Goal: Task Accomplishment & Management: Use online tool/utility

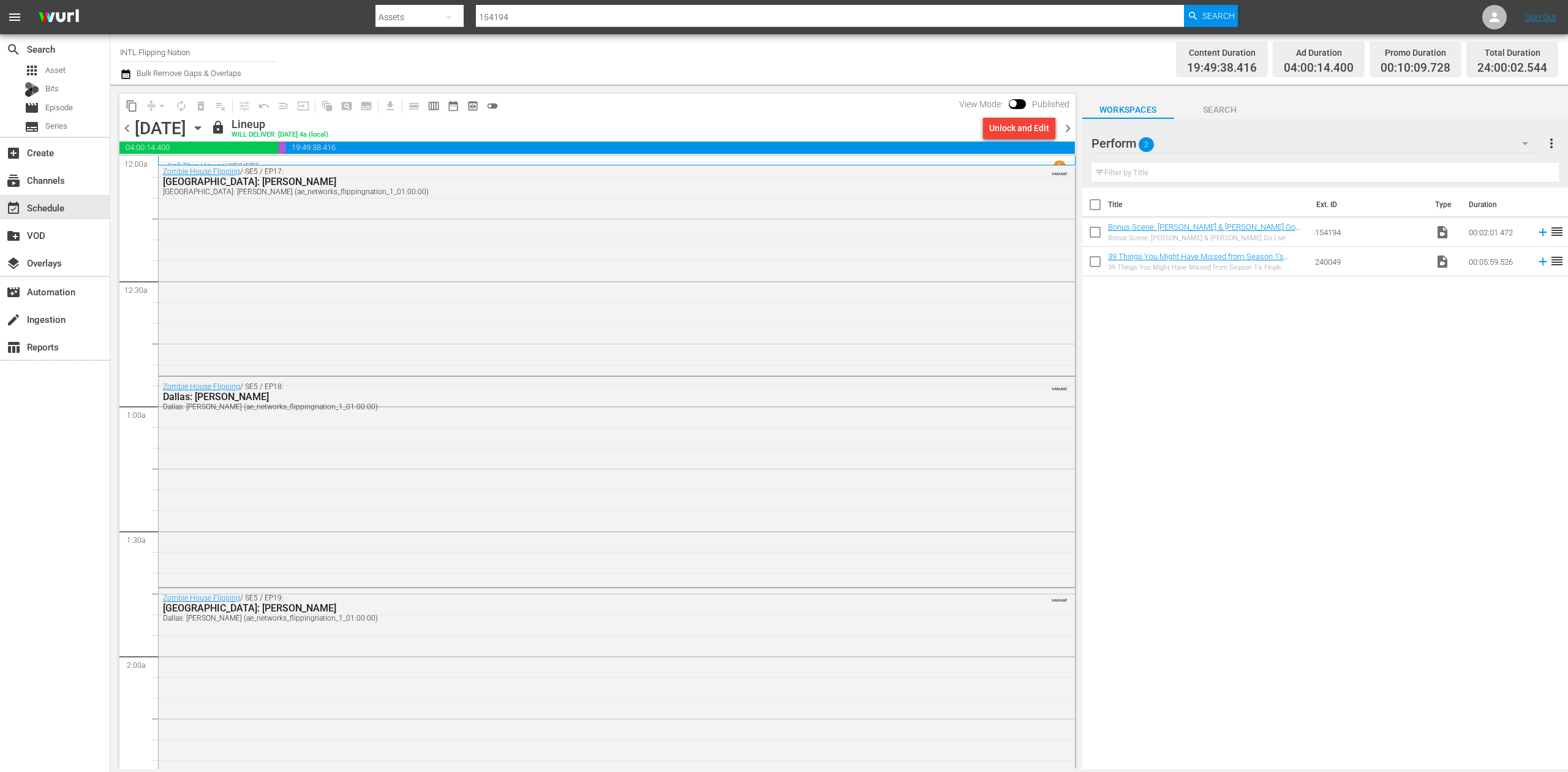
click at [1067, 128] on span "chevron_right" at bounding box center [1067, 128] width 16 height 16
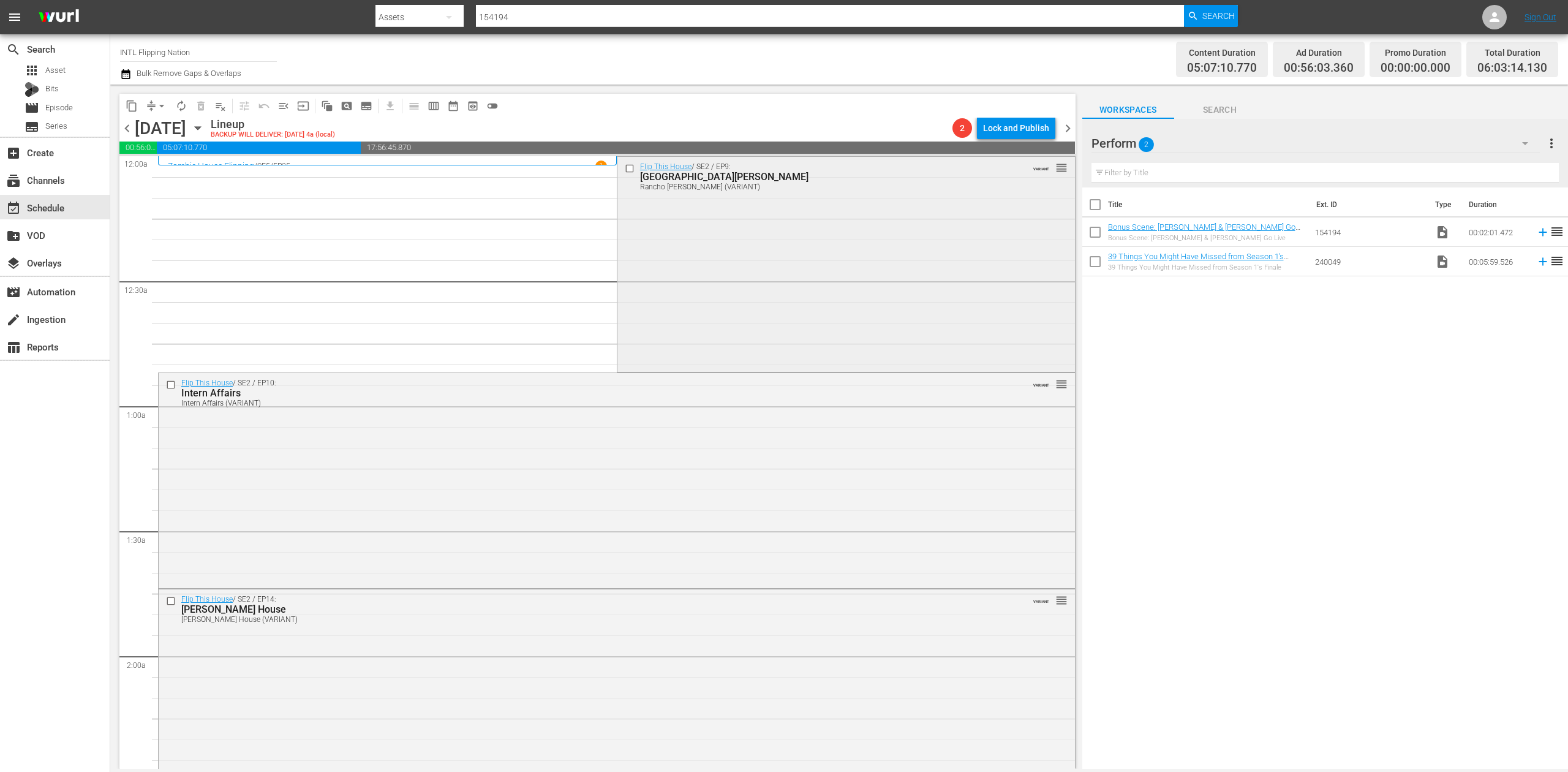
click at [874, 271] on div "Flip This House / SE2 / EP9: Rancho Montelongo Rancho Montelongo (VARIANT) VARI…" at bounding box center [846, 263] width 457 height 213
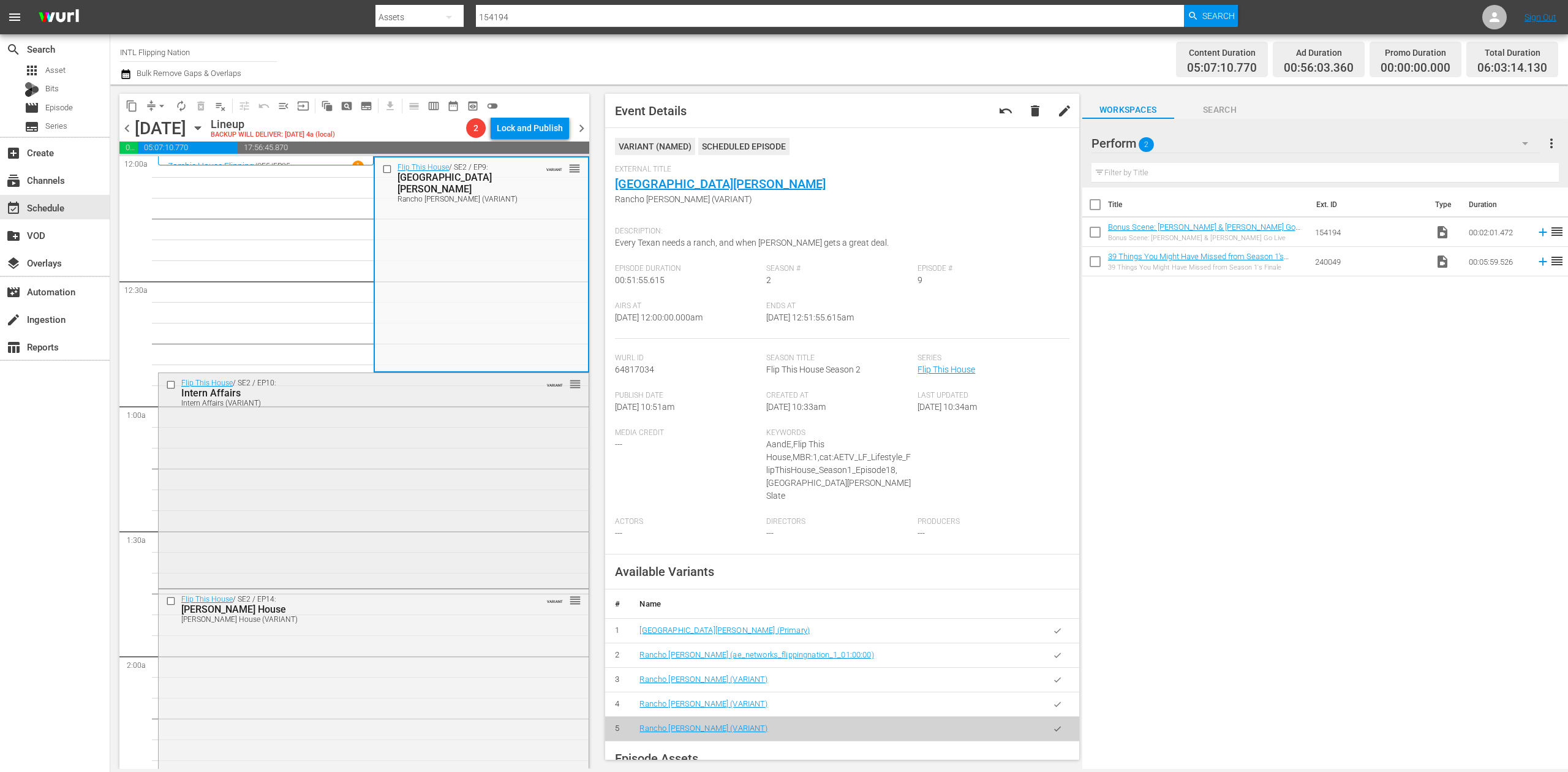
click at [374, 500] on div "Flip This House / SE2 / EP10: Intern Affairs Intern Affairs (VARIANT) VARIANT r…" at bounding box center [374, 479] width 430 height 213
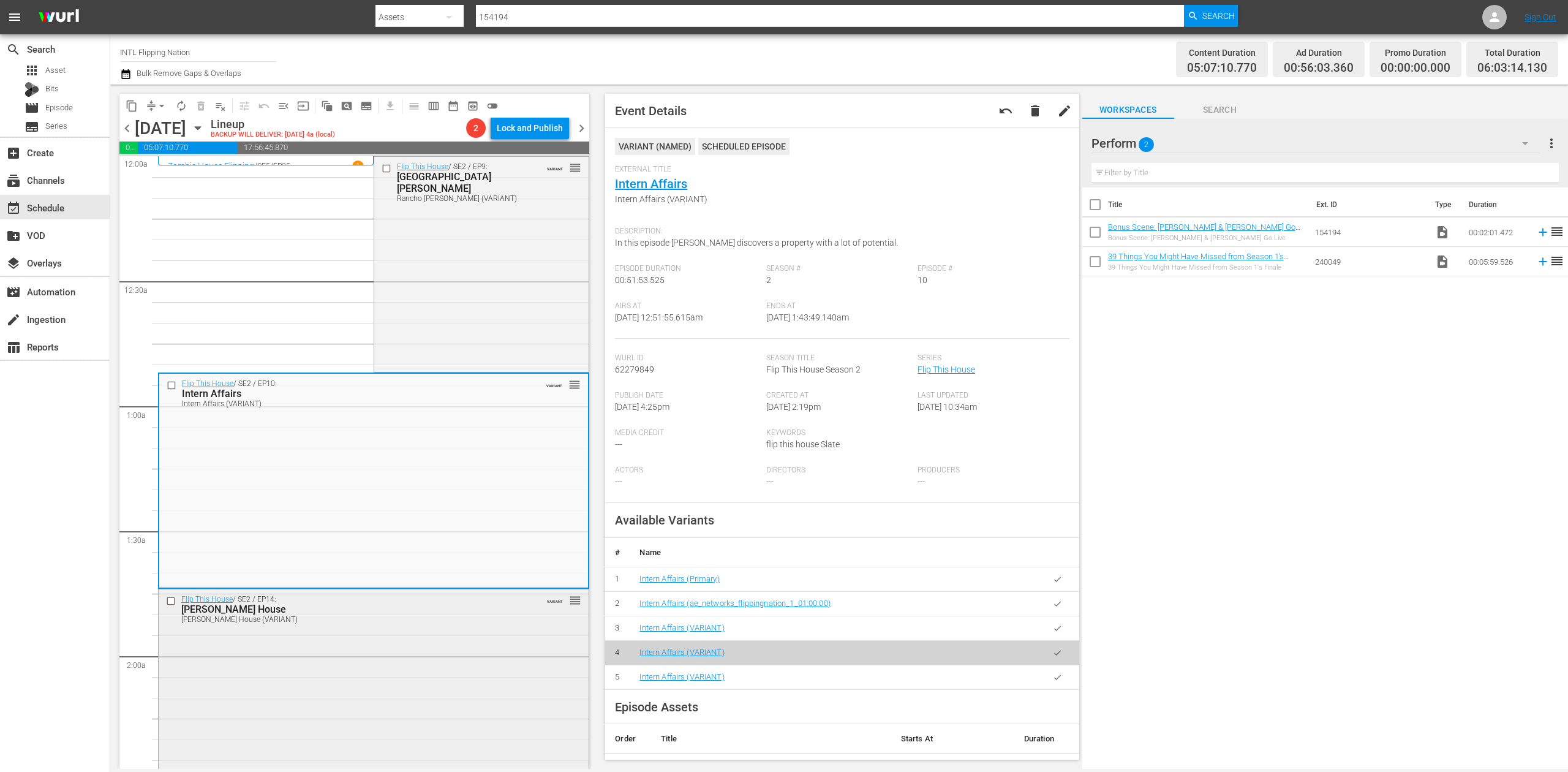
click at [412, 675] on div "Flip This House / SE2 / EP14: Roach House Roach House (VARIANT) VARIANT reorder" at bounding box center [374, 695] width 430 height 213
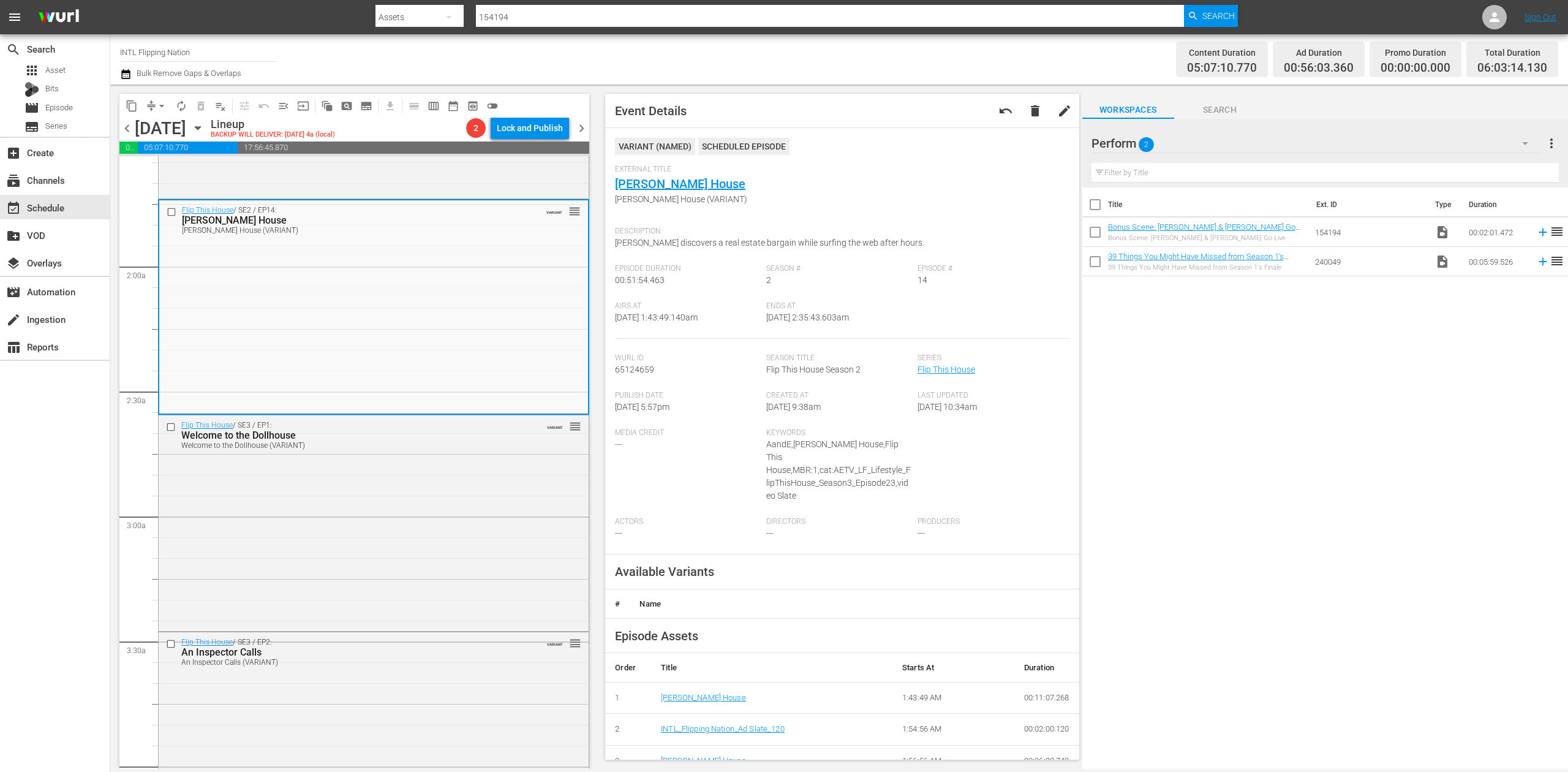
scroll to position [408, 0]
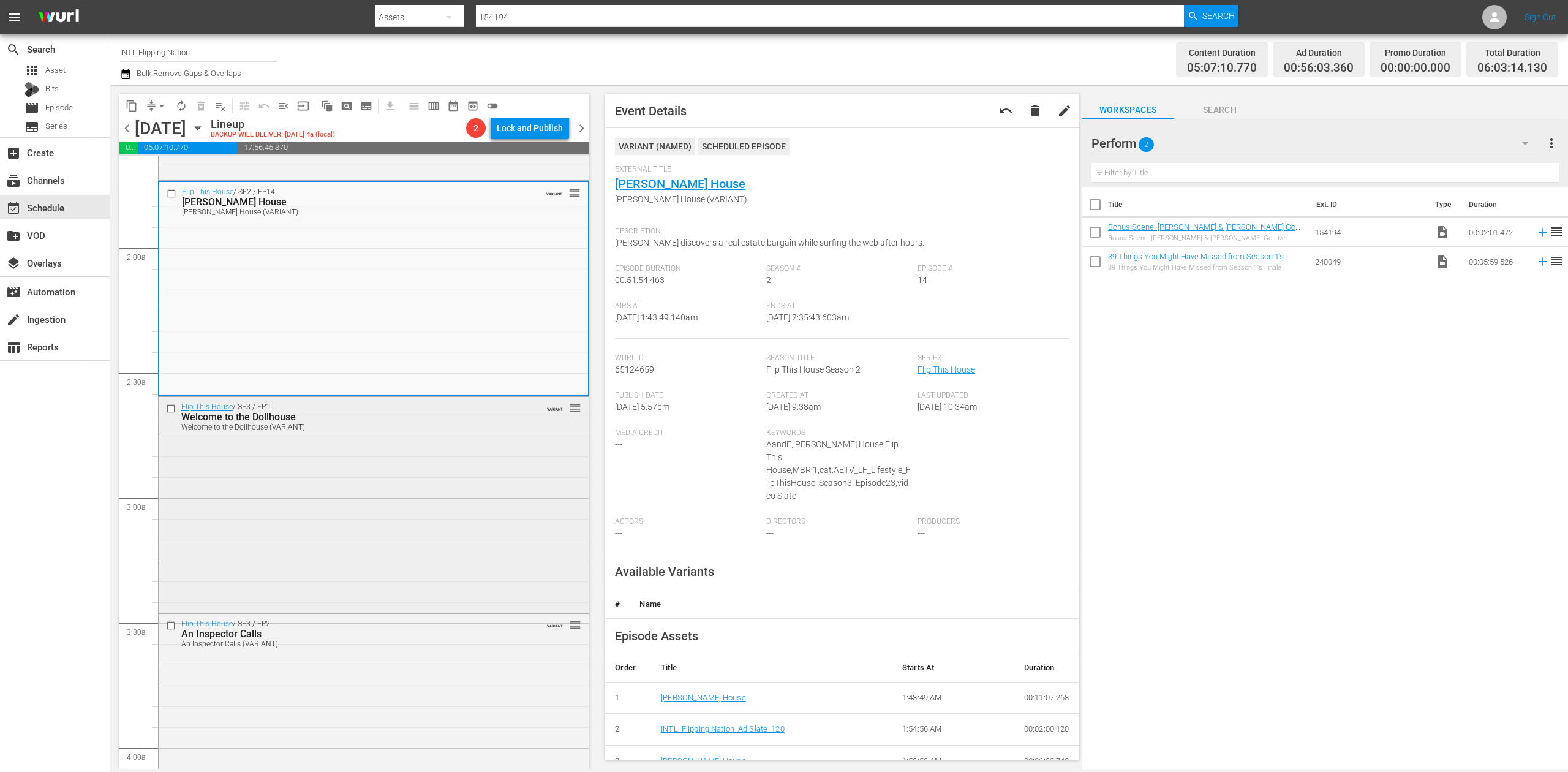
click at [468, 517] on div "Flip This House / SE3 / EP1: Welcome to the Dollhouse Welcome to the Dollhouse …" at bounding box center [374, 503] width 430 height 213
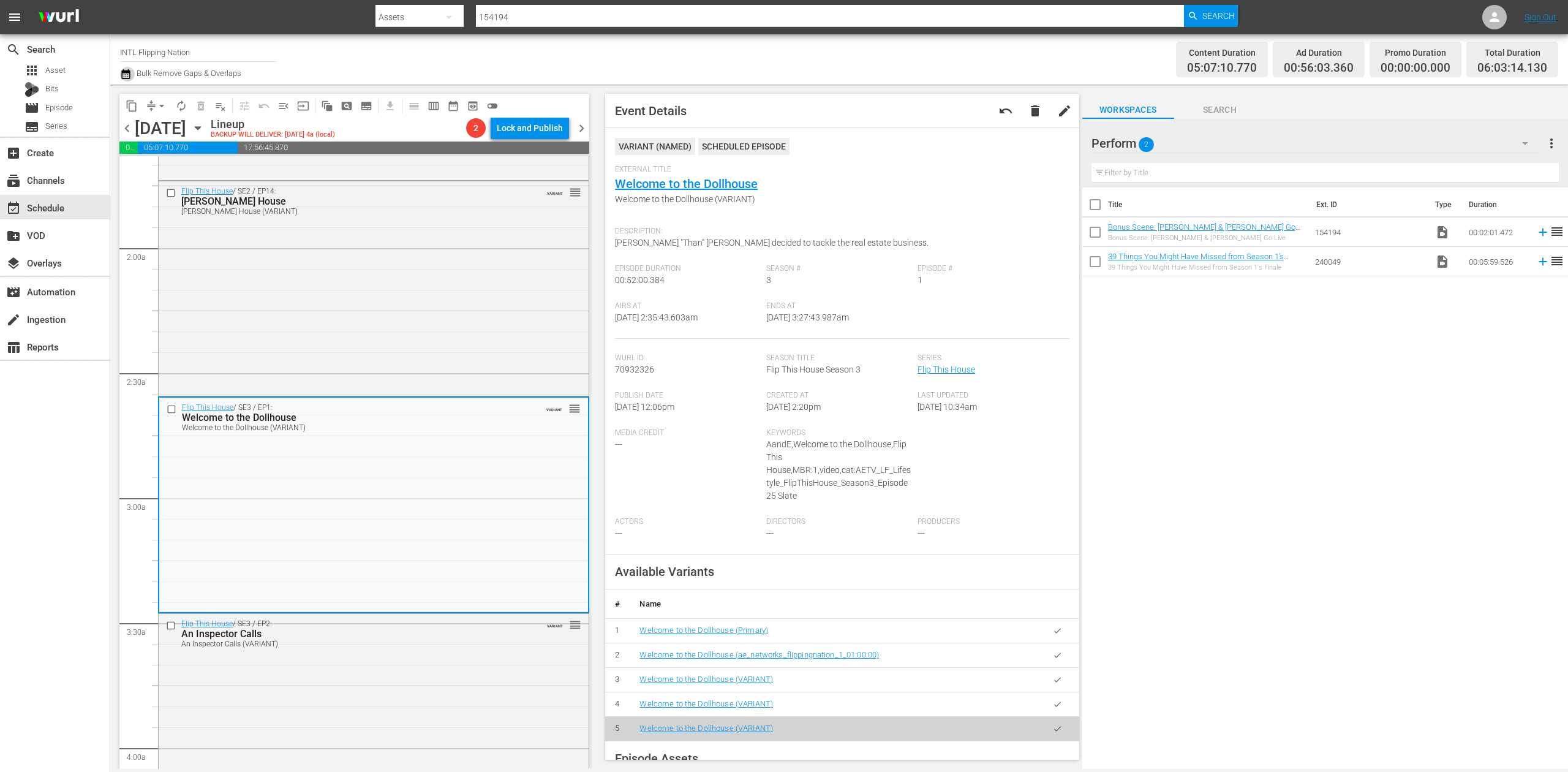
click at [124, 74] on icon "button" at bounding box center [126, 74] width 11 height 15
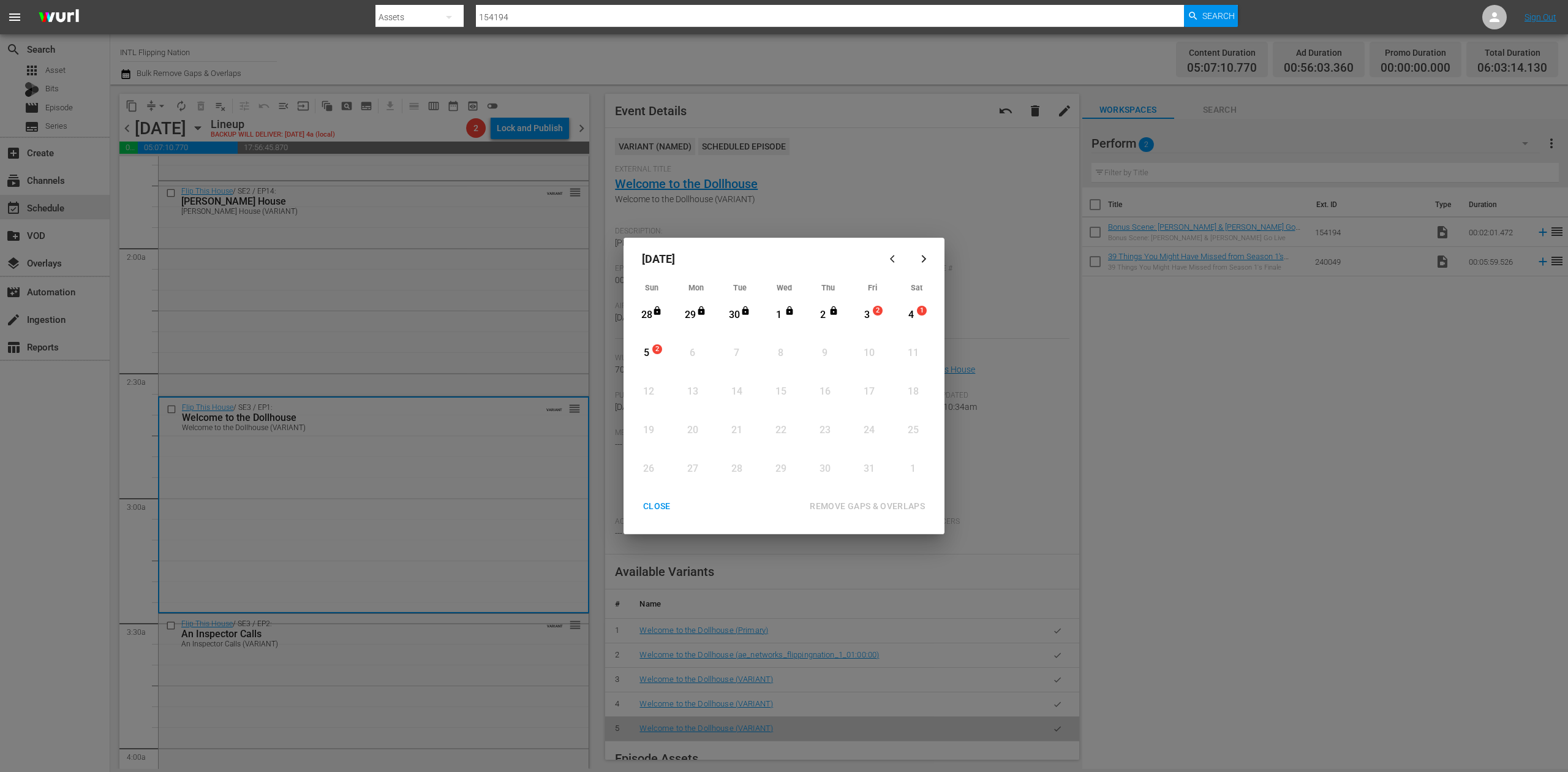
click at [869, 315] on div "3" at bounding box center [867, 315] width 16 height 14
click at [878, 512] on div "REMOVE GAPS & OVERLAPS" at bounding box center [867, 506] width 135 height 16
click at [865, 314] on div "3" at bounding box center [867, 315] width 16 height 14
click at [904, 507] on div "REMOVE GAPS & OVERLAPS" at bounding box center [867, 506] width 135 height 16
click at [659, 507] on div "CLOSE" at bounding box center [657, 506] width 47 height 16
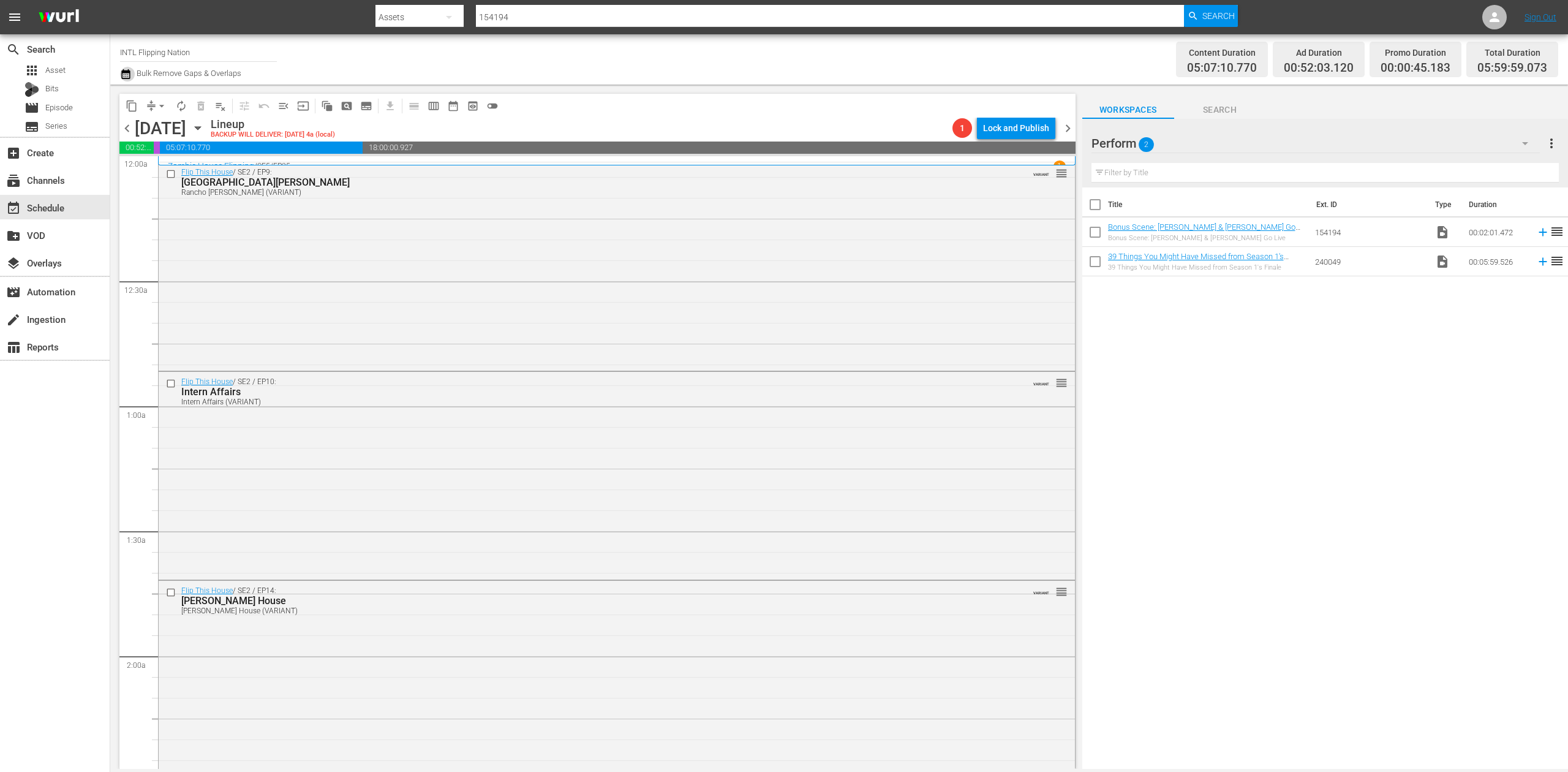
click at [131, 79] on icon "button" at bounding box center [126, 74] width 11 height 15
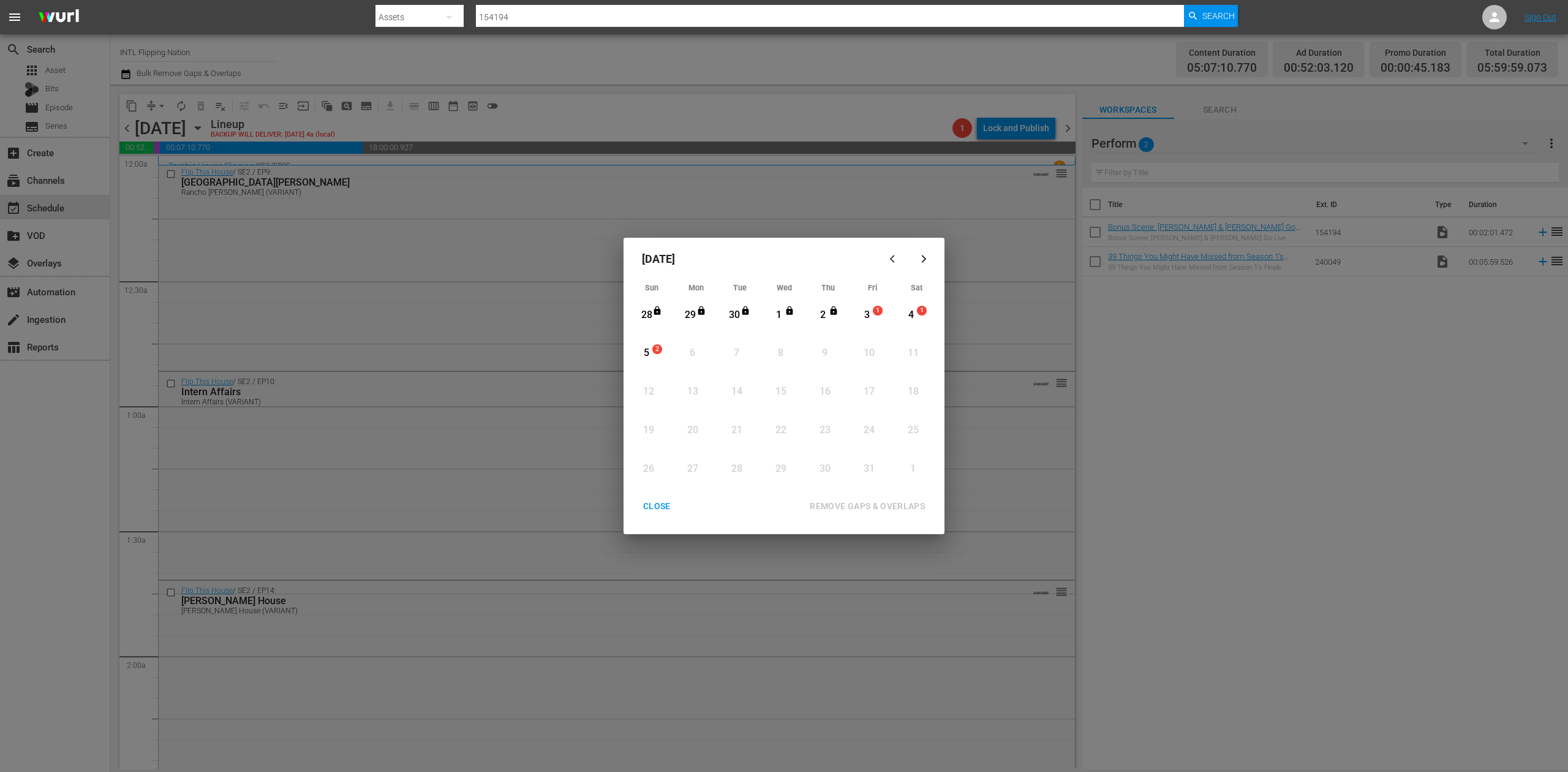
click at [869, 315] on div "3" at bounding box center [867, 315] width 16 height 14
click at [871, 502] on div "REMOVE GAPS & OVERLAPS" at bounding box center [867, 506] width 135 height 16
click at [652, 503] on div "CLOSE" at bounding box center [657, 506] width 47 height 16
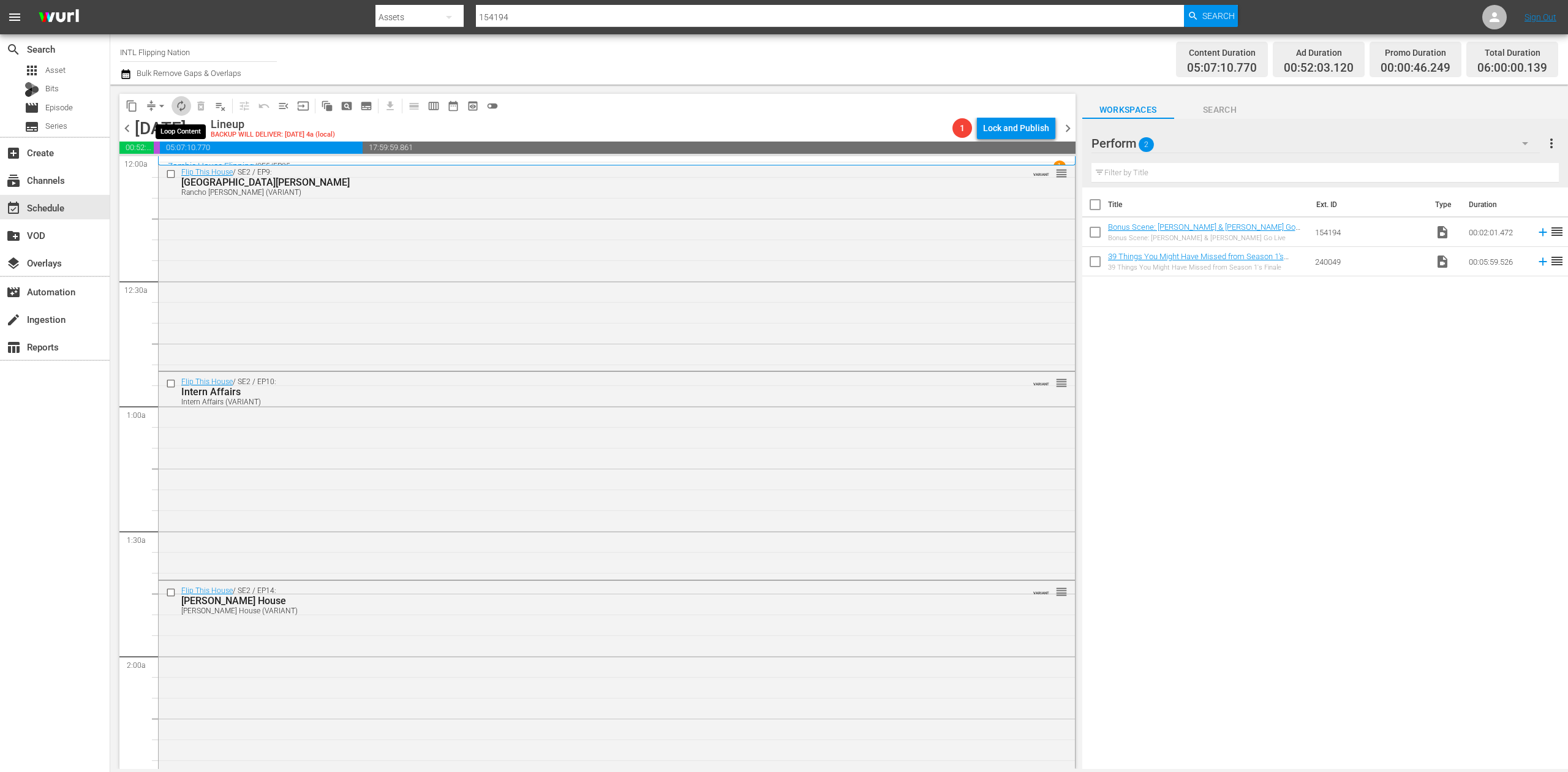
click at [182, 106] on span "autorenew_outlined" at bounding box center [181, 105] width 12 height 12
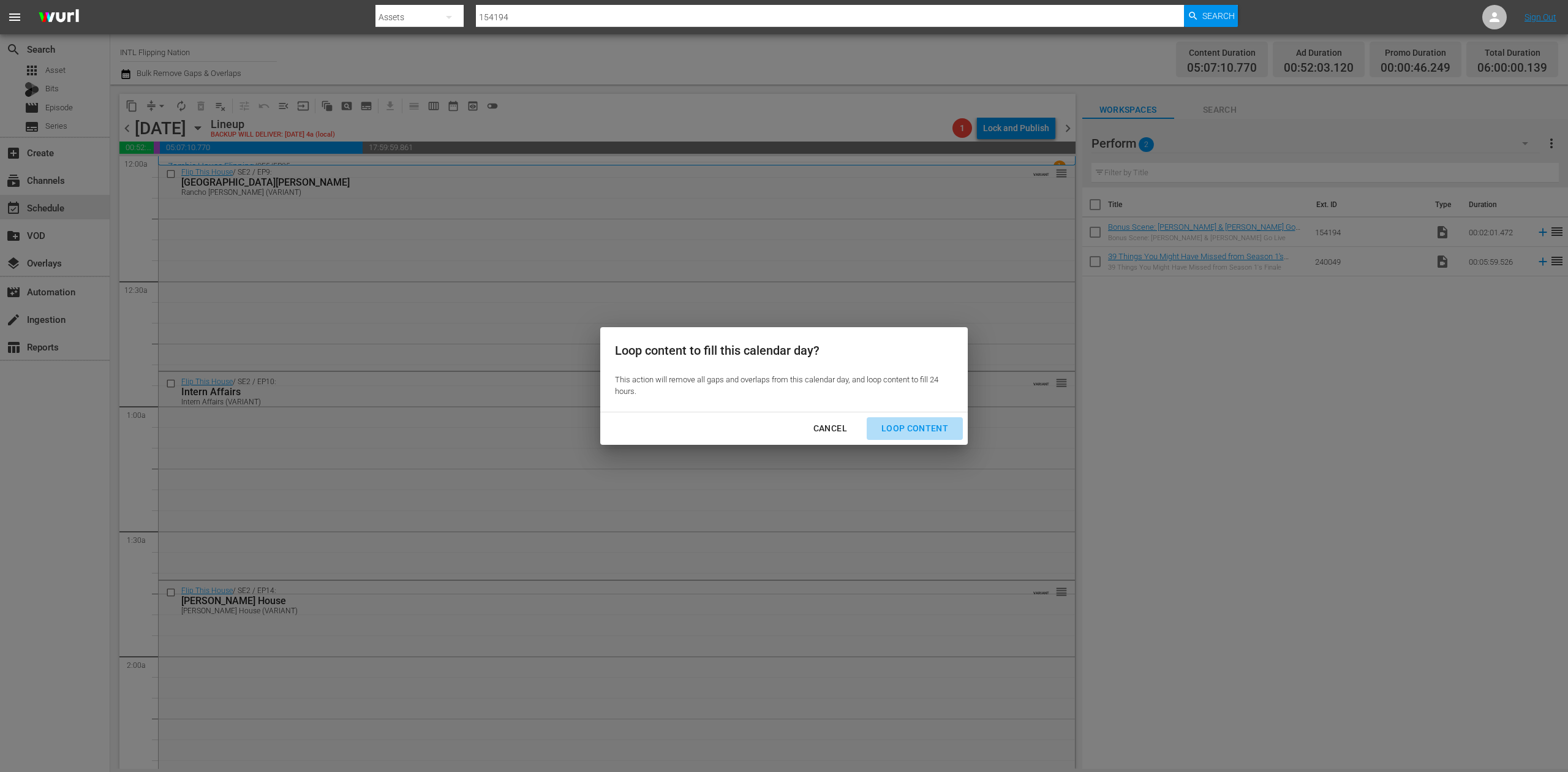
click at [929, 424] on div "Loop Content" at bounding box center [915, 428] width 87 height 16
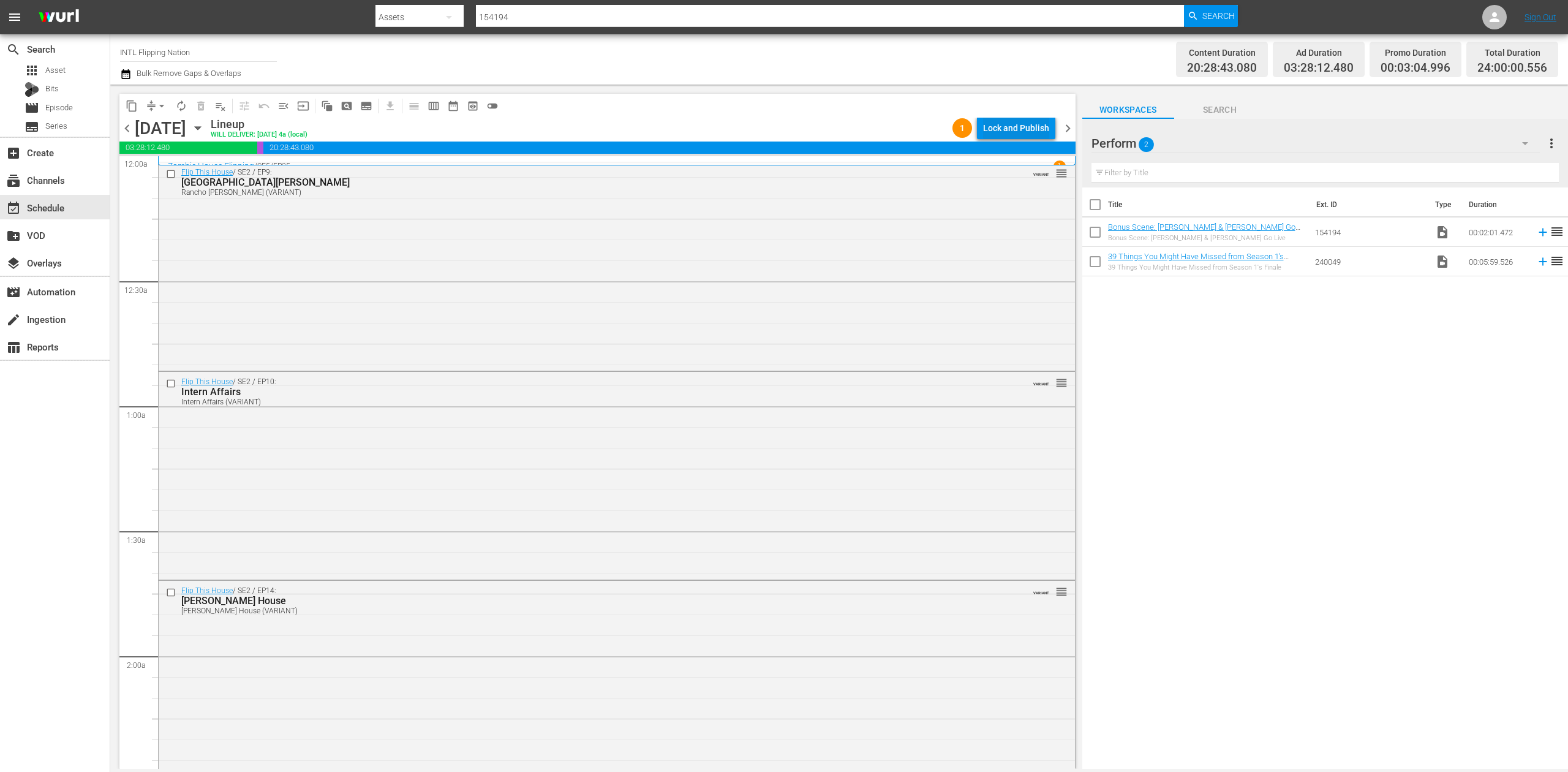
click at [1007, 131] on div "Lock and Publish" at bounding box center [1016, 128] width 66 height 22
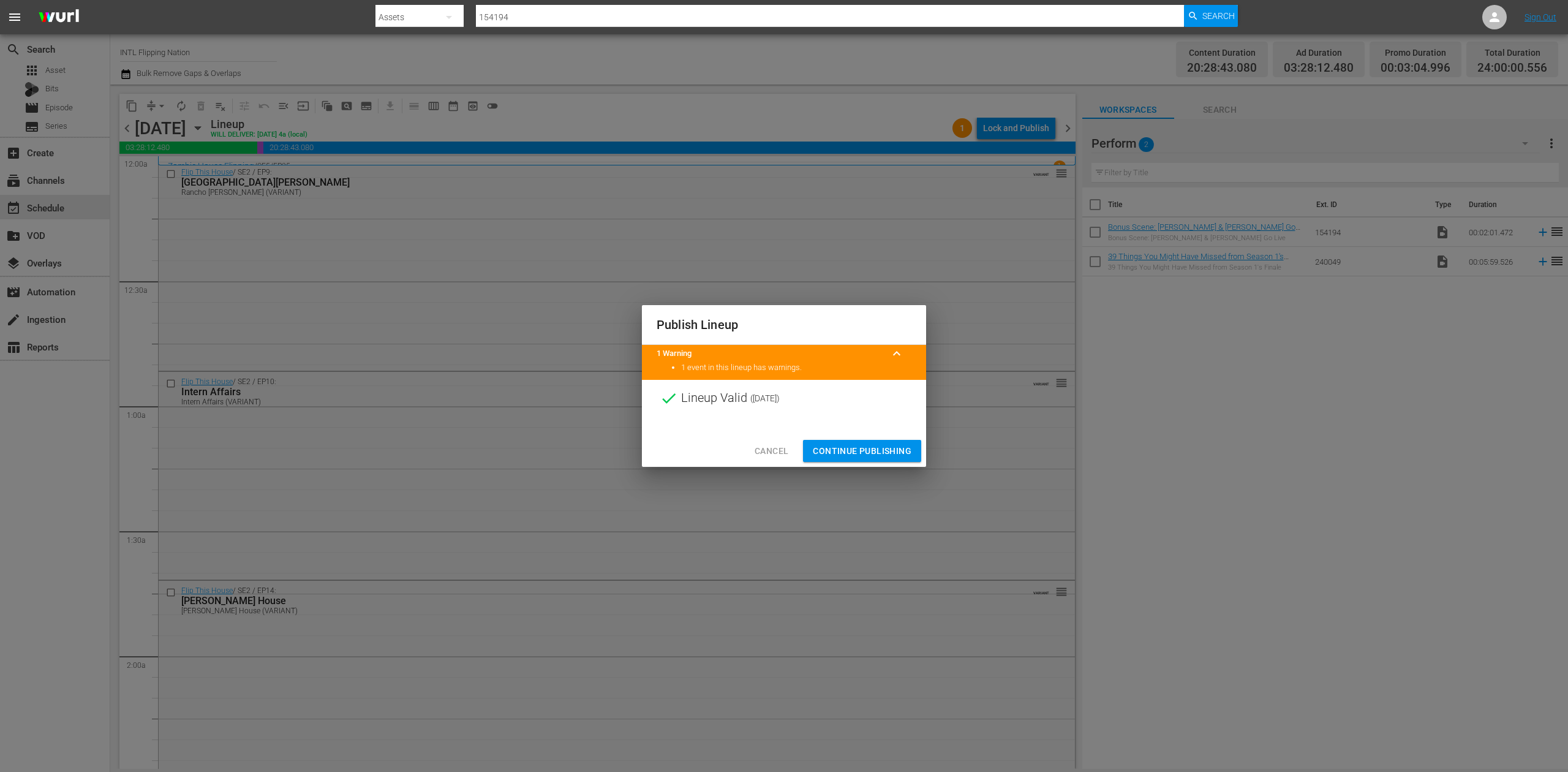
click at [848, 453] on span "Continue Publishing" at bounding box center [862, 451] width 99 height 16
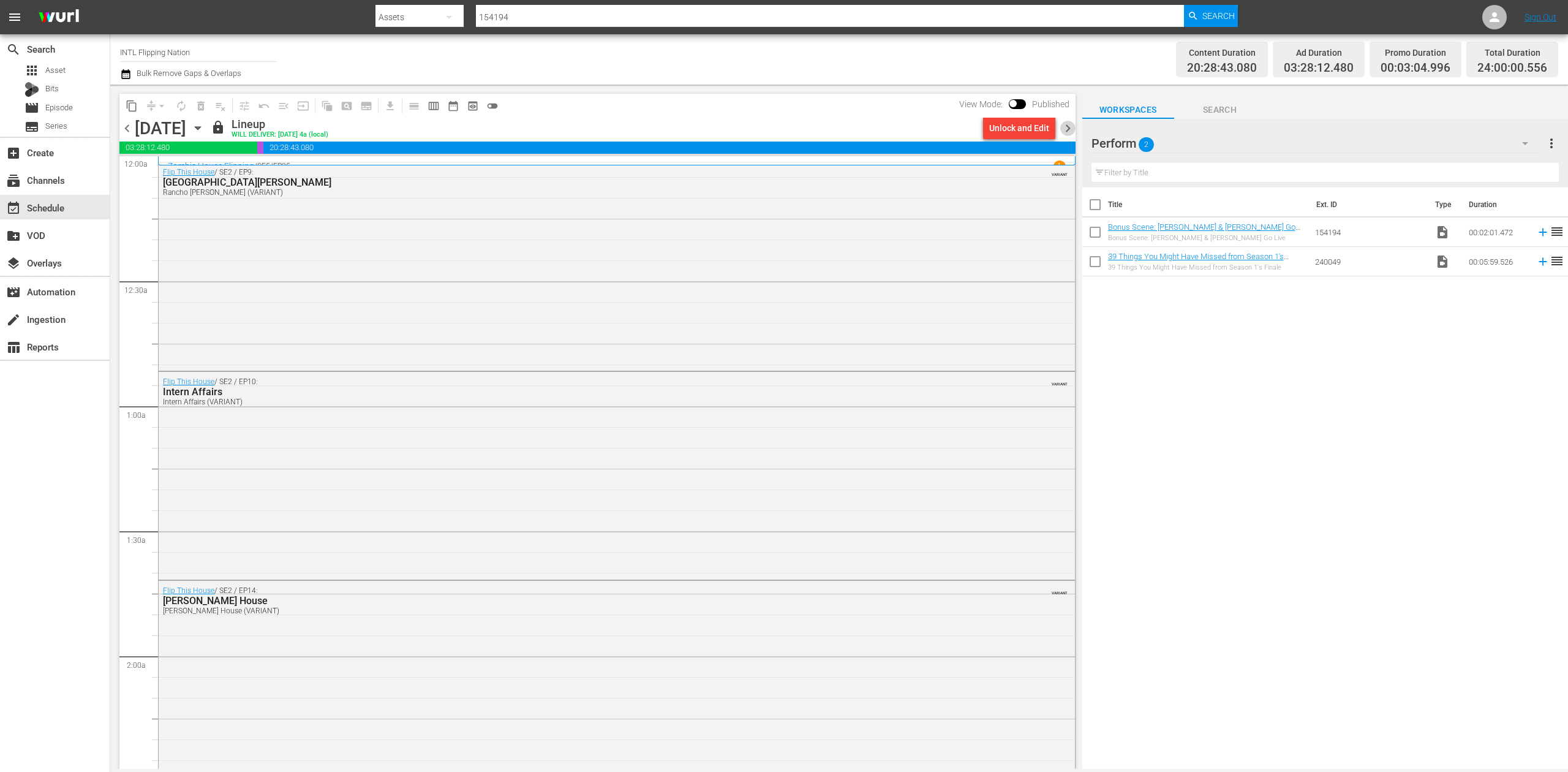
click at [1064, 128] on span "chevron_right" at bounding box center [1067, 128] width 16 height 16
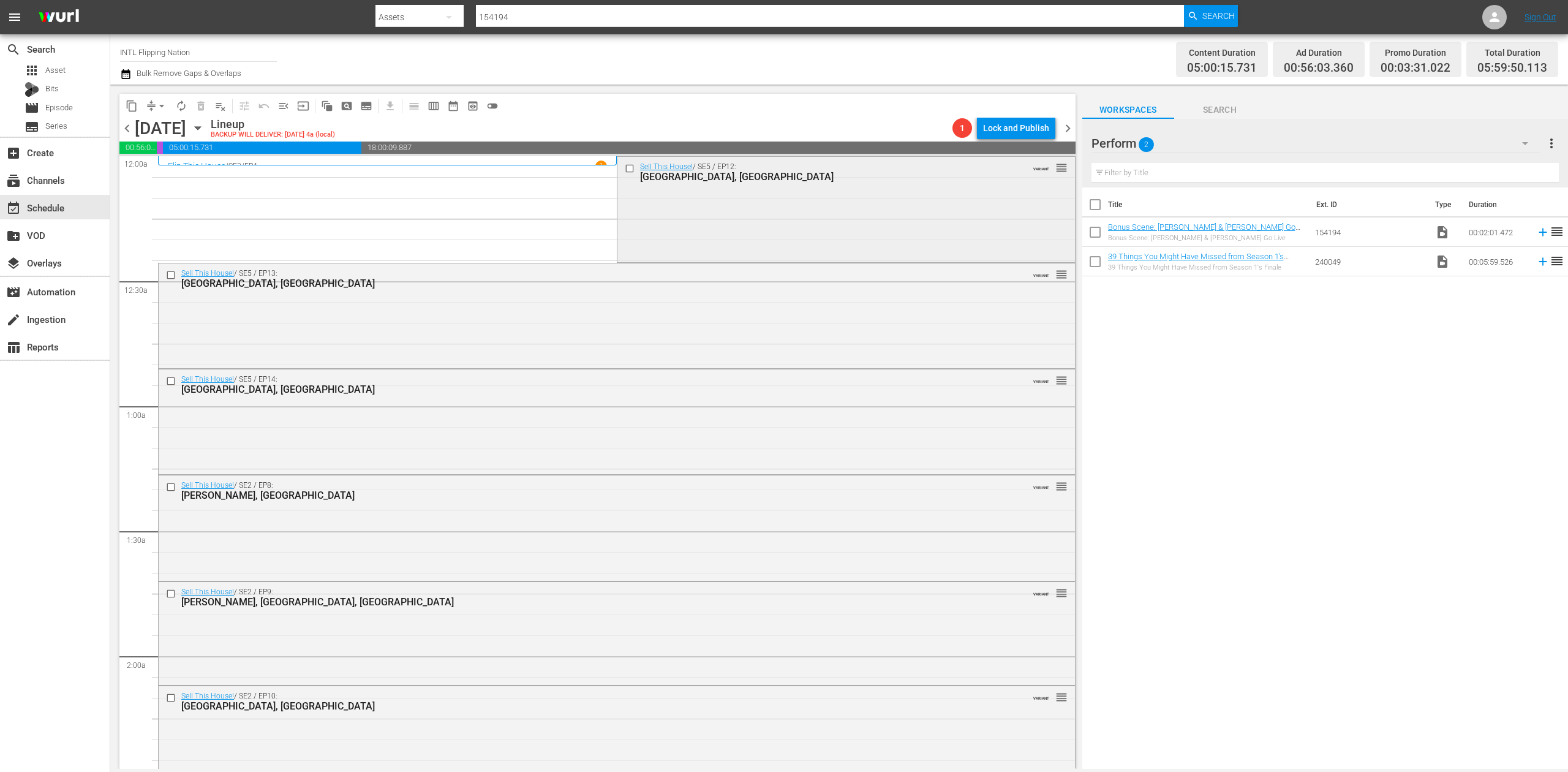
click at [830, 219] on div "Sell This House! / SE5 / EP12: Seattle, WA VARIANT reorder" at bounding box center [846, 209] width 457 height 103
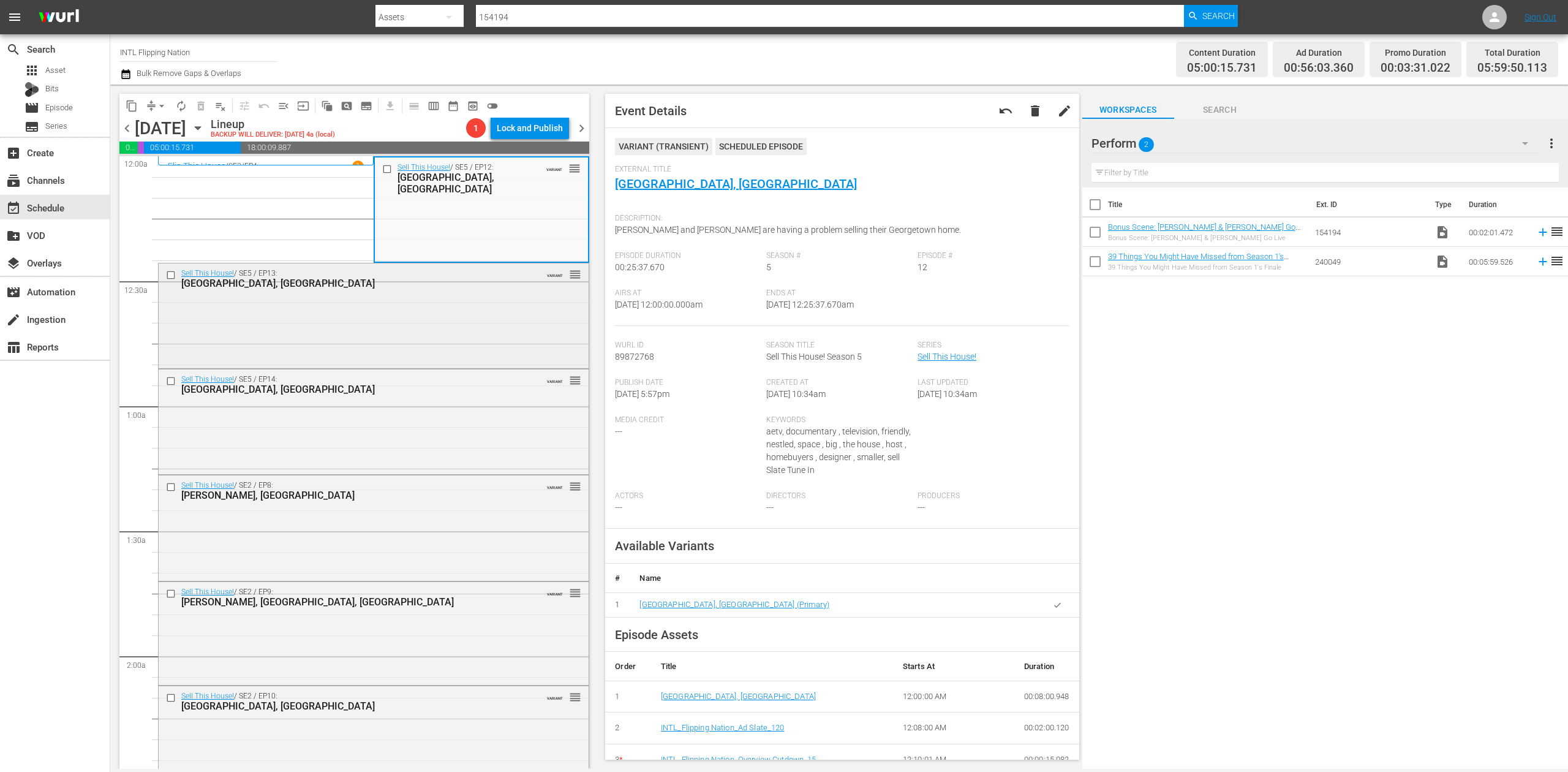
click at [372, 313] on div "Sell This House! / SE5 / EP13: Summerville, SC VARIANT reorder" at bounding box center [374, 314] width 430 height 102
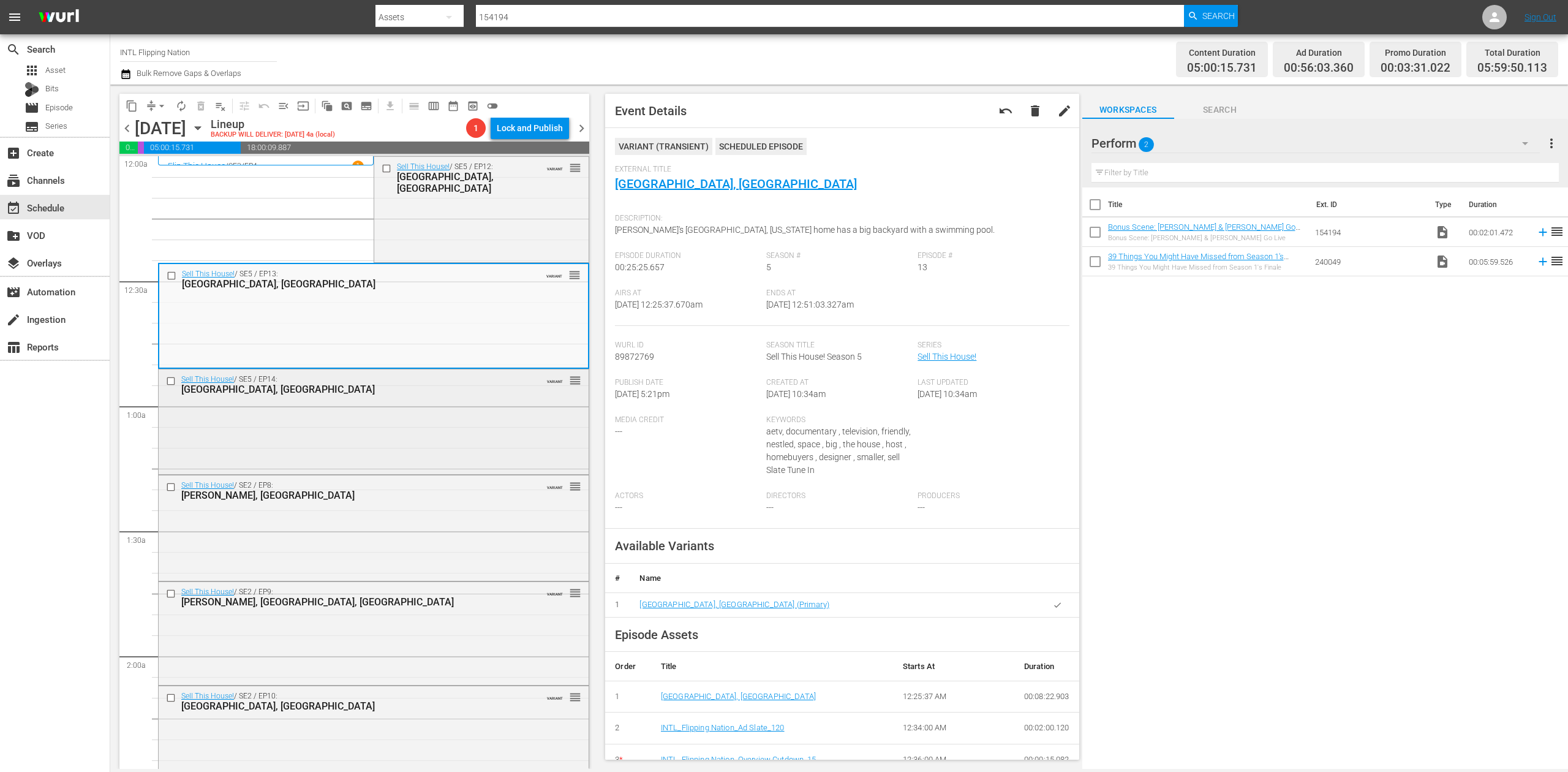
click at [429, 427] on div "Sell This House! / SE5 / EP14: Brooklyn, NY VARIANT reorder" at bounding box center [374, 420] width 430 height 102
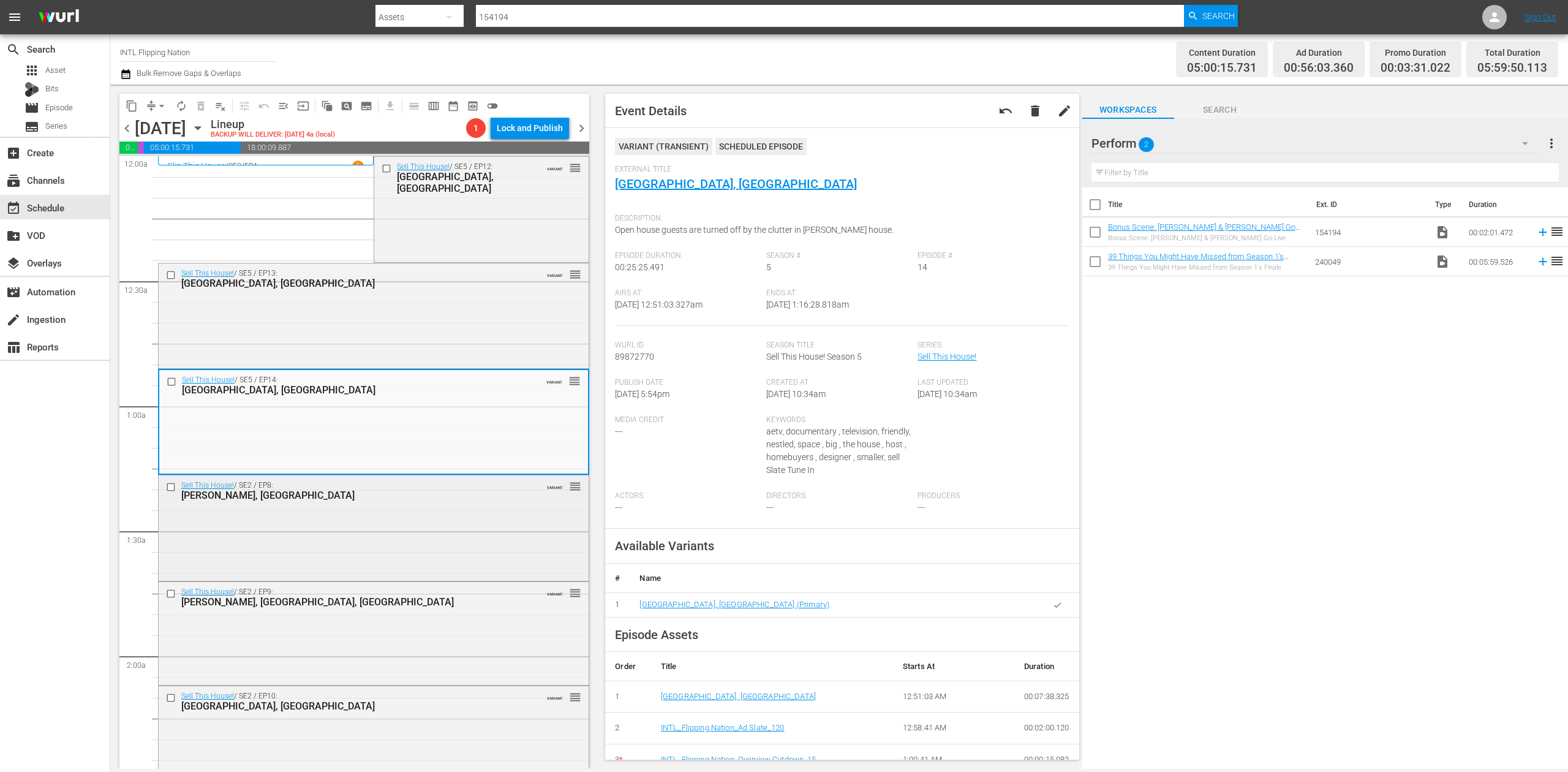
click at [456, 547] on div "Sell This House! / SE2 / EP8: Van Nuys, CA VARIANT reorder" at bounding box center [374, 527] width 430 height 104
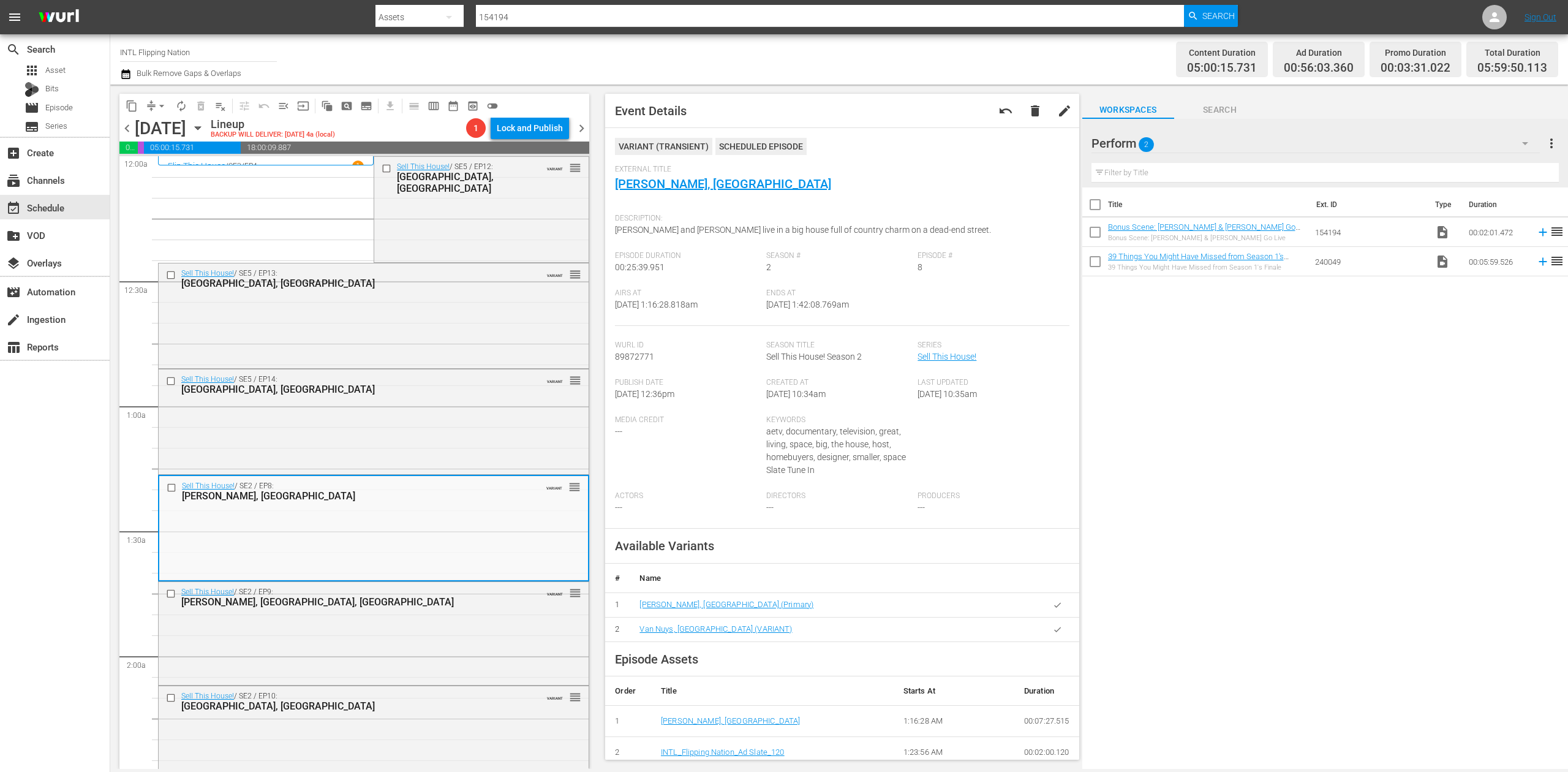
click at [131, 77] on icon "button" at bounding box center [126, 74] width 11 height 15
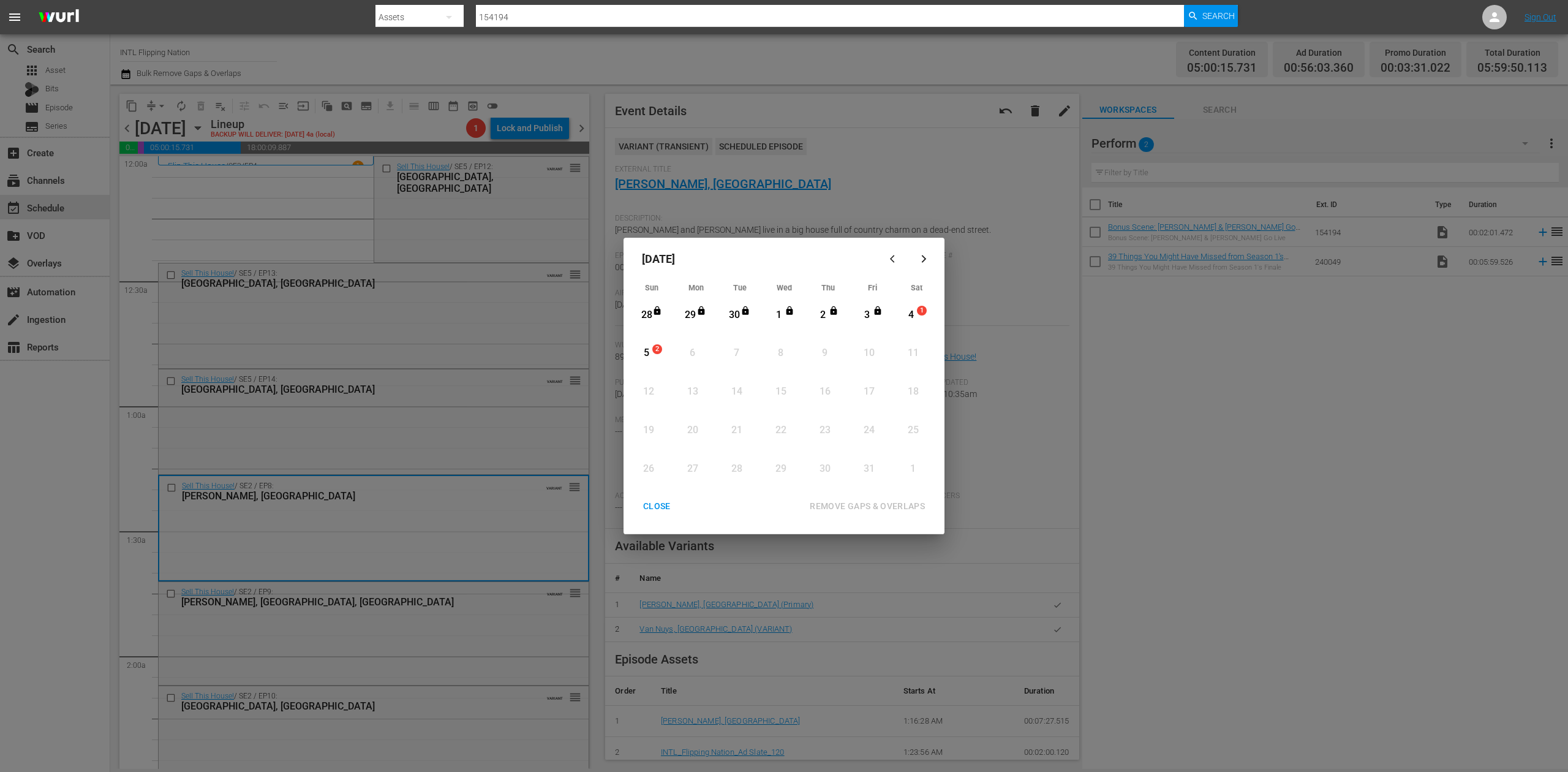
click at [909, 315] on div "4" at bounding box center [911, 315] width 16 height 14
click at [873, 500] on div "REMOVE GAPS & OVERLAPS" at bounding box center [867, 506] width 135 height 16
click at [655, 506] on div "CLOSE" at bounding box center [657, 506] width 47 height 16
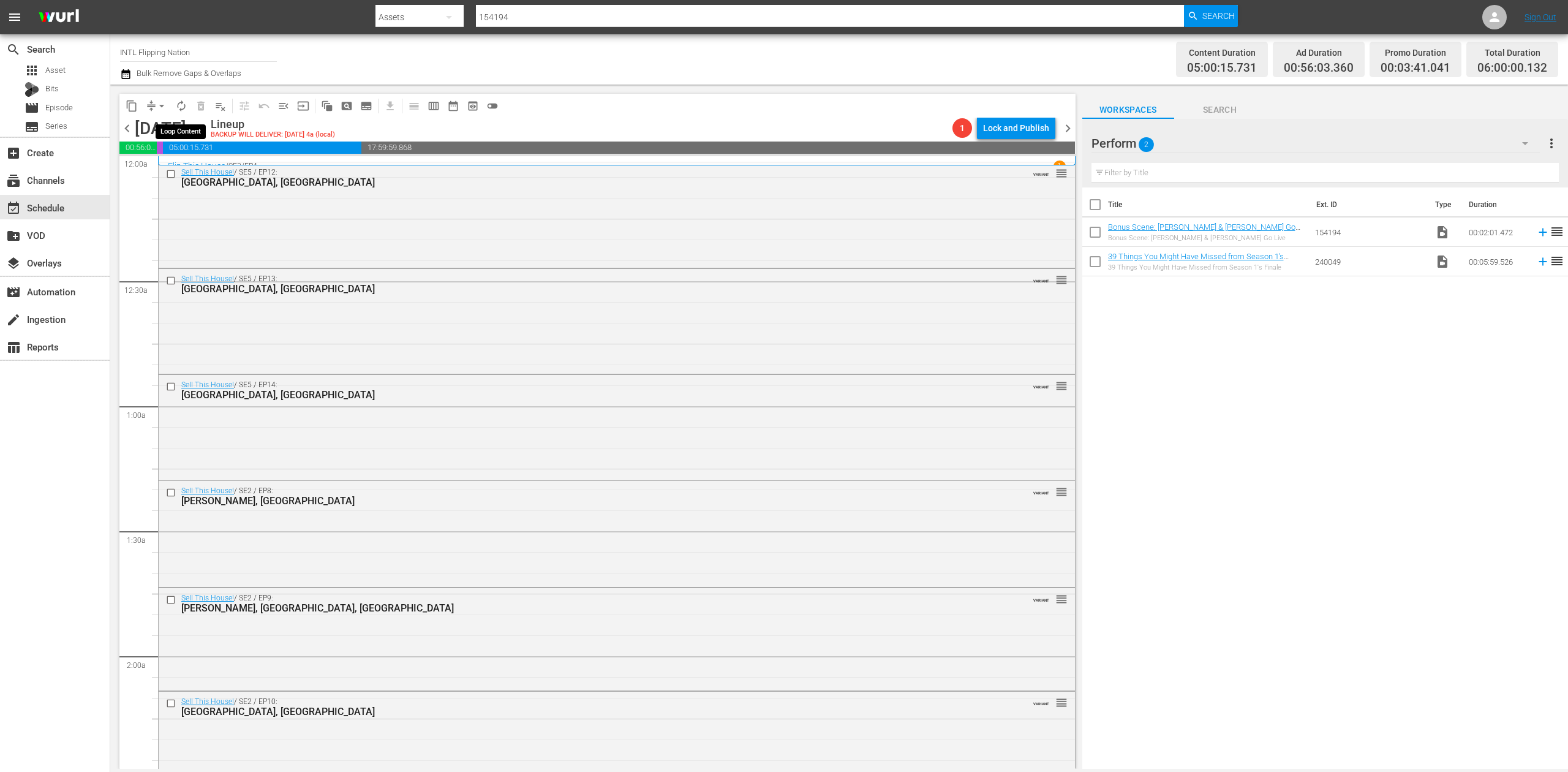
click at [182, 105] on span "autorenew_outlined" at bounding box center [181, 105] width 12 height 12
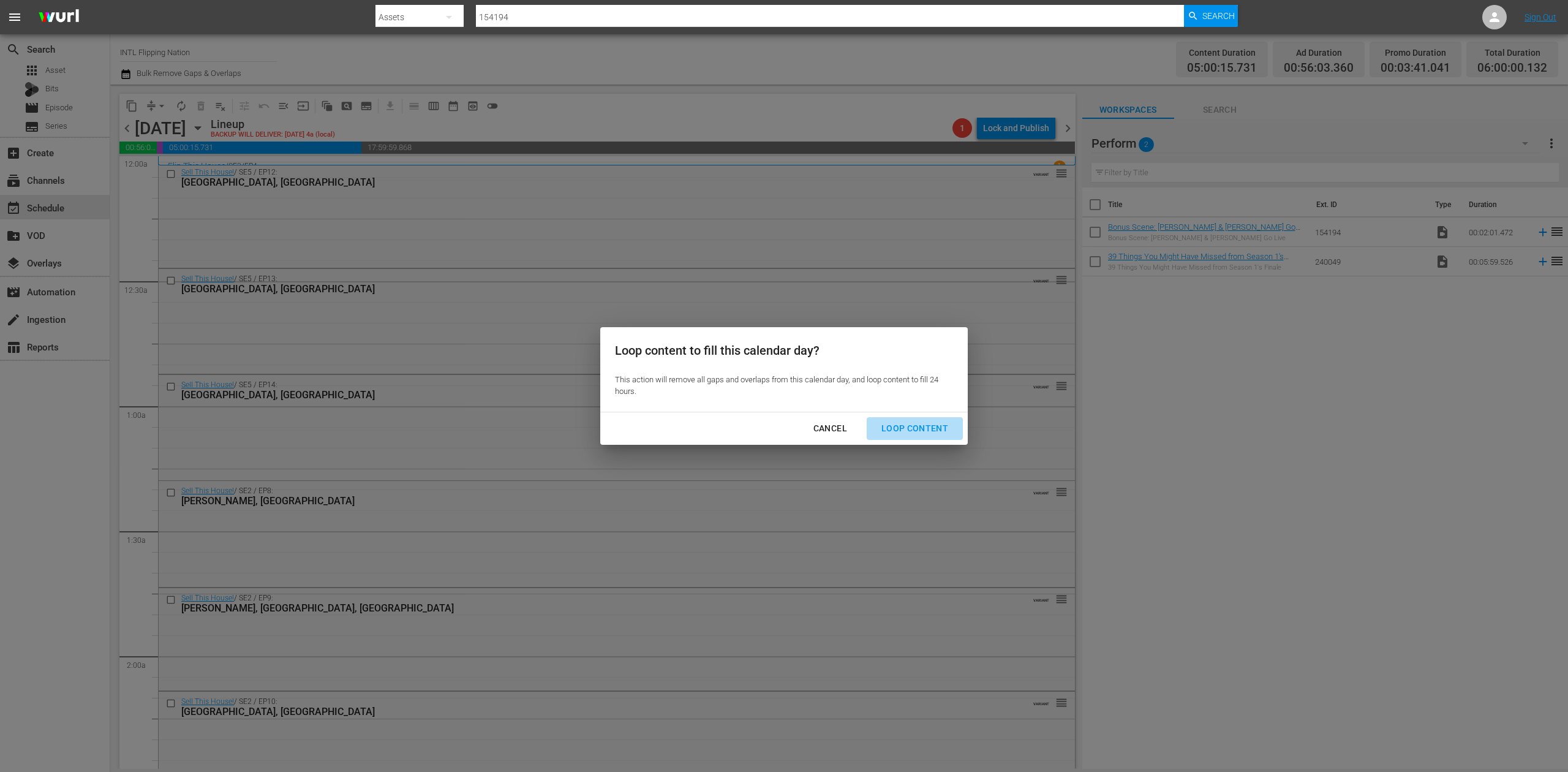
click at [928, 424] on div "Loop Content" at bounding box center [915, 428] width 87 height 16
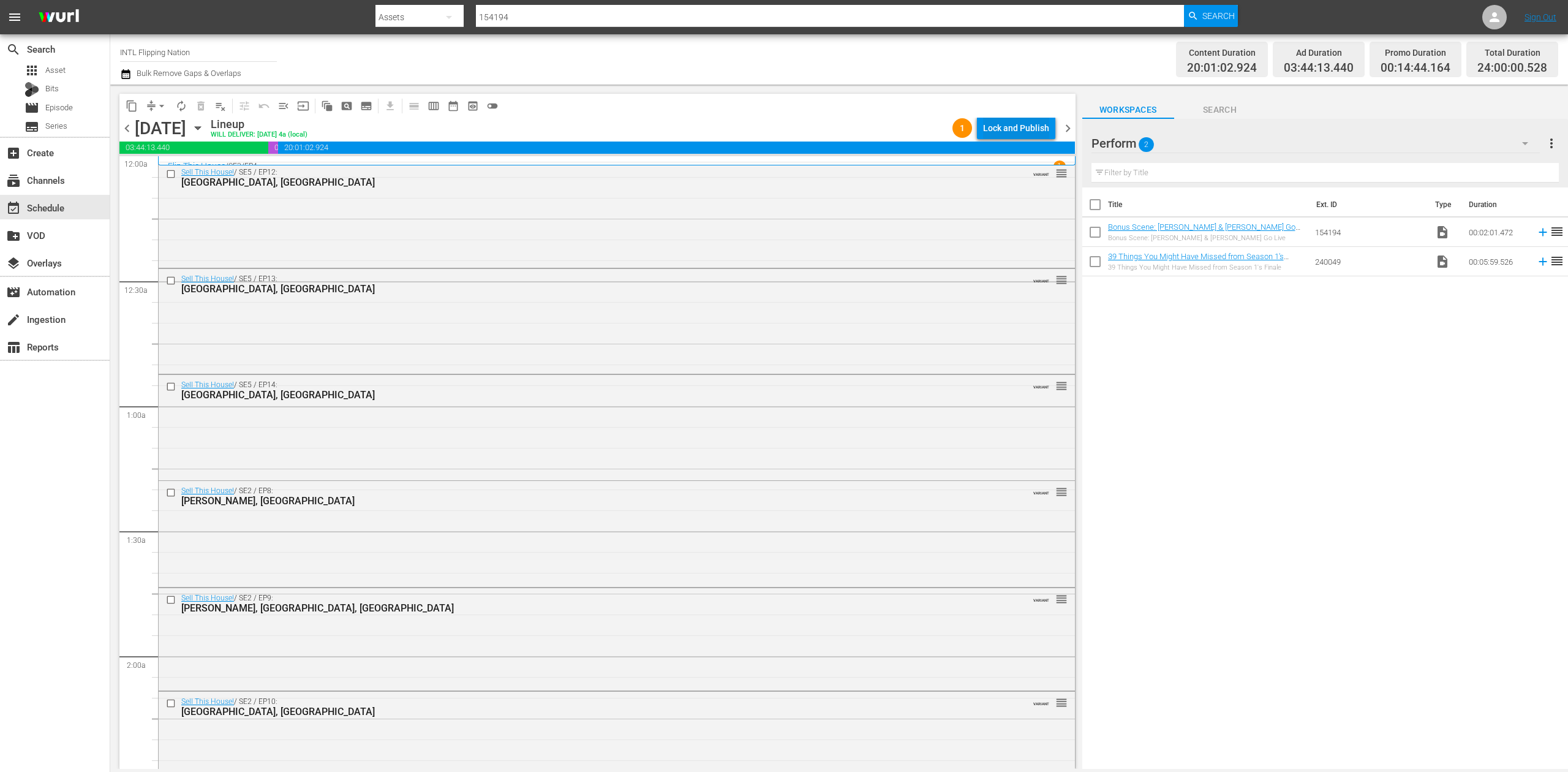
click at [1007, 128] on div "Lock and Publish" at bounding box center [1016, 128] width 66 height 22
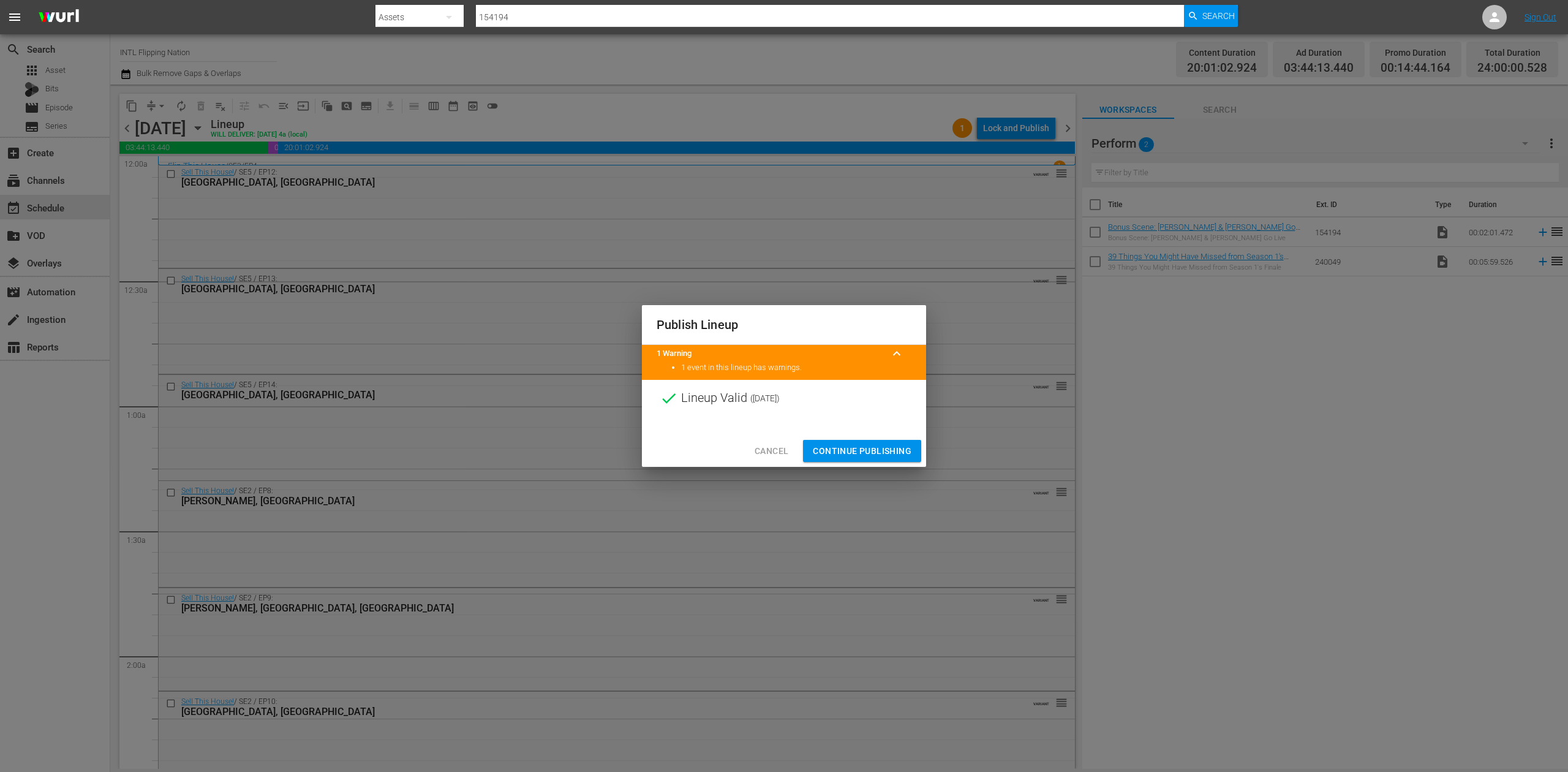
click at [883, 455] on span "Continue Publishing" at bounding box center [862, 451] width 99 height 16
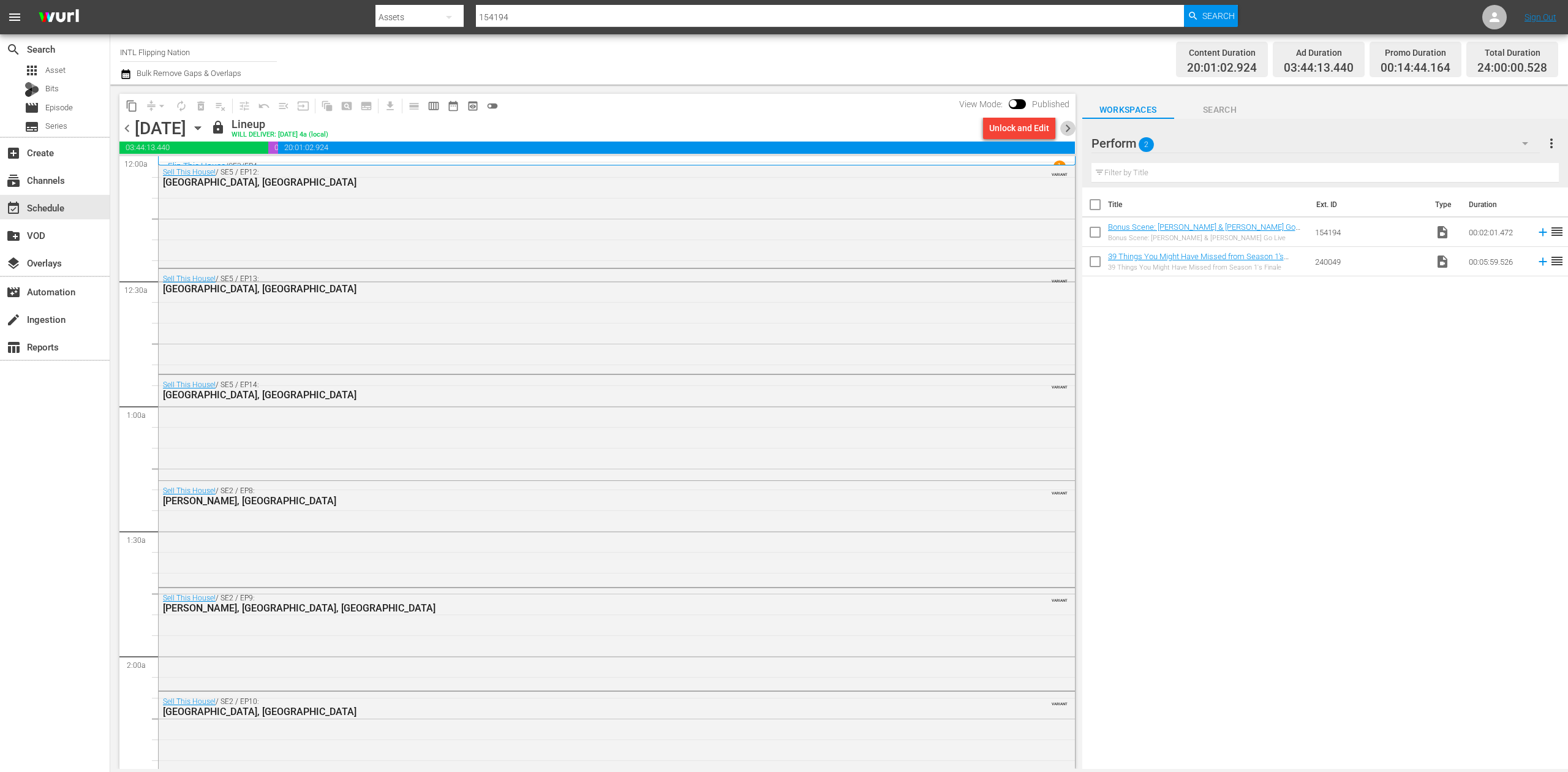
click at [1071, 130] on span "chevron_right" at bounding box center [1067, 128] width 16 height 16
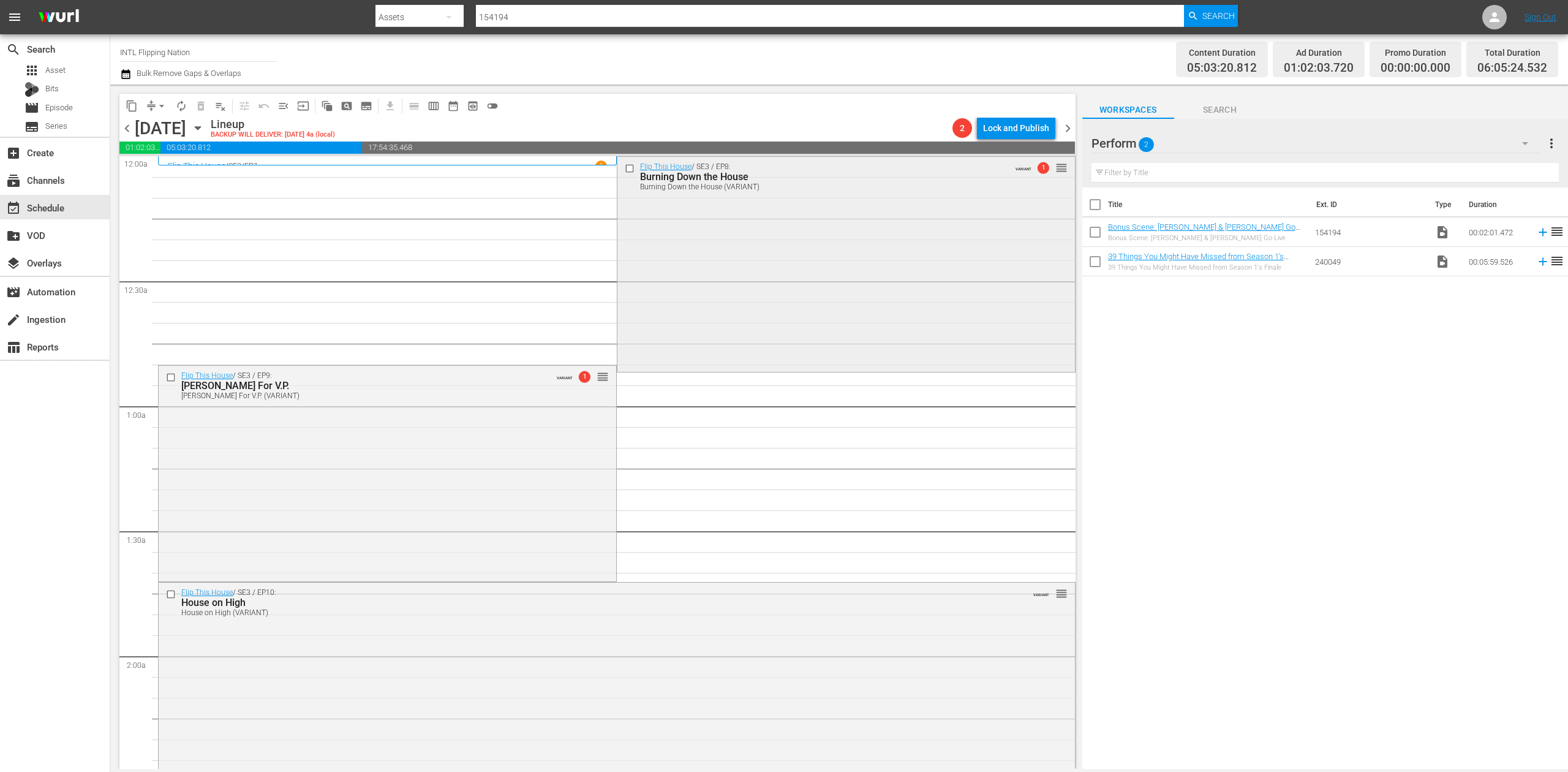
click at [711, 244] on div "Flip This House / SE3 / EP8: Burning Down the House Burning Down the House (VAR…" at bounding box center [846, 263] width 457 height 213
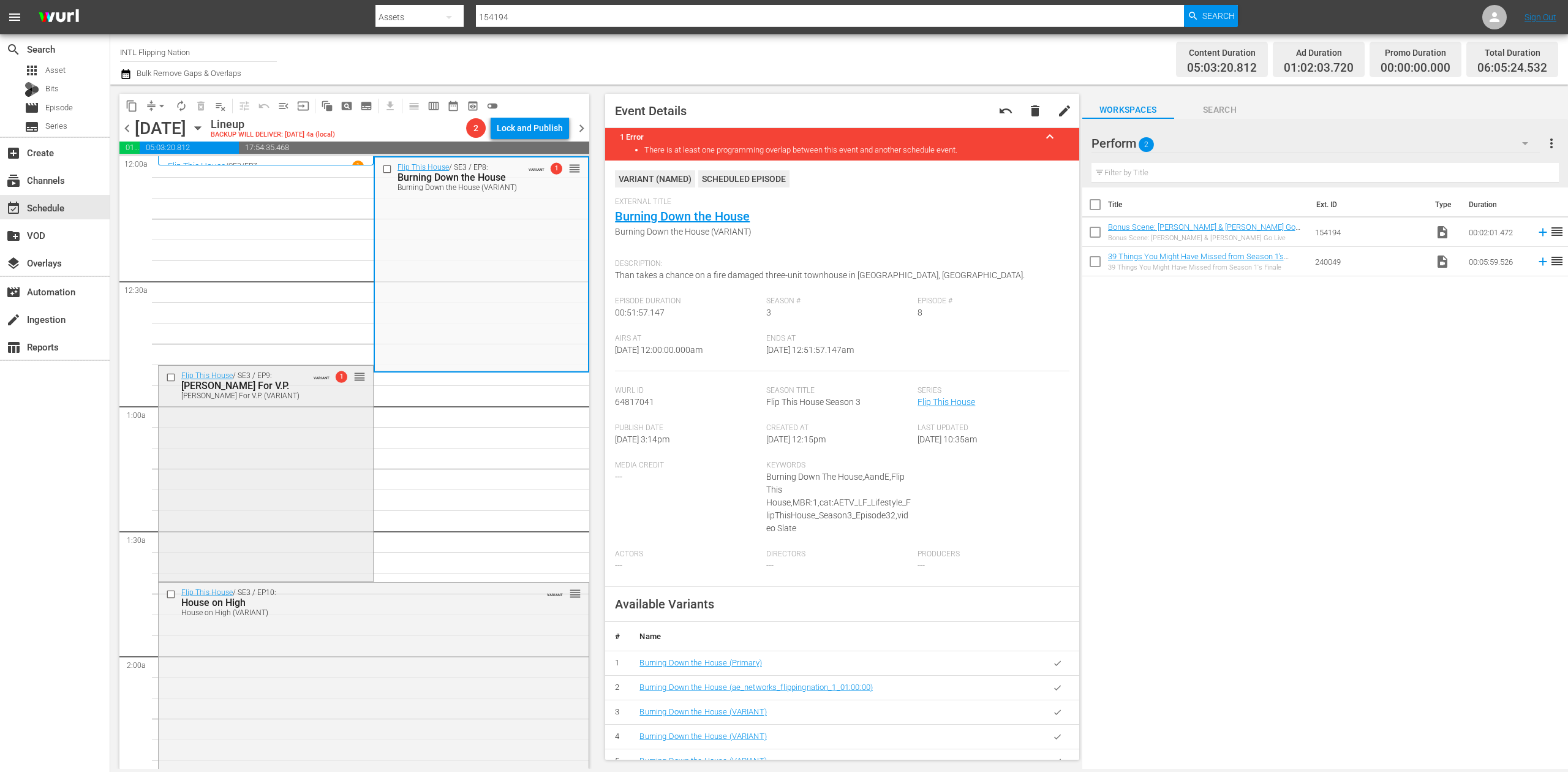
click at [251, 444] on div "Flip This House / SE3 / EP9: Veronica Montelongo For V.P. Veronica Montelongo F…" at bounding box center [266, 472] width 214 height 213
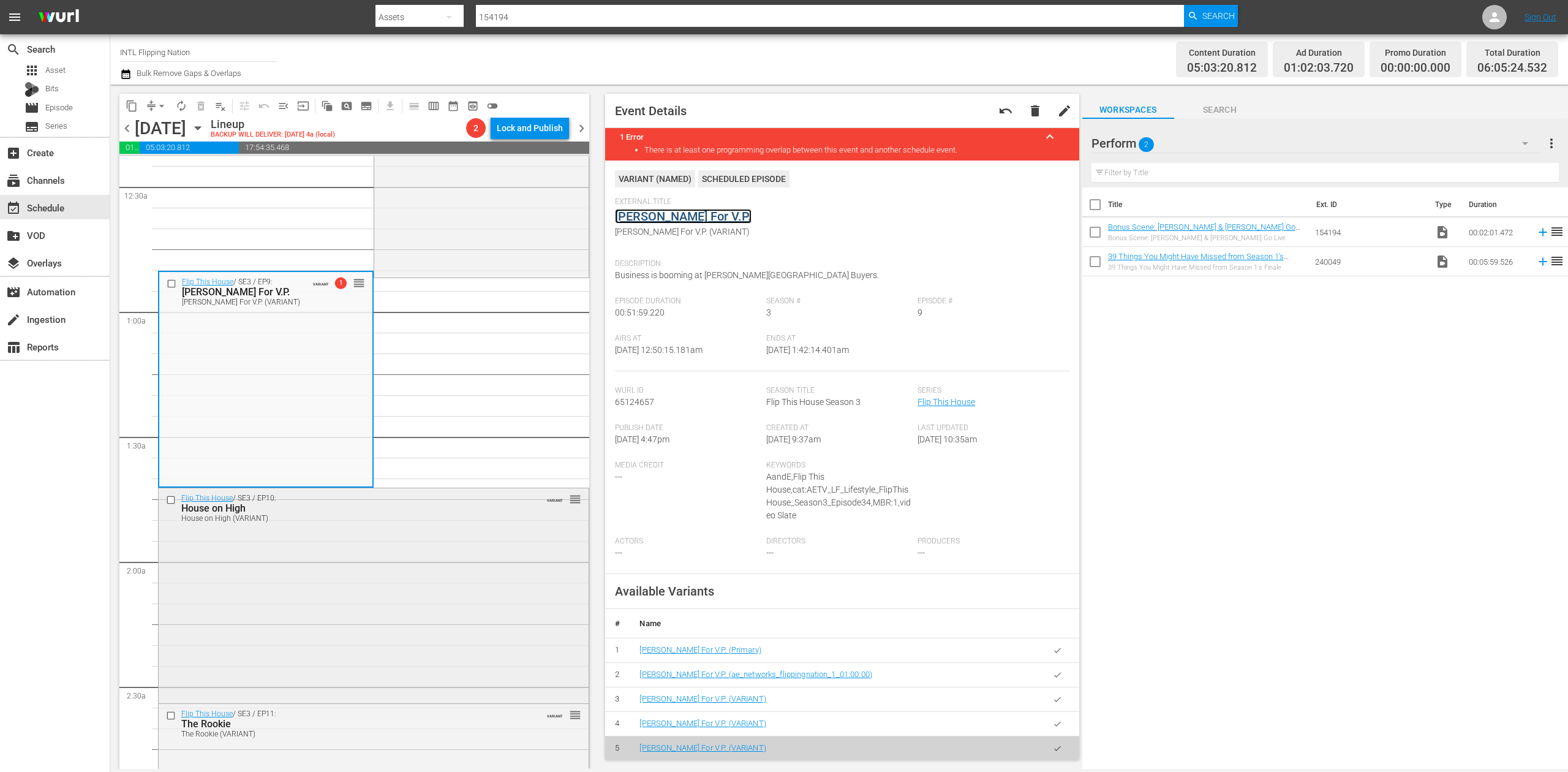
scroll to position [245, 0]
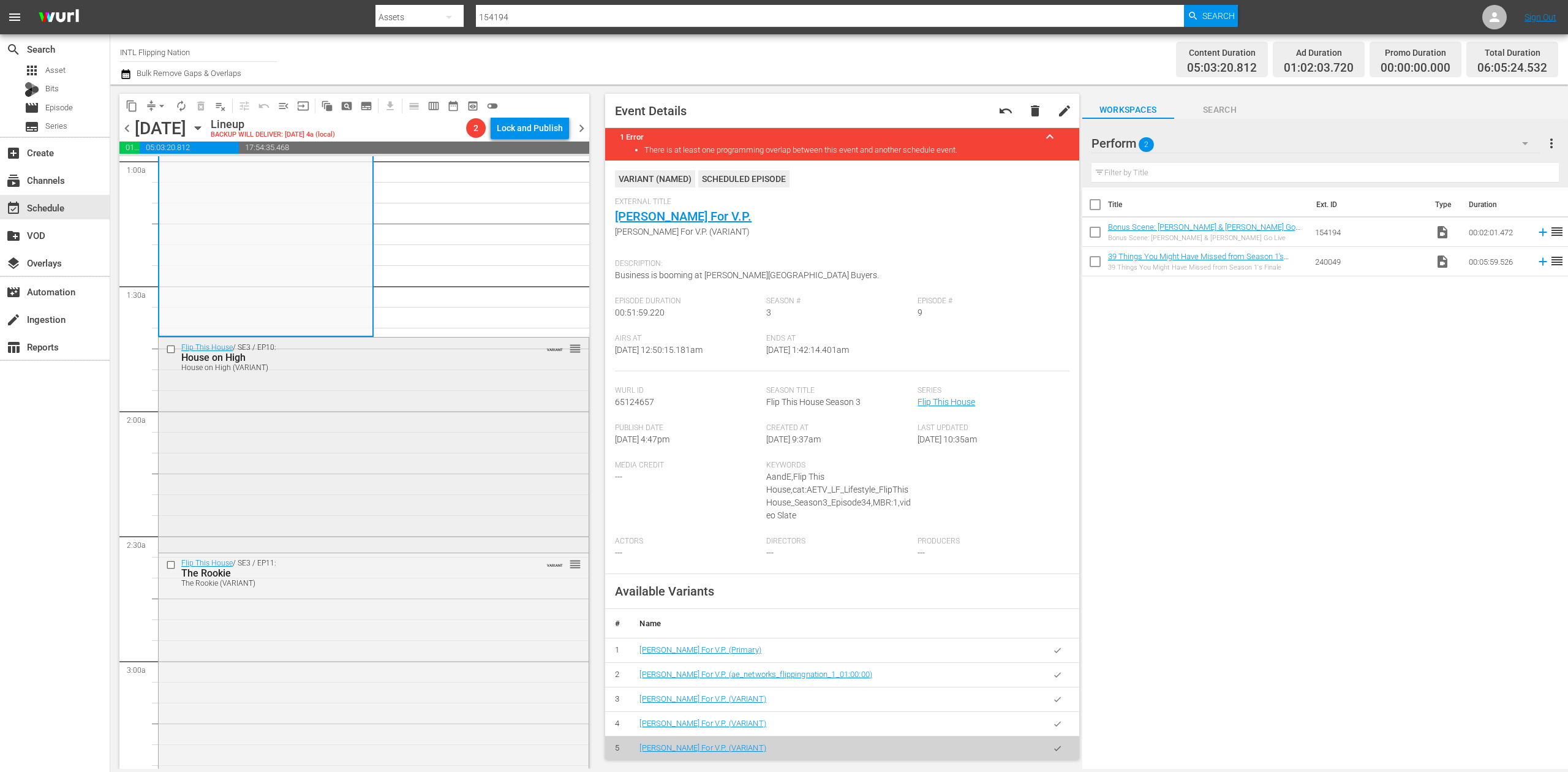
click at [424, 460] on div "Flip This House / SE3 / EP10: House on High House on High (VARIANT) VARIANT reo…" at bounding box center [374, 443] width 430 height 212
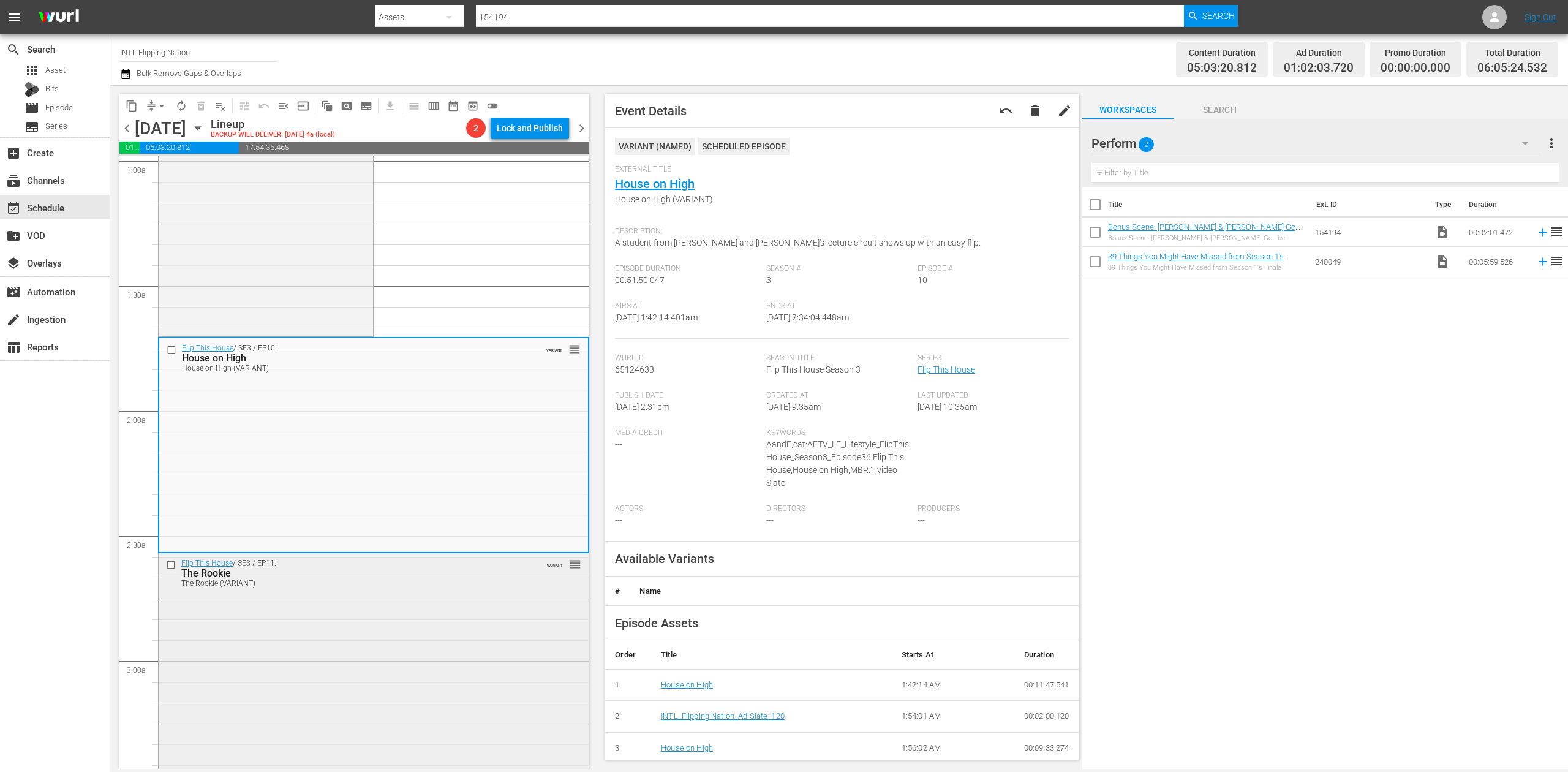
click at [447, 653] on div "Flip This House / SE3 / EP11: The Rookie The Rookie (VARIANT) VARIANT reorder" at bounding box center [374, 659] width 430 height 213
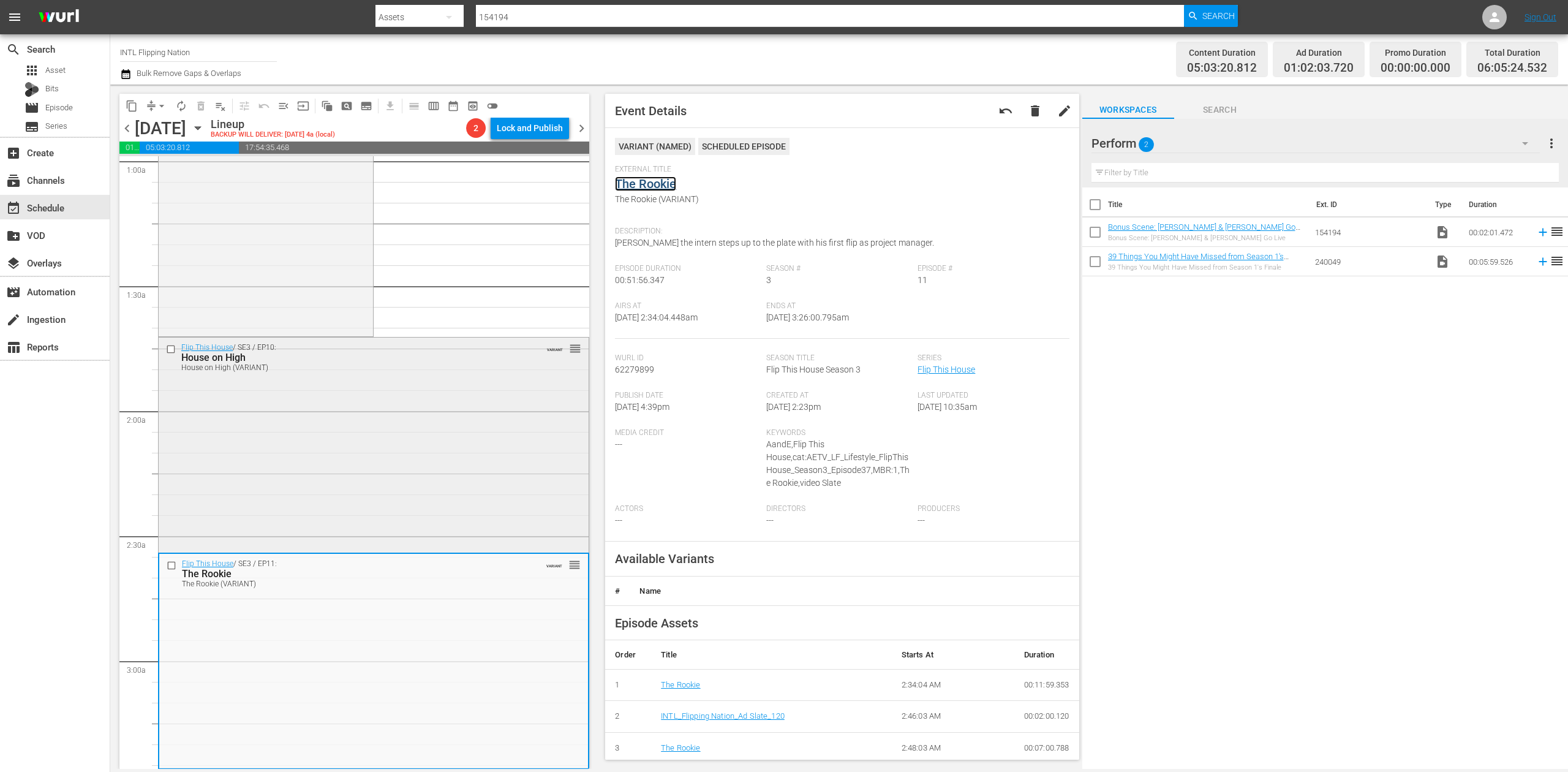
scroll to position [572, 0]
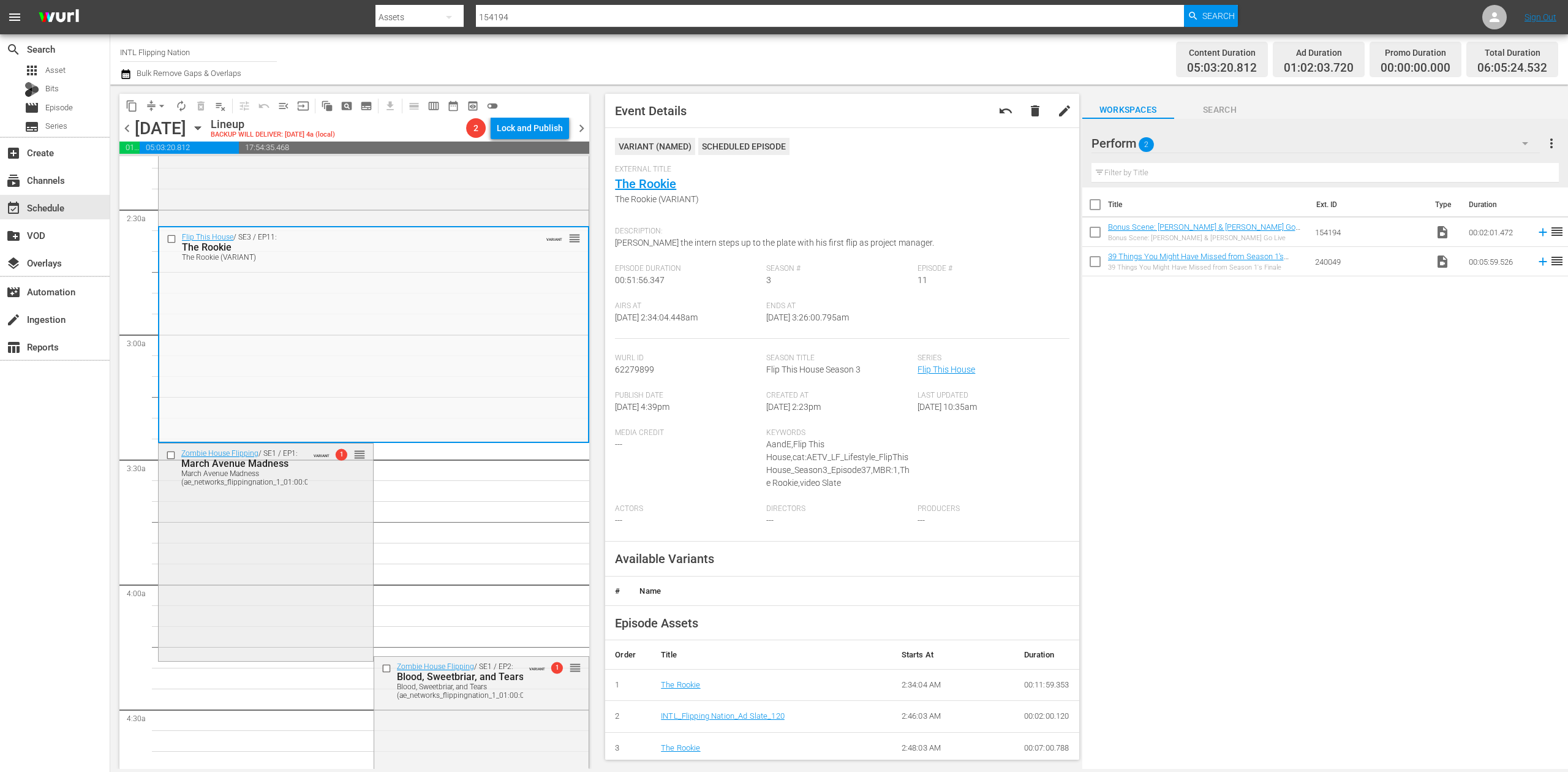
click at [264, 535] on div "Zombie House Flipping / SE1 / EP1: March Avenue Madness March Avenue Madness (a…" at bounding box center [266, 551] width 214 height 216
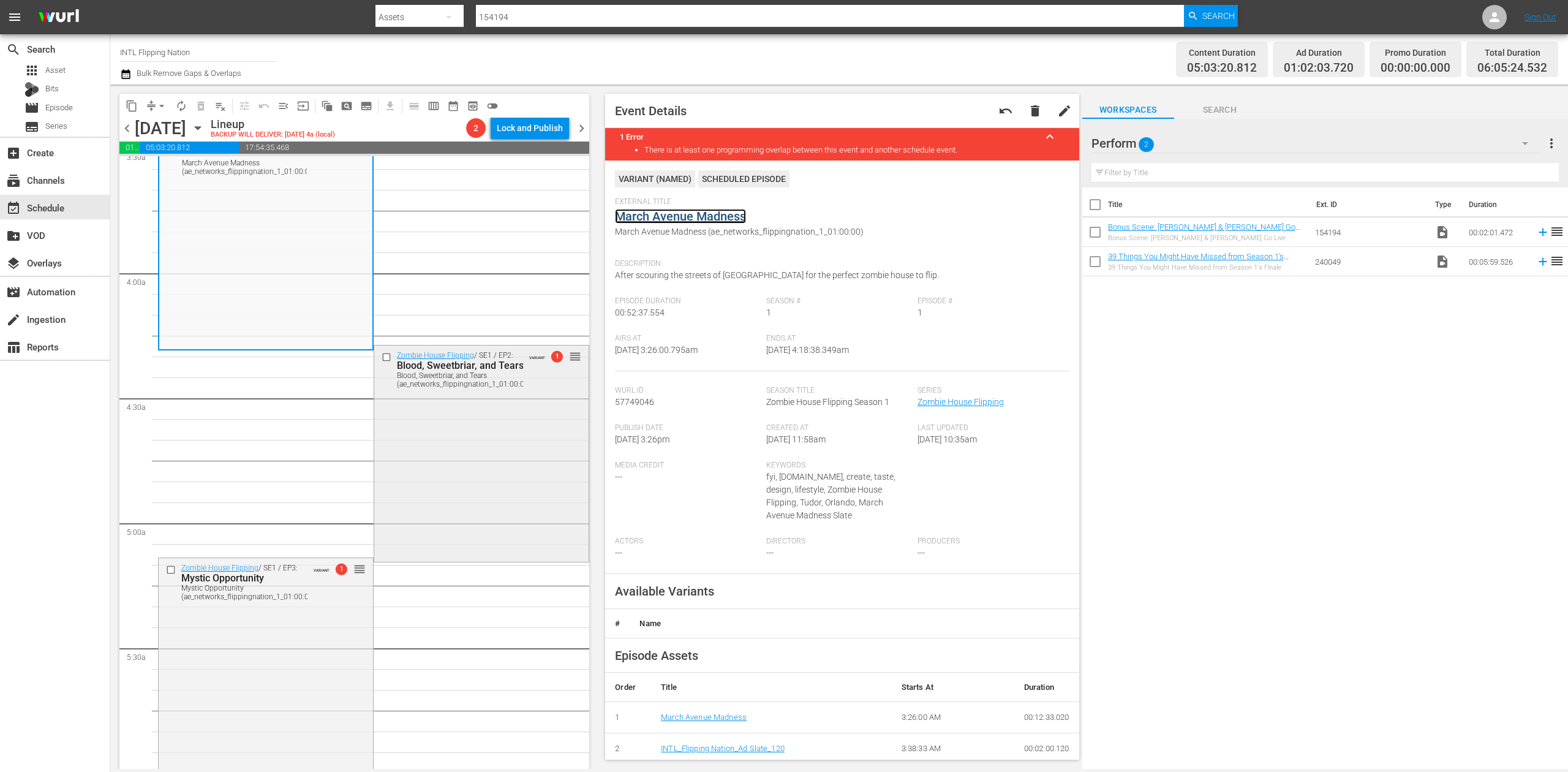
scroll to position [898, 0]
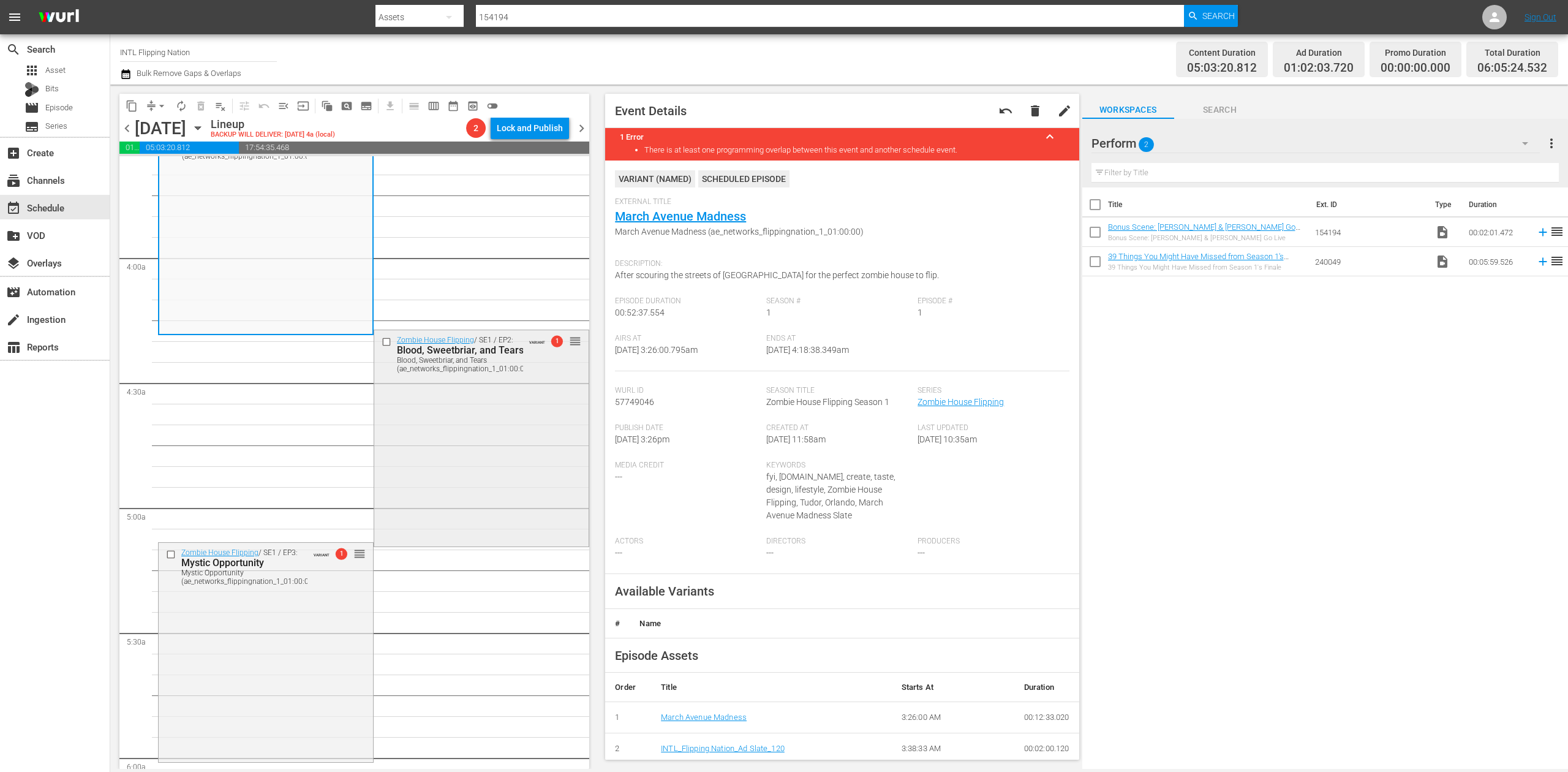
click at [491, 466] on div "Zombie House Flipping / SE1 / EP2: Blood, Sweetbriar, and Tears Blood, Sweetbri…" at bounding box center [482, 438] width 214 height 214
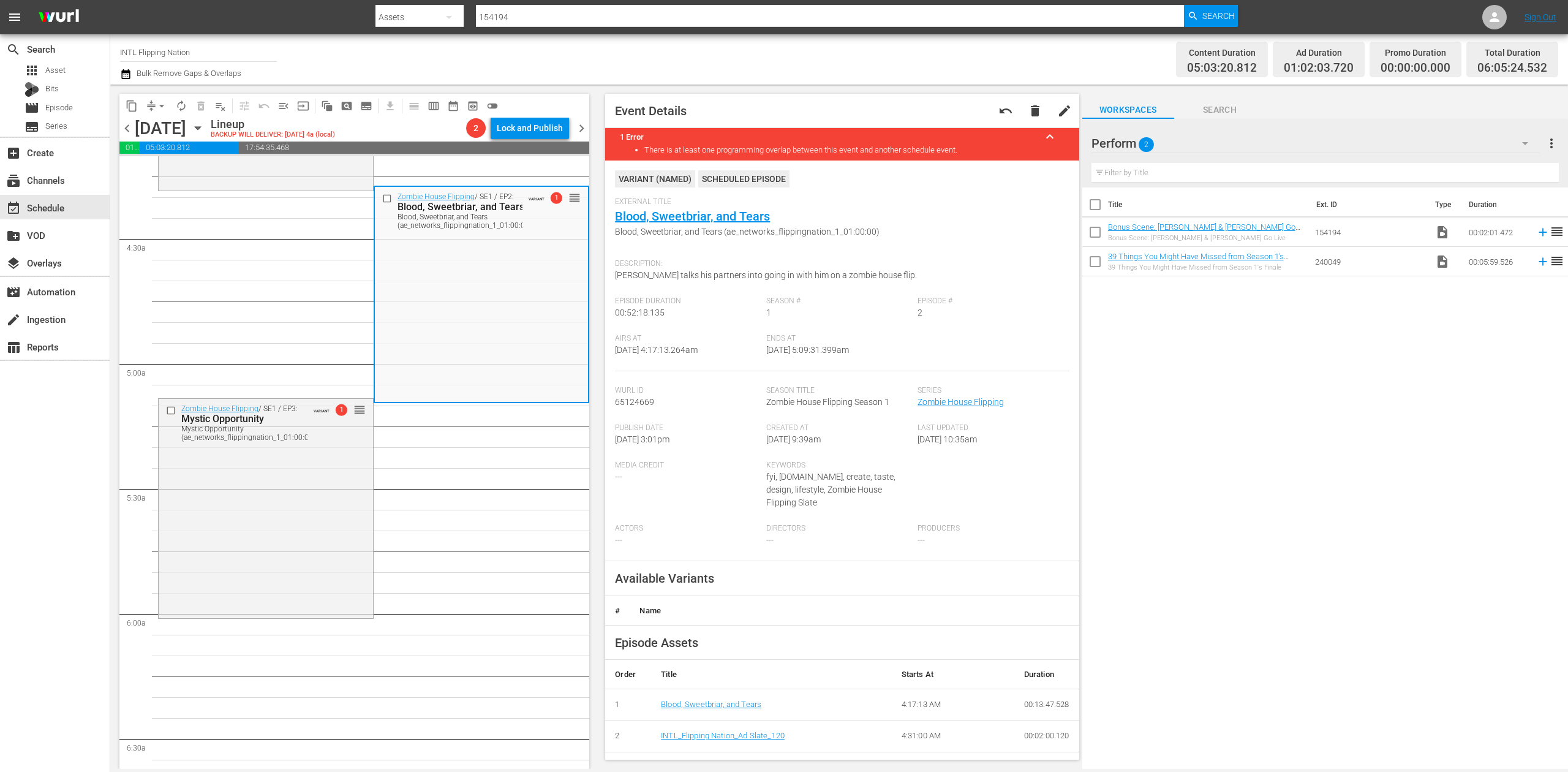
scroll to position [1142, 0]
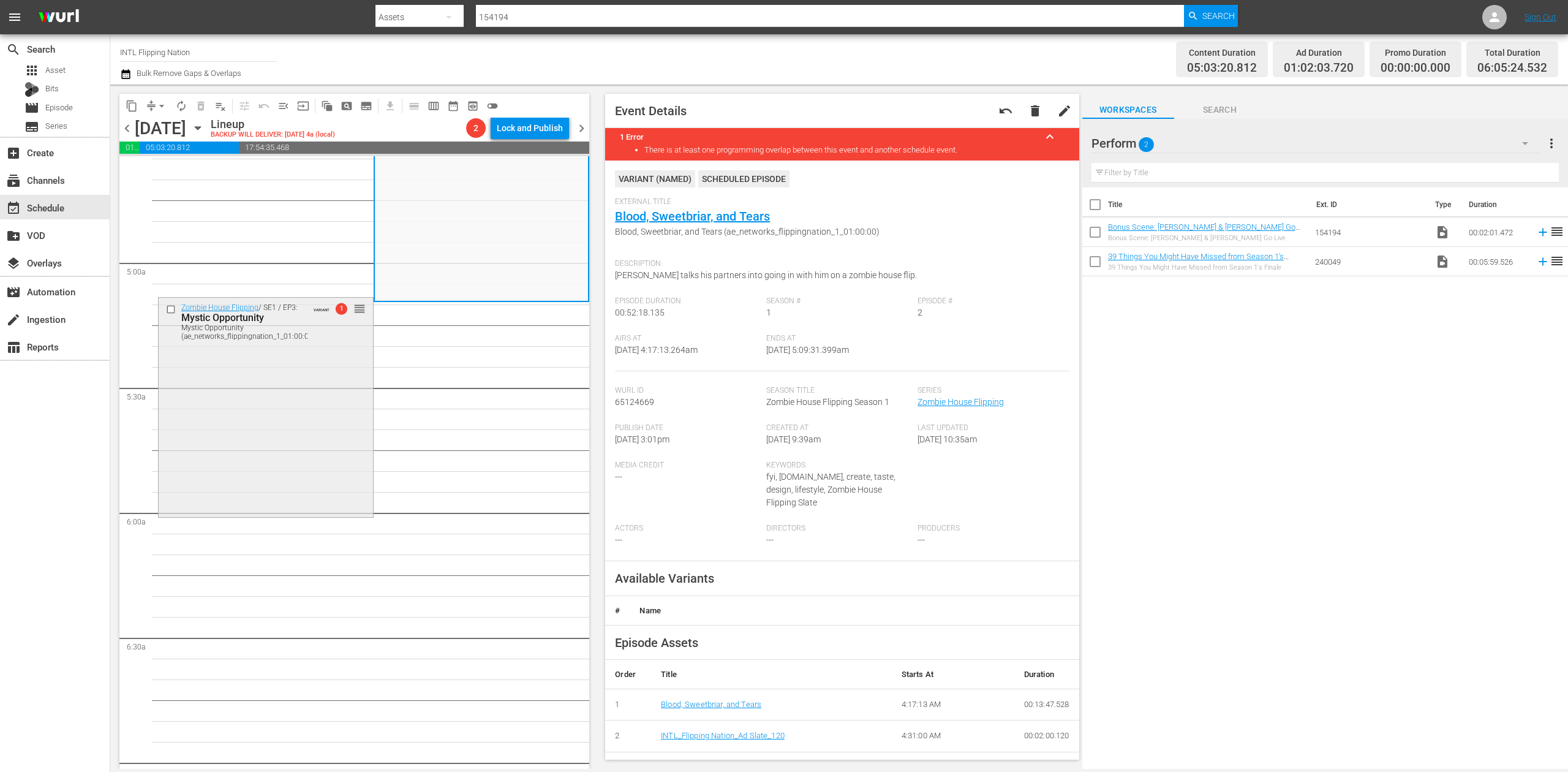
click at [253, 382] on div "Zombie House Flipping / SE1 / EP3: Mystic Opportunity Mystic Opportunity (ae_ne…" at bounding box center [266, 406] width 214 height 216
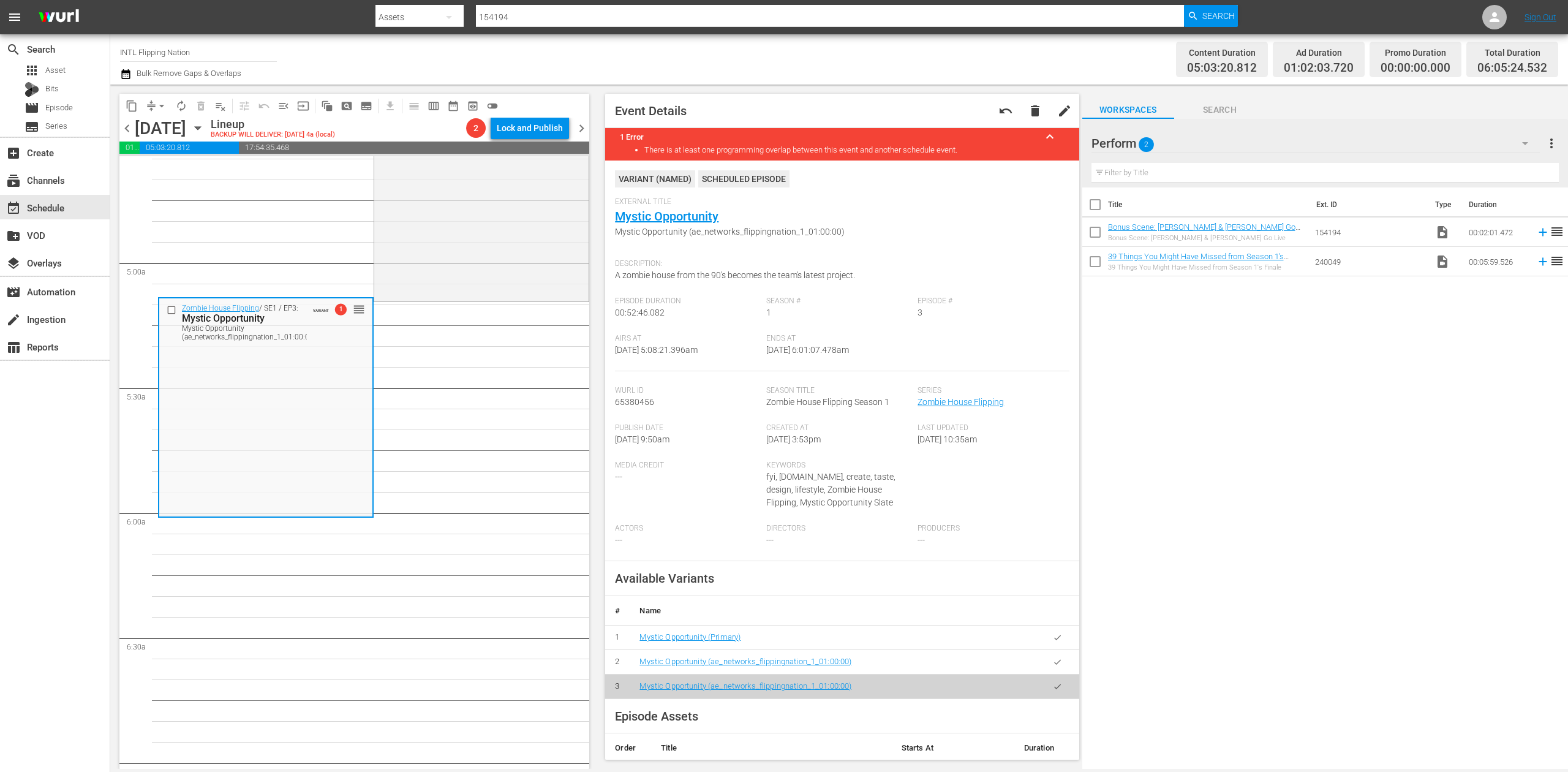
click at [130, 72] on icon "button" at bounding box center [125, 74] width 8 height 10
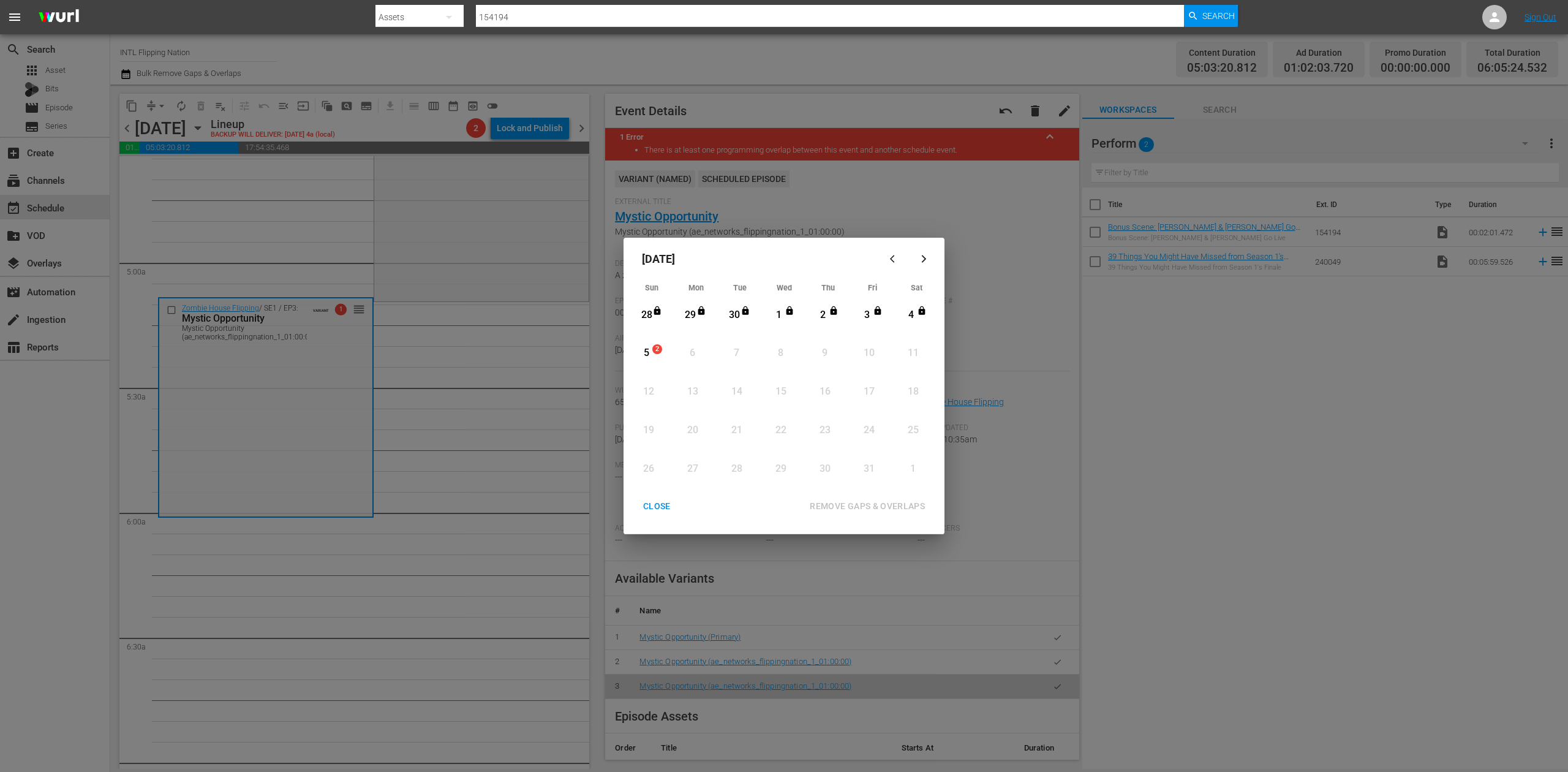
click at [645, 348] on div "5" at bounding box center [646, 352] width 16 height 14
click at [854, 504] on div "REMOVE GAPS & OVERLAPS" at bounding box center [867, 506] width 135 height 16
click at [659, 505] on div "CLOSE" at bounding box center [657, 506] width 47 height 16
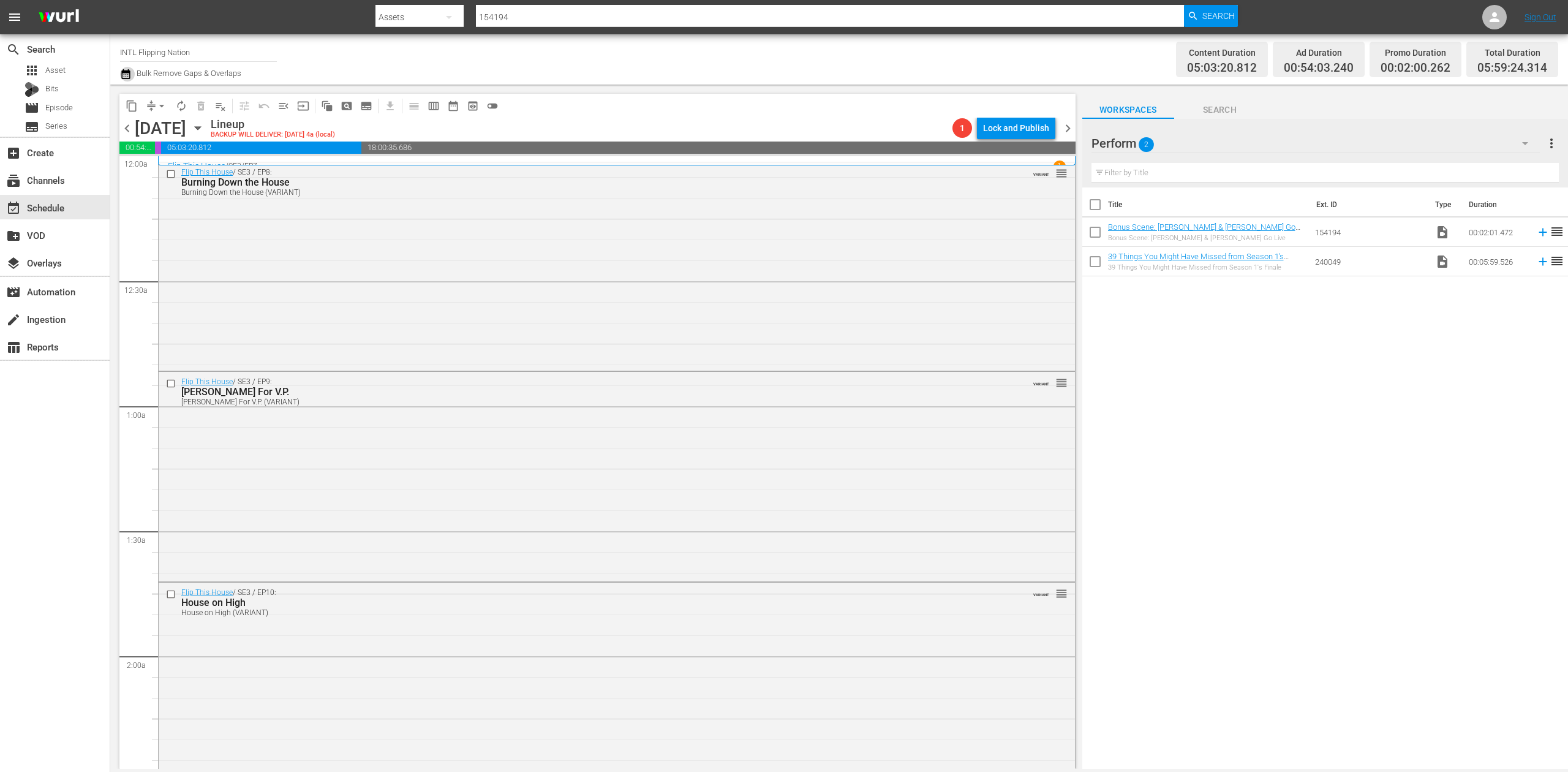
click at [126, 72] on icon "button" at bounding box center [125, 74] width 8 height 10
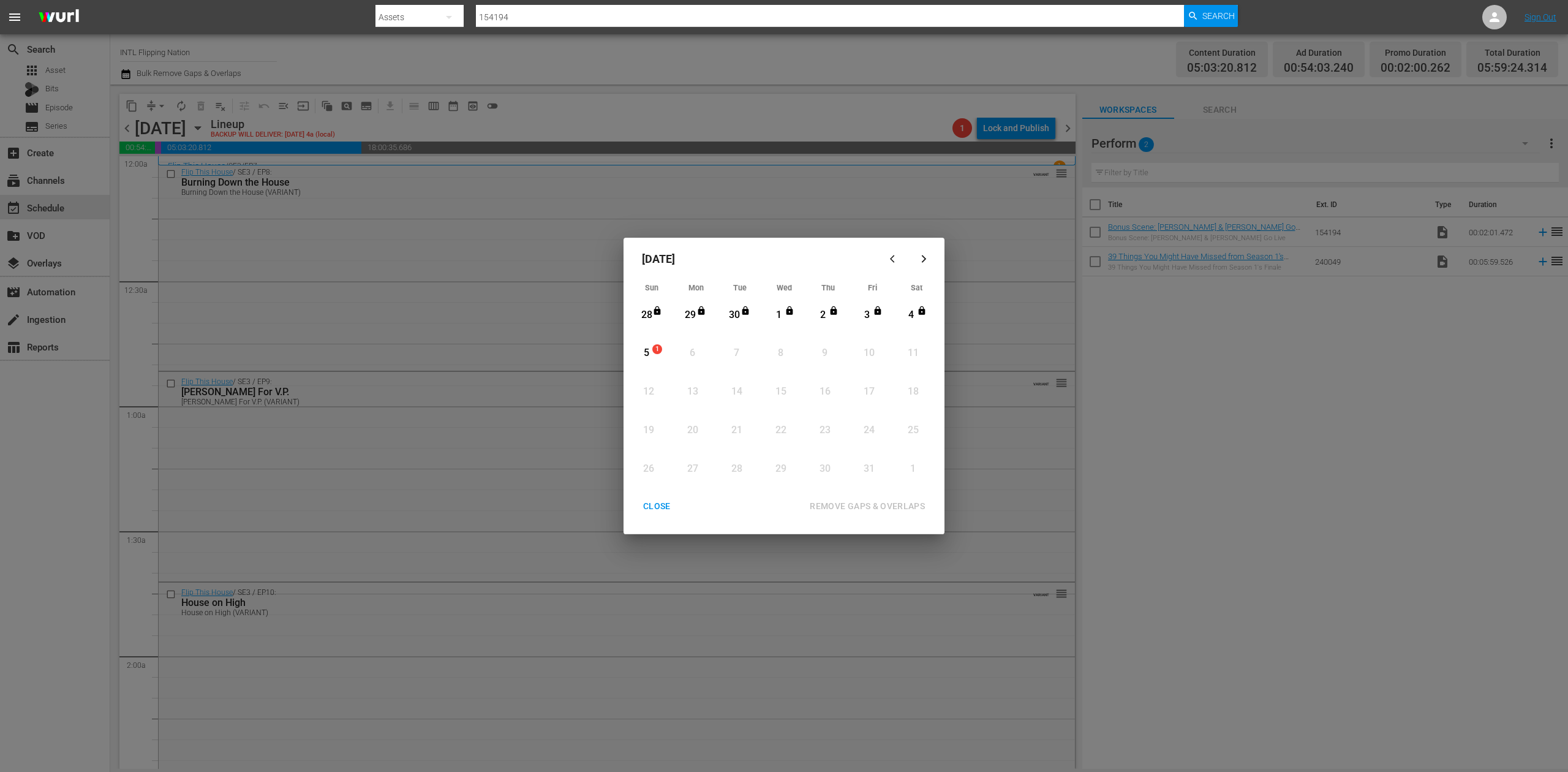
click at [647, 355] on div "5" at bounding box center [646, 352] width 16 height 14
click at [896, 503] on div "REMOVE GAPS & OVERLAPS" at bounding box center [867, 506] width 135 height 16
click at [640, 348] on div "5" at bounding box center [646, 352] width 16 height 14
click at [880, 509] on div "REMOVE GAPS & OVERLAPS" at bounding box center [867, 506] width 135 height 16
click at [653, 508] on div "CLOSE" at bounding box center [657, 506] width 47 height 16
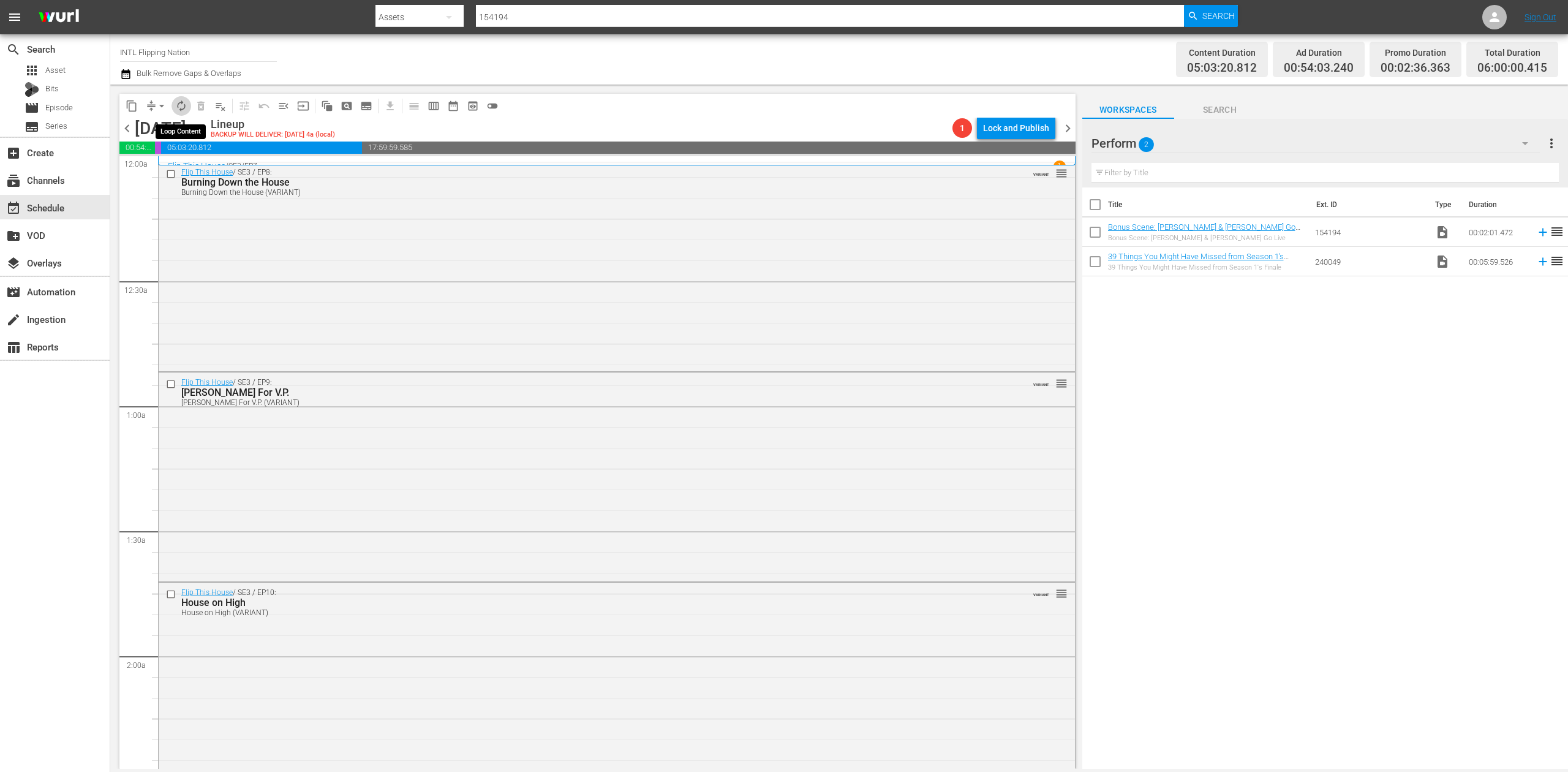
click at [182, 106] on span "autorenew_outlined" at bounding box center [181, 105] width 12 height 12
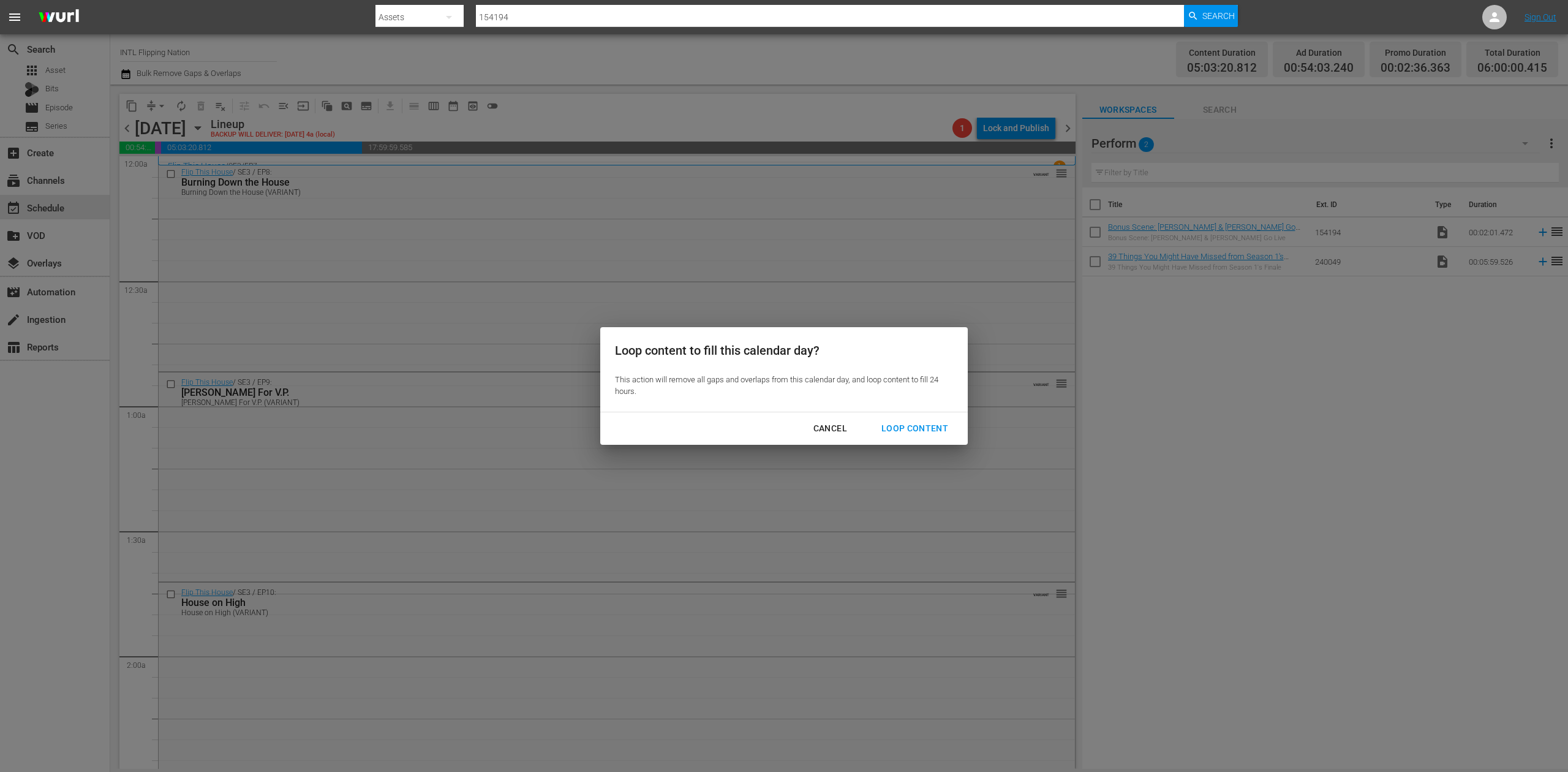
click at [898, 424] on div "Loop Content" at bounding box center [915, 428] width 87 height 16
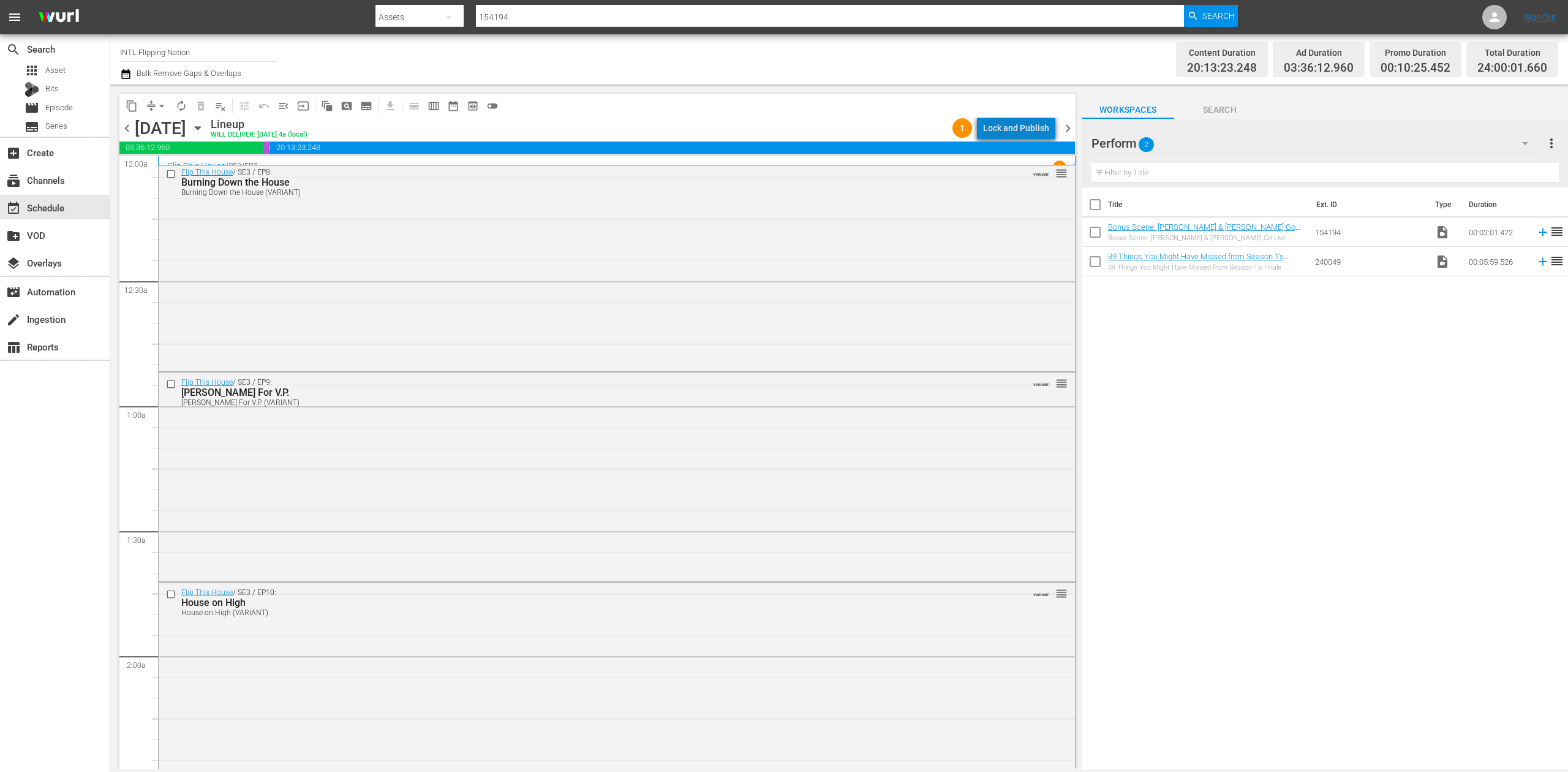
click at [1024, 126] on div "Lock and Publish" at bounding box center [1016, 128] width 66 height 22
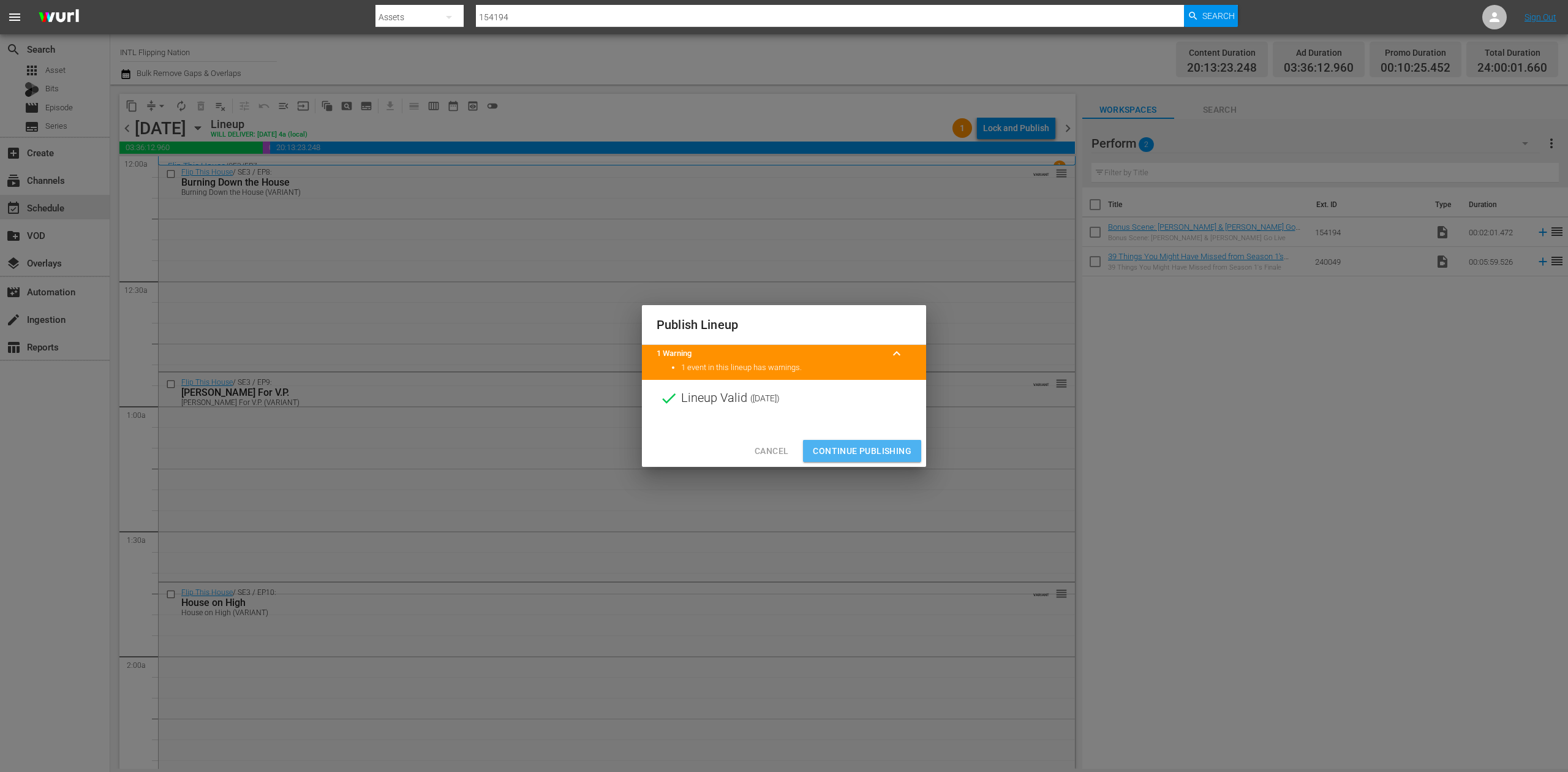
click at [878, 448] on span "Continue Publishing" at bounding box center [862, 451] width 99 height 16
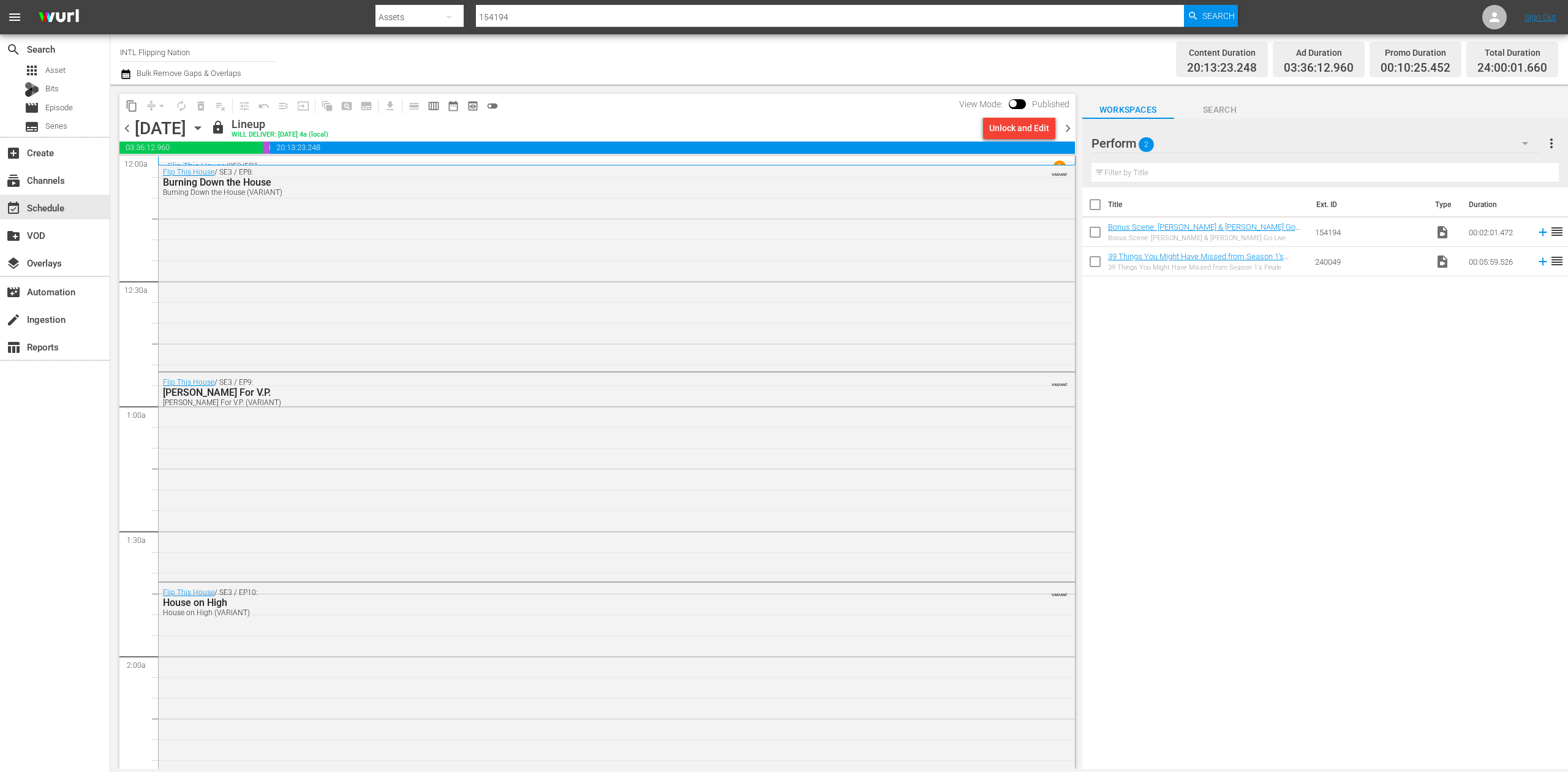
click at [196, 54] on input "INTL Flipping Nation" at bounding box center [199, 52] width 157 height 29
drag, startPoint x: 202, startPoint y: 52, endPoint x: 25, endPoint y: 45, distance: 177.1
click at [110, 0] on div "search Search apps Asset Bits movie Episode subtitles Series add_box Create sub…" at bounding box center [839, 0] width 1458 height 0
click at [276, 84] on div "Ax Men (998 - aenetworks_axmen_1)" at bounding box center [289, 87] width 317 height 29
type input "Ax Men (998 - aenetworks_axmen_1)"
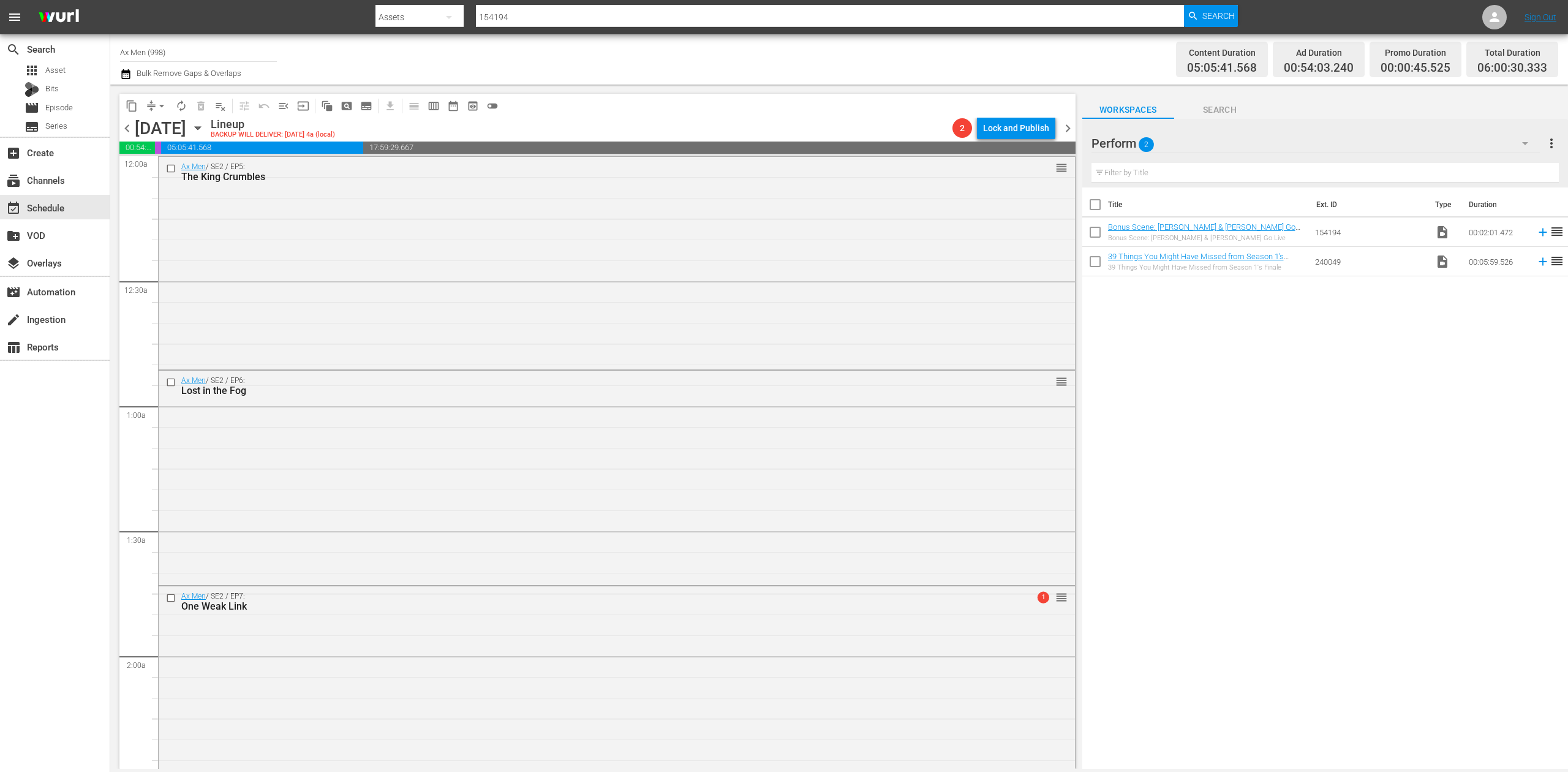
click at [204, 126] on icon "button" at bounding box center [198, 128] width 13 height 13
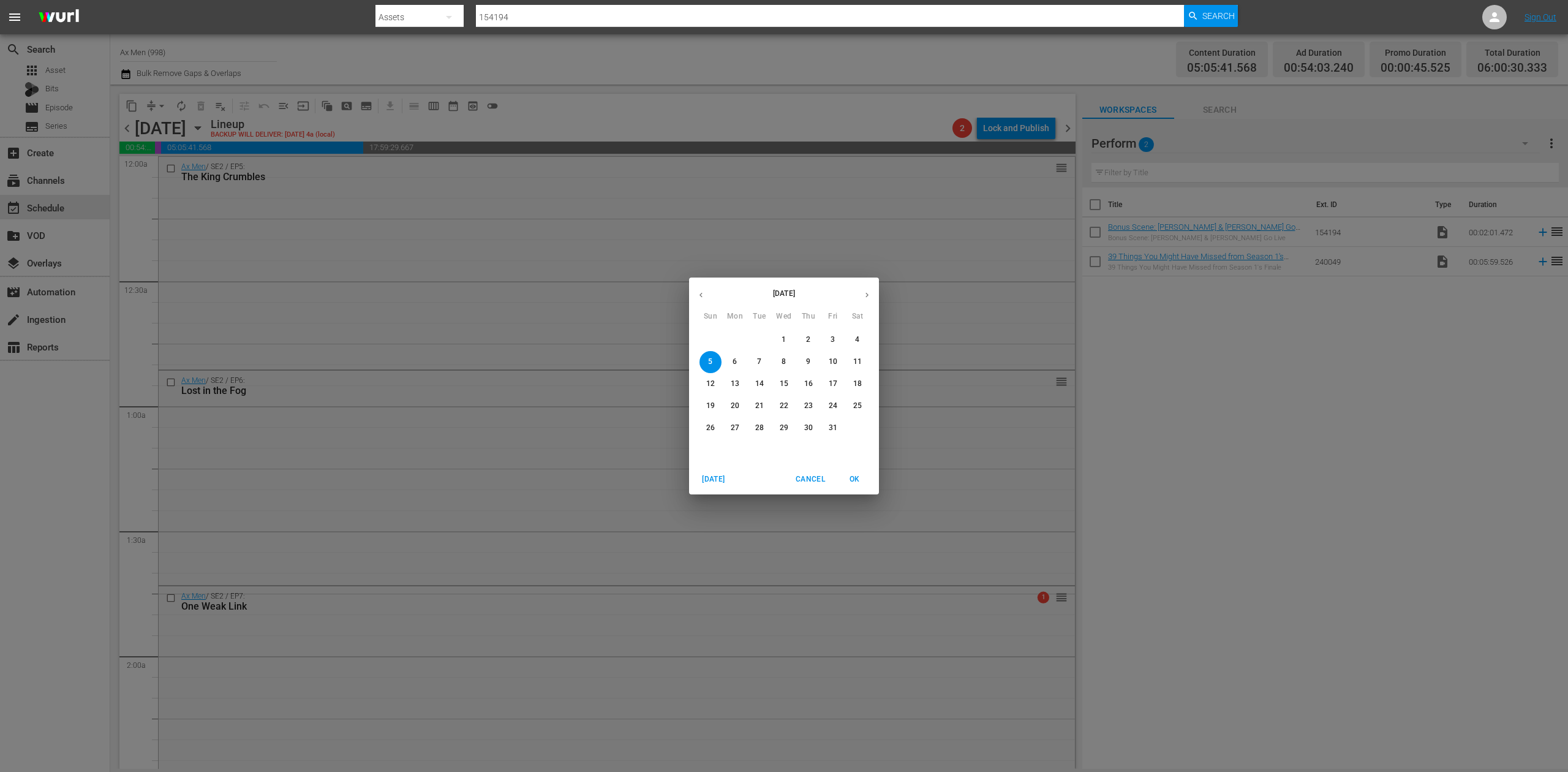
click at [699, 294] on icon "button" at bounding box center [700, 294] width 9 height 9
click at [741, 427] on span "29" at bounding box center [735, 428] width 22 height 11
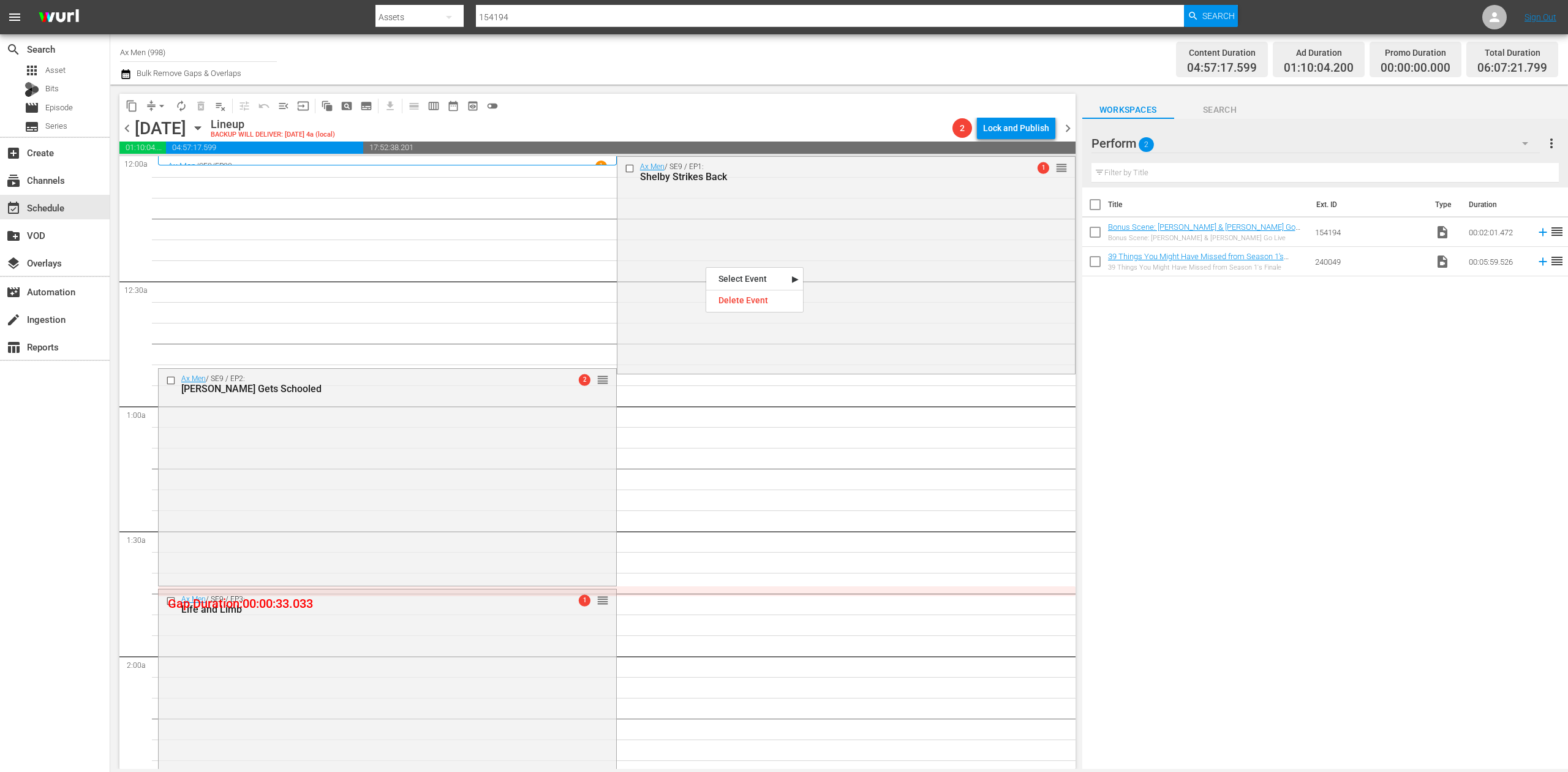
click at [703, 236] on div "Ax Men / SE9 / EP1: Shelby Strikes Back 1 reorder" at bounding box center [846, 264] width 457 height 215
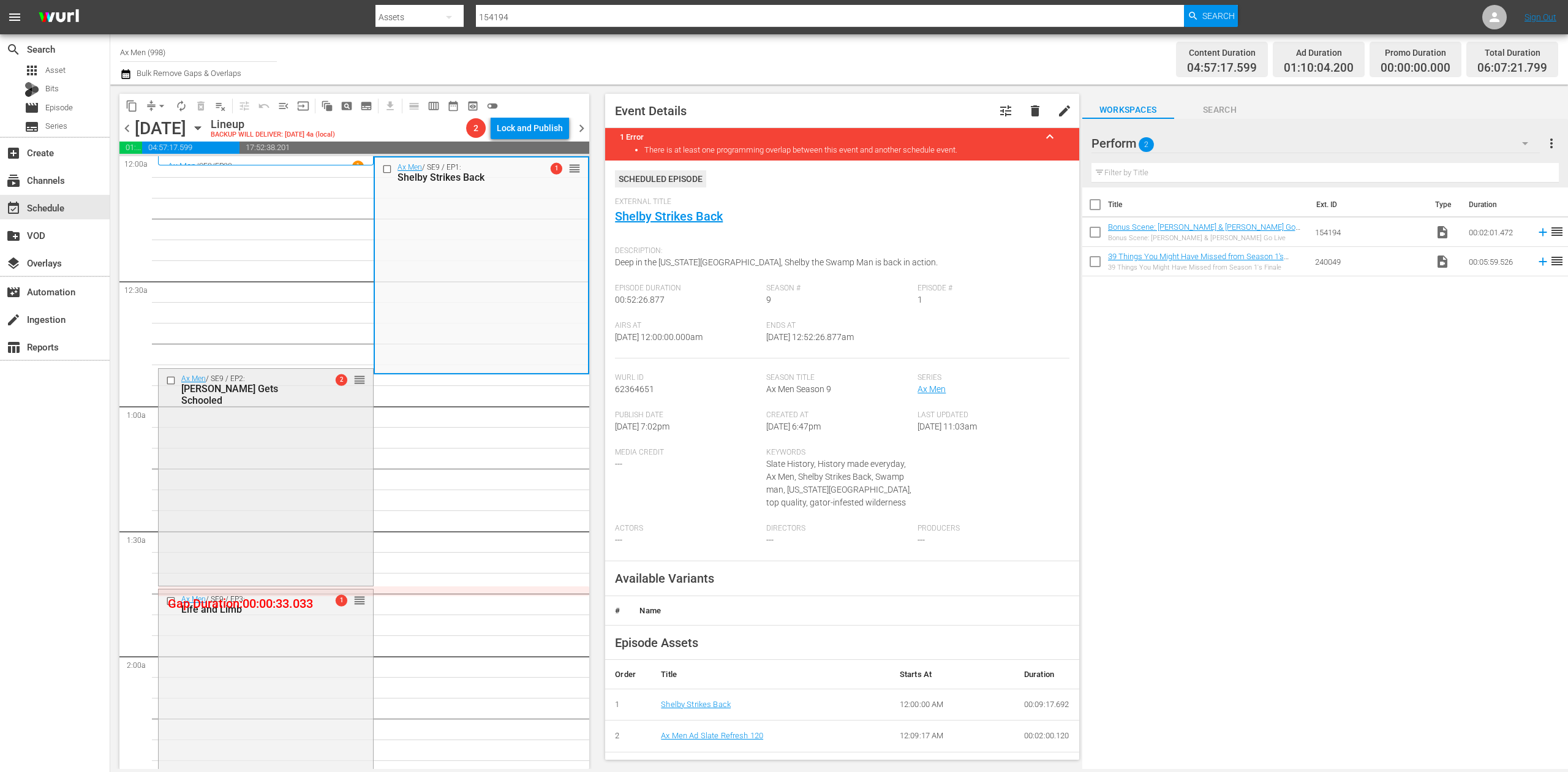
click at [258, 483] on div "Ax Men / SE9 / EP2: Shelby Gets Schooled 2 reorder" at bounding box center [266, 475] width 214 height 213
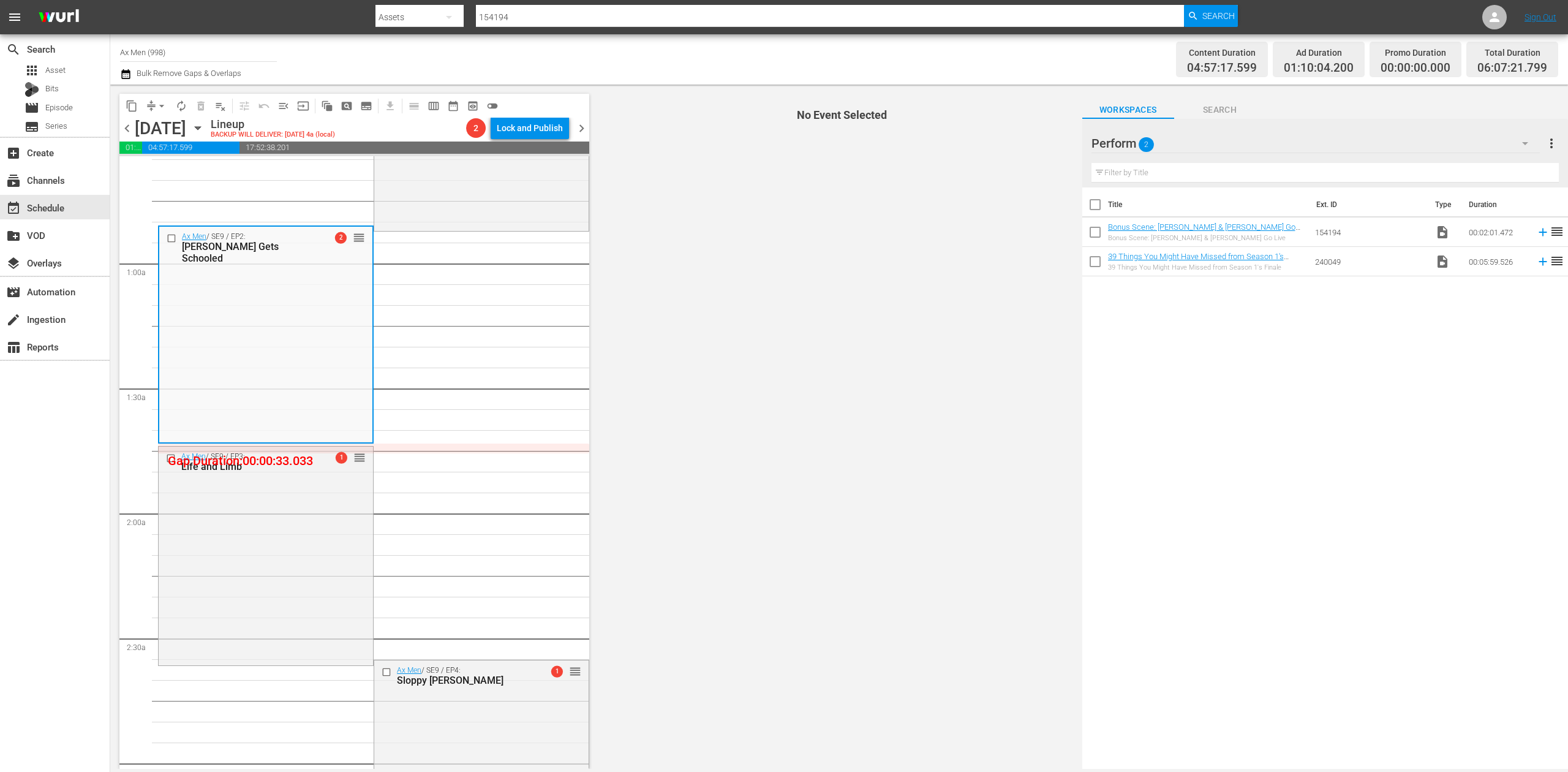
scroll to position [163, 0]
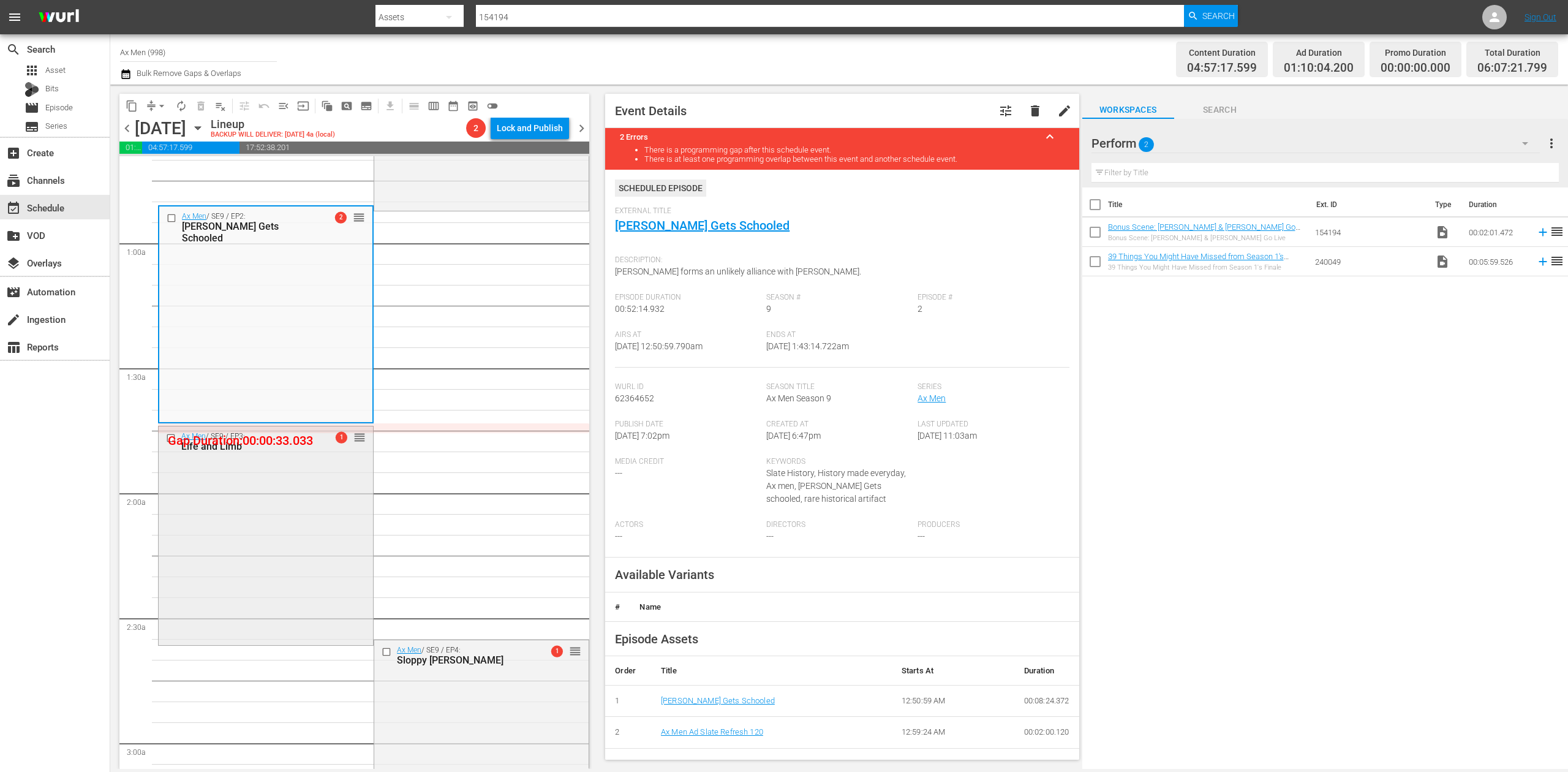
click at [256, 519] on div "Ax Men / SE9 / EP3: Life and Limb 1 reorder" at bounding box center [266, 534] width 214 height 217
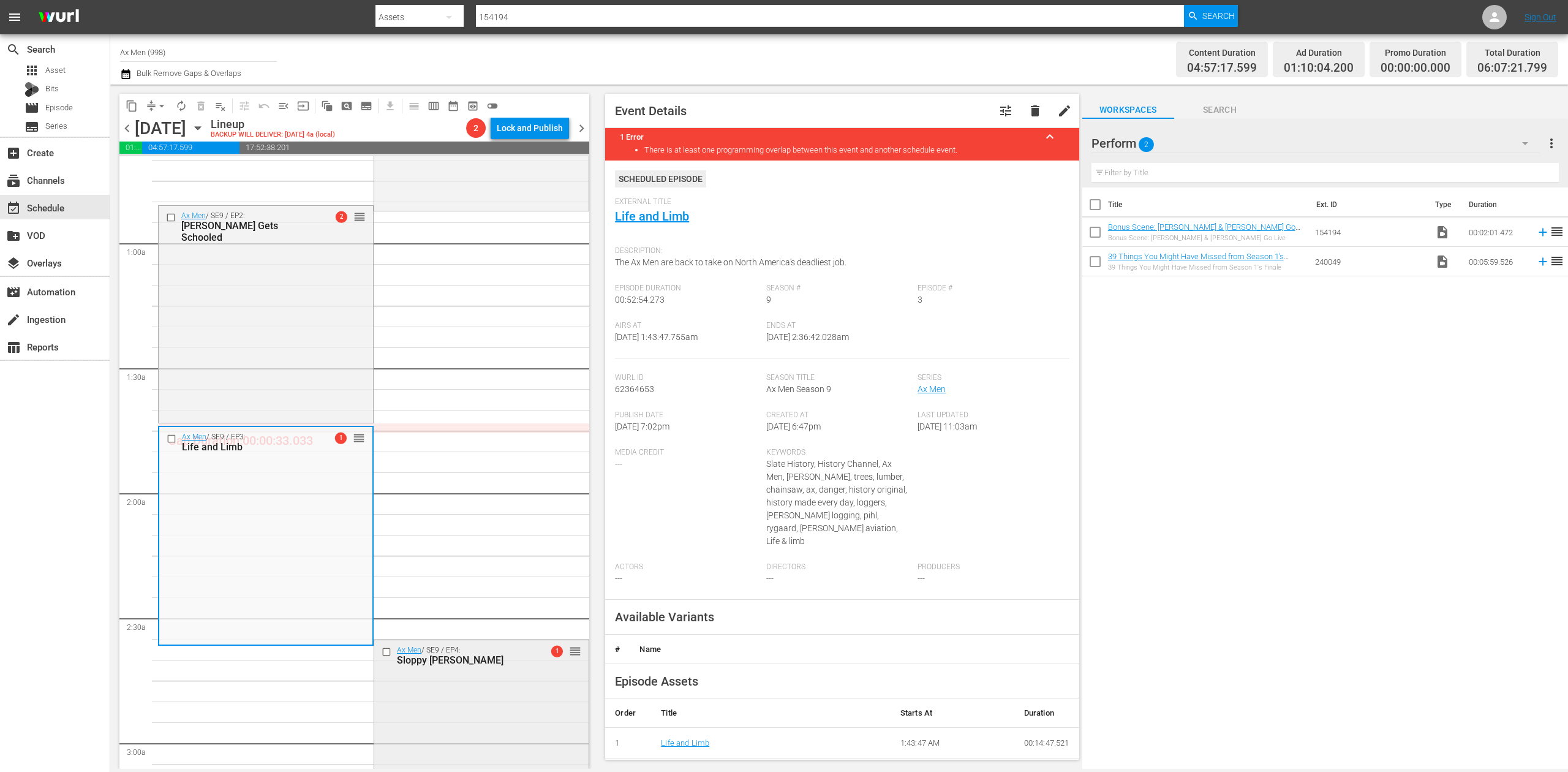
click at [502, 720] on div "Ax Men / SE9 / EP4: Sloppy Joe 1 reorder" at bounding box center [482, 747] width 214 height 213
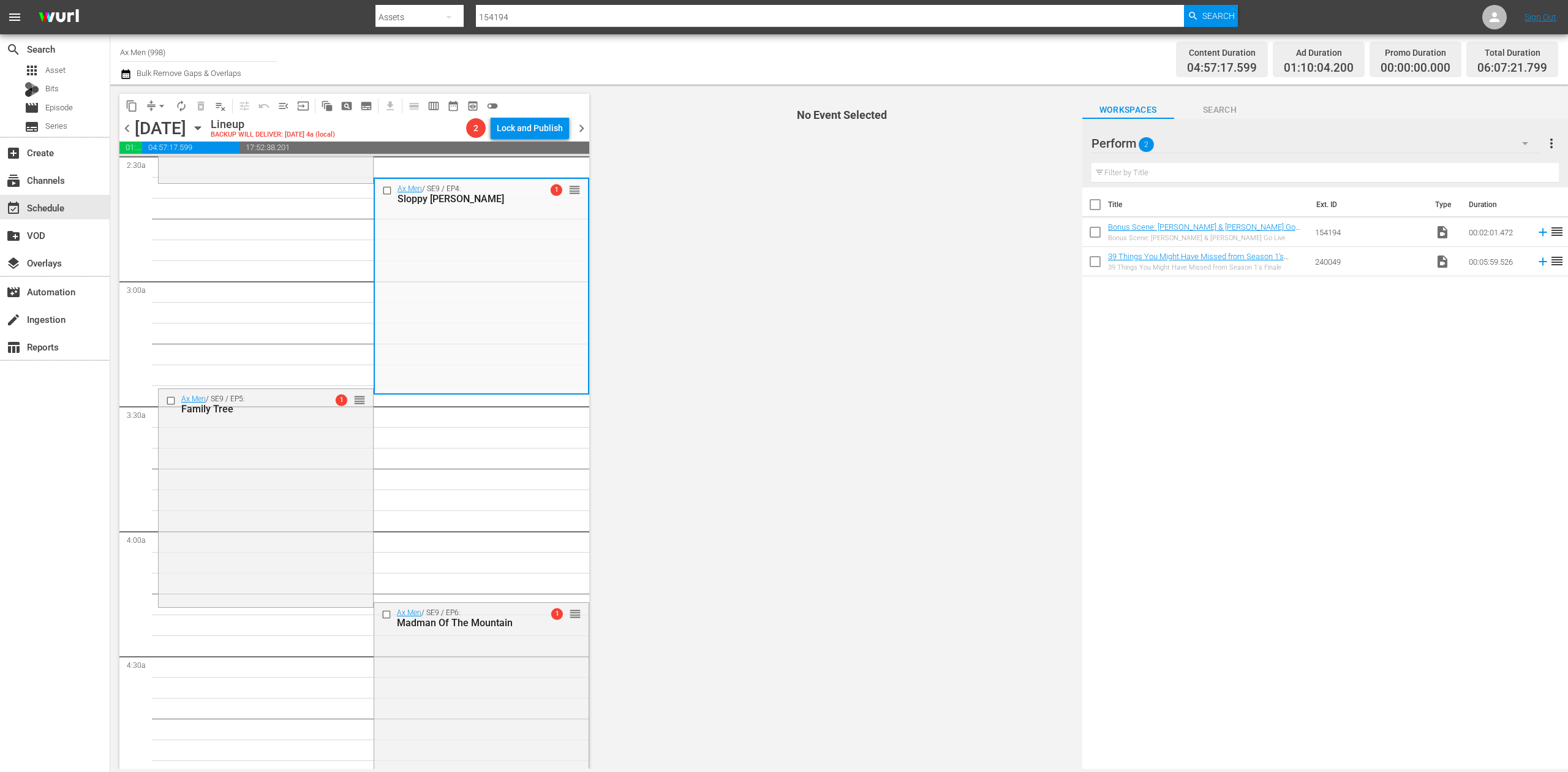
scroll to position [653, 0]
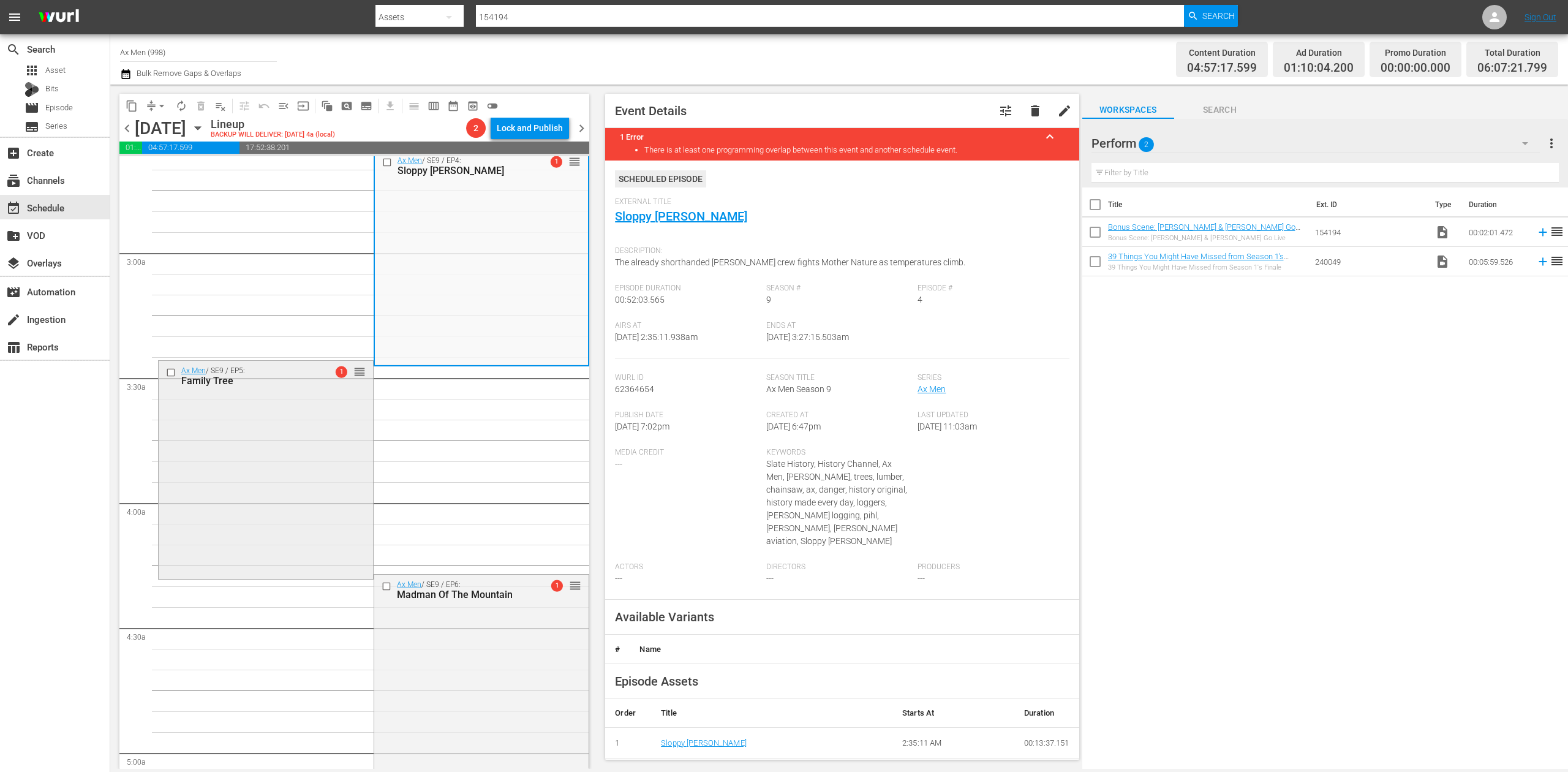
click at [288, 492] on div "Ax Men / SE9 / EP5: Family Tree 1 reorder" at bounding box center [266, 469] width 214 height 216
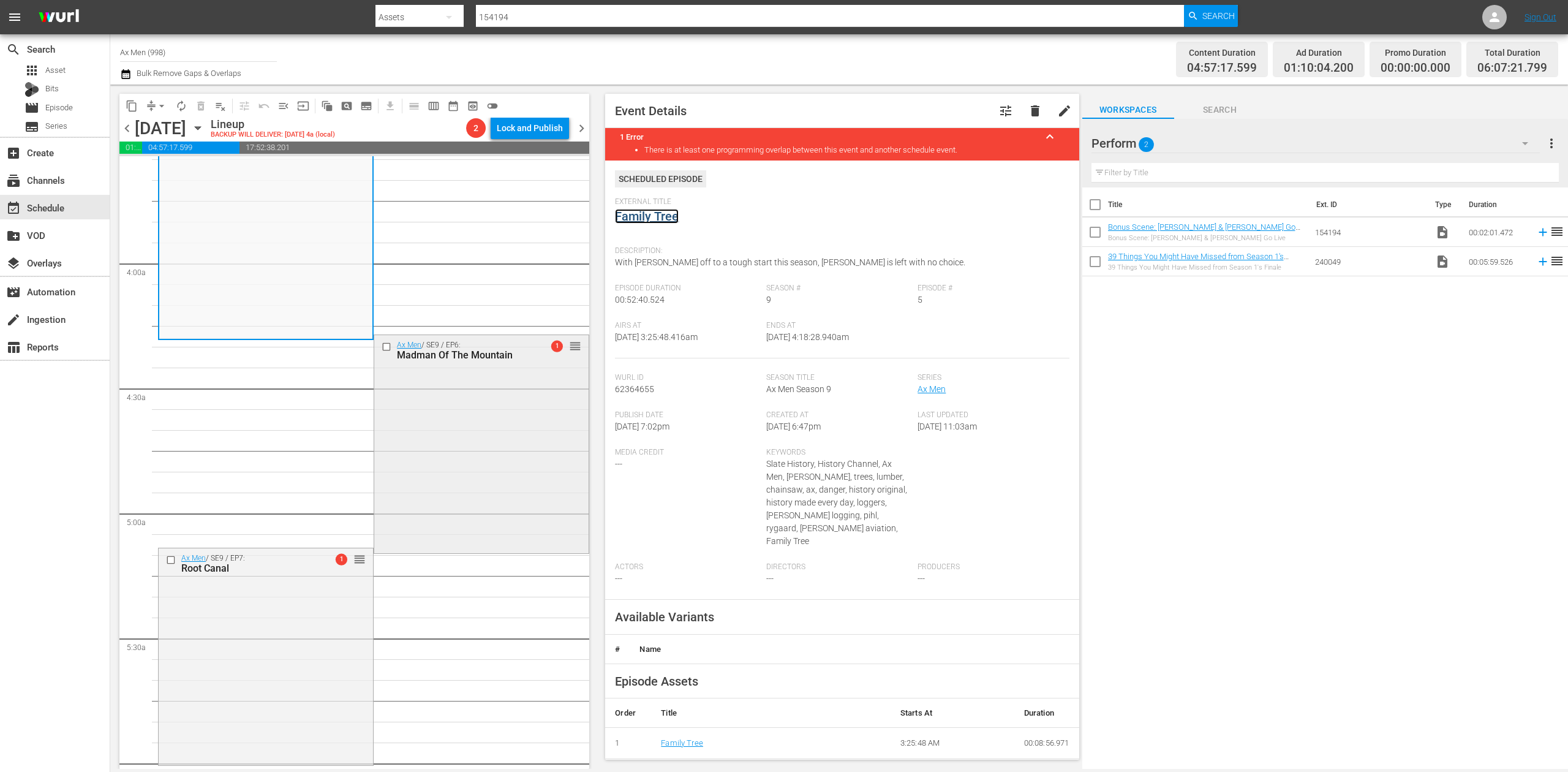
scroll to position [898, 0]
click at [512, 394] on div "Ax Men / SE9 / EP6: Madman Of The Mountain 1 reorder" at bounding box center [482, 438] width 214 height 216
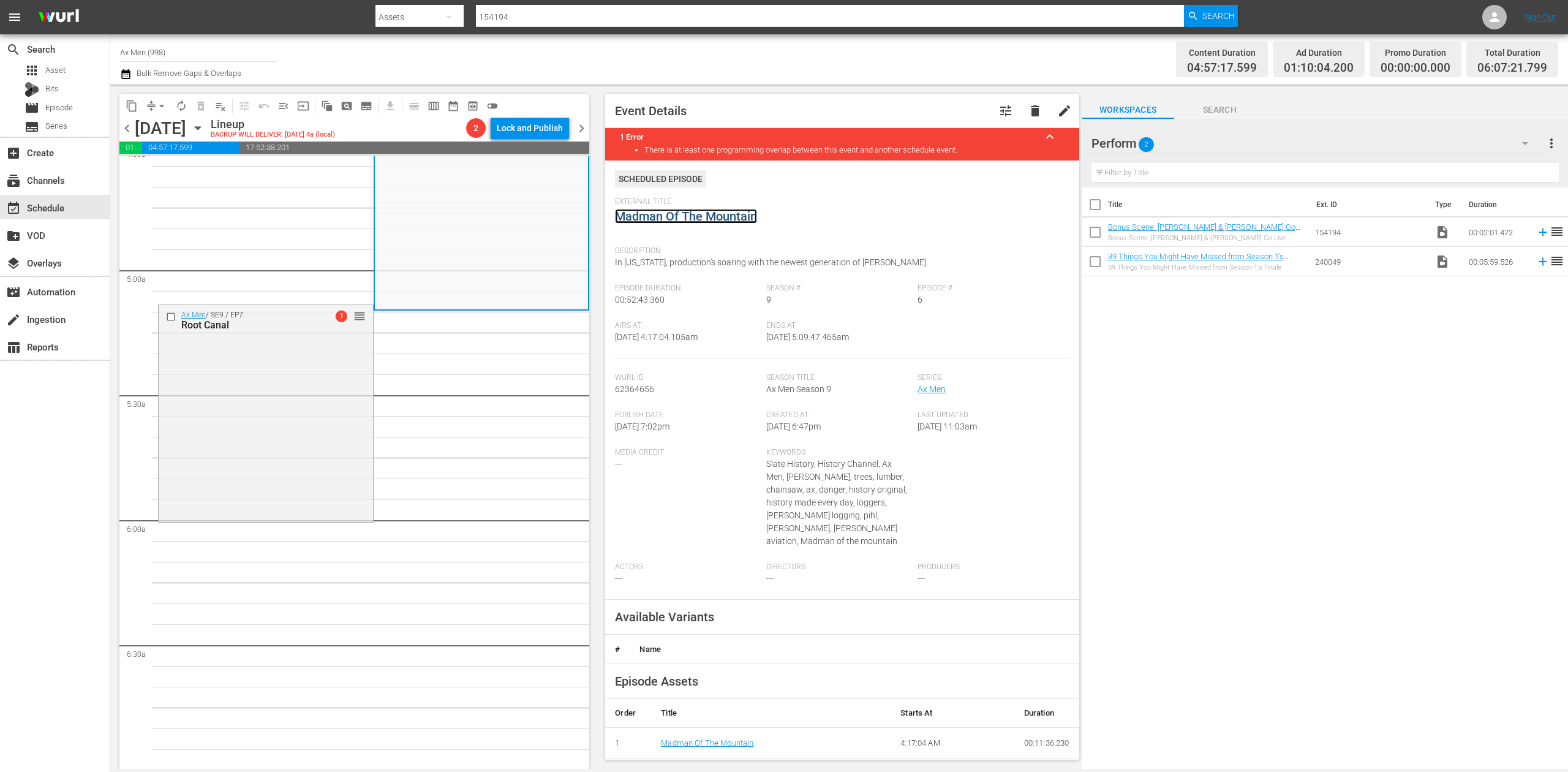
scroll to position [1225, 0]
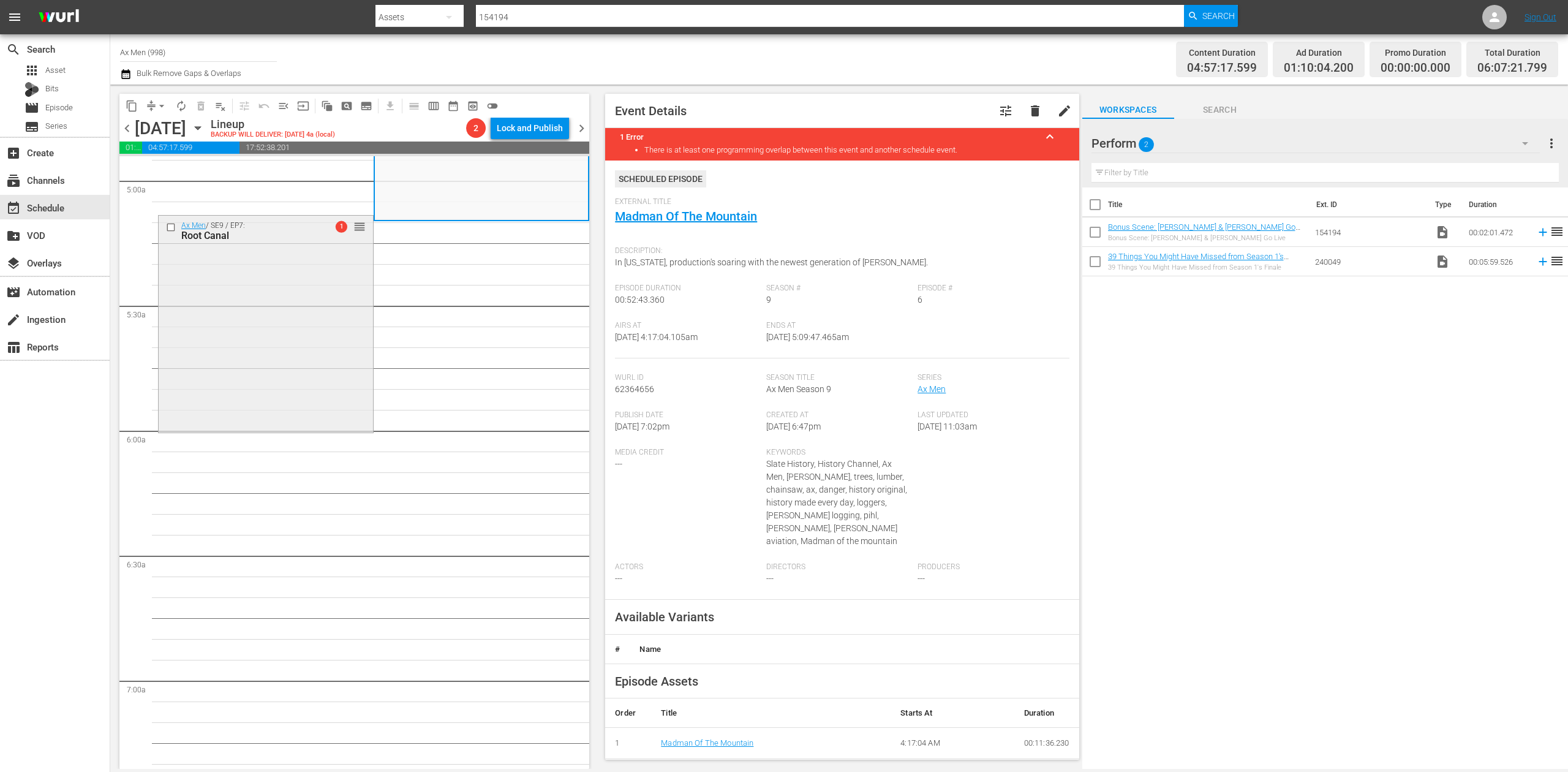
click at [321, 361] on div "Ax Men / SE9 / EP7: Root Canal 1 reorder" at bounding box center [266, 323] width 214 height 214
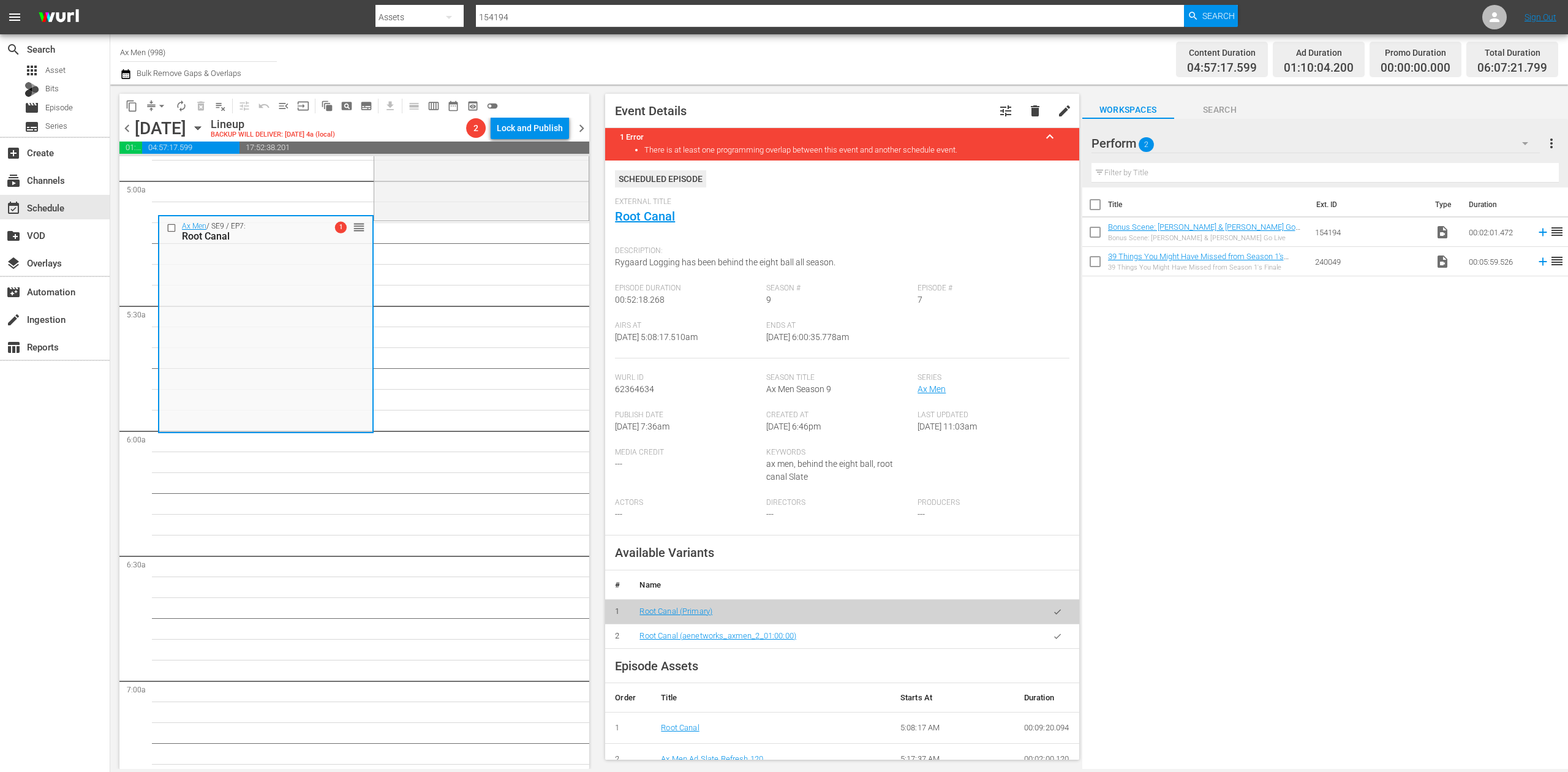
click at [128, 77] on icon "button" at bounding box center [125, 74] width 8 height 10
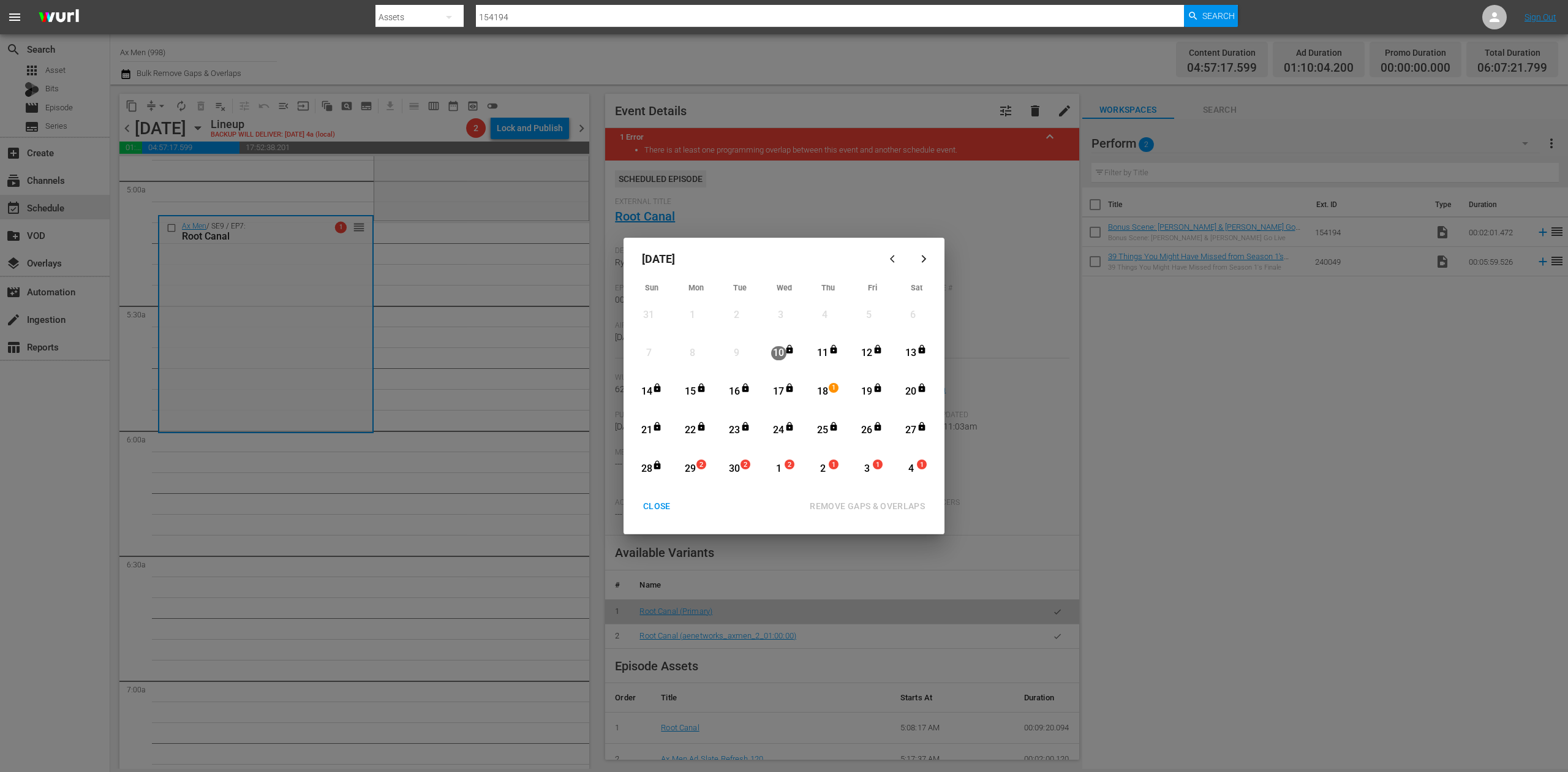
click at [691, 470] on div "29" at bounding box center [690, 469] width 16 height 14
click at [874, 505] on div "REMOVE GAPS & OVERLAPS" at bounding box center [867, 506] width 135 height 16
click at [657, 509] on div "CLOSE" at bounding box center [657, 506] width 47 height 16
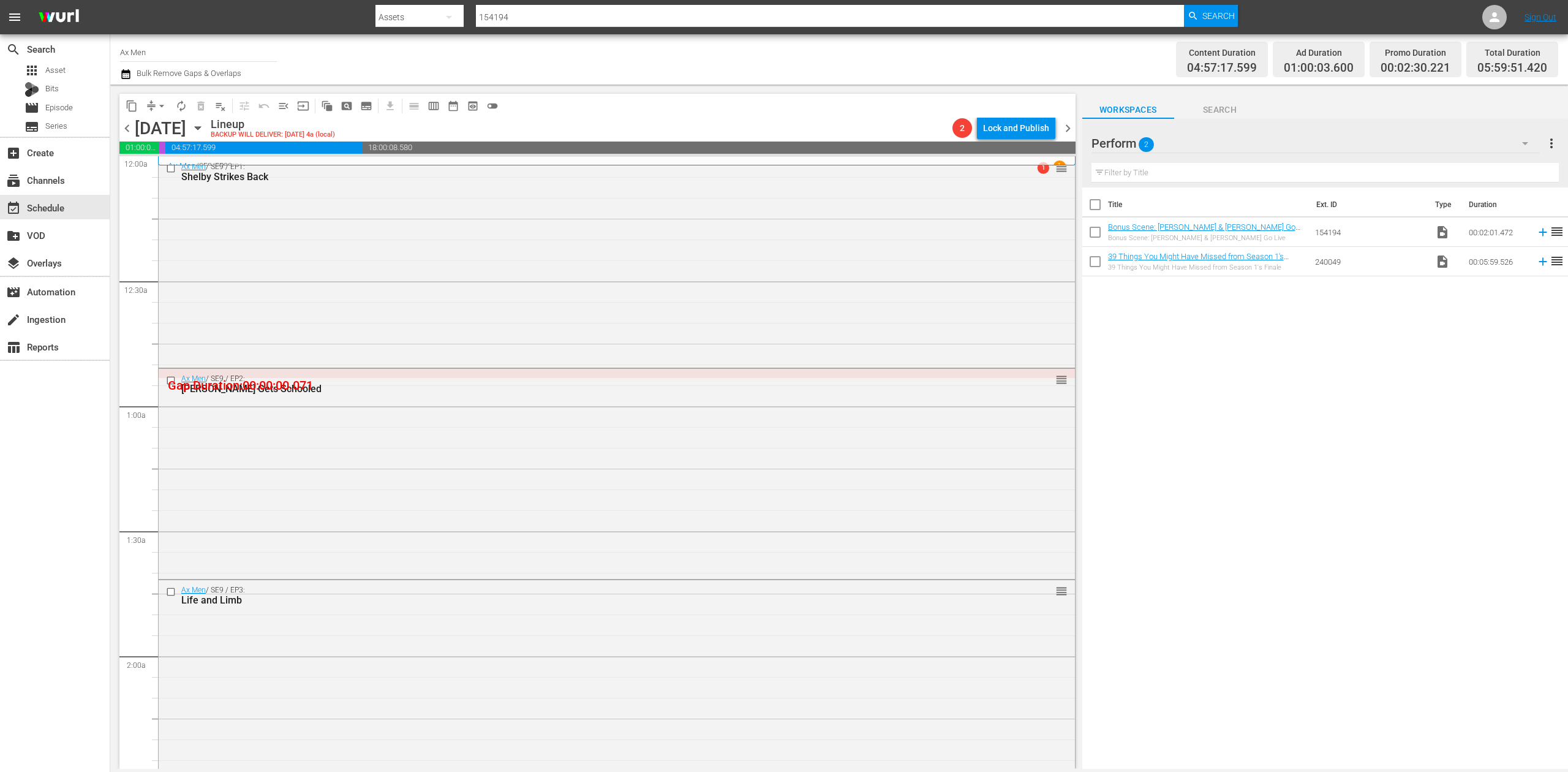
click at [126, 74] on icon "button" at bounding box center [125, 74] width 8 height 10
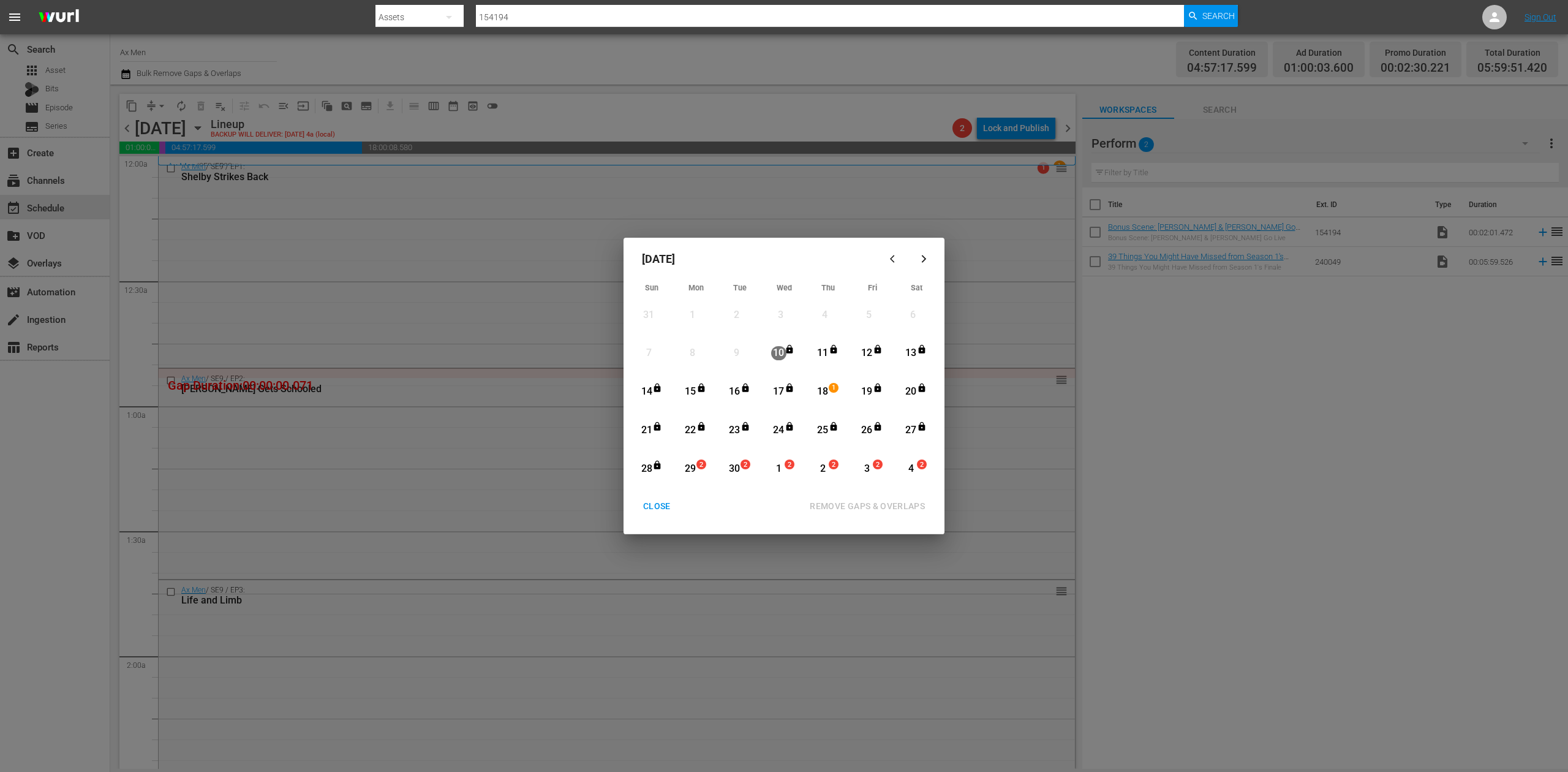
click at [694, 468] on div "29" at bounding box center [690, 469] width 16 height 14
click at [894, 503] on div "REMOVE GAPS & OVERLAPS" at bounding box center [867, 506] width 135 height 16
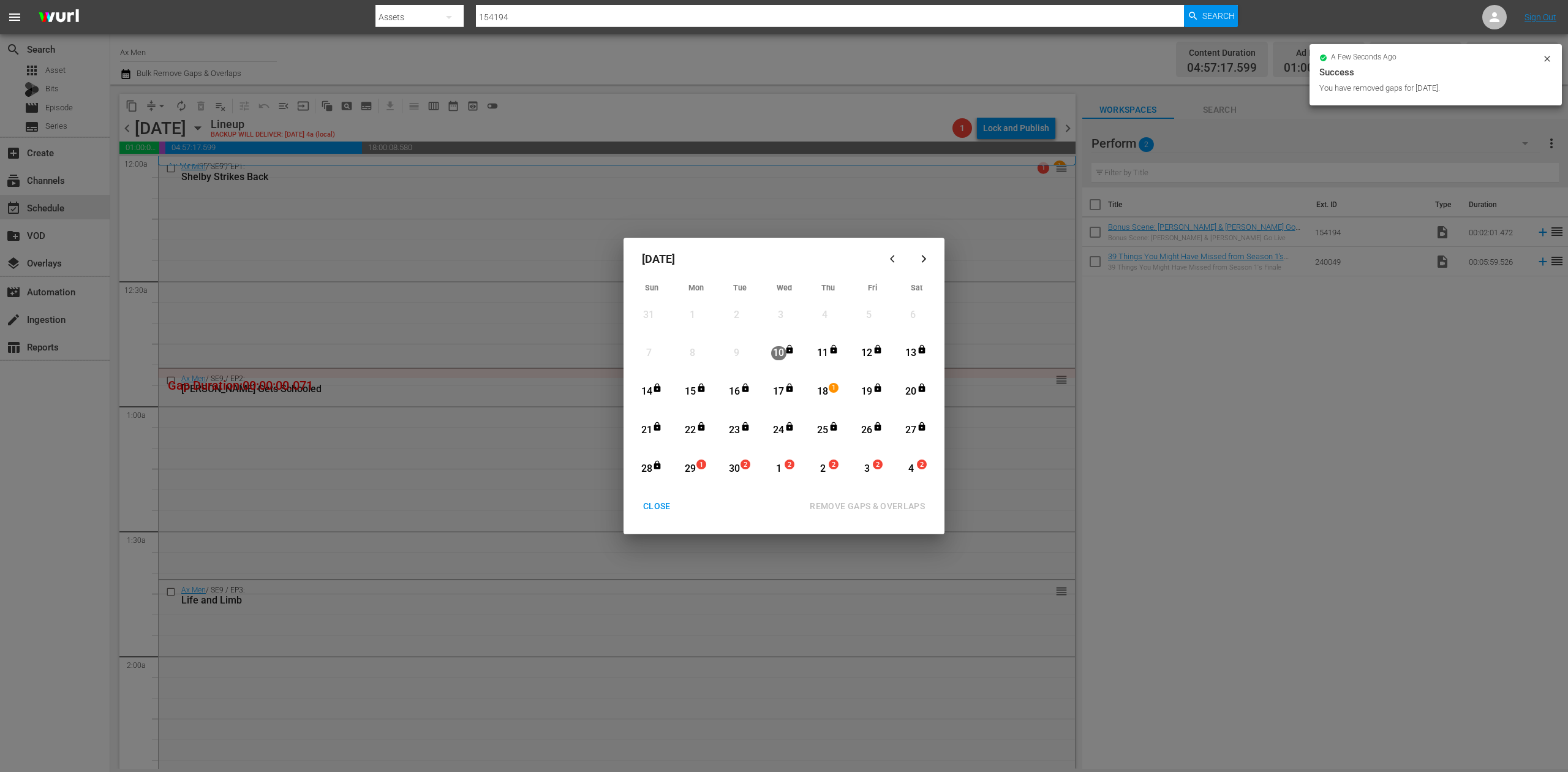
click at [645, 505] on div "CLOSE" at bounding box center [657, 506] width 47 height 16
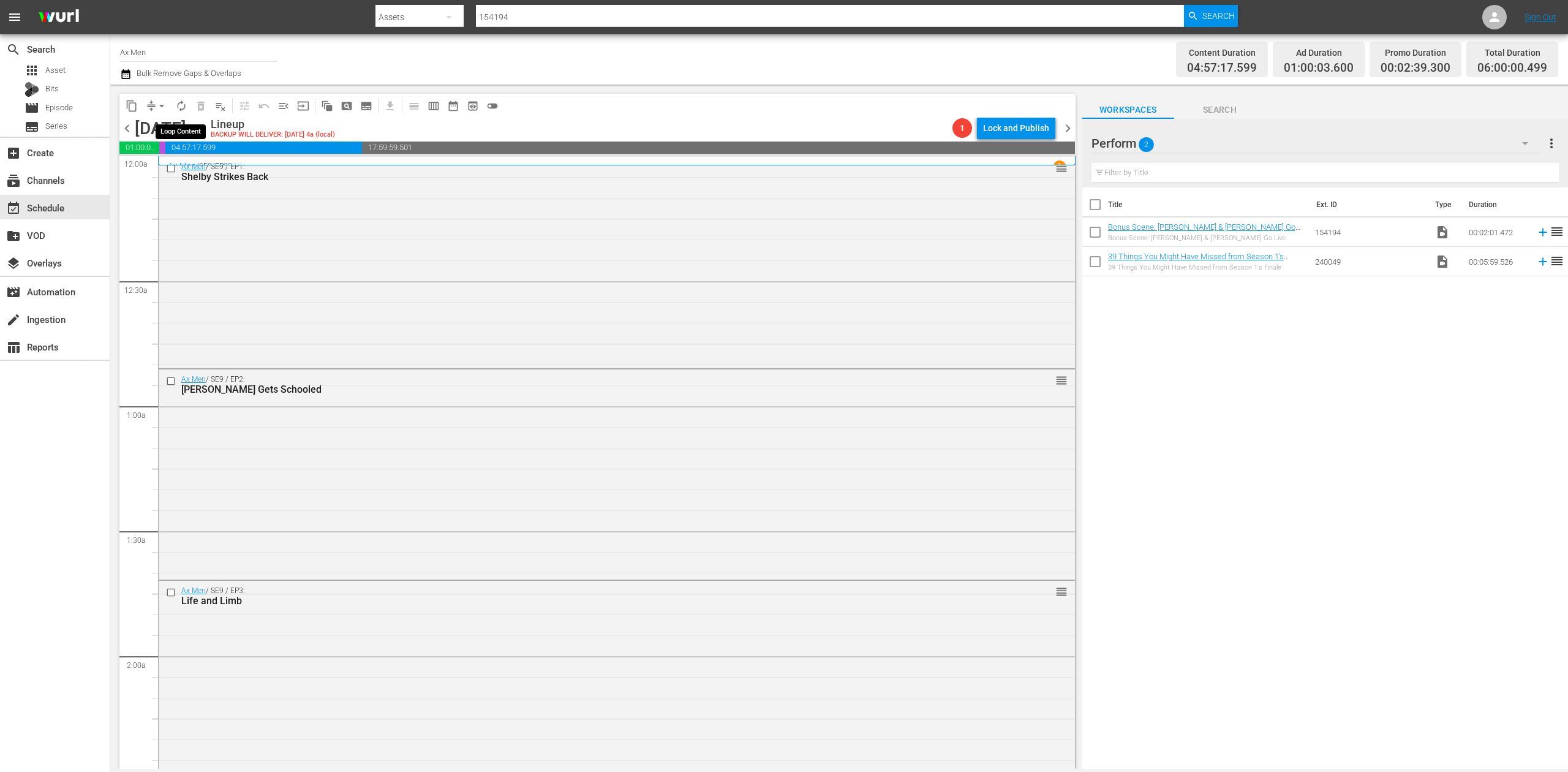
click at [179, 101] on span "autorenew_outlined" at bounding box center [181, 105] width 12 height 12
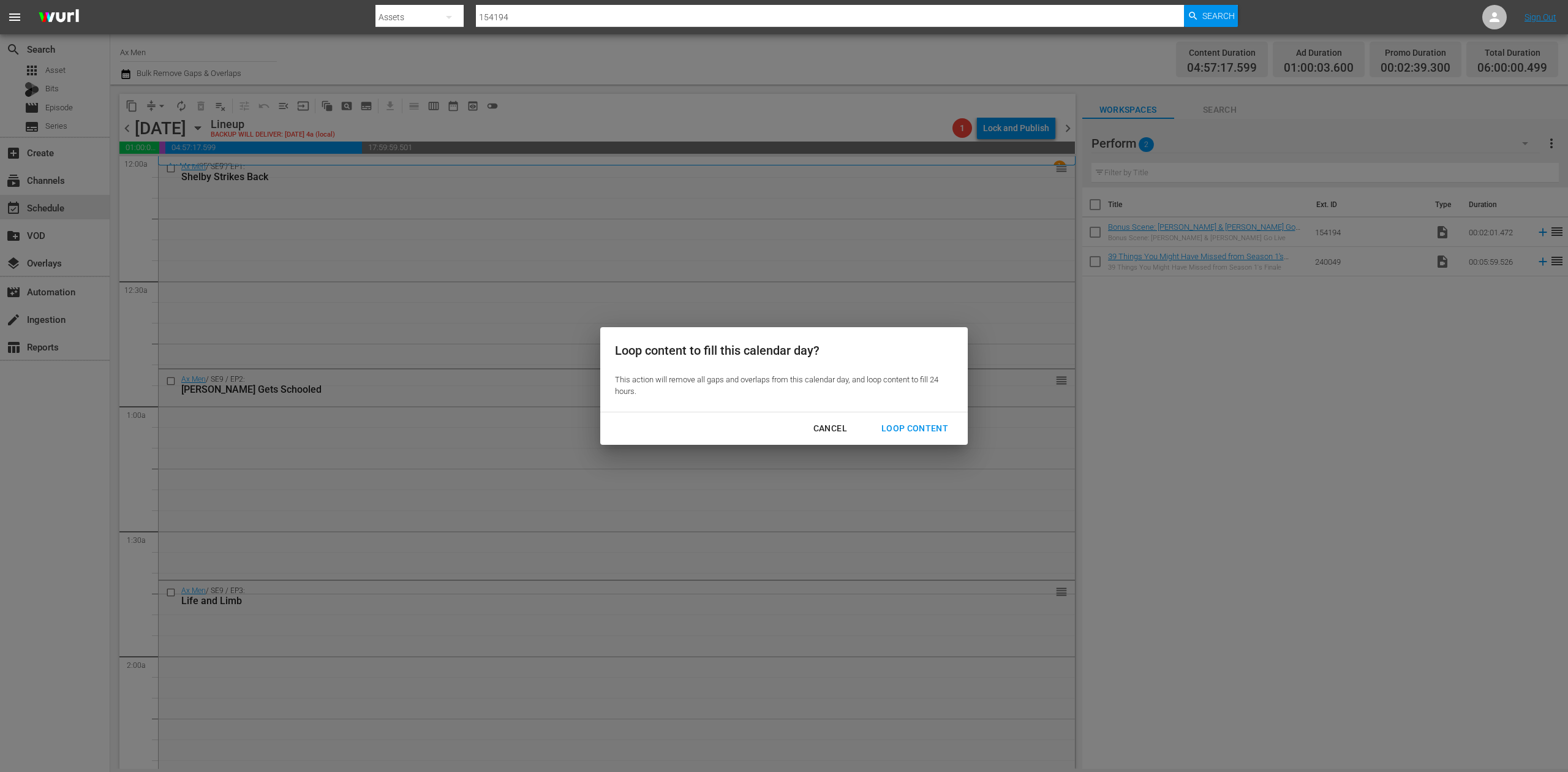
click at [932, 429] on div "Loop Content" at bounding box center [915, 428] width 87 height 16
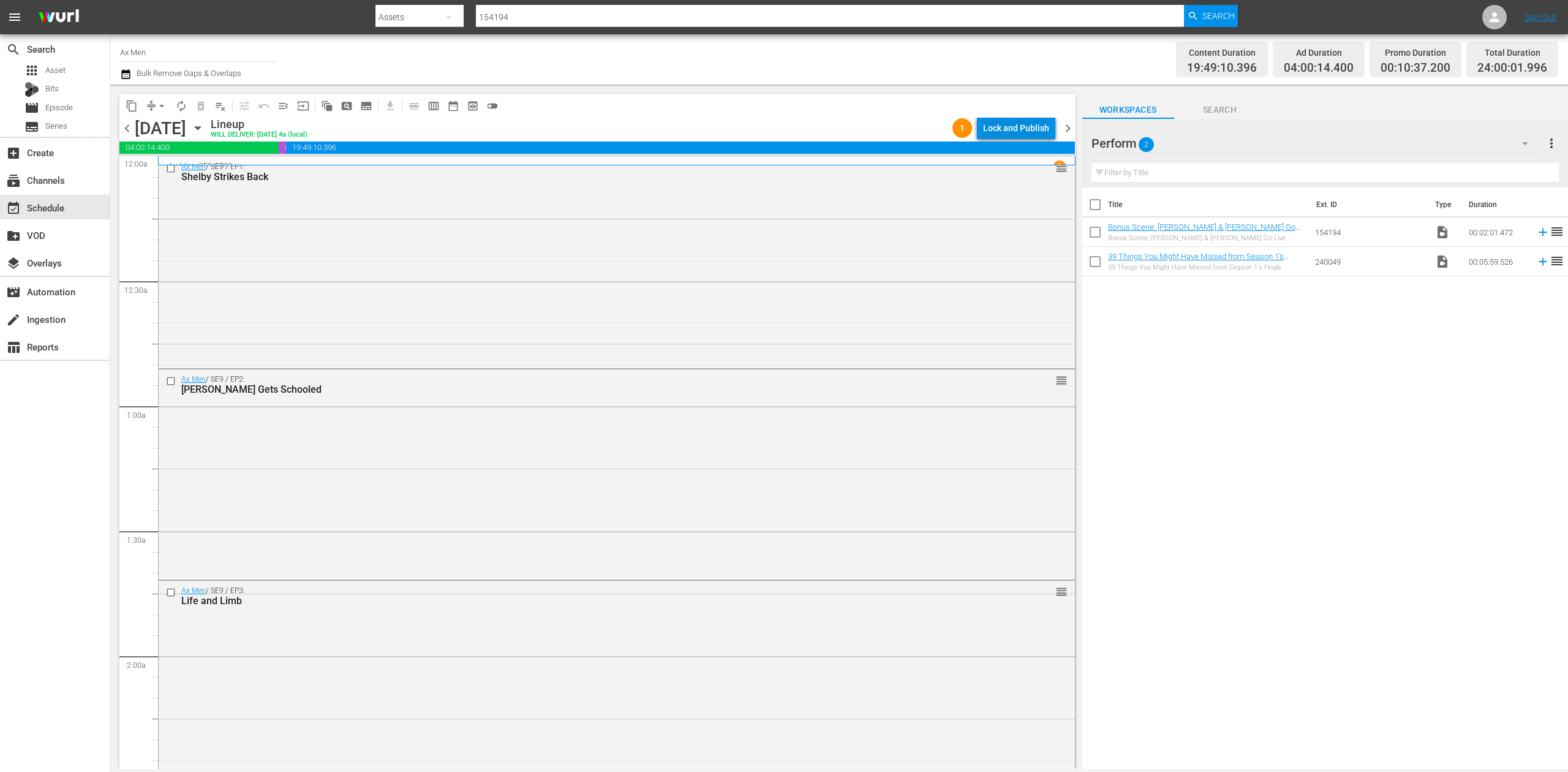
click at [1029, 128] on div "Lock and Publish" at bounding box center [1016, 128] width 66 height 22
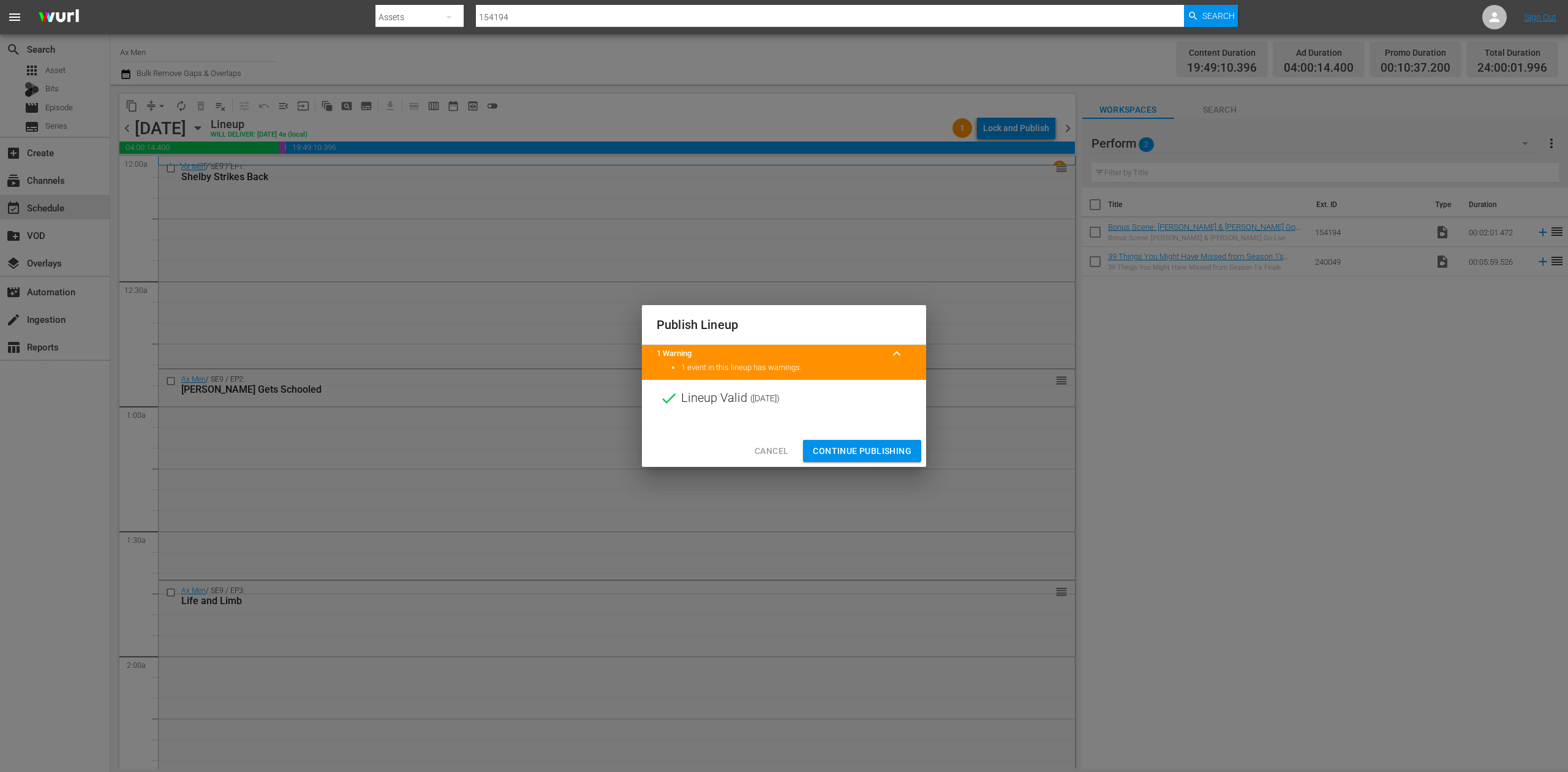
click at [887, 454] on span "Continue Publishing" at bounding box center [862, 451] width 99 height 16
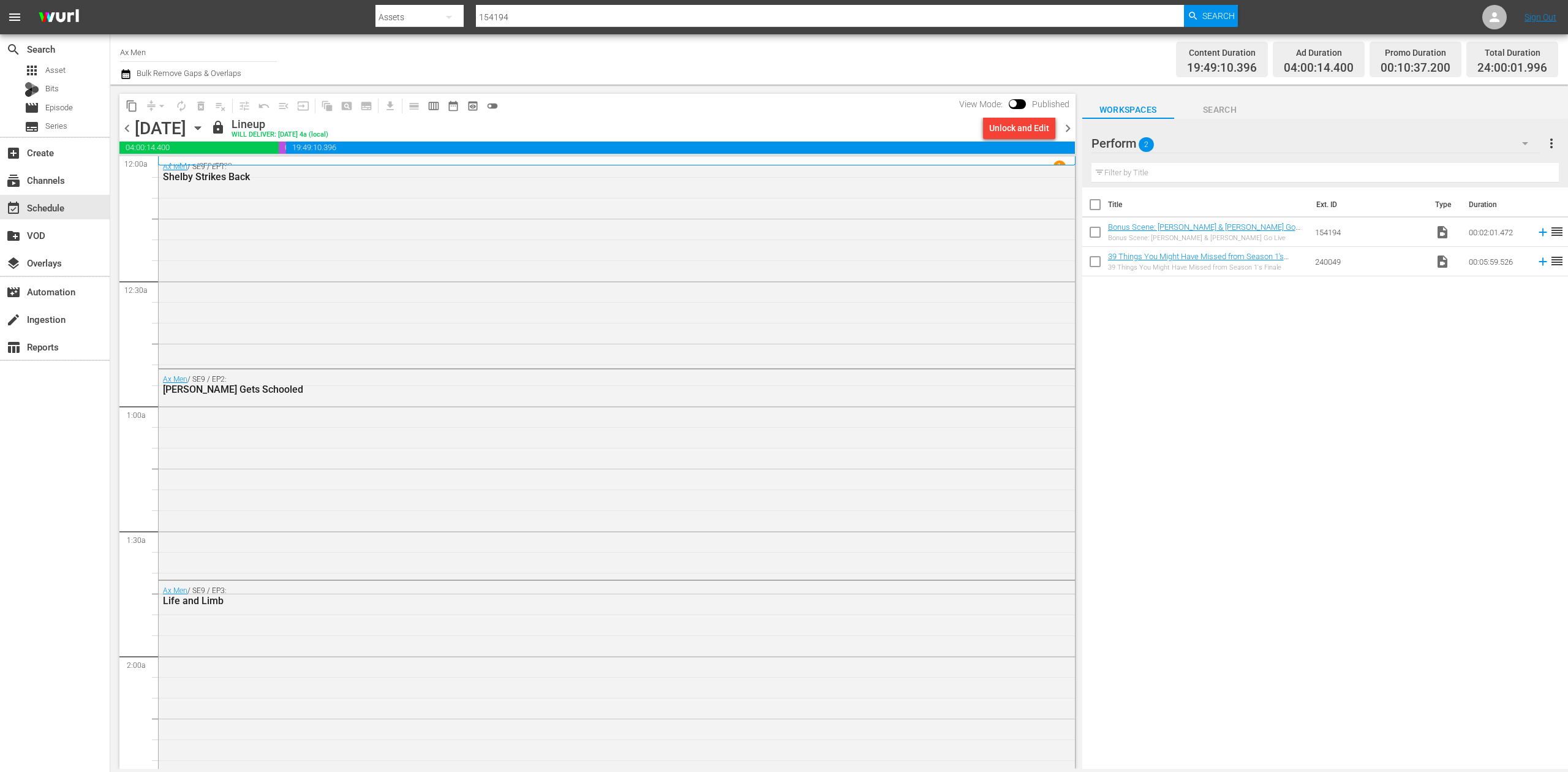
click at [200, 128] on icon "button" at bounding box center [197, 128] width 6 height 3
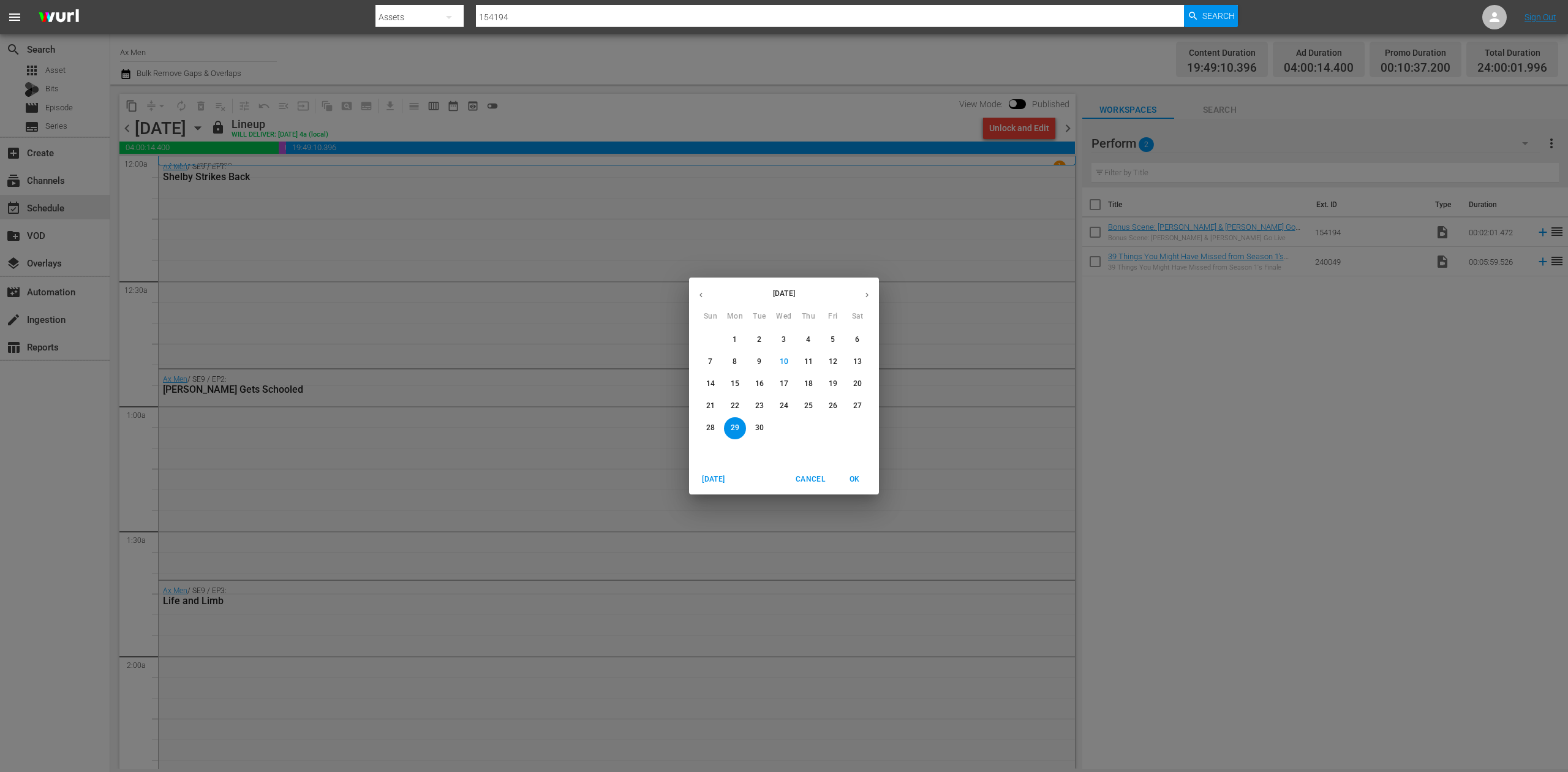
click at [809, 379] on p "18" at bounding box center [808, 384] width 8 height 11
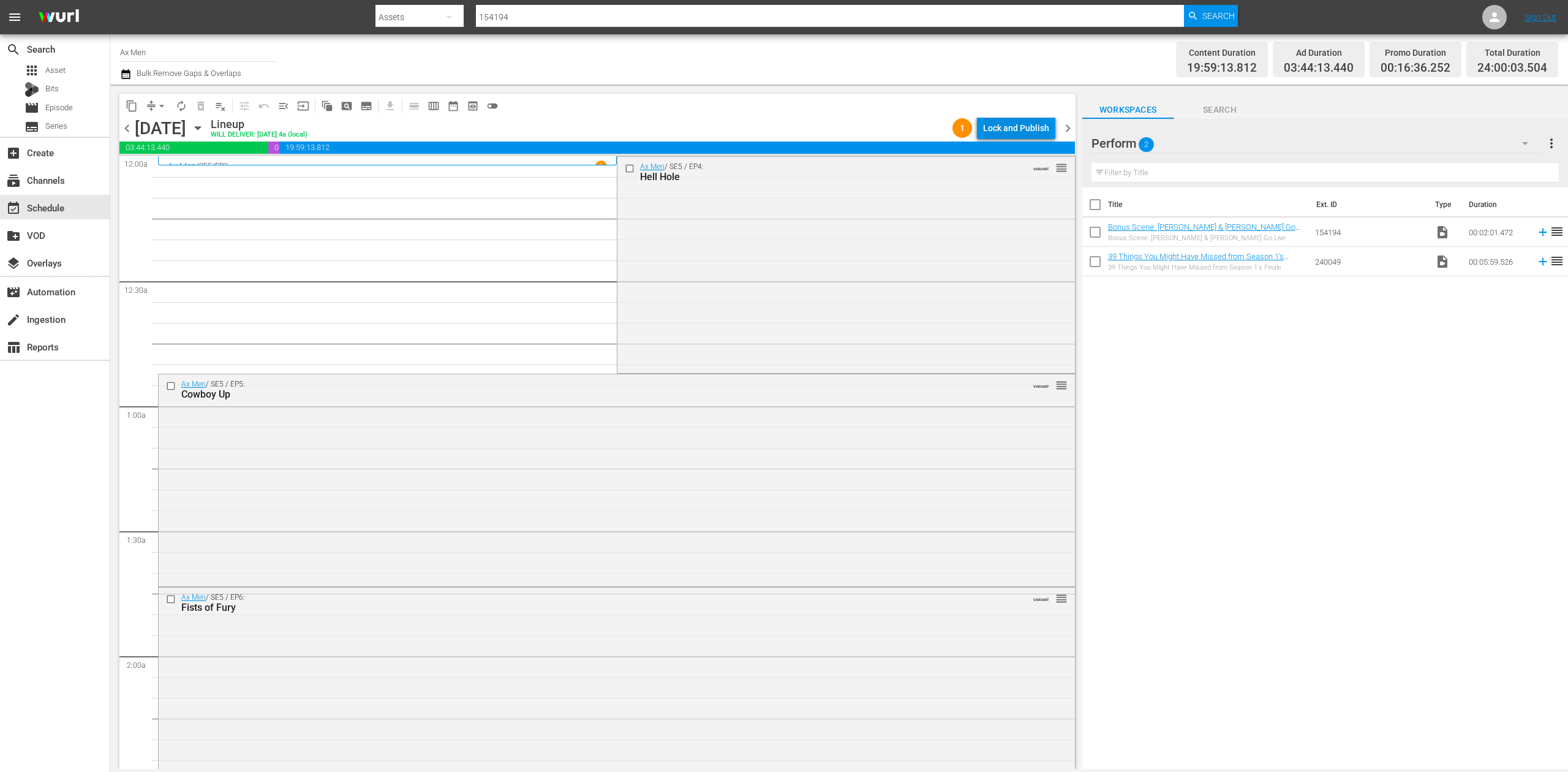
click at [1013, 131] on div "Lock and Publish" at bounding box center [1016, 128] width 66 height 22
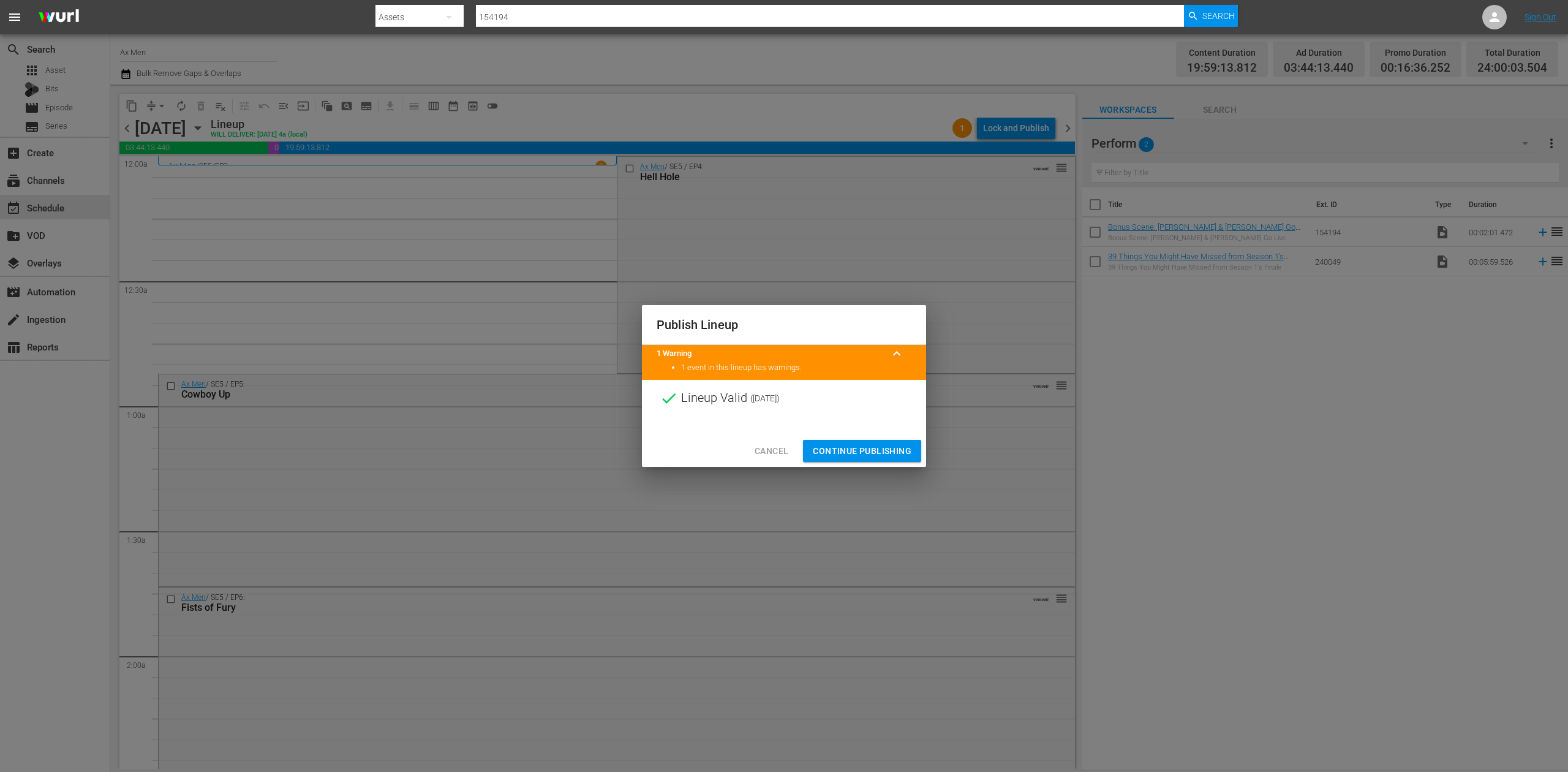
click at [865, 446] on span "Continue Publishing" at bounding box center [862, 451] width 99 height 16
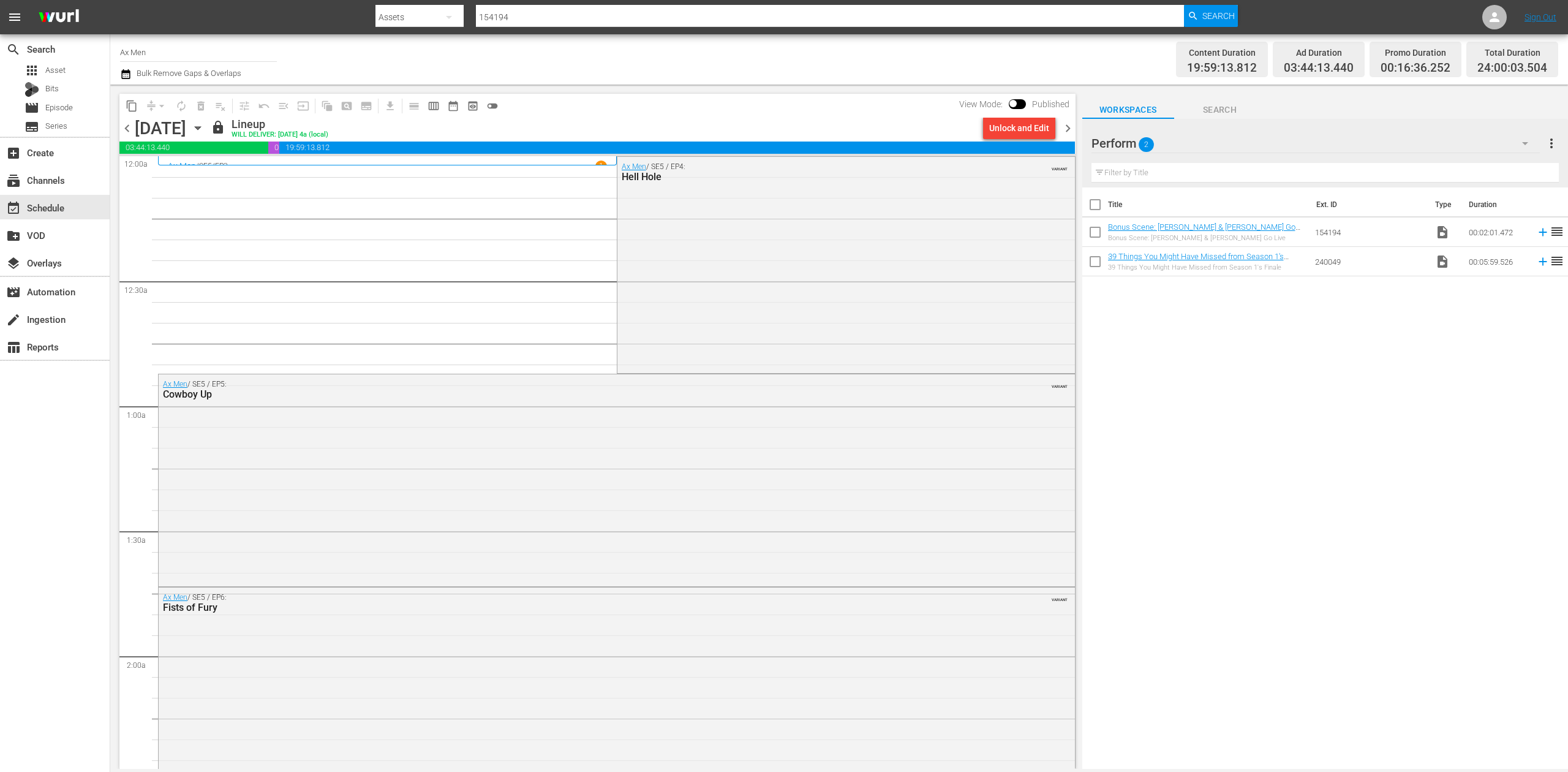
click at [204, 131] on icon "button" at bounding box center [198, 128] width 13 height 13
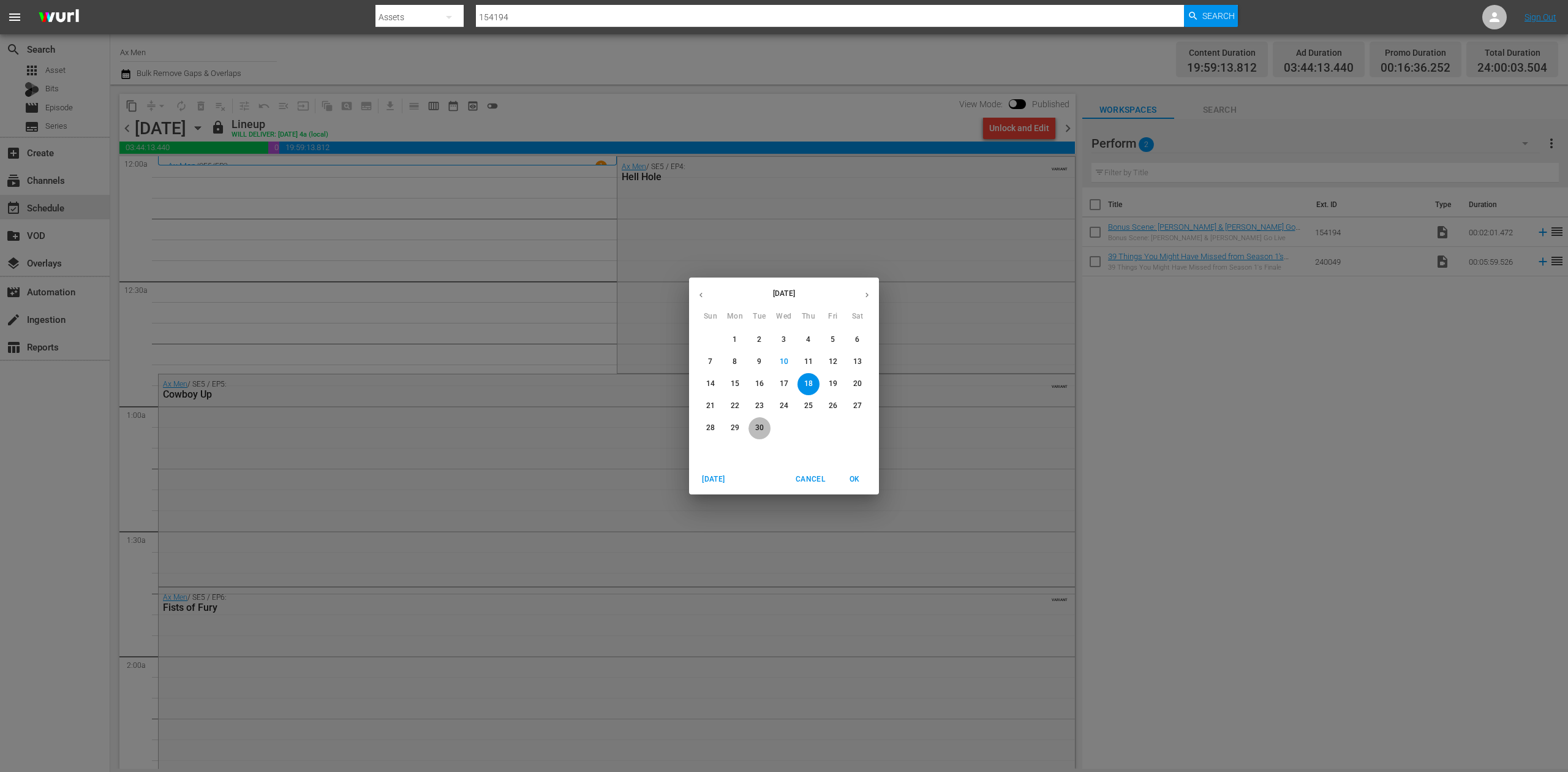
click at [757, 424] on p "30" at bounding box center [759, 428] width 8 height 11
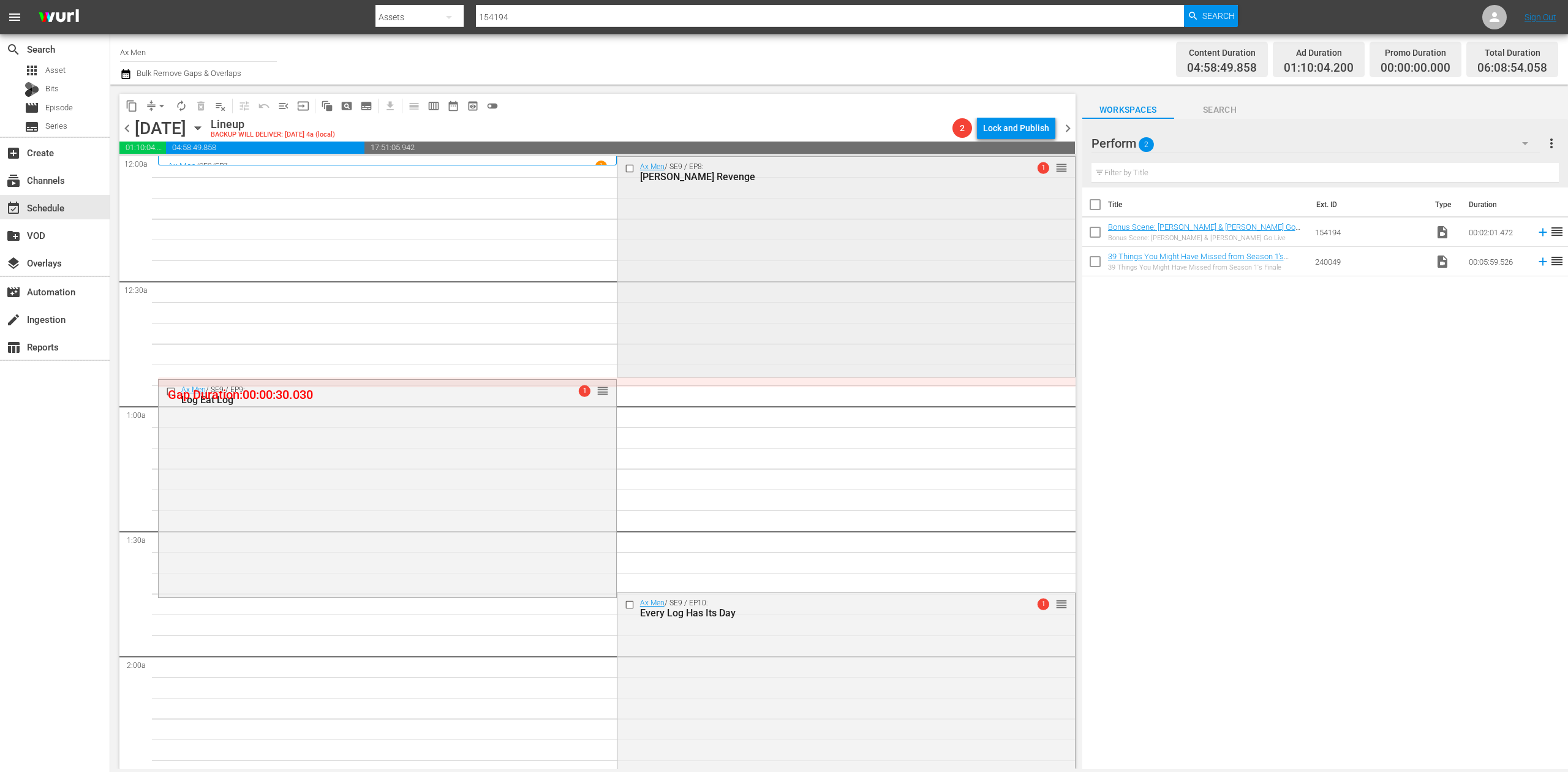
click at [723, 245] on div "Ax Men / SE9 / EP8: Rygaard's Revenge 1 reorder" at bounding box center [846, 266] width 457 height 218
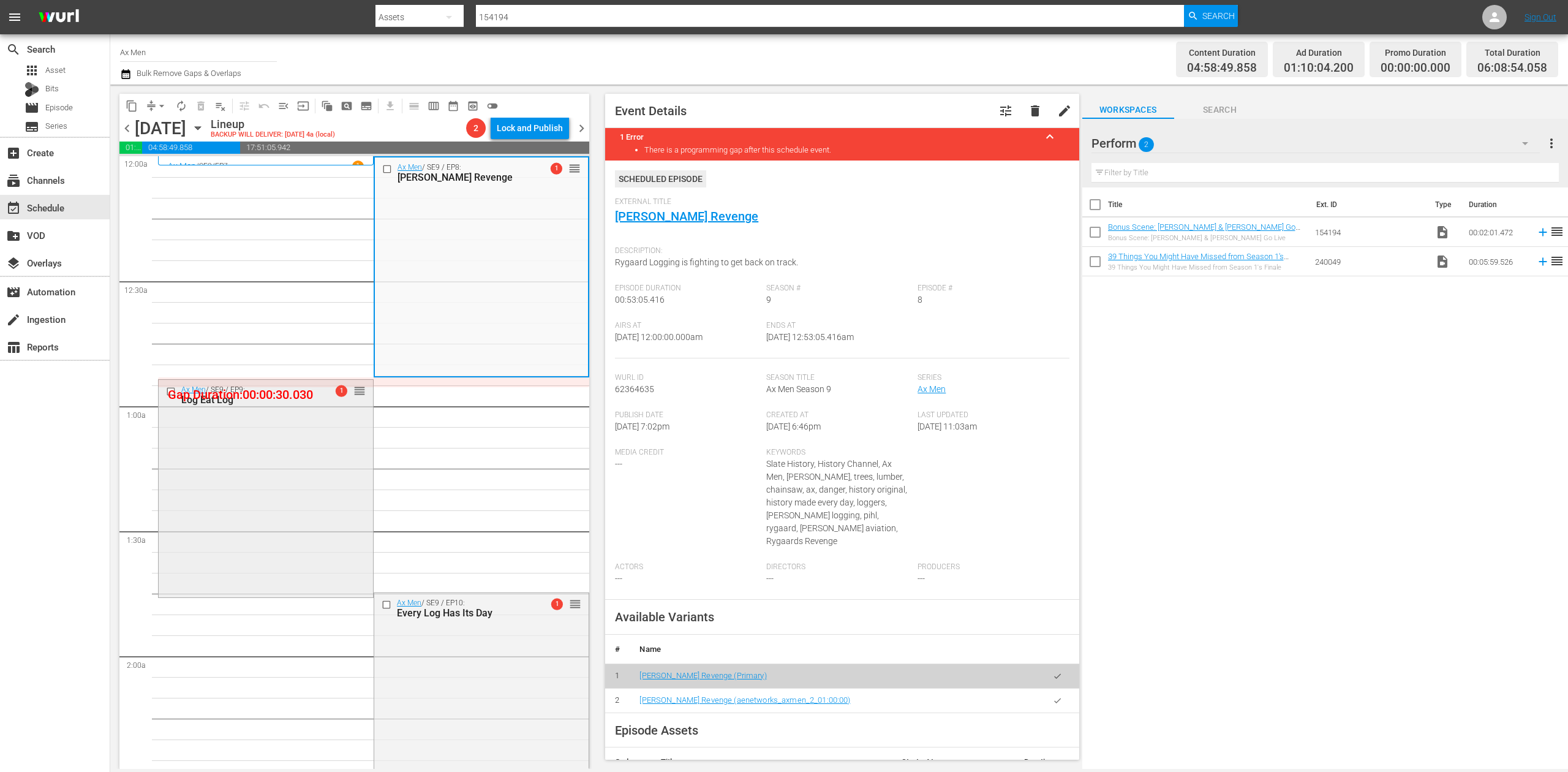
click at [243, 505] on div "Ax Men / SE9 / EP9: Log Eat Log 1 reorder" at bounding box center [266, 487] width 214 height 216
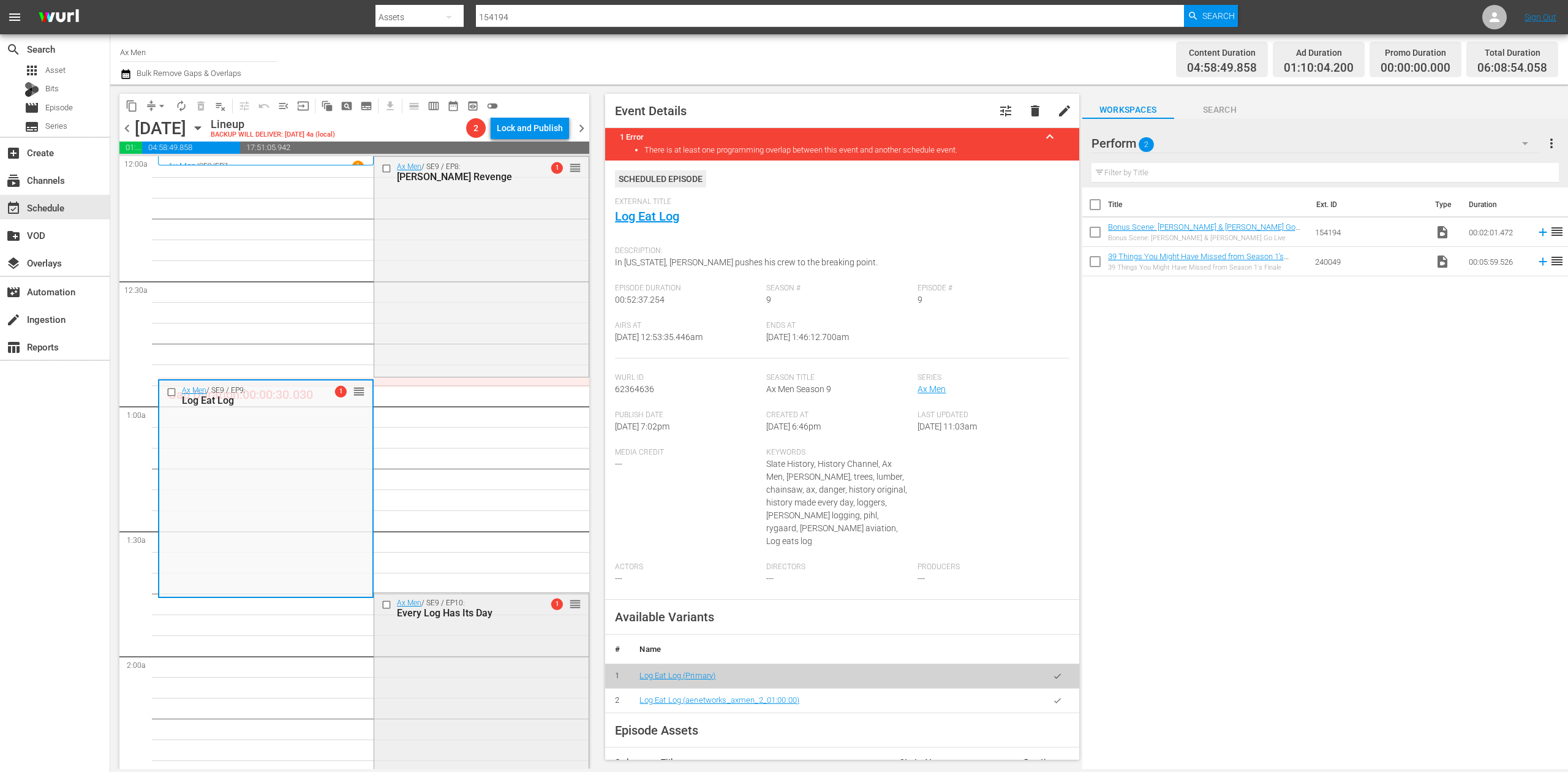
click at [501, 718] on div "Ax Men / SE9 / EP10: Every Log Has Its Day 1 reorder" at bounding box center [482, 701] width 214 height 216
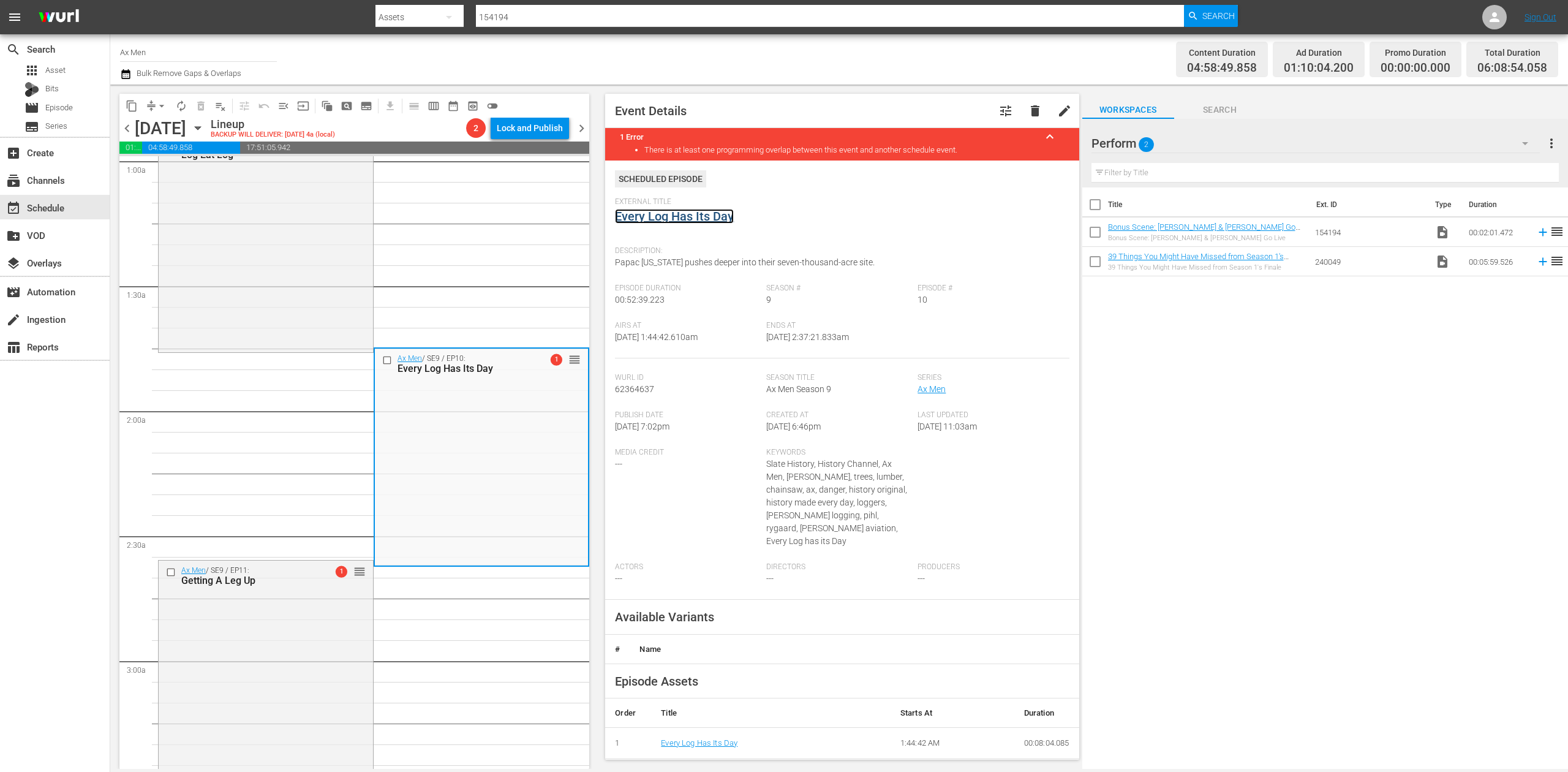
scroll to position [490, 0]
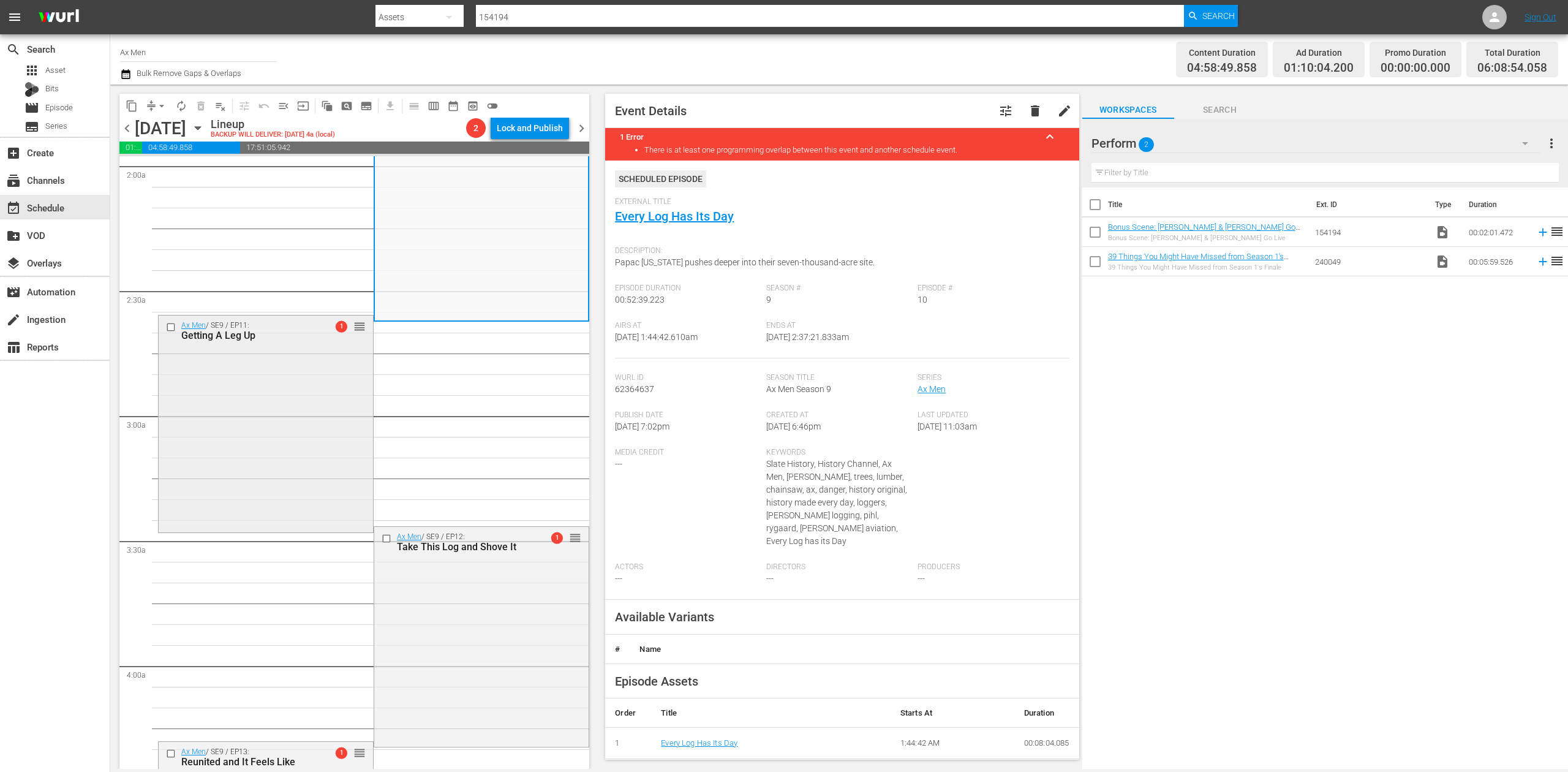
click at [320, 452] on div "Ax Men / SE9 / EP11: Getting A Leg Up 1 reorder" at bounding box center [266, 422] width 214 height 213
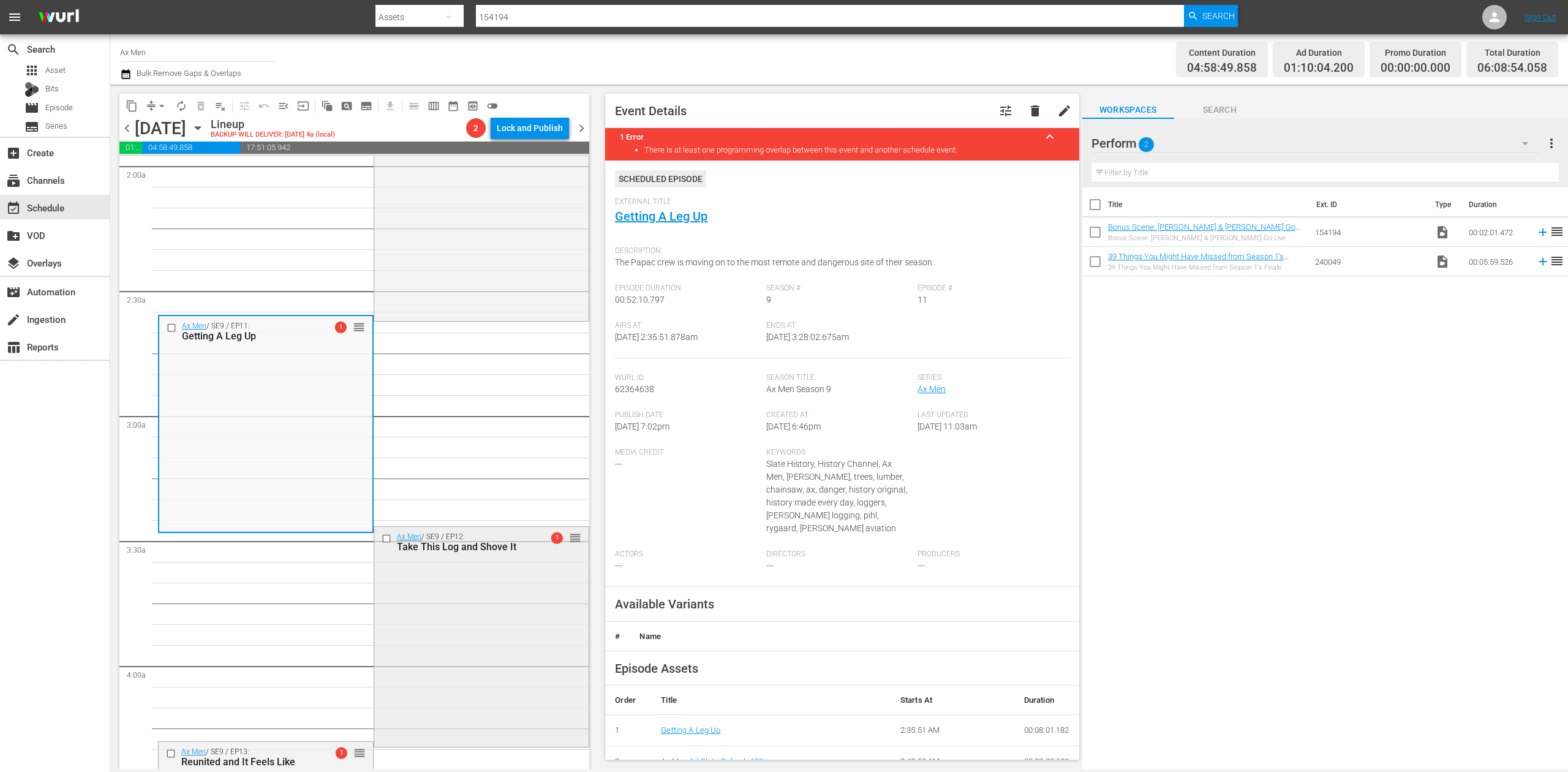
click at [497, 637] on div "Ax Men / SE9 / EP12: Take This Log and Shove It 1 reorder" at bounding box center [482, 635] width 214 height 218
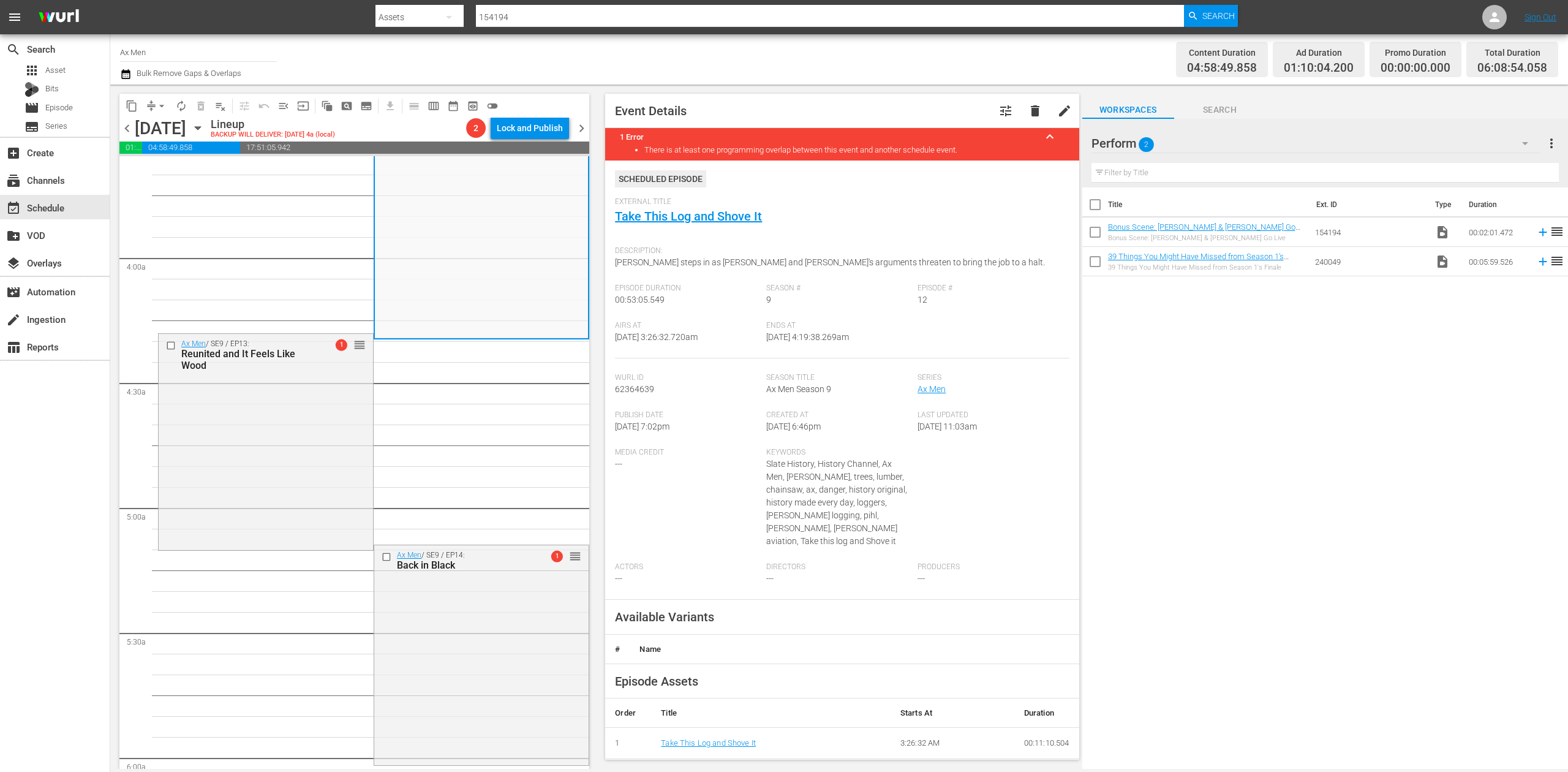
scroll to position [816, 0]
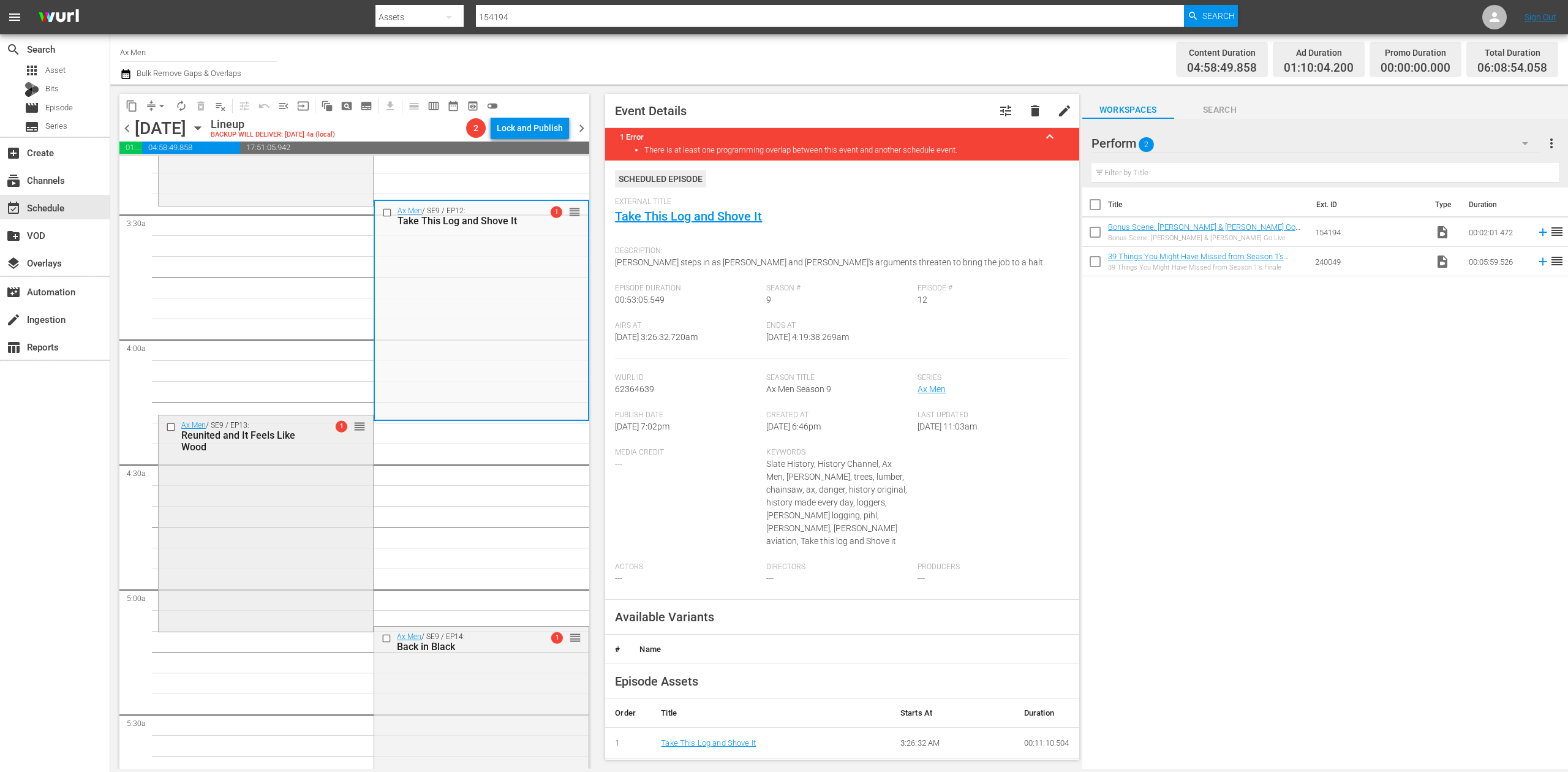
click at [290, 535] on div "Ax Men / SE9 / EP13: Reunited and It Feels Like Wood 1 reorder" at bounding box center [266, 522] width 214 height 213
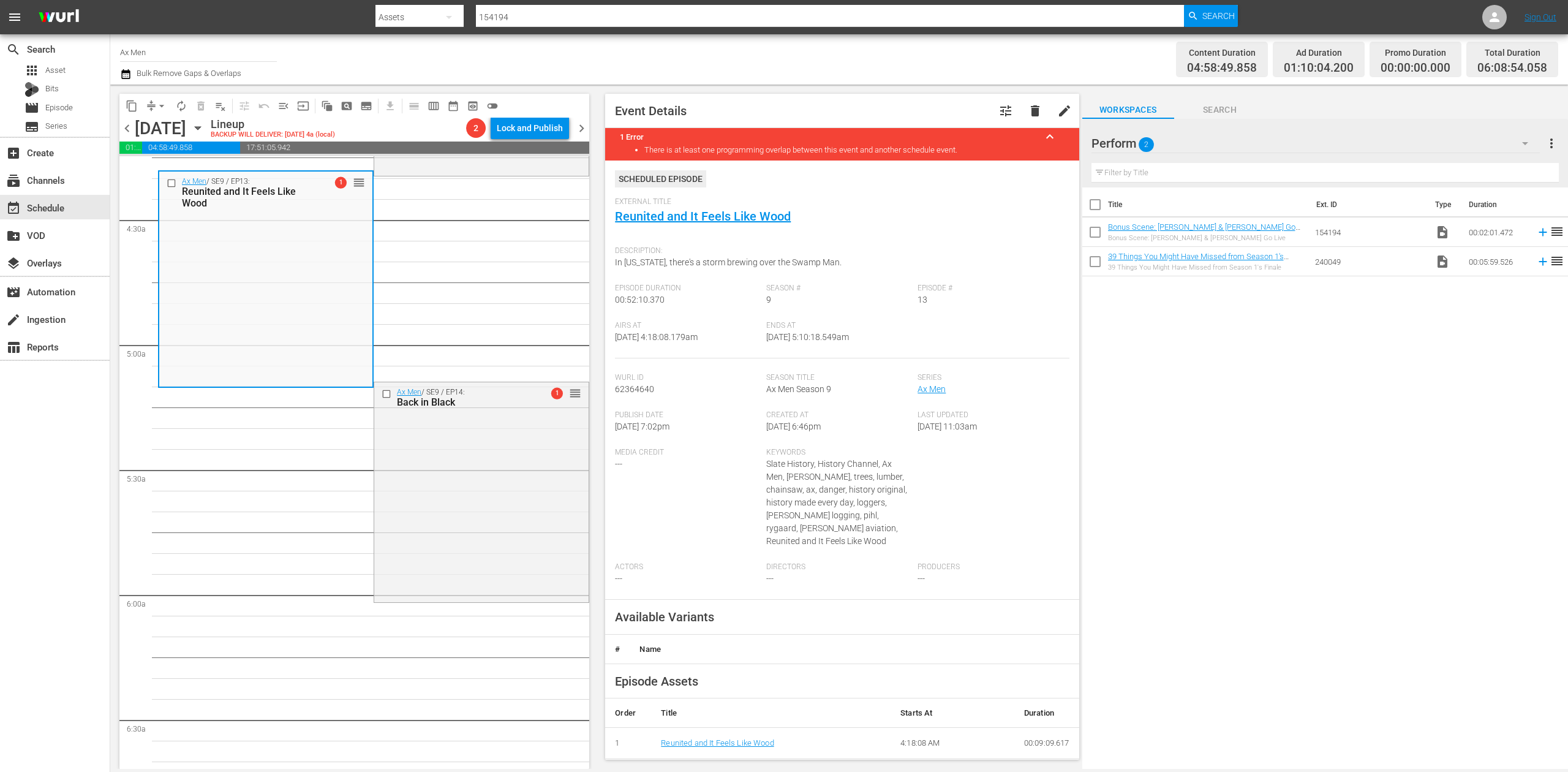
scroll to position [1062, 0]
click at [478, 530] on div "Ax Men / SE9 / EP14: Back in Black 1 reorder" at bounding box center [482, 491] width 214 height 218
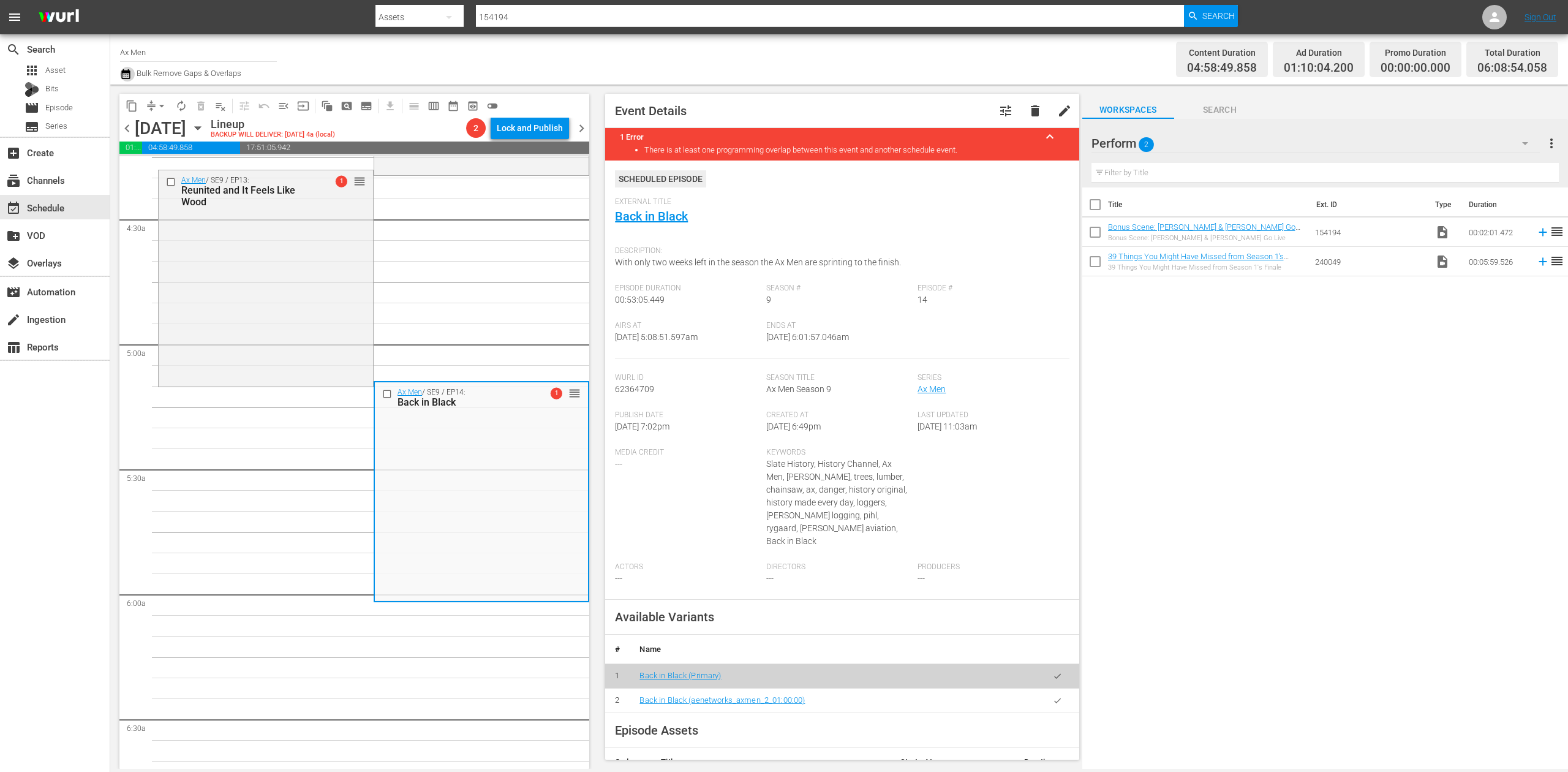
click at [128, 77] on icon "button" at bounding box center [125, 74] width 8 height 10
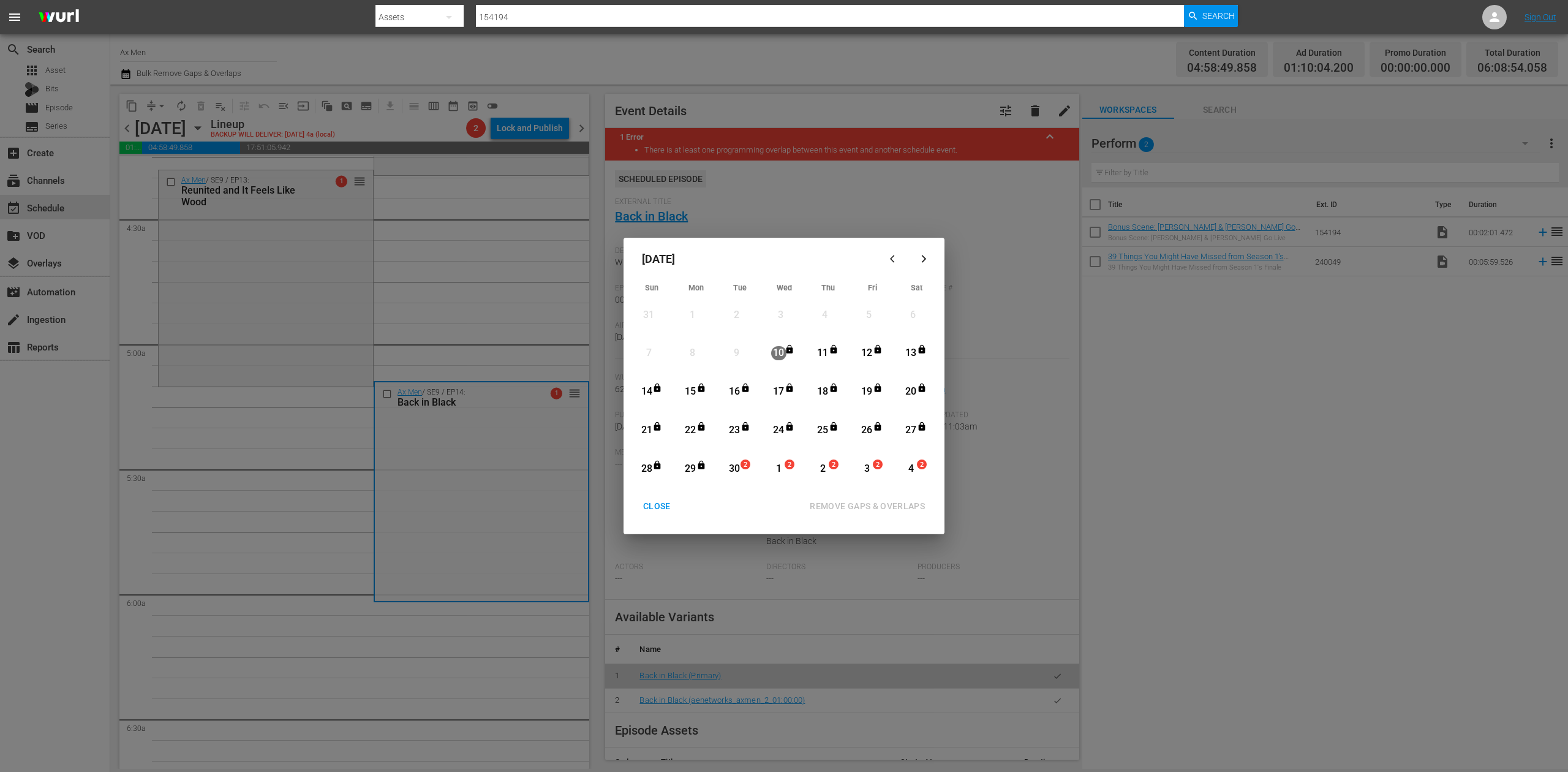
click at [738, 467] on div "30" at bounding box center [735, 469] width 16 height 14
click at [884, 505] on div "REMOVE GAPS & OVERLAPS" at bounding box center [867, 506] width 135 height 16
click at [733, 472] on div "30" at bounding box center [735, 469] width 16 height 14
click at [883, 501] on div "REMOVE GAPS & OVERLAPS" at bounding box center [867, 506] width 135 height 16
click at [640, 500] on div "CLOSE" at bounding box center [657, 506] width 47 height 16
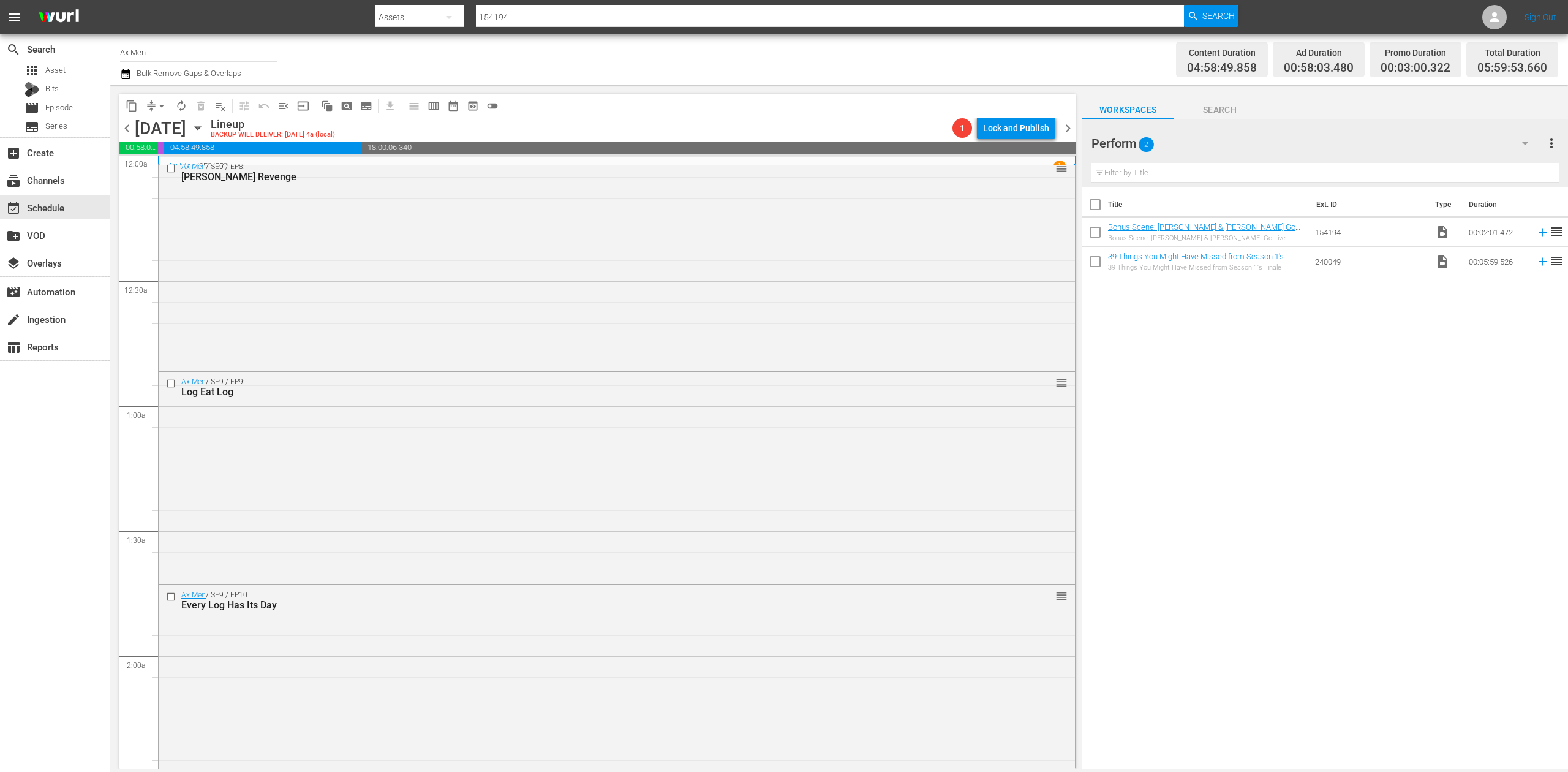
click at [126, 72] on icon "button" at bounding box center [125, 74] width 8 height 10
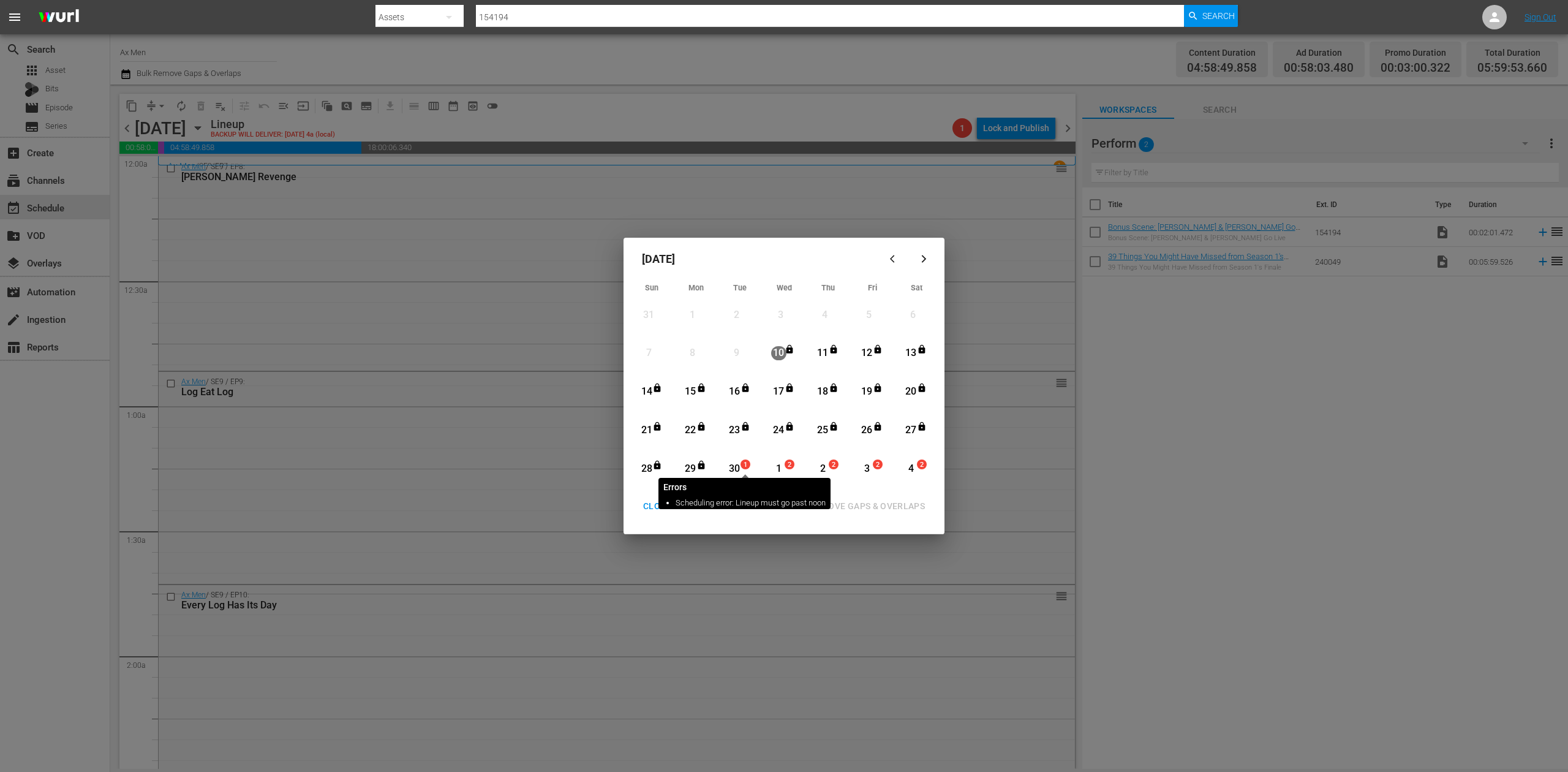
click at [741, 469] on span "1" at bounding box center [745, 465] width 8 height 10
click at [877, 502] on div "REMOVE GAPS & OVERLAPS" at bounding box center [867, 506] width 135 height 16
click at [653, 506] on div "CLOSE" at bounding box center [657, 506] width 47 height 16
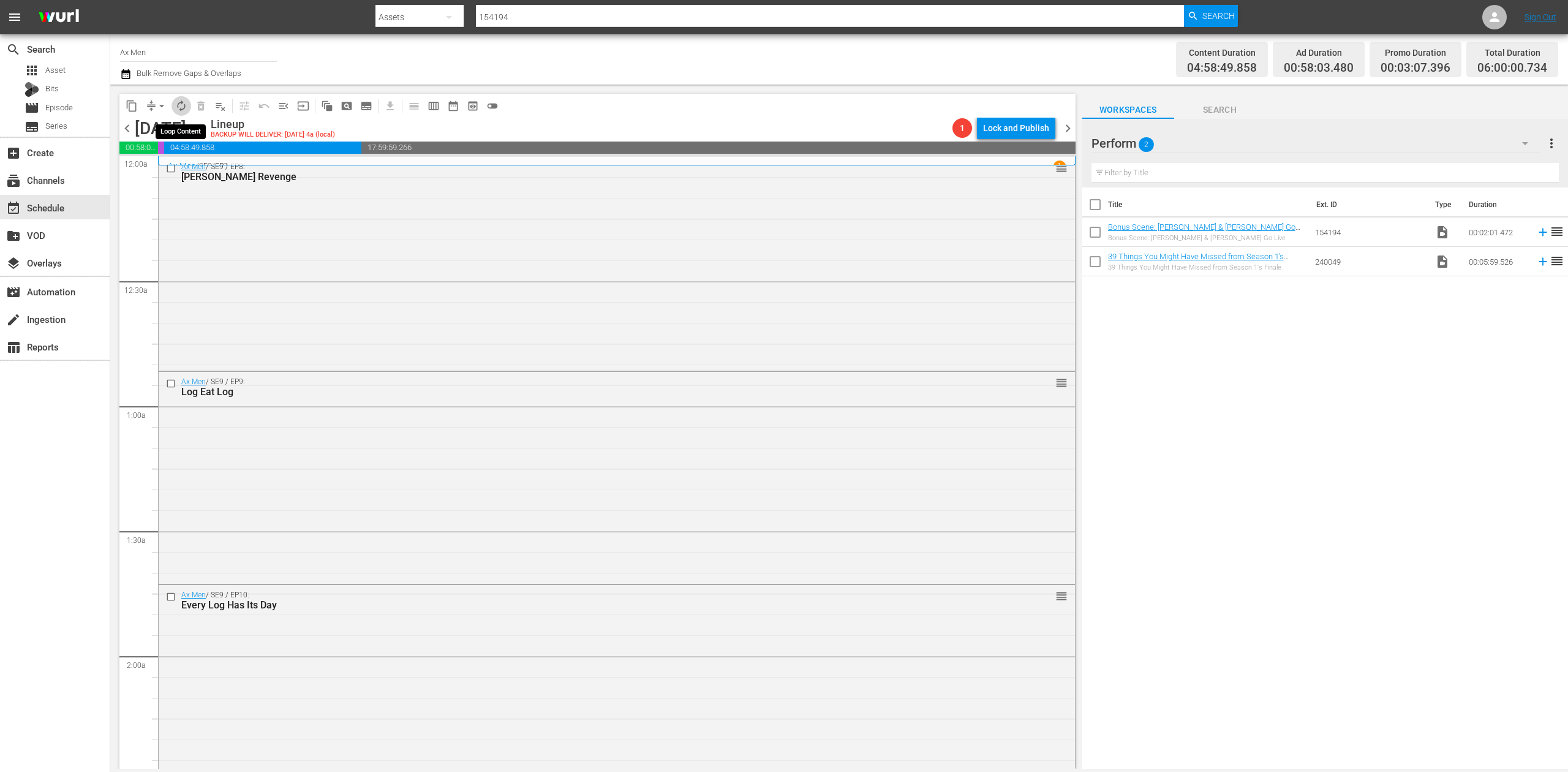
click at [184, 111] on span "autorenew_outlined" at bounding box center [181, 105] width 12 height 12
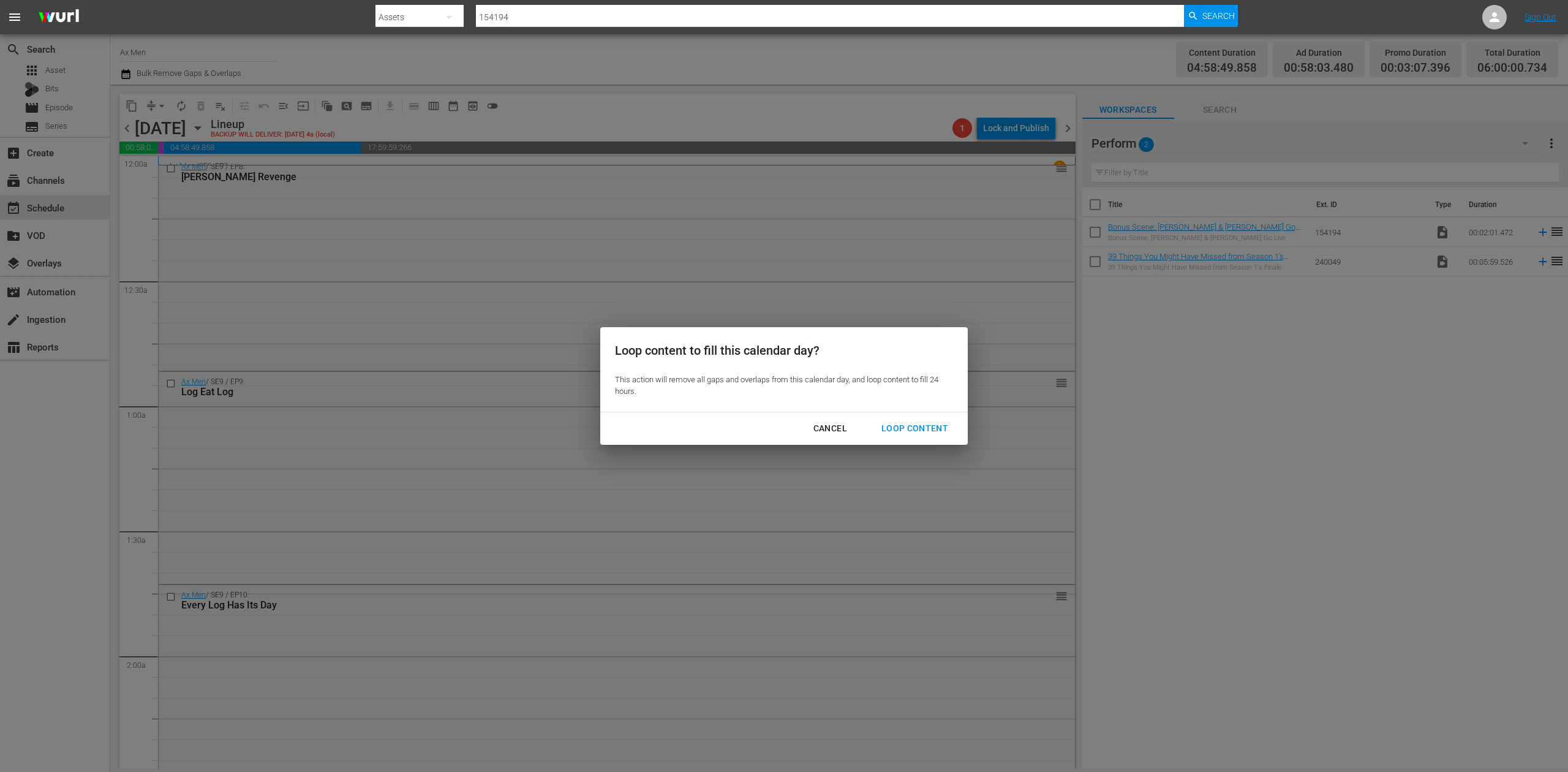
click at [927, 428] on div "Loop Content" at bounding box center [915, 428] width 87 height 16
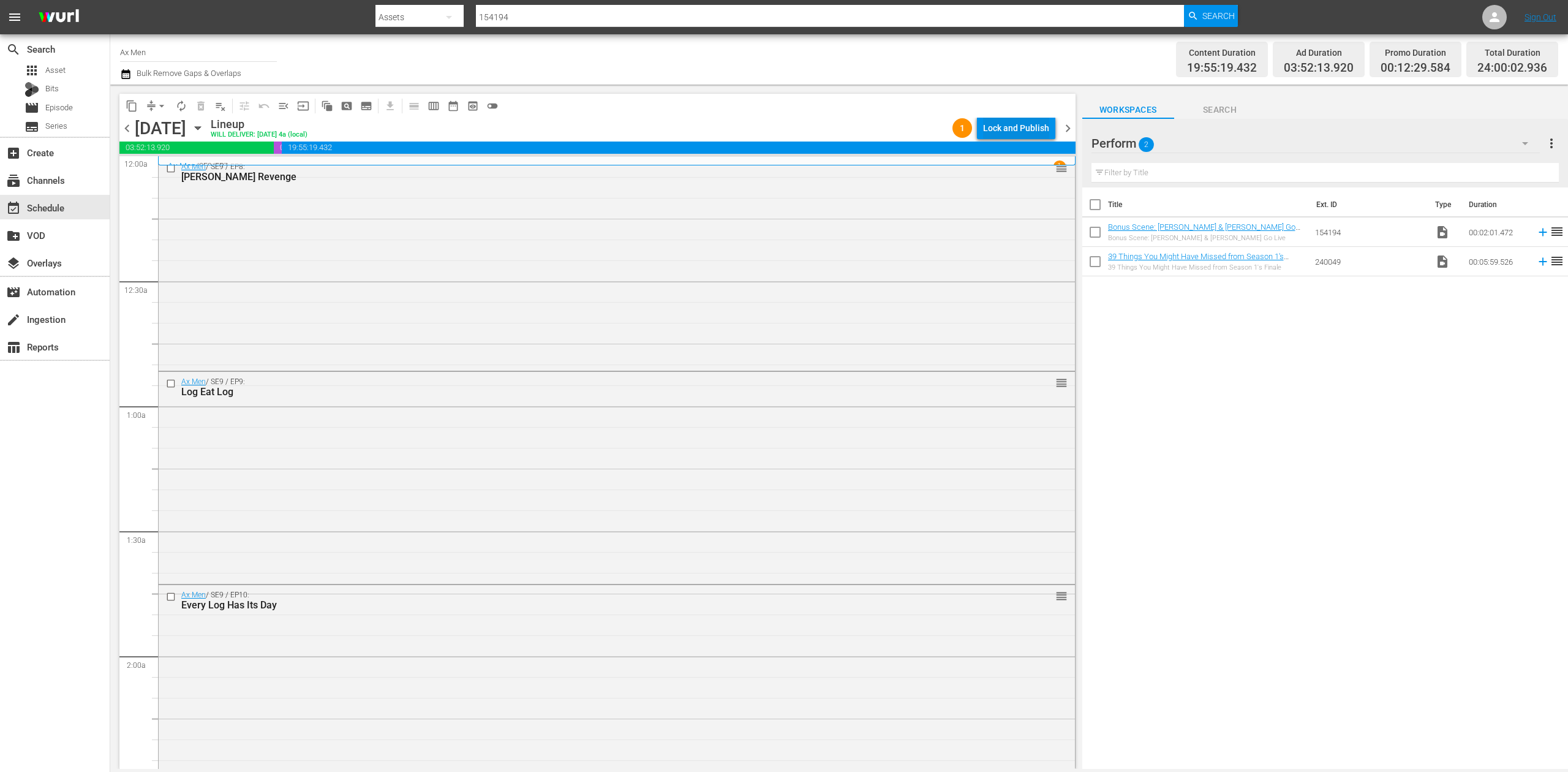
click at [1031, 130] on div "Lock and Publish" at bounding box center [1016, 128] width 66 height 22
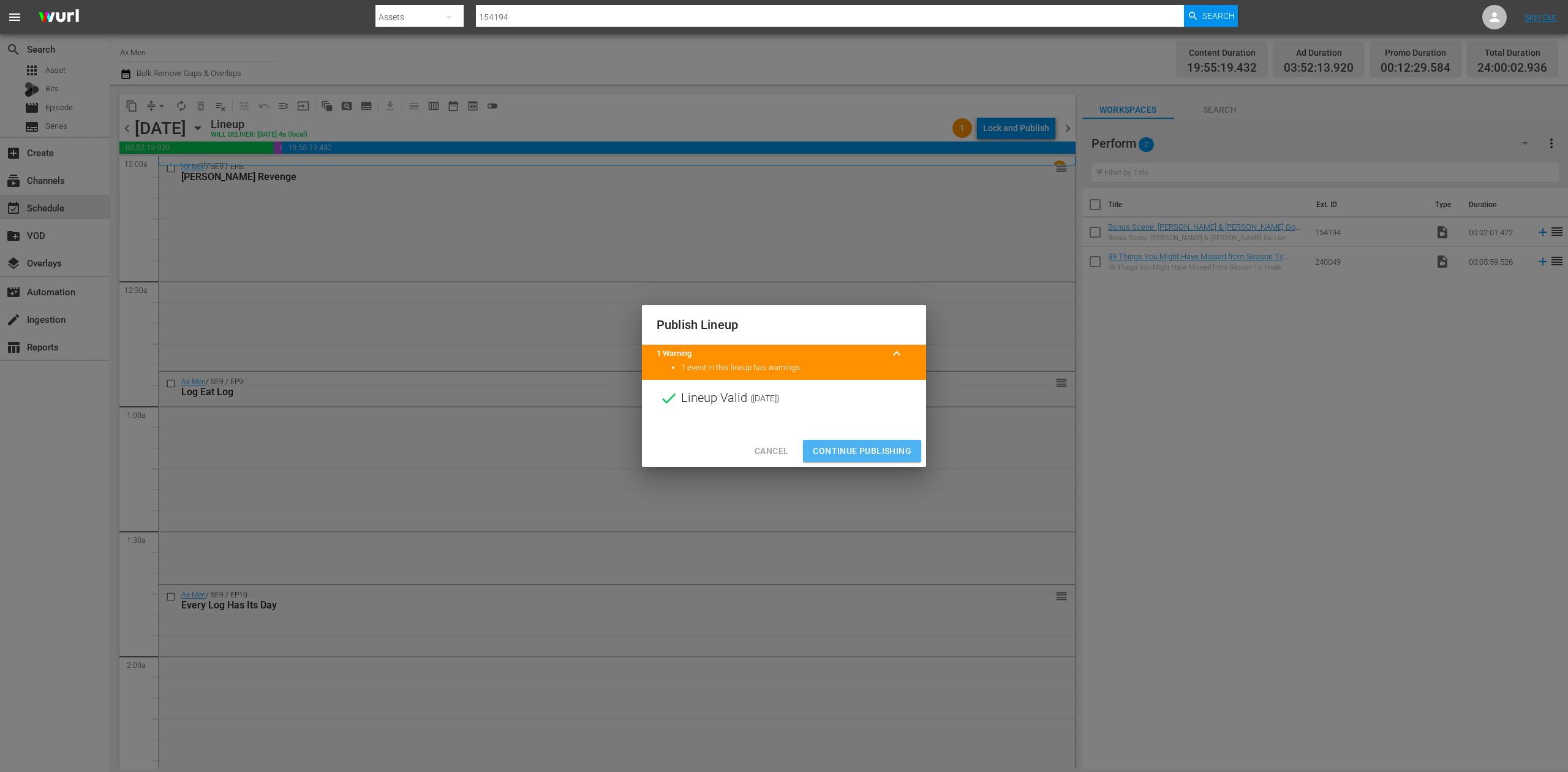
click at [874, 456] on span "Continue Publishing" at bounding box center [862, 451] width 99 height 16
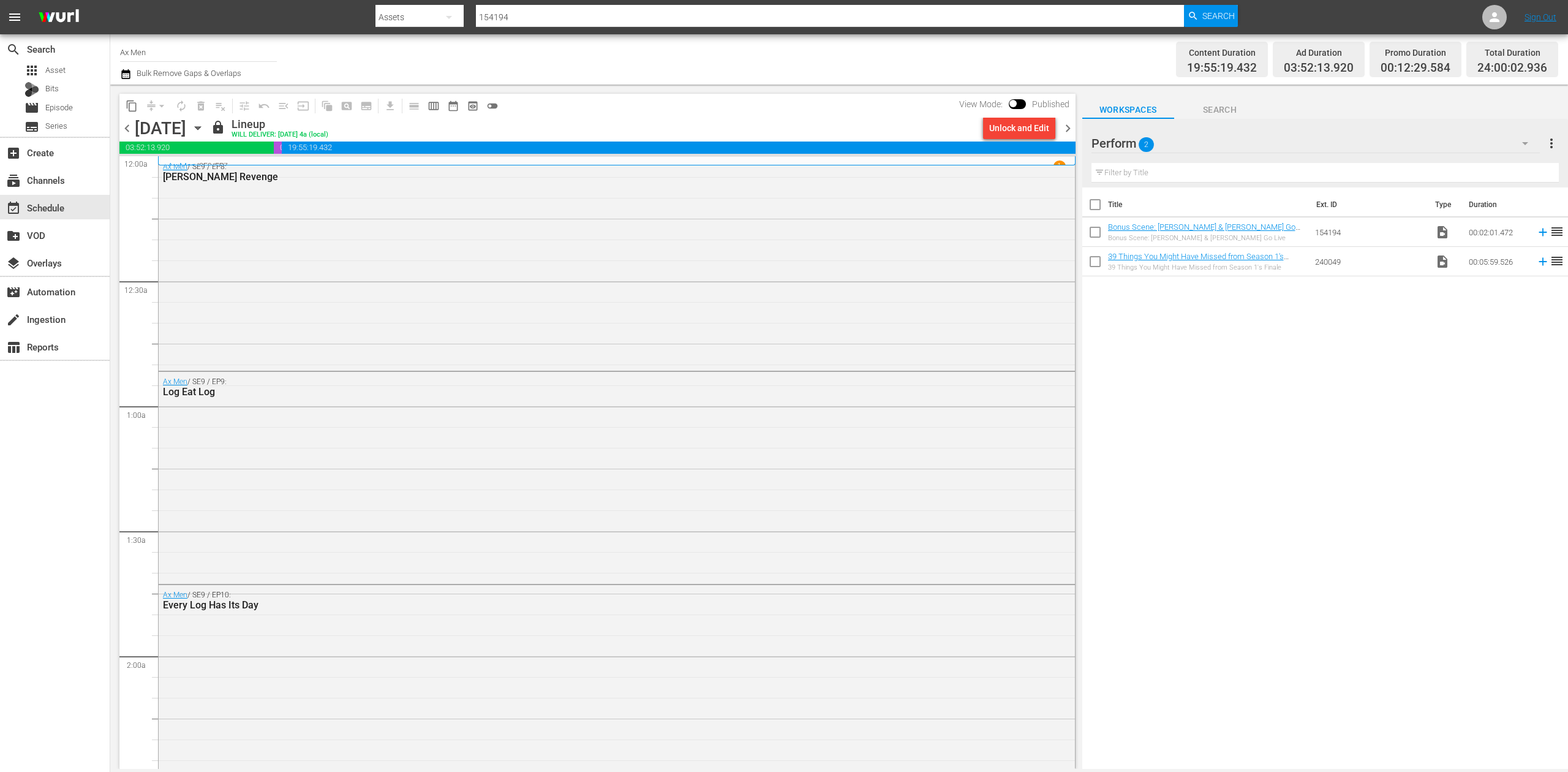
click at [1069, 125] on span "chevron_right" at bounding box center [1067, 128] width 16 height 16
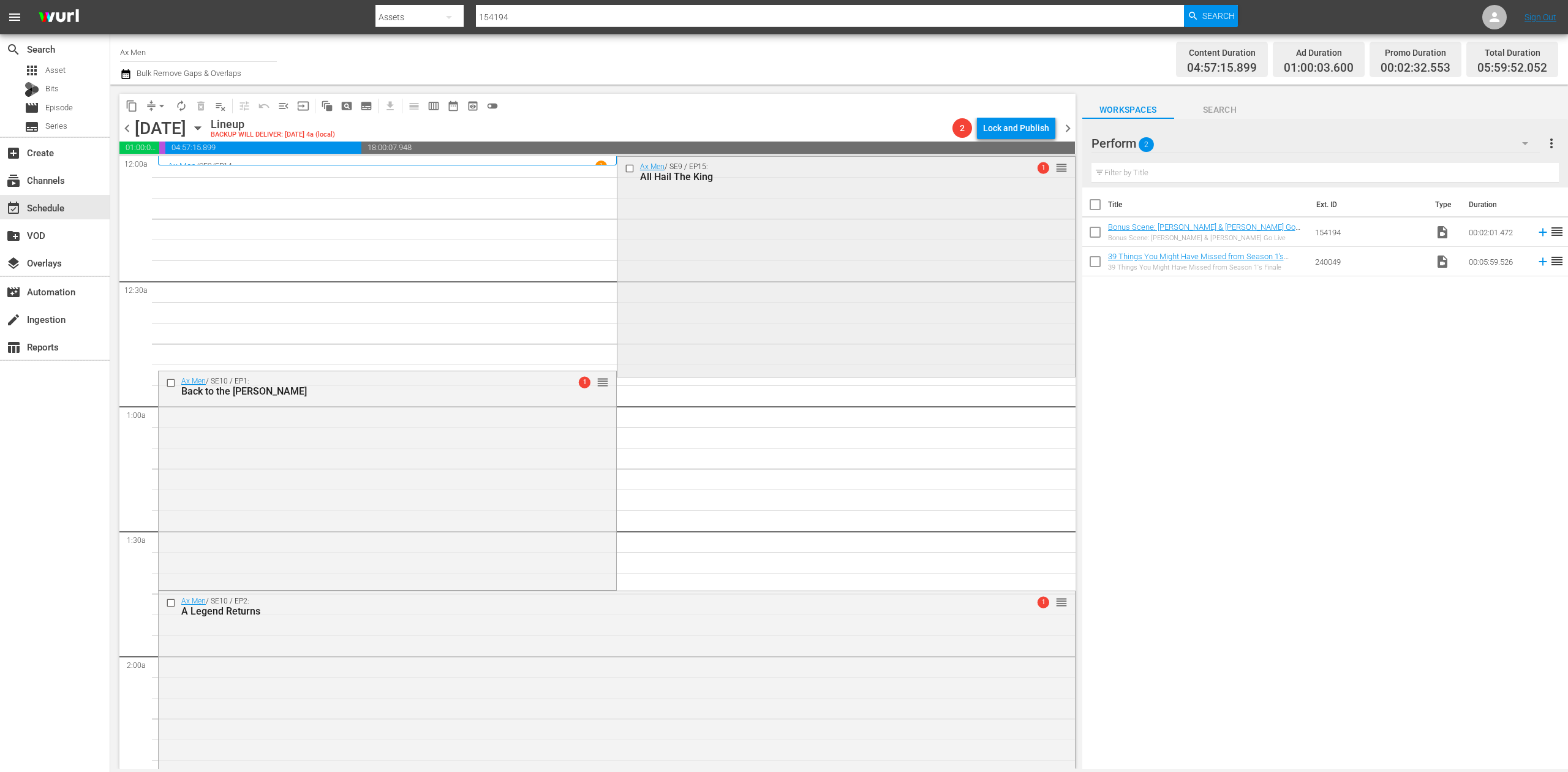
click at [814, 258] on div "Ax Men / SE9 / EP15: All Hail The King 1 reorder" at bounding box center [846, 266] width 457 height 218
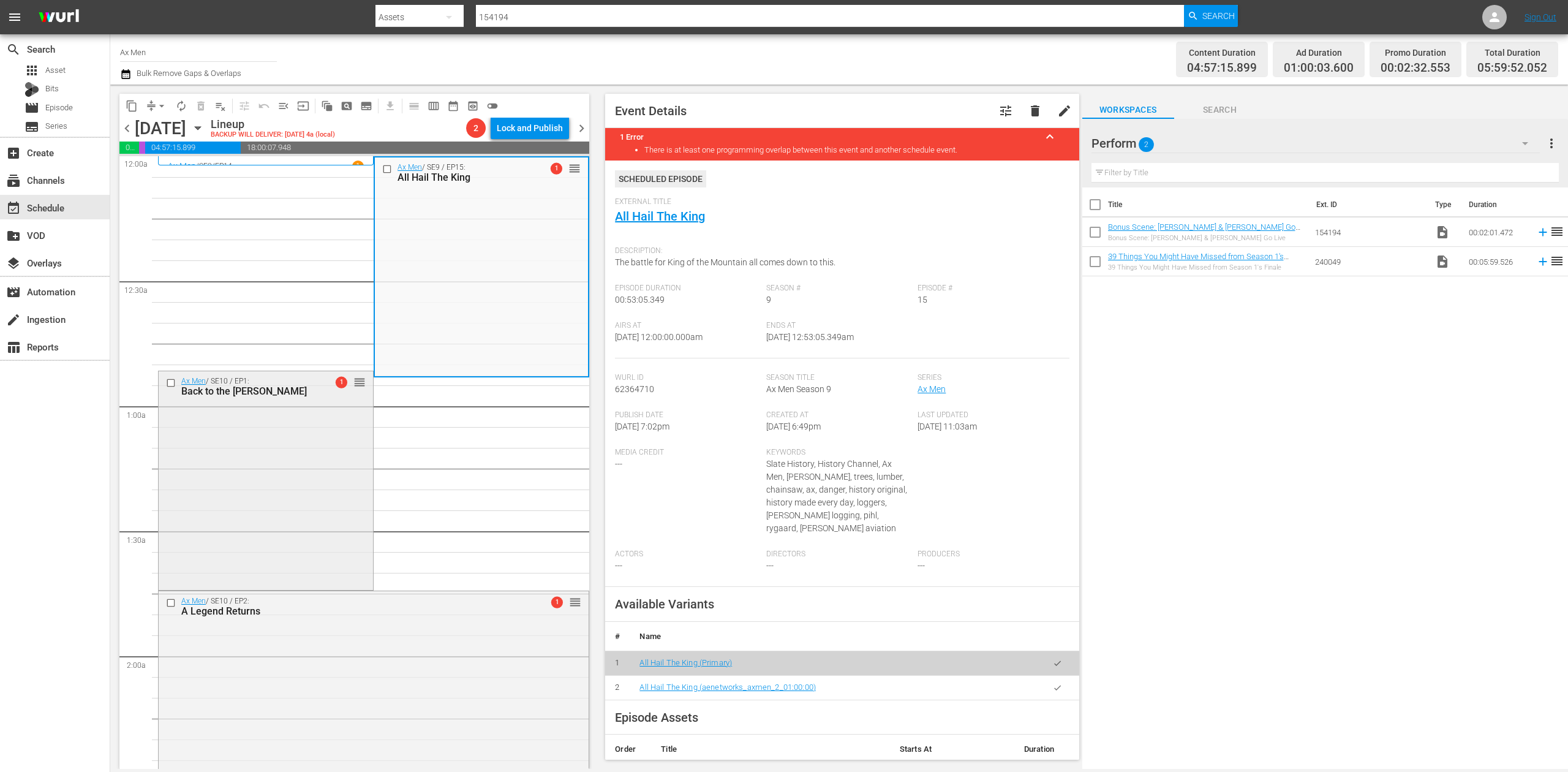
click at [267, 496] on div "Ax Men / SE10 / EP1: Back to the Woods 1 reorder" at bounding box center [266, 479] width 214 height 216
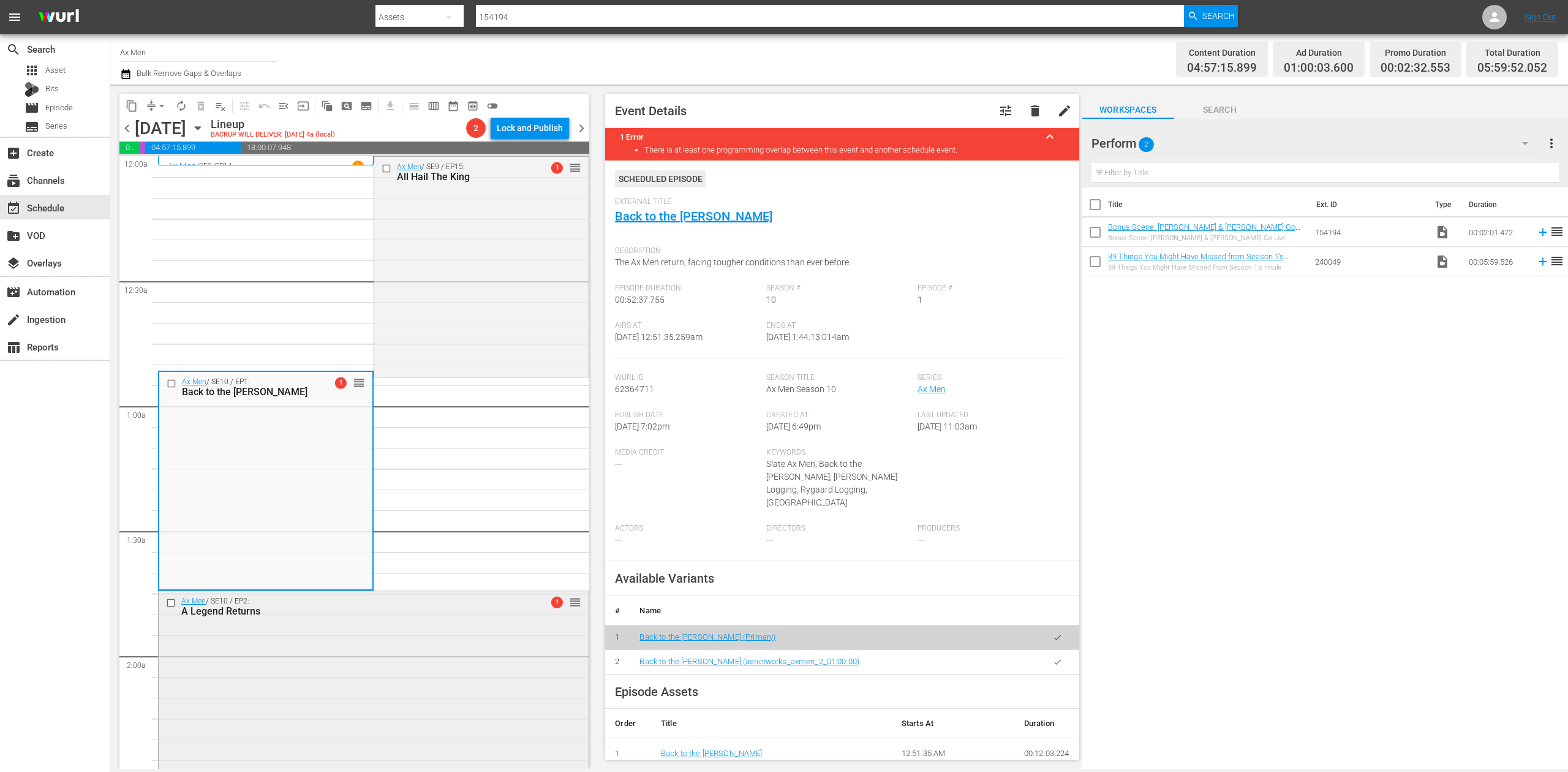
click at [459, 667] on div "Ax Men / SE10 / EP2: A Legend Returns 1 reorder" at bounding box center [374, 695] width 430 height 209
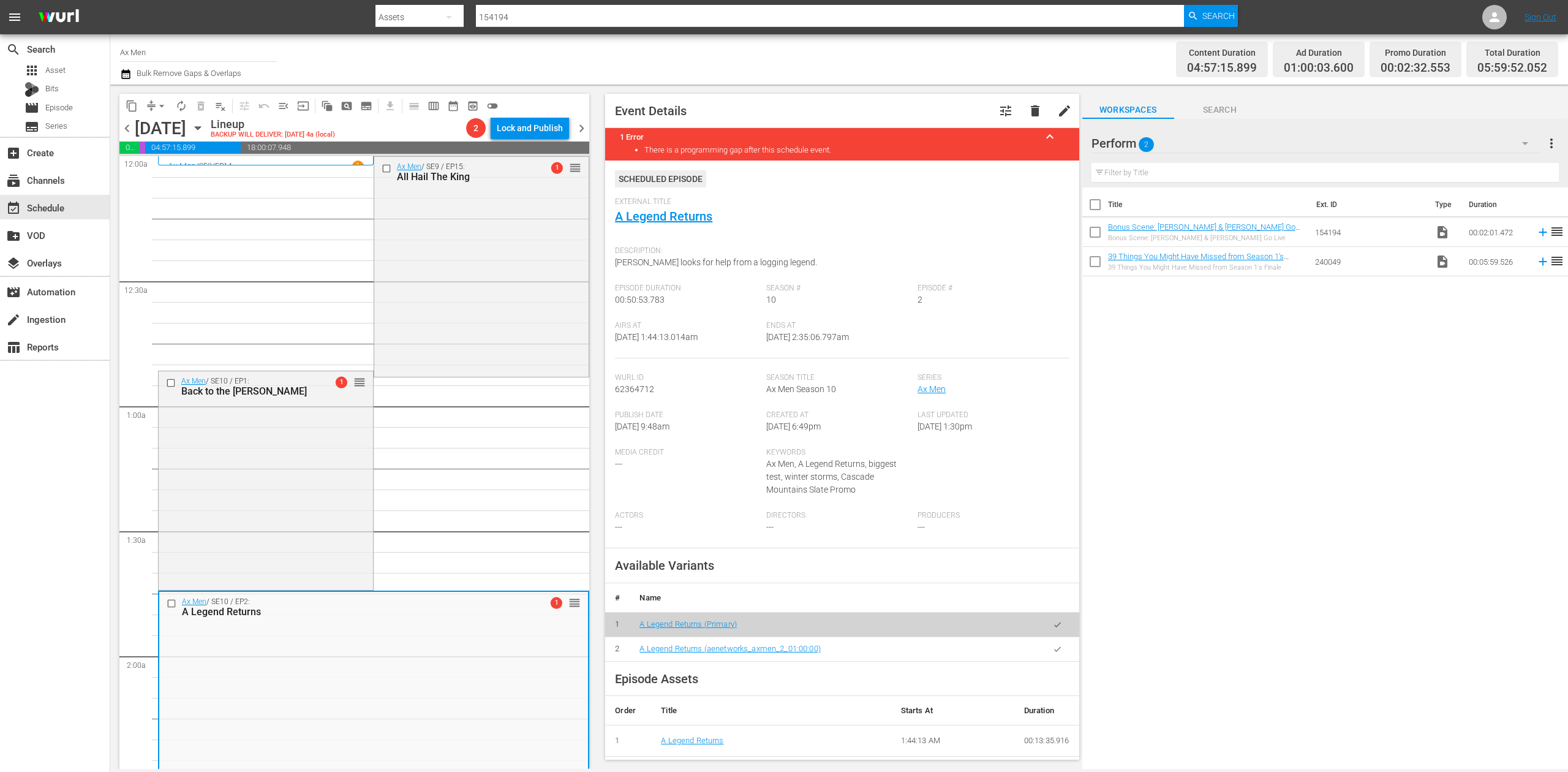
click at [124, 72] on icon "button" at bounding box center [125, 74] width 8 height 10
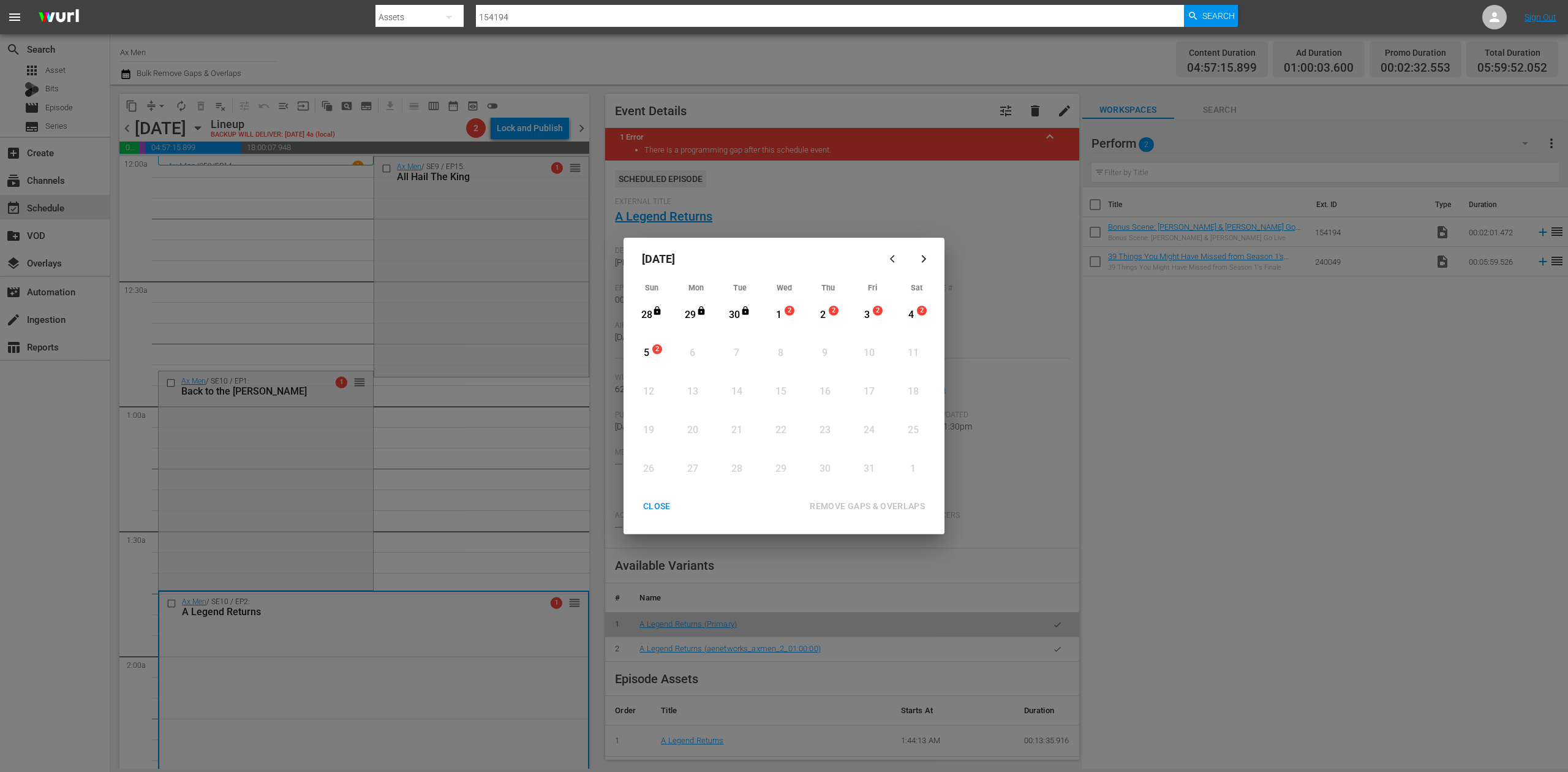
click at [780, 313] on div "1" at bounding box center [779, 315] width 16 height 14
click at [886, 506] on div "REMOVE GAPS & OVERLAPS" at bounding box center [867, 506] width 135 height 16
click at [659, 510] on div "CLOSE" at bounding box center [657, 506] width 47 height 16
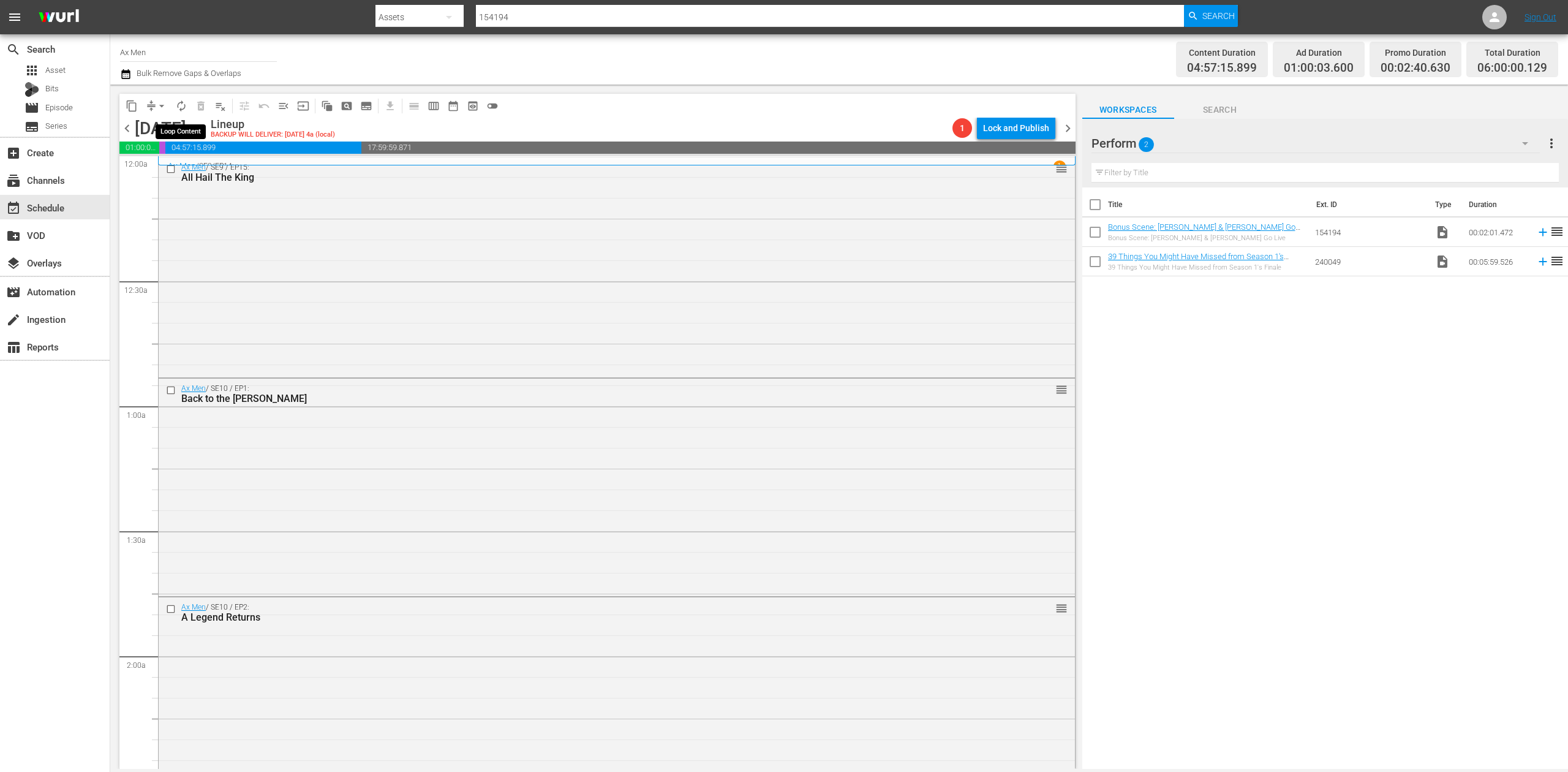
click at [182, 104] on span "autorenew_outlined" at bounding box center [181, 105] width 12 height 12
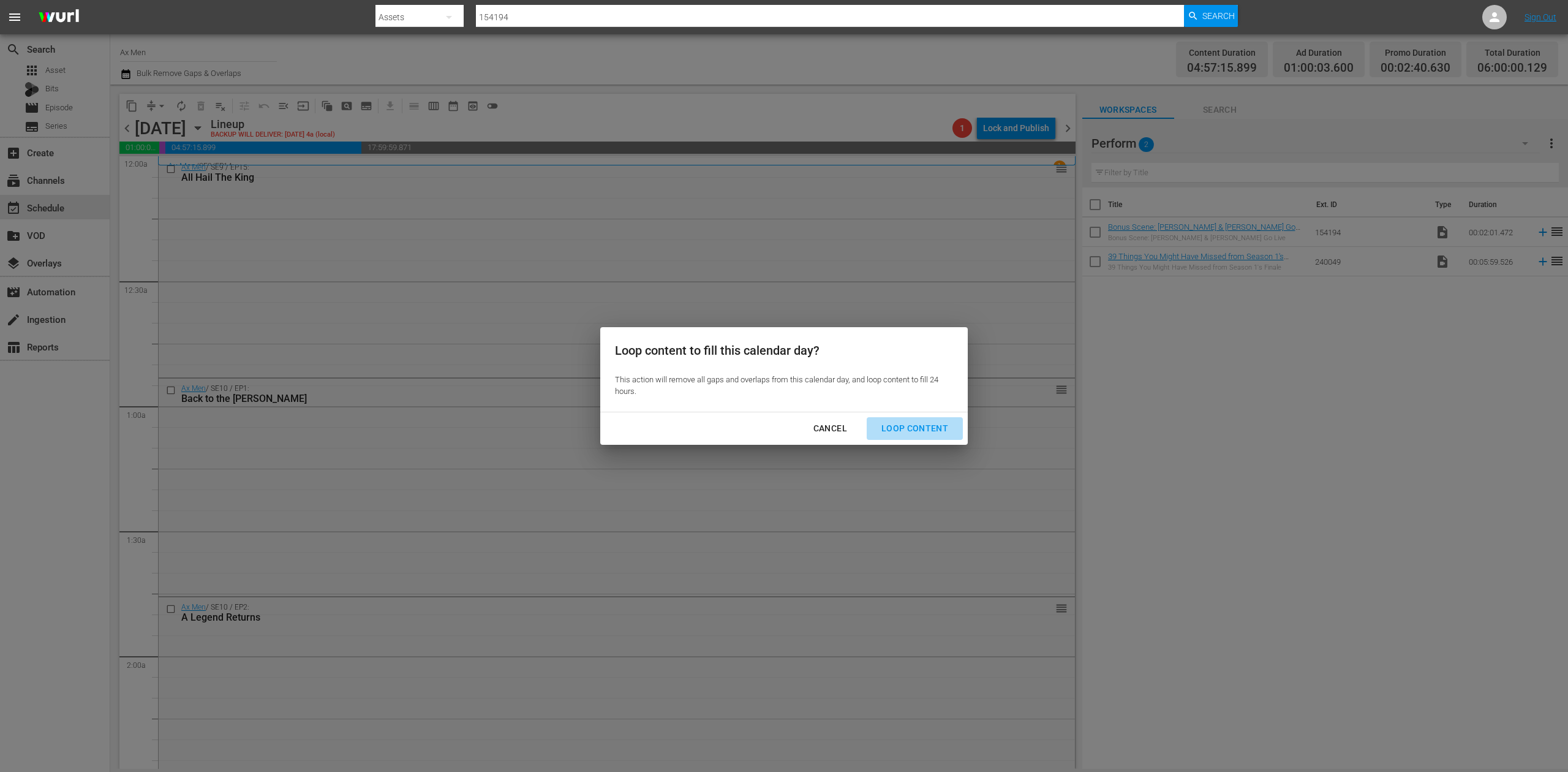
click at [923, 424] on div "Loop Content" at bounding box center [915, 428] width 87 height 16
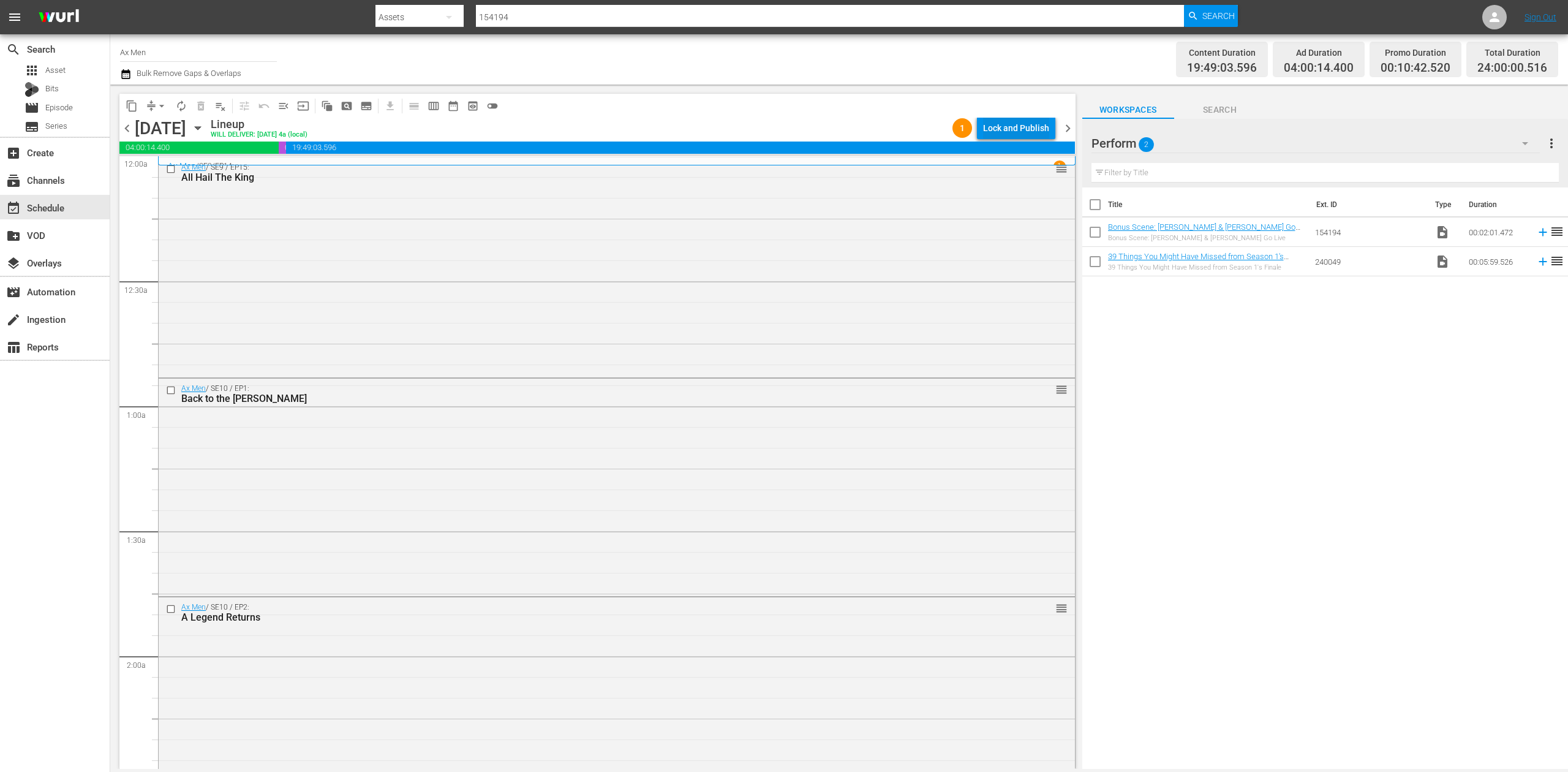
click at [1017, 126] on div "Lock and Publish" at bounding box center [1016, 128] width 66 height 22
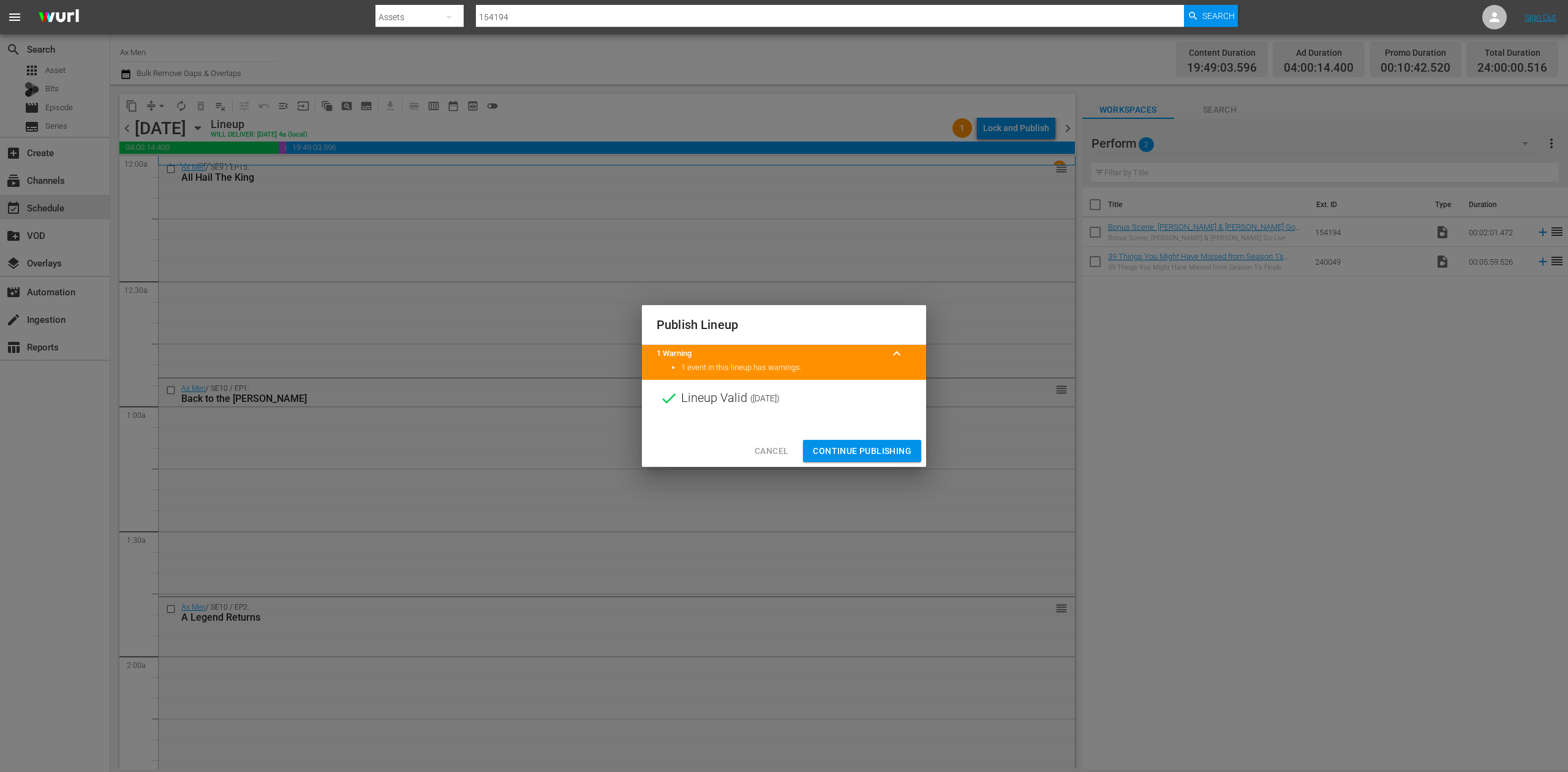
click at [859, 451] on span "Continue Publishing" at bounding box center [862, 451] width 99 height 16
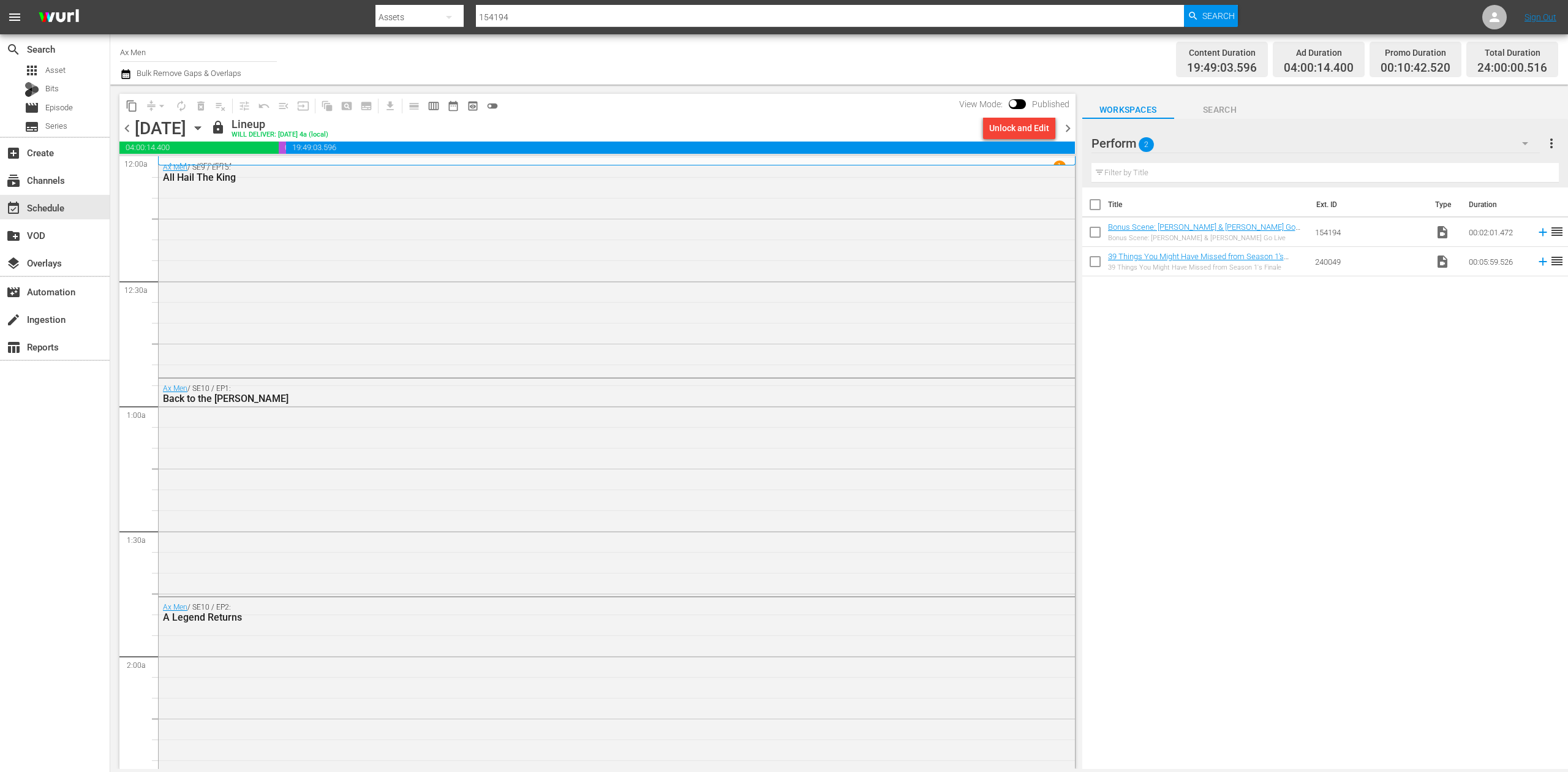
click at [1068, 126] on span "chevron_right" at bounding box center [1067, 128] width 16 height 16
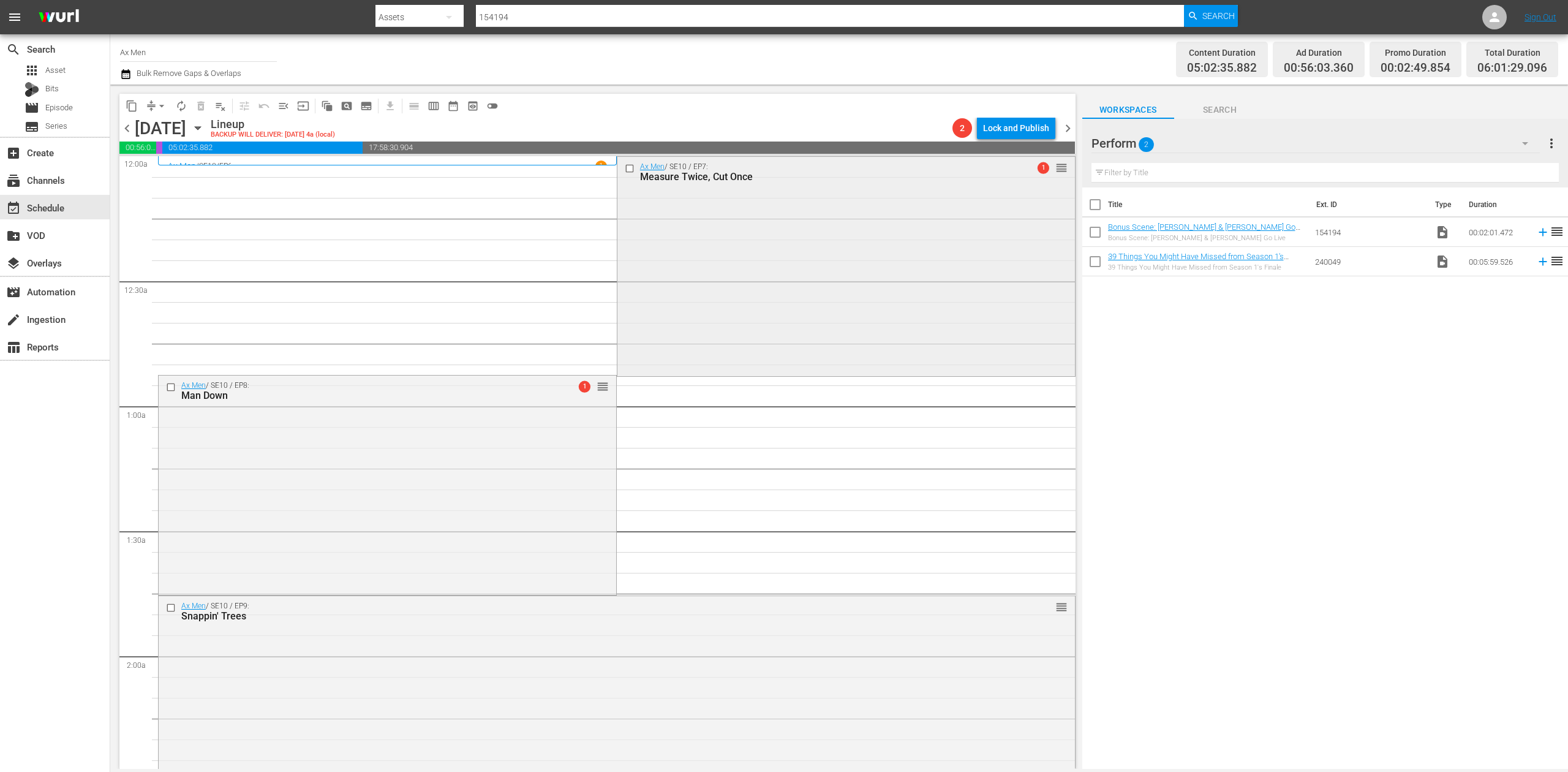
click at [772, 258] on div "Ax Men / SE10 / EP7: Measure Twice, Cut Once 1 reorder" at bounding box center [846, 266] width 457 height 218
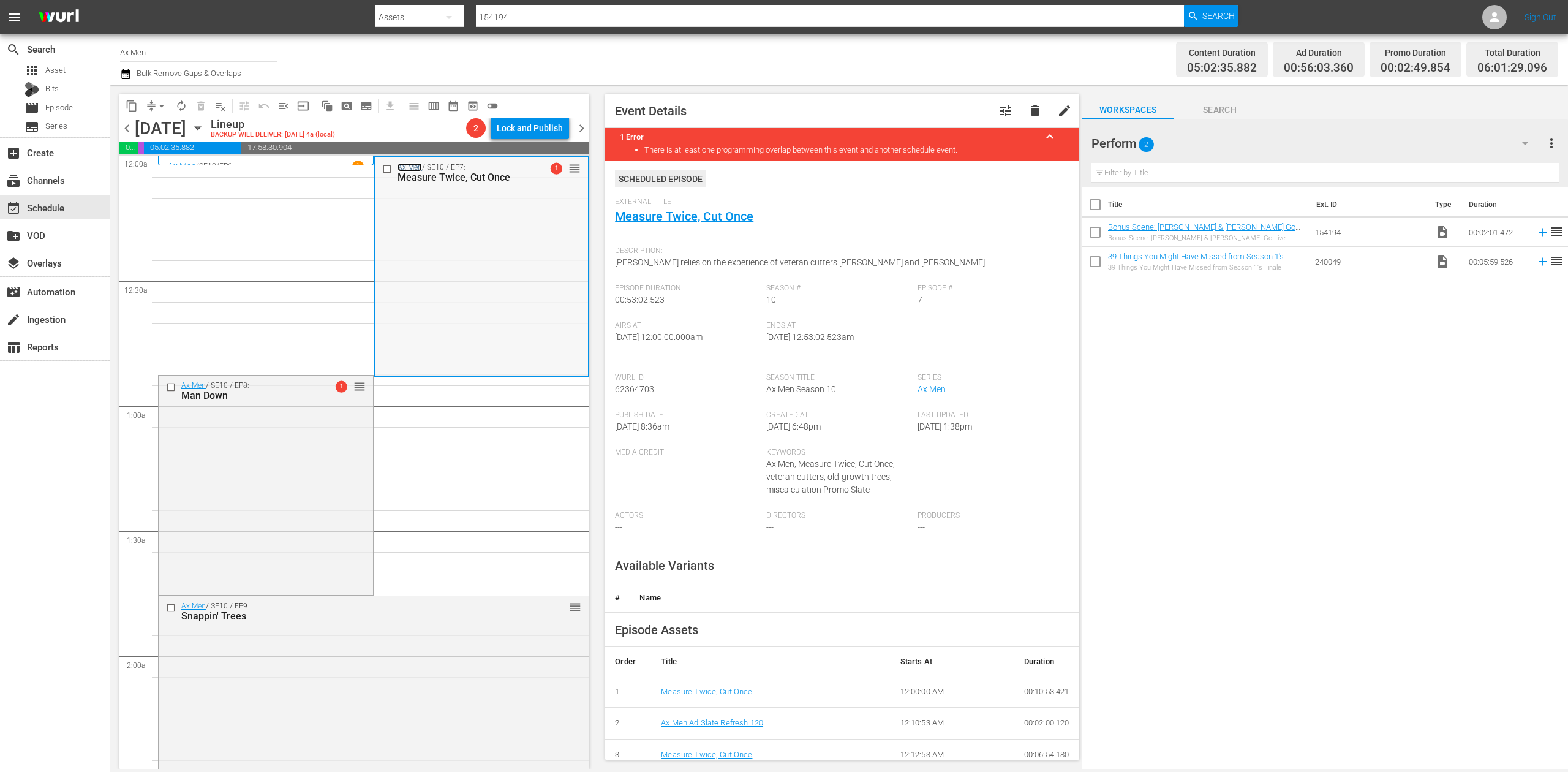
click at [401, 168] on link "Ax Men" at bounding box center [410, 167] width 25 height 8
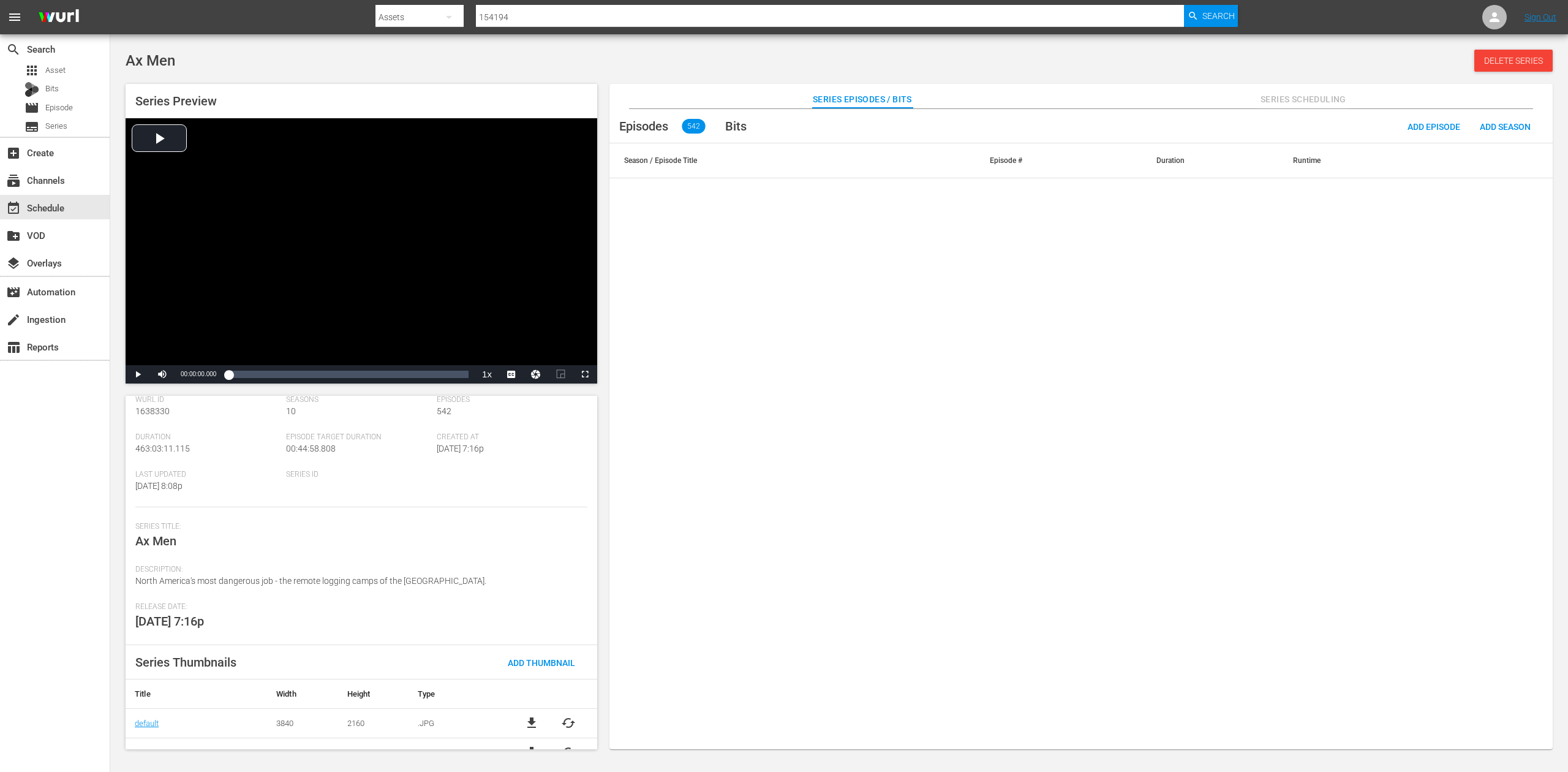
scroll to position [62, 0]
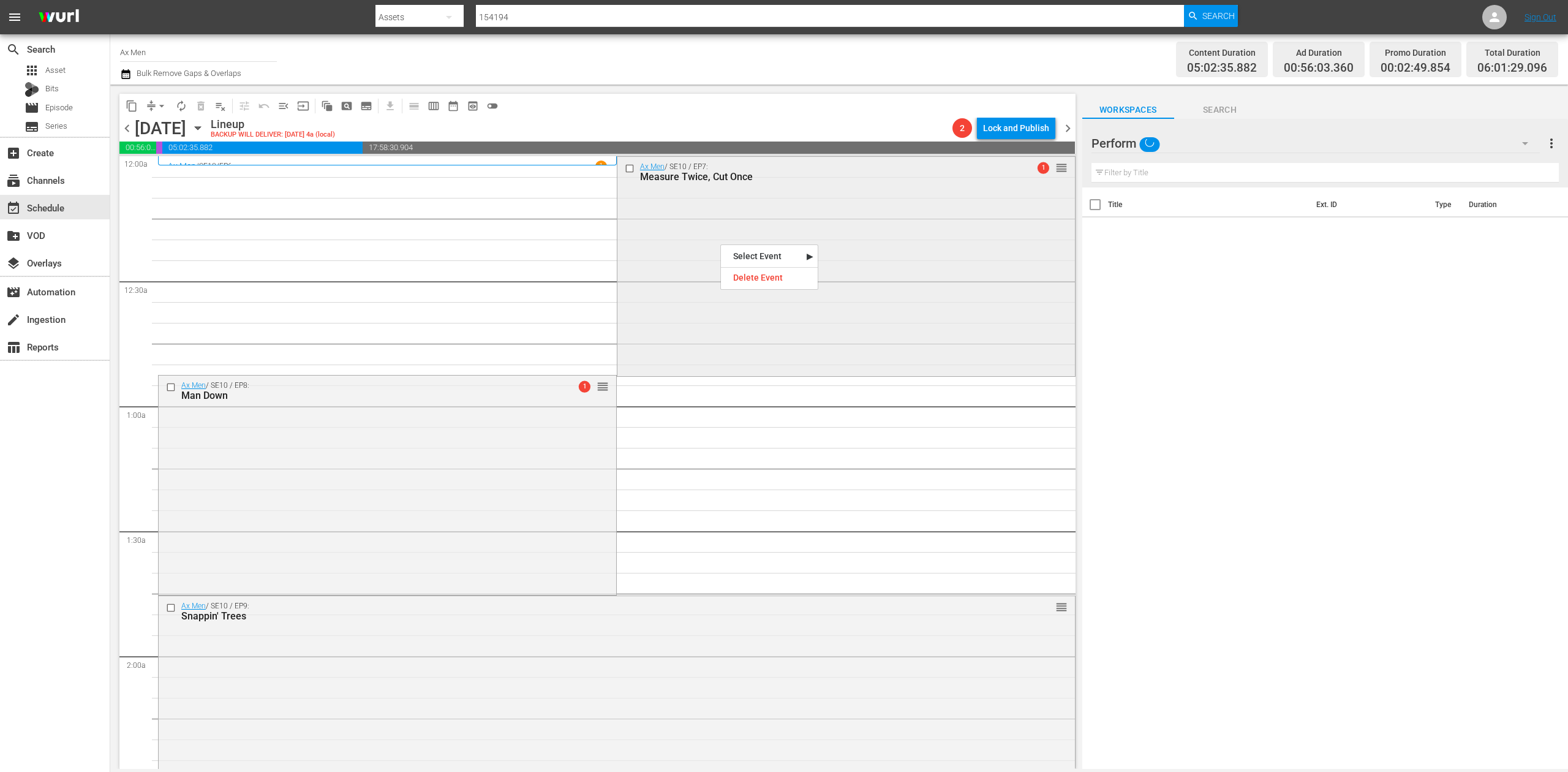
click at [694, 219] on div "Ax Men / SE10 / EP7: Measure Twice, Cut Once 1 reorder" at bounding box center [846, 266] width 457 height 218
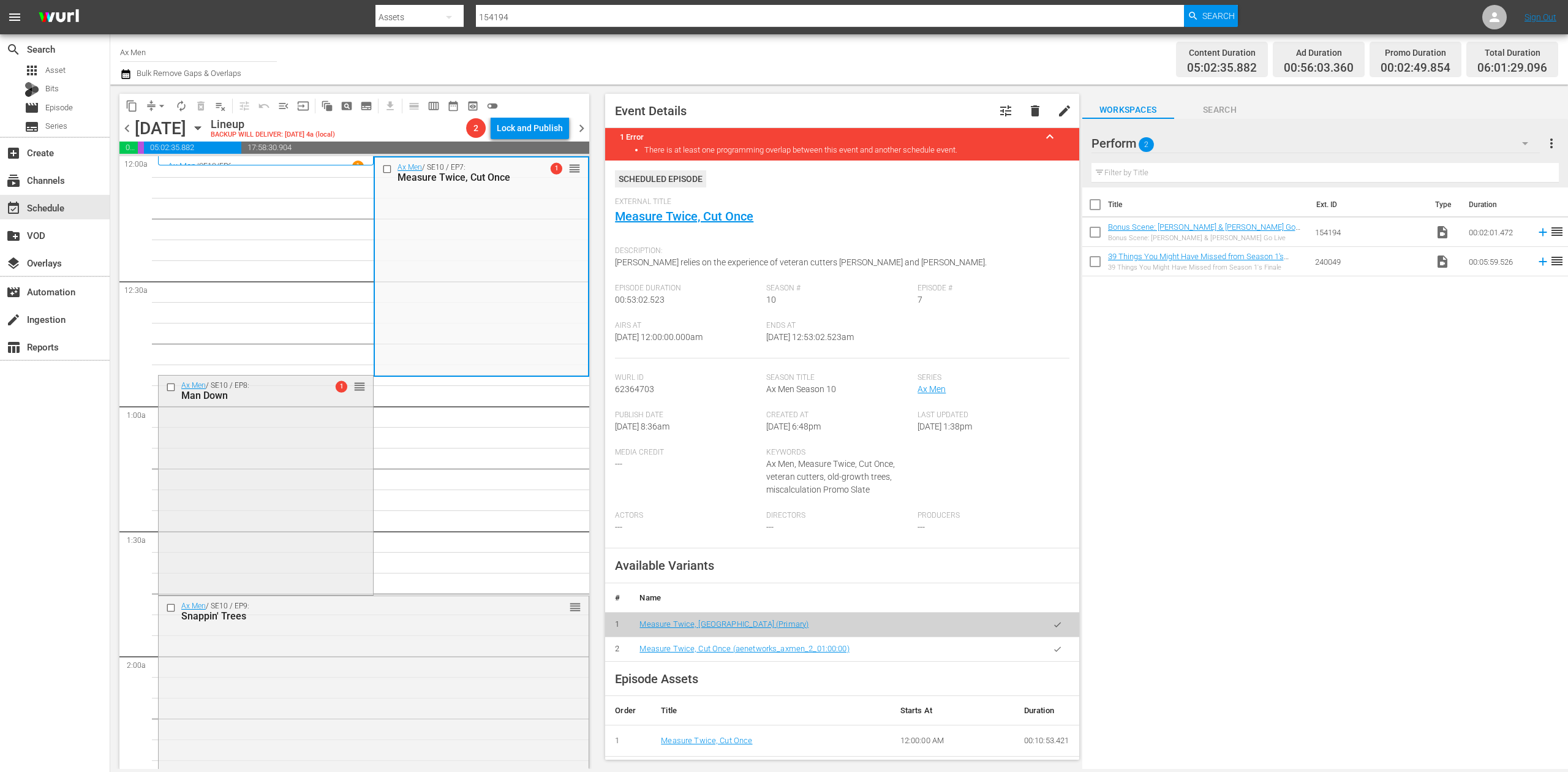
click at [281, 484] on div "Ax Men / SE10 / EP8: Man Down 1 reorder" at bounding box center [266, 483] width 214 height 216
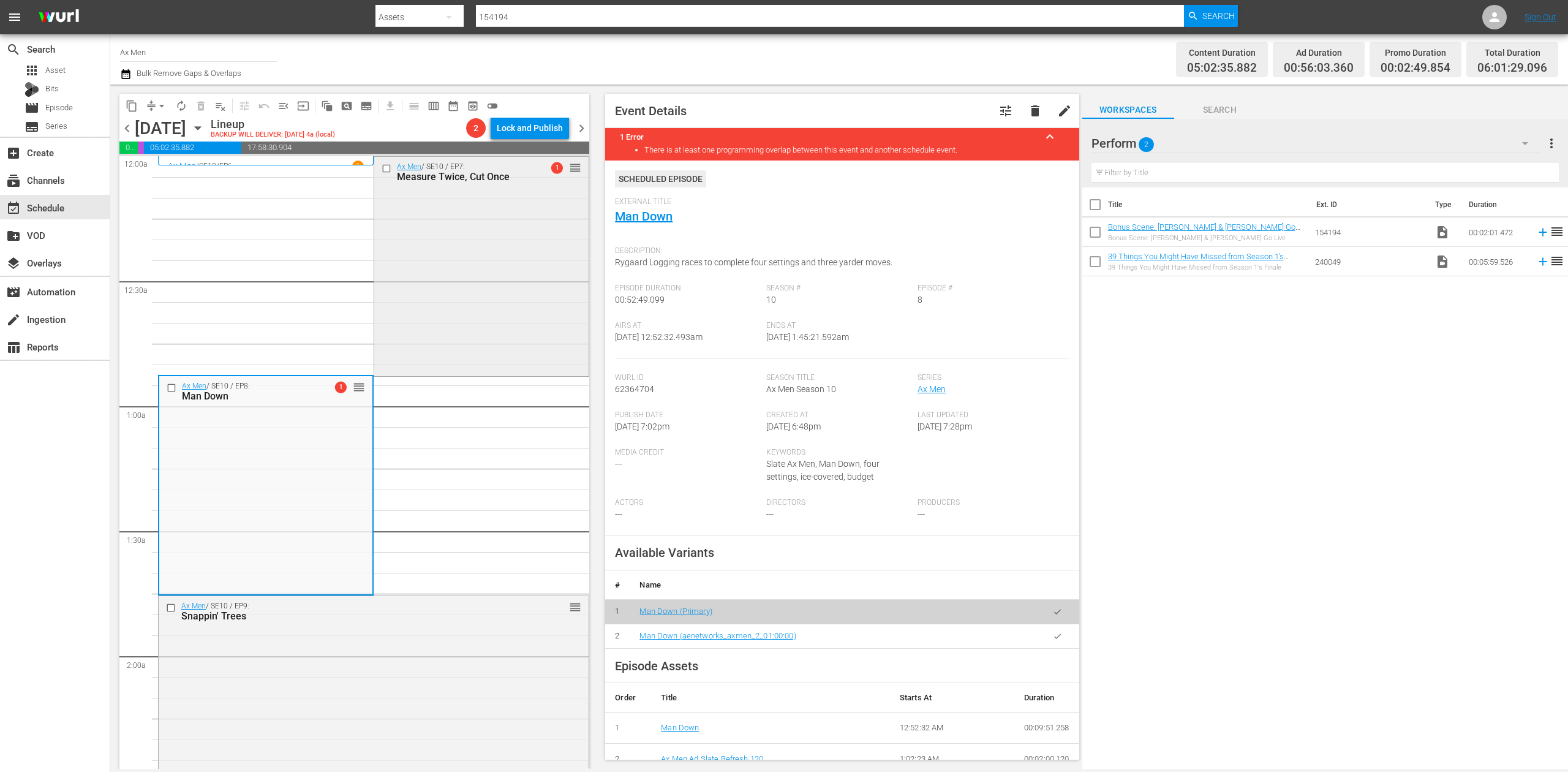
click at [483, 287] on div "Ax Men / SE10 / EP7: Measure Twice, Cut Once 1 reorder" at bounding box center [482, 266] width 214 height 218
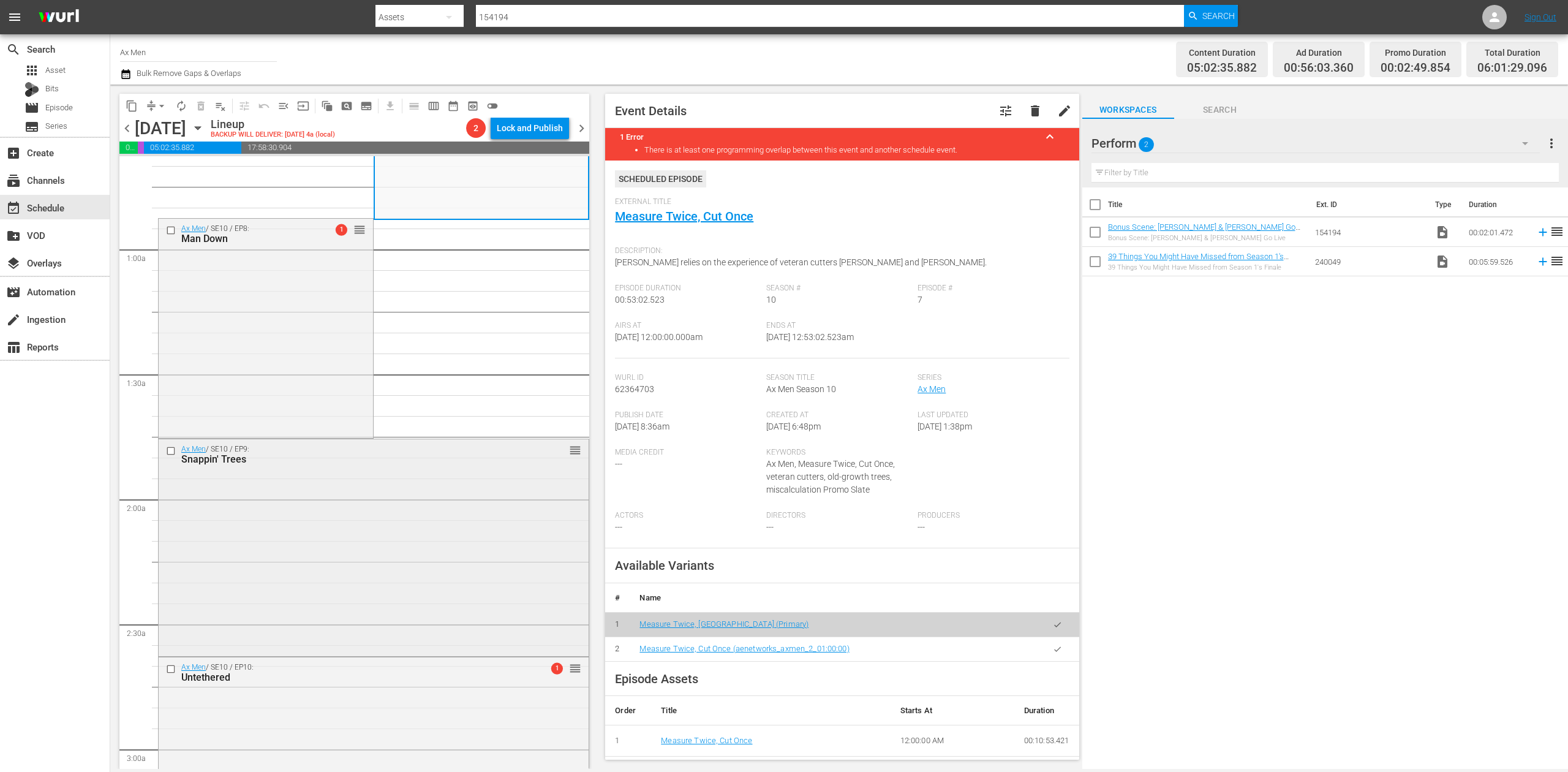
scroll to position [163, 0]
click at [454, 536] on div "Ax Men / SE10 / EP9: Snappin' Trees reorder" at bounding box center [374, 540] width 430 height 215
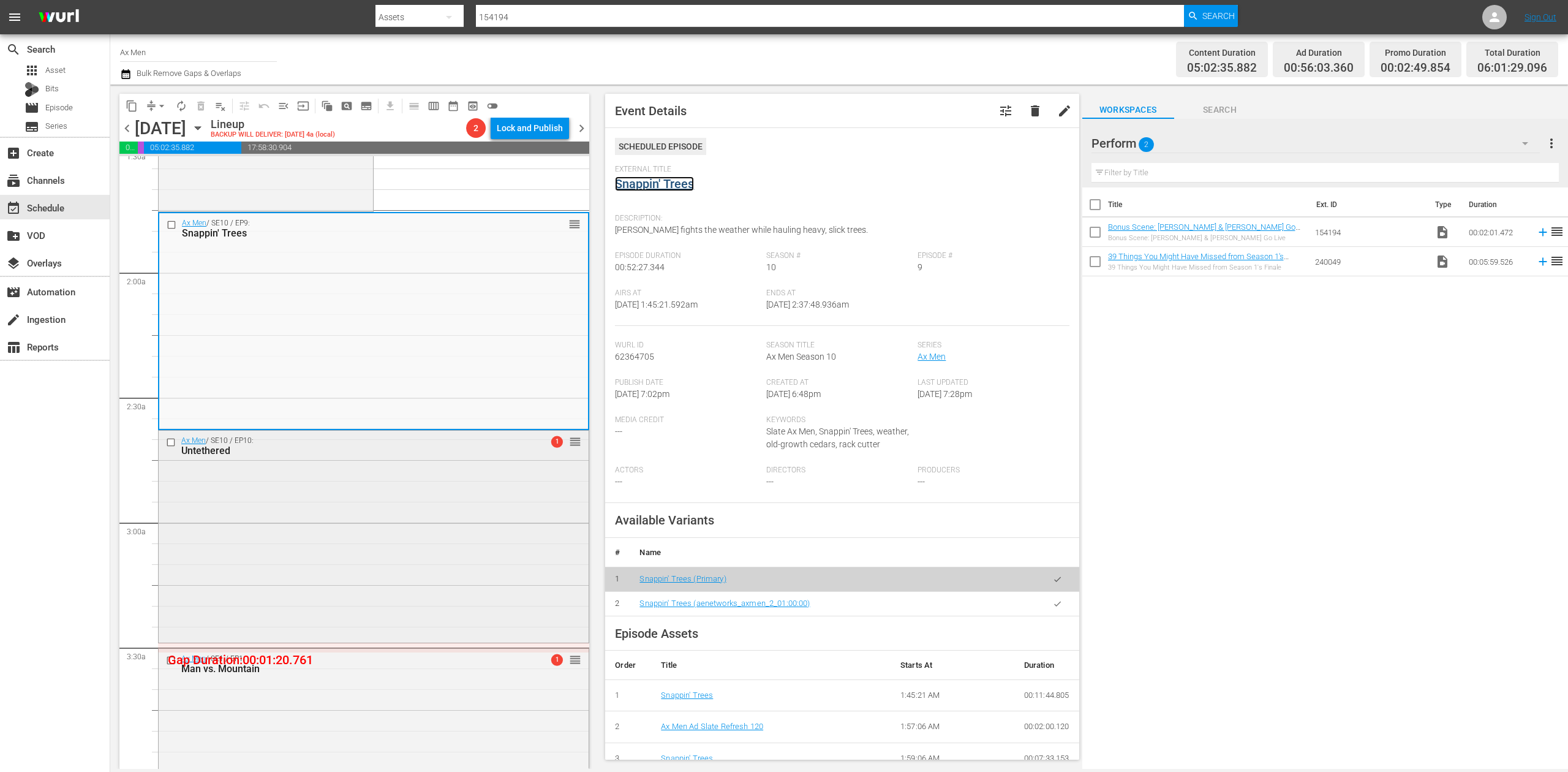
scroll to position [490, 0]
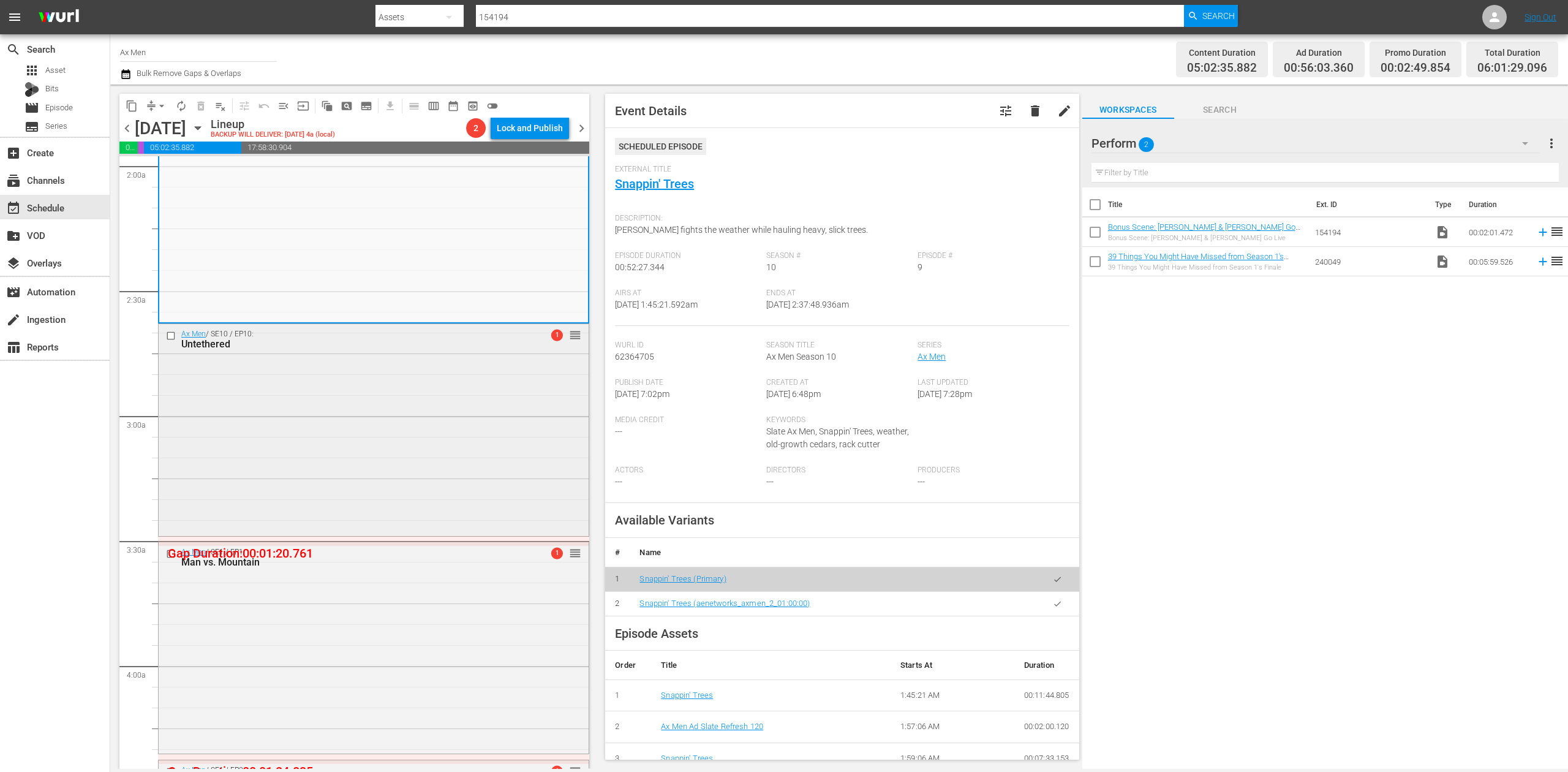
click at [462, 446] on div "Ax Men / SE10 / EP10: Untethered 1 reorder" at bounding box center [374, 428] width 430 height 209
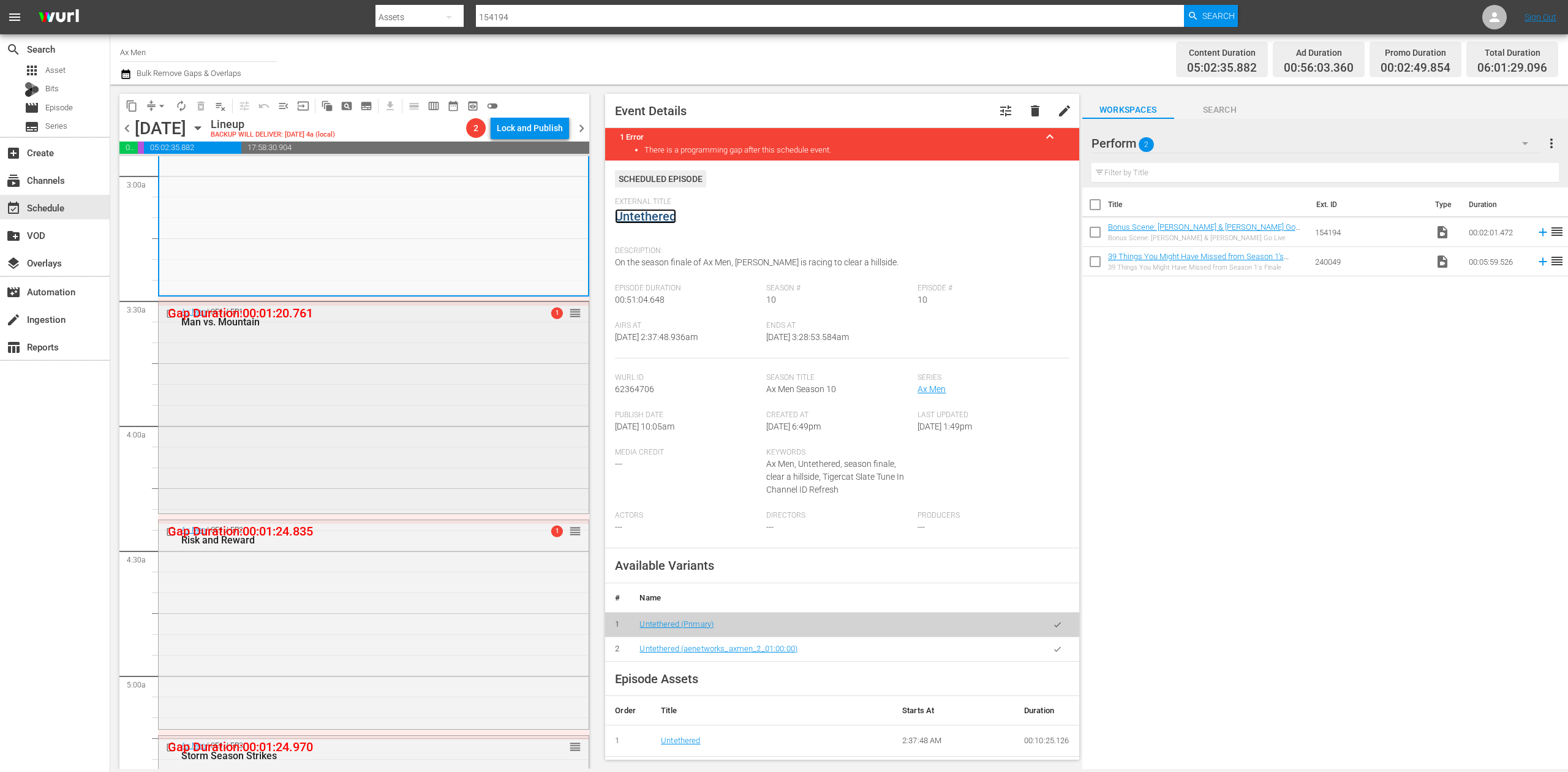
scroll to position [735, 0]
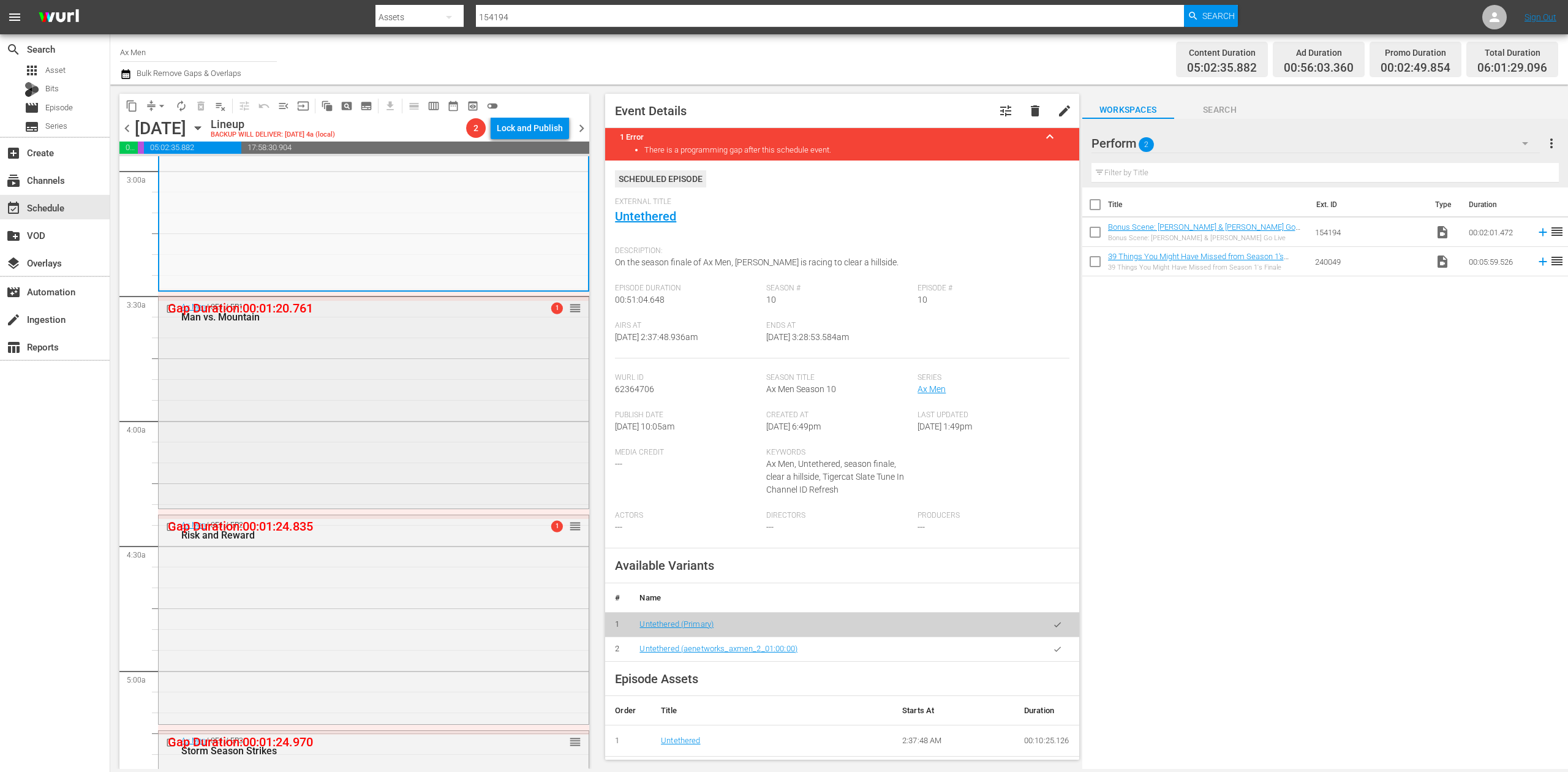
click at [474, 369] on div "Ax Men / SE1 / EP1: Man vs. Mountain 1 reorder" at bounding box center [374, 401] width 430 height 209
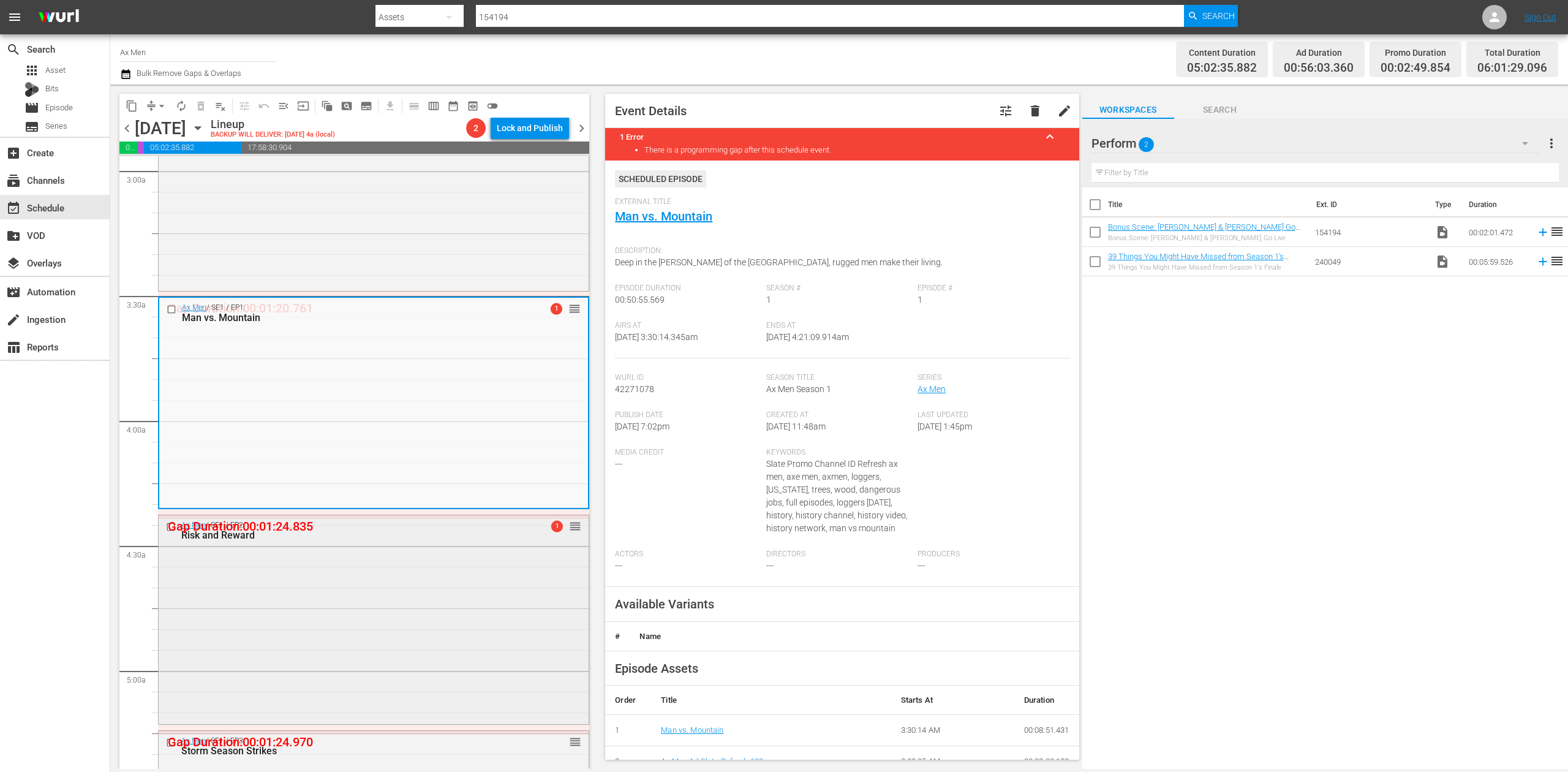
click at [469, 633] on div "Ax Men / SE1 / EP2: Risk and Reward 1 reorder" at bounding box center [374, 618] width 430 height 206
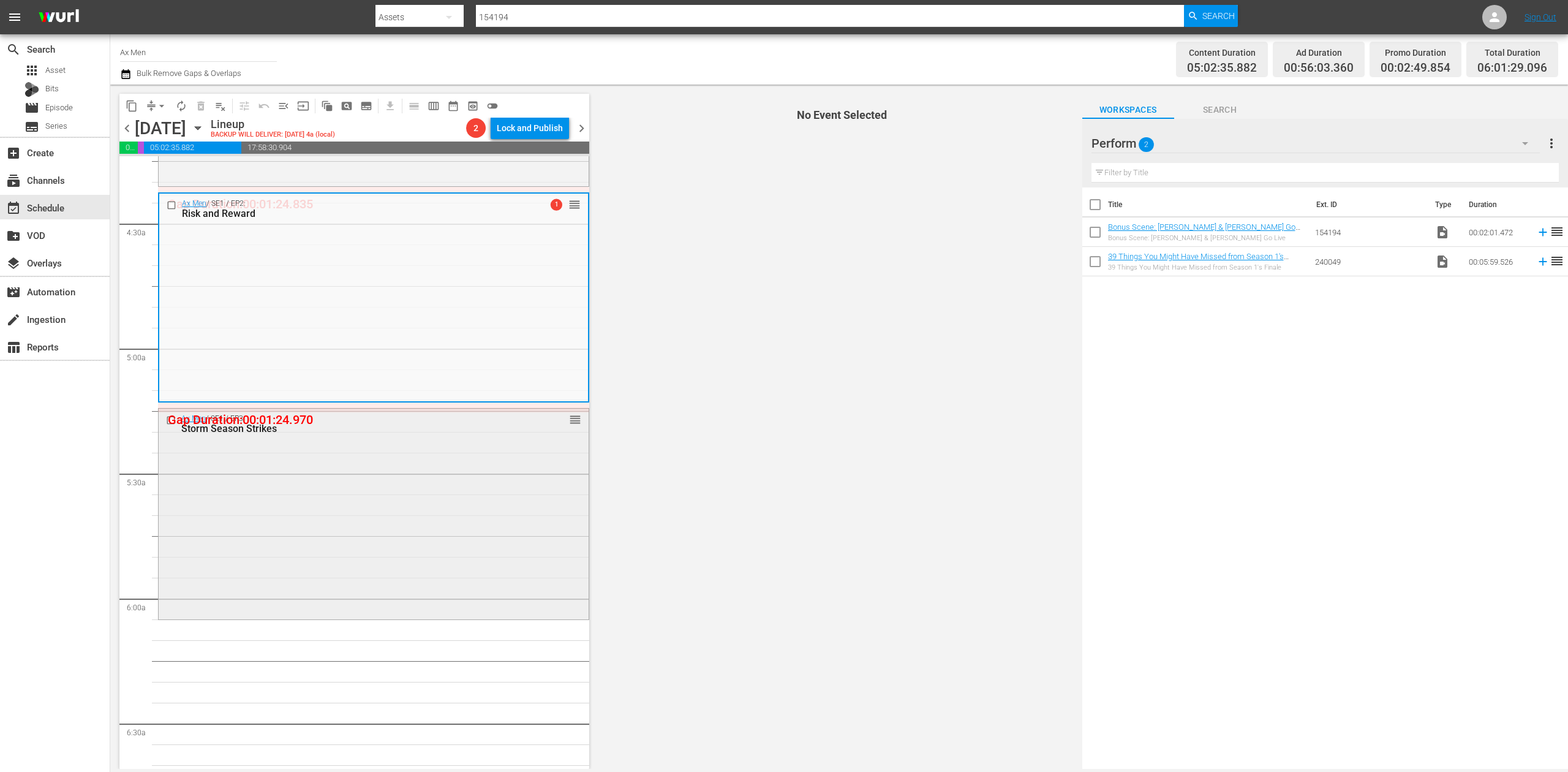
scroll to position [1062, 0]
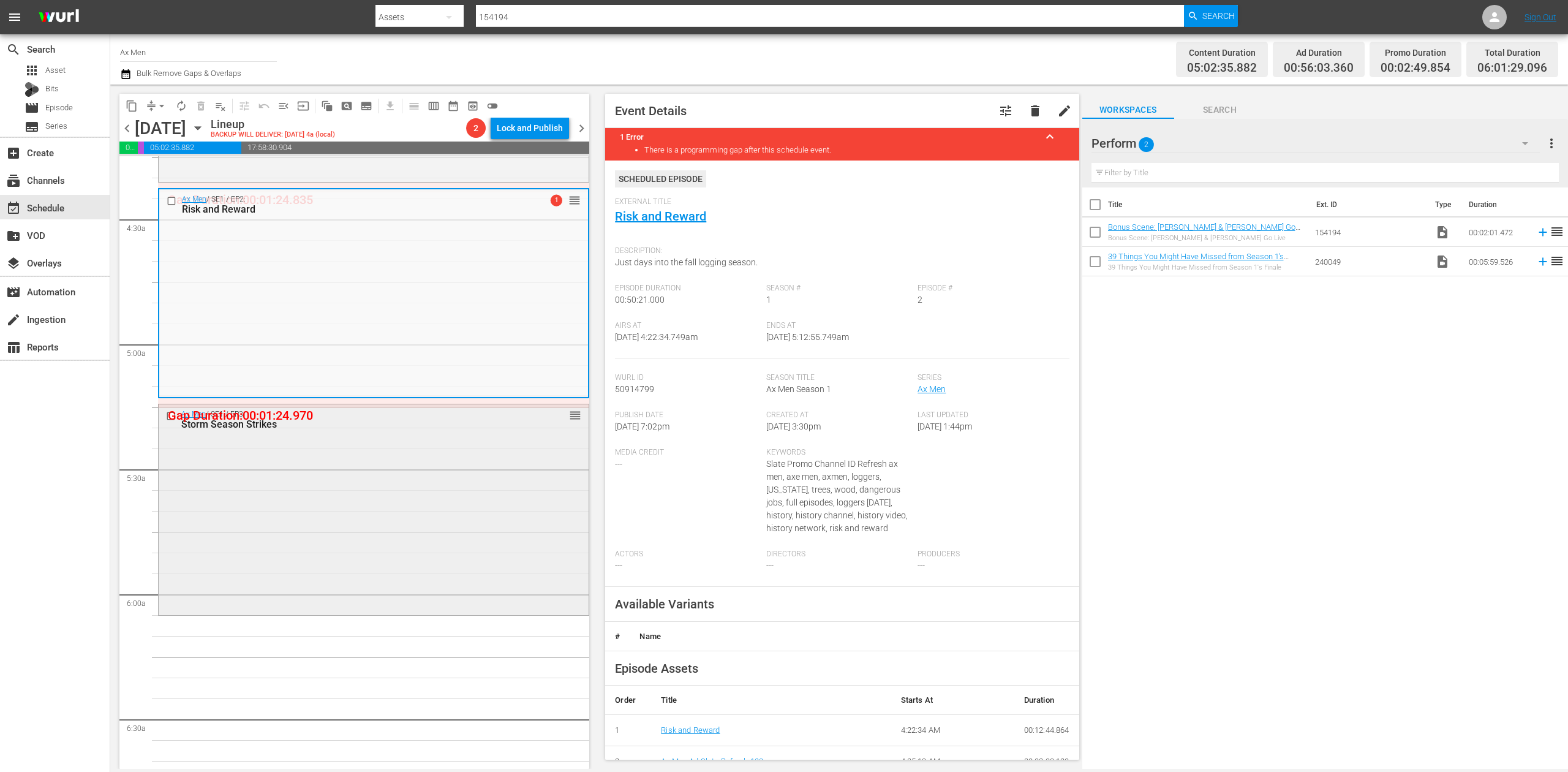
click at [428, 535] on div "Ax Men / SE1 / EP3: Storm Season Strikes reorder" at bounding box center [374, 508] width 430 height 209
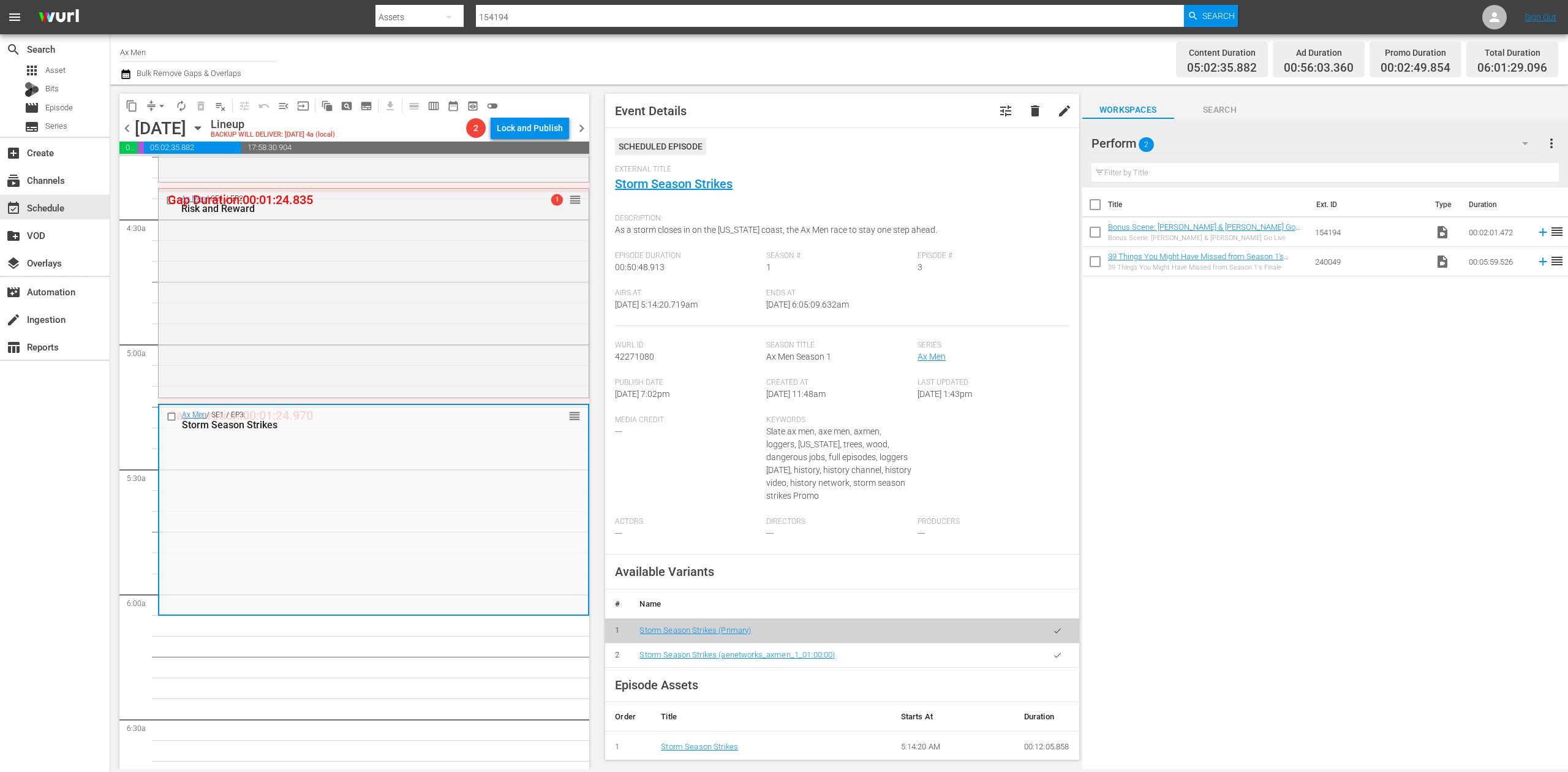
click at [50, 514] on div "search Search apps Asset Bits movie Episode subtitles Series add_box Create sub…" at bounding box center [55, 420] width 110 height 772
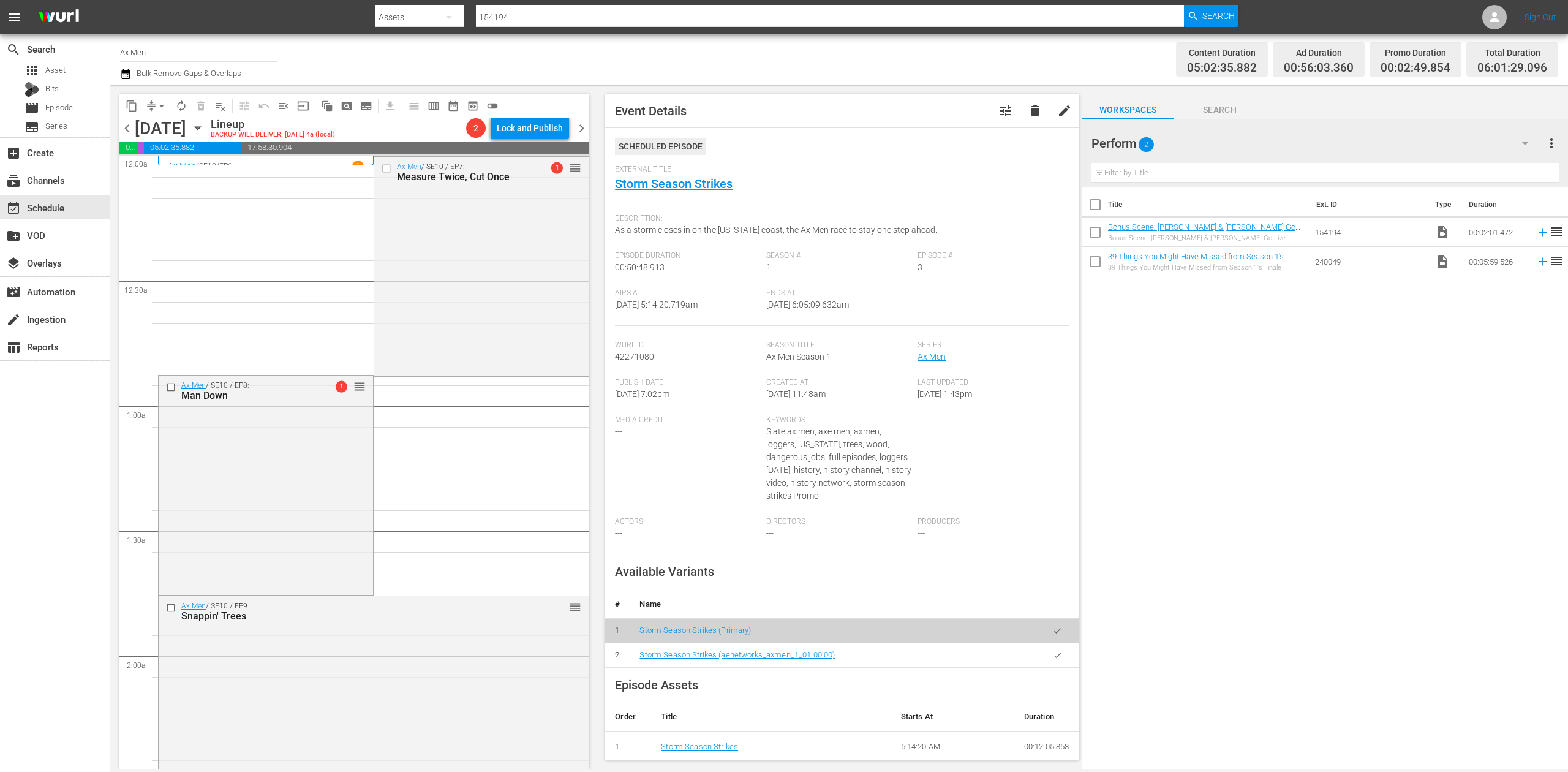
scroll to position [0, 0]
click at [582, 131] on span "chevron_right" at bounding box center [582, 128] width 16 height 16
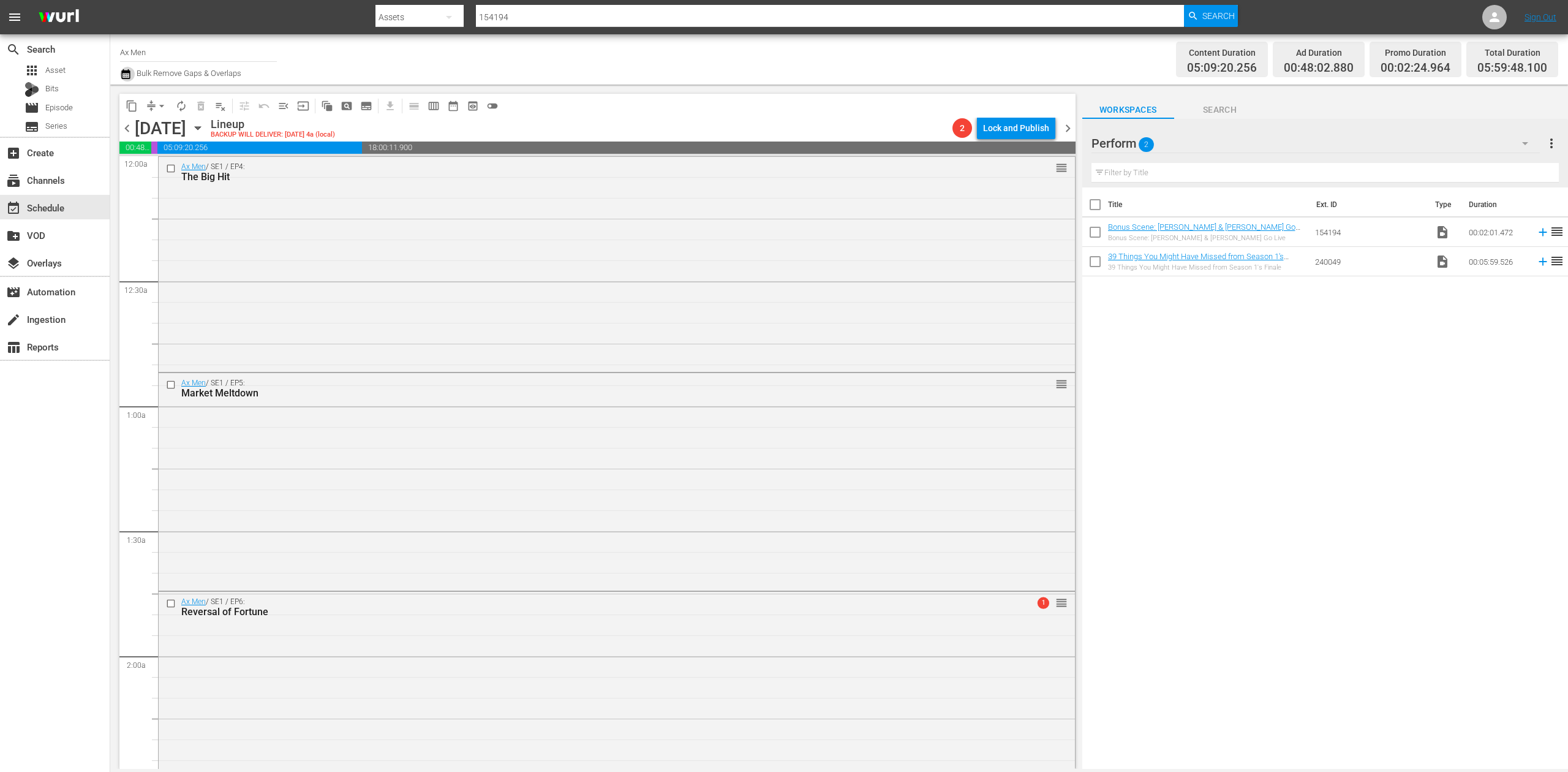
click at [126, 74] on icon "button" at bounding box center [125, 74] width 8 height 10
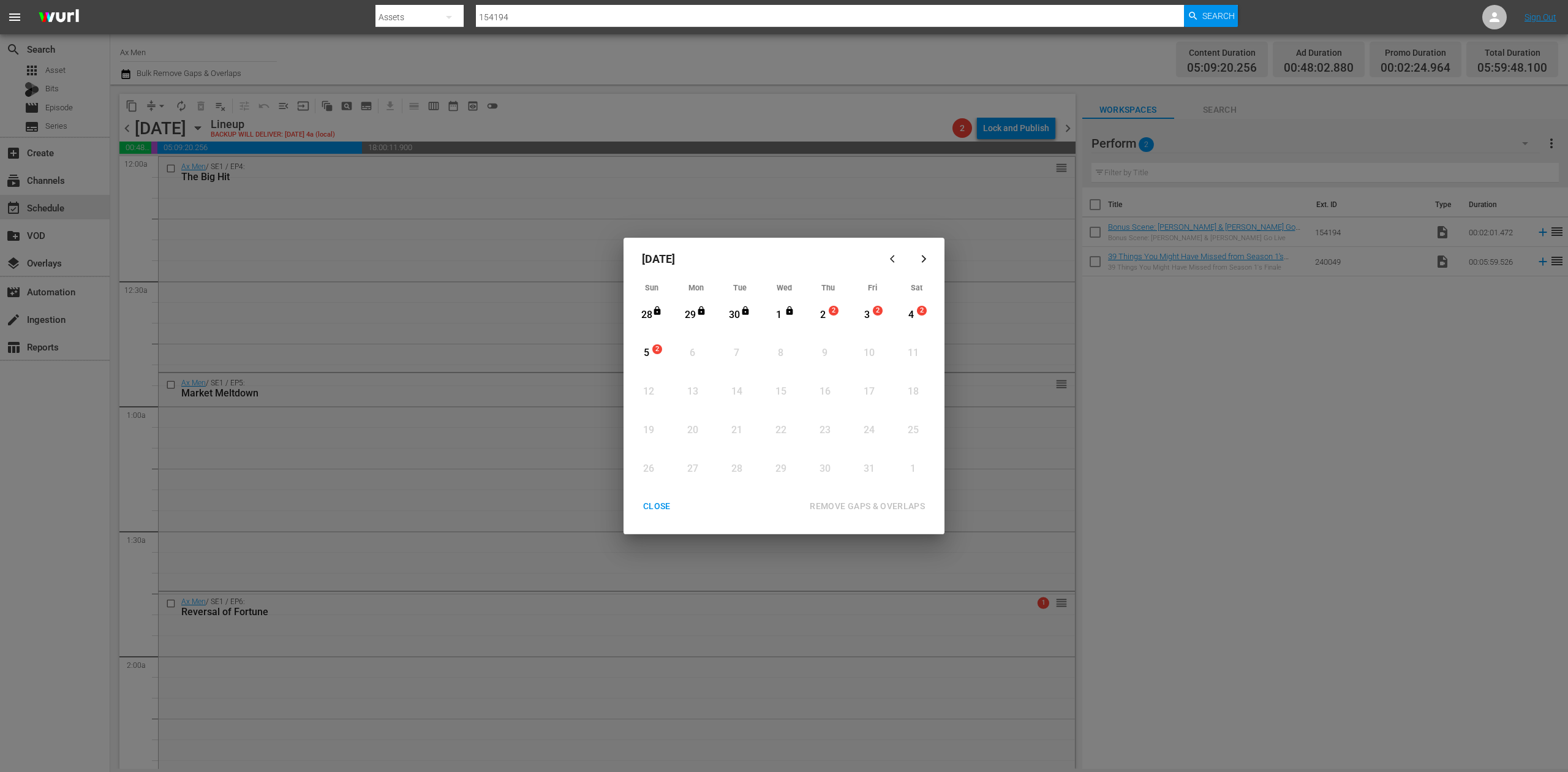
click at [867, 321] on div "3" at bounding box center [867, 315] width 16 height 14
click at [878, 505] on div "REMOVE GAPS & OVERLAPS" at bounding box center [867, 506] width 135 height 16
click at [652, 509] on div "CLOSE" at bounding box center [657, 506] width 47 height 16
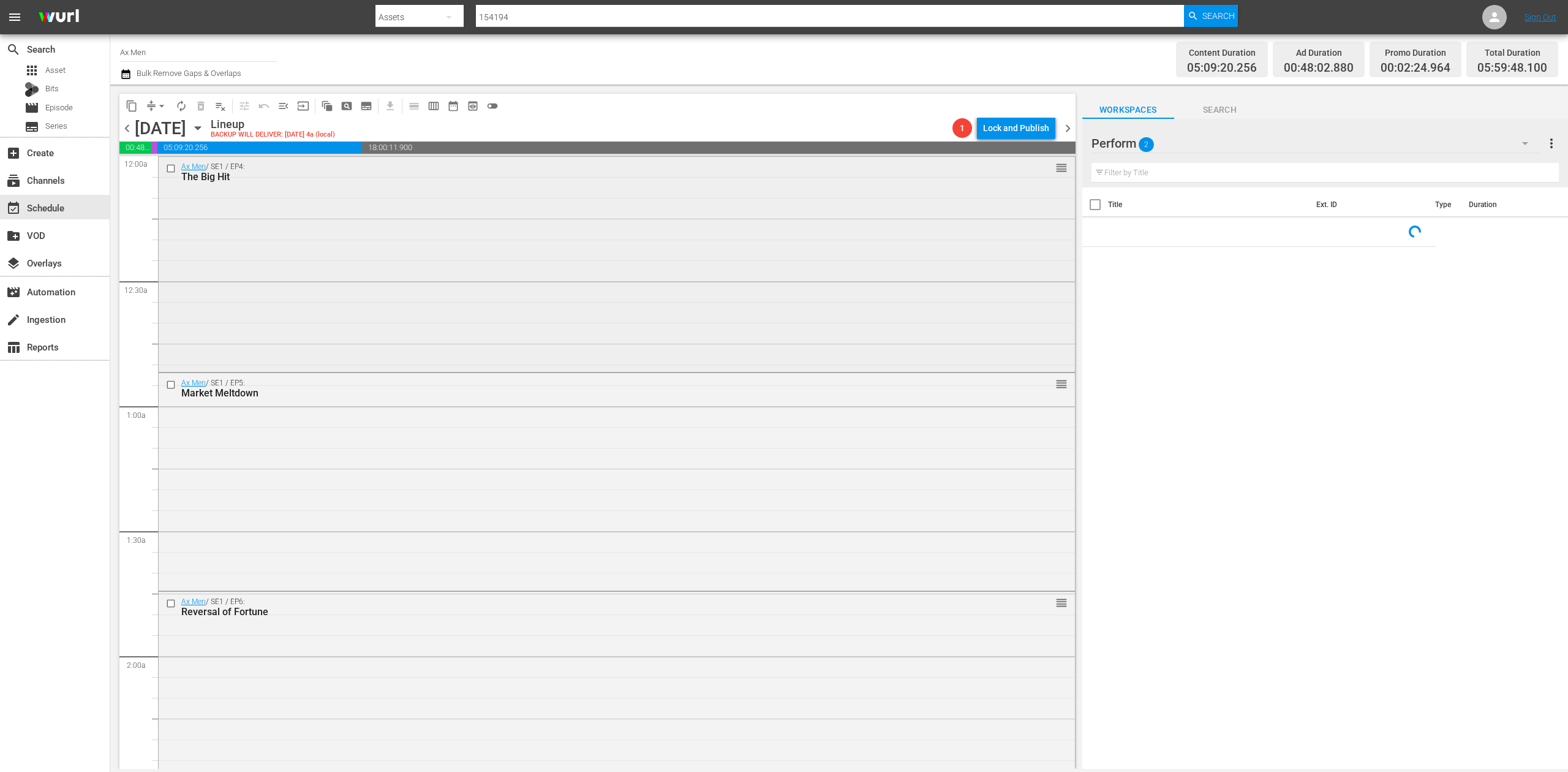
click at [521, 265] on div "Ax Men / SE1 / EP4: The Big Hit reorder" at bounding box center [617, 263] width 916 height 213
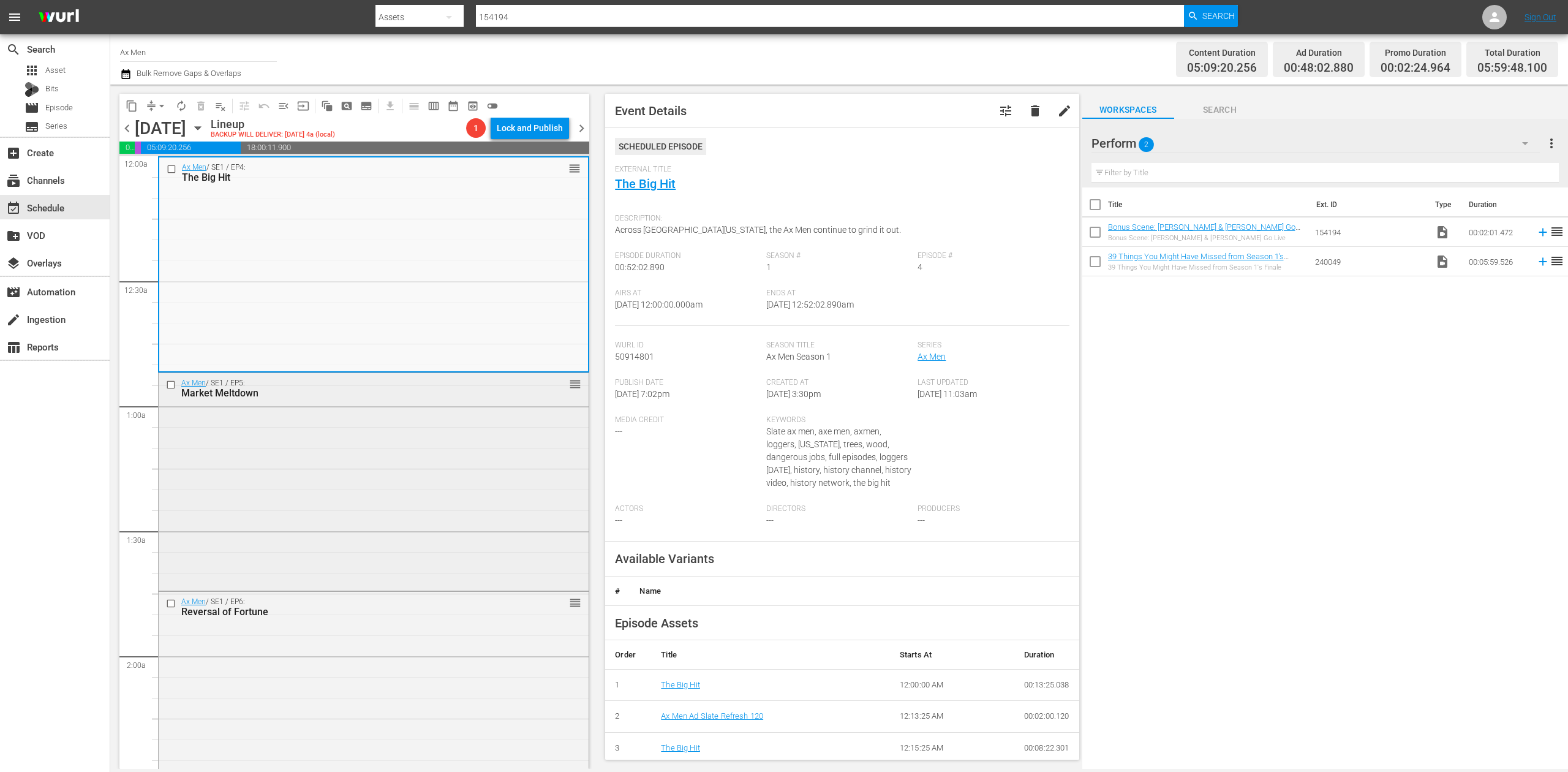
click at [442, 501] on div "Ax Men / SE1 / EP5: Market Meltdown reorder" at bounding box center [374, 480] width 430 height 214
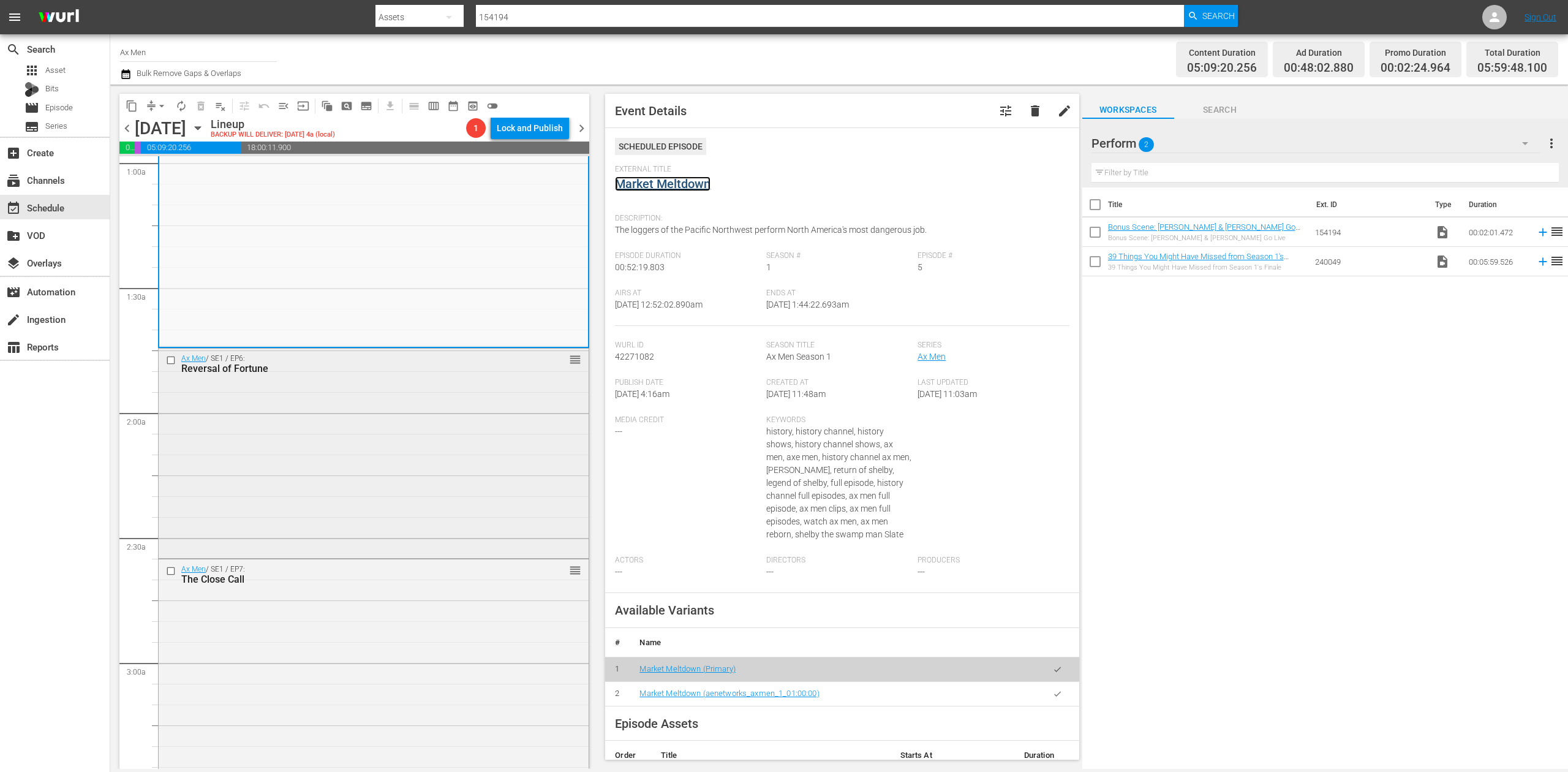
scroll to position [245, 0]
click at [435, 463] on div "Ax Men / SE1 / EP6: Reversal of Fortune reorder" at bounding box center [374, 450] width 430 height 207
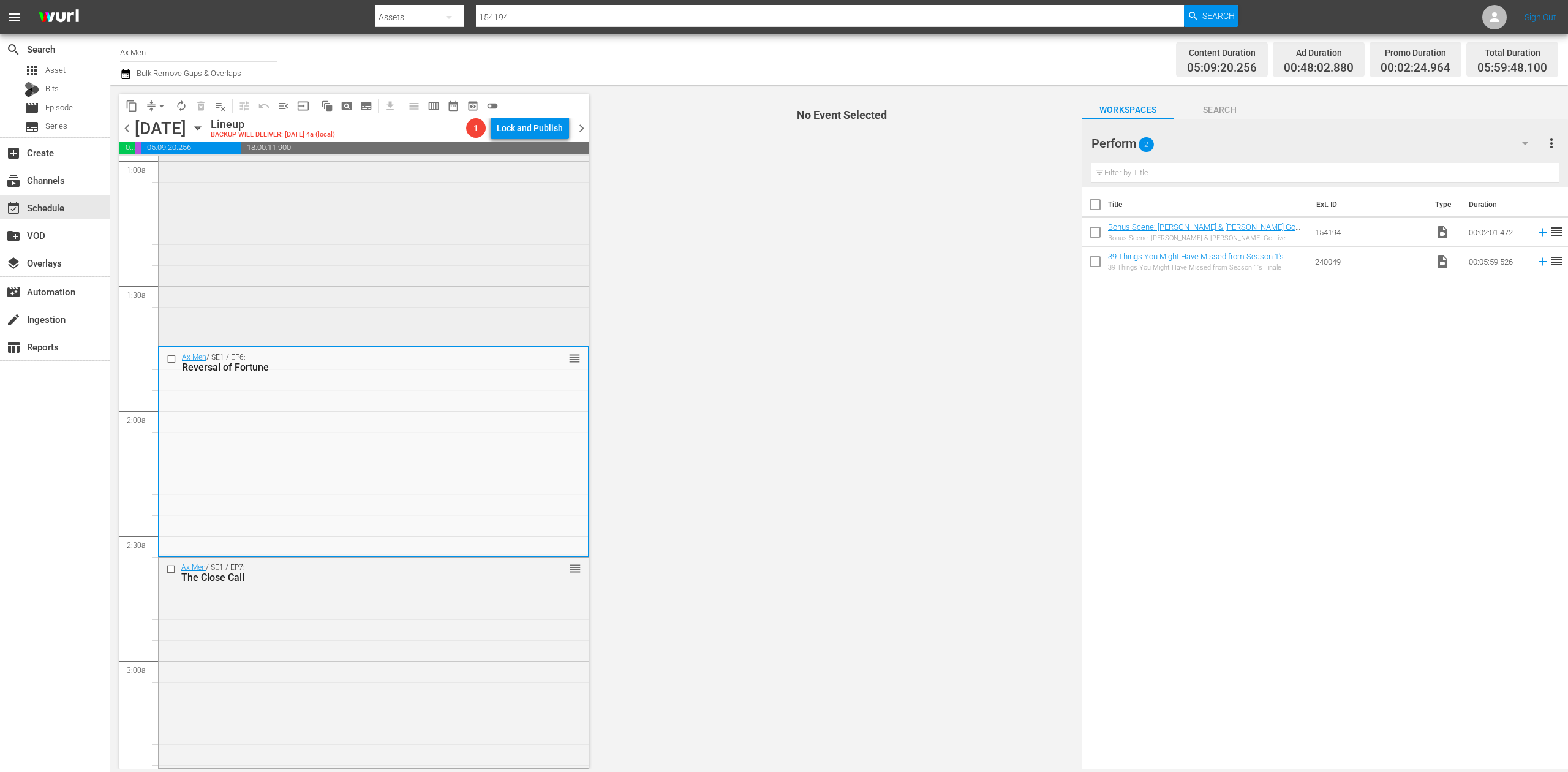
scroll to position [408, 0]
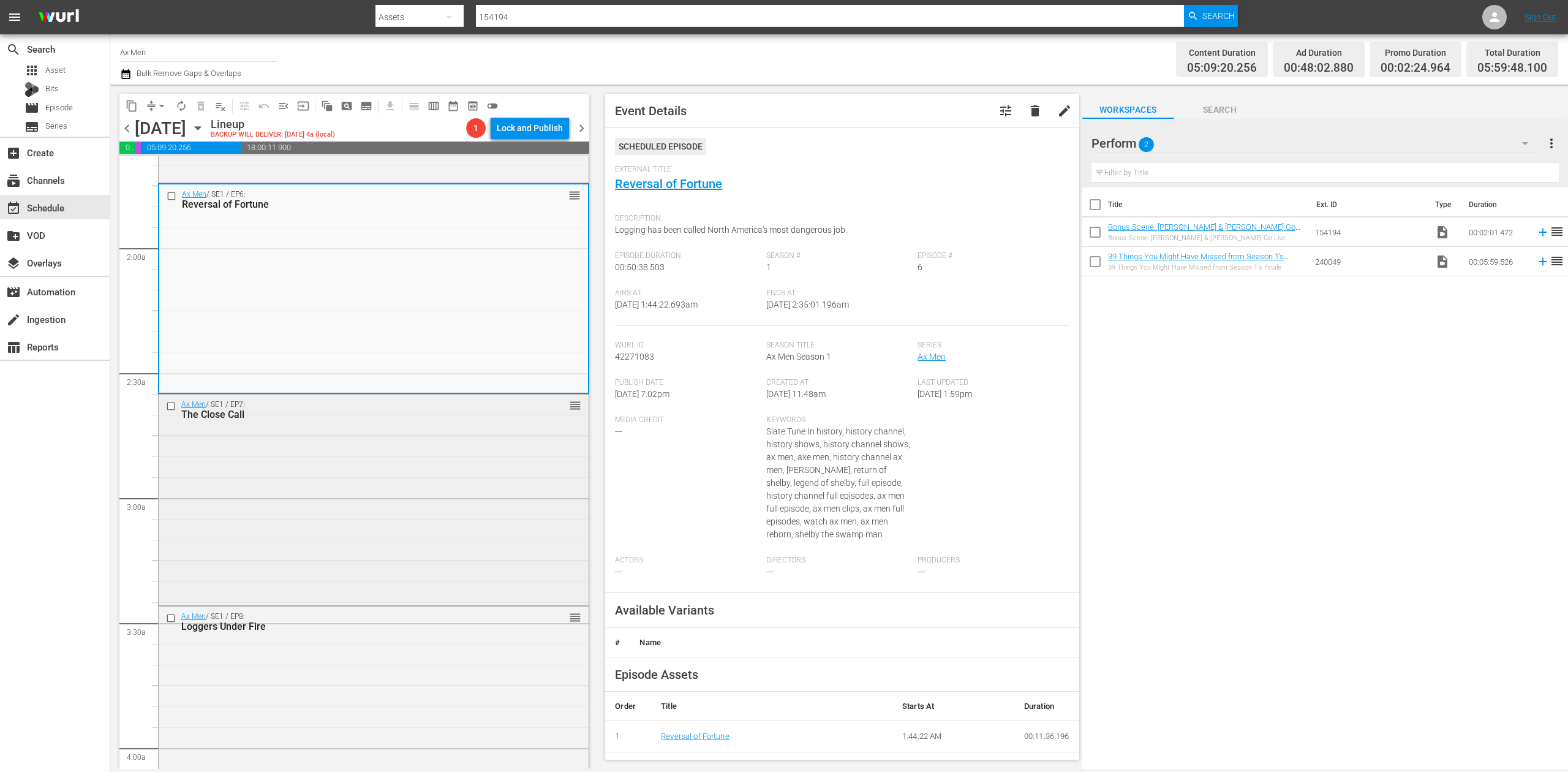
click at [416, 490] on div "Ax Men / SE1 / EP7: The Close Call reorder" at bounding box center [374, 498] width 430 height 209
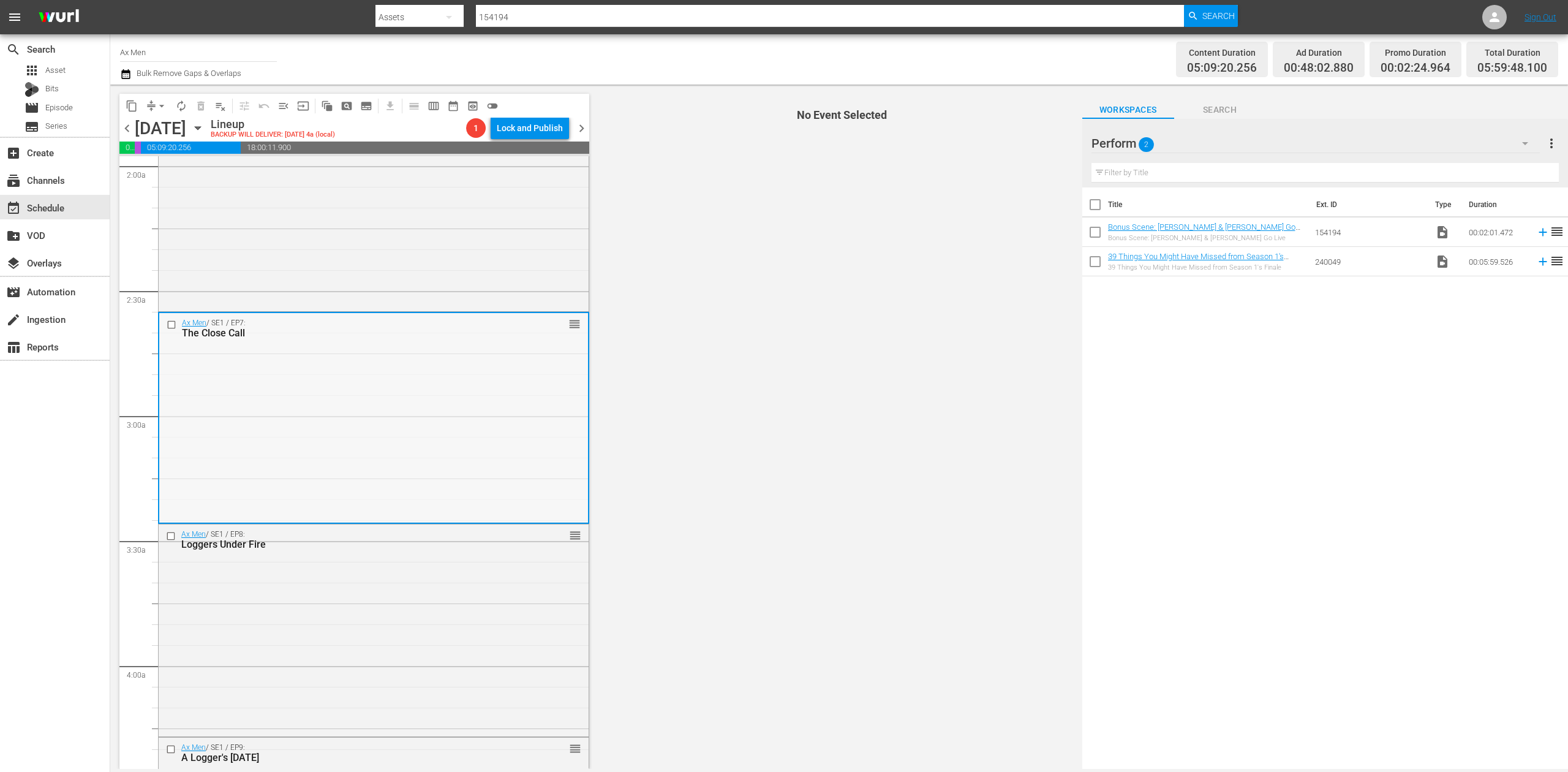
scroll to position [572, 0]
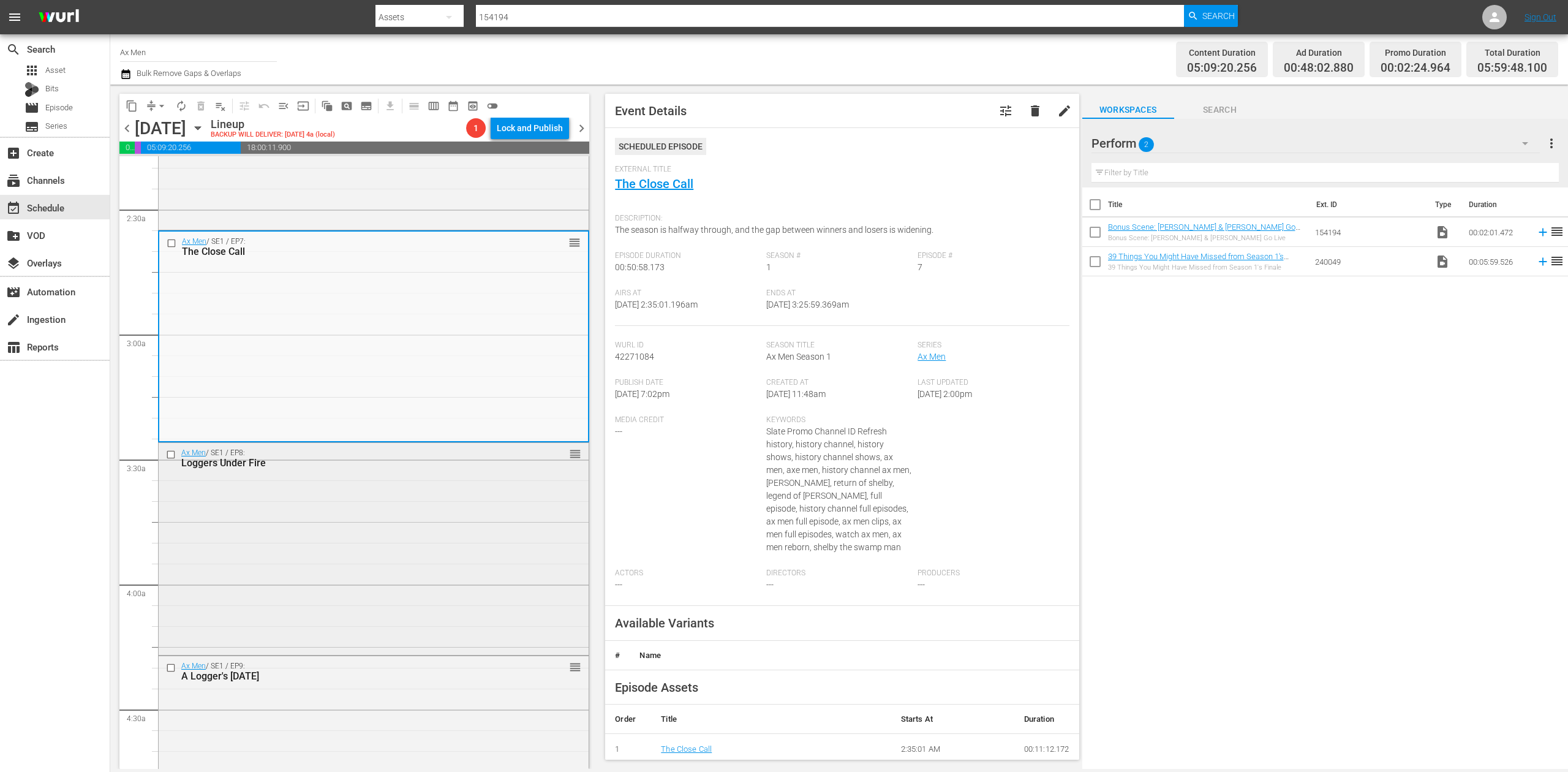
click at [434, 552] on div "Ax Men / SE1 / EP8: Loggers Under Fire reorder" at bounding box center [374, 546] width 430 height 209
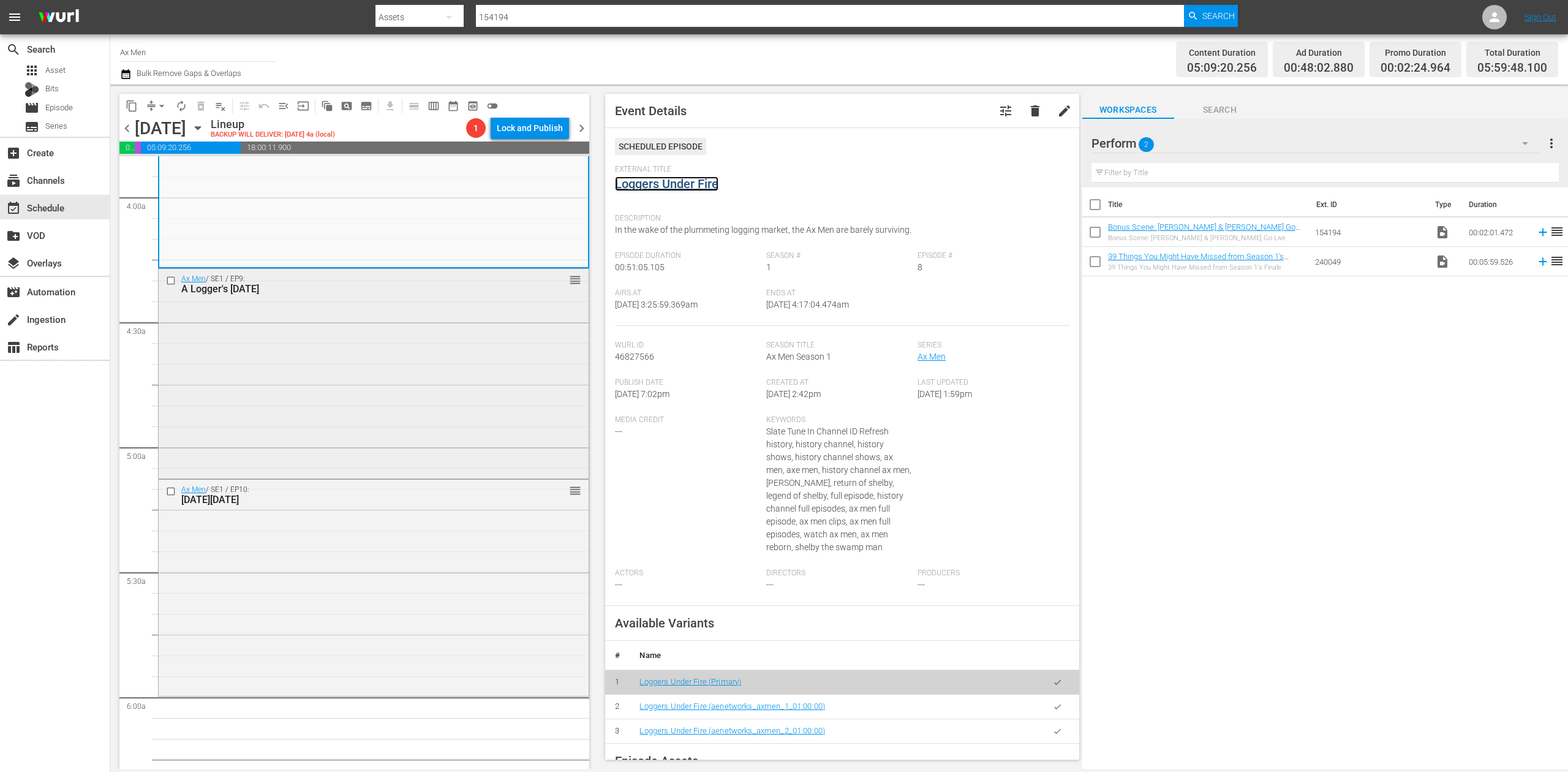
scroll to position [980, 0]
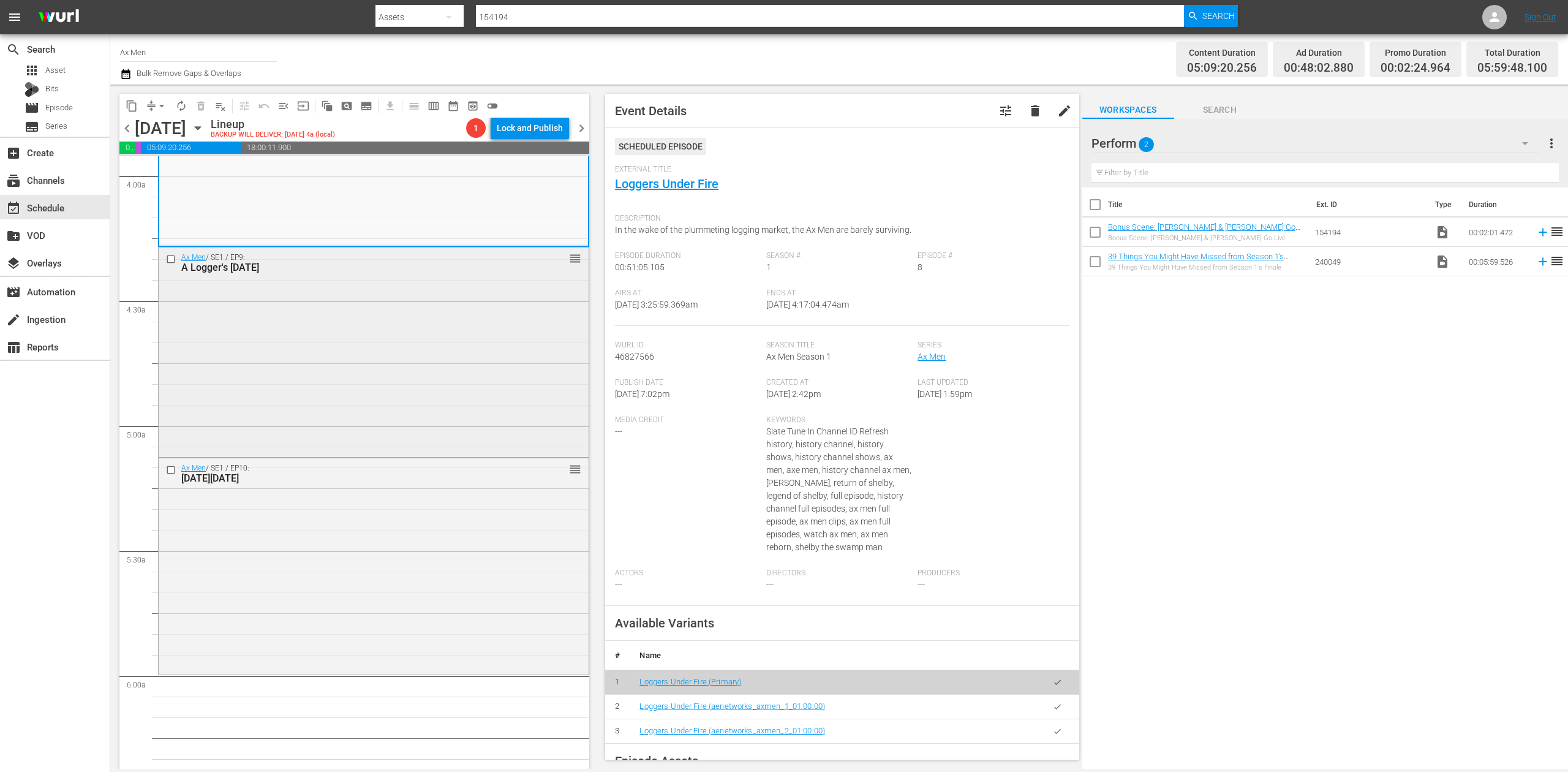
click at [459, 396] on div "Ax Men / SE1 / EP9: A Logger's Thanksgiving reorder" at bounding box center [374, 351] width 430 height 207
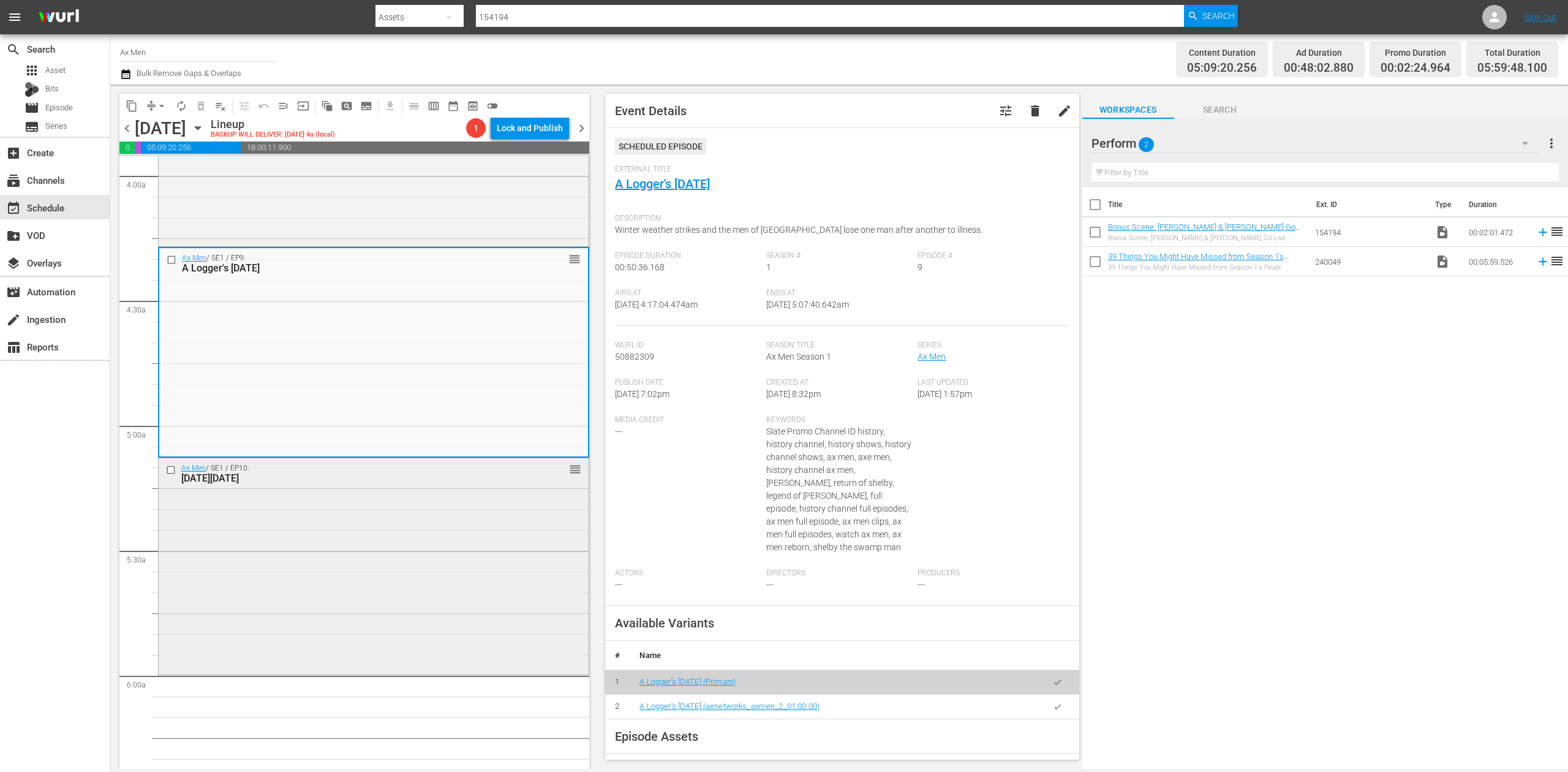
click at [465, 559] on div "Ax Men / SE1 / EP10: Black Friday reorder" at bounding box center [374, 564] width 430 height 213
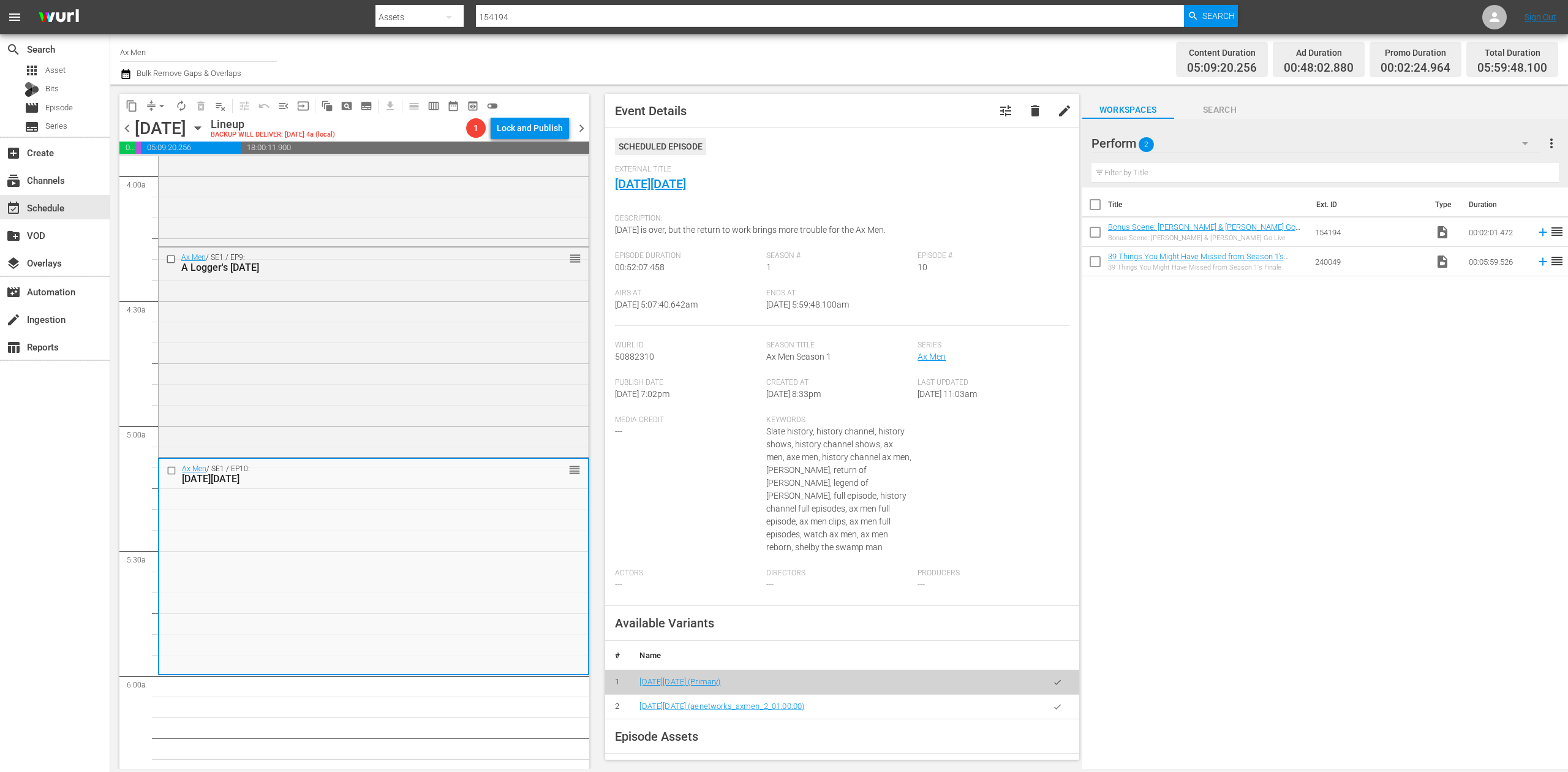
click at [175, 52] on input "Ax Men" at bounding box center [199, 52] width 157 height 29
drag, startPoint x: 175, startPoint y: 50, endPoint x: 86, endPoint y: 35, distance: 90.3
click at [110, 0] on div "search Search apps Asset Bits movie Episode subtitles Series add_box Create sub…" at bounding box center [839, 0] width 1458 height 0
click at [204, 130] on icon "button" at bounding box center [198, 128] width 13 height 13
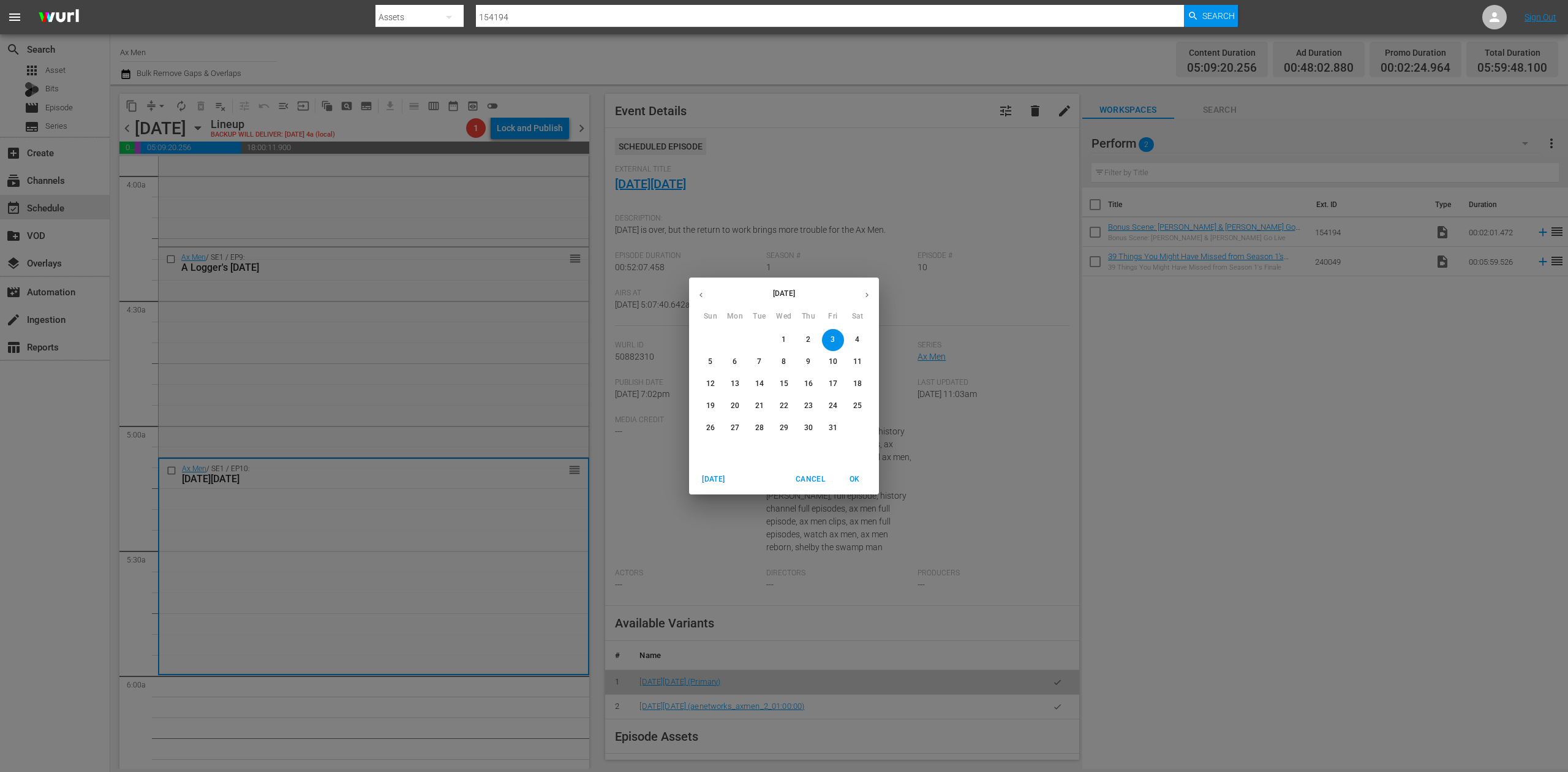
click at [814, 477] on span "Cancel" at bounding box center [811, 479] width 29 height 13
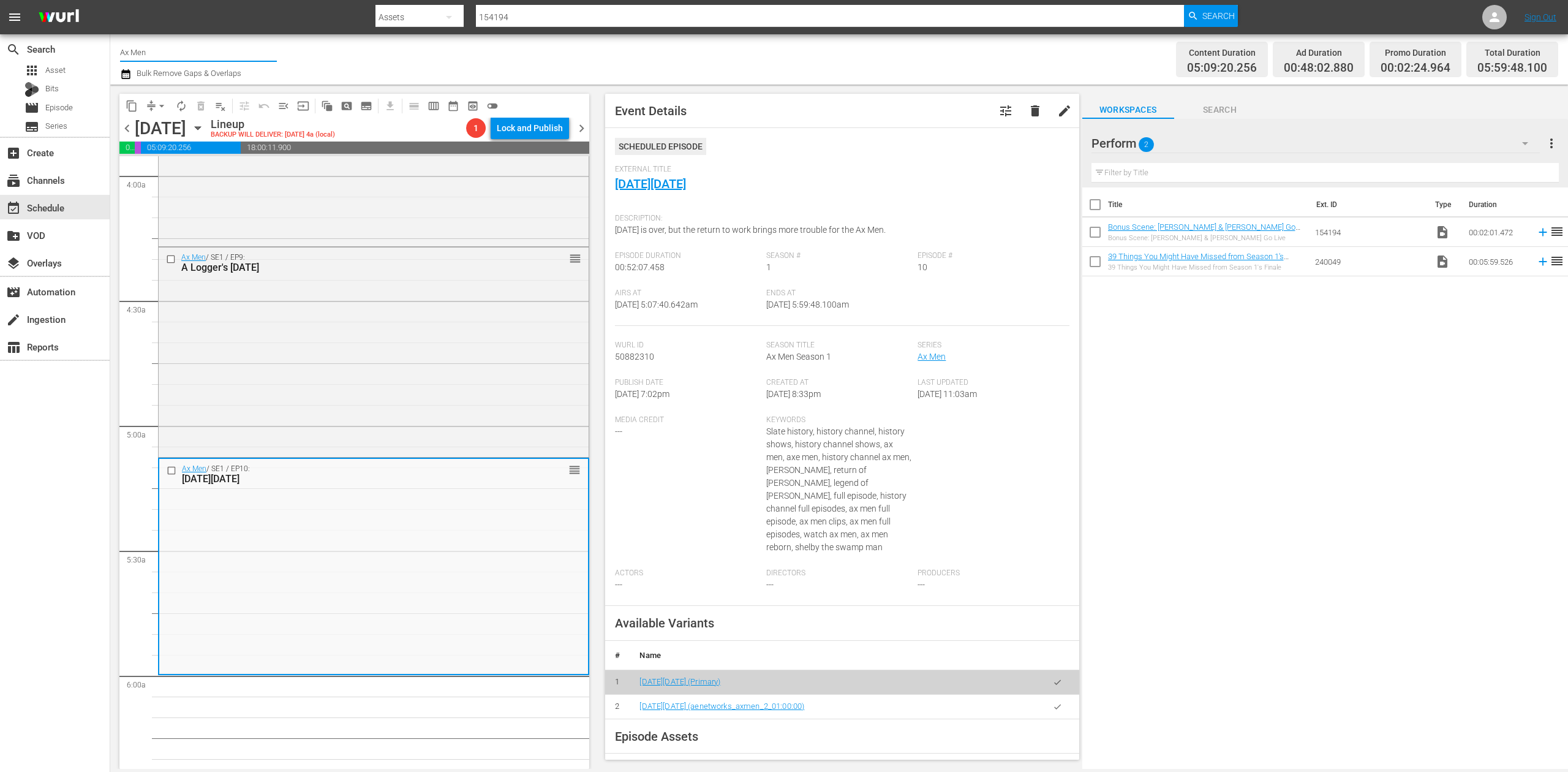
click at [167, 56] on input "Ax Men" at bounding box center [199, 52] width 157 height 29
drag, startPoint x: 177, startPoint y: 52, endPoint x: 87, endPoint y: 44, distance: 90.4
click at [110, 0] on div "search Search apps Asset Bits movie Episode subtitles Series add_box Create sub…" at bounding box center [839, 0] width 1458 height 0
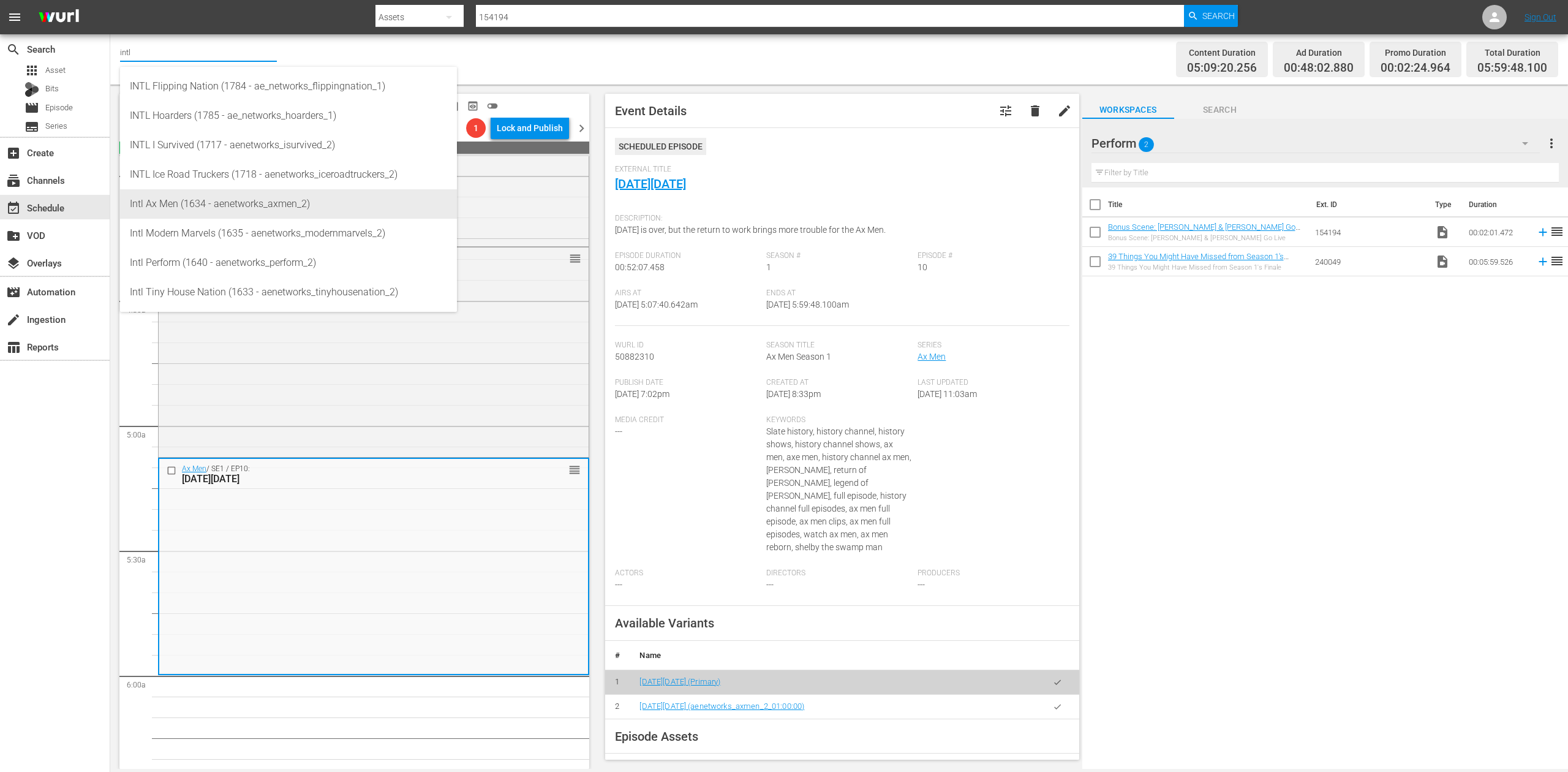
click at [233, 206] on div "Intl Ax Men (1634 - aenetworks_axmen_2)" at bounding box center [289, 204] width 317 height 29
type input "Intl Ax Men (1634 - aenetworks_axmen_2)"
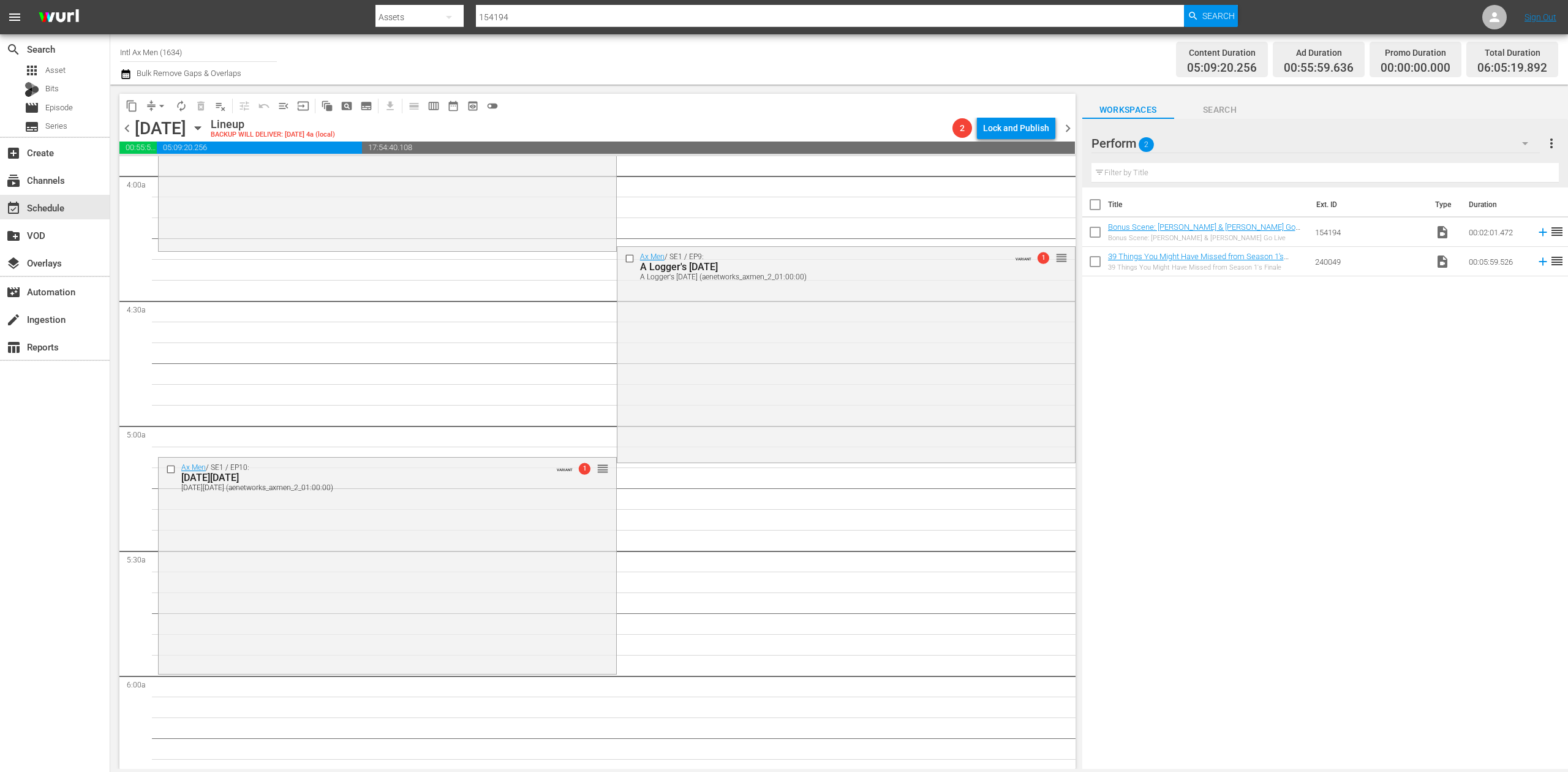
scroll to position [938, 0]
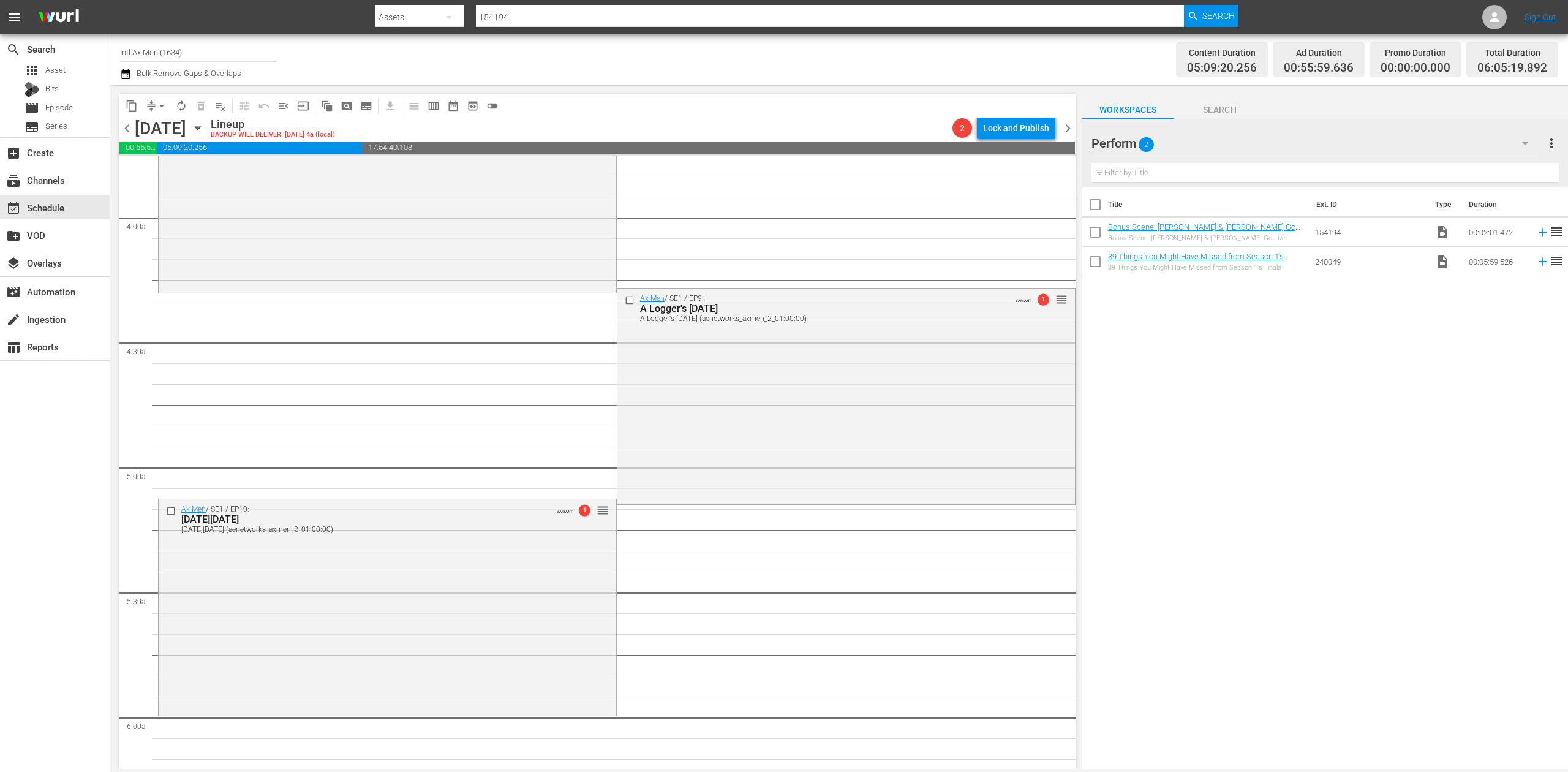
click at [726, 105] on div "content_copy compress arrow_drop_down autorenew_outlined delete_forever_outline…" at bounding box center [597, 105] width 956 height 24
click at [204, 128] on icon "button" at bounding box center [198, 128] width 13 height 13
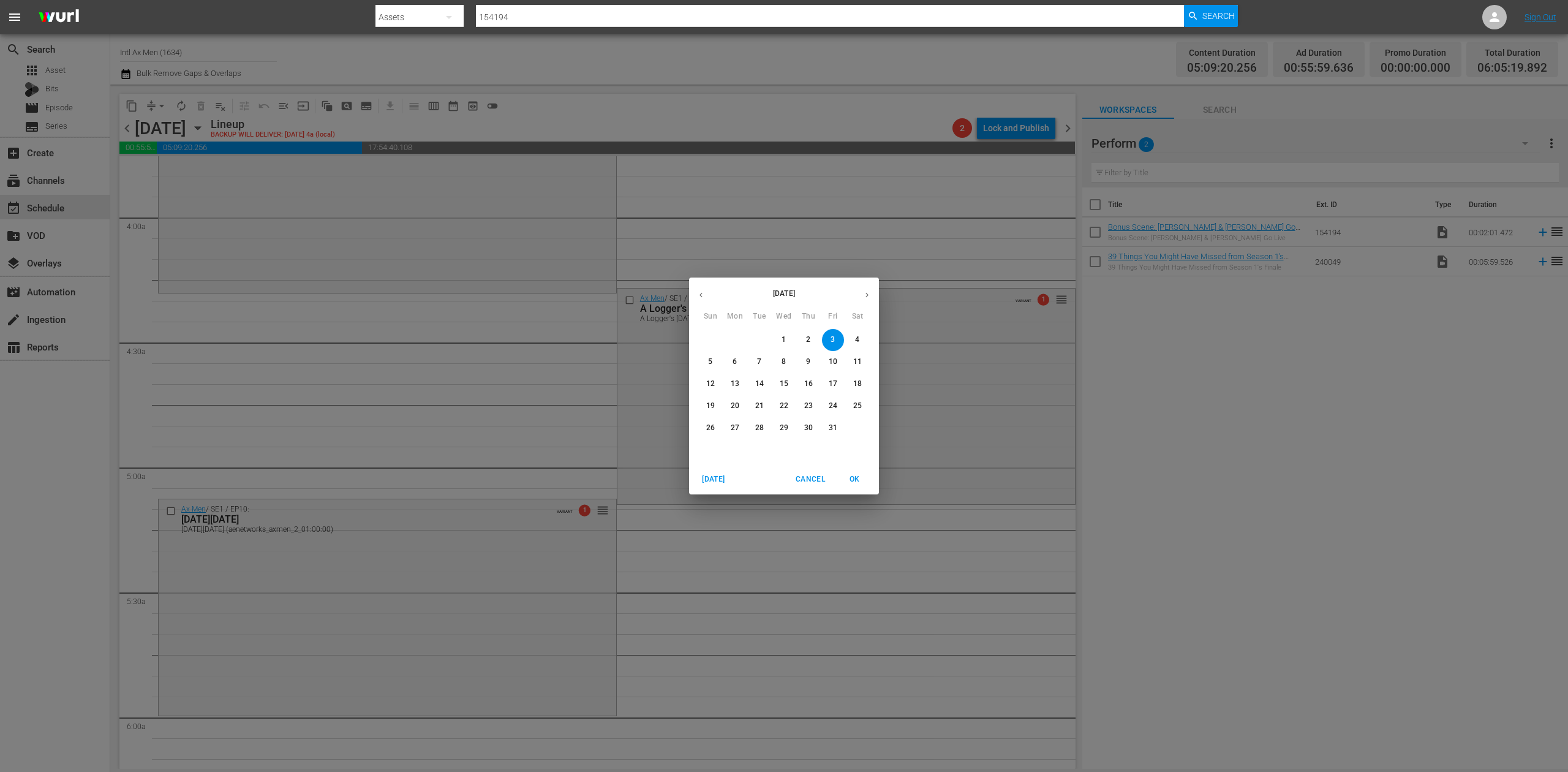
click at [805, 336] on span "2" at bounding box center [808, 339] width 22 height 11
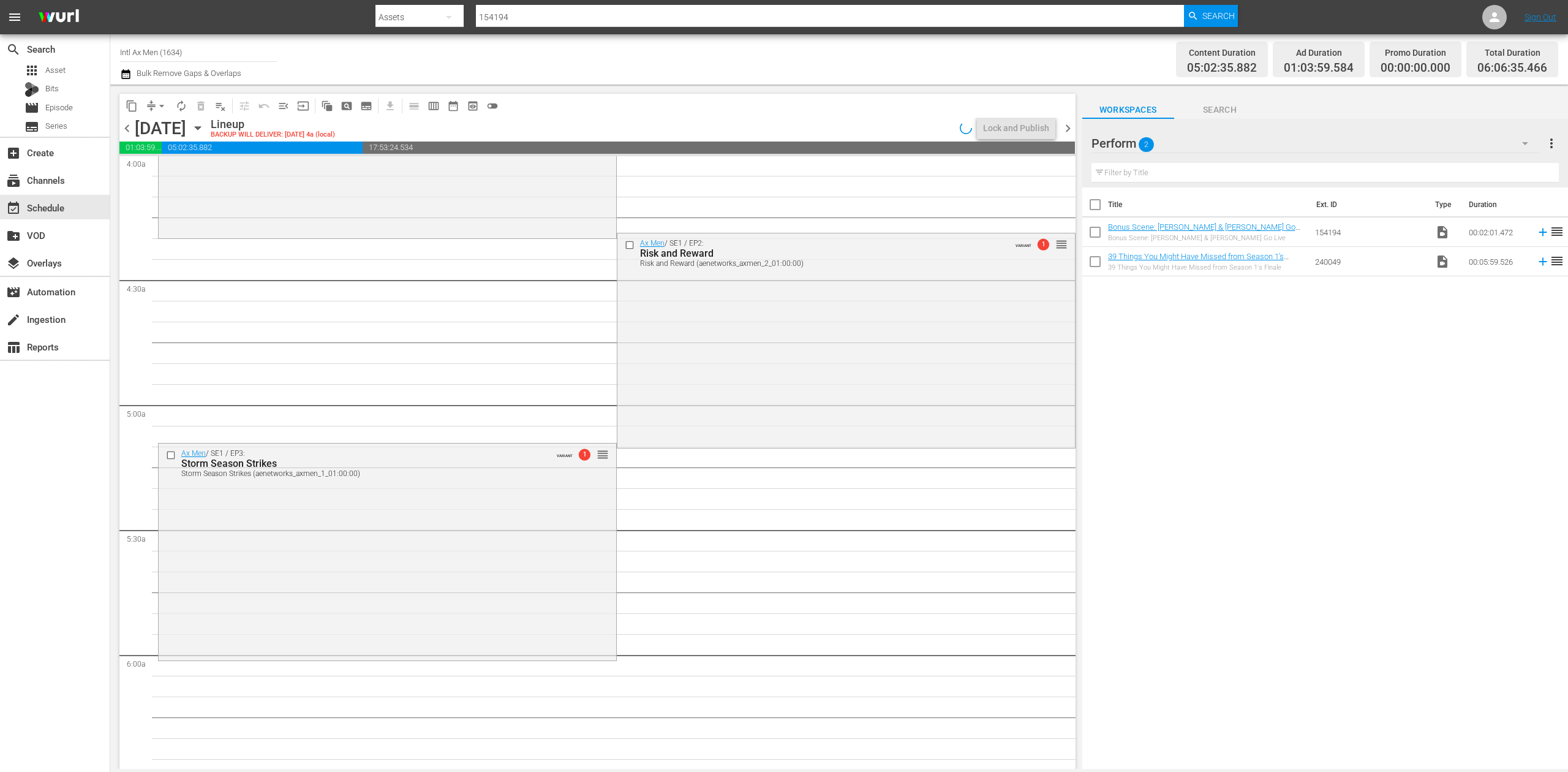
scroll to position [959, 0]
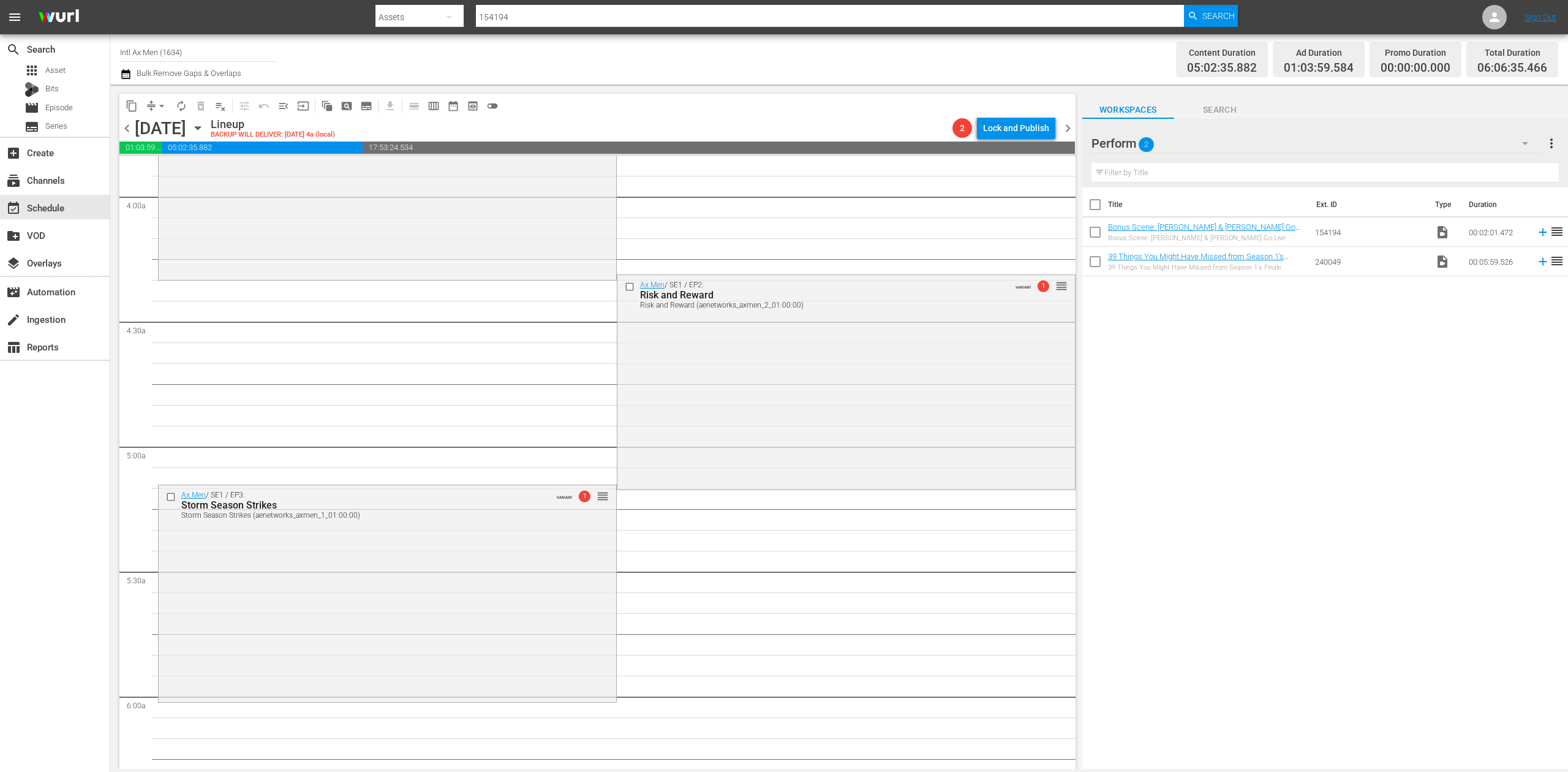
click at [204, 126] on icon "button" at bounding box center [198, 128] width 13 height 13
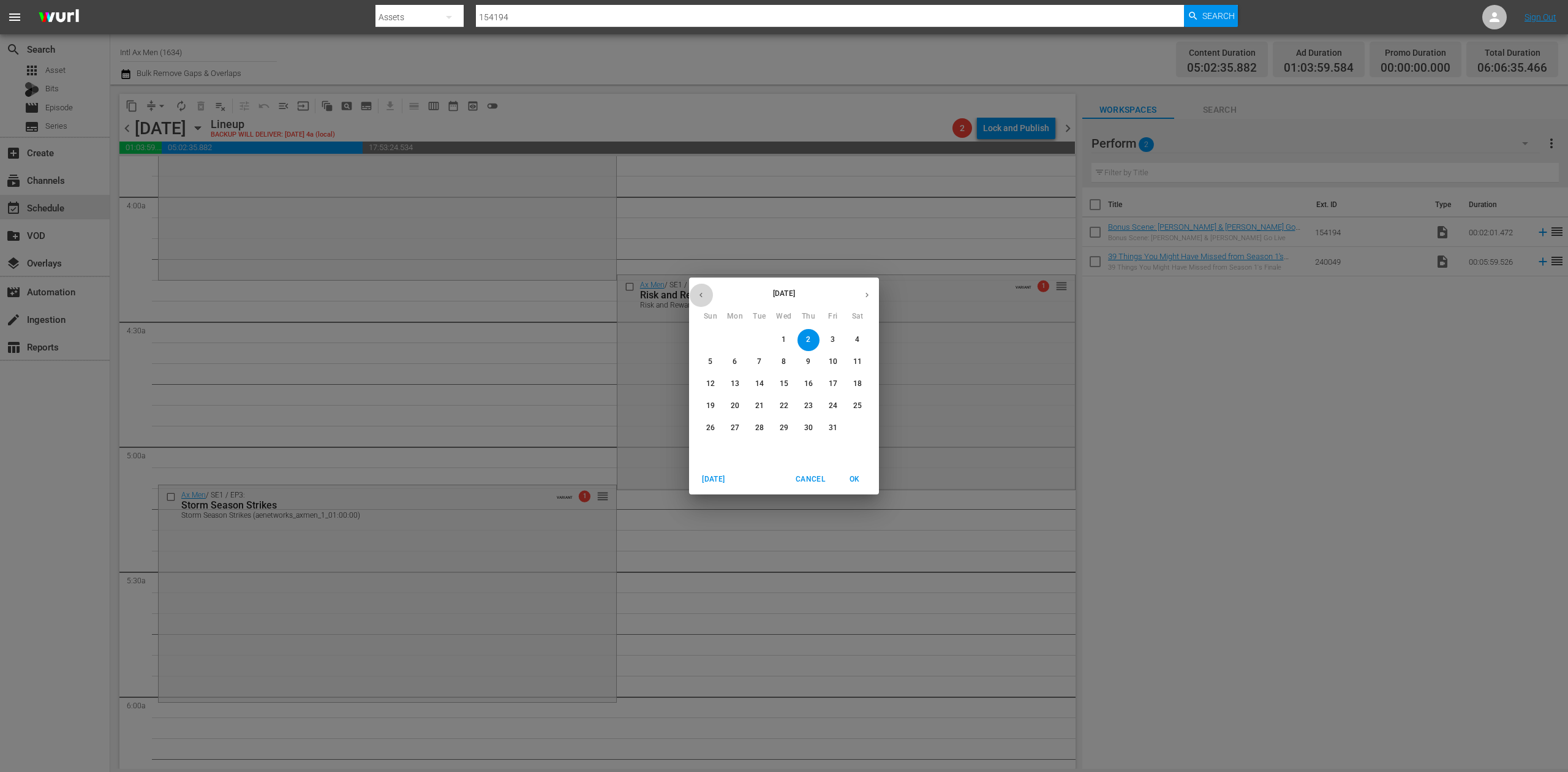
click at [701, 298] on icon "button" at bounding box center [700, 294] width 9 height 9
click at [735, 429] on p "29" at bounding box center [735, 428] width 8 height 11
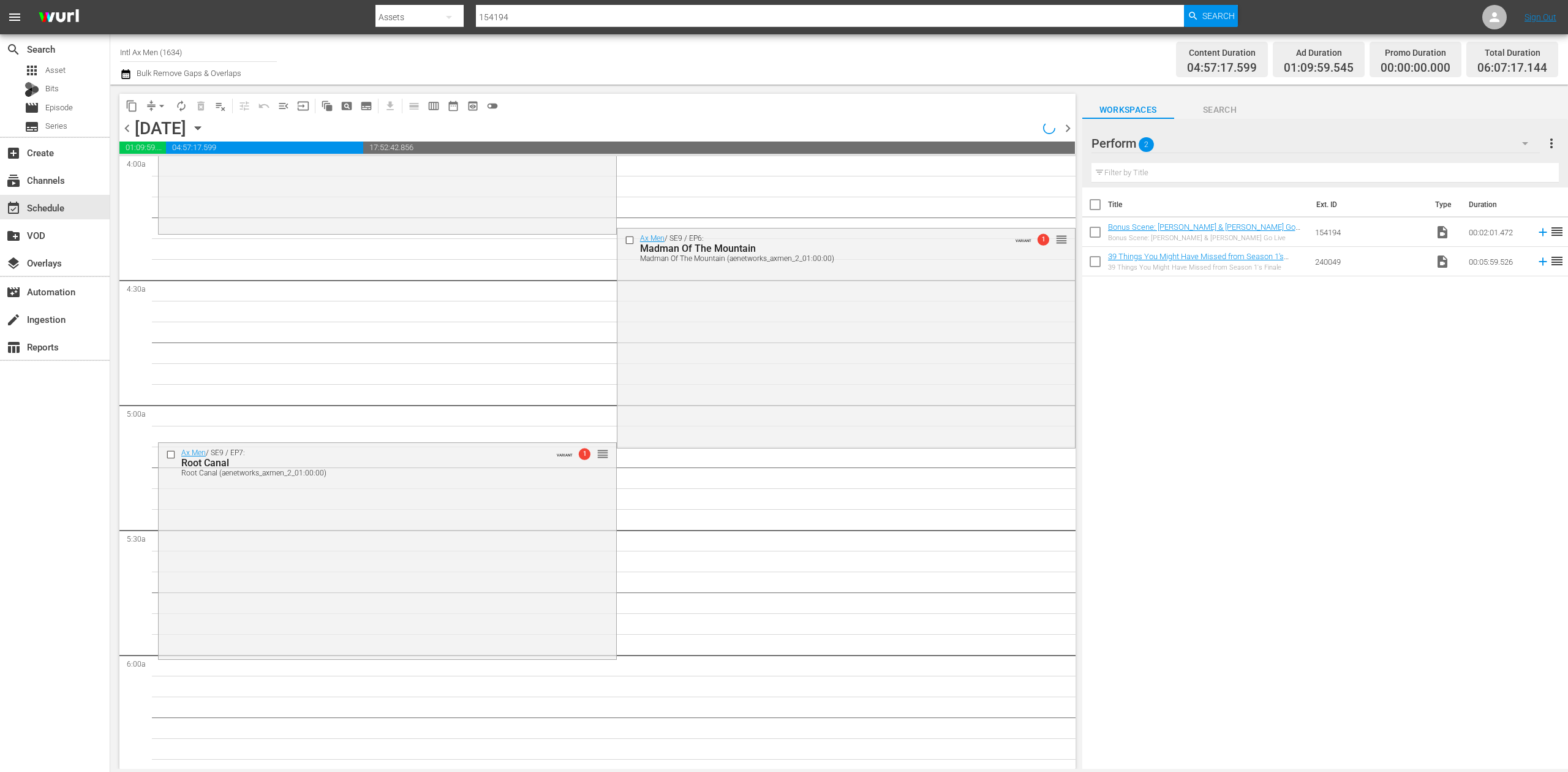
scroll to position [918, 0]
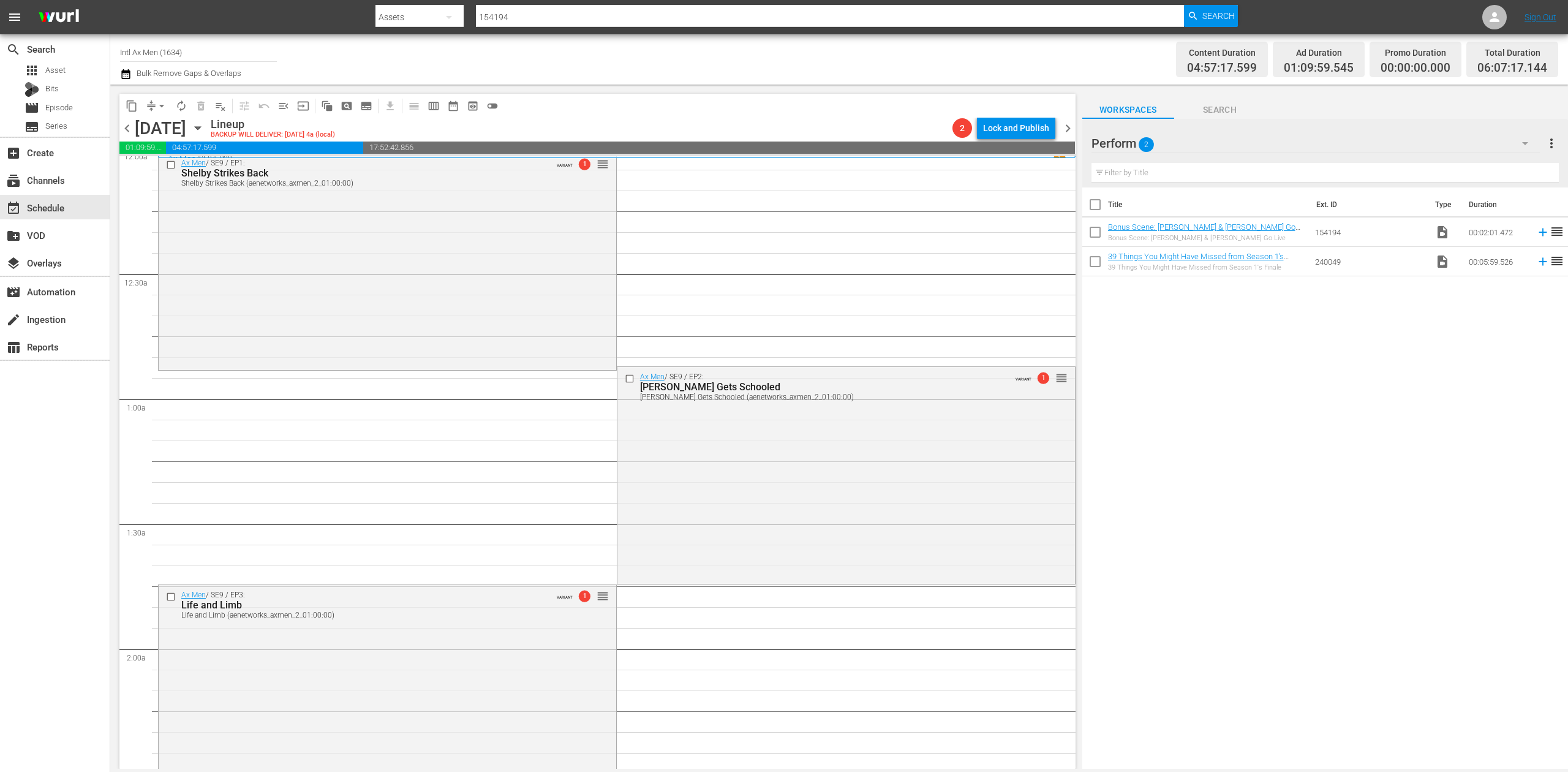
scroll to position [0, 0]
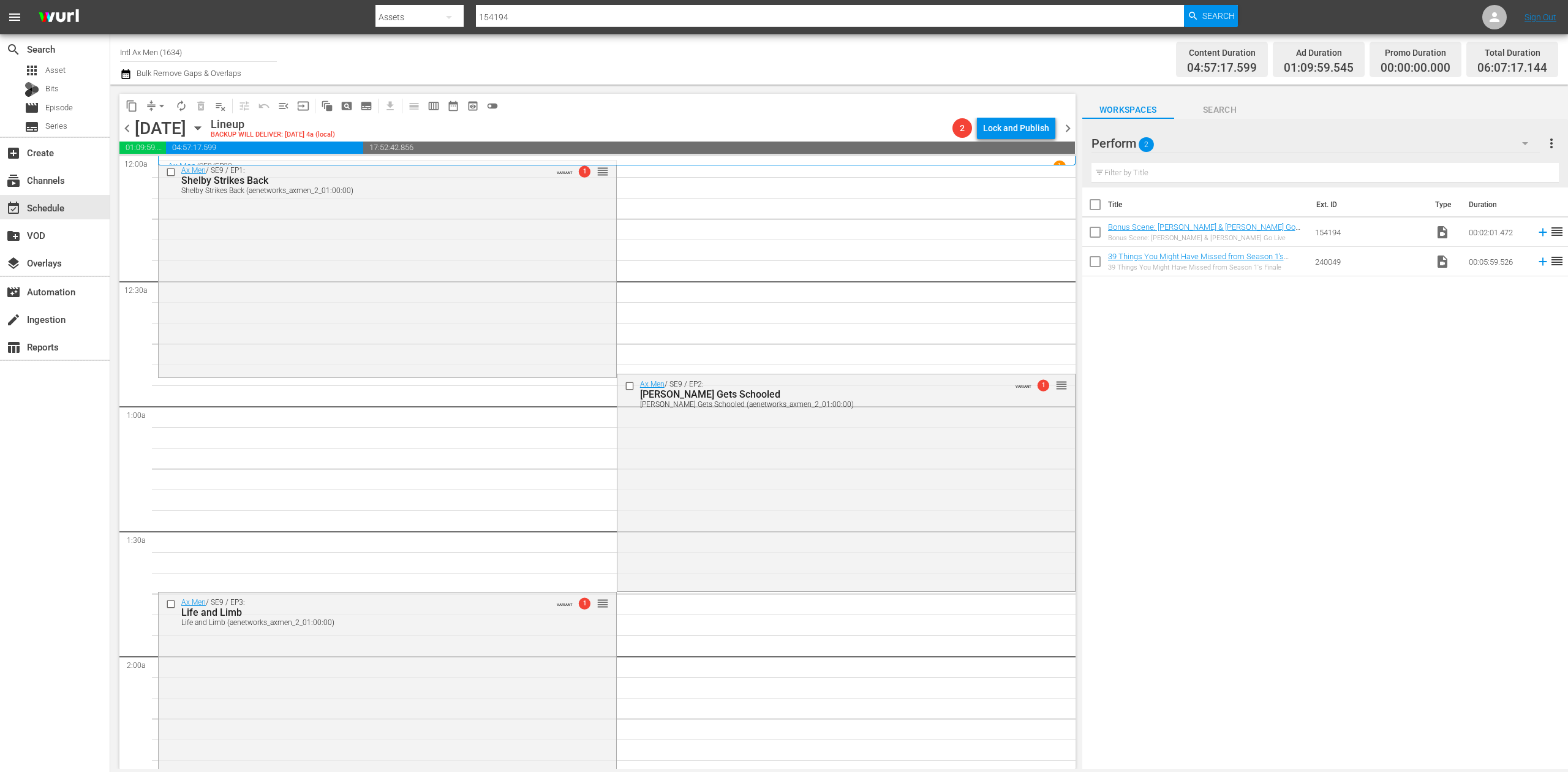
click at [438, 244] on div "Ax Men / SE9 / EP1: Shelby Strikes Back Shelby Strikes Back (aenetworks_axmen_2…" at bounding box center [387, 267] width 457 height 215
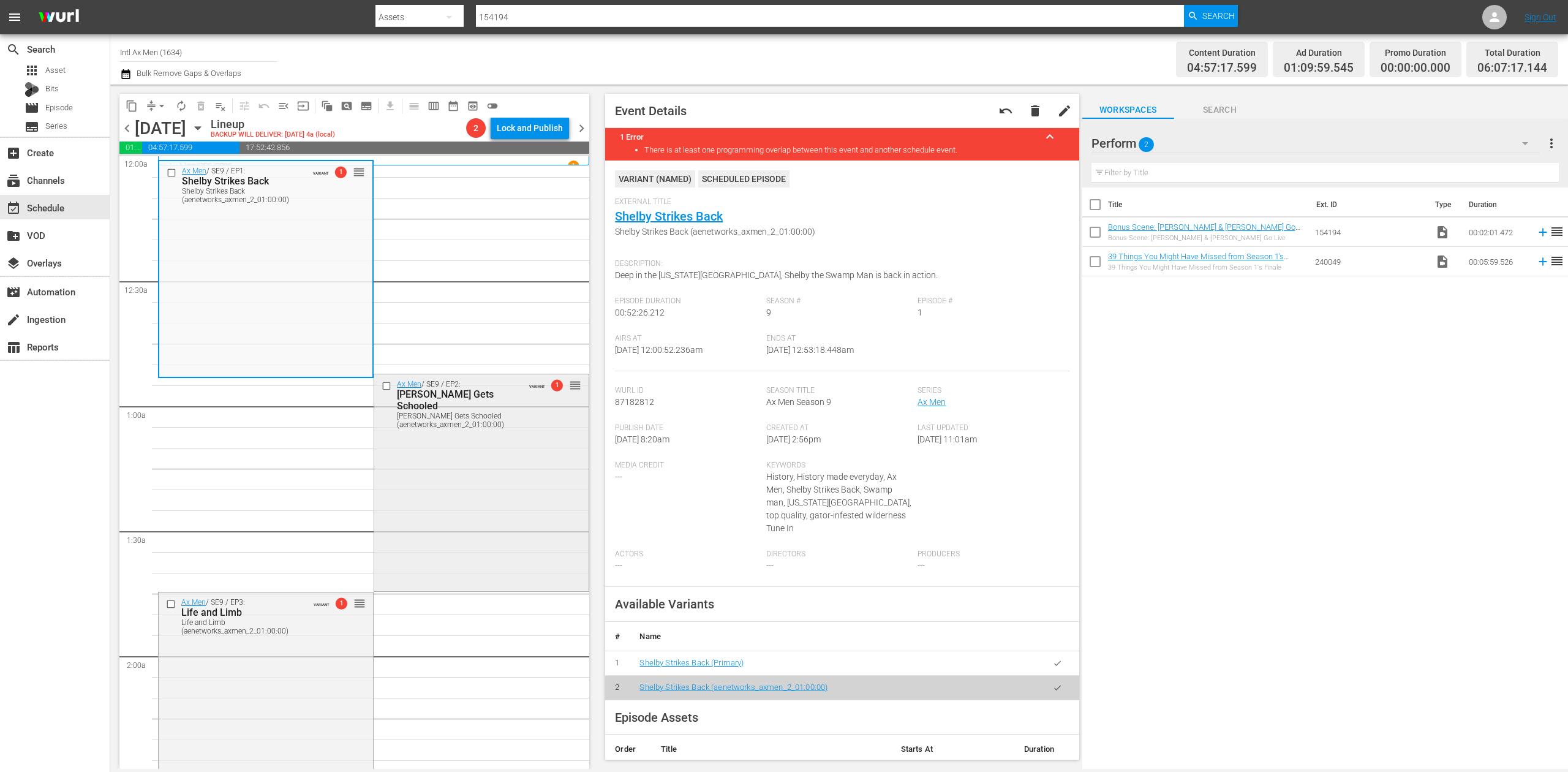
click at [474, 510] on div "Ax Men / SE9 / EP2: Shelby Gets Schooled Shelby Gets Schooled (aenetworks_axmen…" at bounding box center [482, 481] width 214 height 213
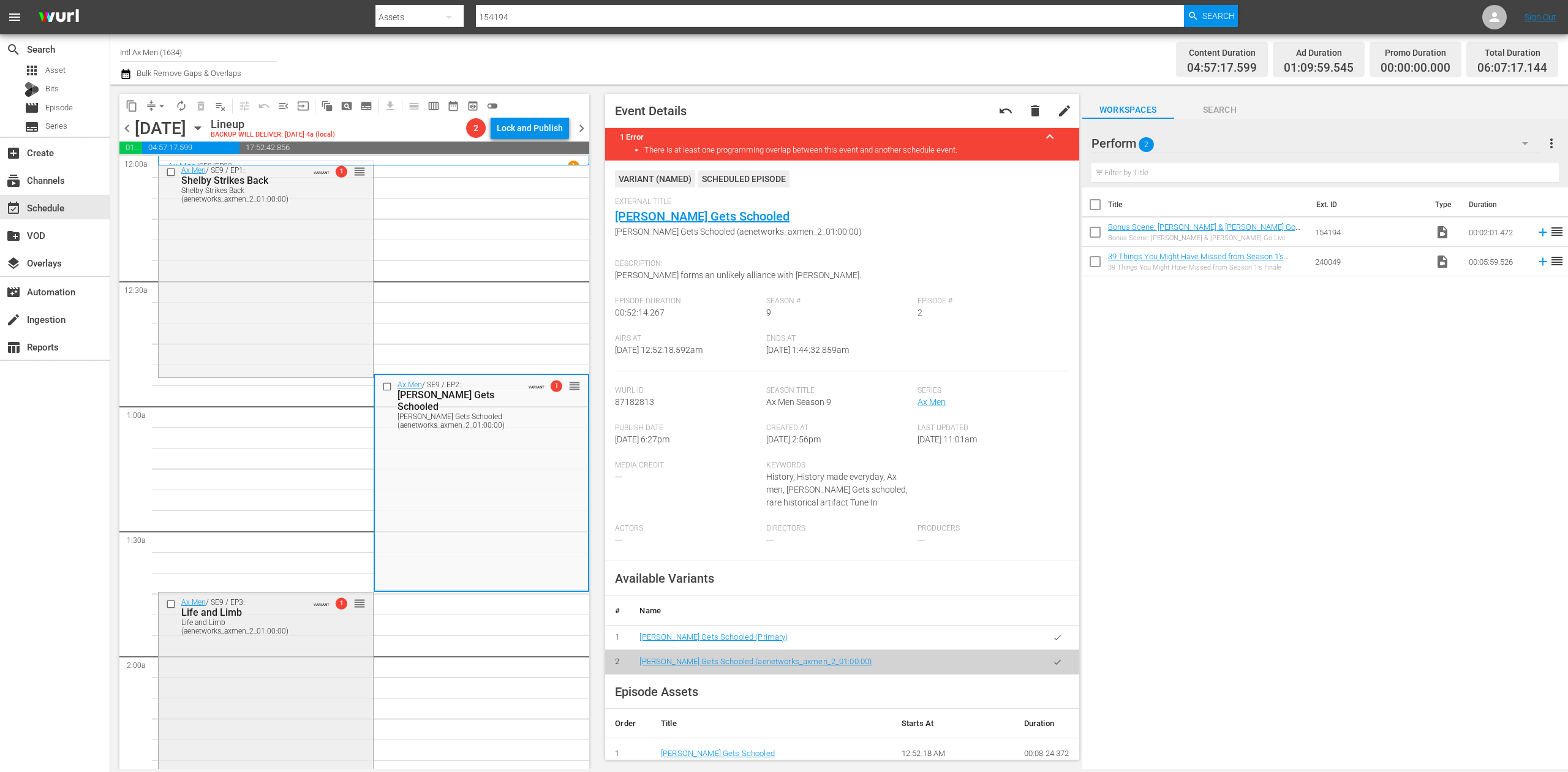
click at [273, 684] on div "Ax Men / SE9 / EP3: Life and Limb Life and Limb (aenetworks_axmen_2_01:00:00) V…" at bounding box center [266, 700] width 214 height 217
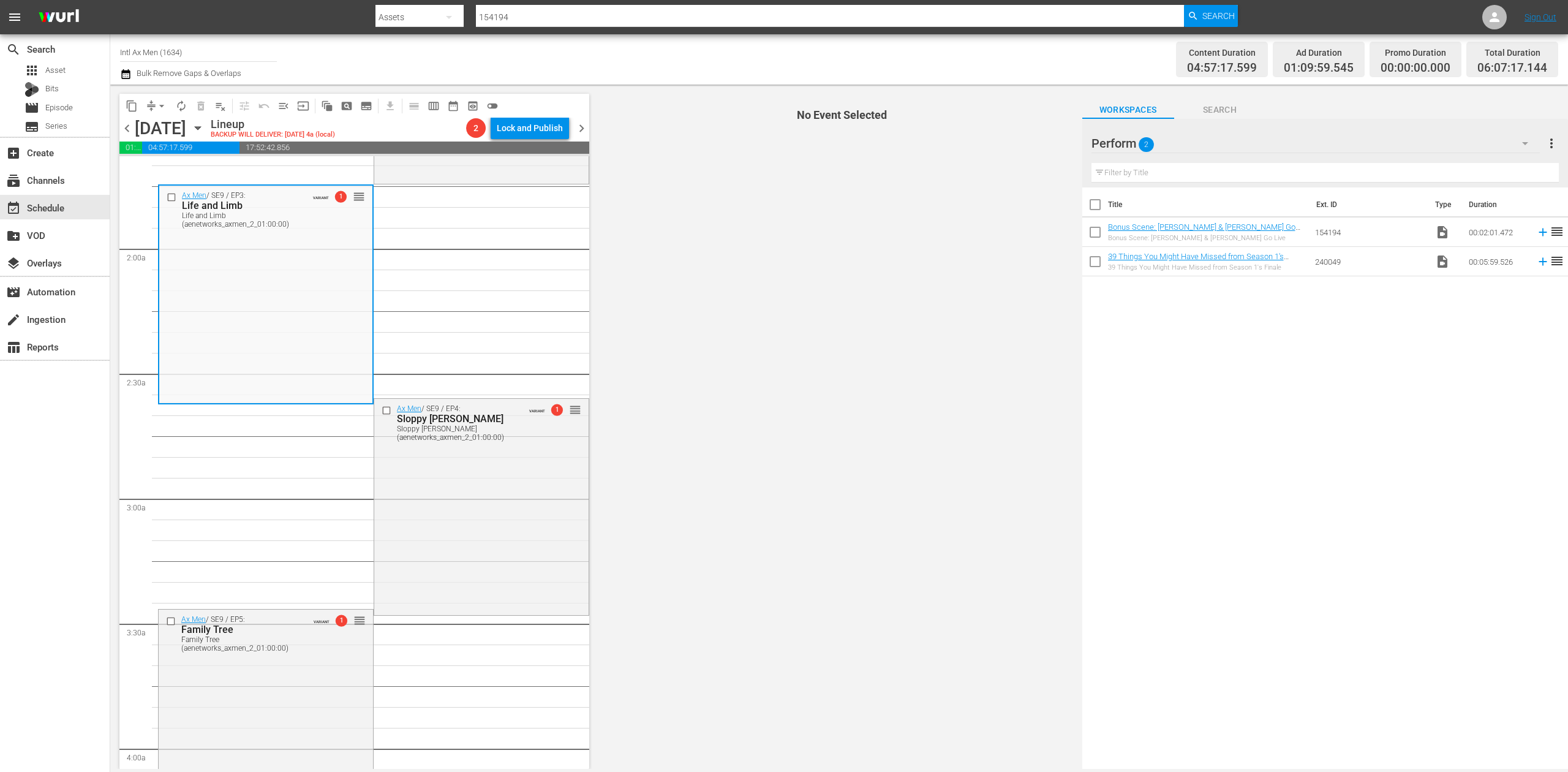
scroll to position [408, 0]
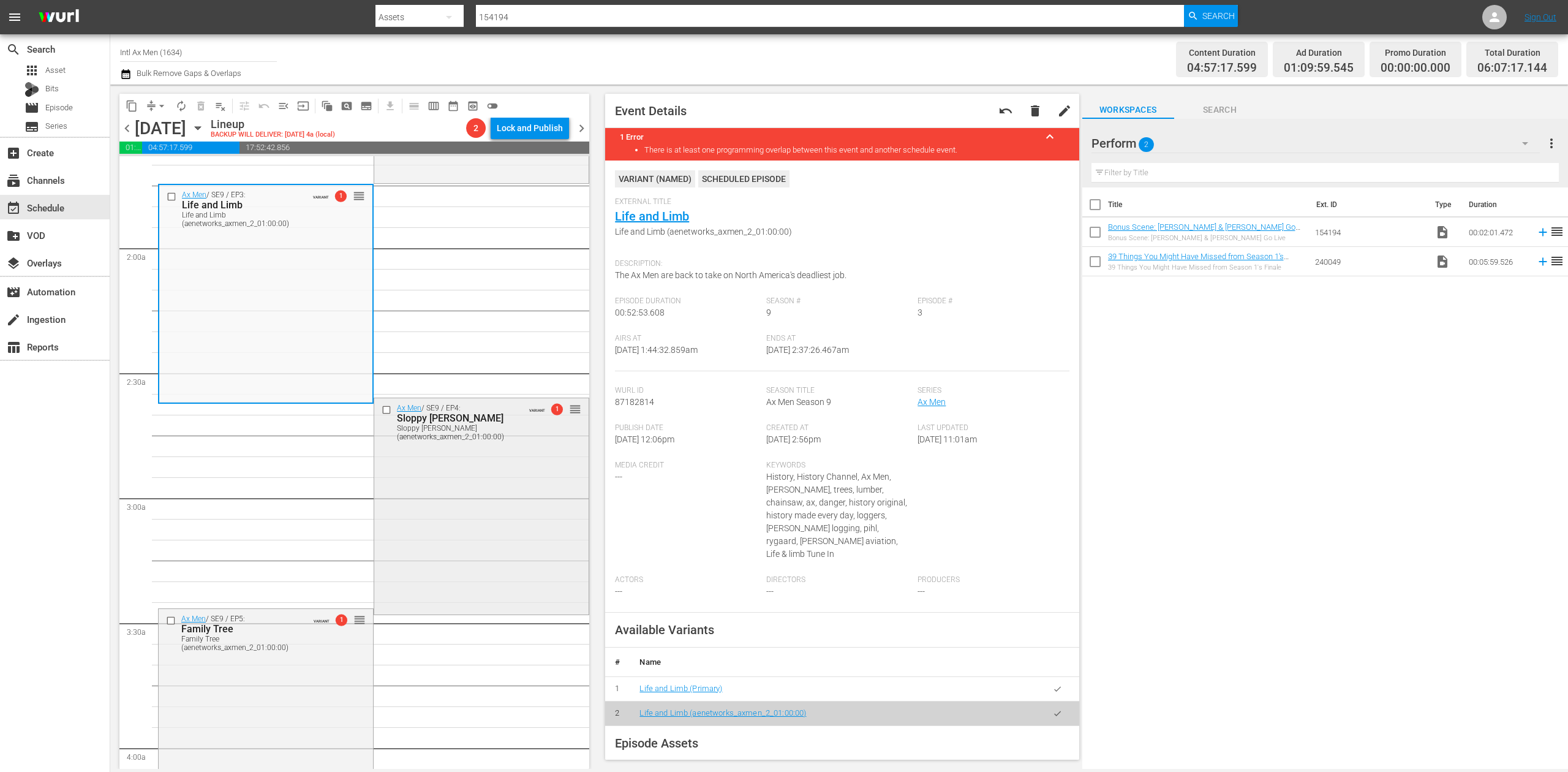
click at [452, 495] on div "Ax Men / SE9 / EP4: Sloppy Joe Sloppy Joe (aenetworks_axmen_2_01:00:00) VARIANT…" at bounding box center [482, 505] width 214 height 213
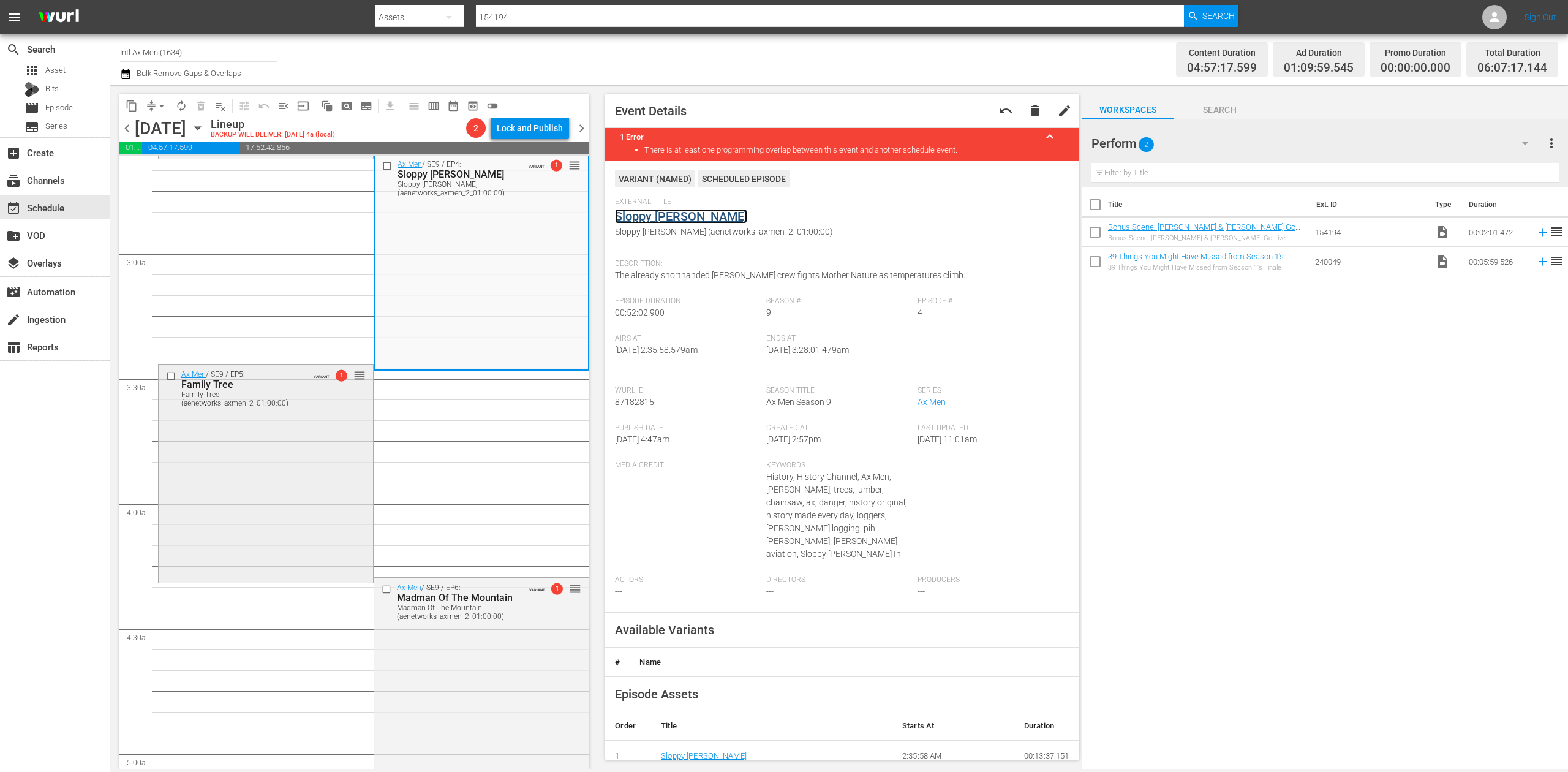
scroll to position [653, 0]
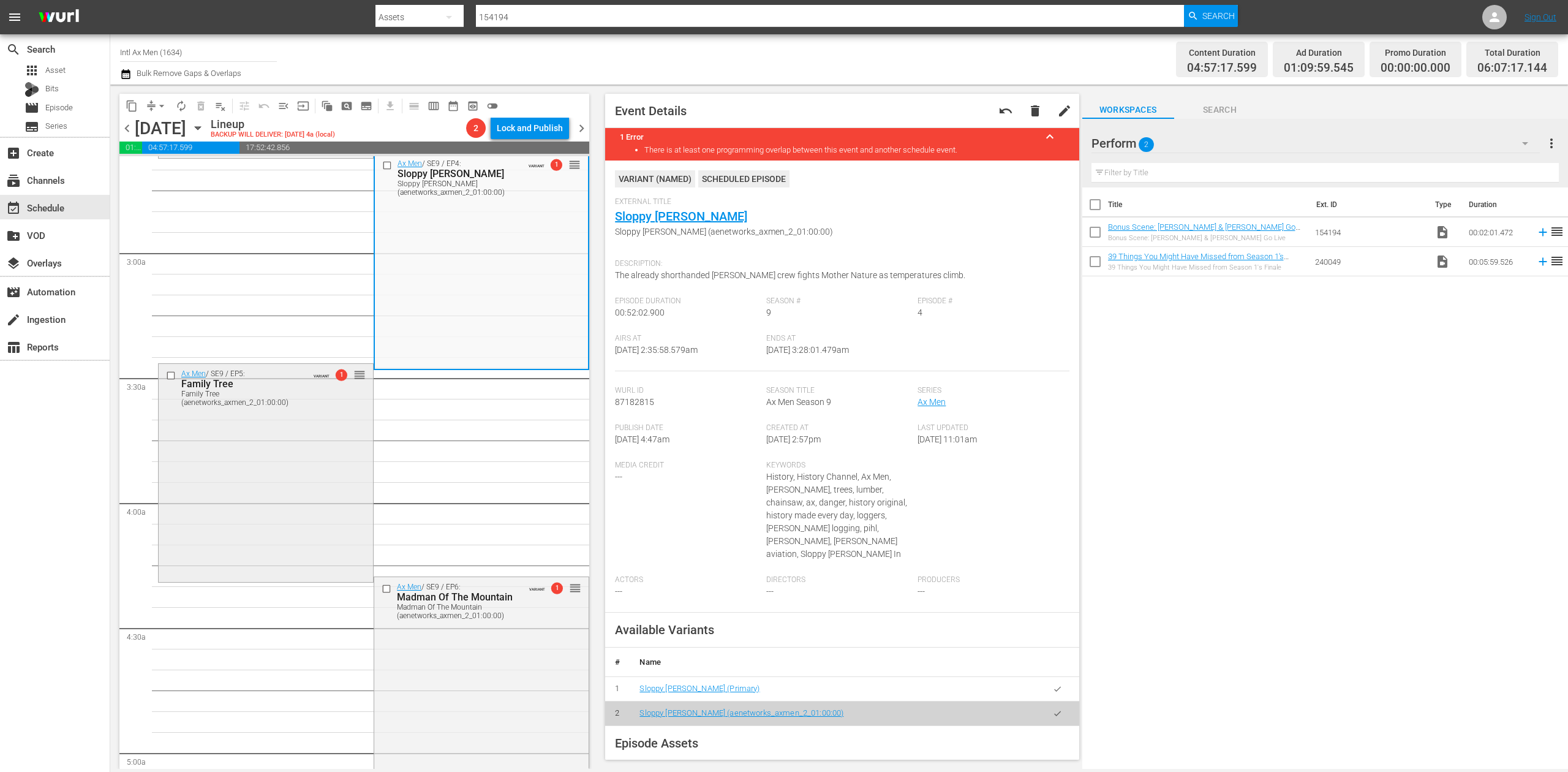
click at [271, 446] on div "Ax Men / SE9 / EP5: Family Tree Family Tree (aenetworks_axmen_2_01:00:00) VARIA…" at bounding box center [266, 472] width 214 height 216
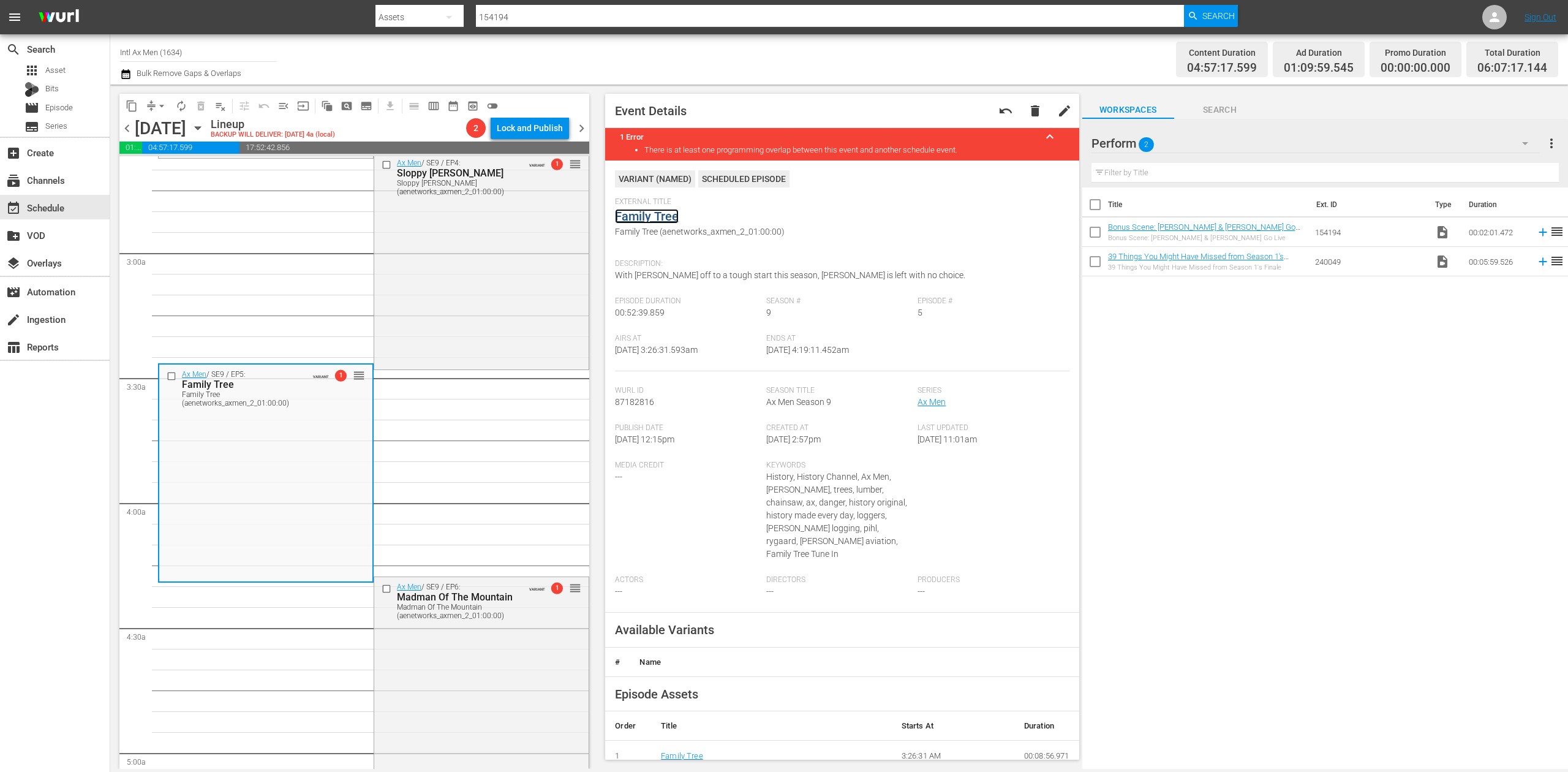
drag, startPoint x: 650, startPoint y: 209, endPoint x: 645, endPoint y: 216, distance: 8.6
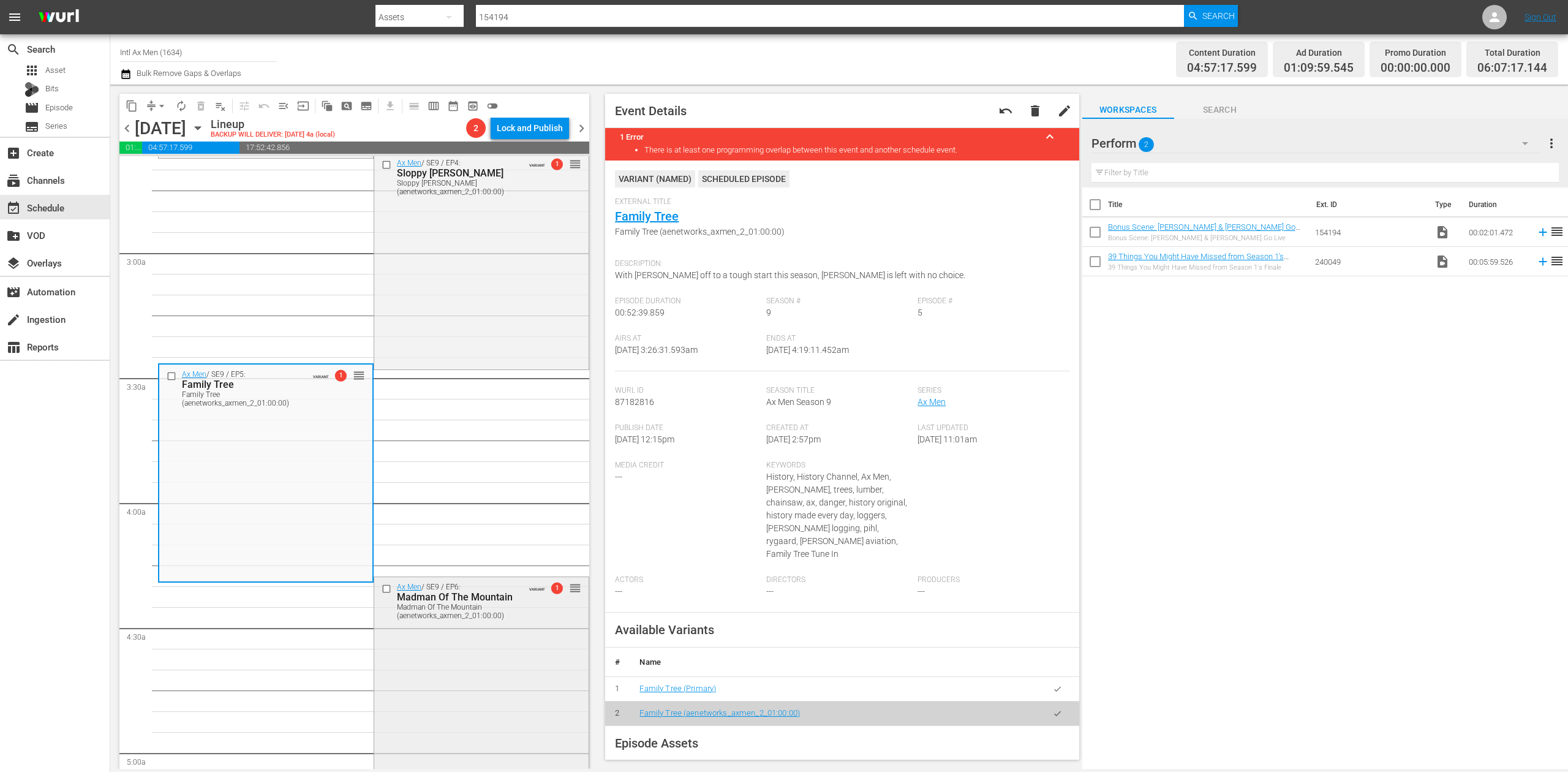
click at [480, 659] on div "Ax Men / SE9 / EP6: Madman Of The Mountain Madman Of The Mountain (aenetworks_a…" at bounding box center [482, 684] width 214 height 216
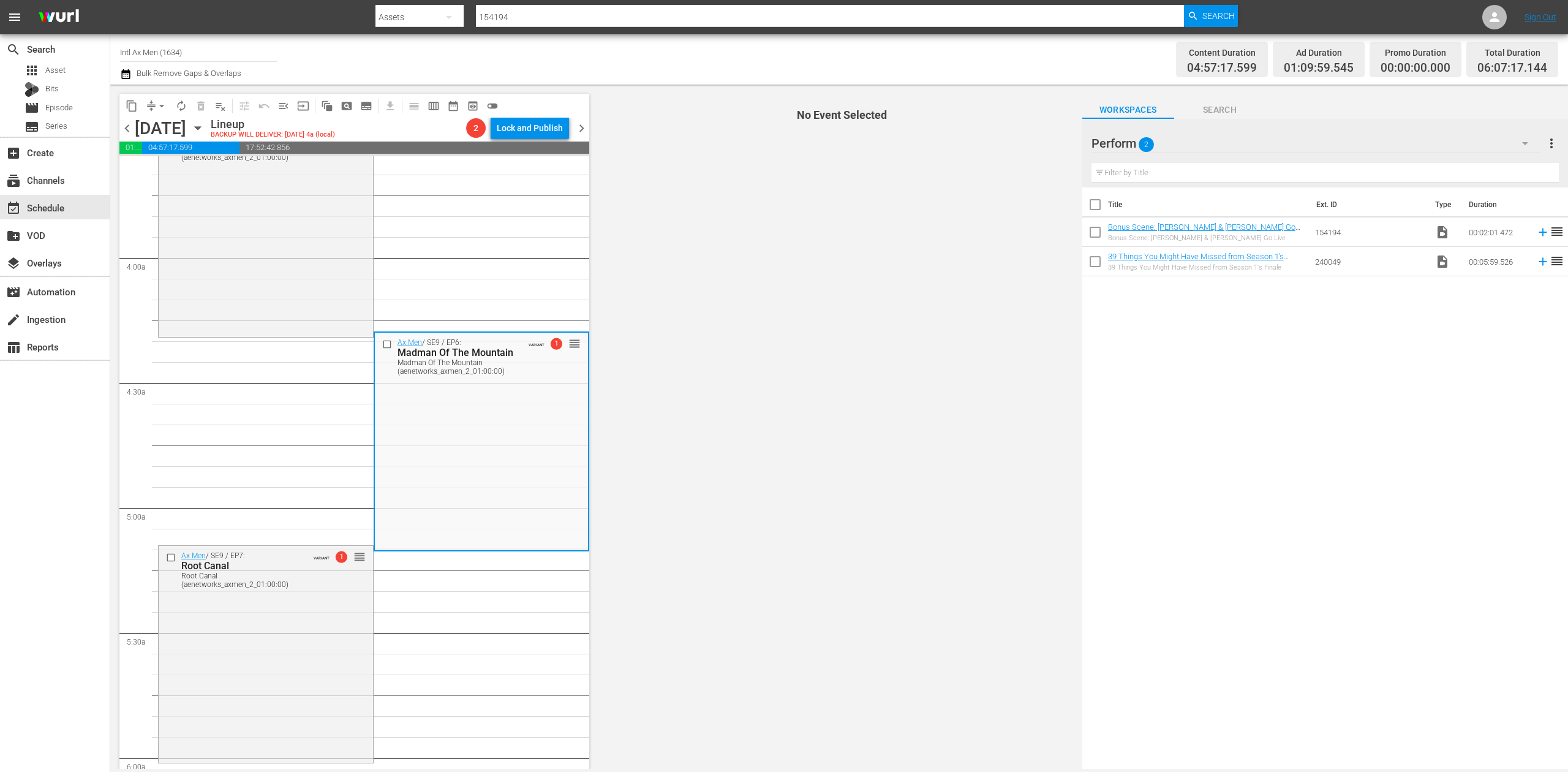
scroll to position [1062, 0]
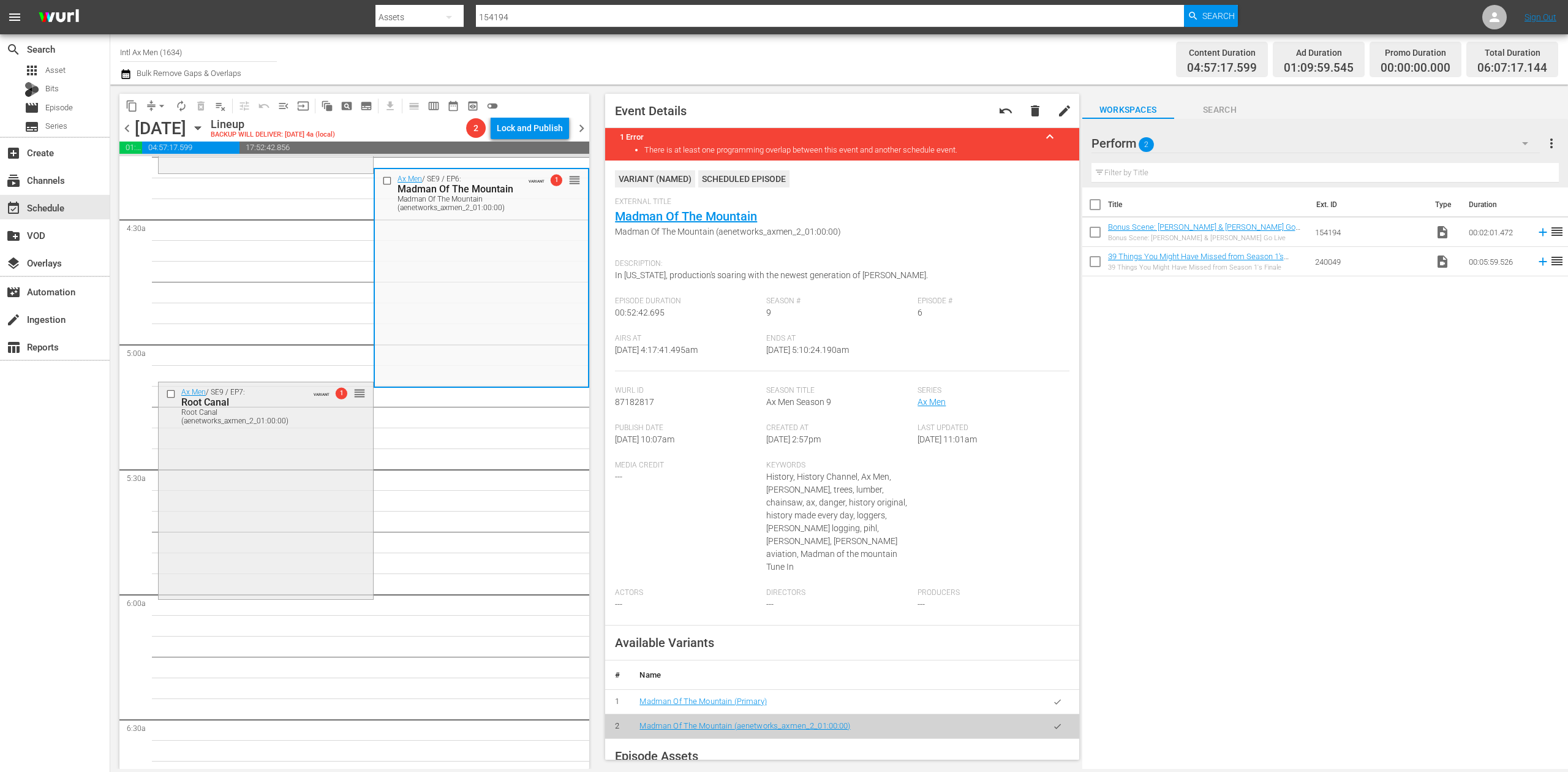
click at [253, 477] on div "Ax Men / SE9 / EP7: Root Canal Root Canal (aenetworks_axmen_2_01:00:00) VARIANT…" at bounding box center [266, 489] width 214 height 214
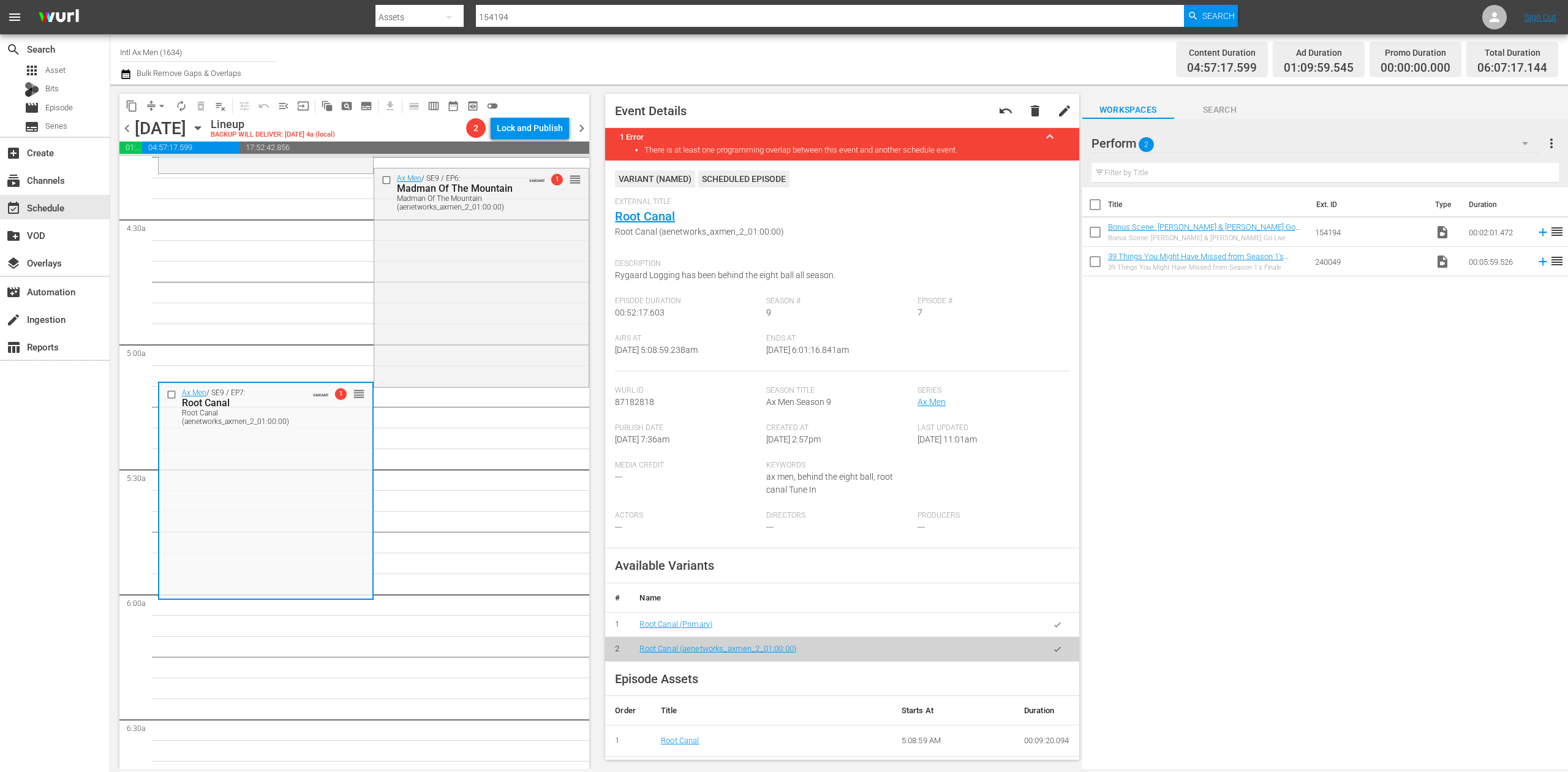
click at [124, 72] on icon "button" at bounding box center [125, 74] width 8 height 10
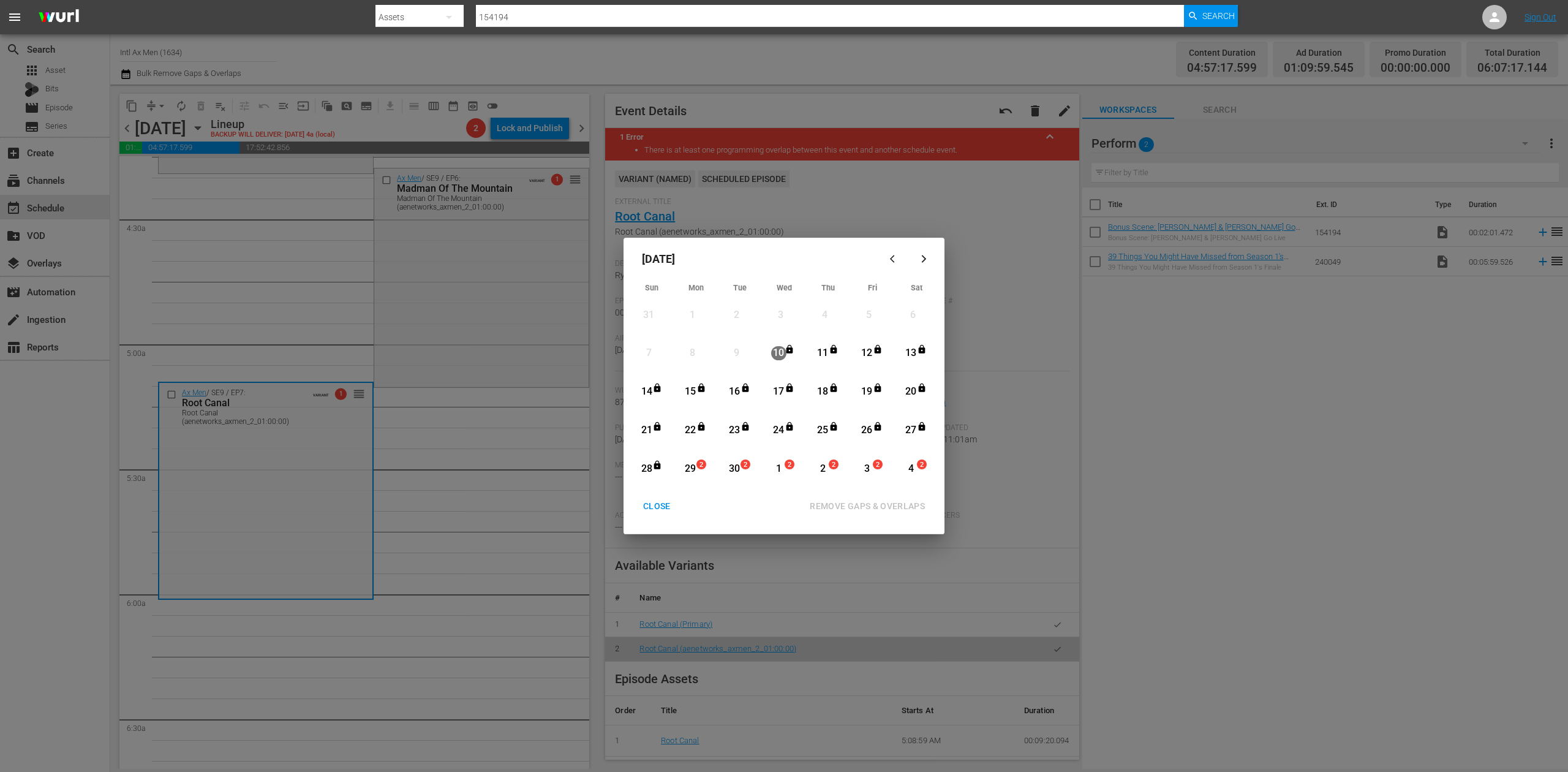
click at [694, 465] on div "29" at bounding box center [690, 469] width 16 height 14
click at [888, 503] on div "REMOVE GAPS & OVERLAPS" at bounding box center [867, 506] width 135 height 16
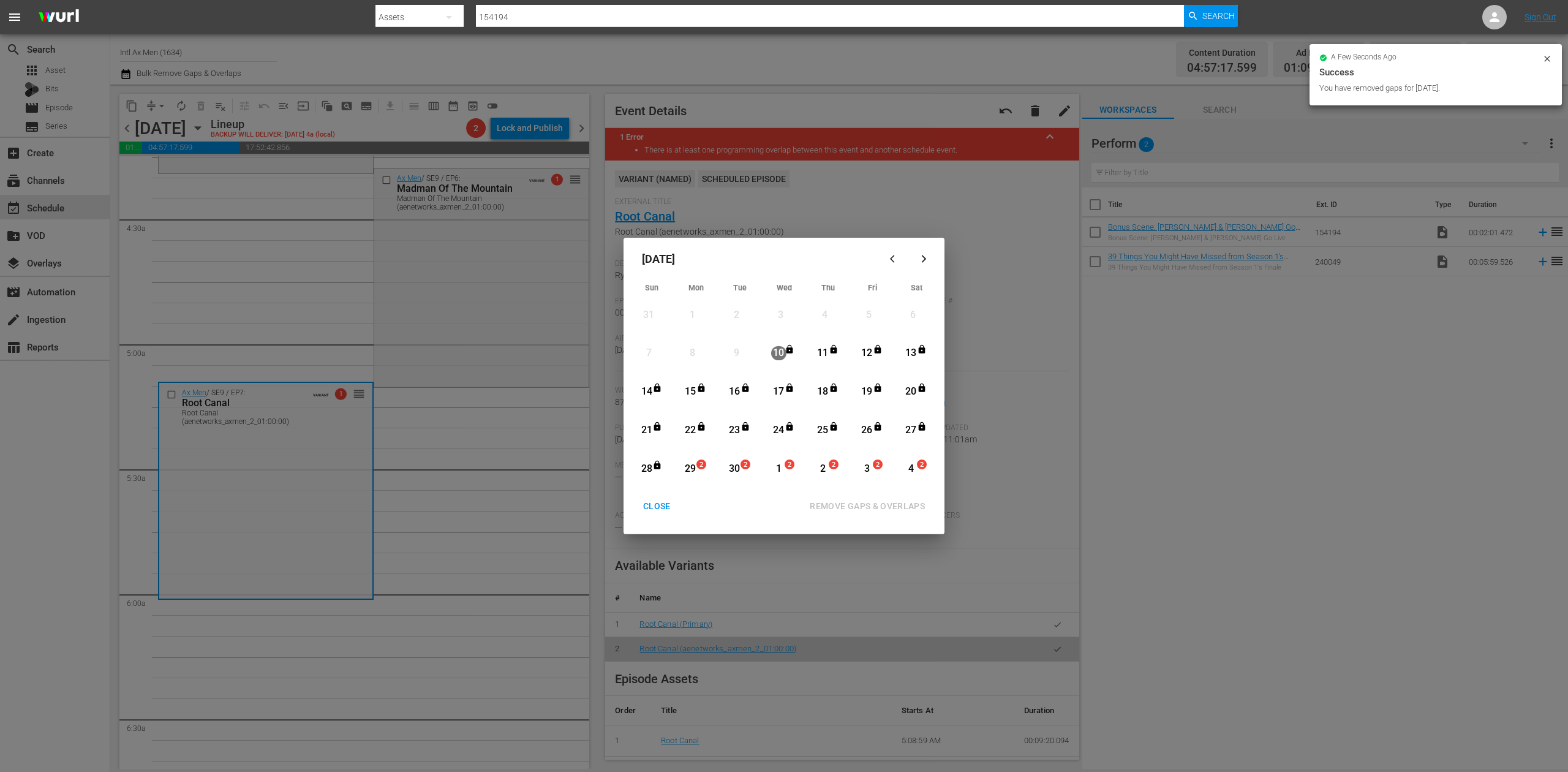
click at [662, 500] on div "CLOSE" at bounding box center [657, 506] width 47 height 16
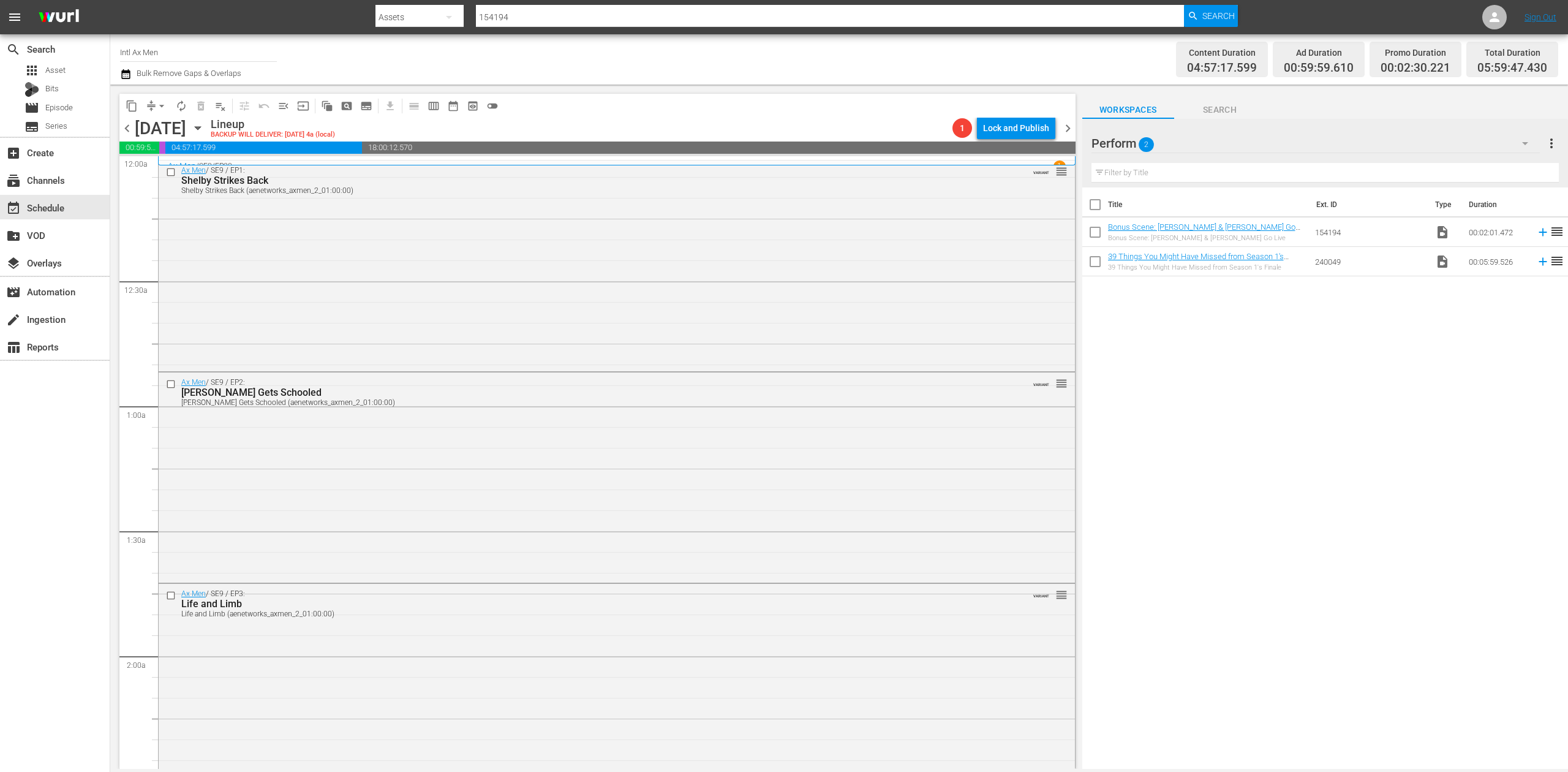
click at [125, 74] on icon "button" at bounding box center [126, 74] width 11 height 15
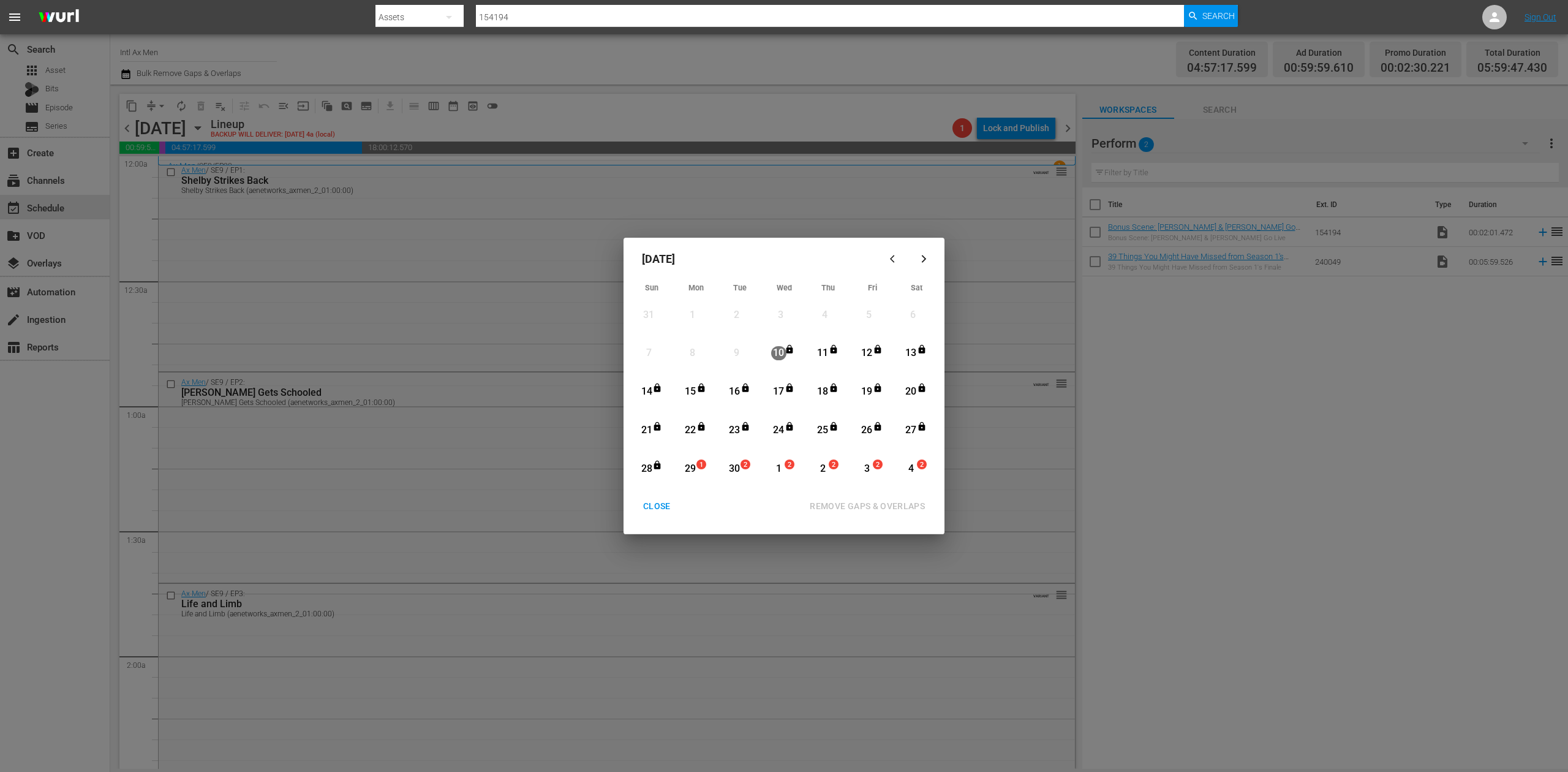
click at [687, 464] on div "29" at bounding box center [690, 469] width 16 height 14
click at [854, 501] on div "REMOVE GAPS & OVERLAPS" at bounding box center [867, 506] width 135 height 16
click at [689, 459] on div "29" at bounding box center [690, 469] width 16 height 34
click at [852, 509] on div "REMOVE GAPS & OVERLAPS" at bounding box center [867, 506] width 135 height 16
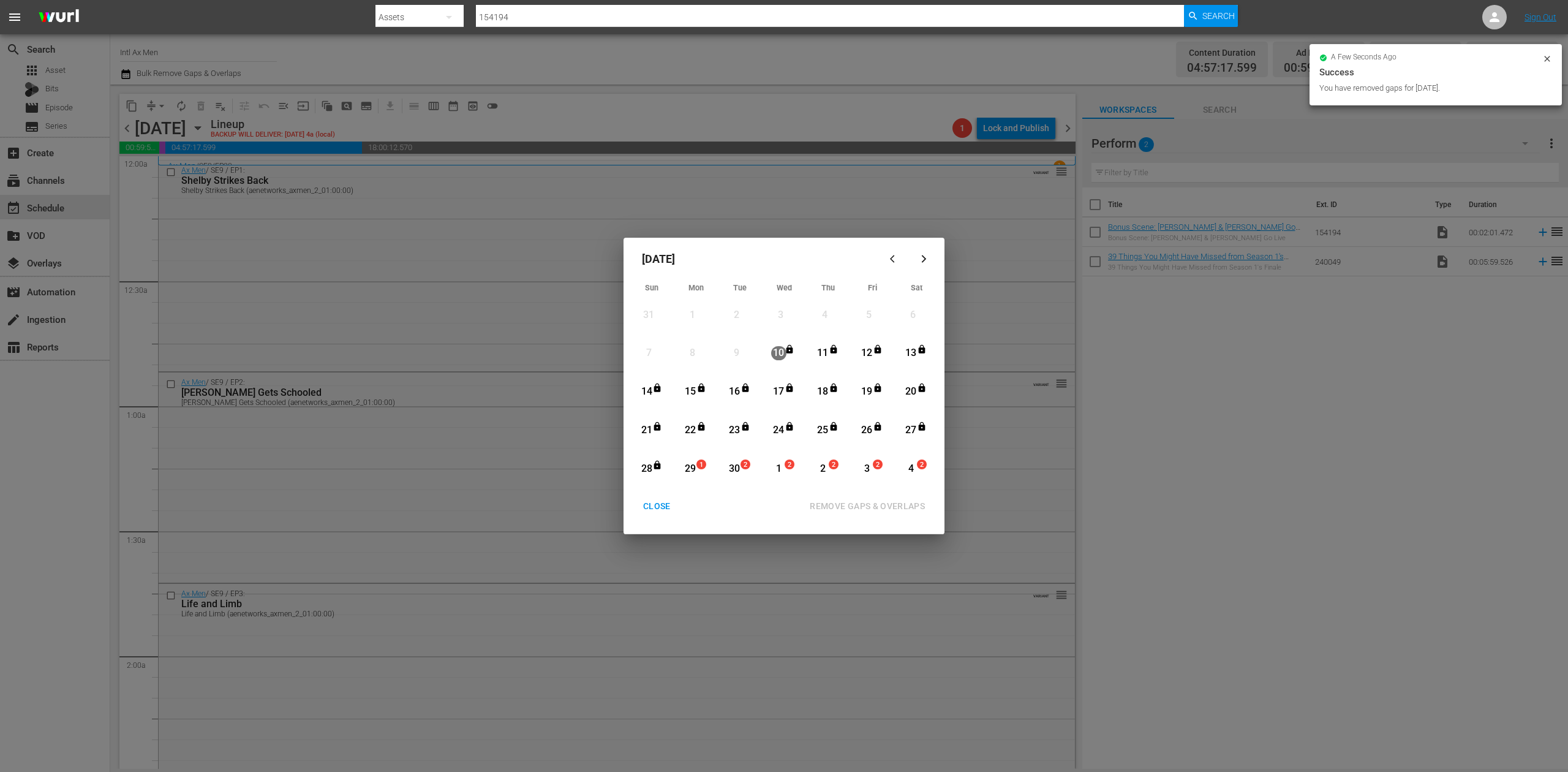
click at [662, 504] on div "CLOSE" at bounding box center [657, 506] width 47 height 16
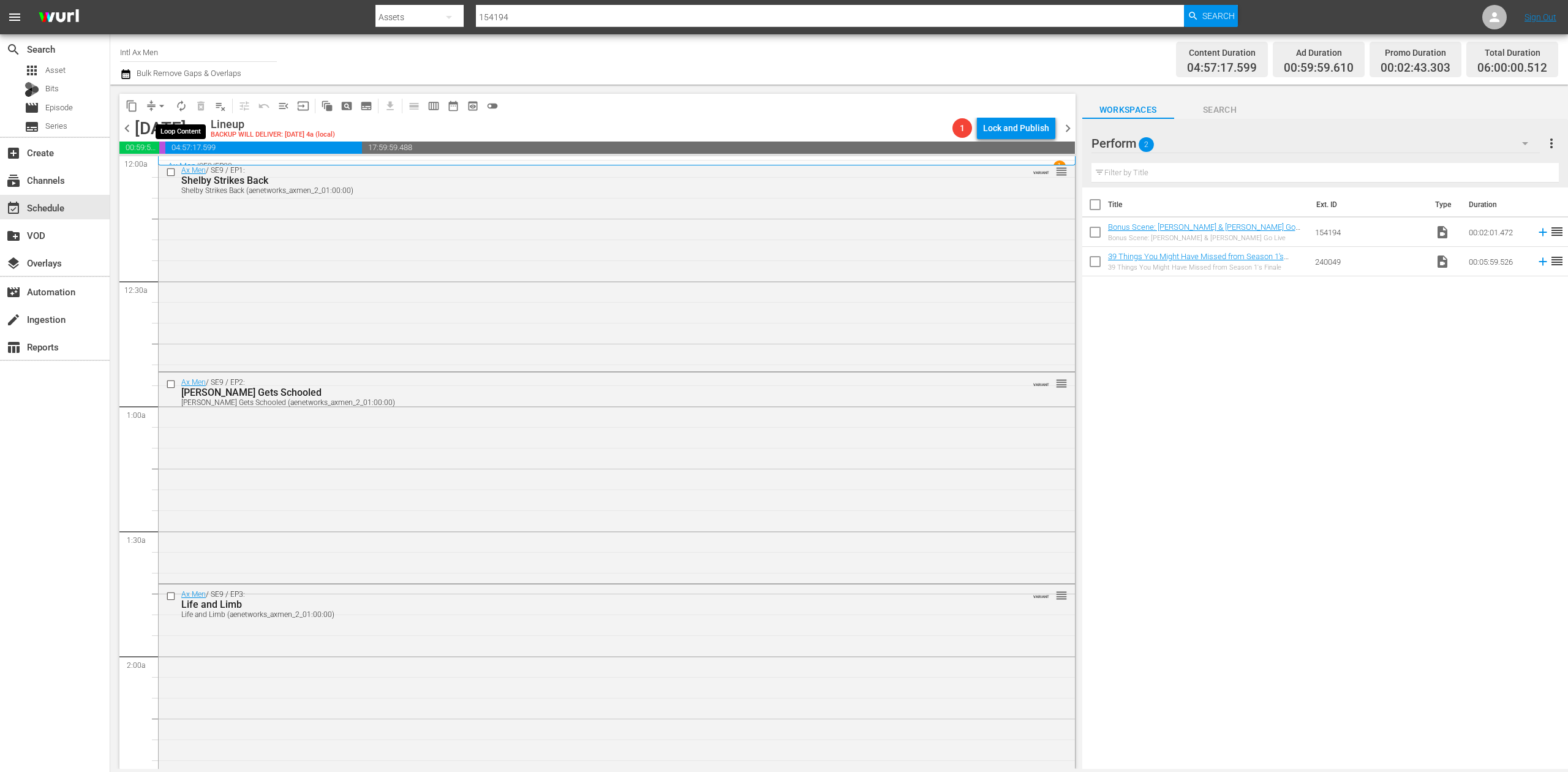
click at [179, 111] on button "autorenew_outlined" at bounding box center [182, 106] width 20 height 20
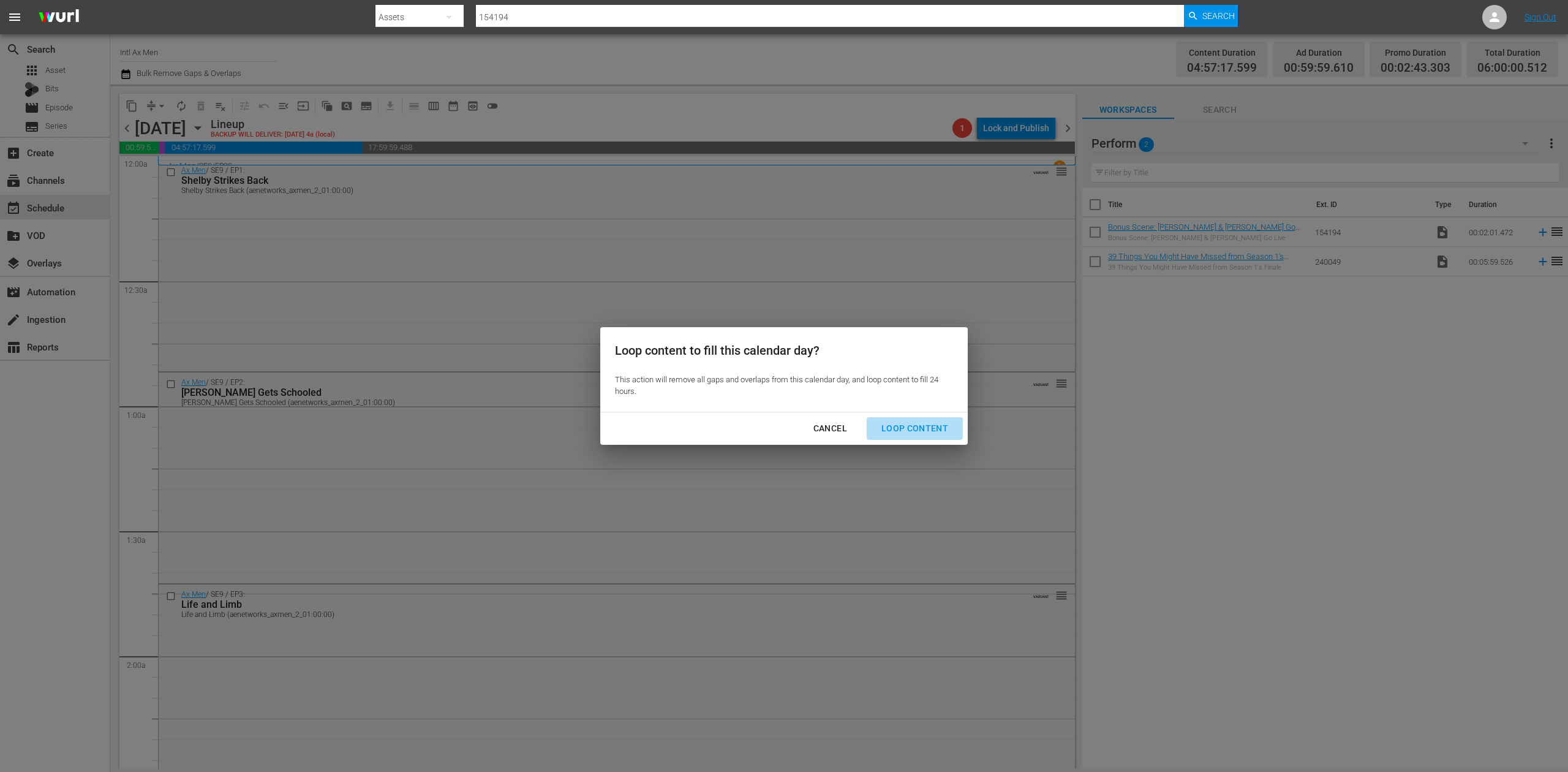
click at [928, 424] on div "Loop Content" at bounding box center [915, 428] width 87 height 16
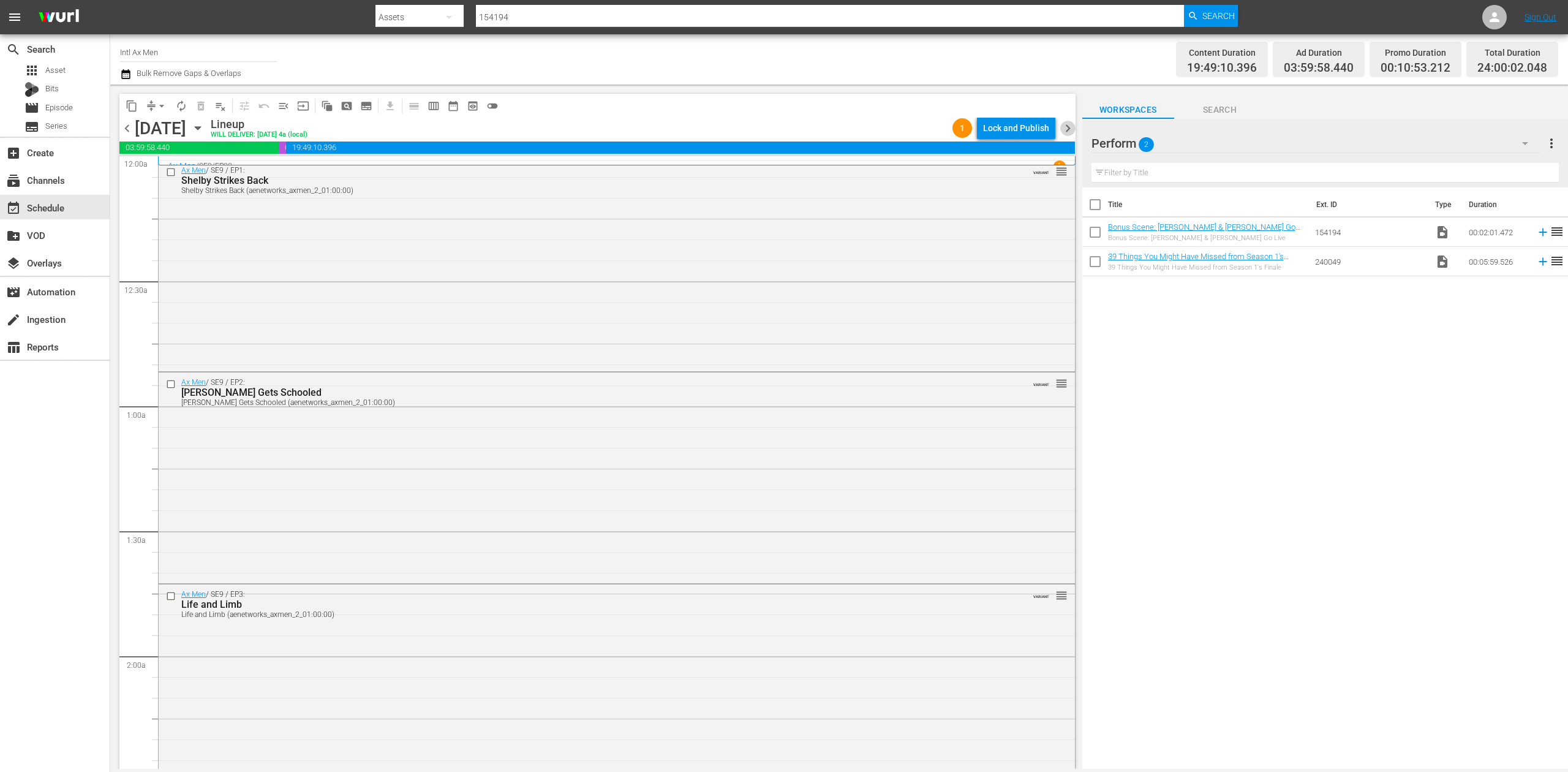
click at [1067, 126] on span "chevron_right" at bounding box center [1067, 128] width 16 height 16
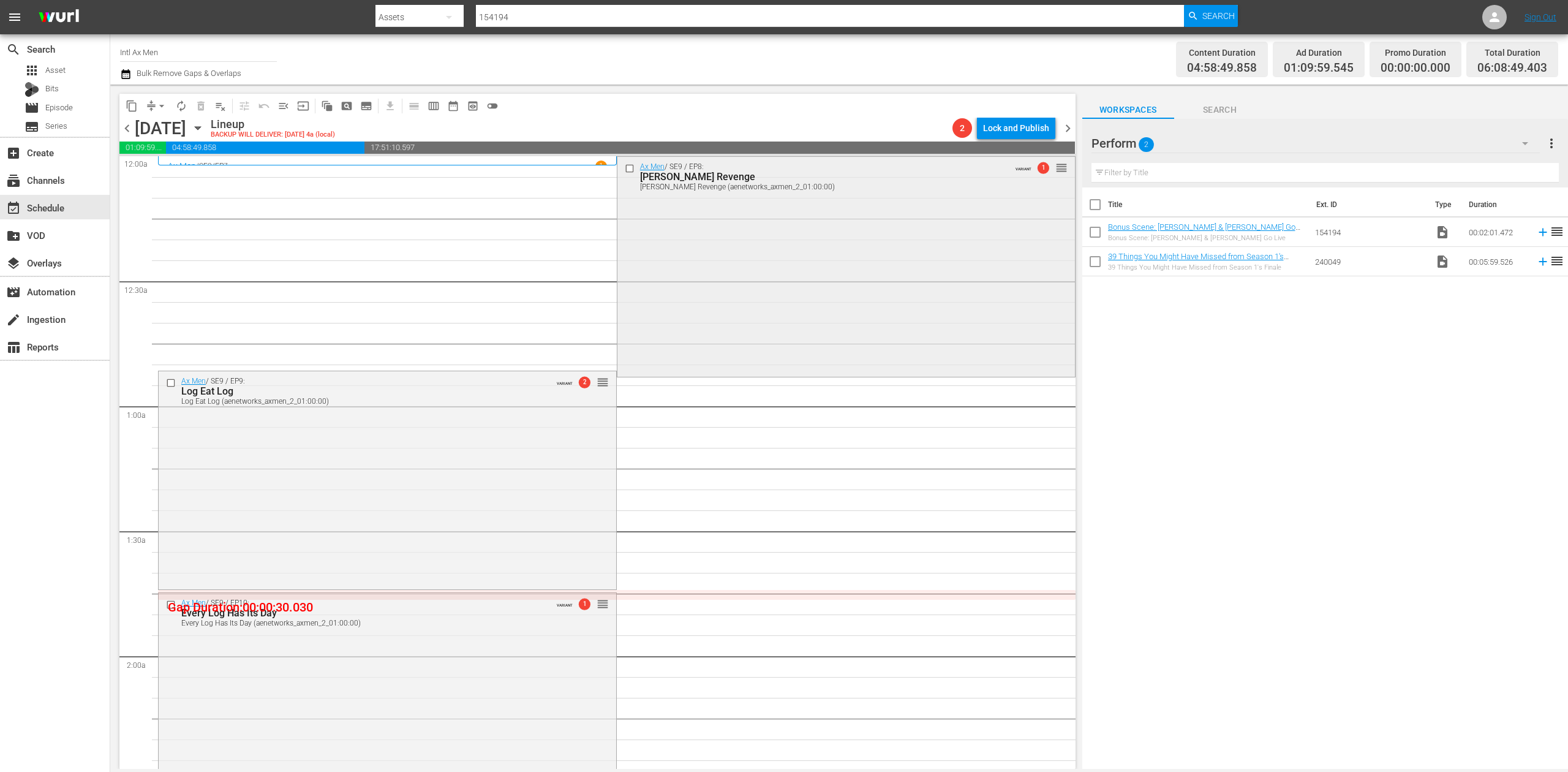
click at [753, 261] on div "Ax Men / SE9 / EP8: Rygaard's Revenge Rygaard's Revenge (aenetworks_axmen_2_01:…" at bounding box center [846, 266] width 457 height 218
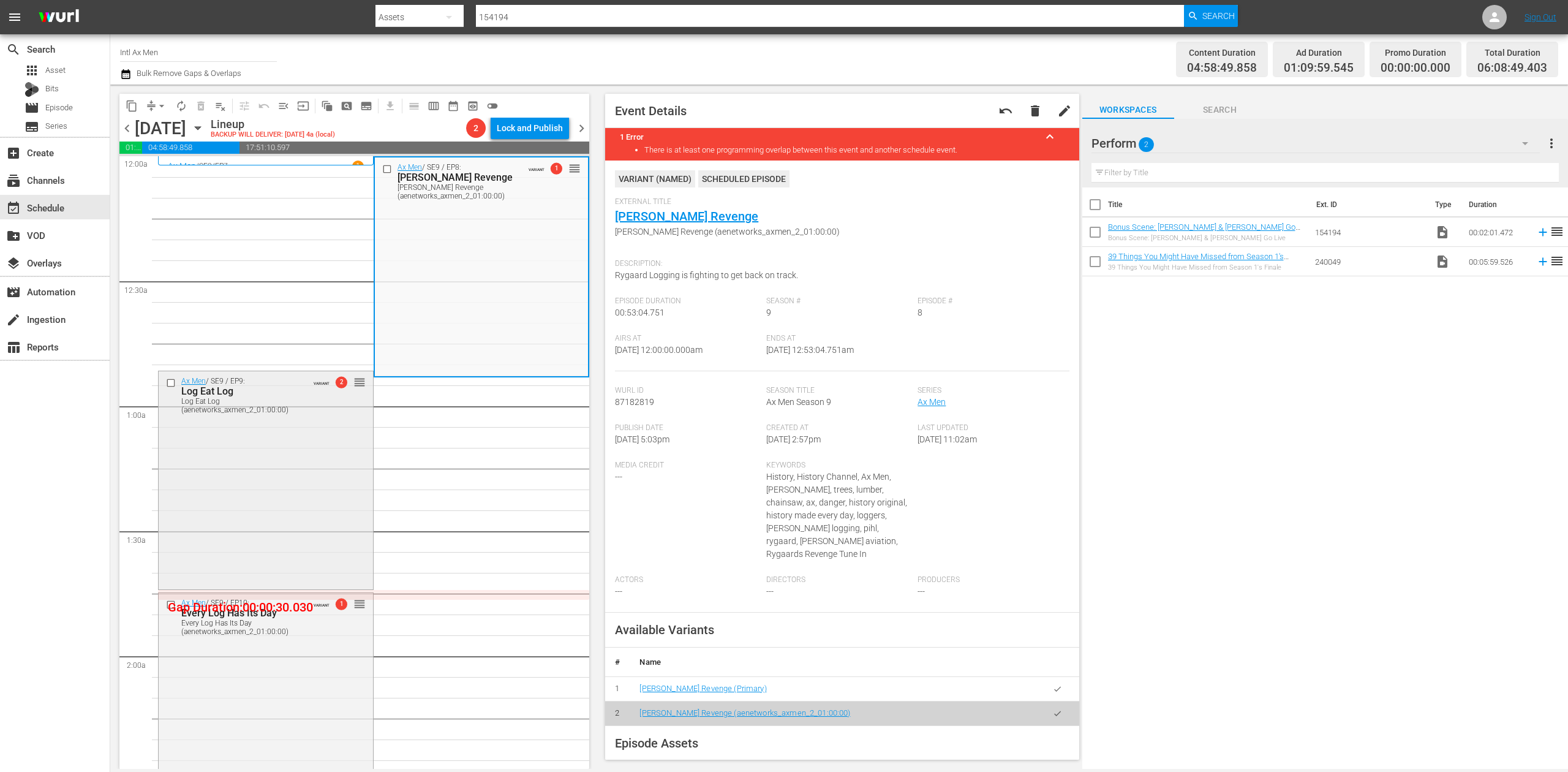
click at [306, 492] on div "Ax Men / SE9 / EP9: Log Eat Log Log Eat Log (aenetworks_axmen_2_01:00:00) VARIA…" at bounding box center [266, 479] width 214 height 216
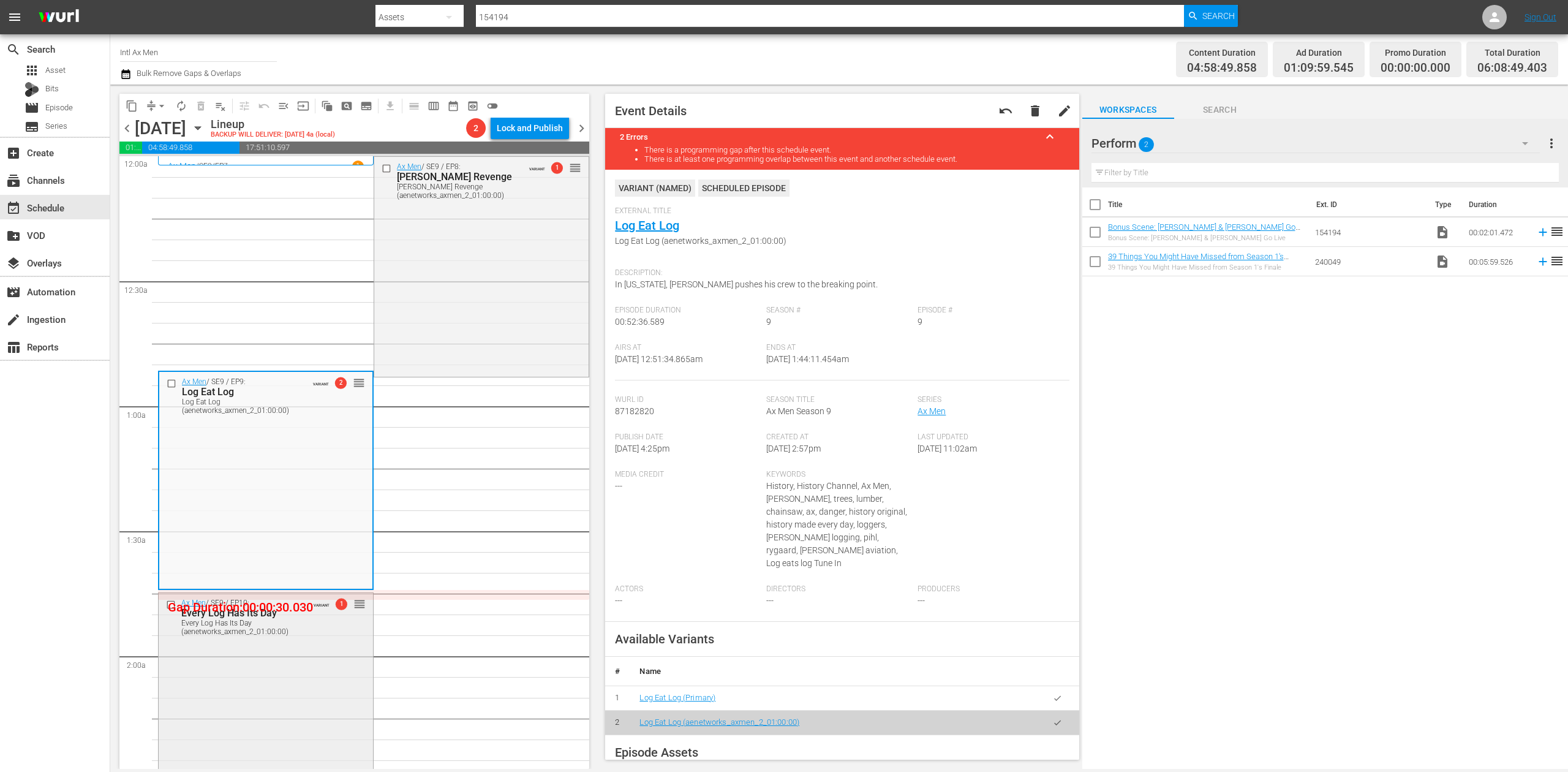
click at [290, 679] on div "Ax Men / SE9 / EP10: Every Log Has Its Day Every Log Has Its Day (aenetworks_ax…" at bounding box center [266, 701] width 214 height 216
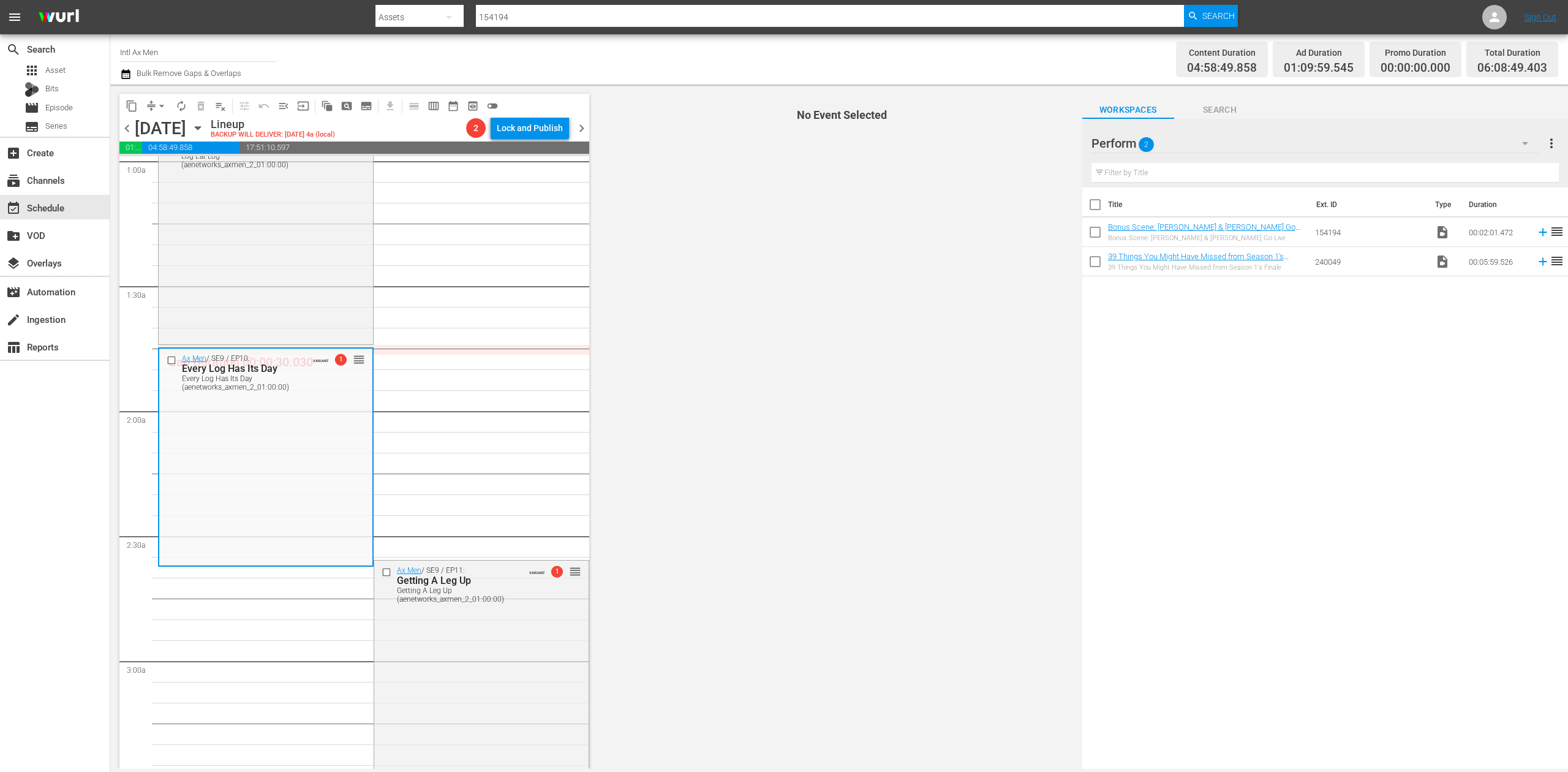
scroll to position [490, 0]
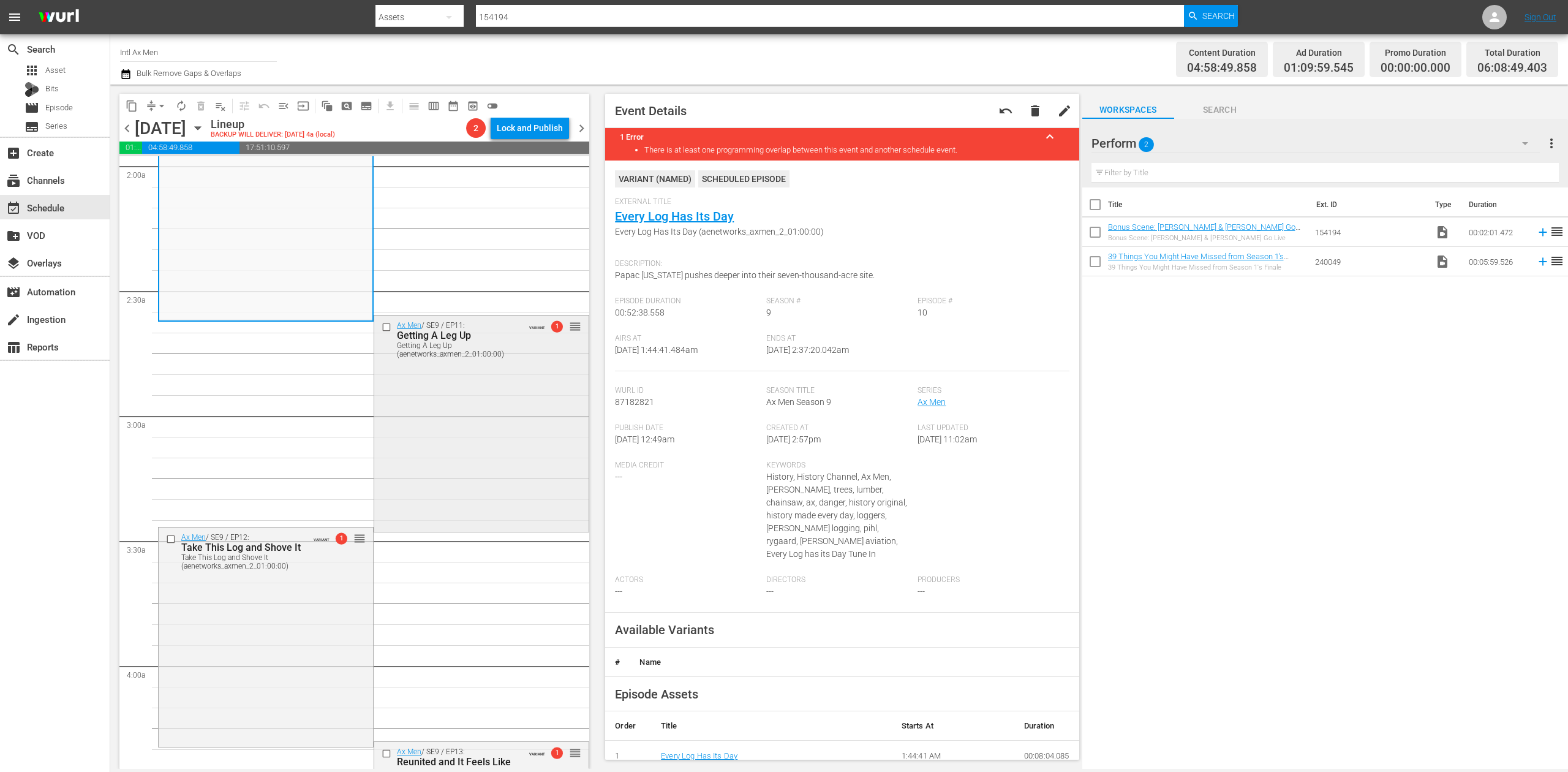
click at [506, 426] on div "Ax Men / SE9 / EP11: Getting A Leg Up Getting A Leg Up (aenetworks_axmen_2_01:0…" at bounding box center [482, 422] width 214 height 213
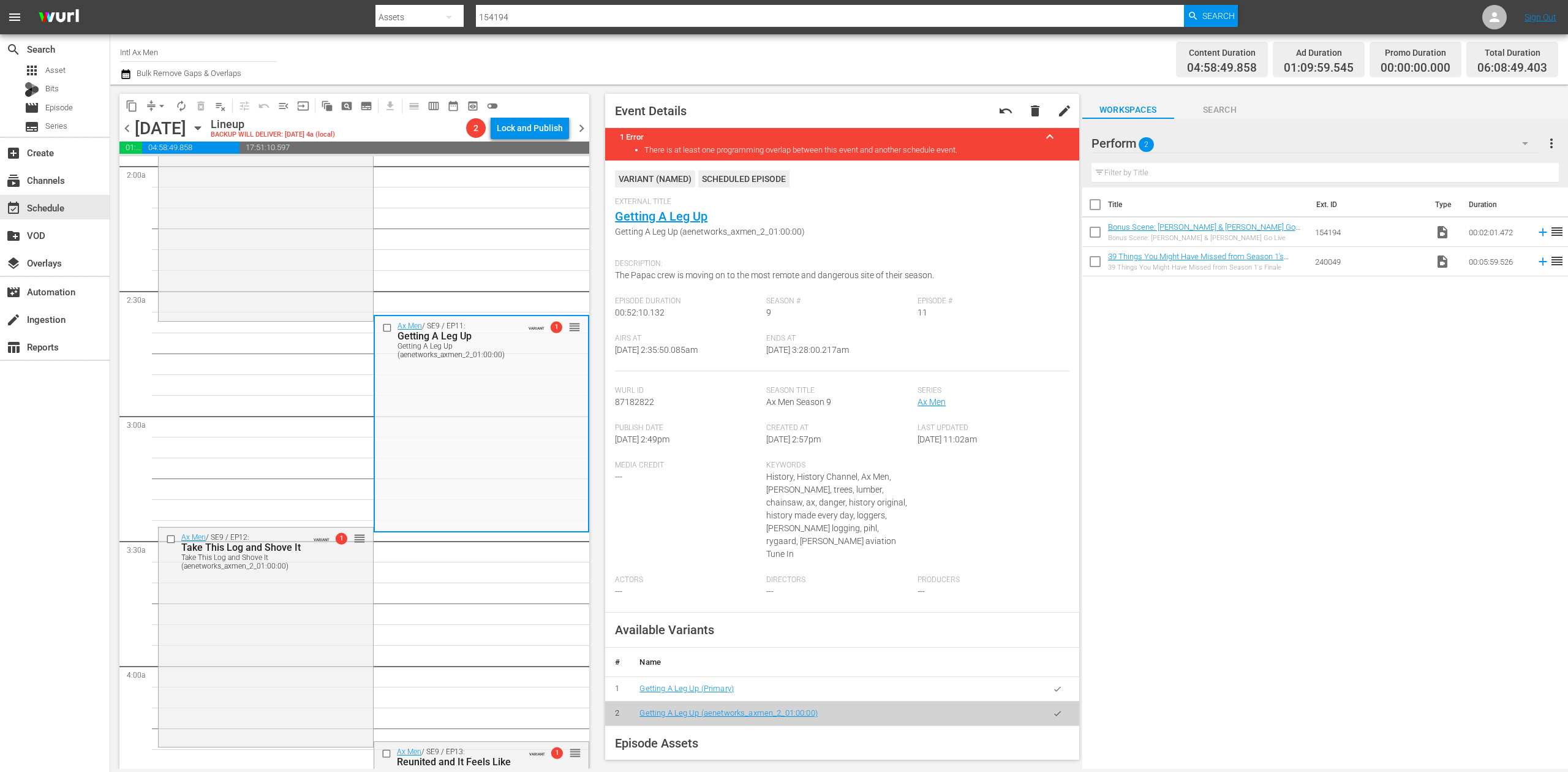
click at [775, 70] on div "Channel Title Intl Ax Men Bulk Remove Gaps & Overlaps" at bounding box center [512, 60] width 784 height 44
click at [312, 600] on div "Ax Men / SE9 / EP12: Take This Log and Shove It Take This Log and Shove It (aen…" at bounding box center [266, 636] width 214 height 218
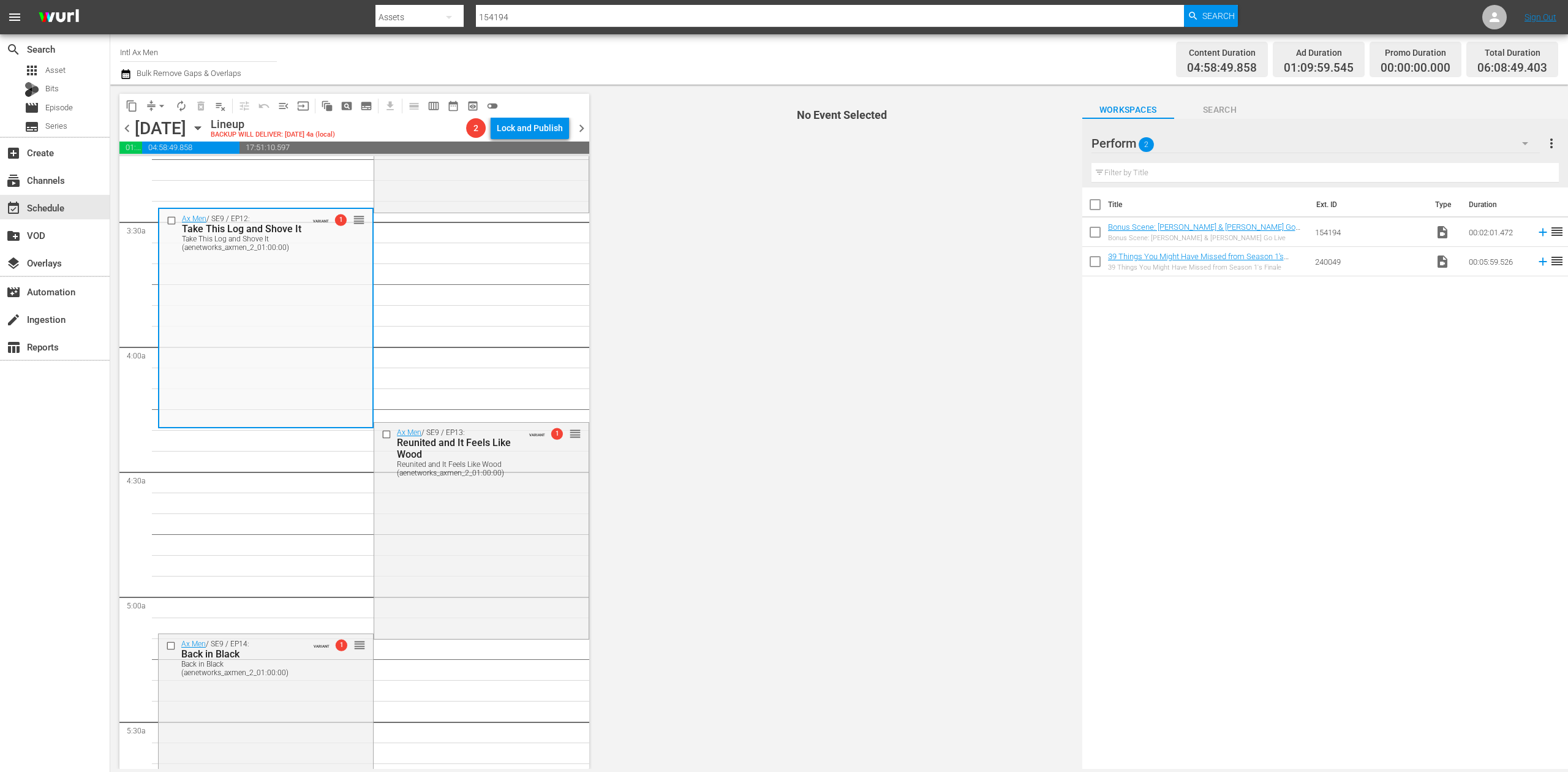
scroll to position [816, 0]
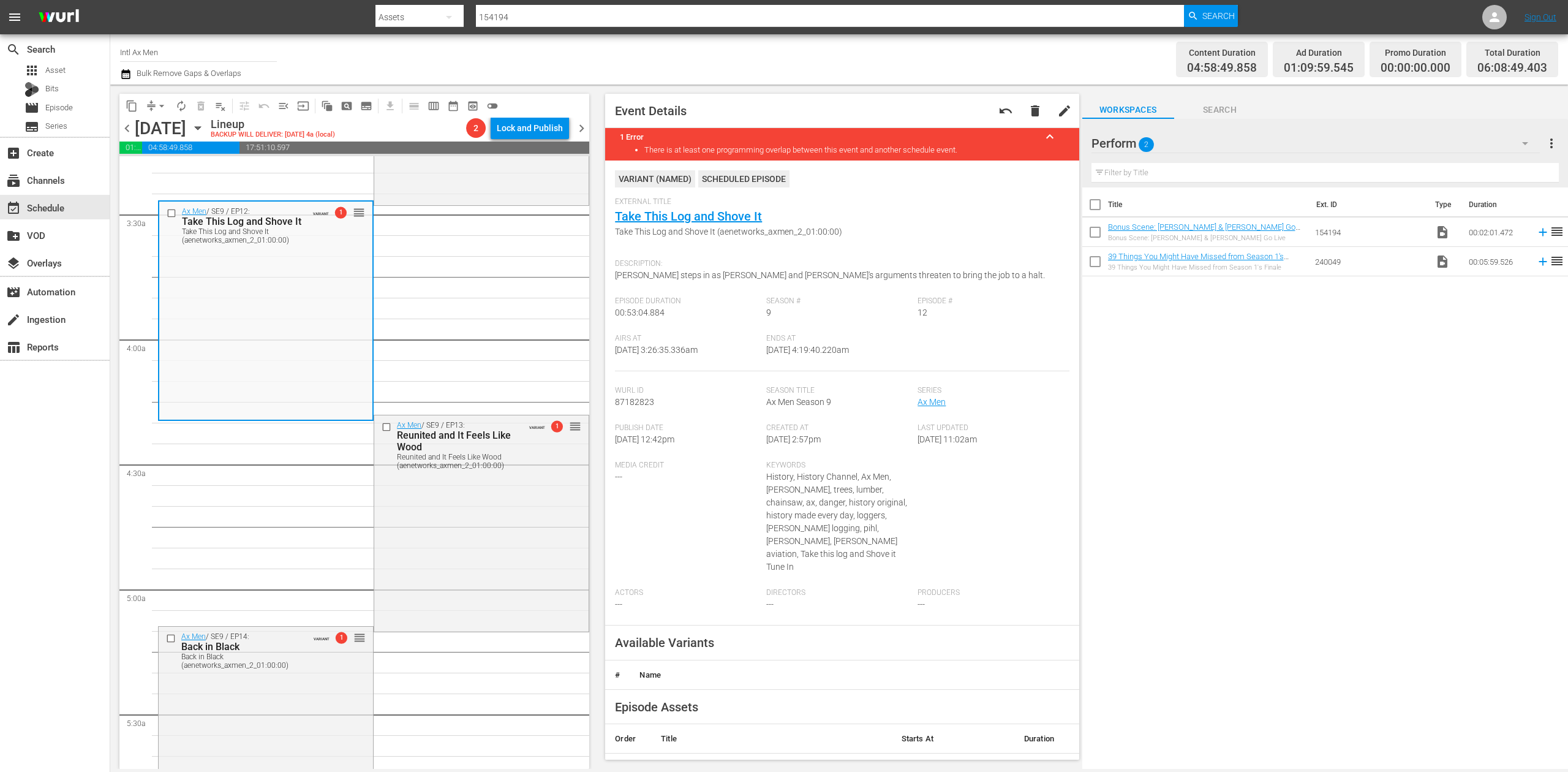
click at [480, 518] on div "Ax Men / SE9 / EP13: Reunited and It Feels Like Wood Reunited and It Feels Like…" at bounding box center [482, 522] width 214 height 213
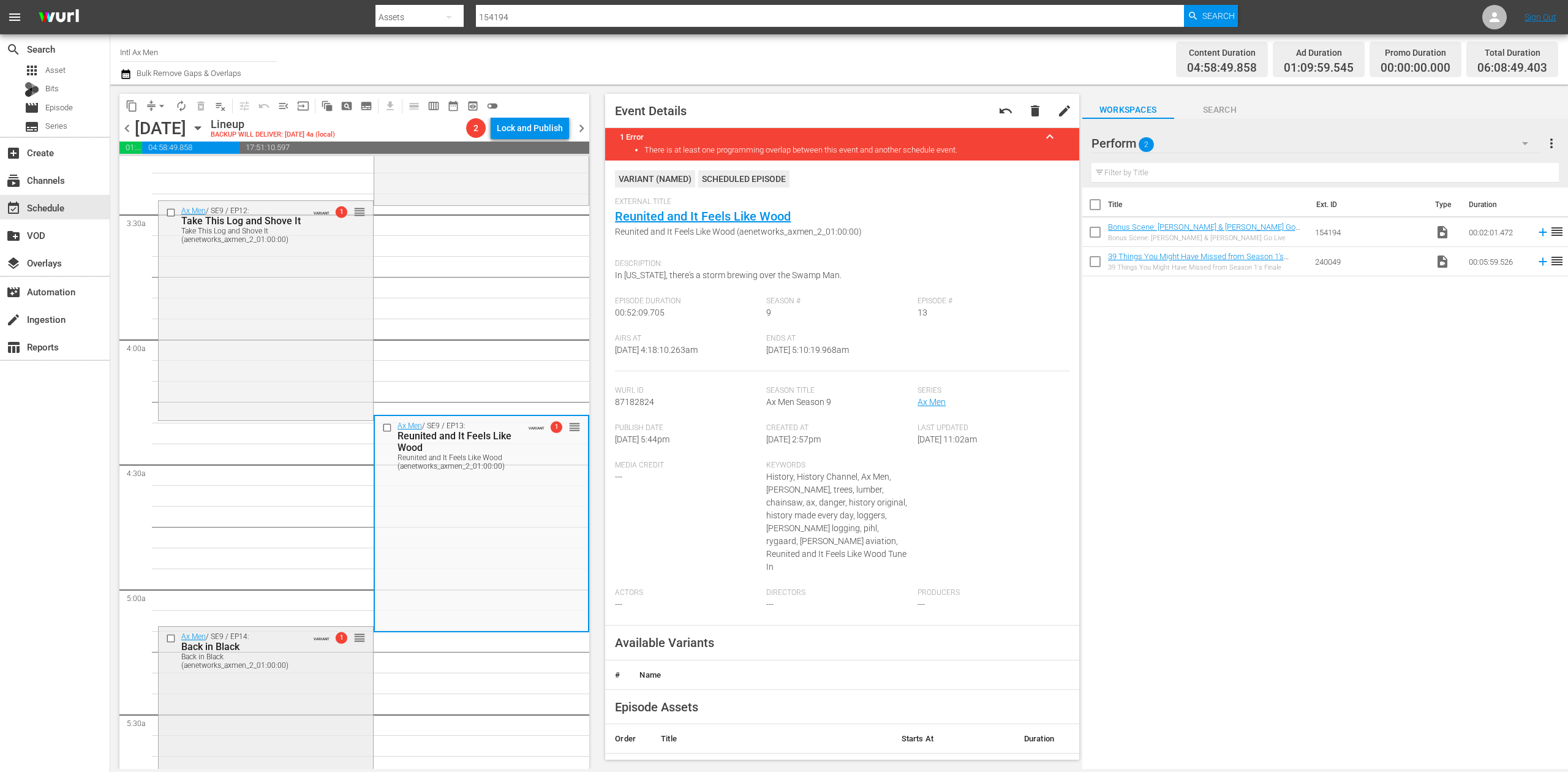
click at [276, 704] on div "Ax Men / SE9 / EP14: Back in Black Back in Black (aenetworks_axmen_2_01:00:00) …" at bounding box center [266, 735] width 214 height 218
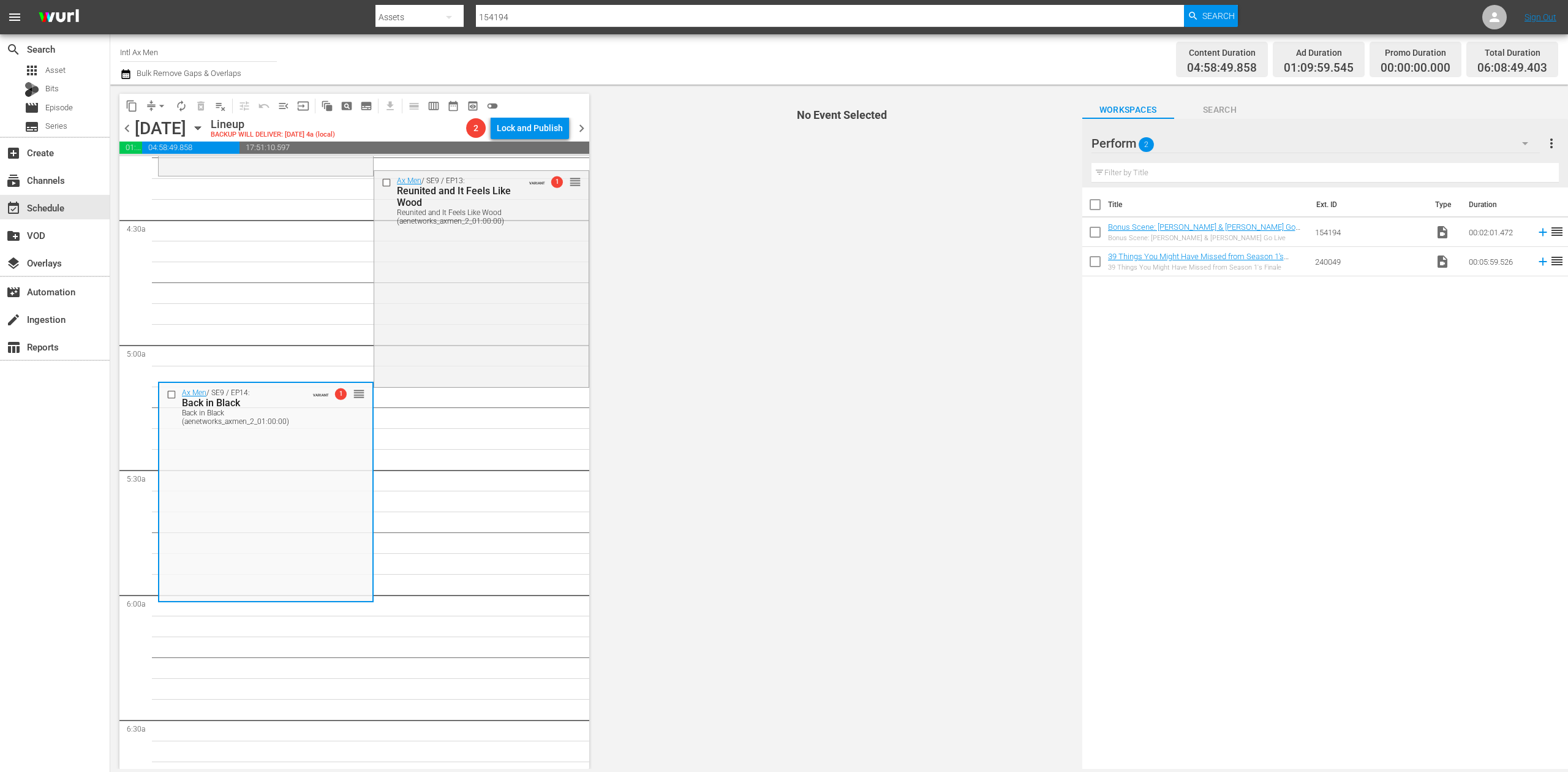
scroll to position [1062, 0]
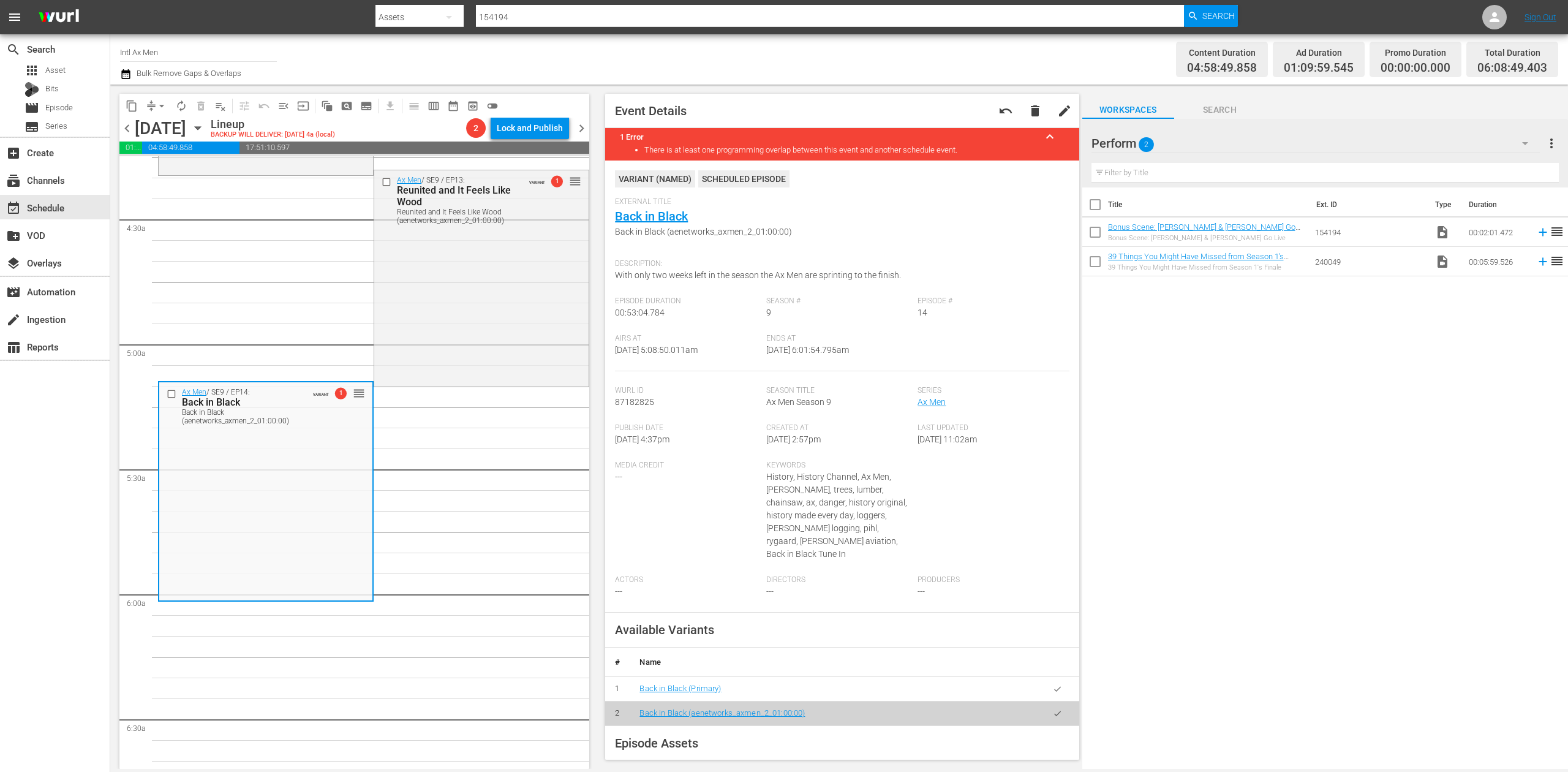
click at [20, 635] on div "search Search apps Asset Bits movie Episode subtitles Series add_box Create sub…" at bounding box center [55, 420] width 110 height 772
click at [204, 130] on icon "button" at bounding box center [198, 128] width 13 height 13
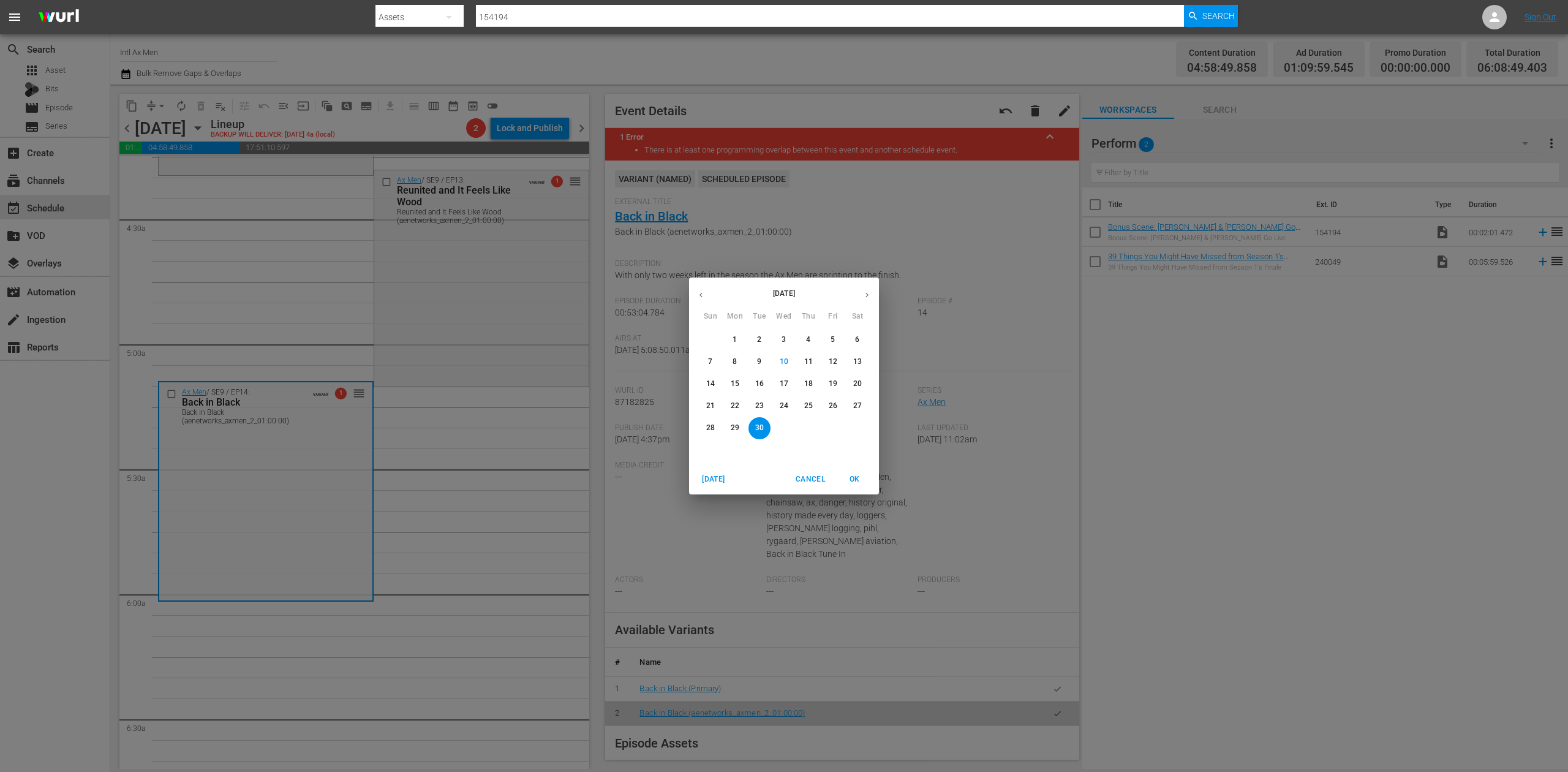
click at [806, 403] on p "25" at bounding box center [808, 406] width 8 height 11
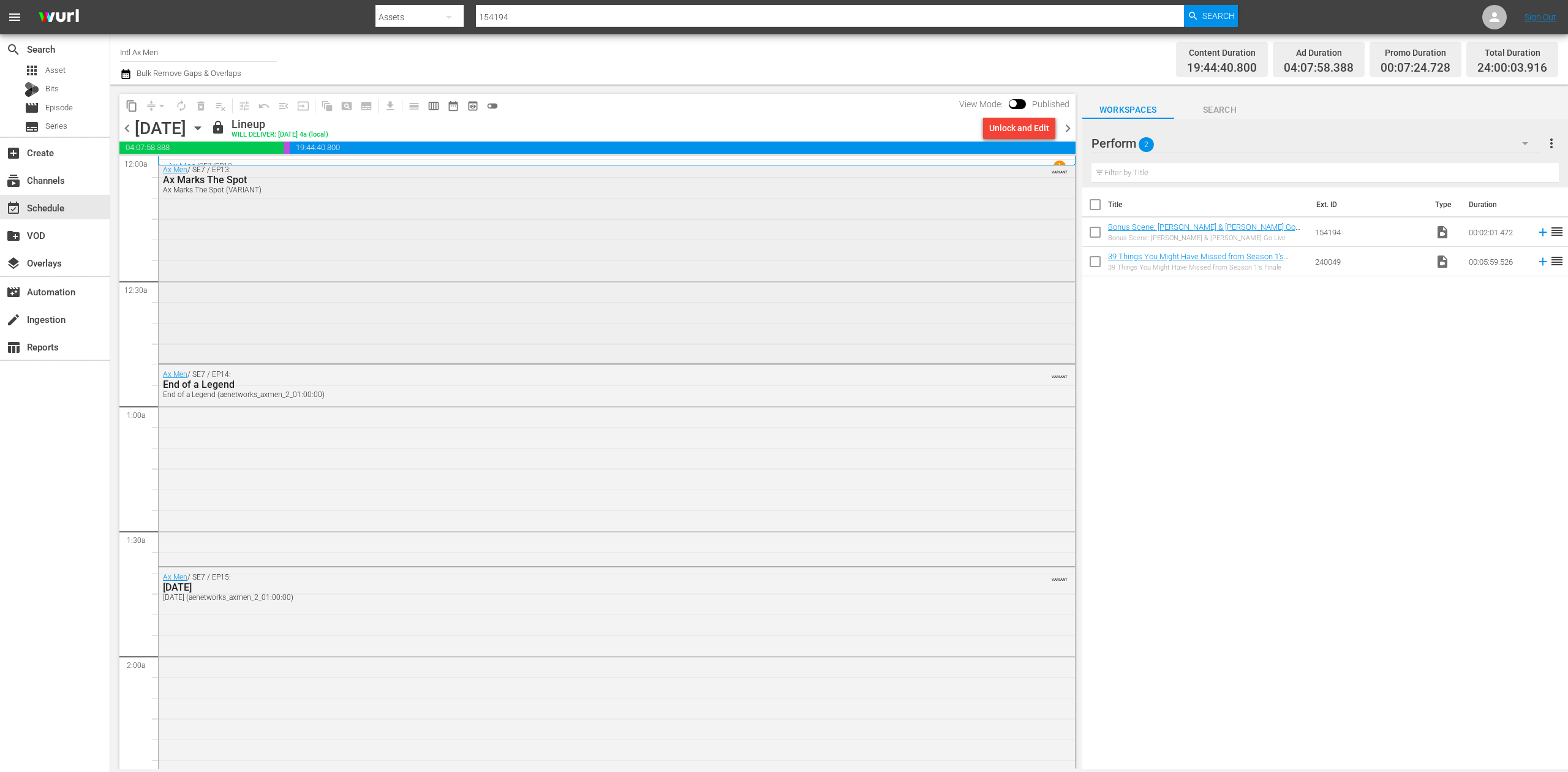
click at [542, 273] on div "Ax Men / SE7 / EP13: Ax Marks The Spot Ax Marks The Spot (VARIANT) VARIANT" at bounding box center [617, 260] width 916 height 201
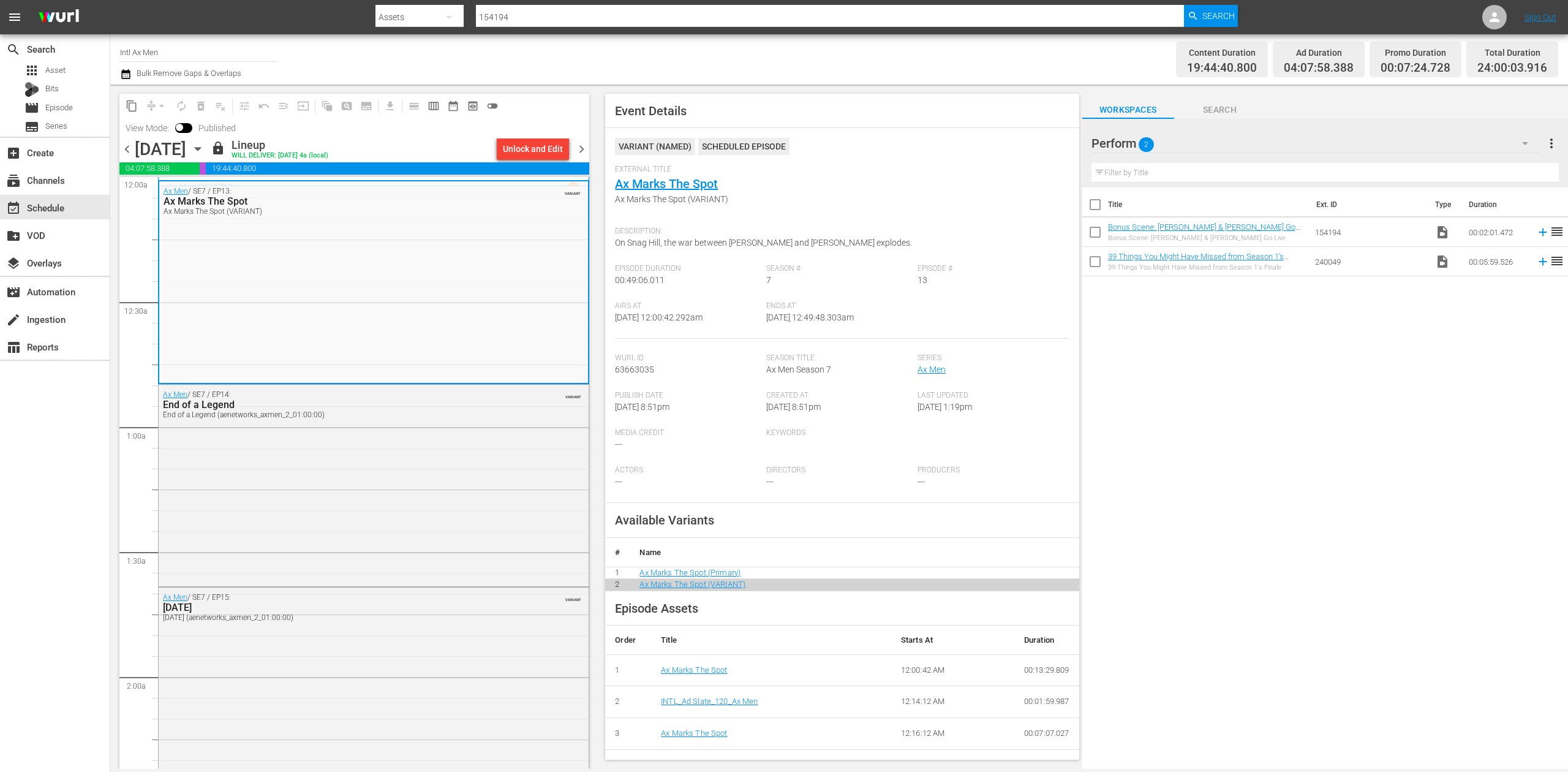
click at [870, 62] on div "Channel Title Intl Ax Men Bulk Remove Gaps & Overlaps" at bounding box center [512, 60] width 784 height 44
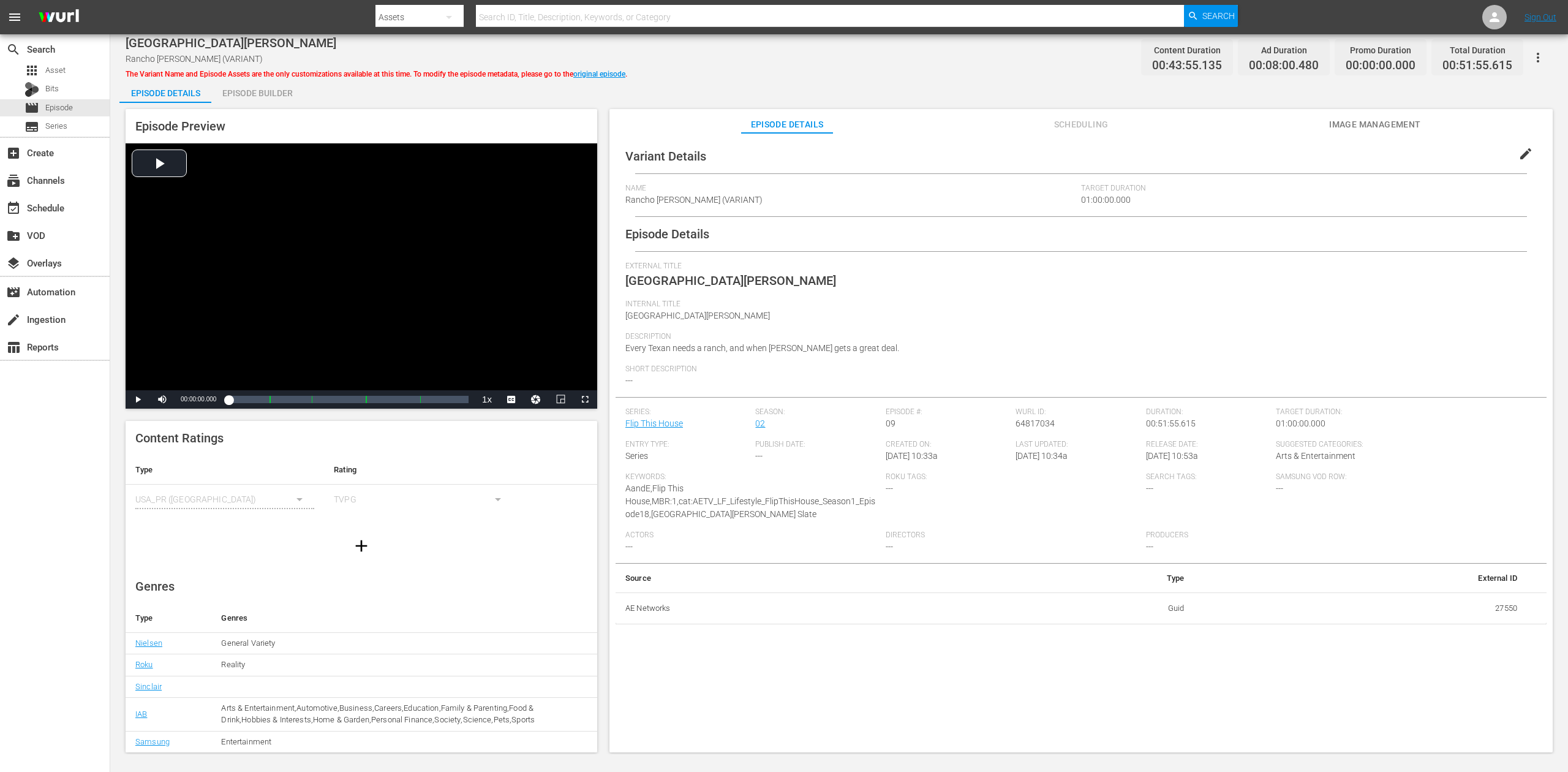
click at [265, 87] on div "Episode Builder" at bounding box center [257, 93] width 92 height 29
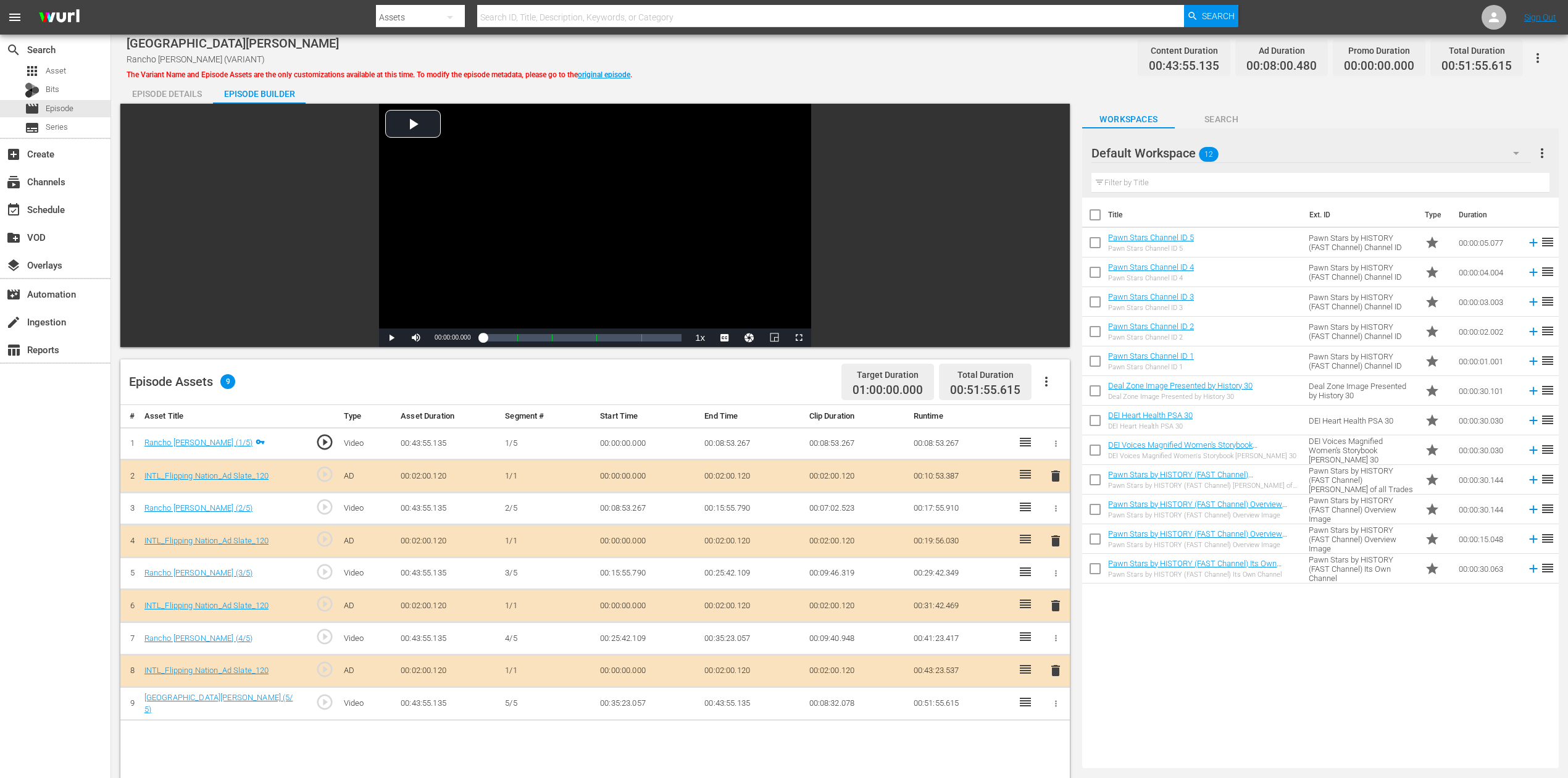
click at [1054, 583] on span "delete" at bounding box center [1056, 606] width 15 height 15
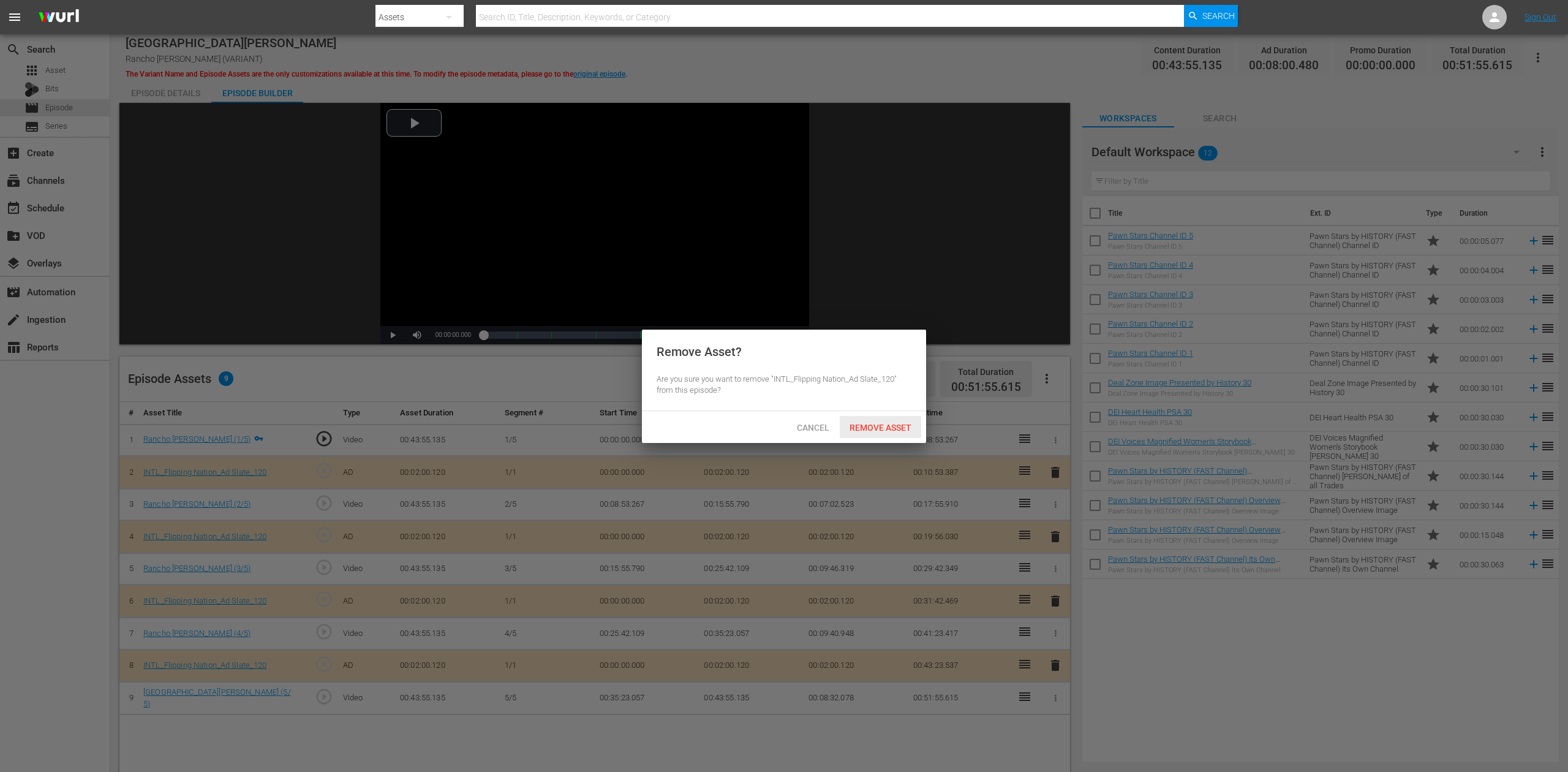
click at [882, 426] on span "Remove Asset" at bounding box center [881, 428] width 82 height 10
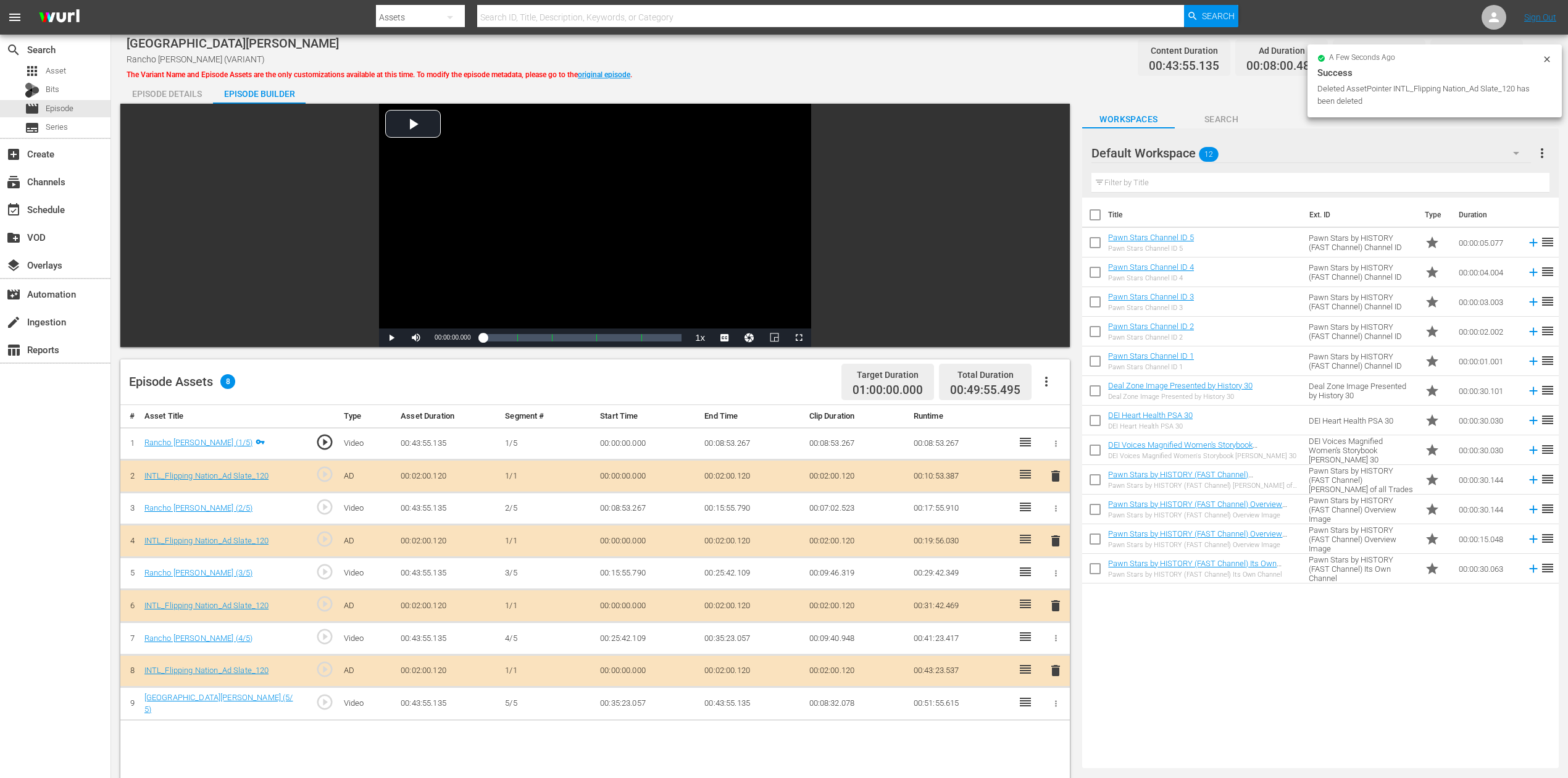
click at [1185, 148] on icon "button" at bounding box center [1516, 153] width 15 height 15
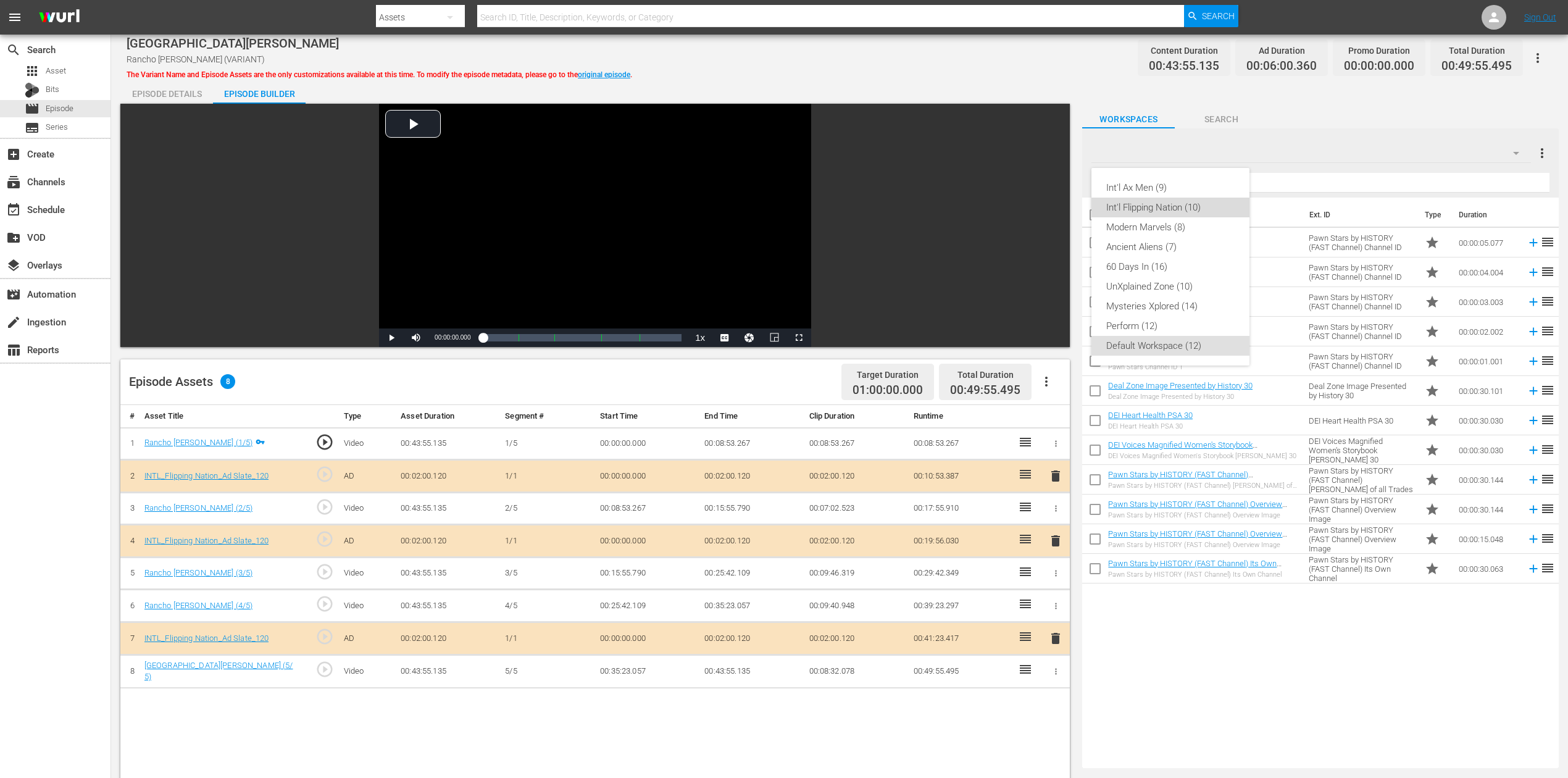
click at [1174, 206] on div "Int'l Flipping Nation (10)" at bounding box center [1171, 208] width 129 height 20
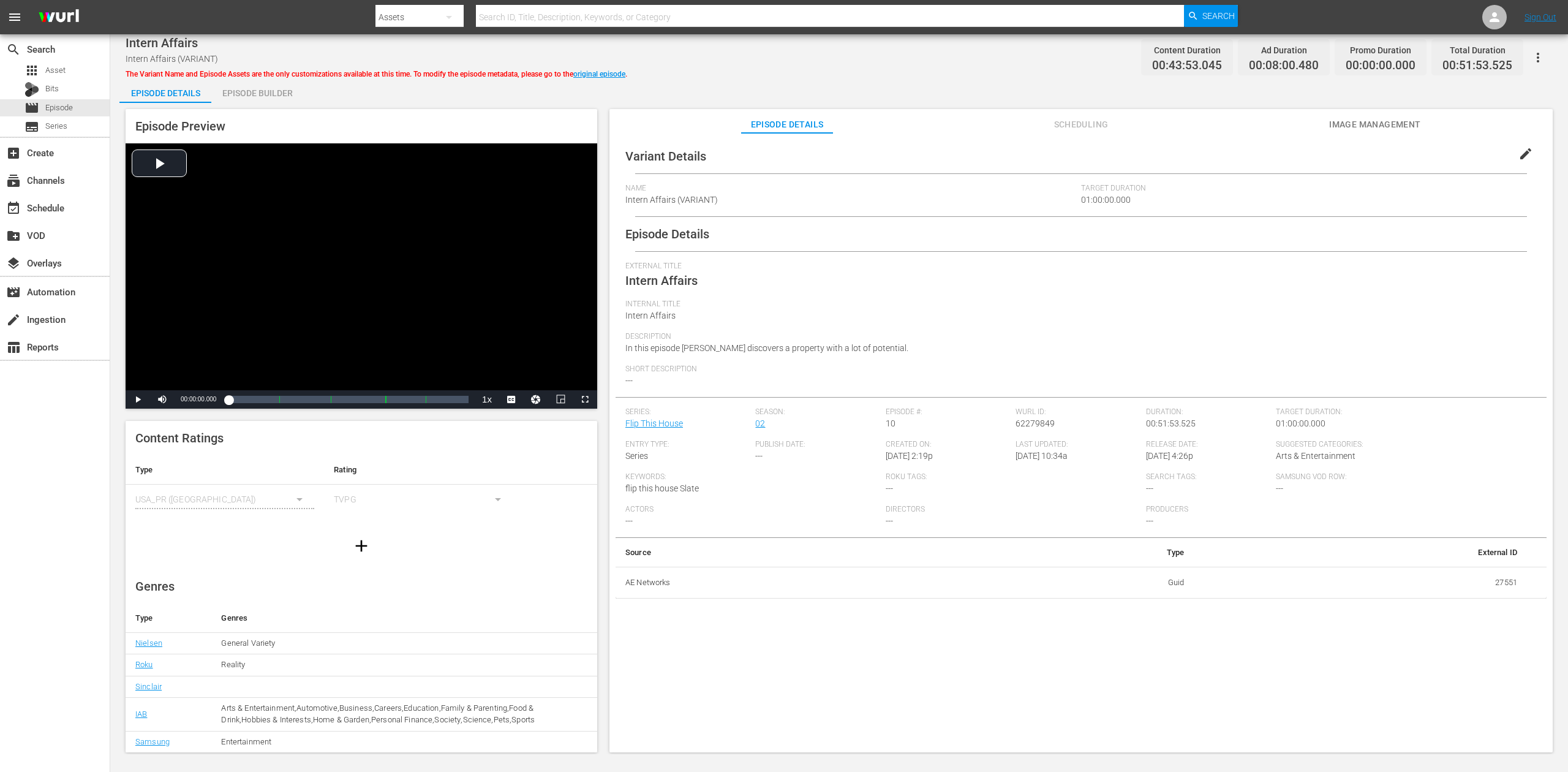
click at [258, 96] on div "Episode Builder" at bounding box center [257, 93] width 92 height 29
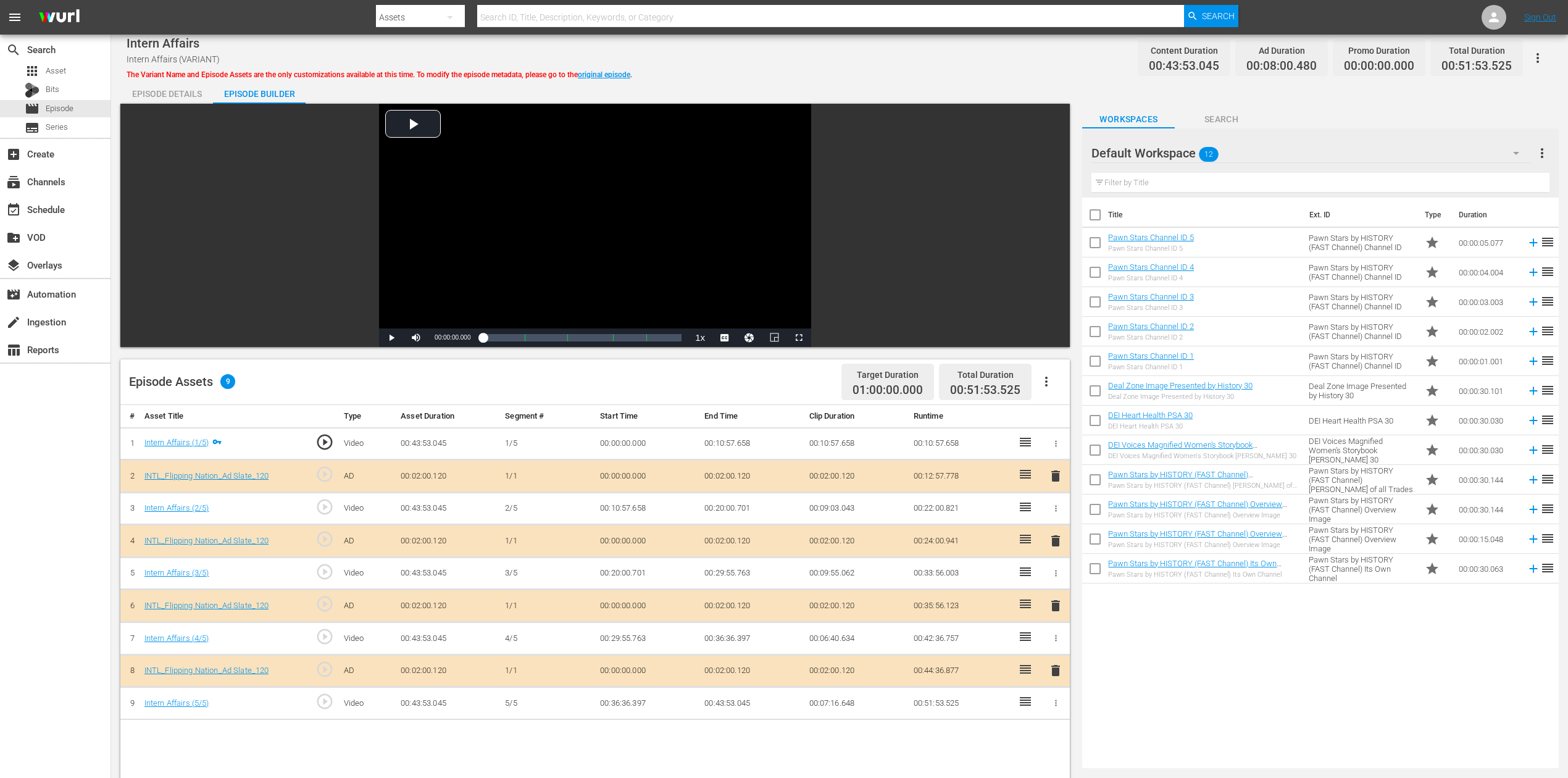
click at [1058, 583] on span "delete" at bounding box center [1056, 606] width 15 height 15
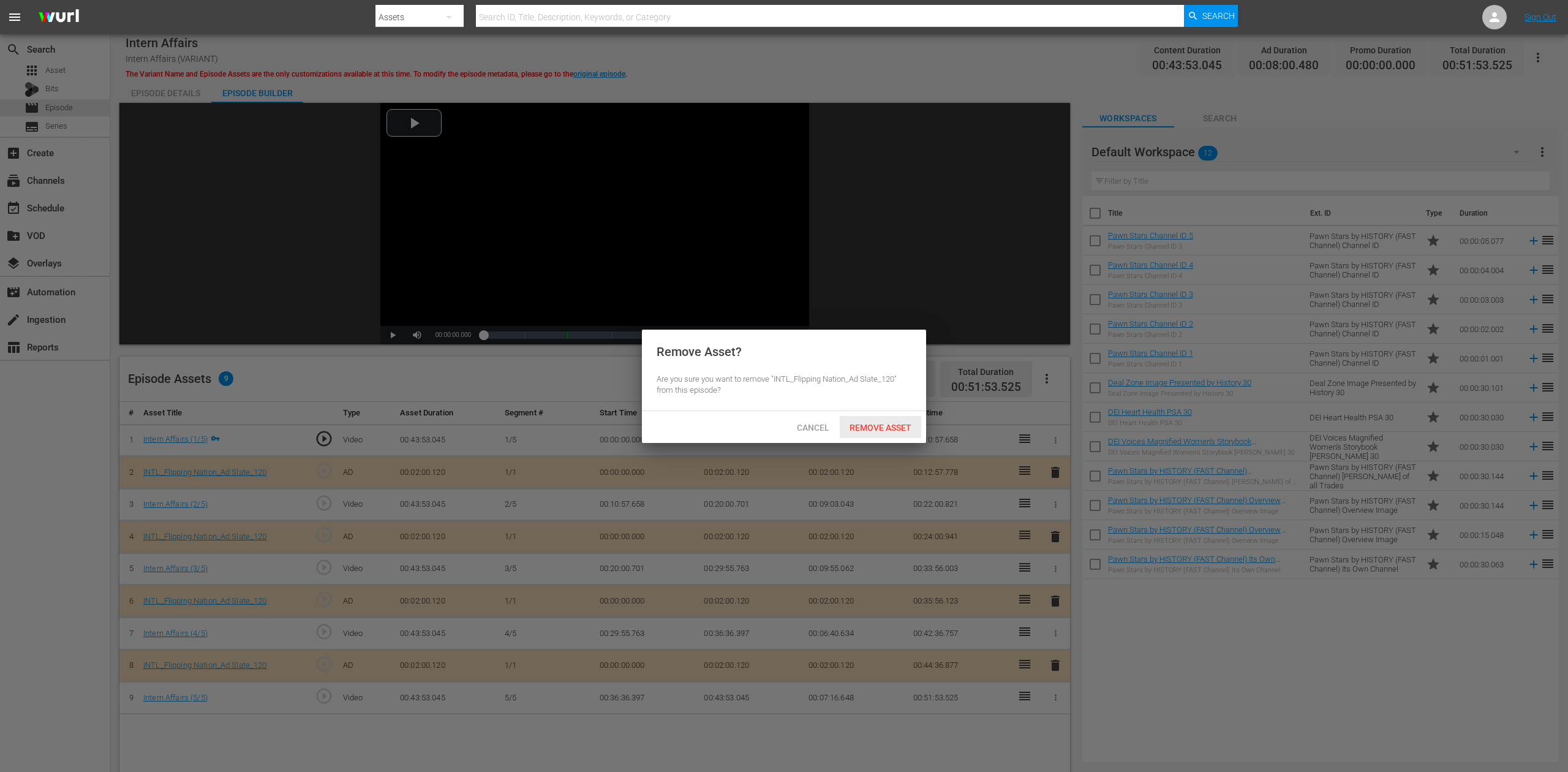
click at [884, 430] on span "Remove Asset" at bounding box center [881, 428] width 82 height 10
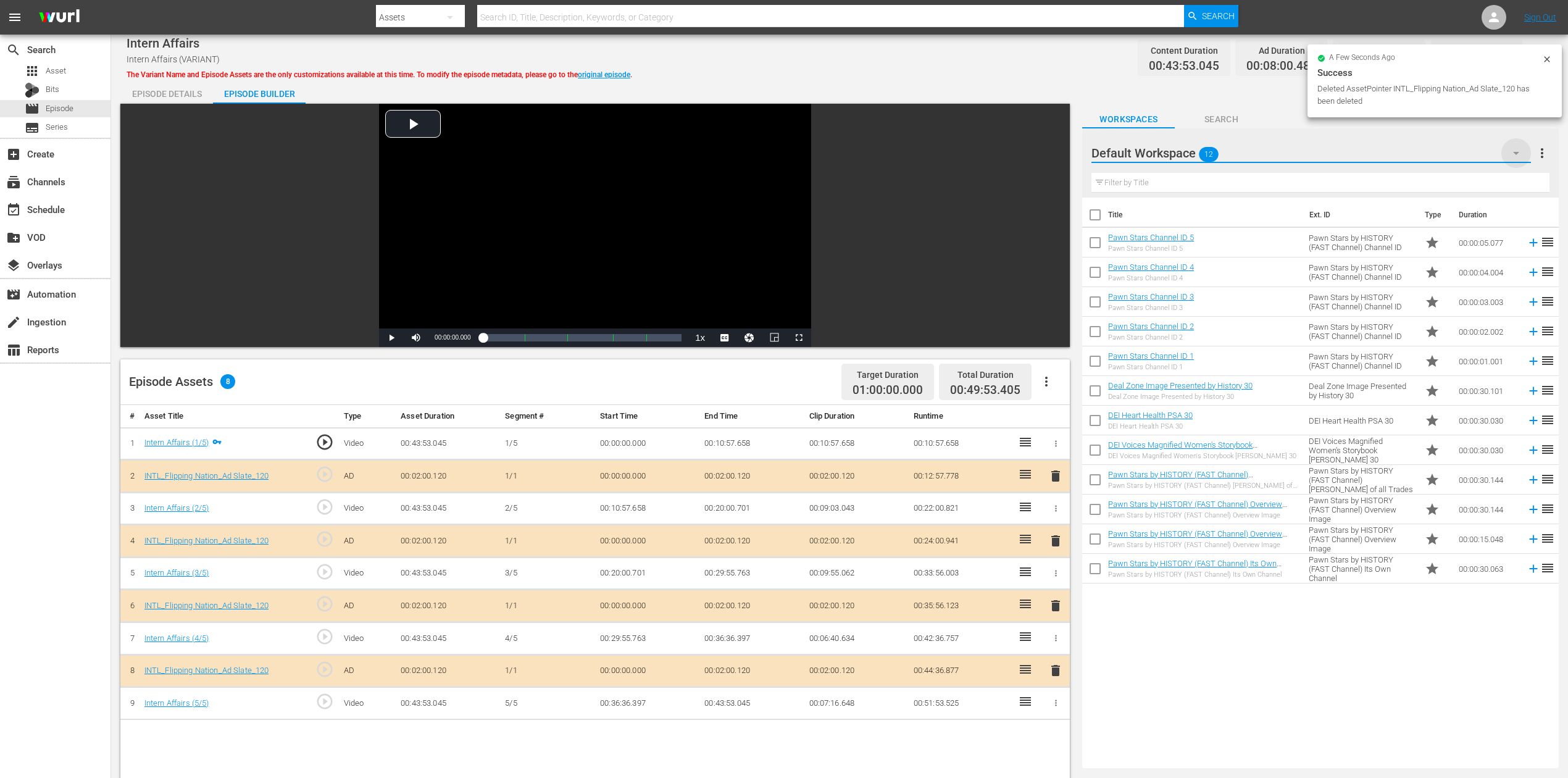
click at [1185, 151] on icon "button" at bounding box center [1516, 153] width 15 height 15
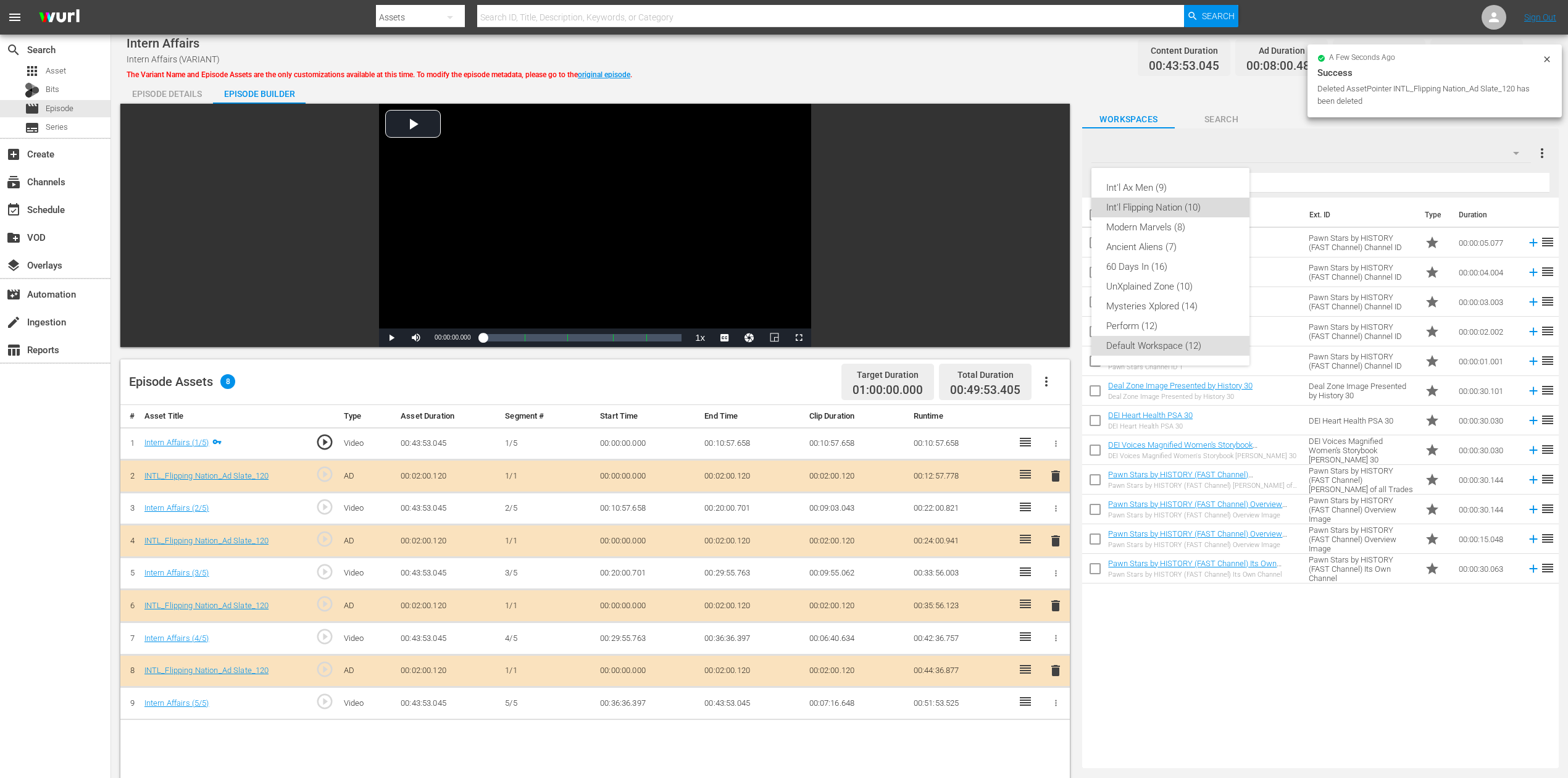
click at [1153, 208] on div "Int'l Flipping Nation (10)" at bounding box center [1171, 208] width 129 height 20
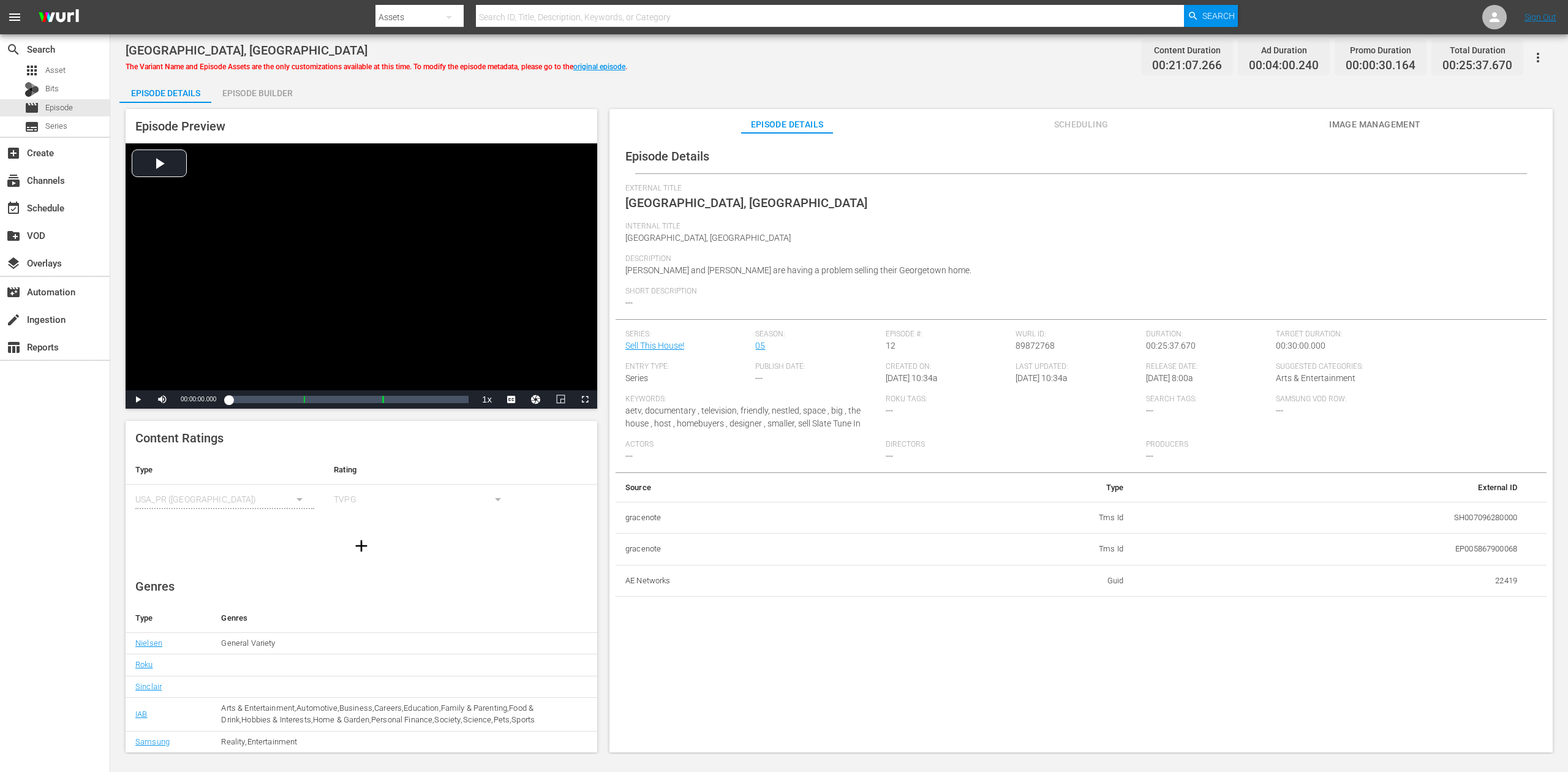
click at [261, 84] on div "Episode Builder" at bounding box center [257, 93] width 92 height 29
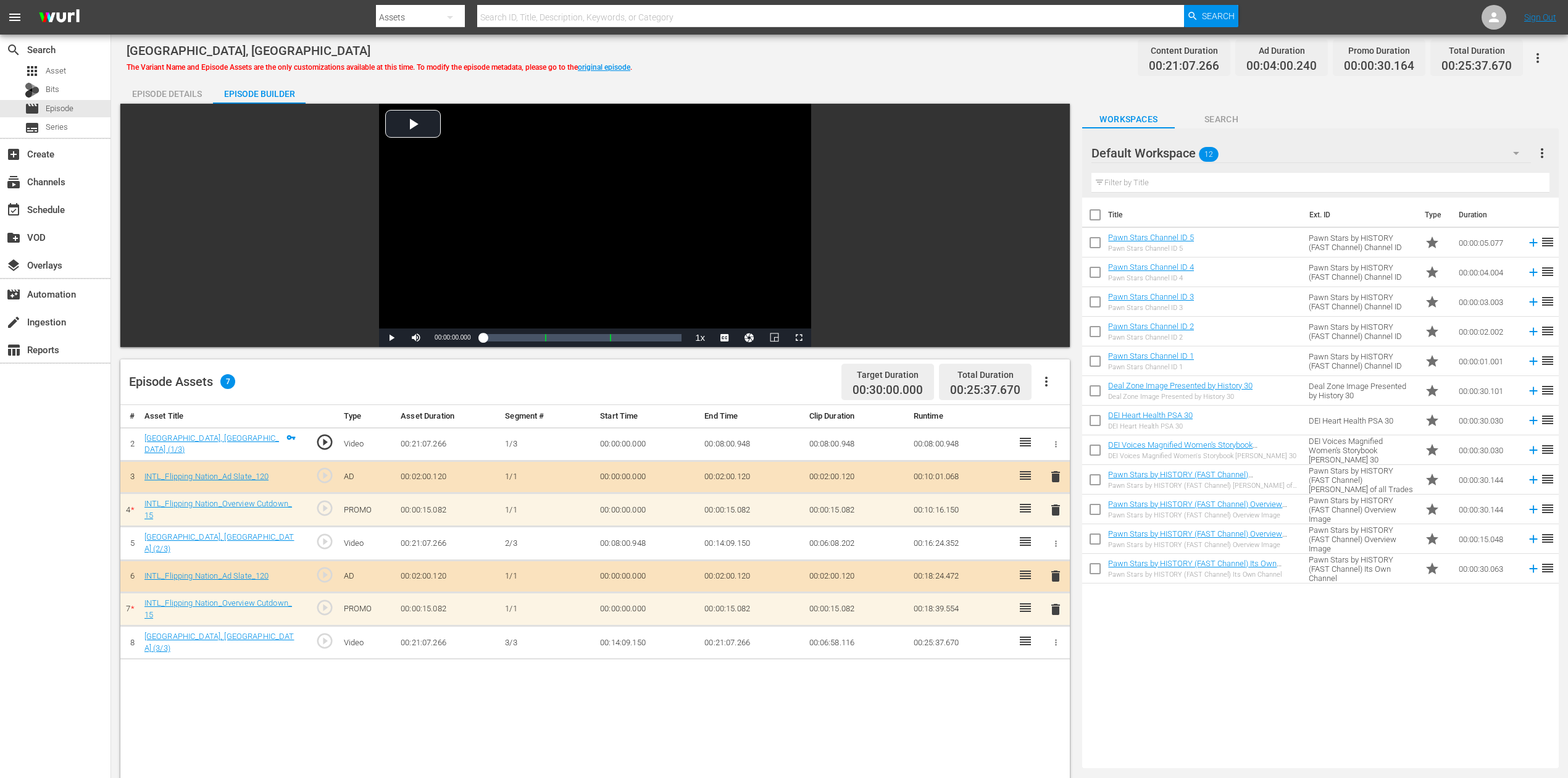
click at [1056, 509] on span "delete" at bounding box center [1056, 510] width 15 height 15
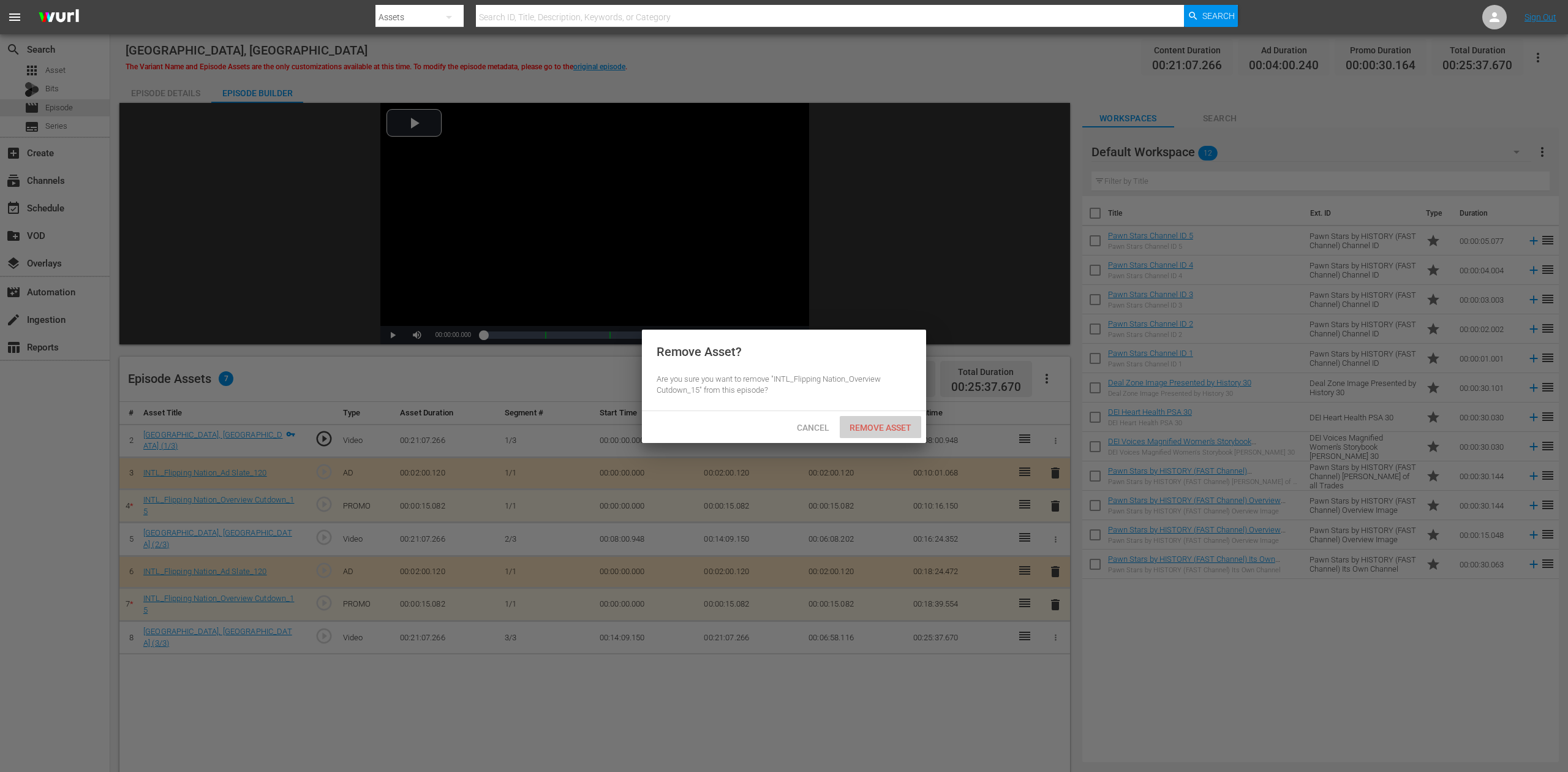
click at [900, 428] on span "Remove Asset" at bounding box center [881, 428] width 82 height 10
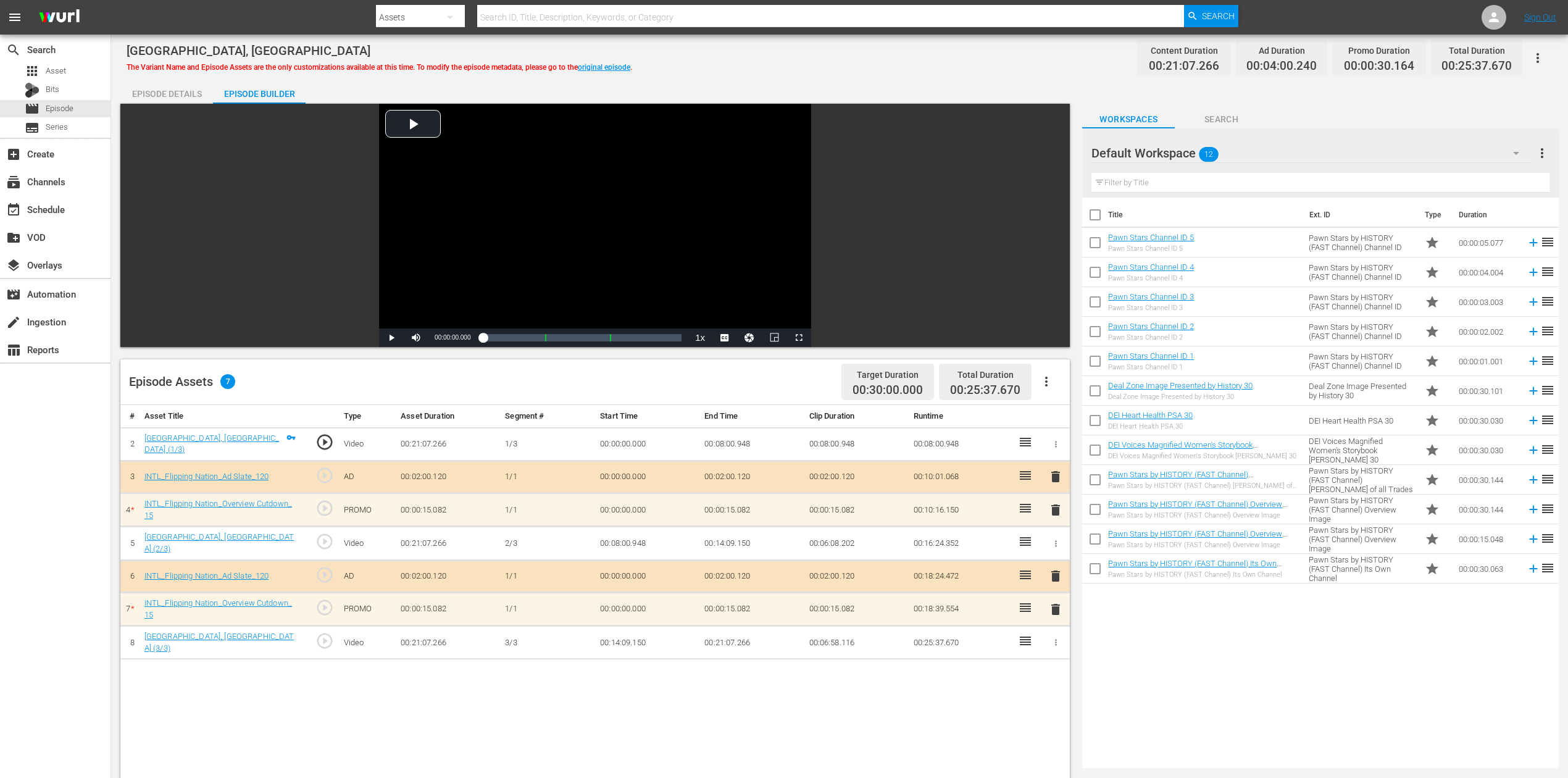
click at [1054, 583] on span "delete" at bounding box center [1056, 609] width 15 height 15
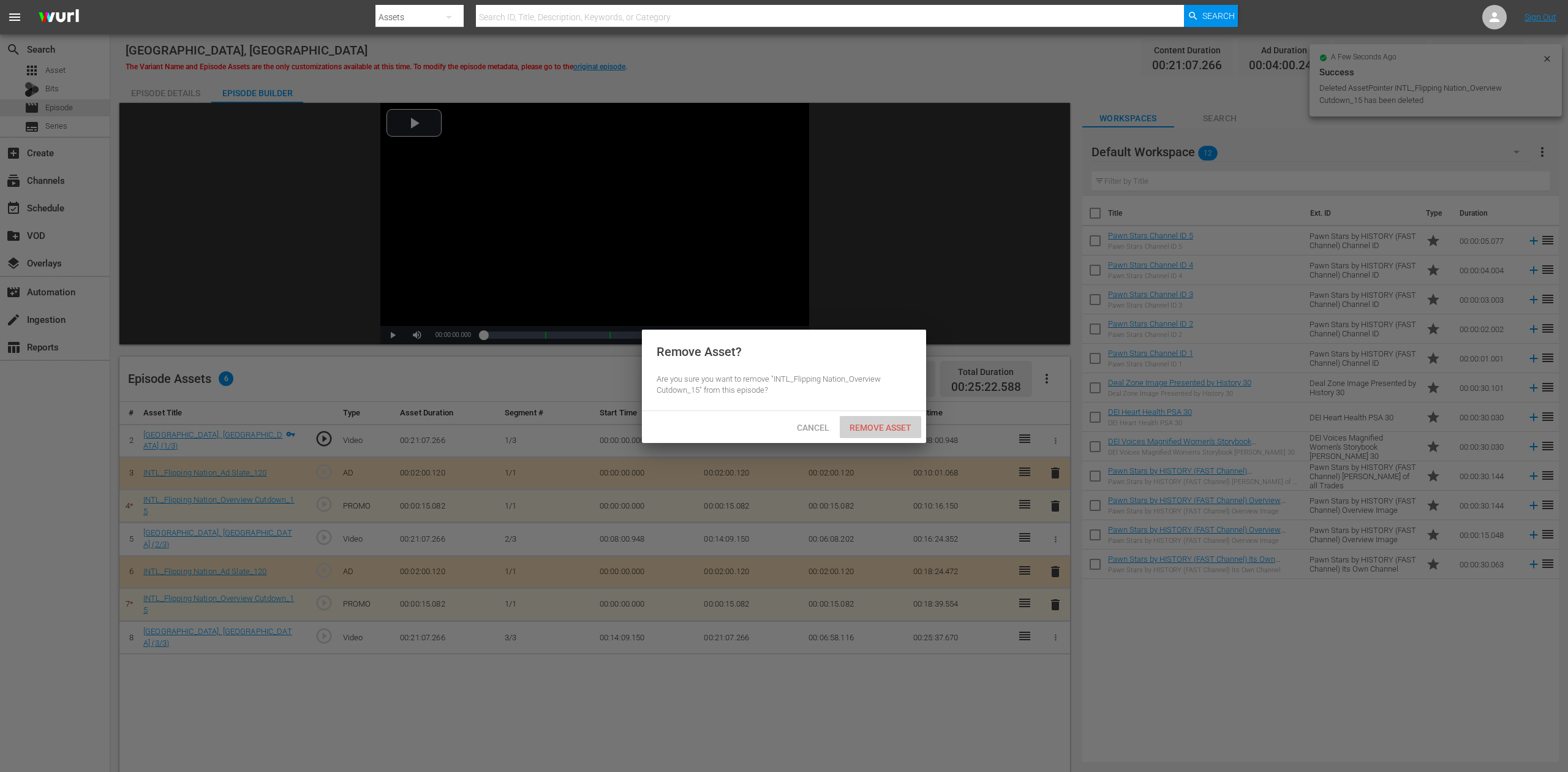
click at [889, 418] on div "Remove Asset" at bounding box center [881, 427] width 82 height 23
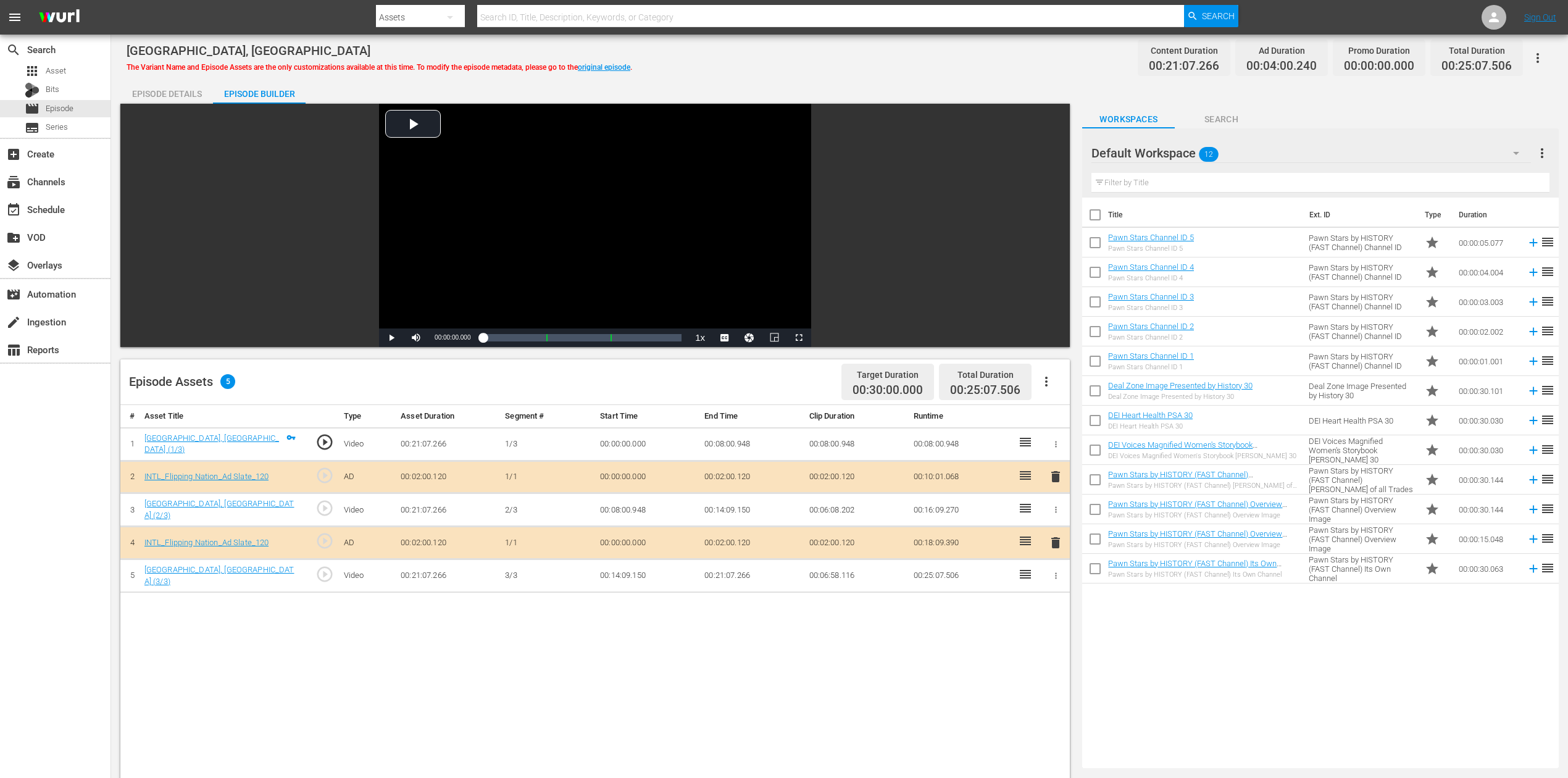
click at [1185, 153] on icon "button" at bounding box center [1515, 153] width 6 height 3
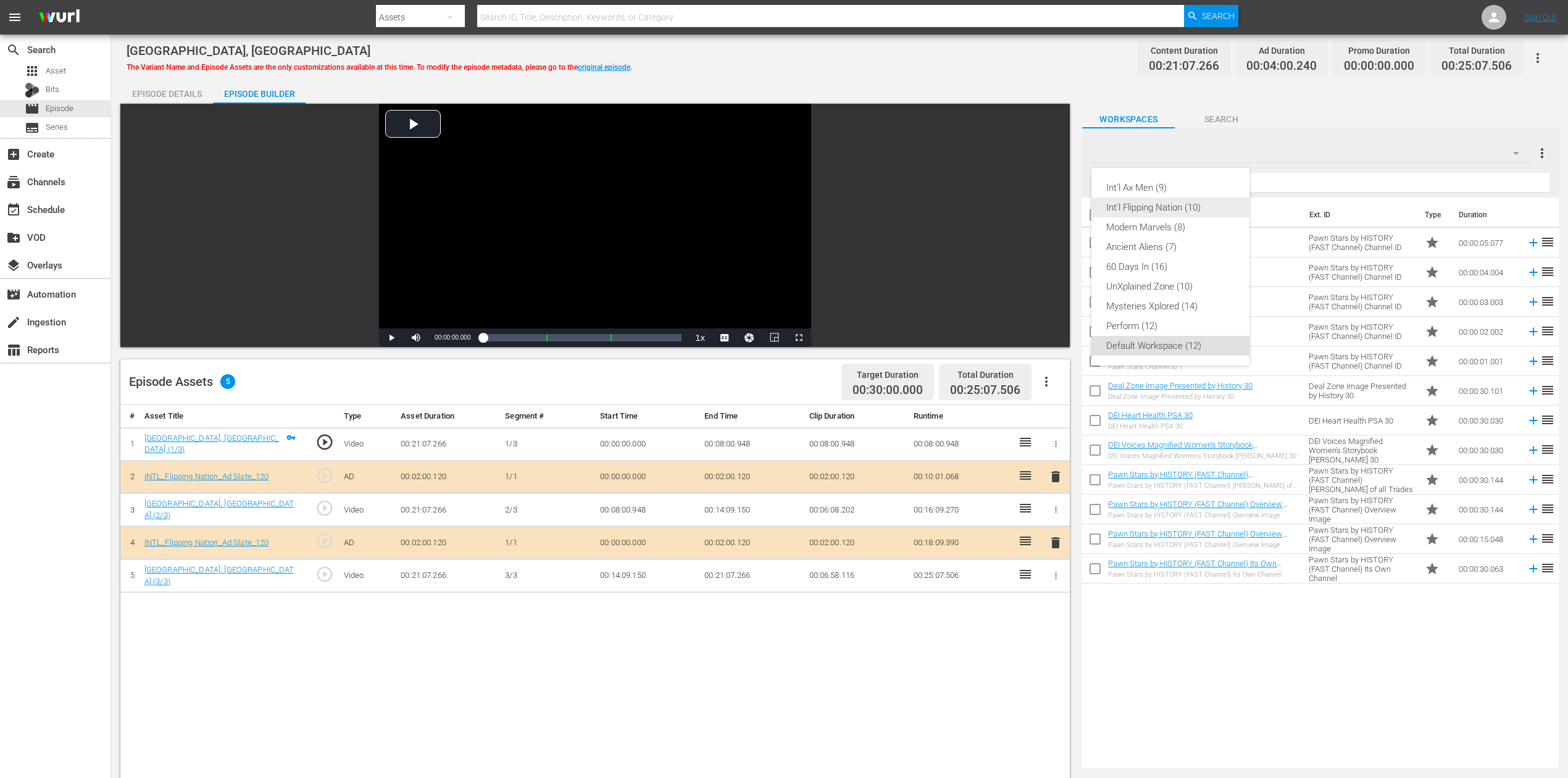
click at [1183, 204] on div "Int'l Flipping Nation (10)" at bounding box center [1171, 208] width 129 height 20
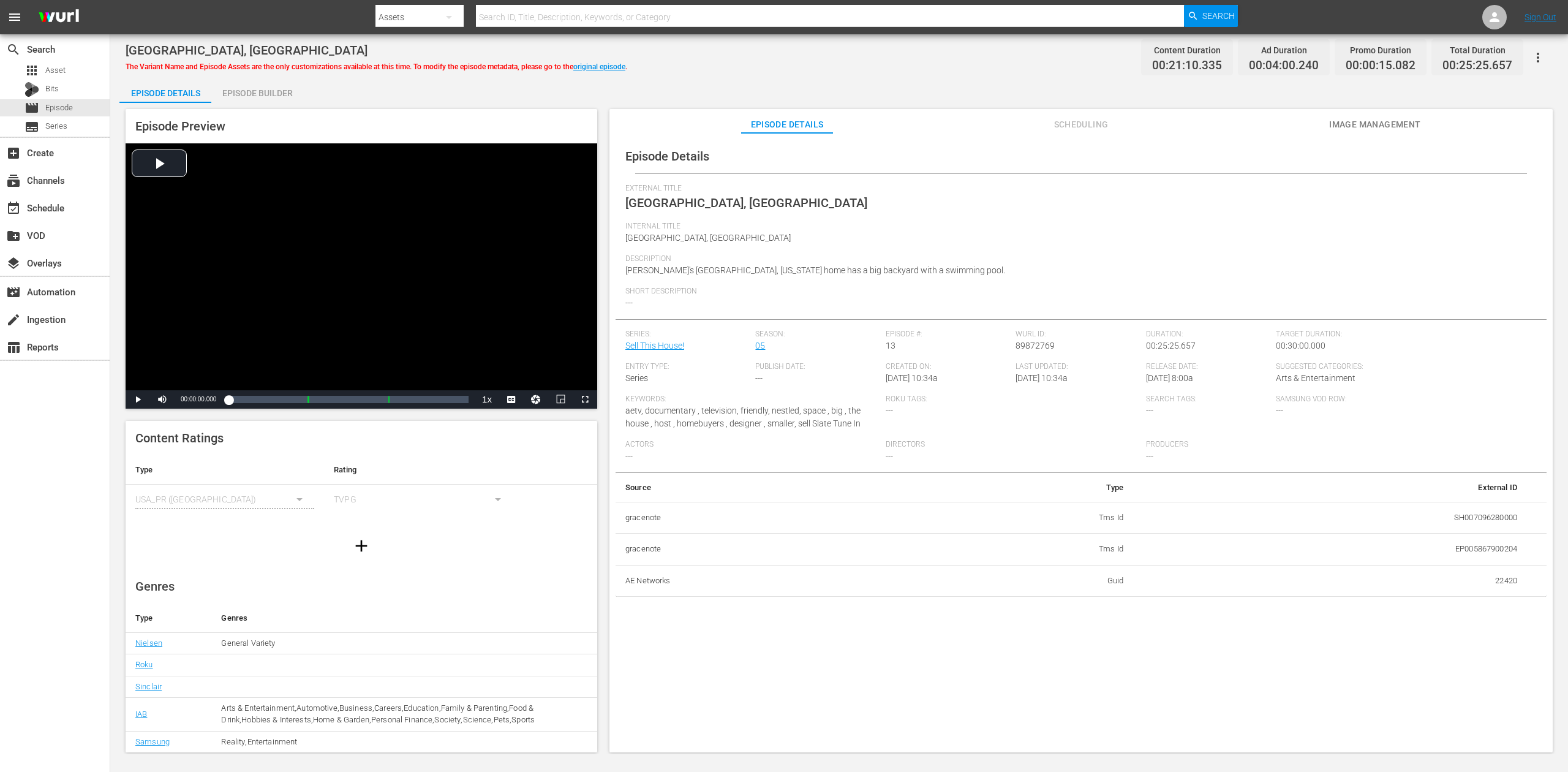
click at [238, 92] on div "Episode Builder" at bounding box center [257, 93] width 92 height 29
click at [245, 92] on div "Episode Builder" at bounding box center [257, 93] width 92 height 29
click at [249, 89] on div "Episode Builder" at bounding box center [257, 93] width 92 height 29
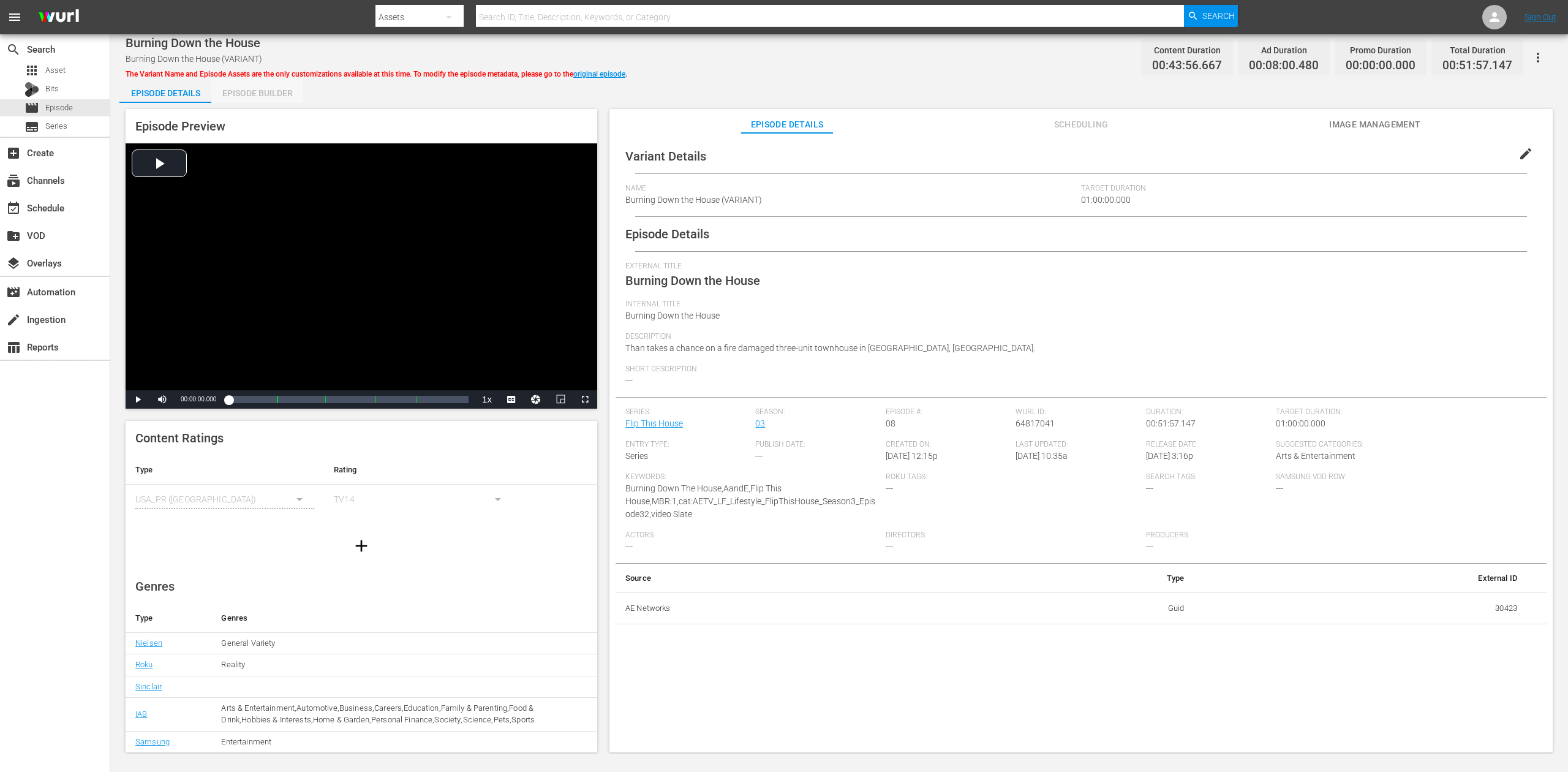
click at [241, 89] on div "Episode Builder" at bounding box center [257, 93] width 92 height 29
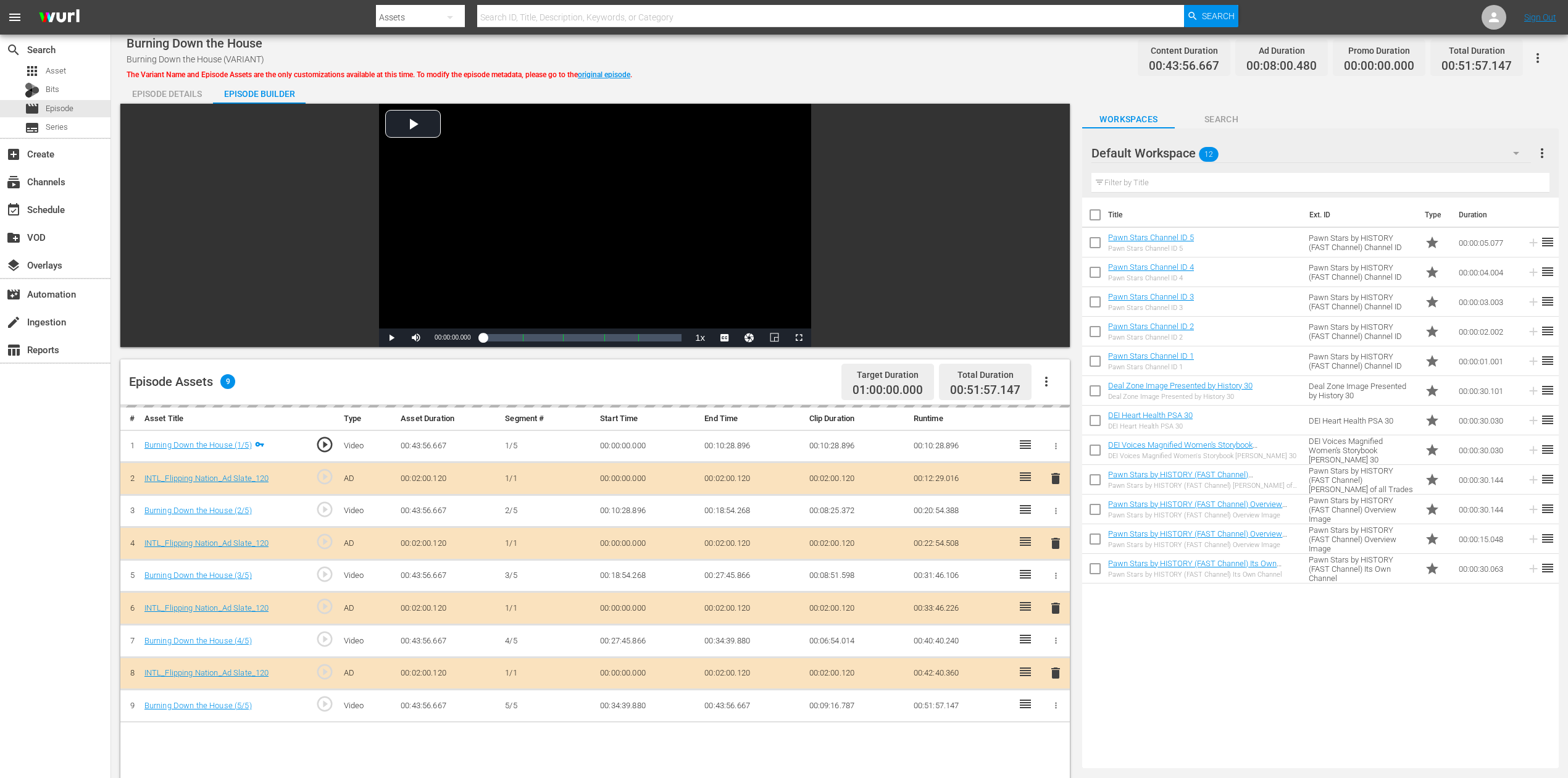
click at [1185, 146] on icon "button" at bounding box center [1516, 153] width 15 height 15
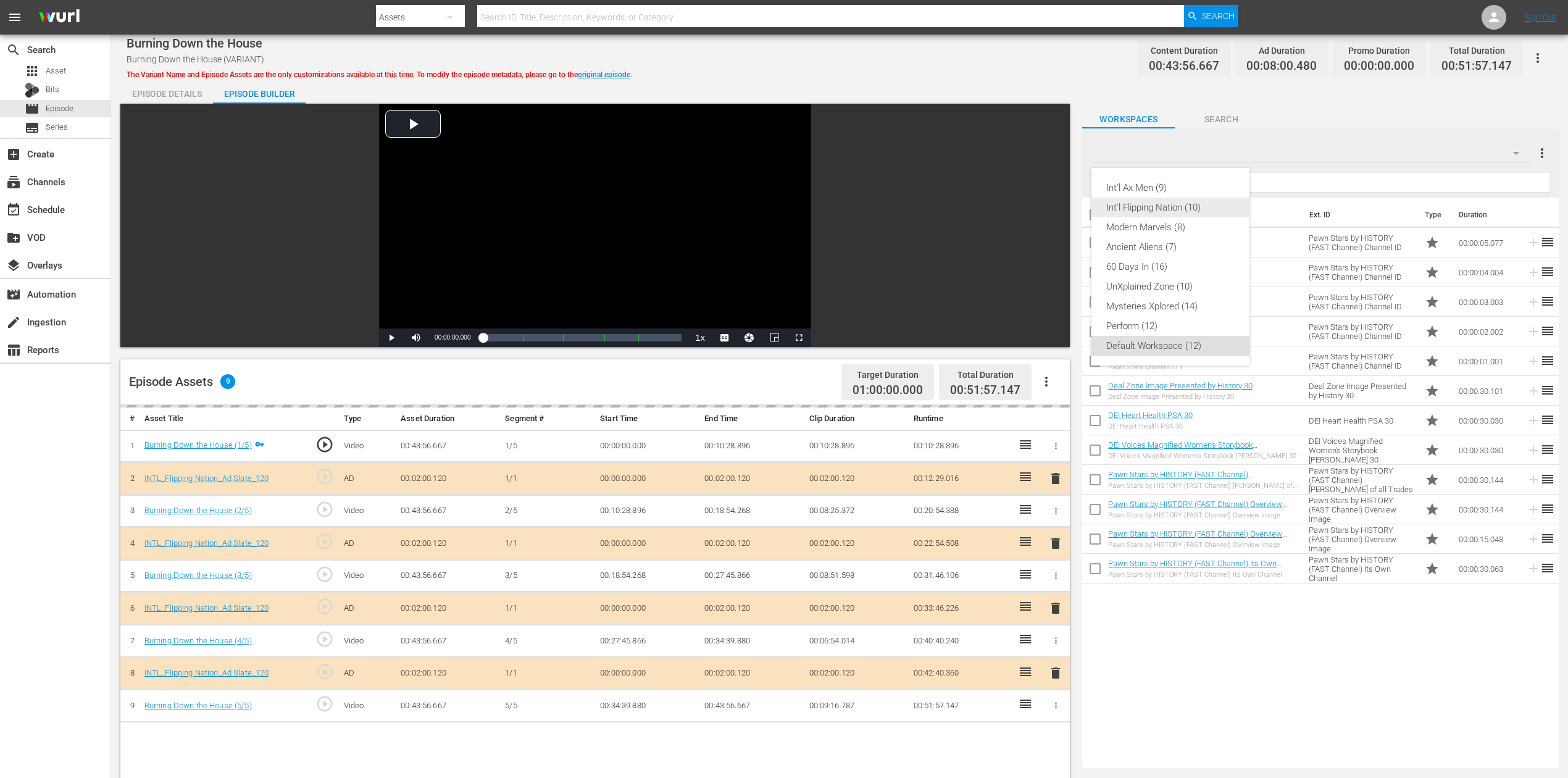
click at [1185, 210] on div "Int'l Flipping Nation (10)" at bounding box center [1171, 208] width 129 height 20
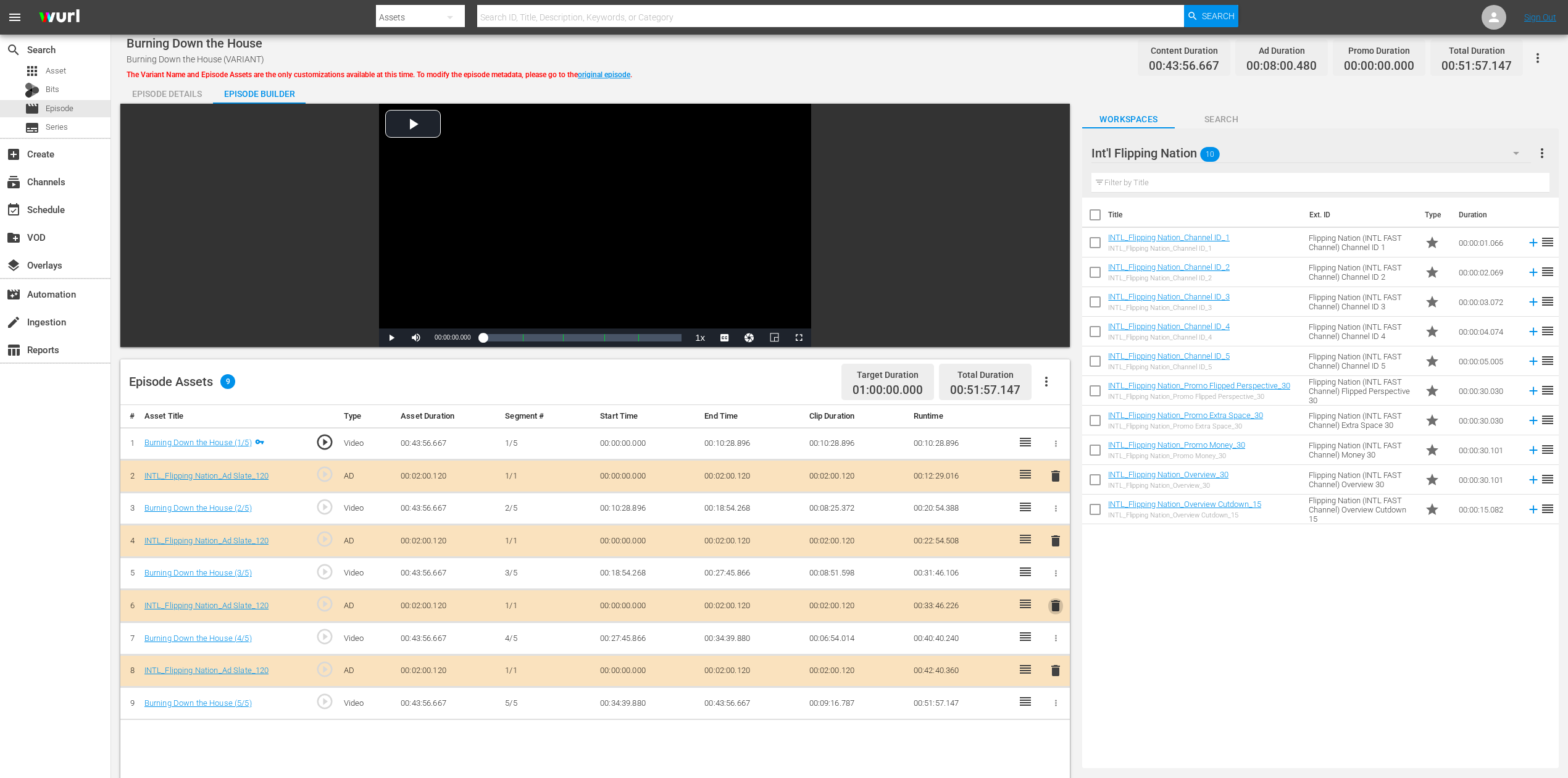
click span "delete"
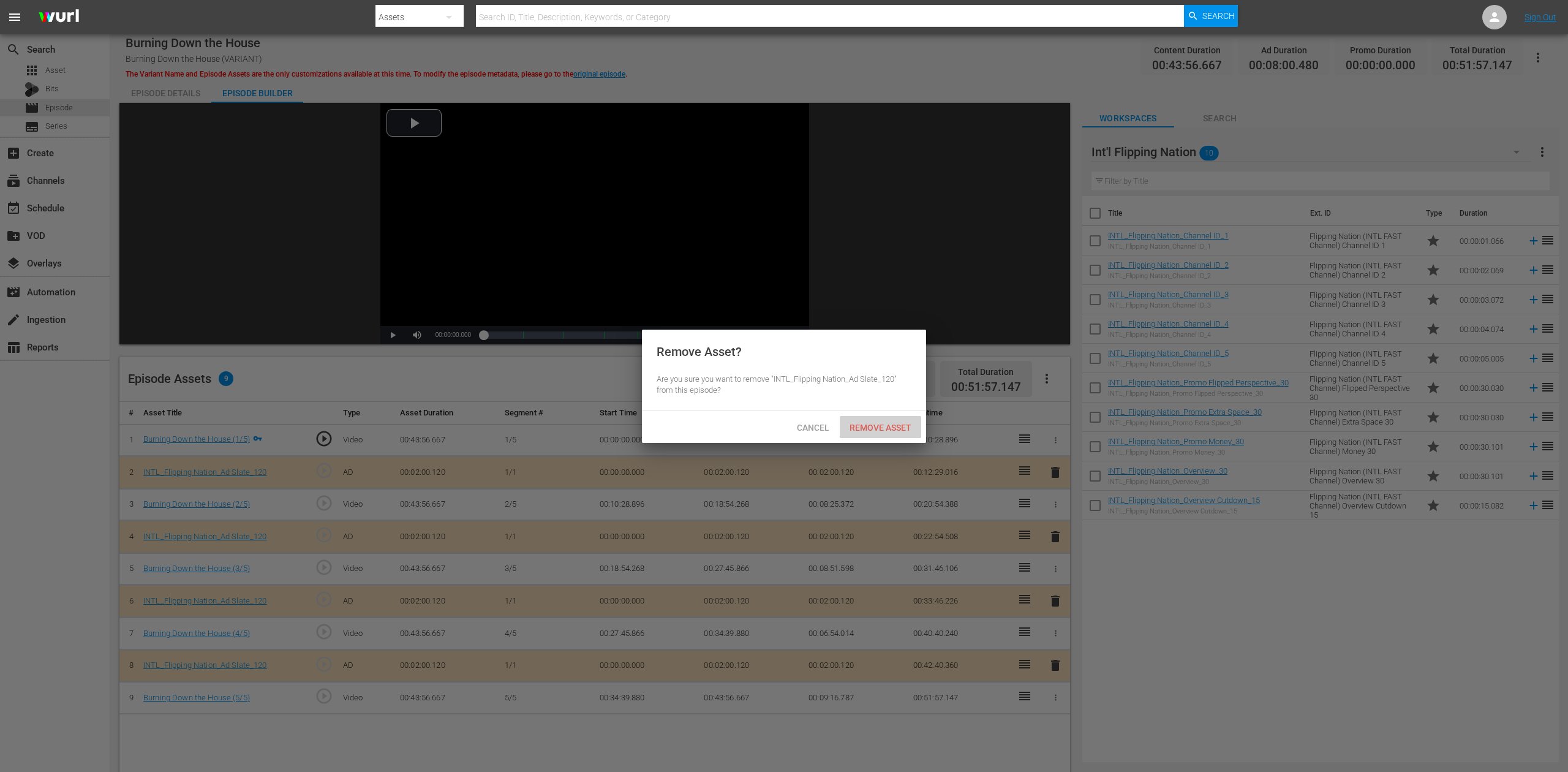
click span "Remove Asset"
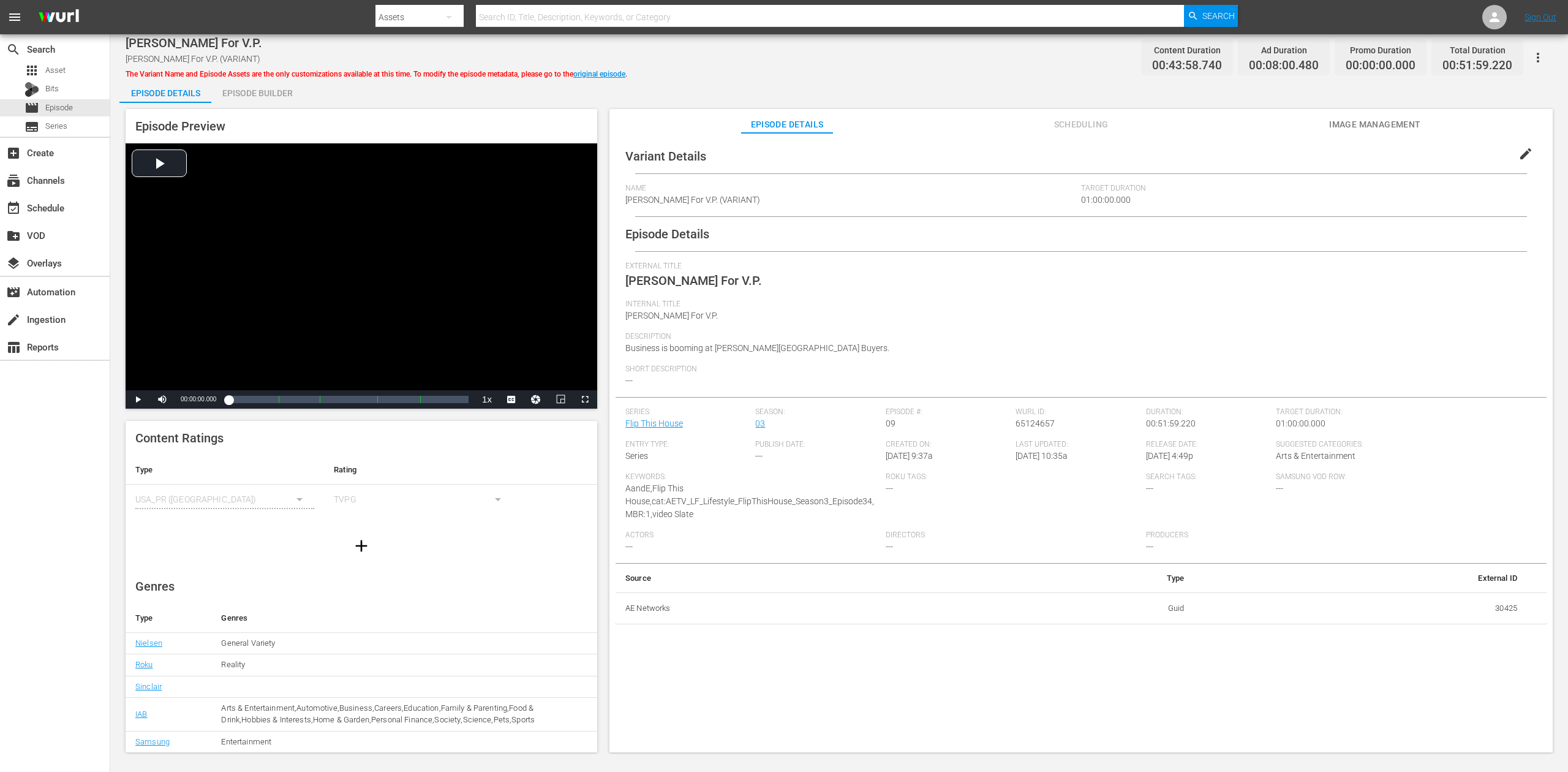
click at [264, 96] on div "Episode Builder" at bounding box center [257, 93] width 92 height 29
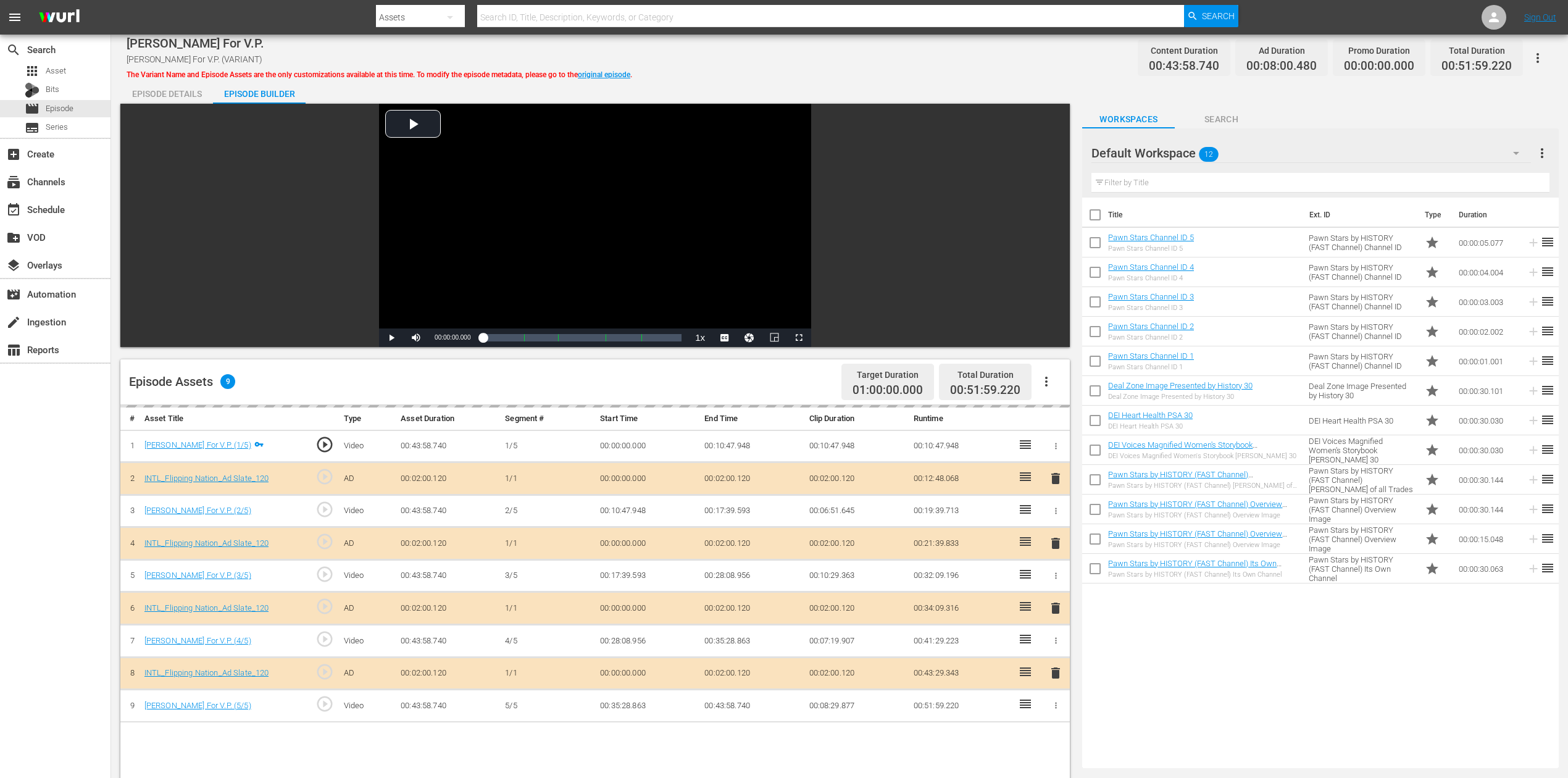
click at [1185, 152] on icon "button" at bounding box center [1515, 153] width 6 height 3
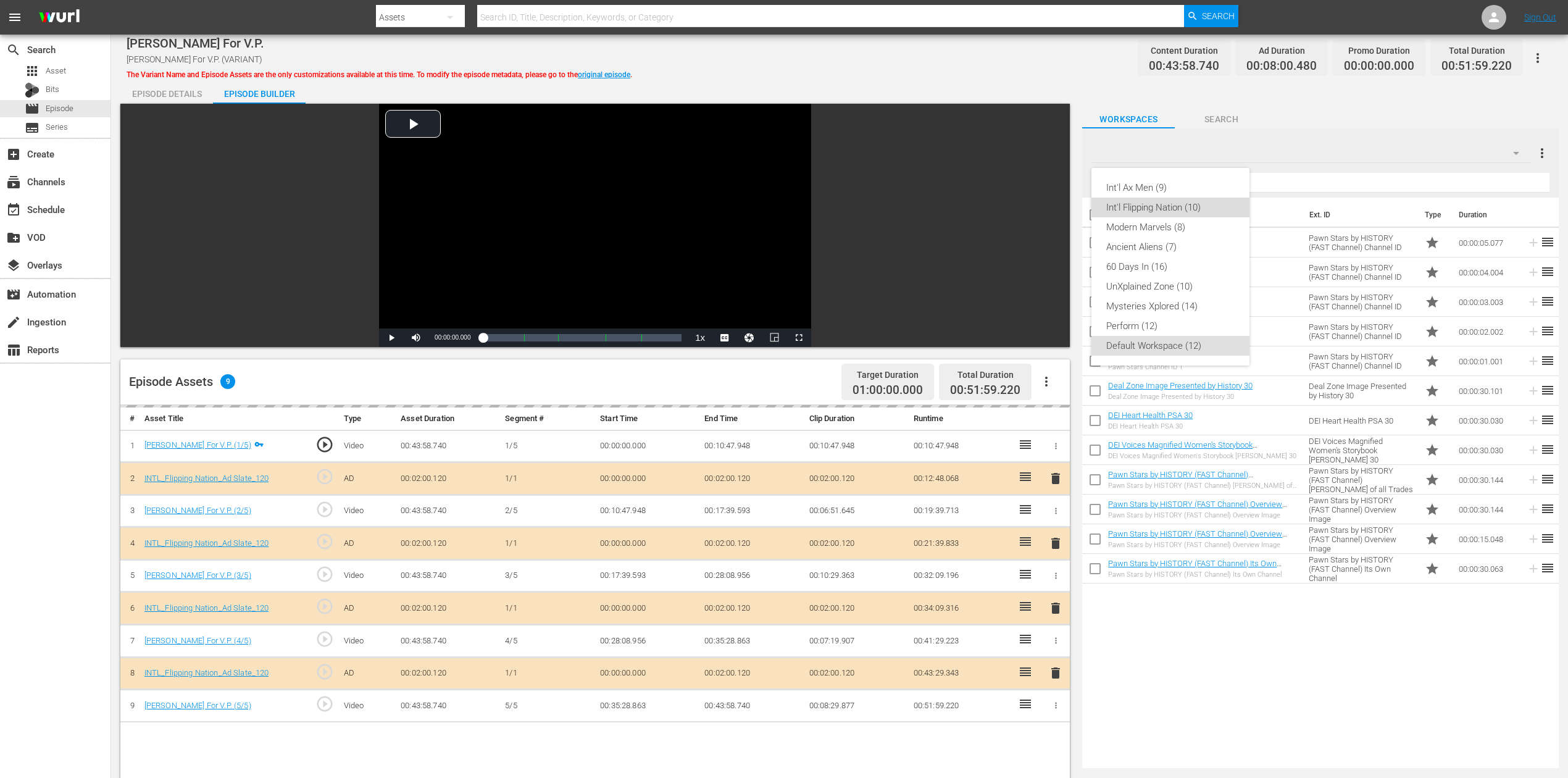
click at [1179, 208] on div "Int'l Flipping Nation (10)" at bounding box center [1171, 208] width 129 height 20
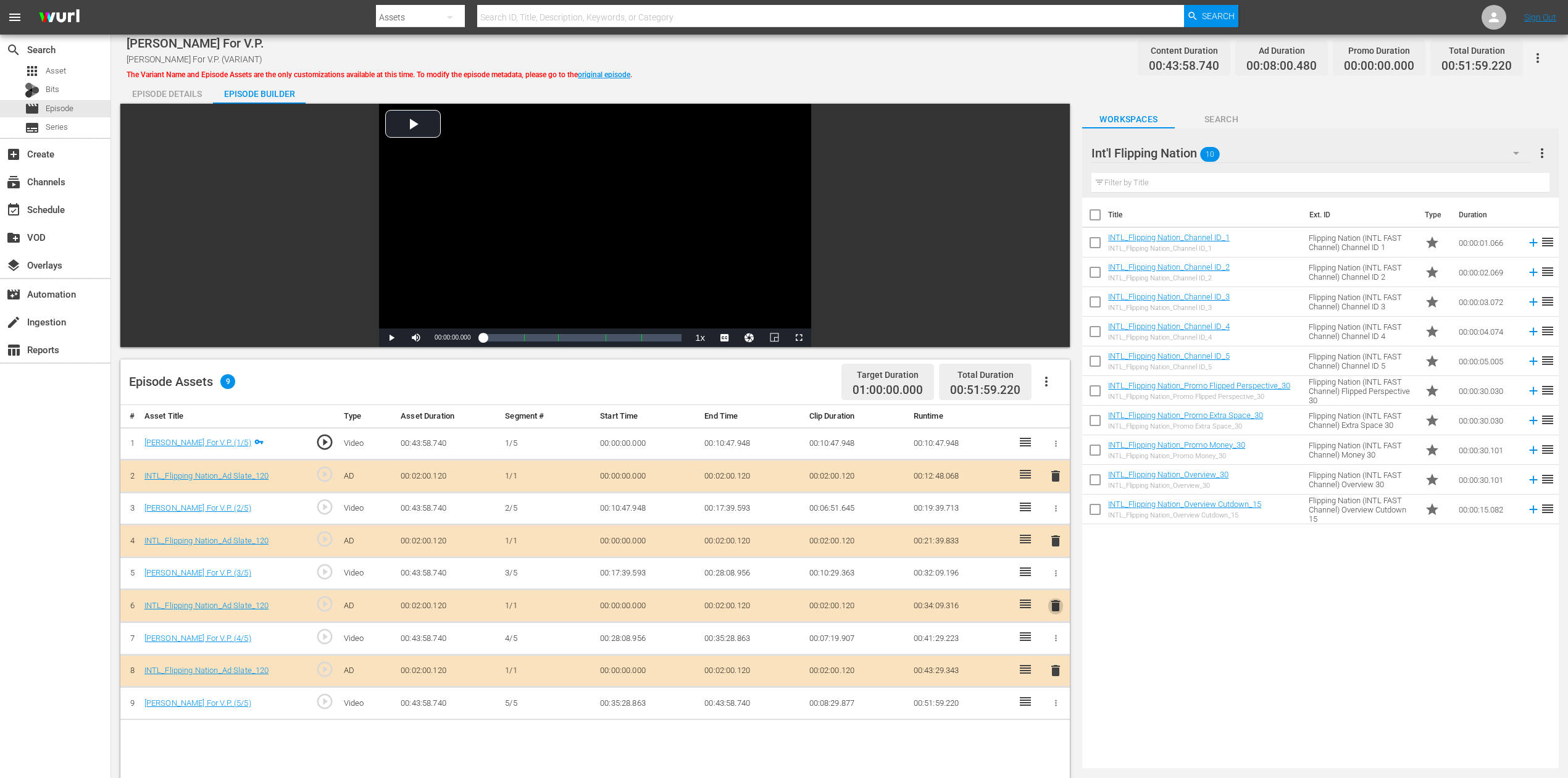
click at [1054, 583] on span "delete" at bounding box center [1056, 606] width 15 height 15
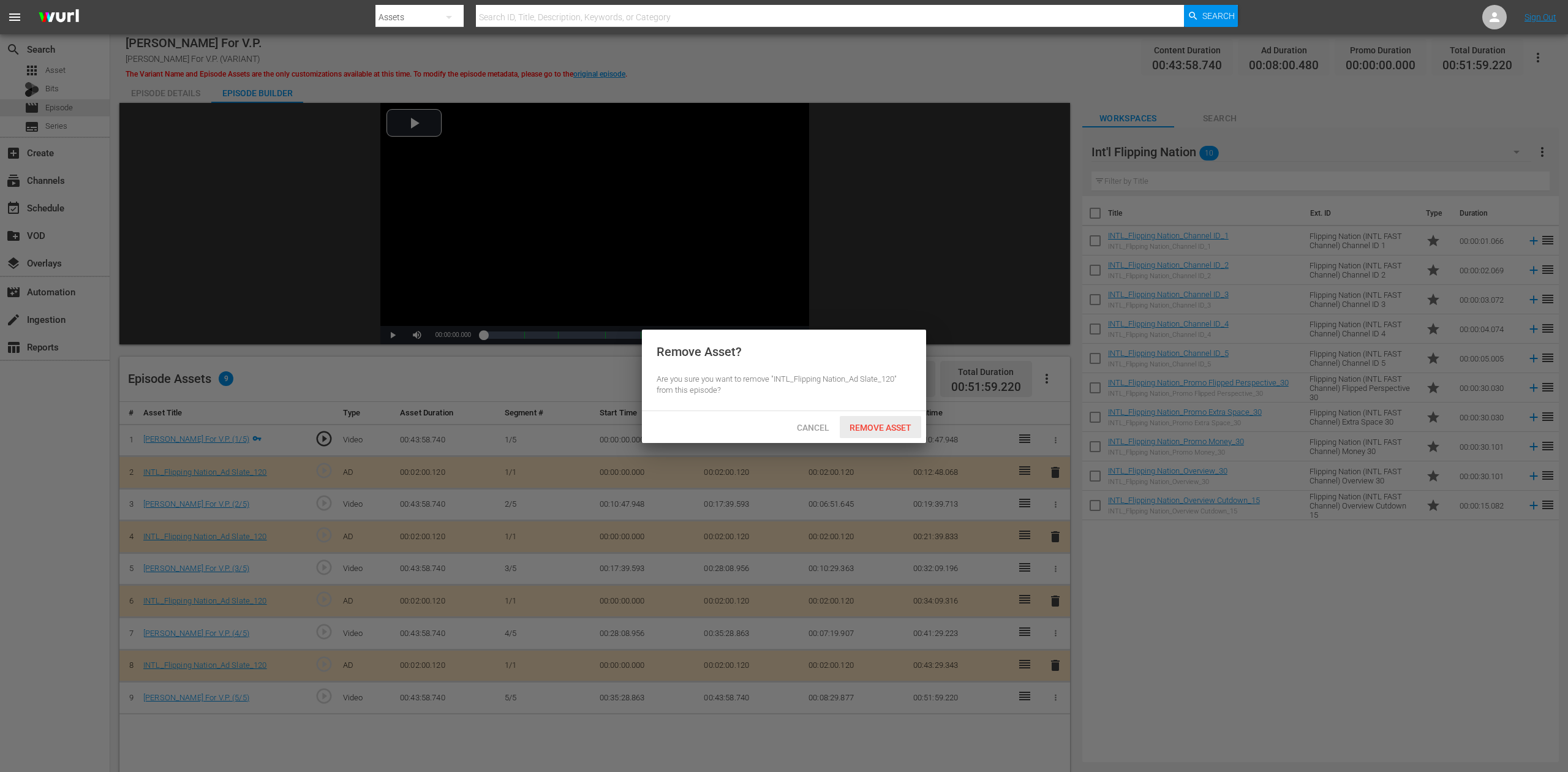
click at [896, 429] on span "Remove Asset" at bounding box center [881, 428] width 82 height 10
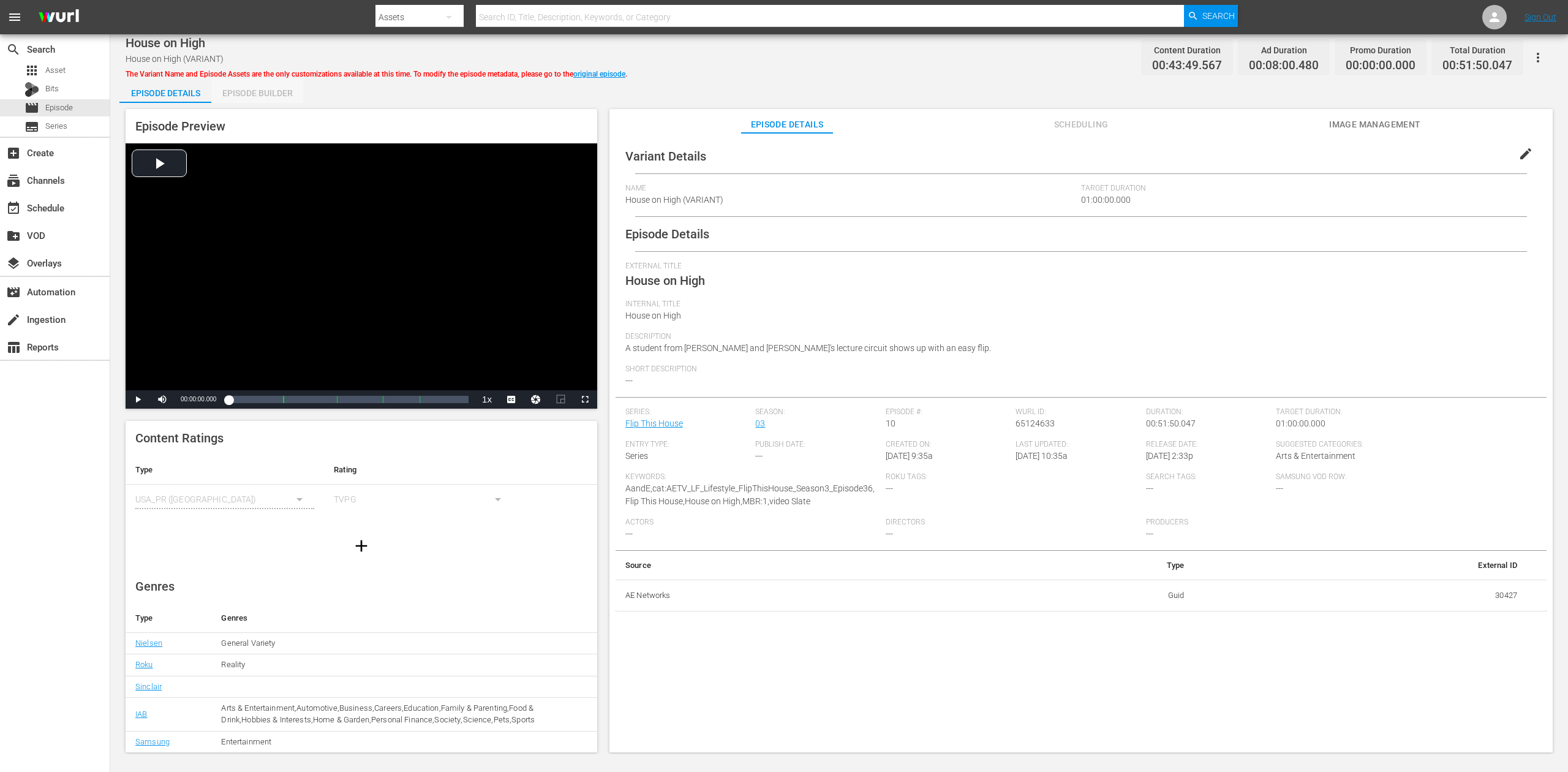
click at [260, 91] on div "Episode Builder" at bounding box center [257, 93] width 92 height 29
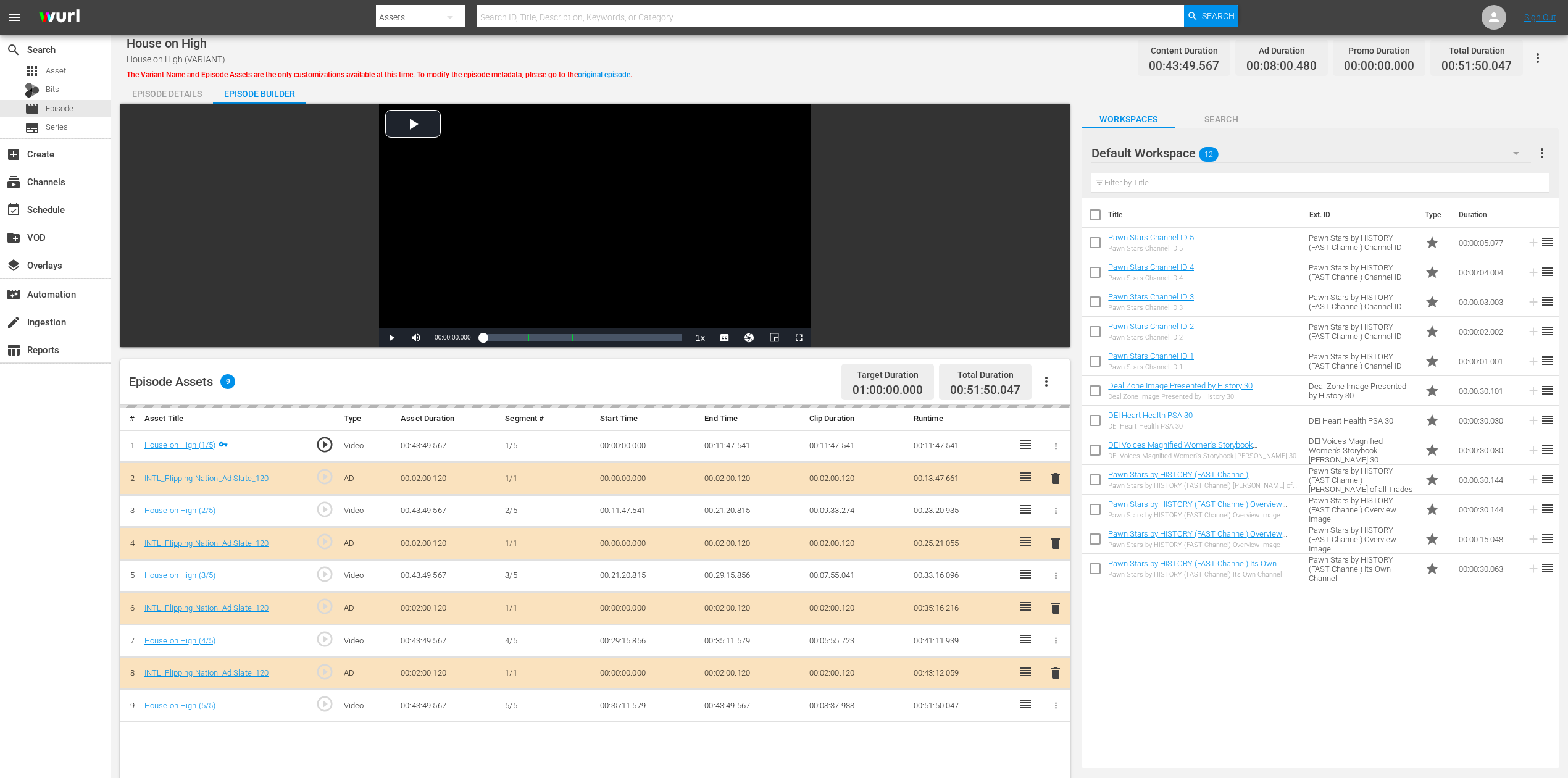
click at [1185, 152] on icon "button" at bounding box center [1515, 153] width 6 height 3
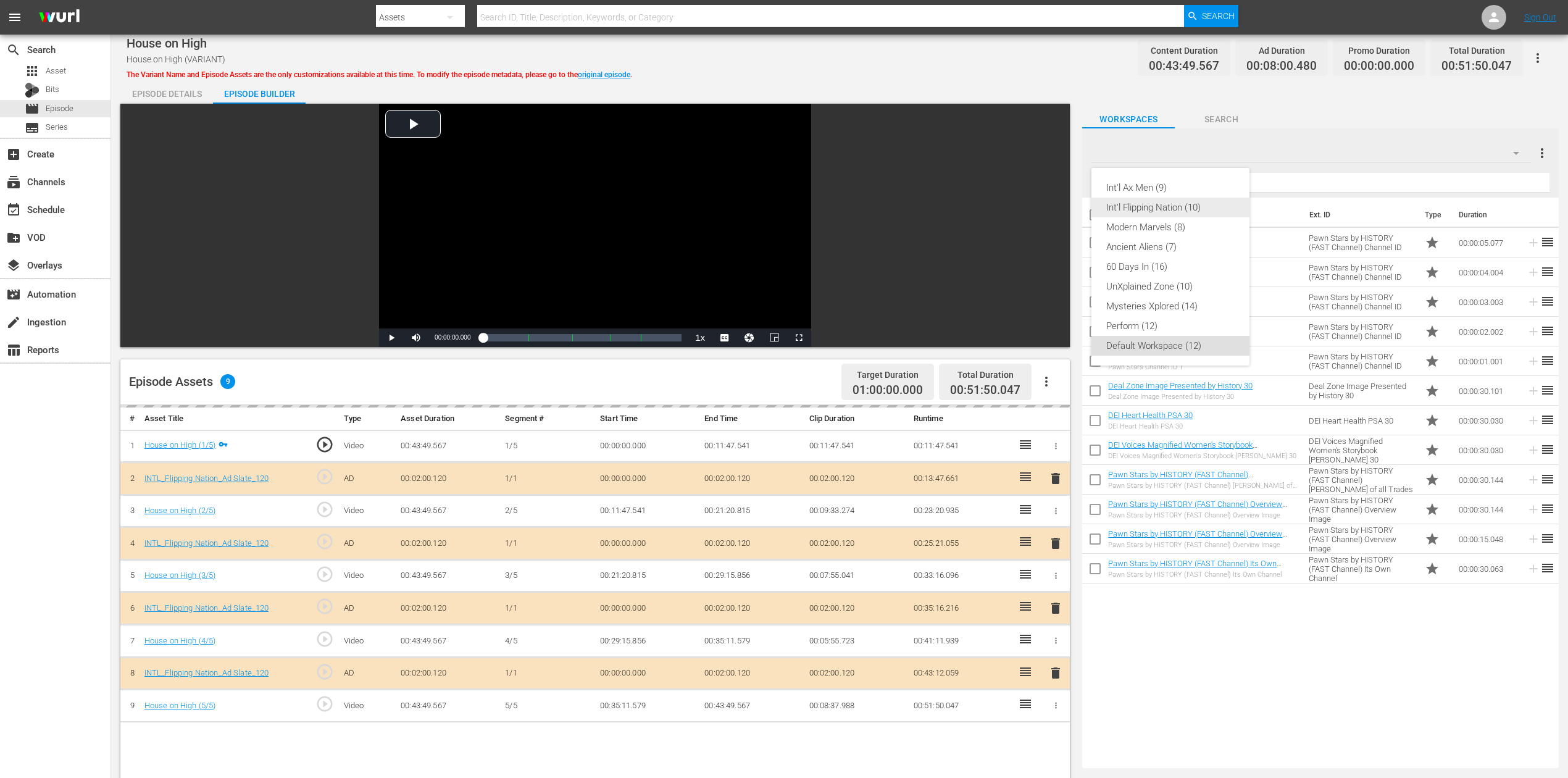
click at [1178, 208] on div "Int'l Flipping Nation (10)" at bounding box center [1171, 208] width 129 height 20
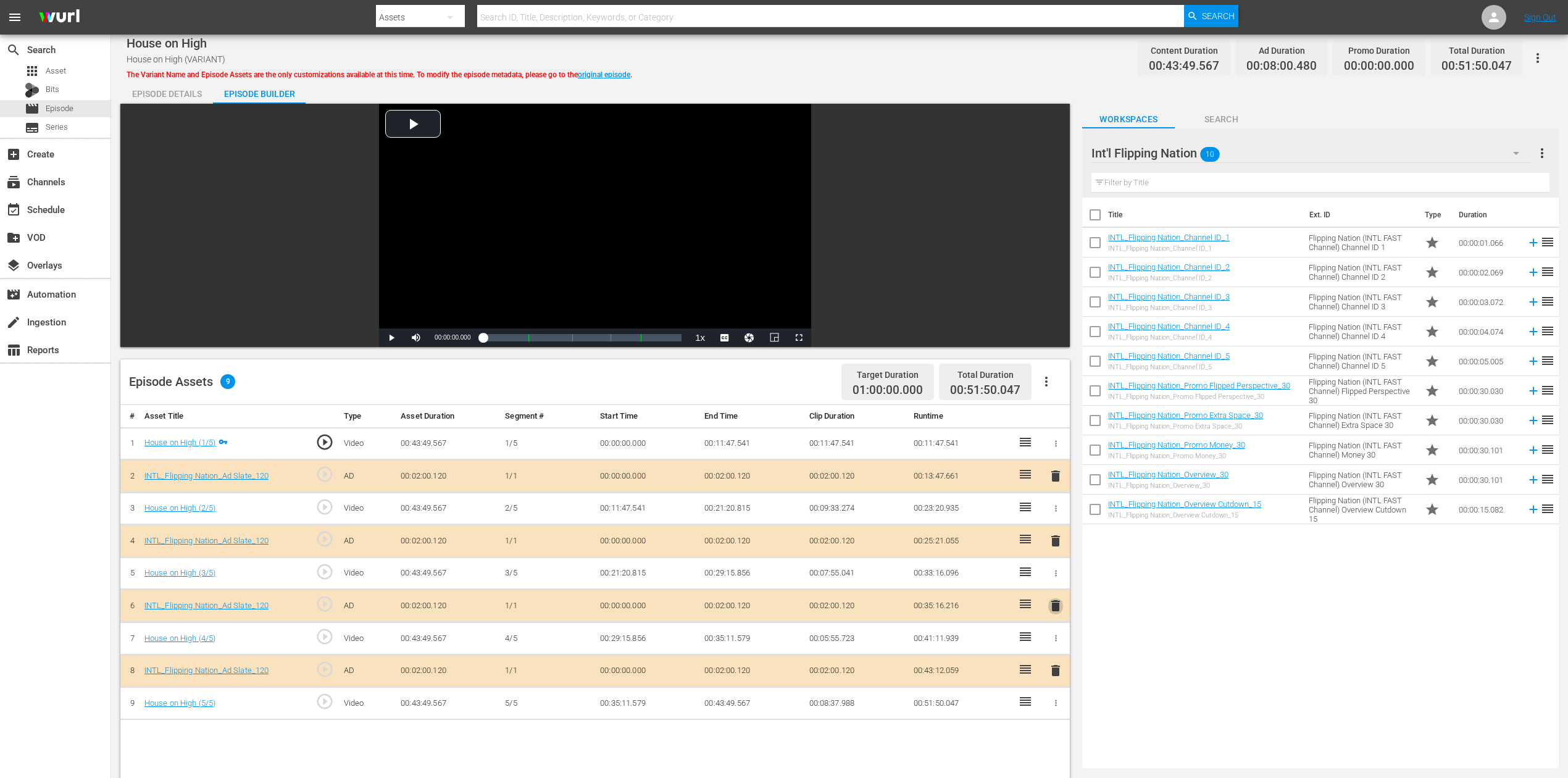
click at [1055, 583] on span "delete" at bounding box center [1056, 606] width 15 height 15
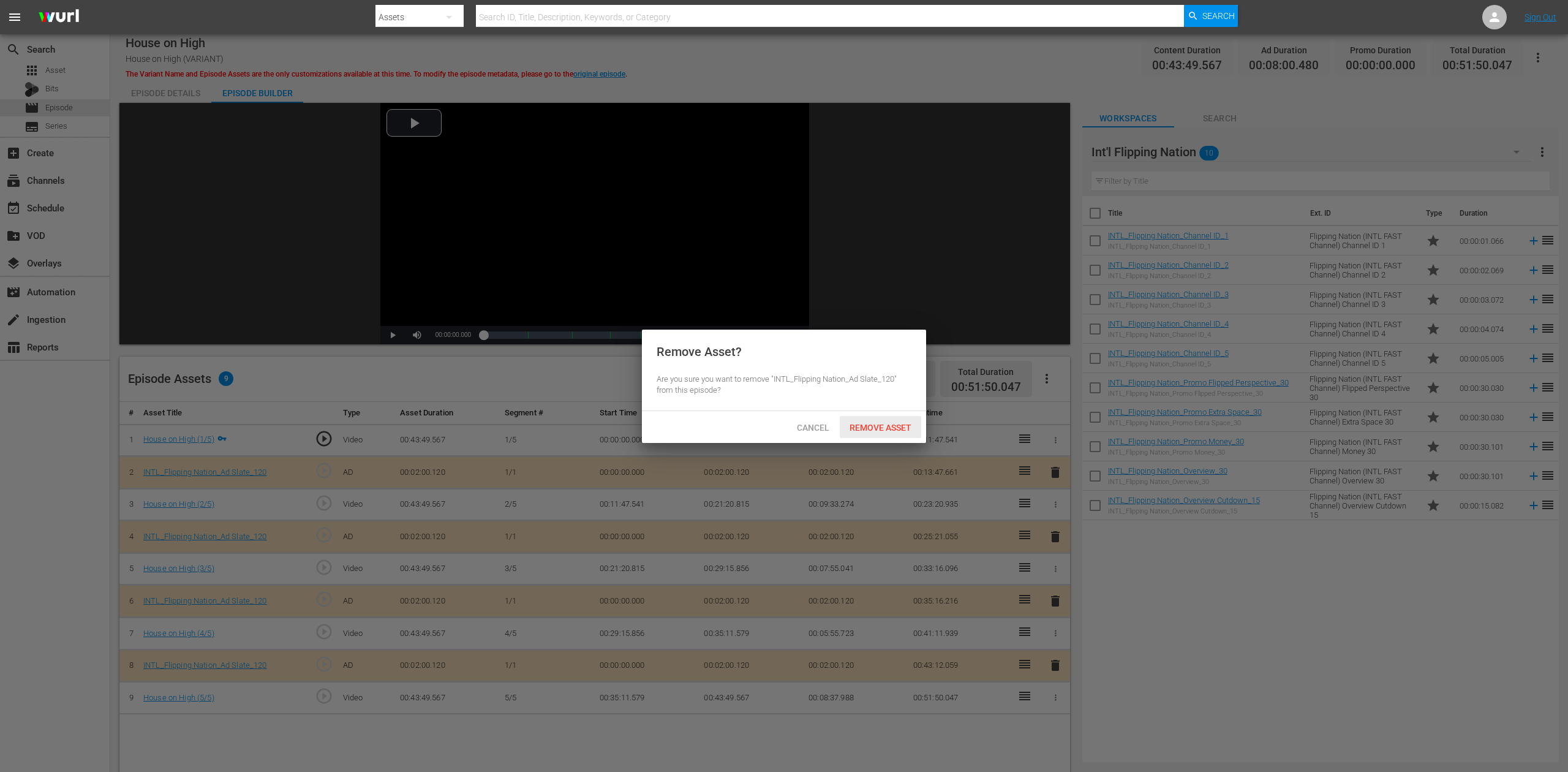
click at [894, 420] on div "Remove Asset" at bounding box center [881, 427] width 82 height 23
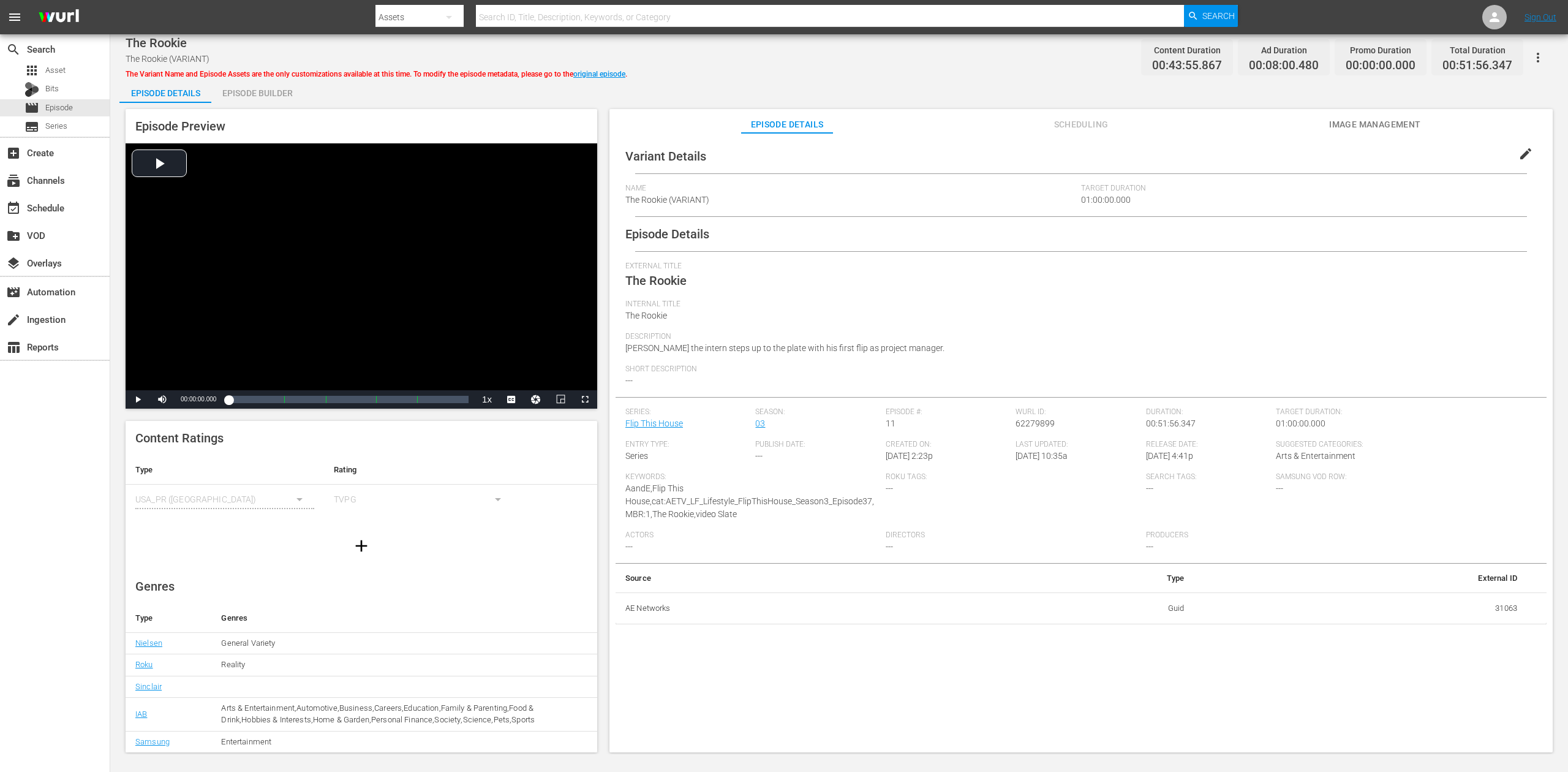
click at [260, 98] on div "Episode Builder" at bounding box center [257, 93] width 92 height 29
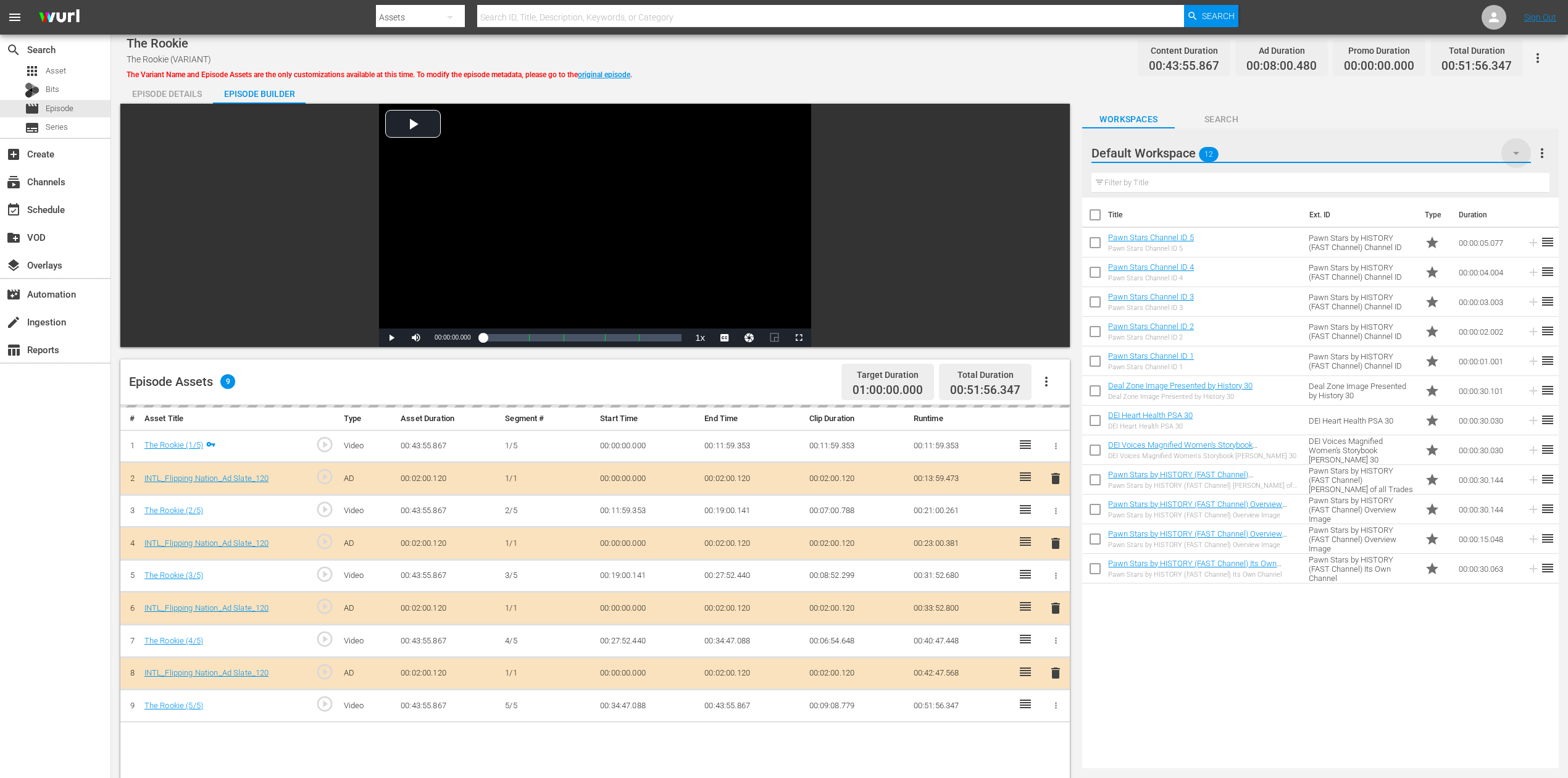
click at [1185, 154] on icon "button" at bounding box center [1516, 153] width 15 height 15
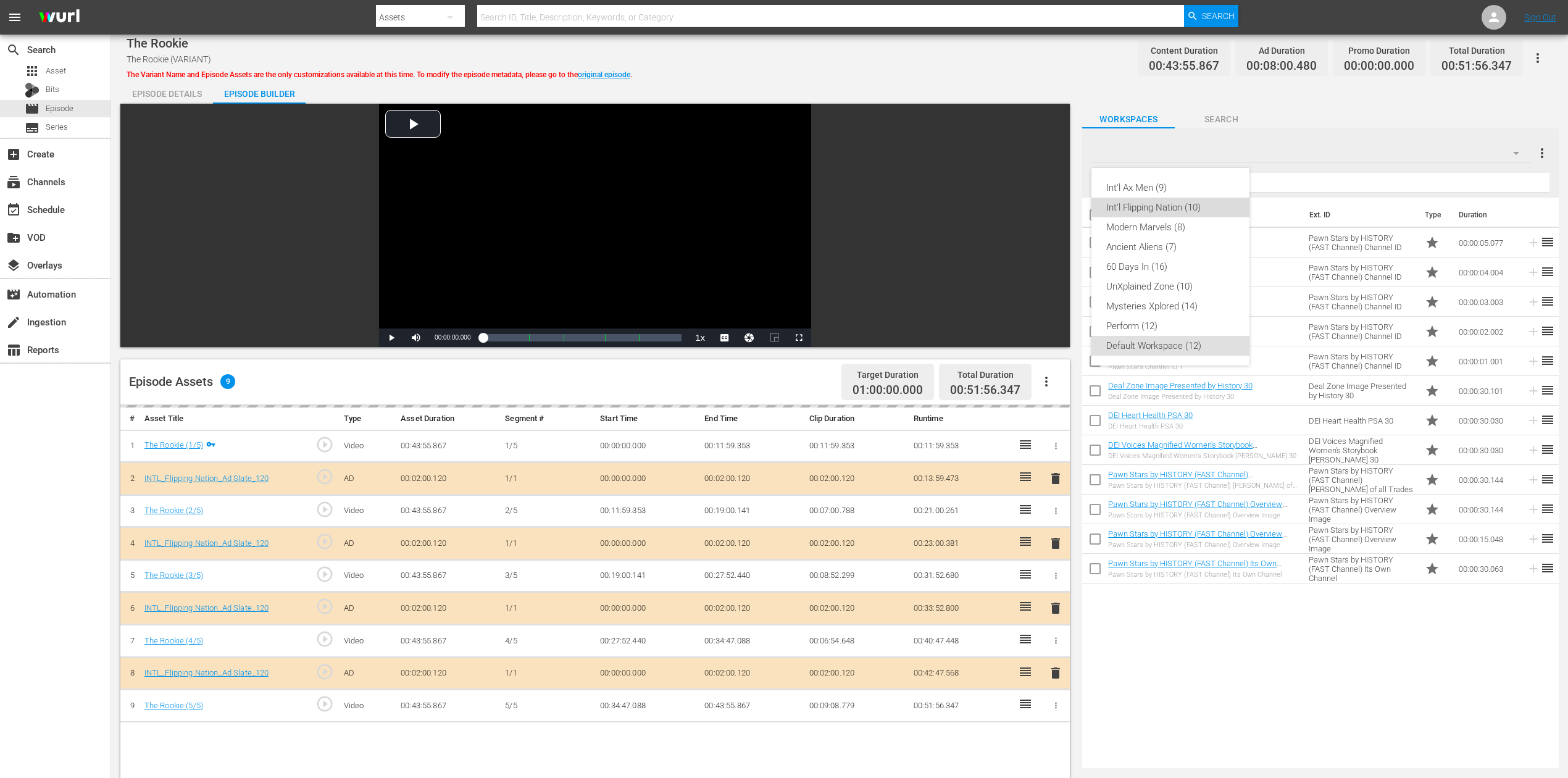
click at [1185, 208] on div "Int'l Flipping Nation (10)" at bounding box center [1171, 208] width 129 height 20
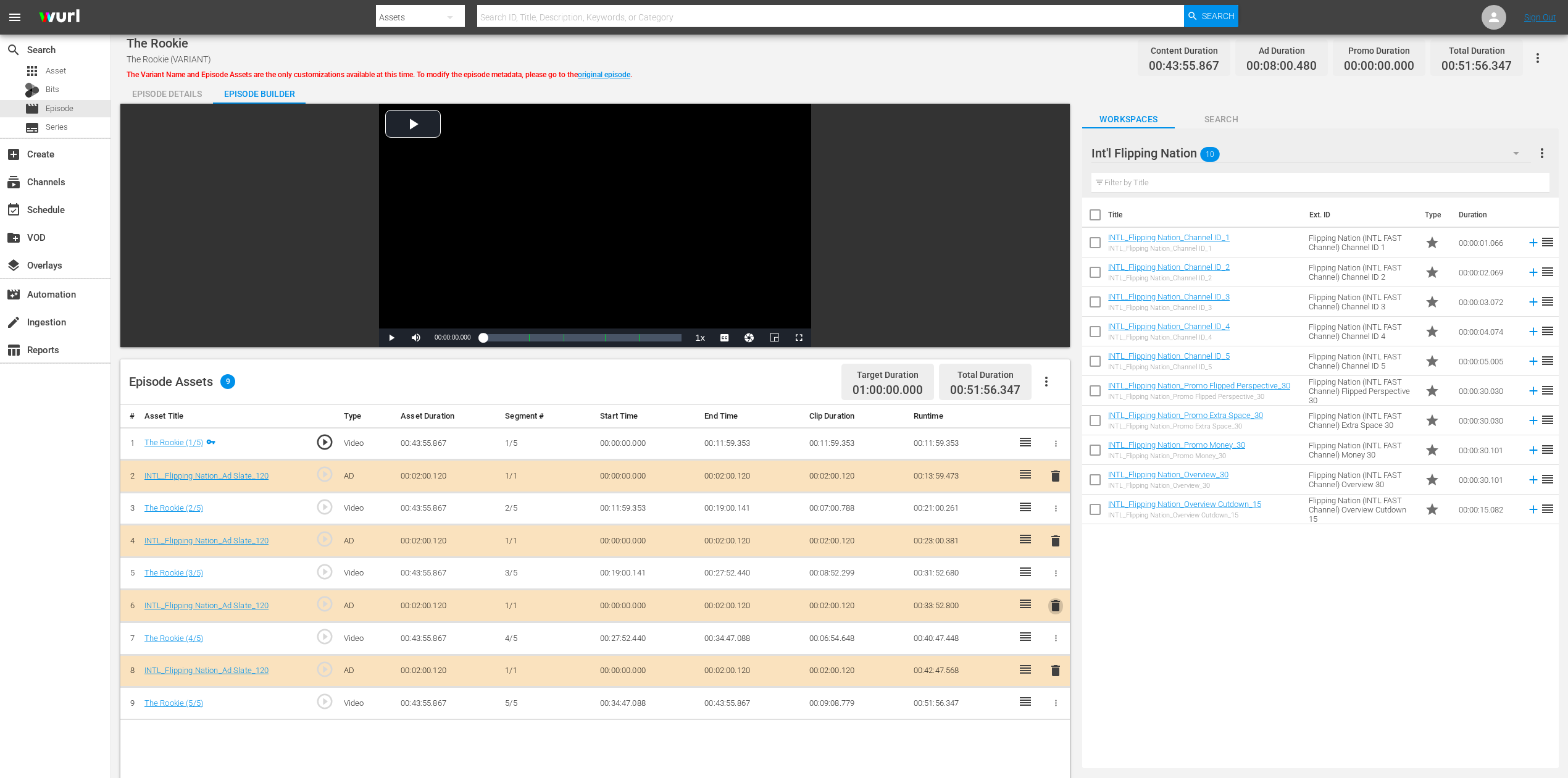
click at [1054, 583] on span "delete" at bounding box center [1056, 606] width 15 height 15
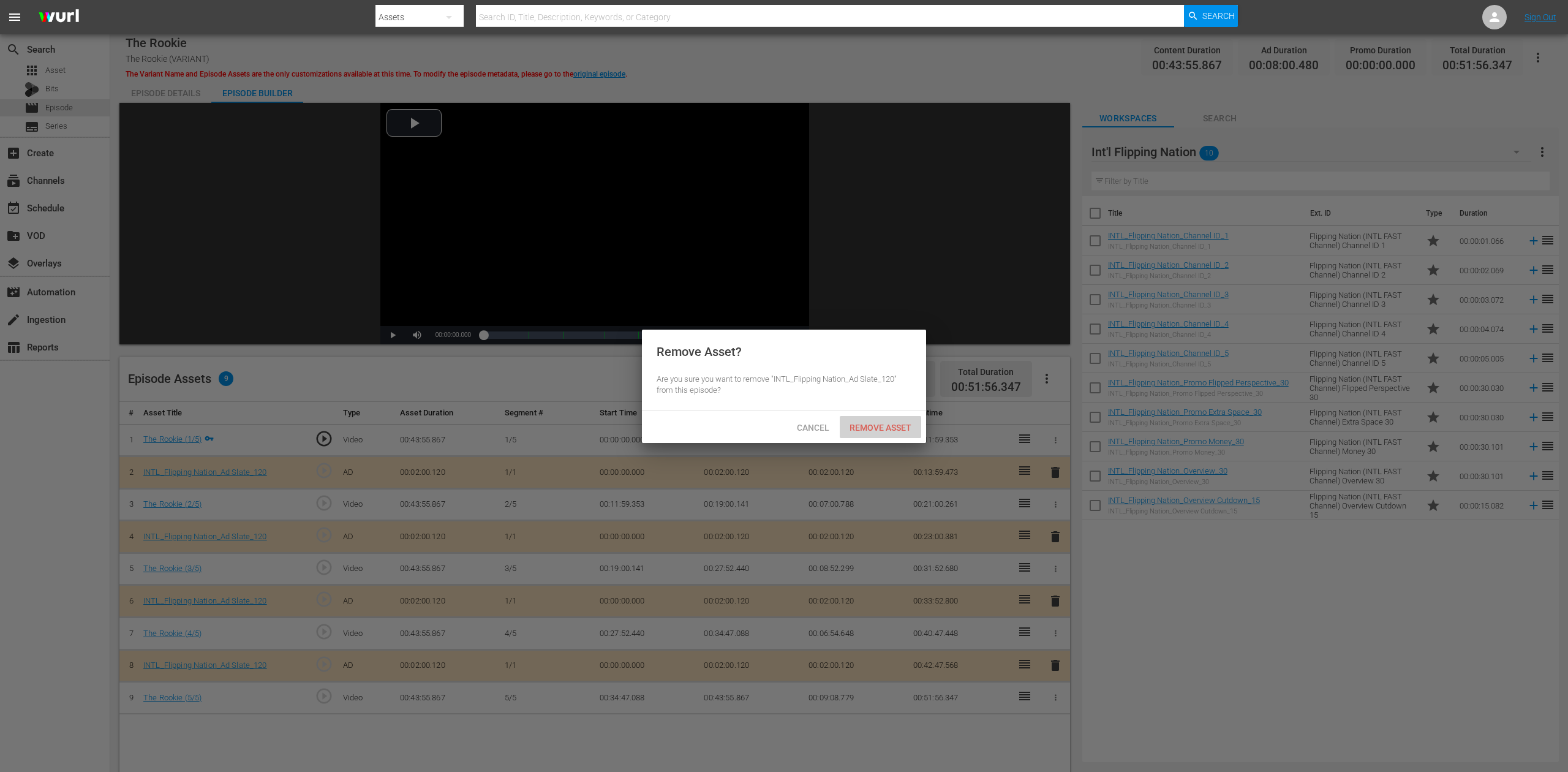
click at [883, 424] on span "Remove Asset" at bounding box center [881, 428] width 82 height 10
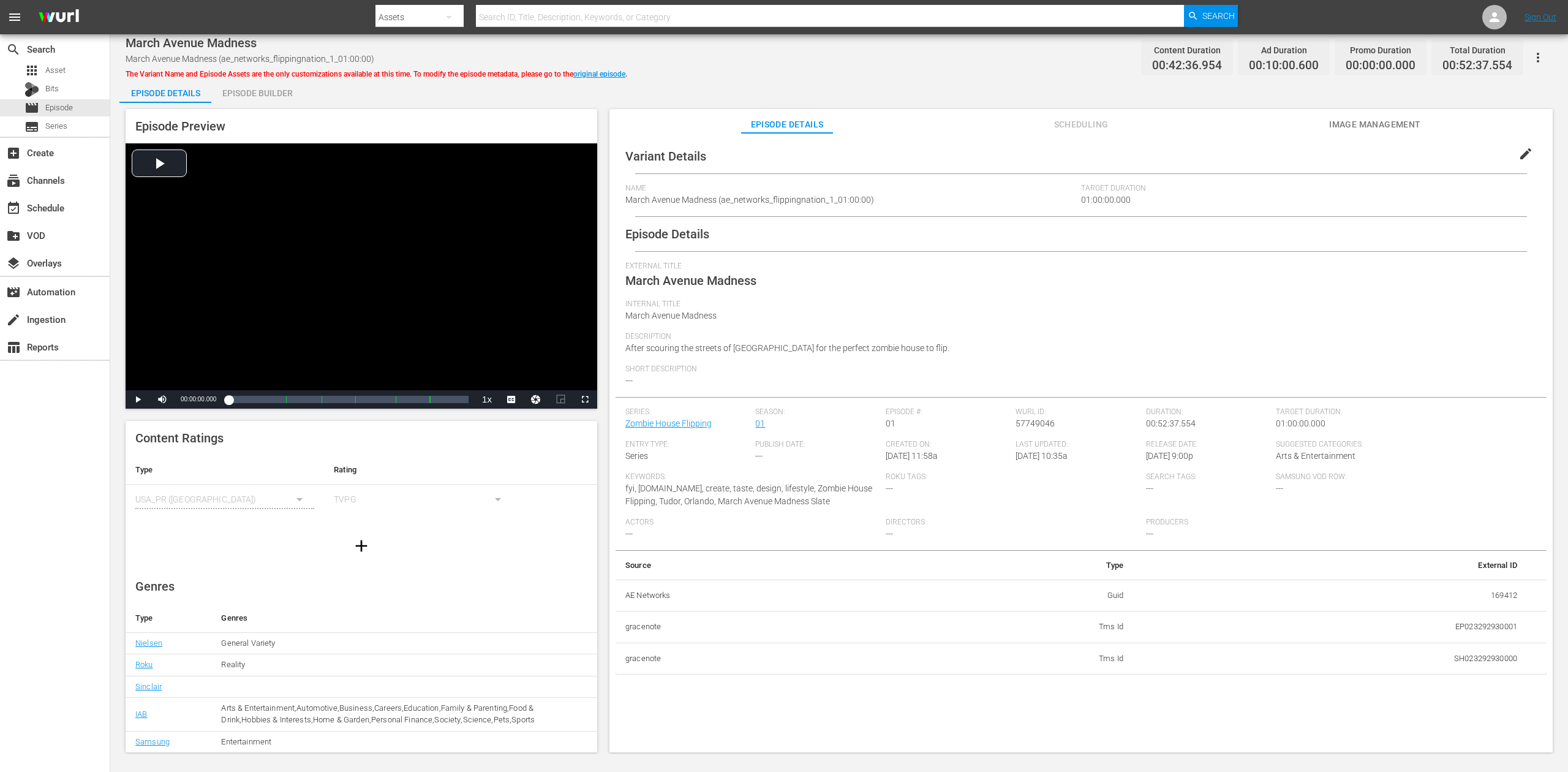
click at [270, 94] on div "Episode Builder" at bounding box center [257, 93] width 92 height 29
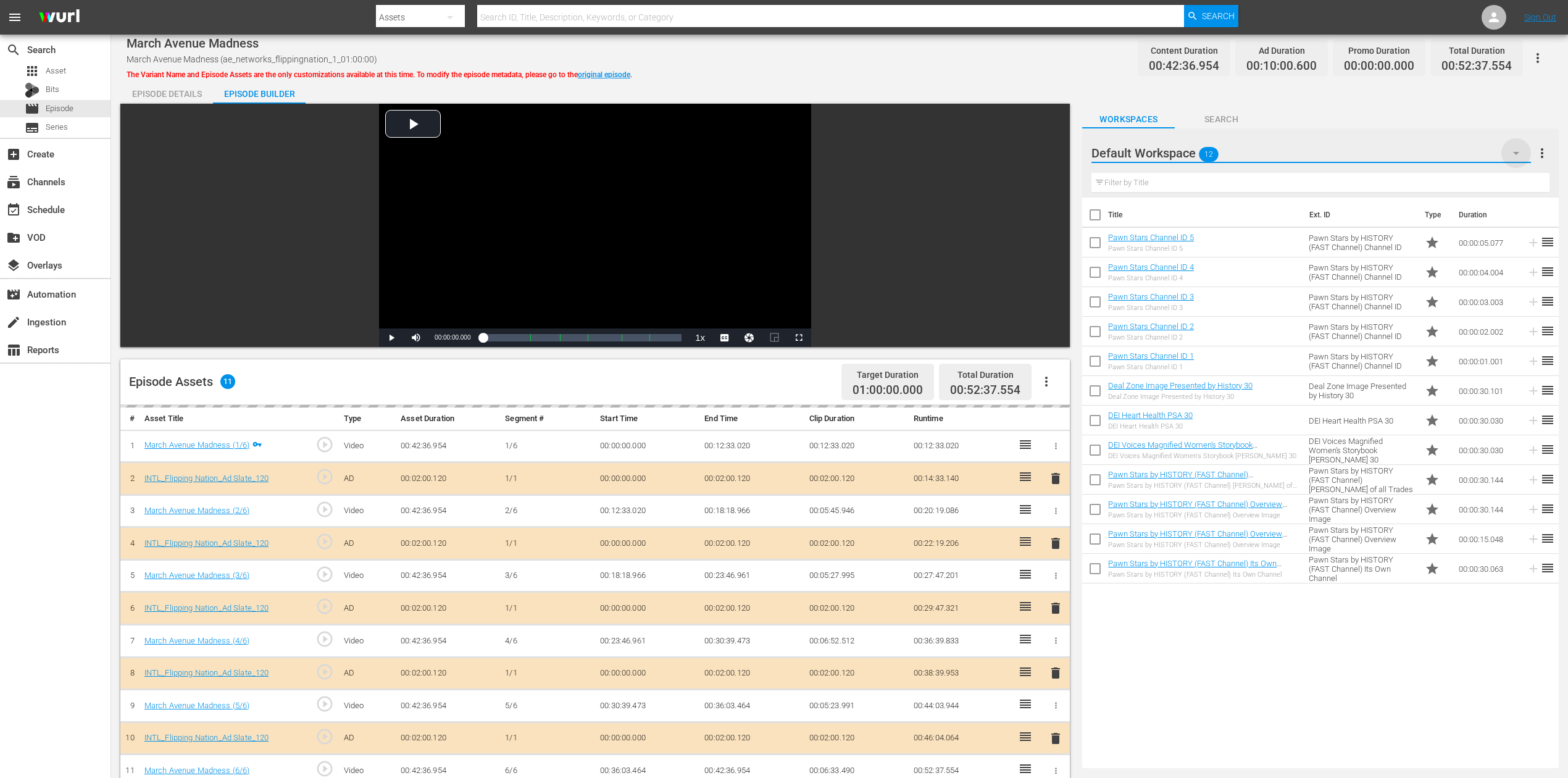
click at [1185, 148] on icon "button" at bounding box center [1516, 153] width 15 height 15
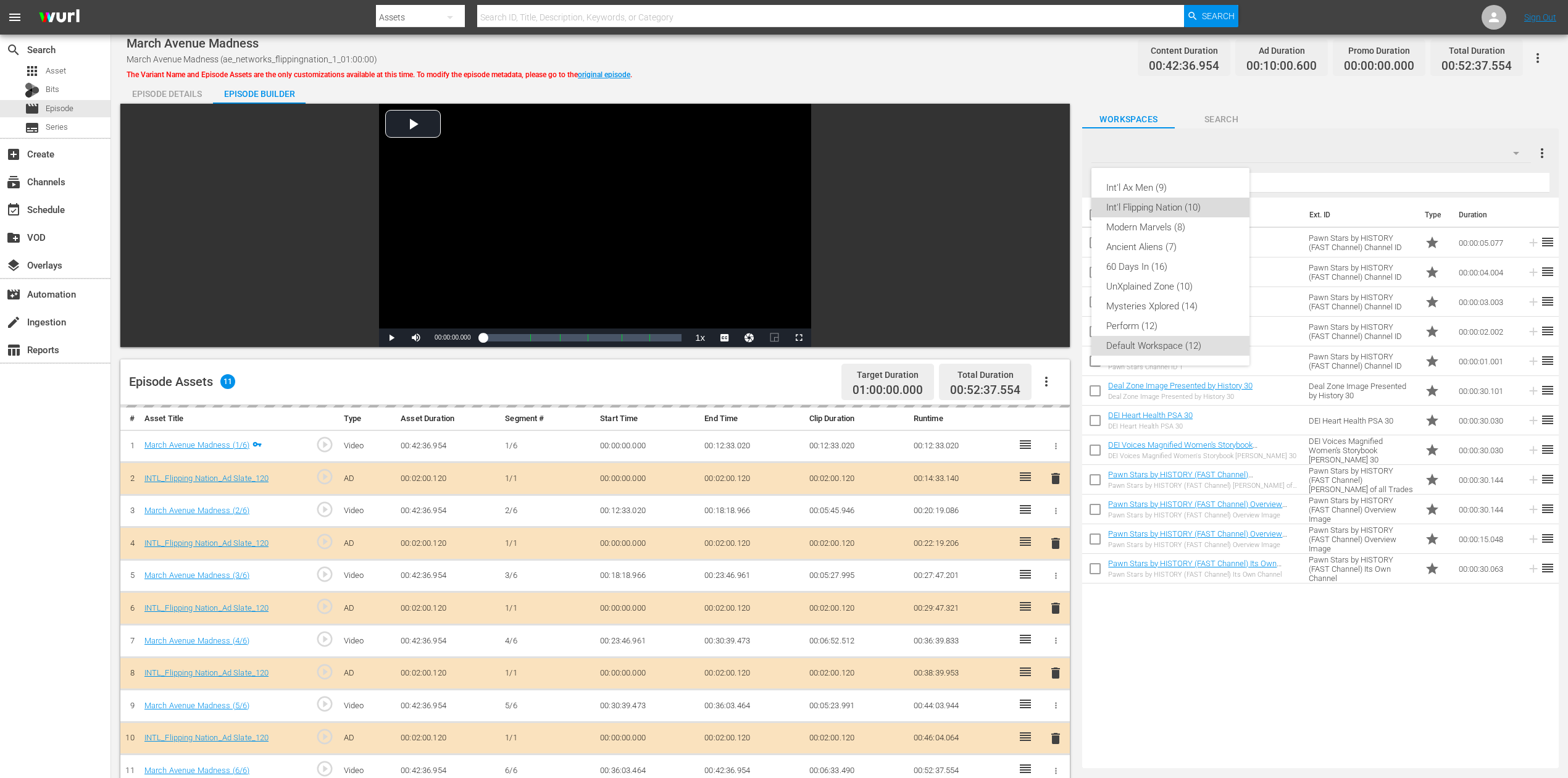
click at [1185, 206] on div "Int'l Flipping Nation (10)" at bounding box center [1171, 208] width 129 height 20
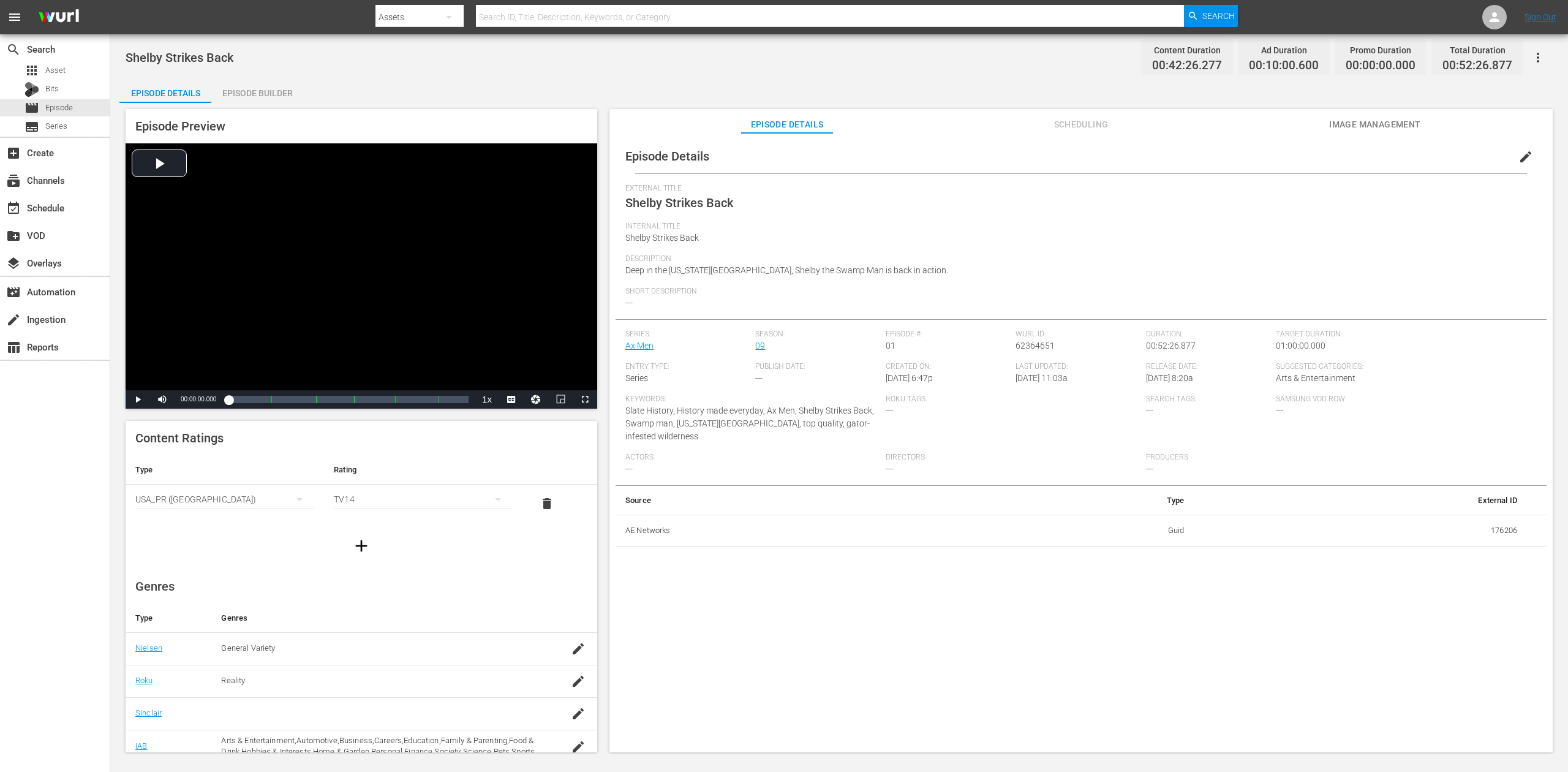
click at [281, 87] on div "Episode Builder" at bounding box center [257, 93] width 92 height 29
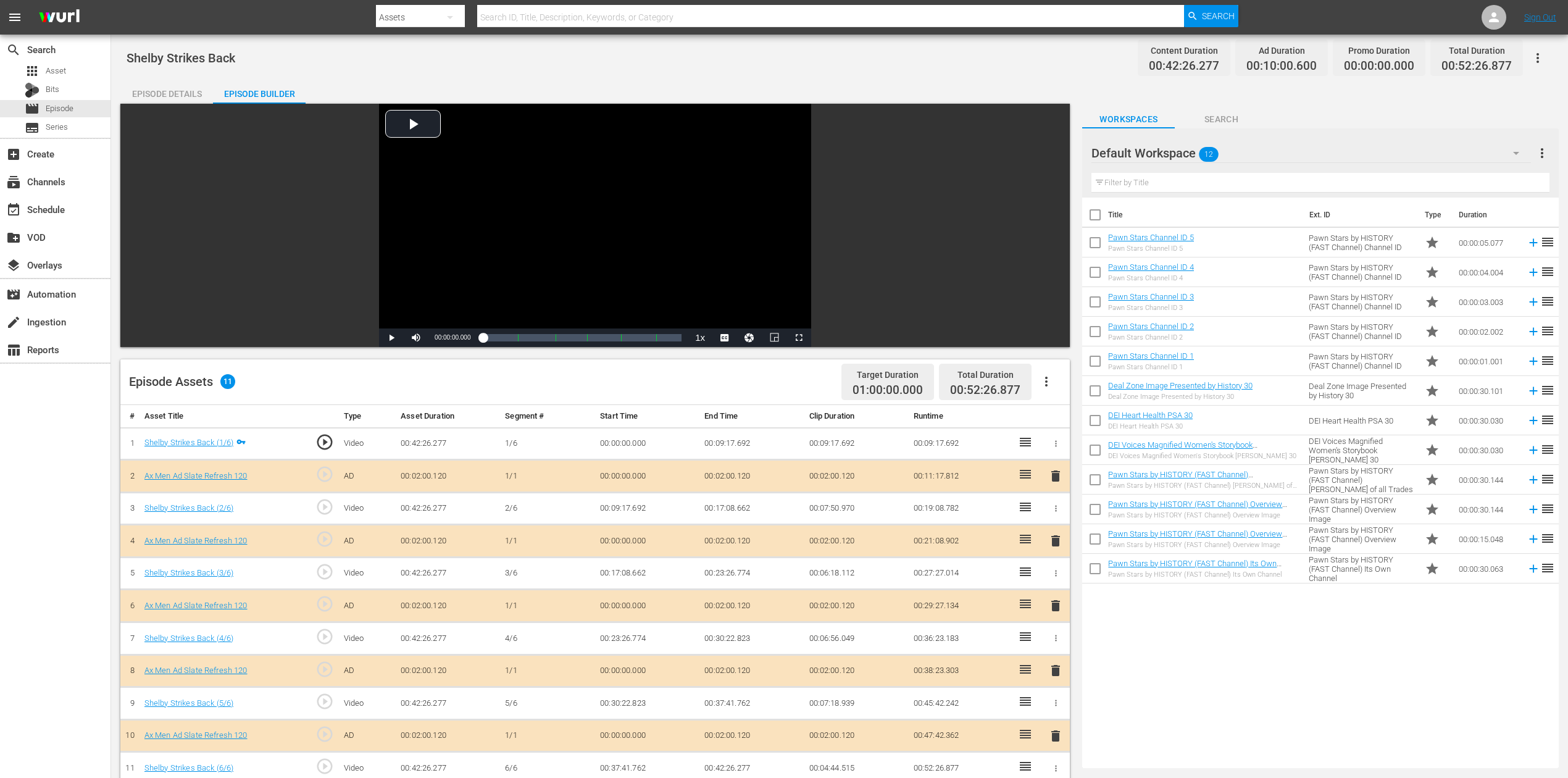
scroll to position [164, 0]
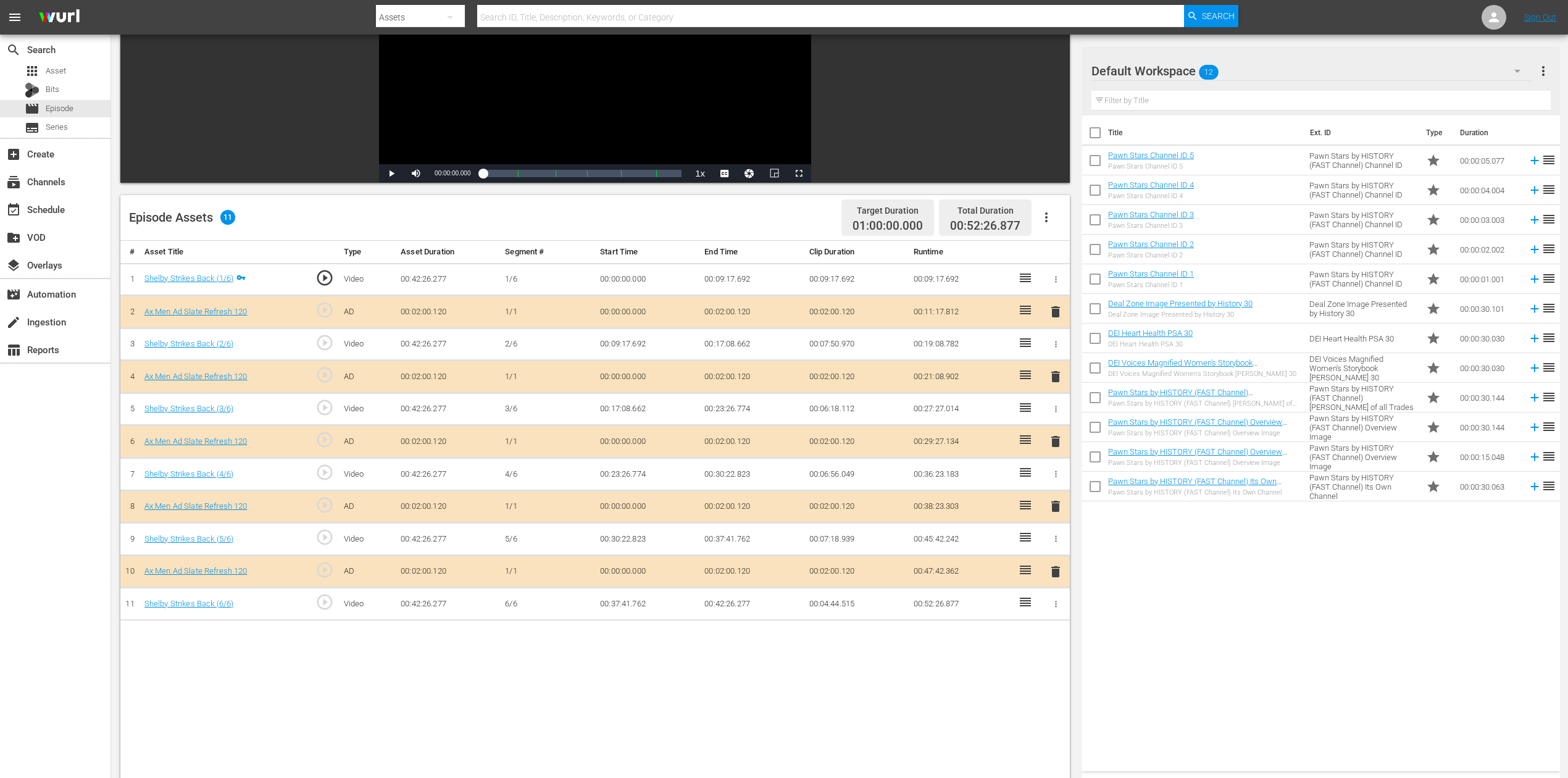
click at [1052, 439] on span "delete" at bounding box center [1056, 441] width 15 height 15
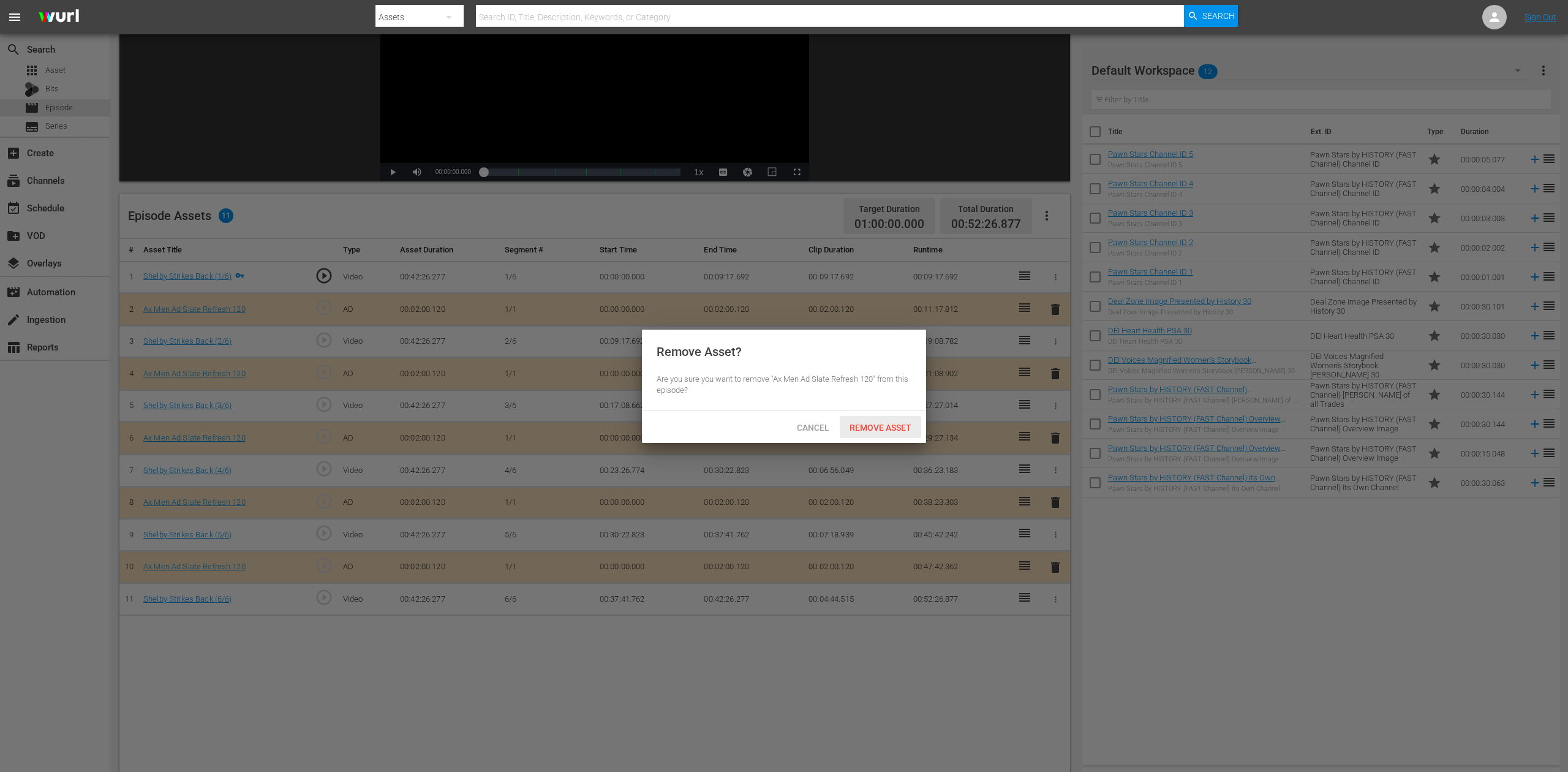
click at [890, 428] on span "Remove Asset" at bounding box center [881, 428] width 82 height 10
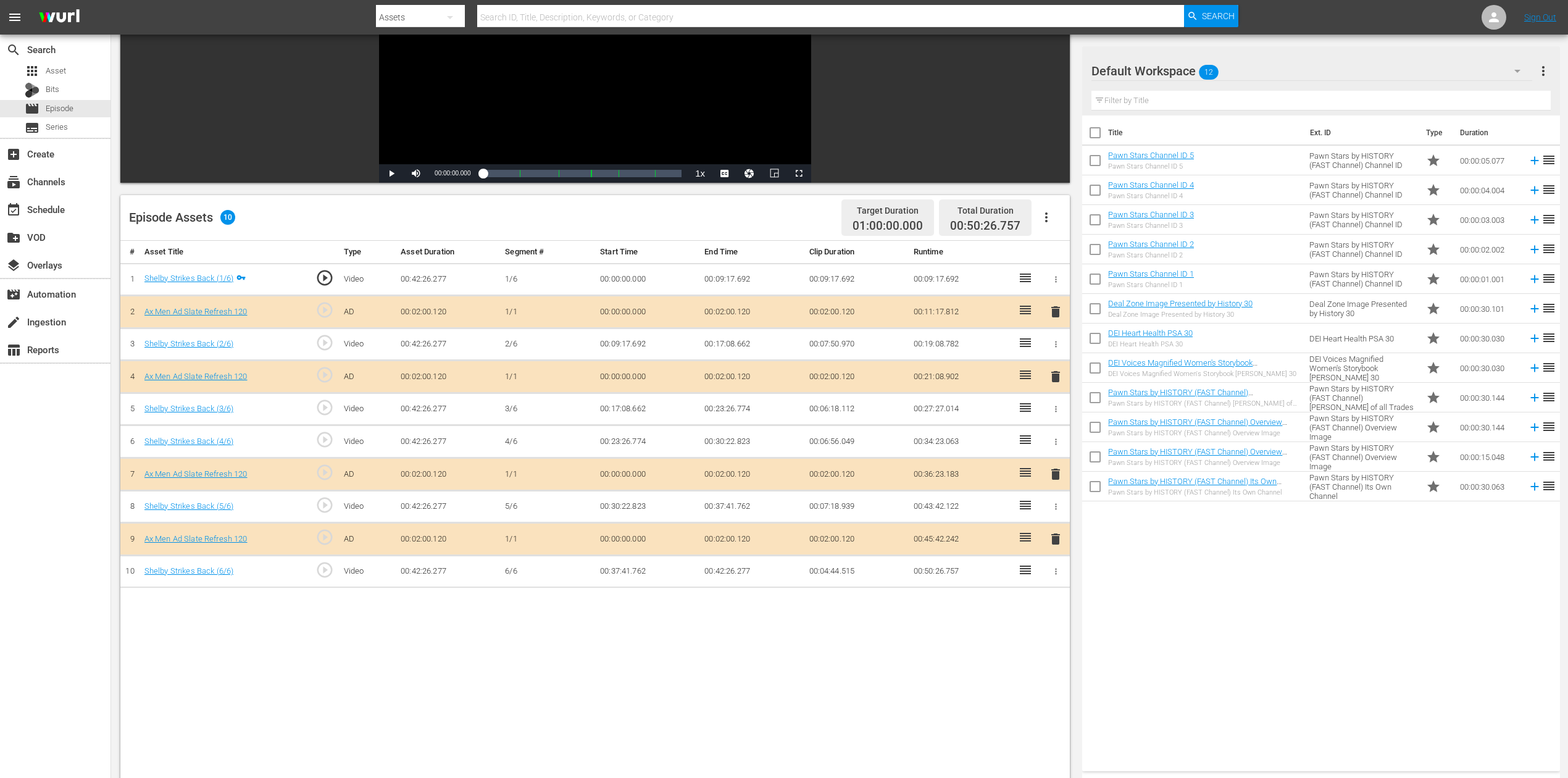
click at [1512, 72] on icon "button" at bounding box center [1518, 71] width 15 height 15
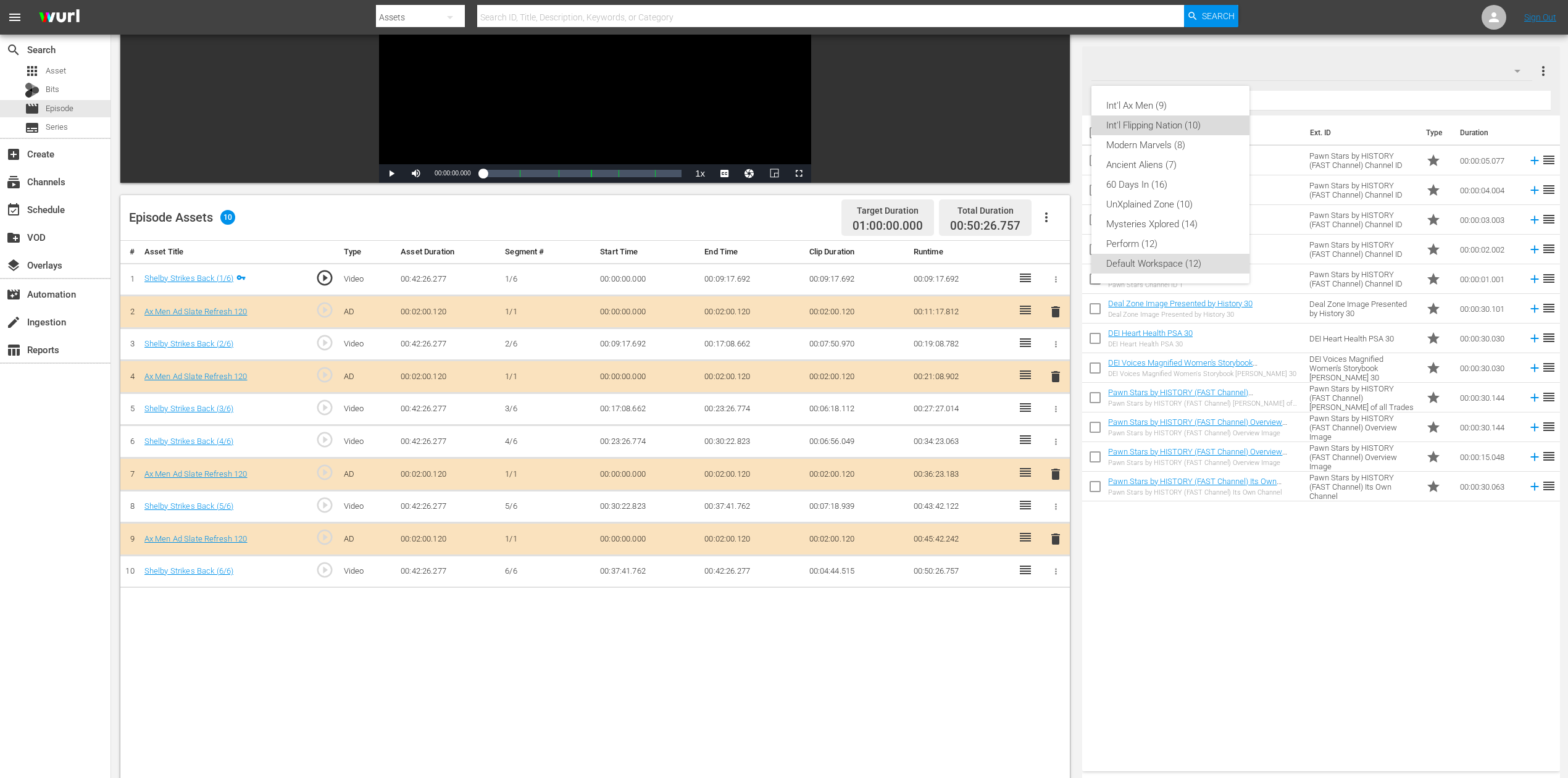
click at [1147, 127] on div "Int'l Flipping Nation (10)" at bounding box center [1171, 125] width 129 height 20
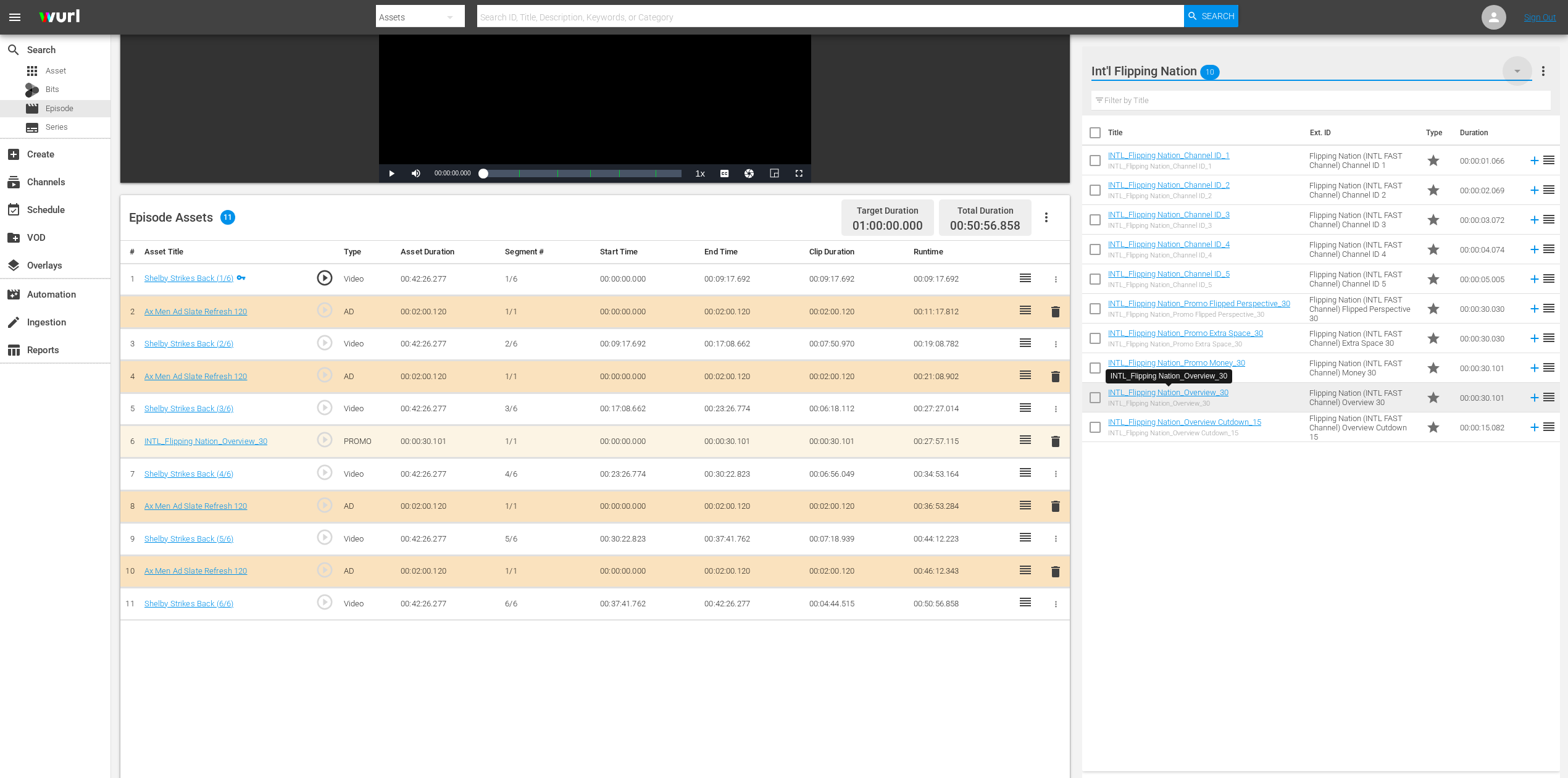
click at [1517, 75] on icon "button" at bounding box center [1518, 71] width 15 height 15
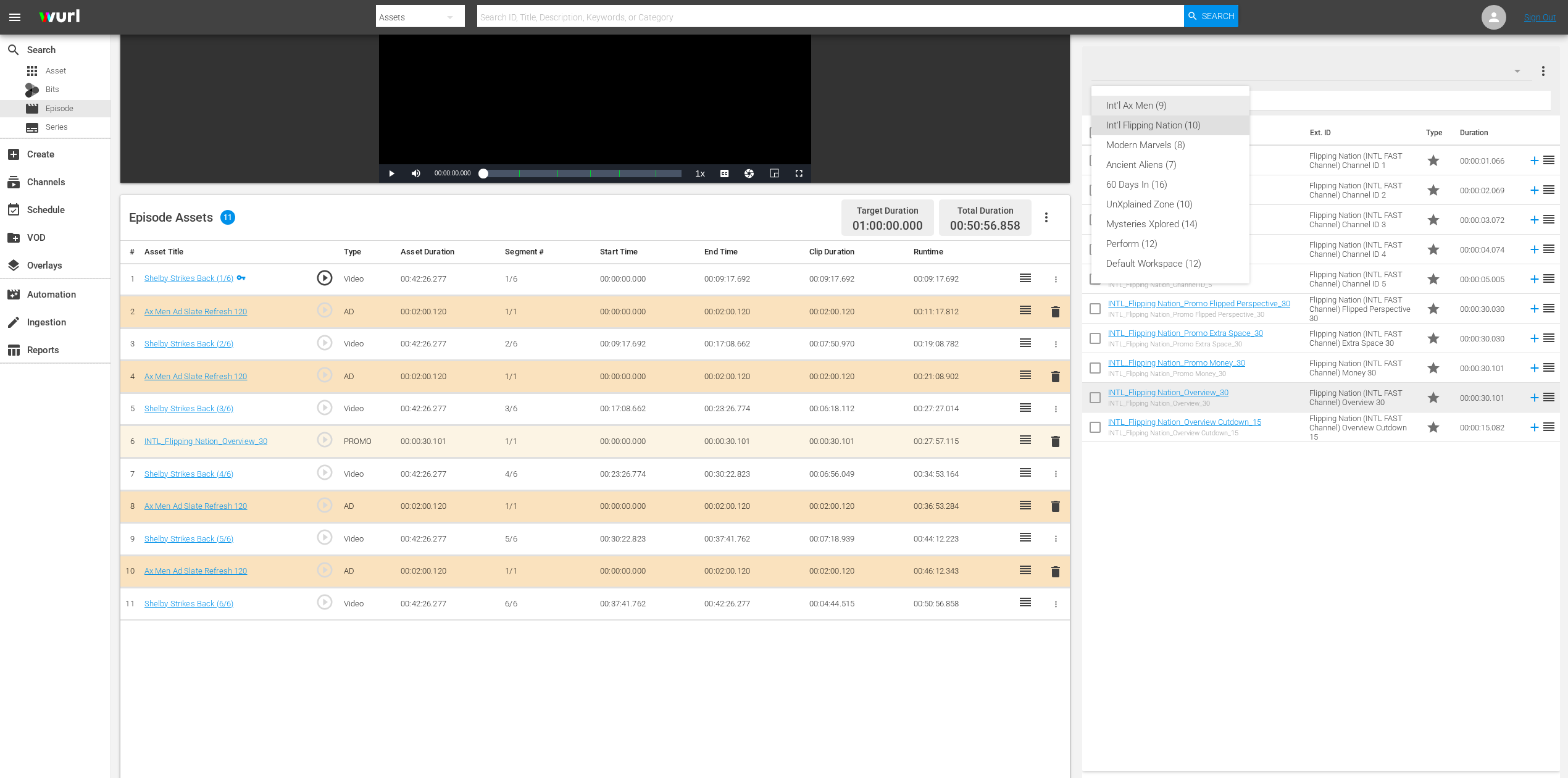
click at [1164, 106] on div "Int'l Ax Men (9)" at bounding box center [1171, 105] width 129 height 20
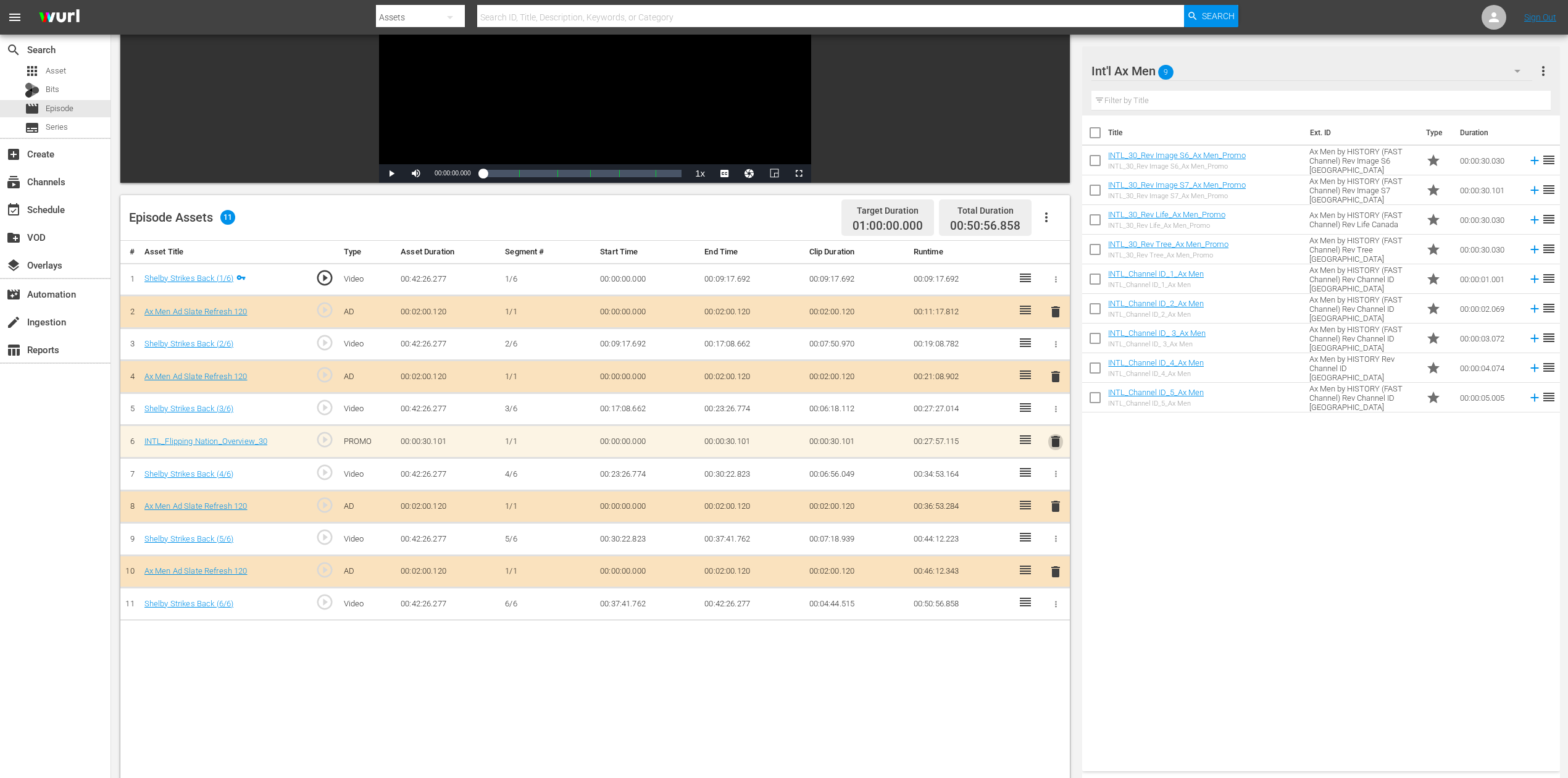
click at [1054, 438] on span "delete" at bounding box center [1056, 441] width 15 height 15
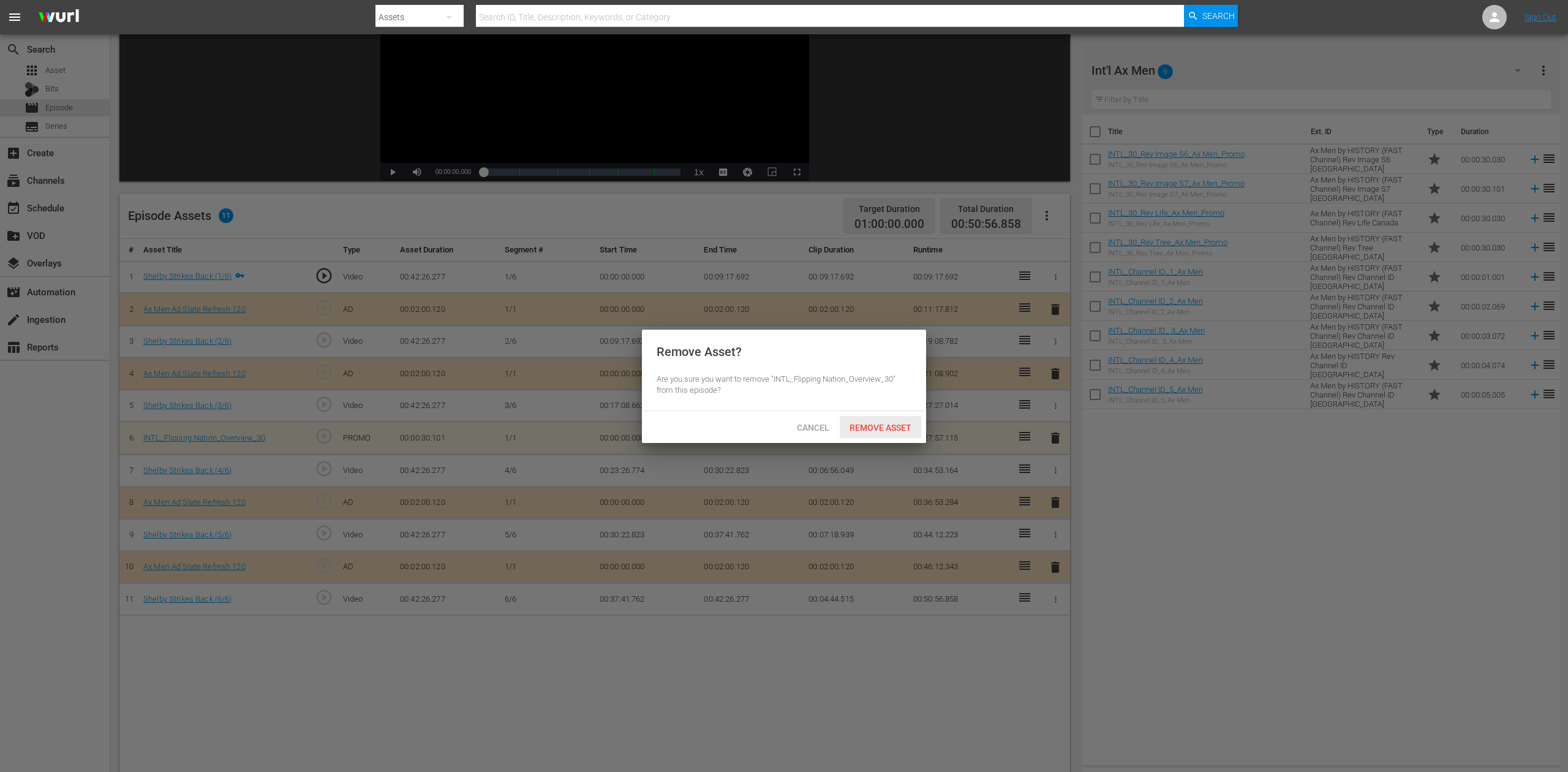
click at [893, 424] on span "Remove Asset" at bounding box center [881, 428] width 82 height 10
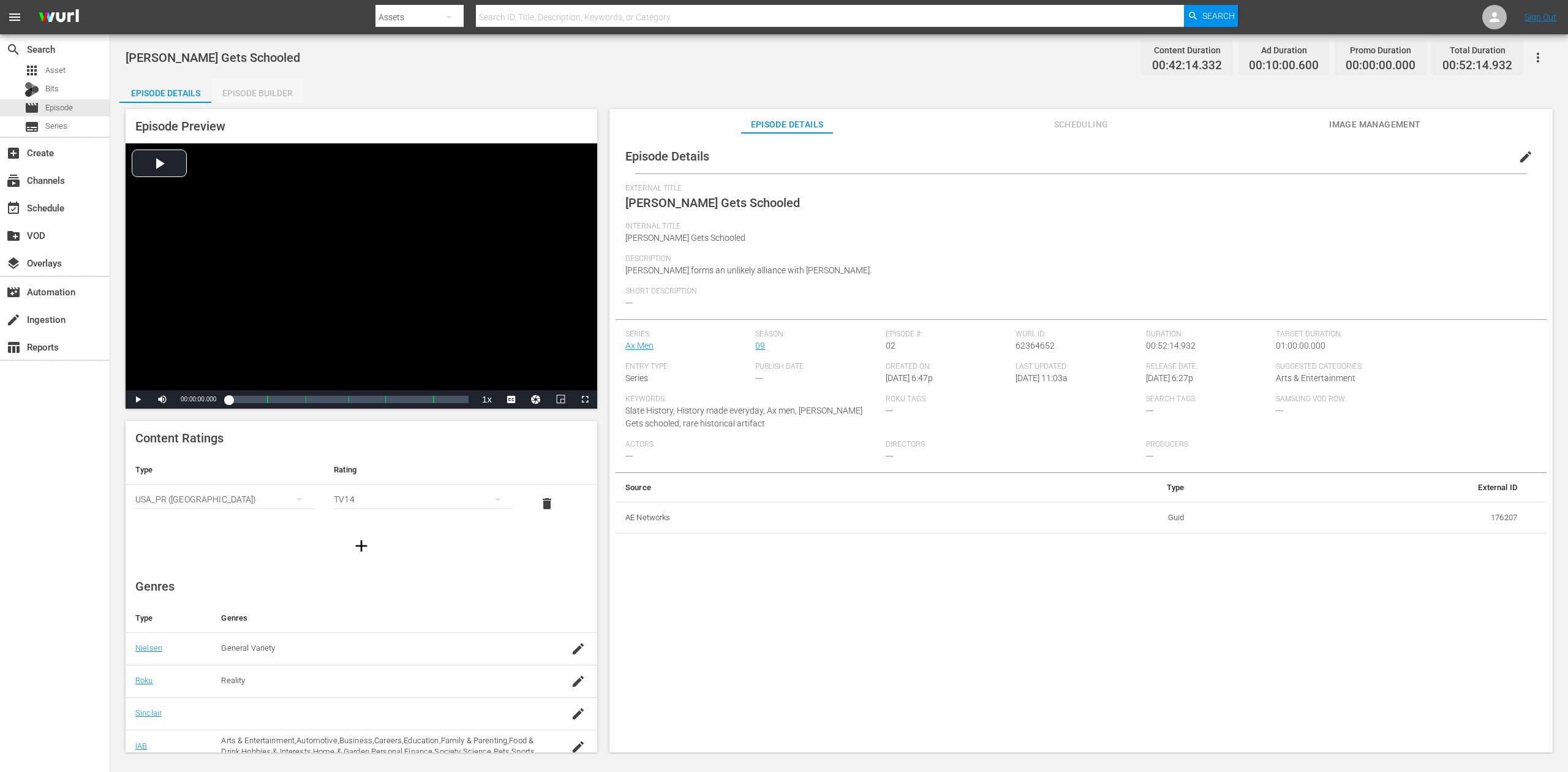
click div "Episode Builder"
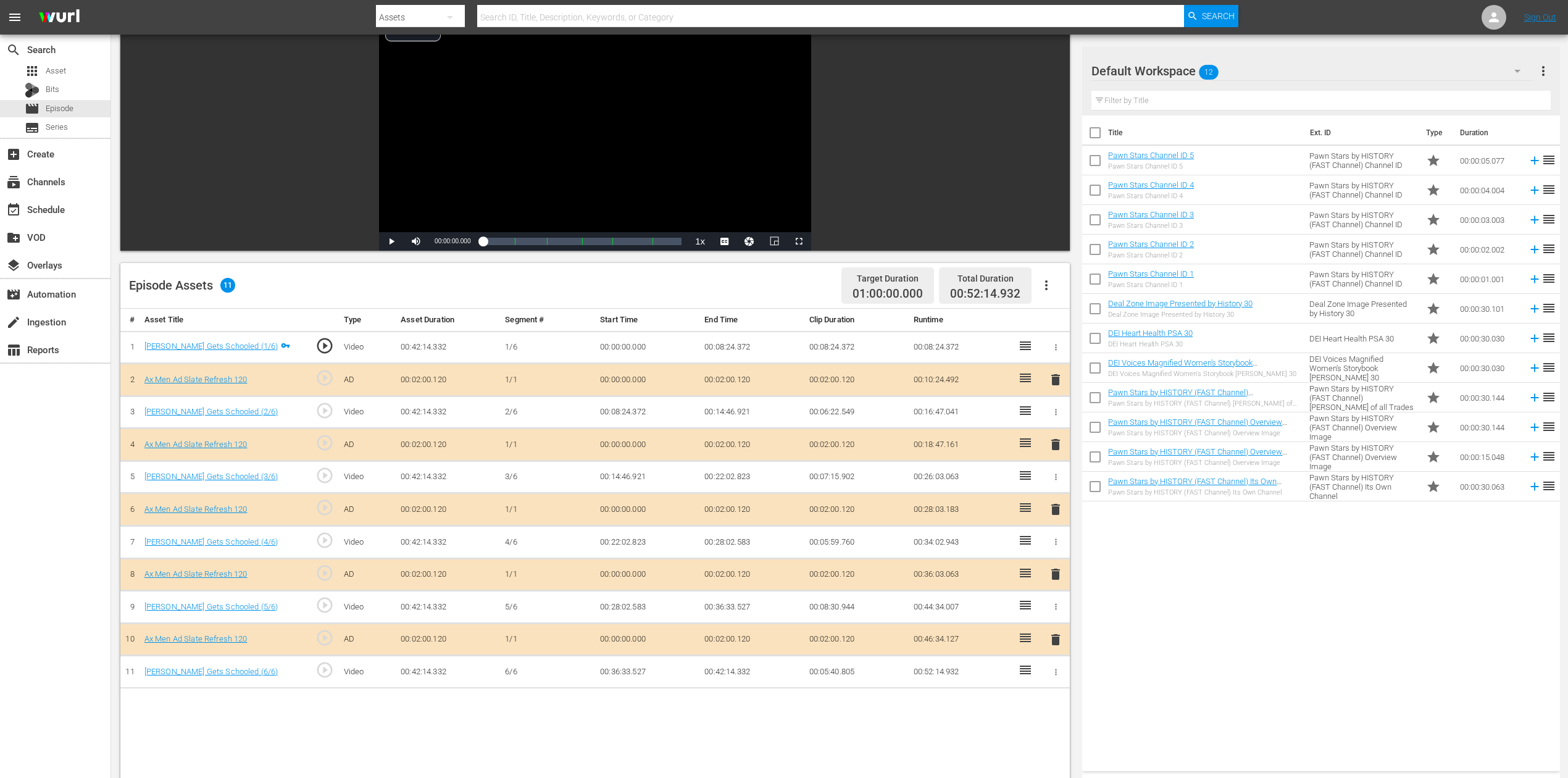
scroll to position [321, 0]
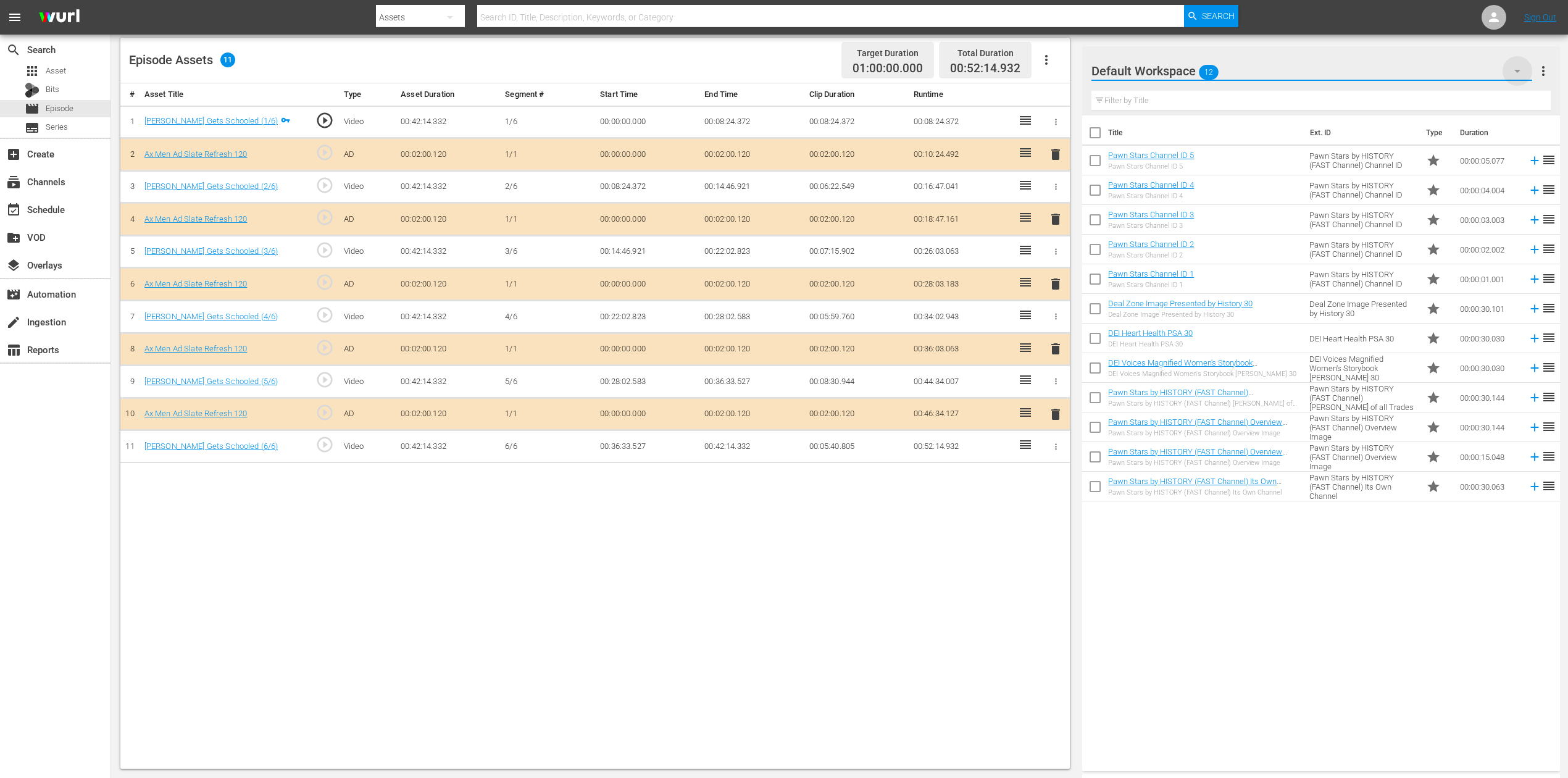
click icon "button"
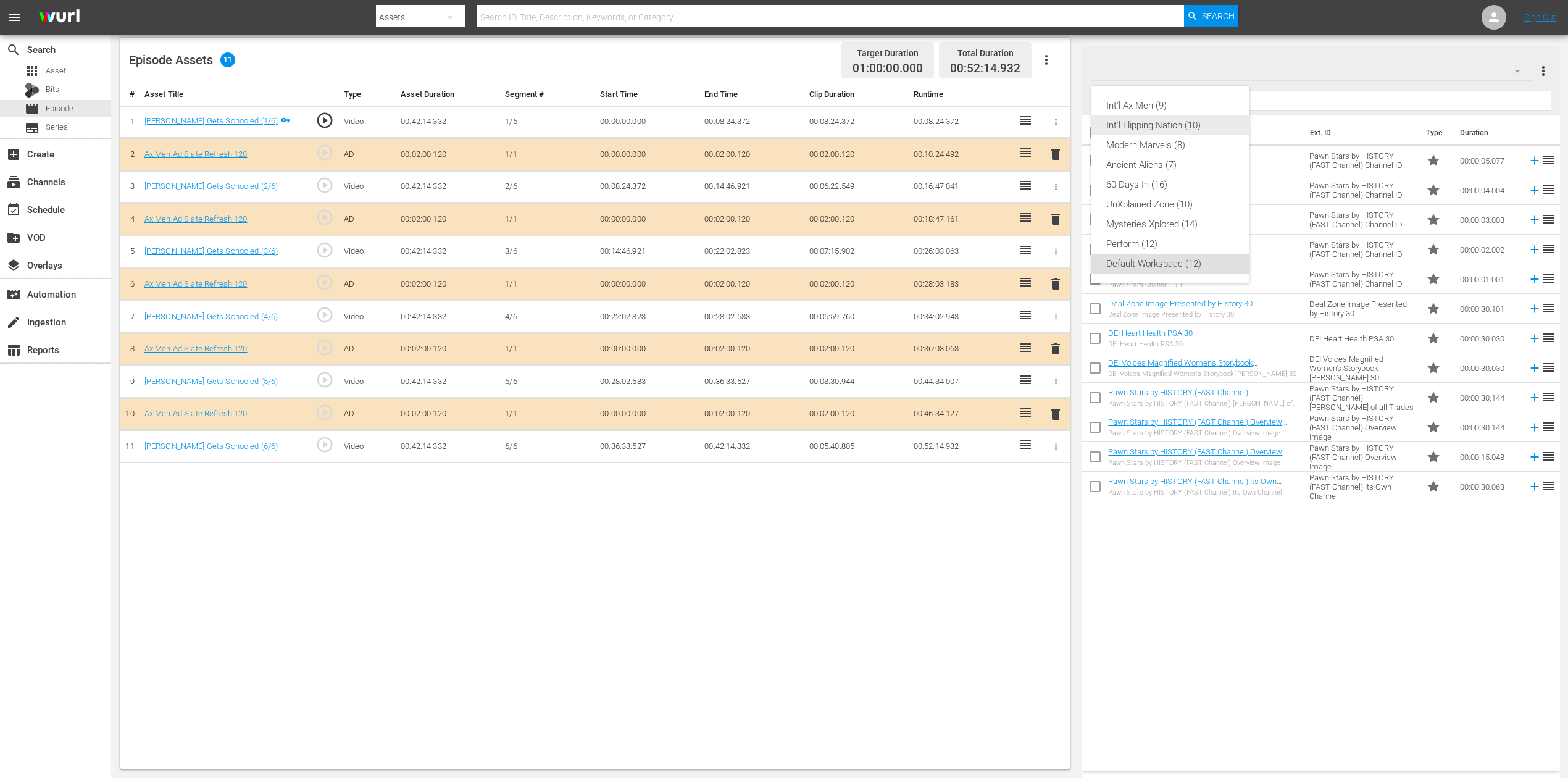
click div "Int'l Flipping Nation (10)"
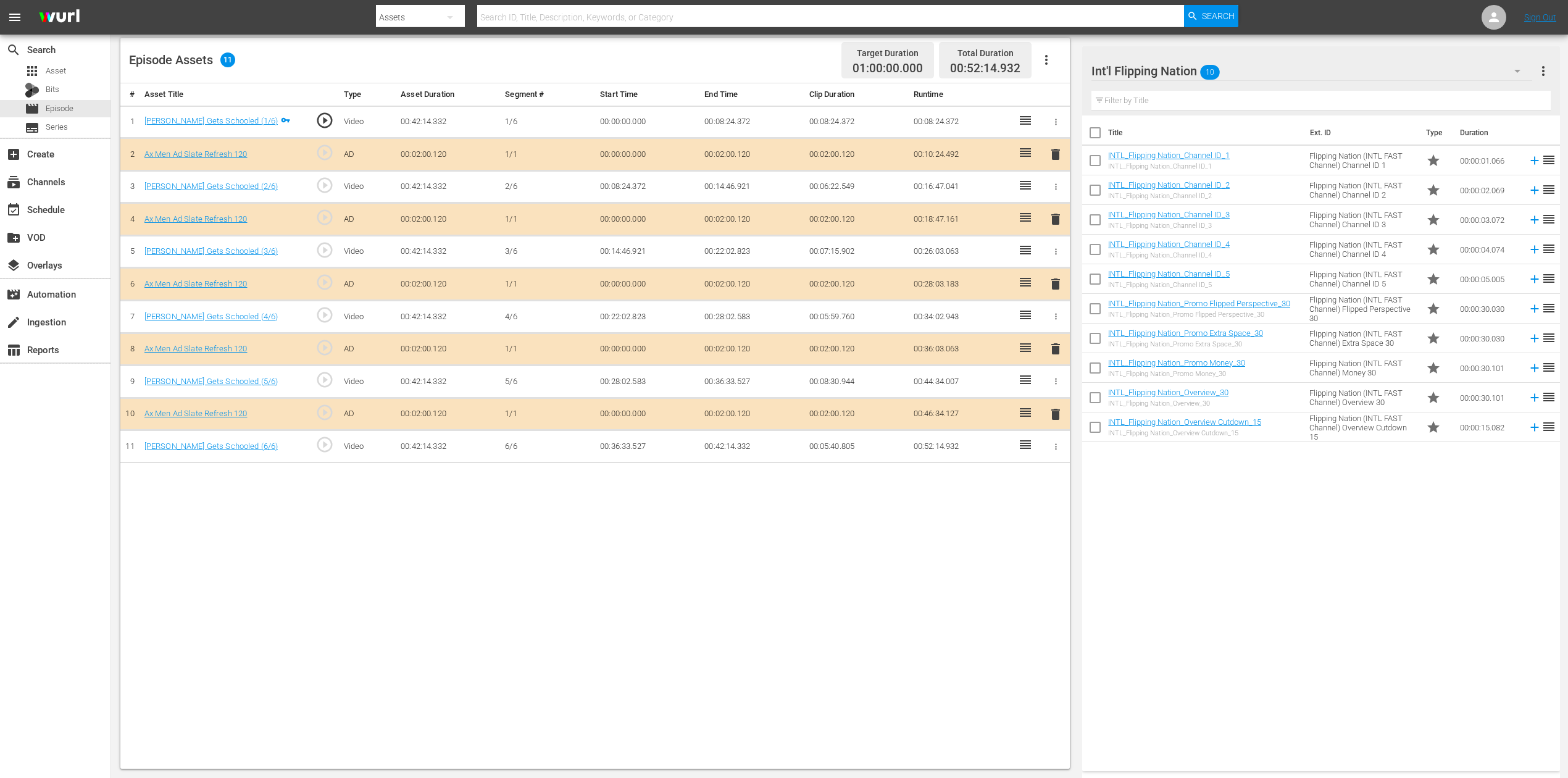
click span "delete"
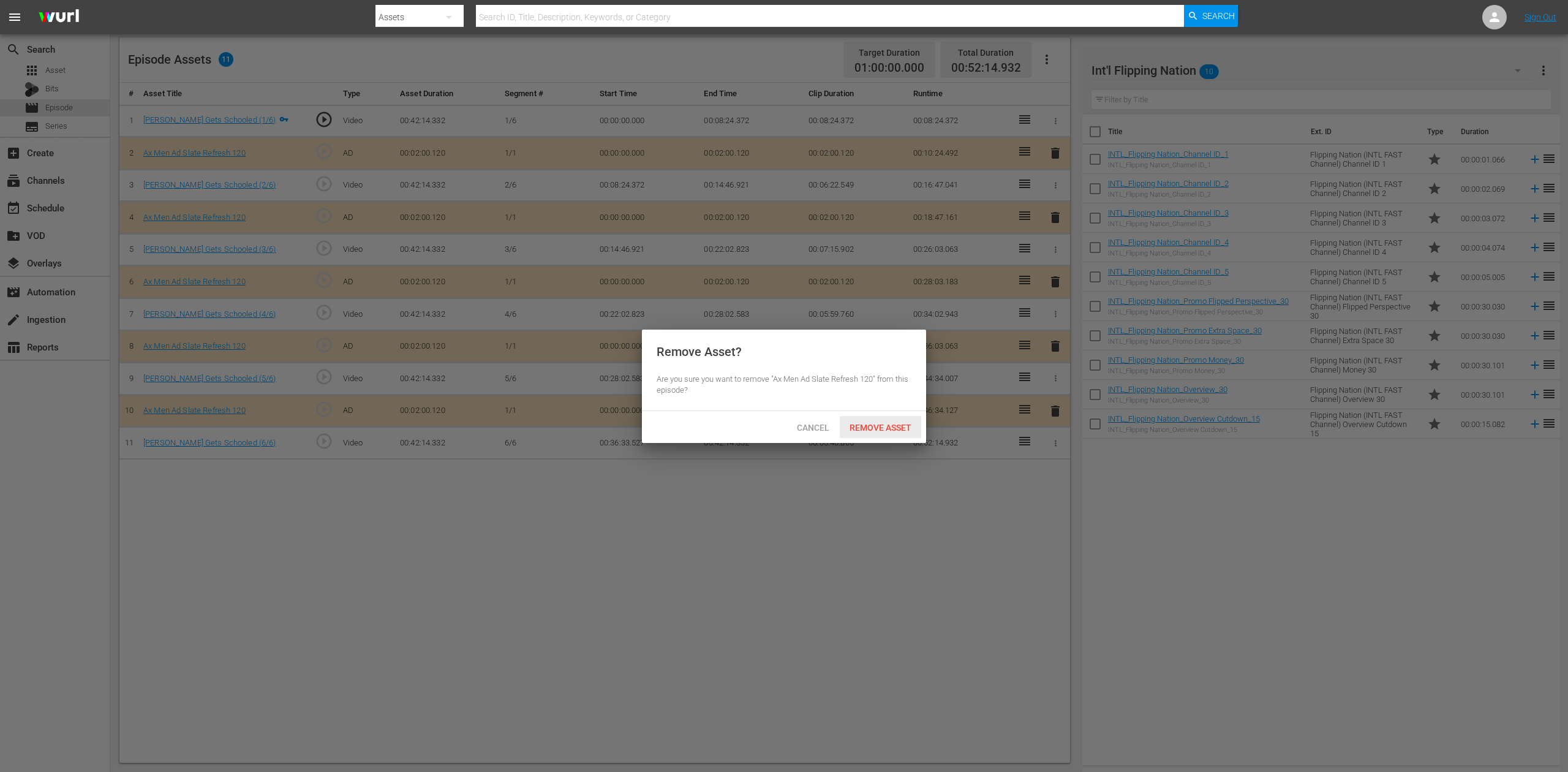
click span "Remove Asset"
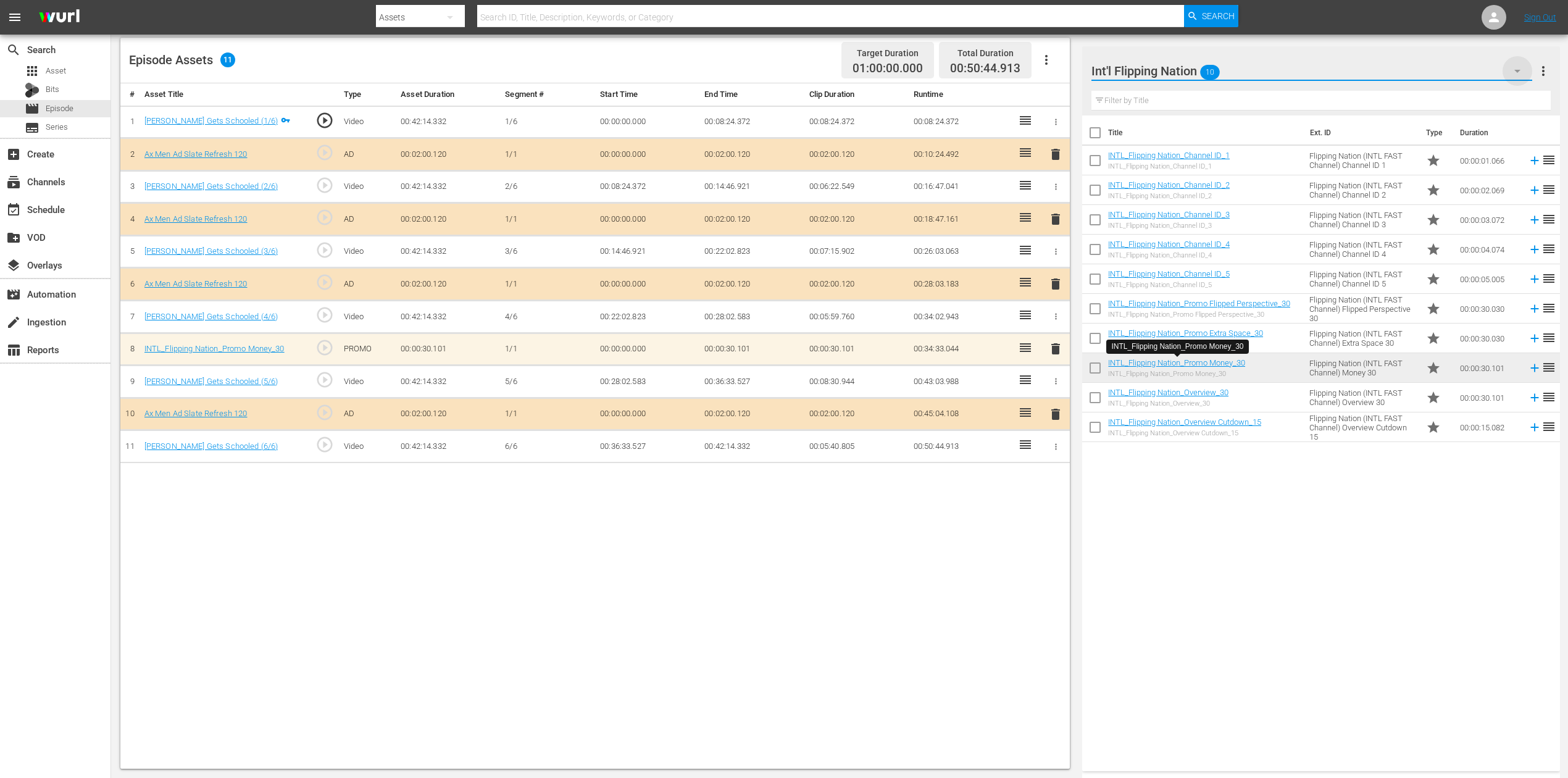
click icon "button"
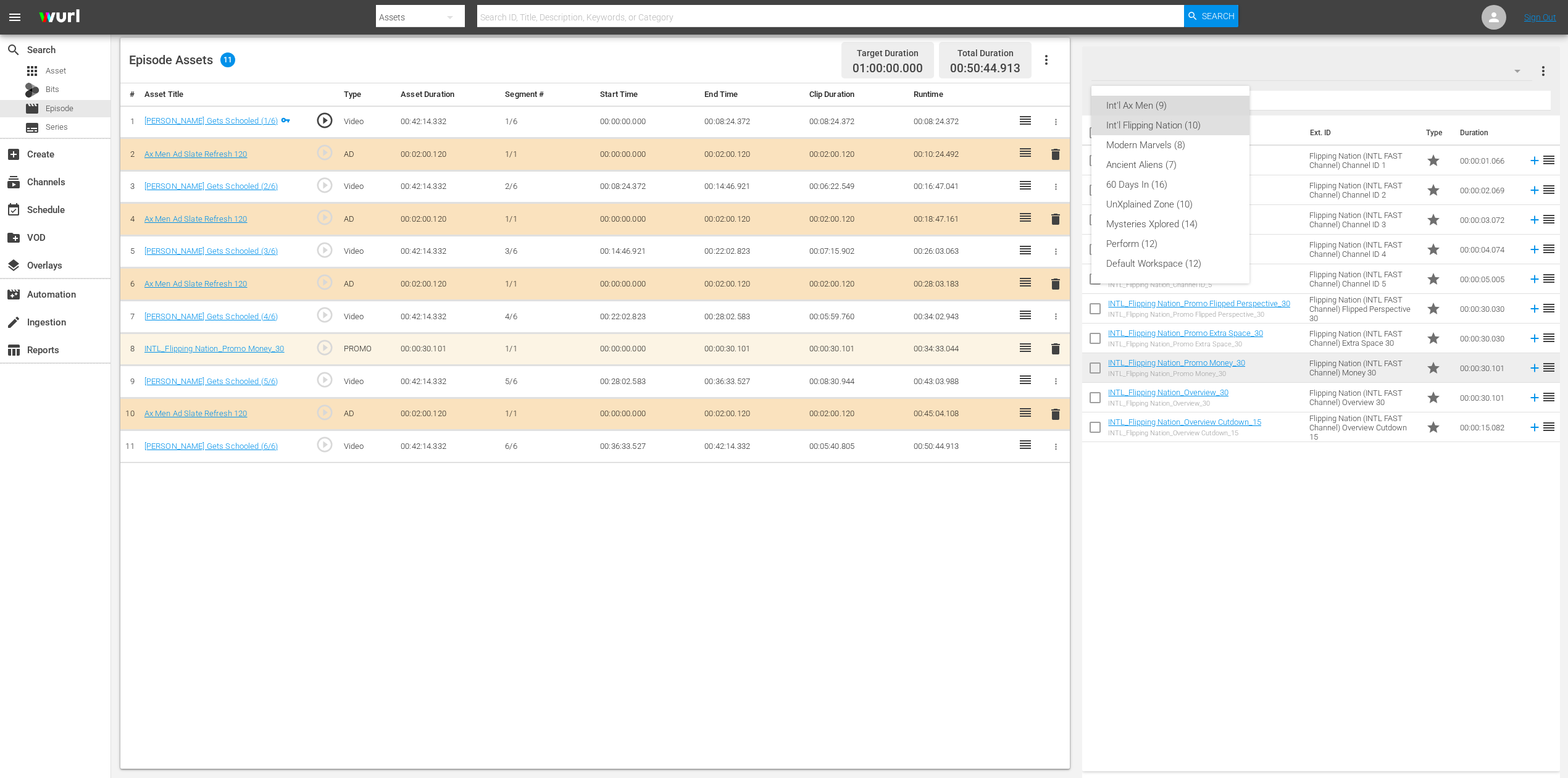
click div "Int'l Ax Men (9)"
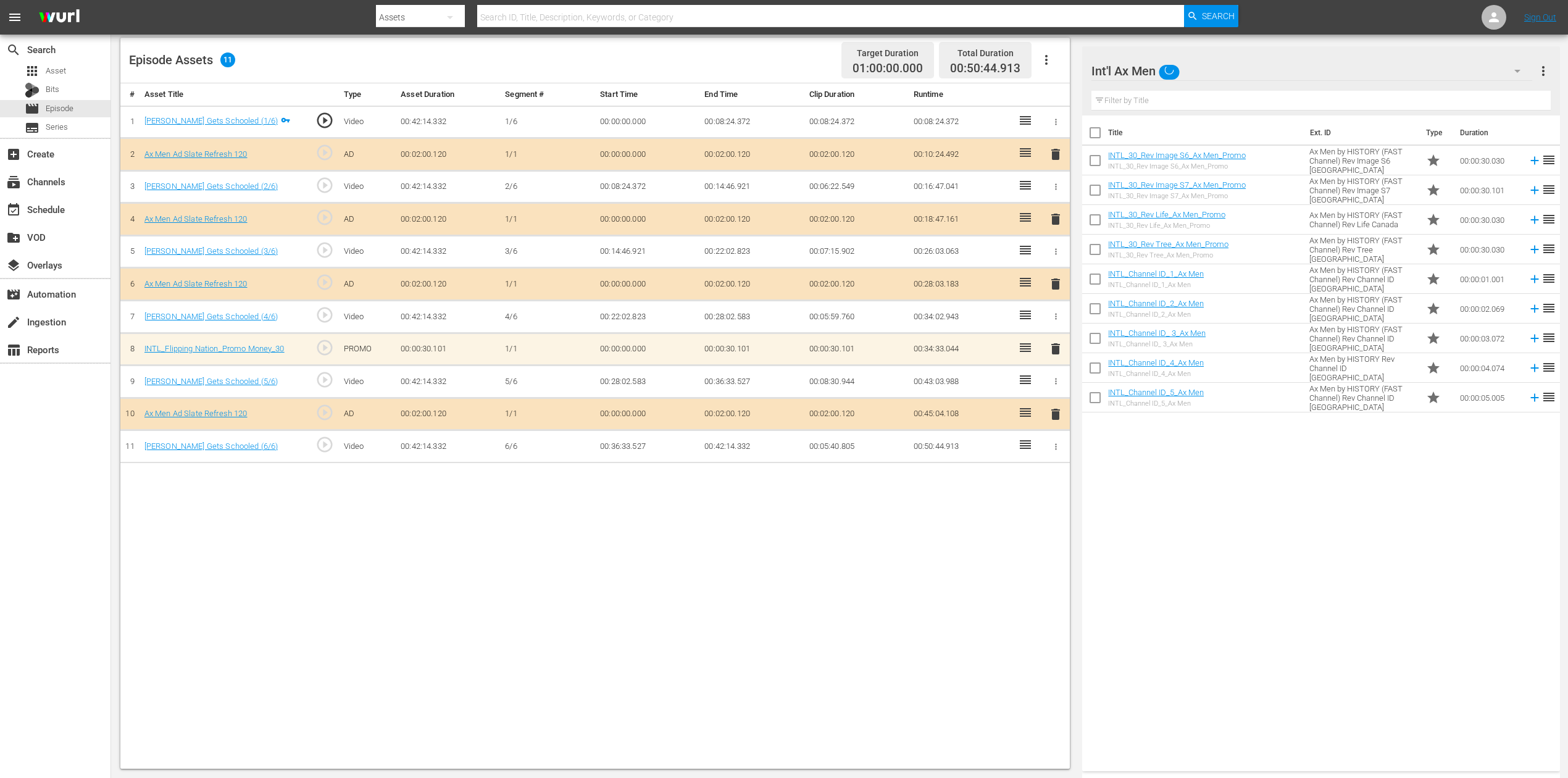
click span "delete"
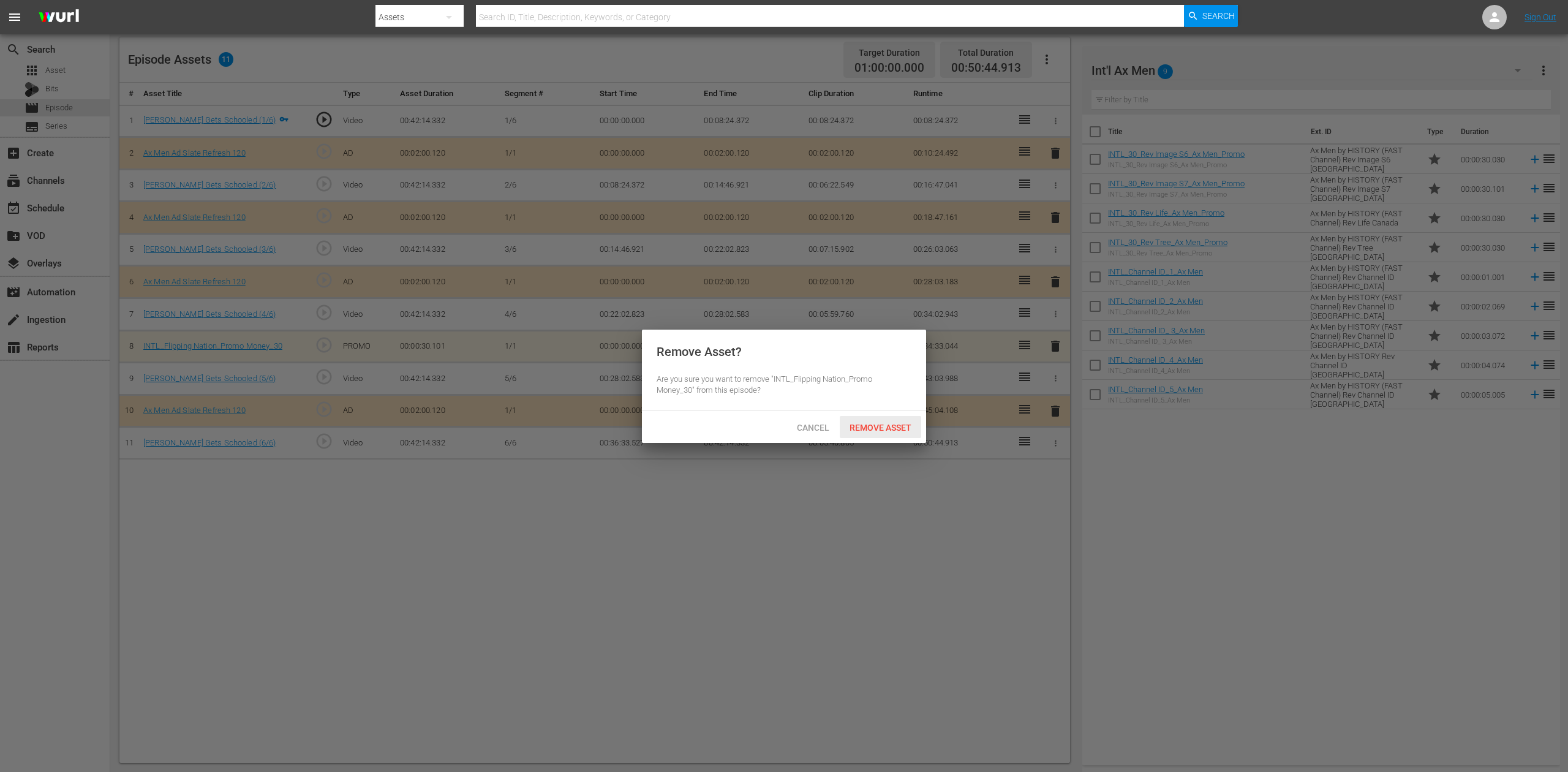
click span "Remove Asset"
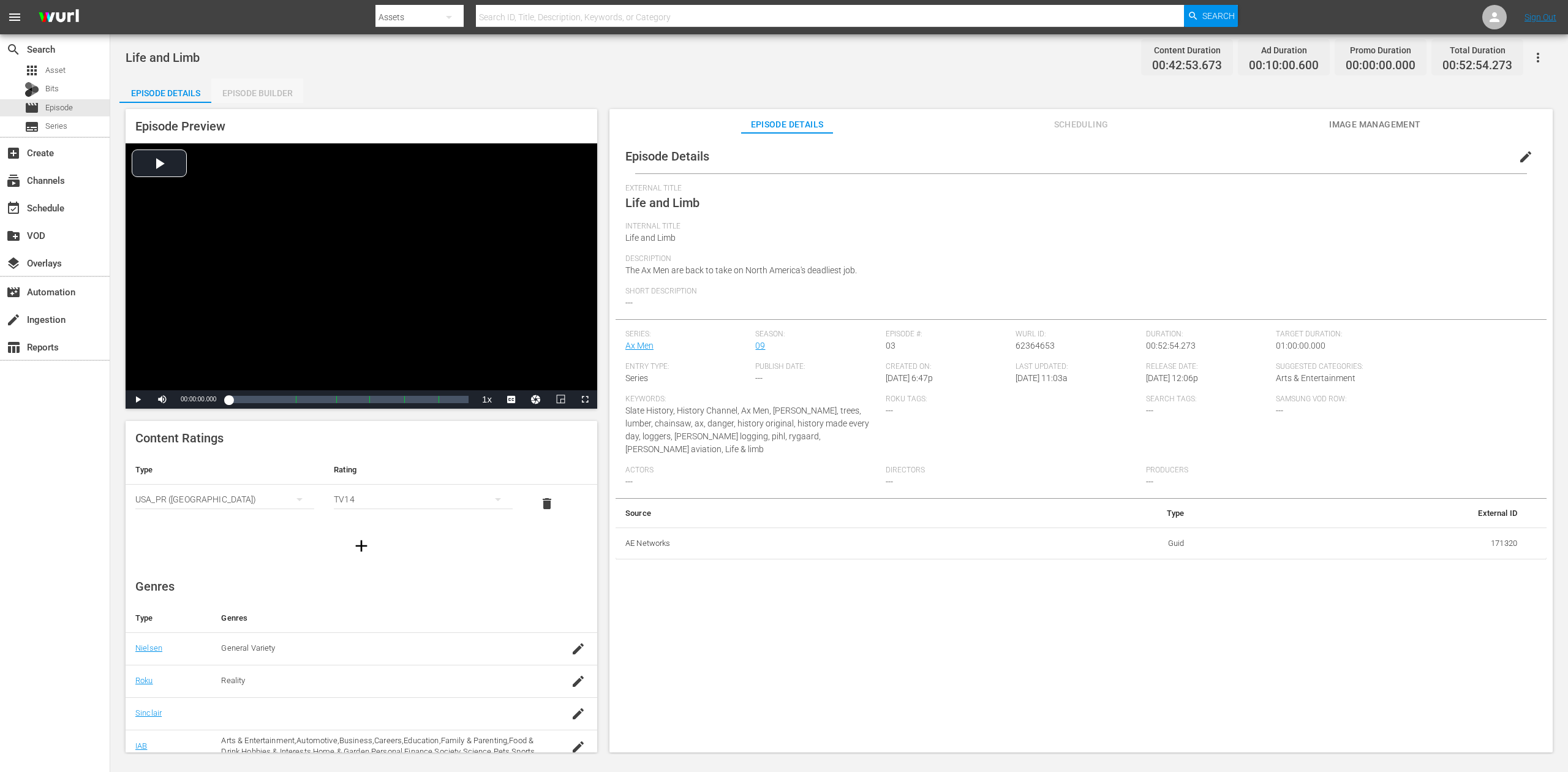
click at [249, 87] on div "Episode Builder" at bounding box center [257, 93] width 92 height 29
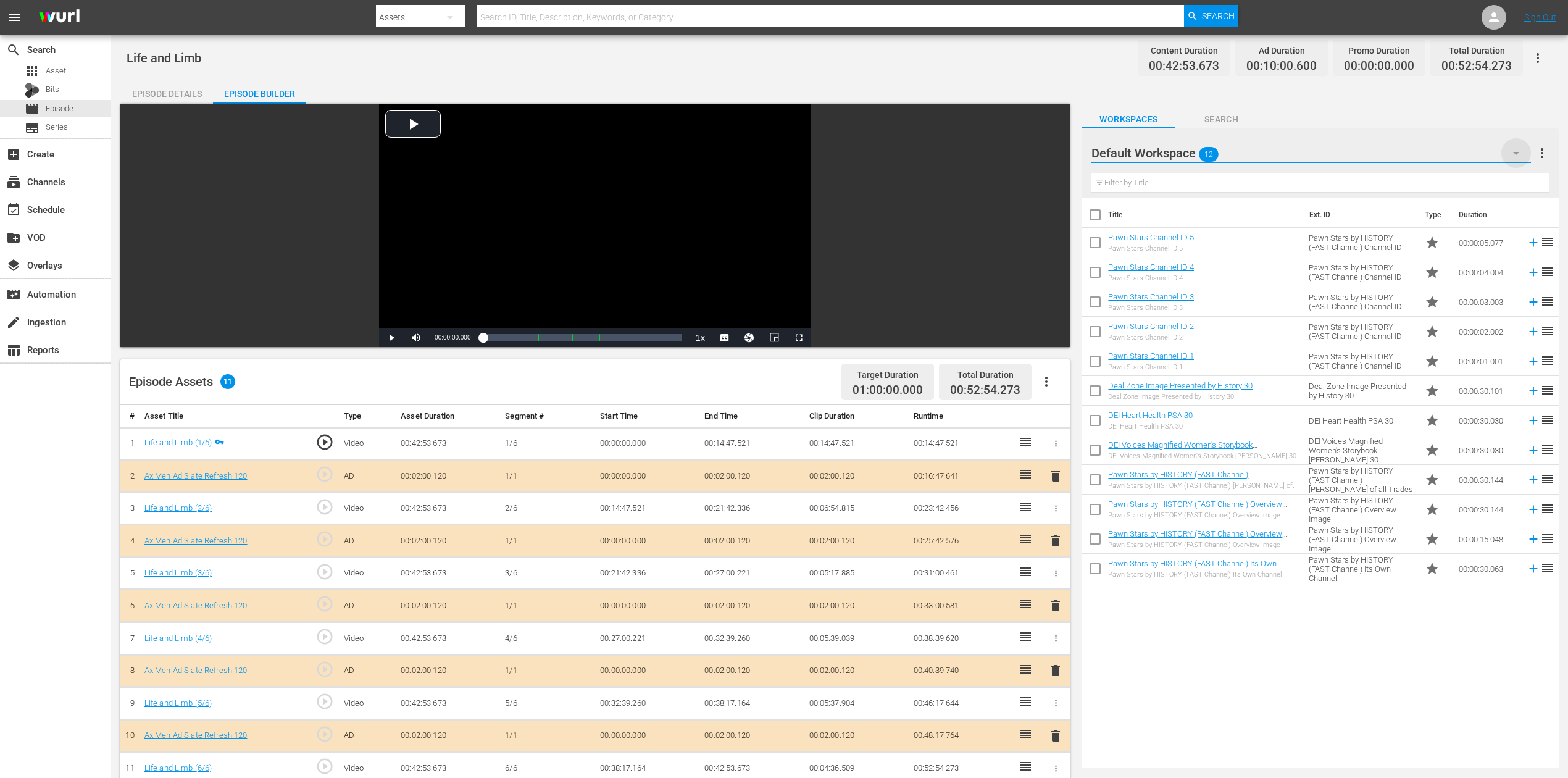
click at [1517, 151] on icon "button" at bounding box center [1516, 153] width 15 height 15
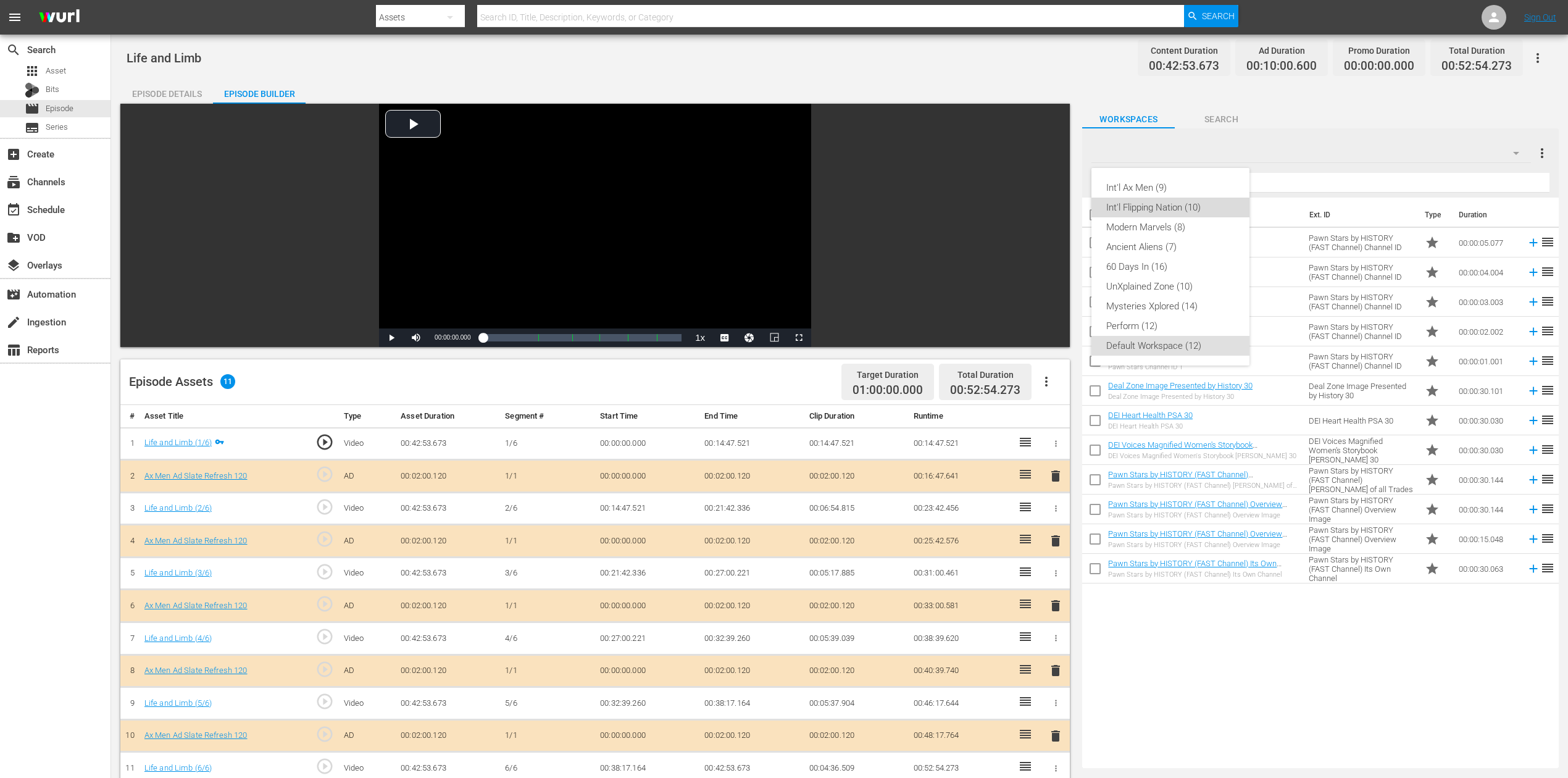
click at [1163, 209] on div "Int'l Flipping Nation (10)" at bounding box center [1171, 208] width 129 height 20
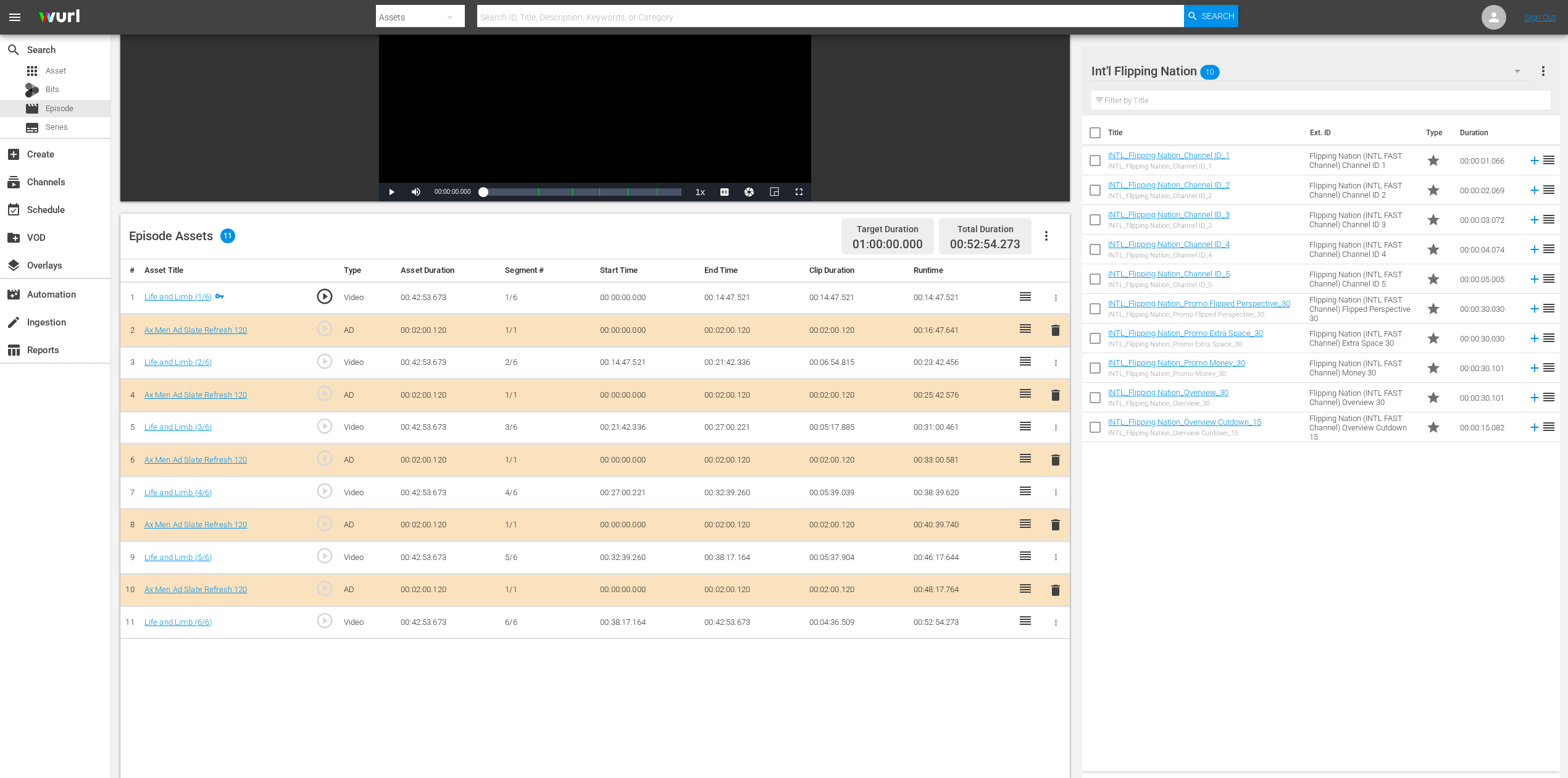
scroll to position [164, 0]
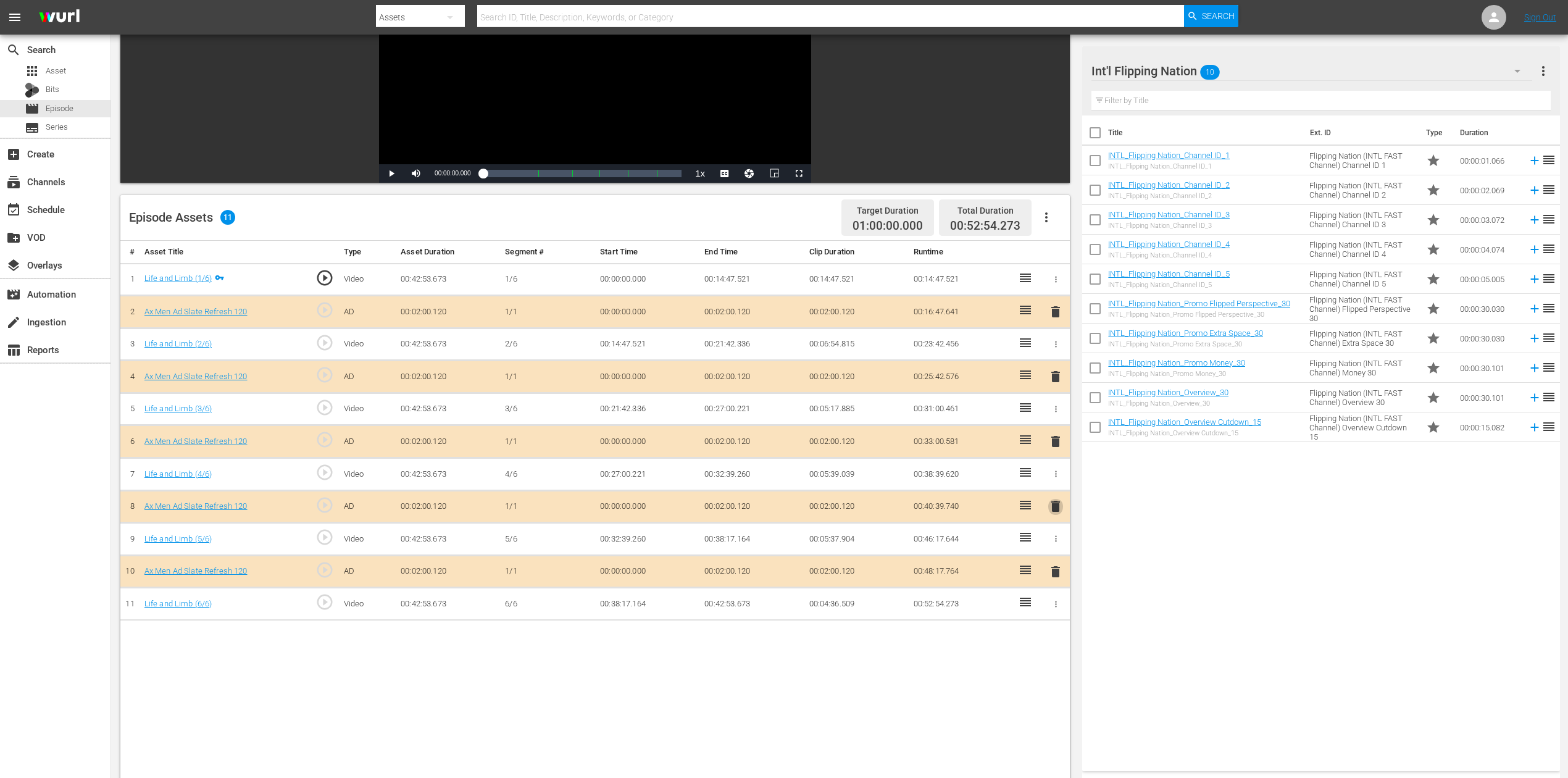
click at [1057, 502] on span "delete" at bounding box center [1056, 506] width 15 height 15
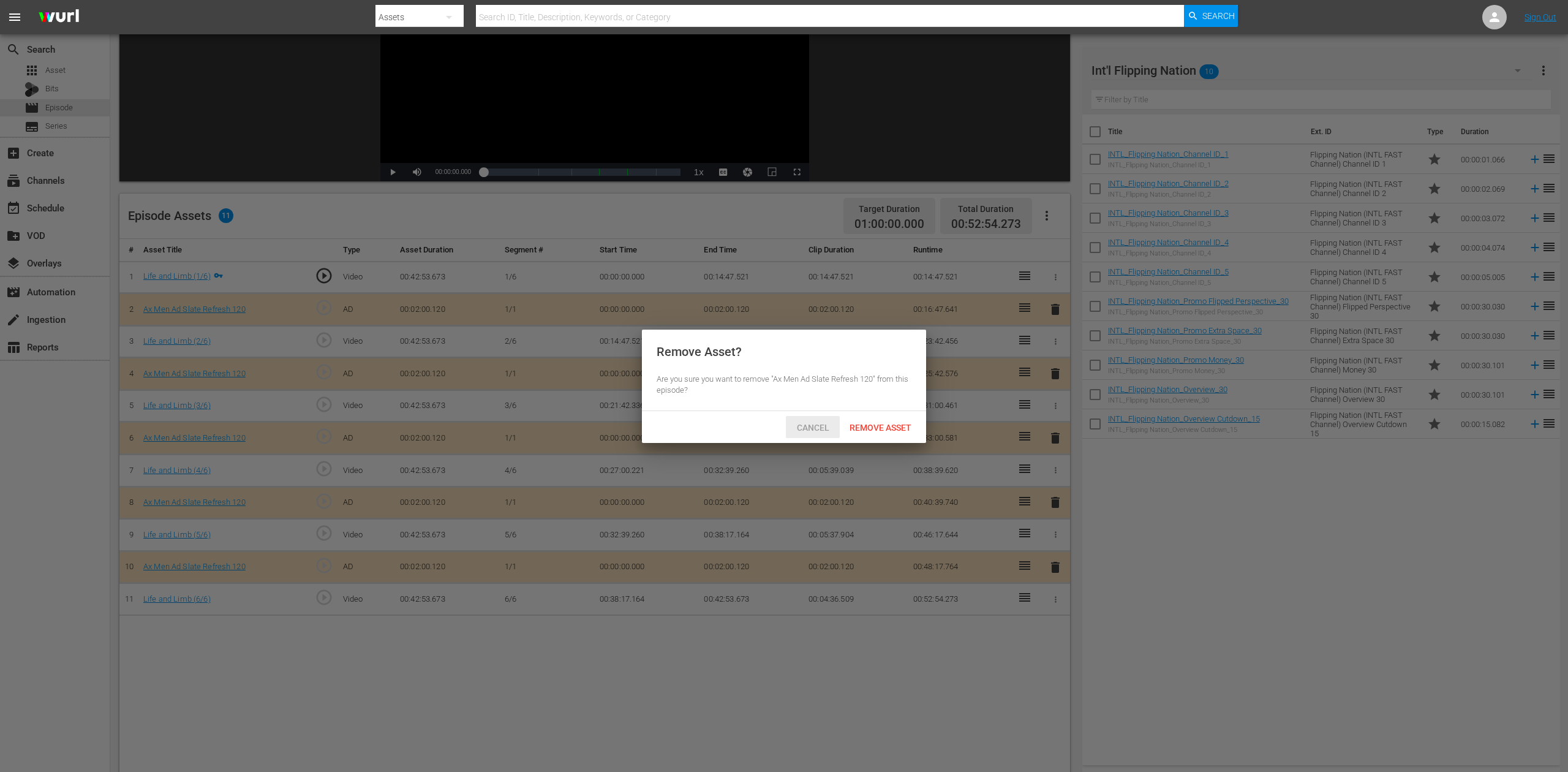
click at [816, 427] on span "Cancel" at bounding box center [813, 428] width 52 height 10
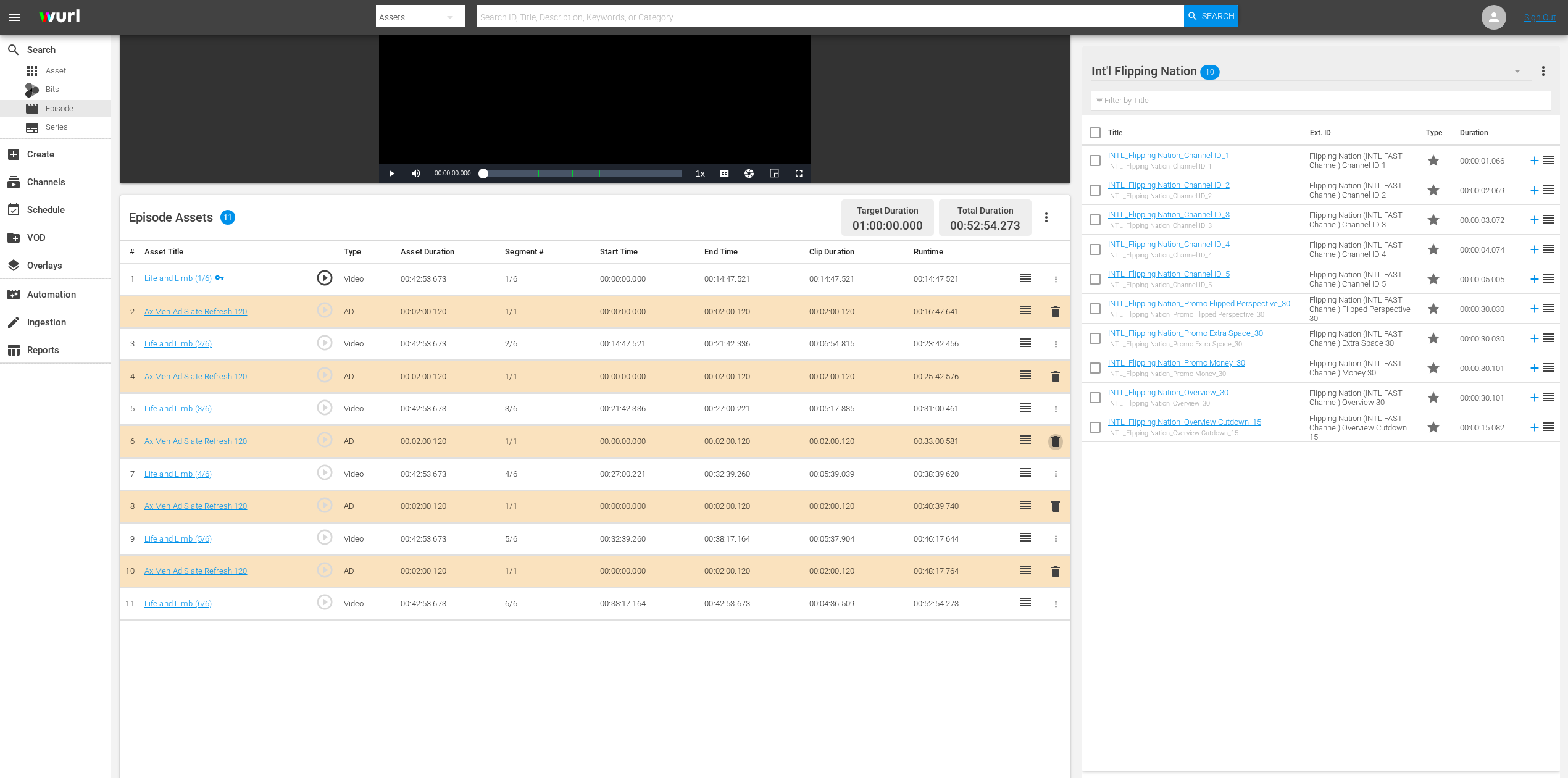
click at [1054, 438] on span "delete" at bounding box center [1056, 441] width 15 height 15
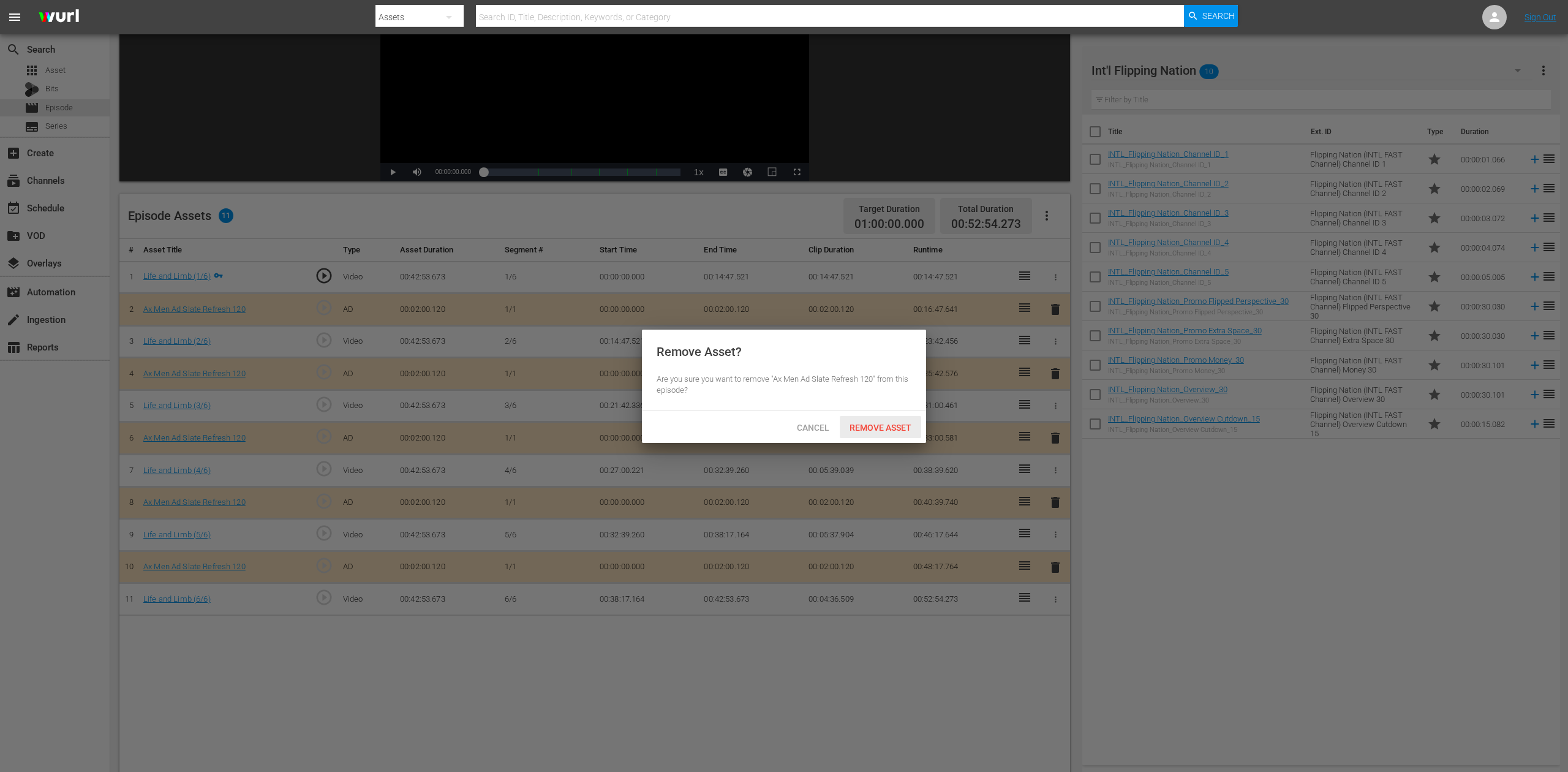
click at [890, 426] on span "Remove Asset" at bounding box center [881, 428] width 82 height 10
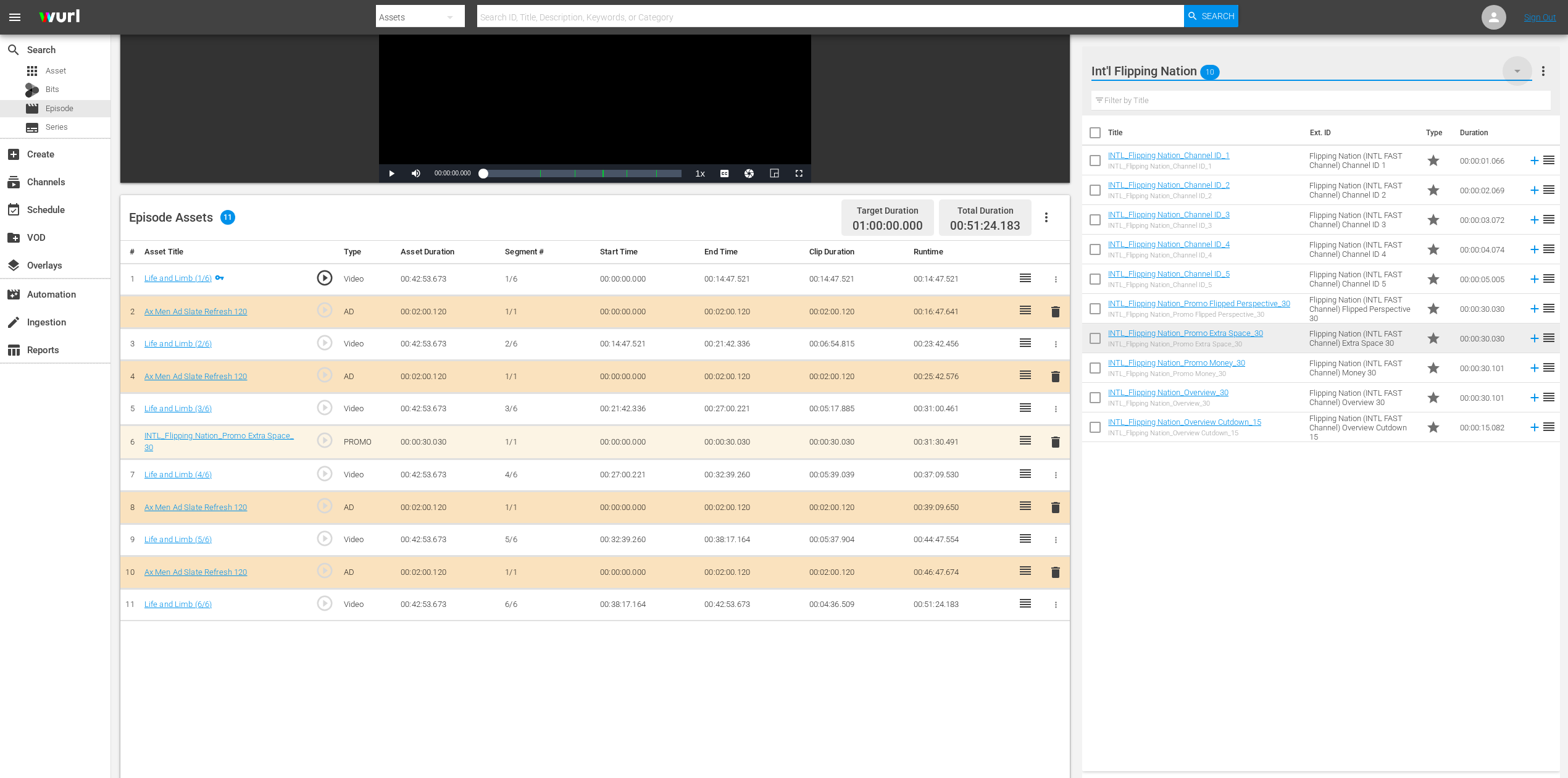
click at [1517, 74] on icon "button" at bounding box center [1518, 71] width 15 height 15
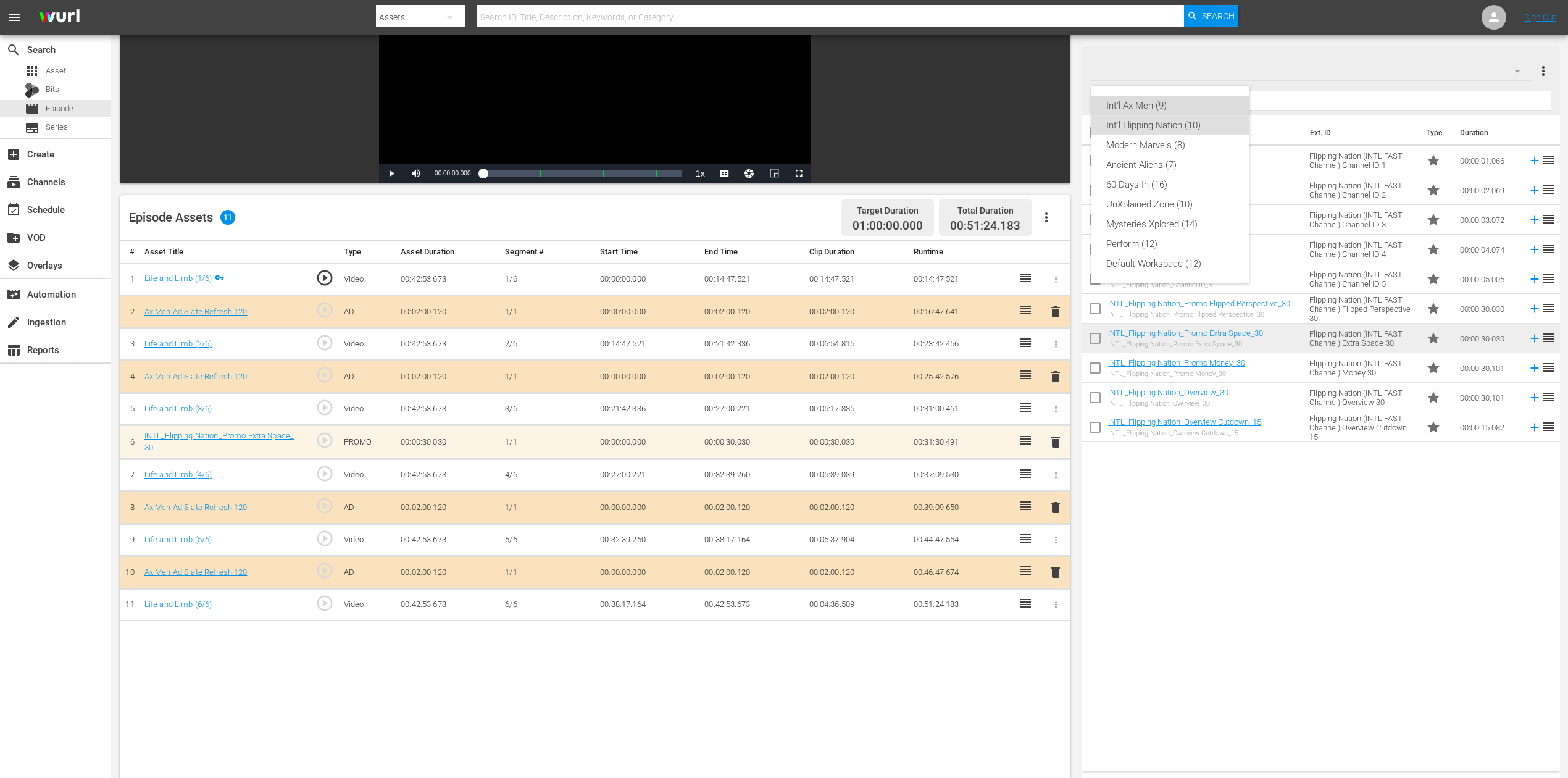
click at [1173, 107] on div "Int'l Ax Men (9)" at bounding box center [1171, 105] width 129 height 20
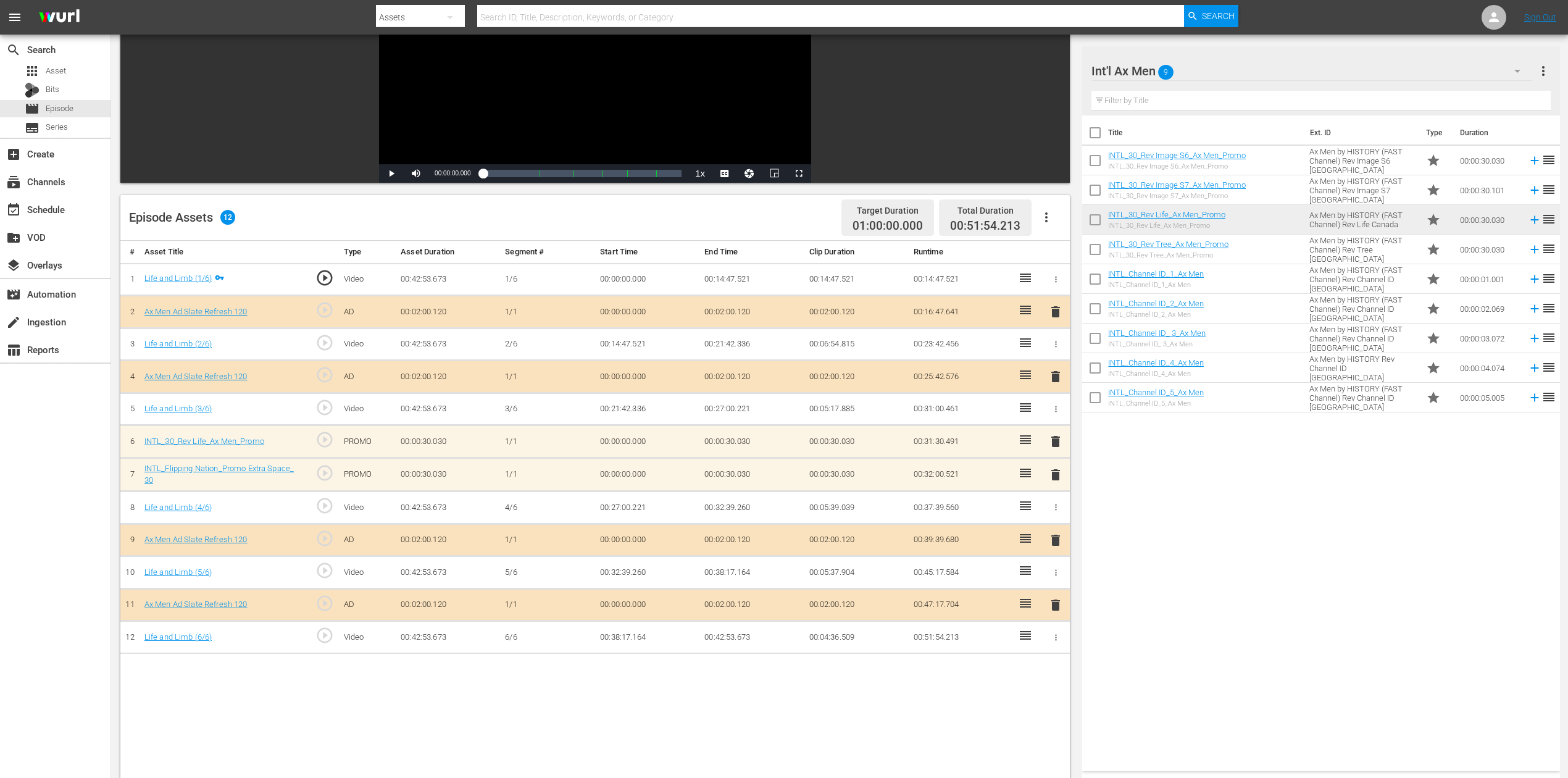
click at [1024, 476] on icon at bounding box center [1026, 473] width 15 height 15
click at [1058, 467] on span "delete" at bounding box center [1056, 475] width 15 height 15
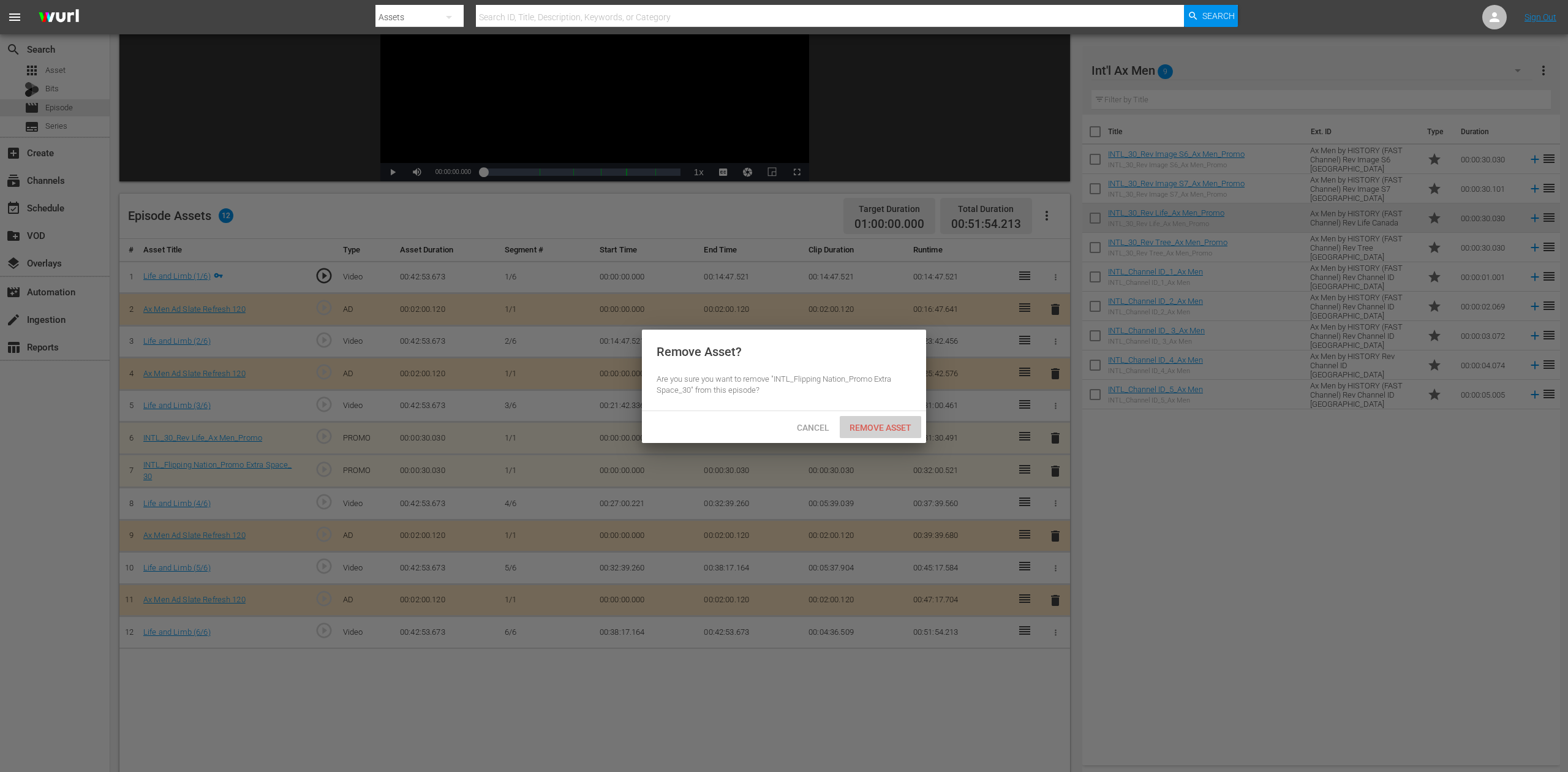
click at [861, 424] on span "Remove Asset" at bounding box center [881, 428] width 82 height 10
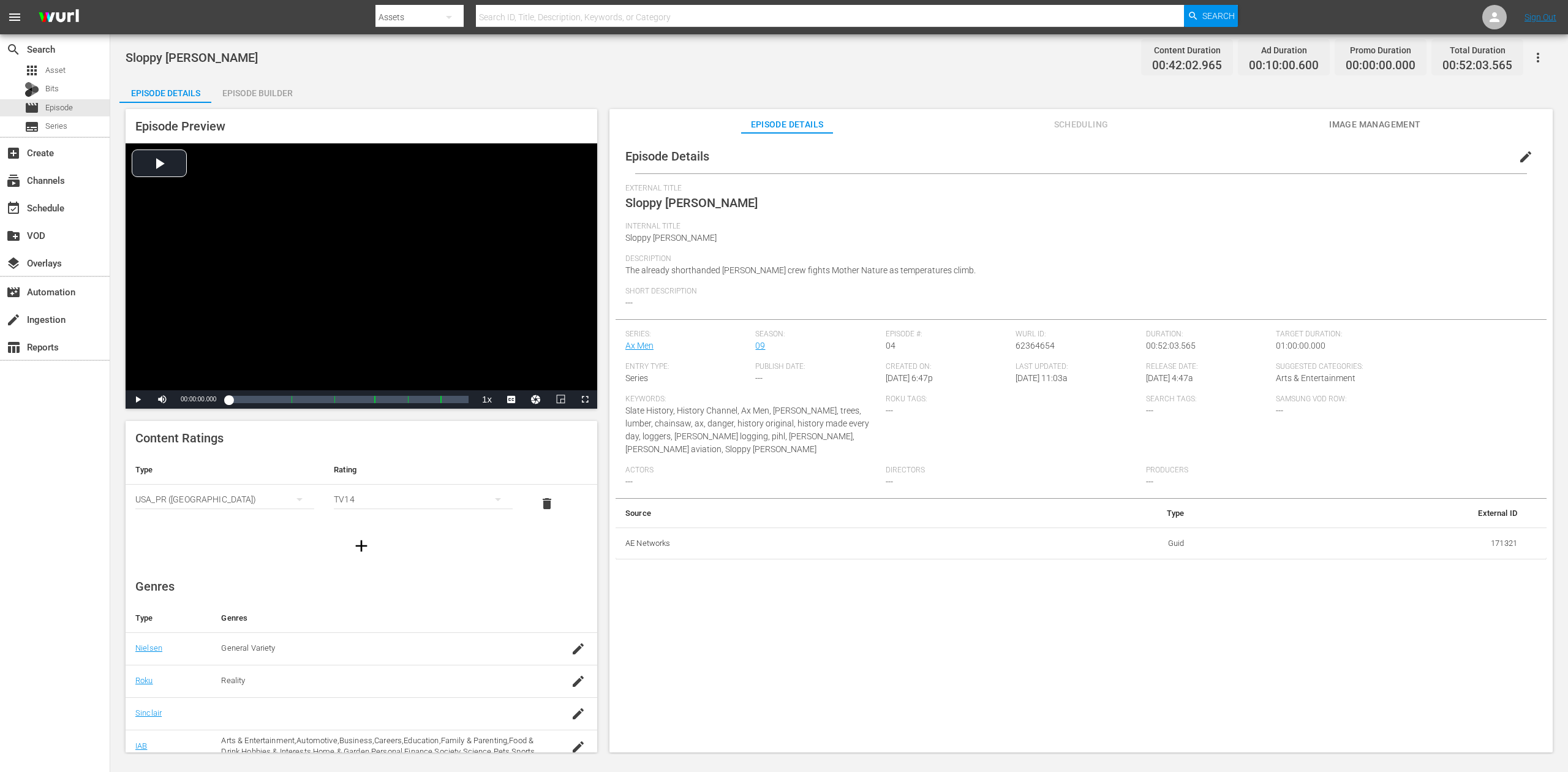
click at [245, 93] on div "Episode Builder" at bounding box center [257, 93] width 92 height 29
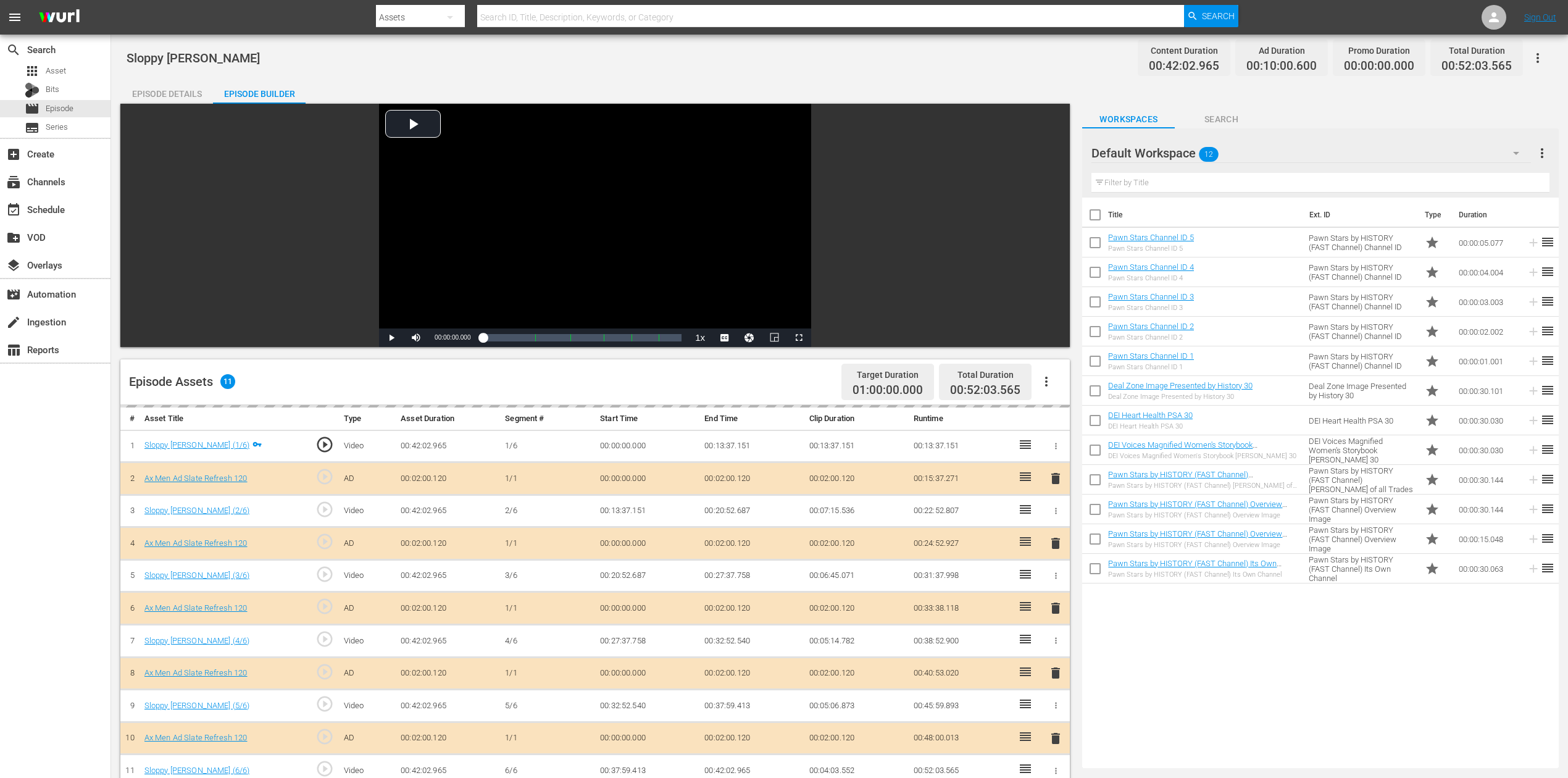
click at [1523, 151] on icon "button" at bounding box center [1516, 153] width 15 height 15
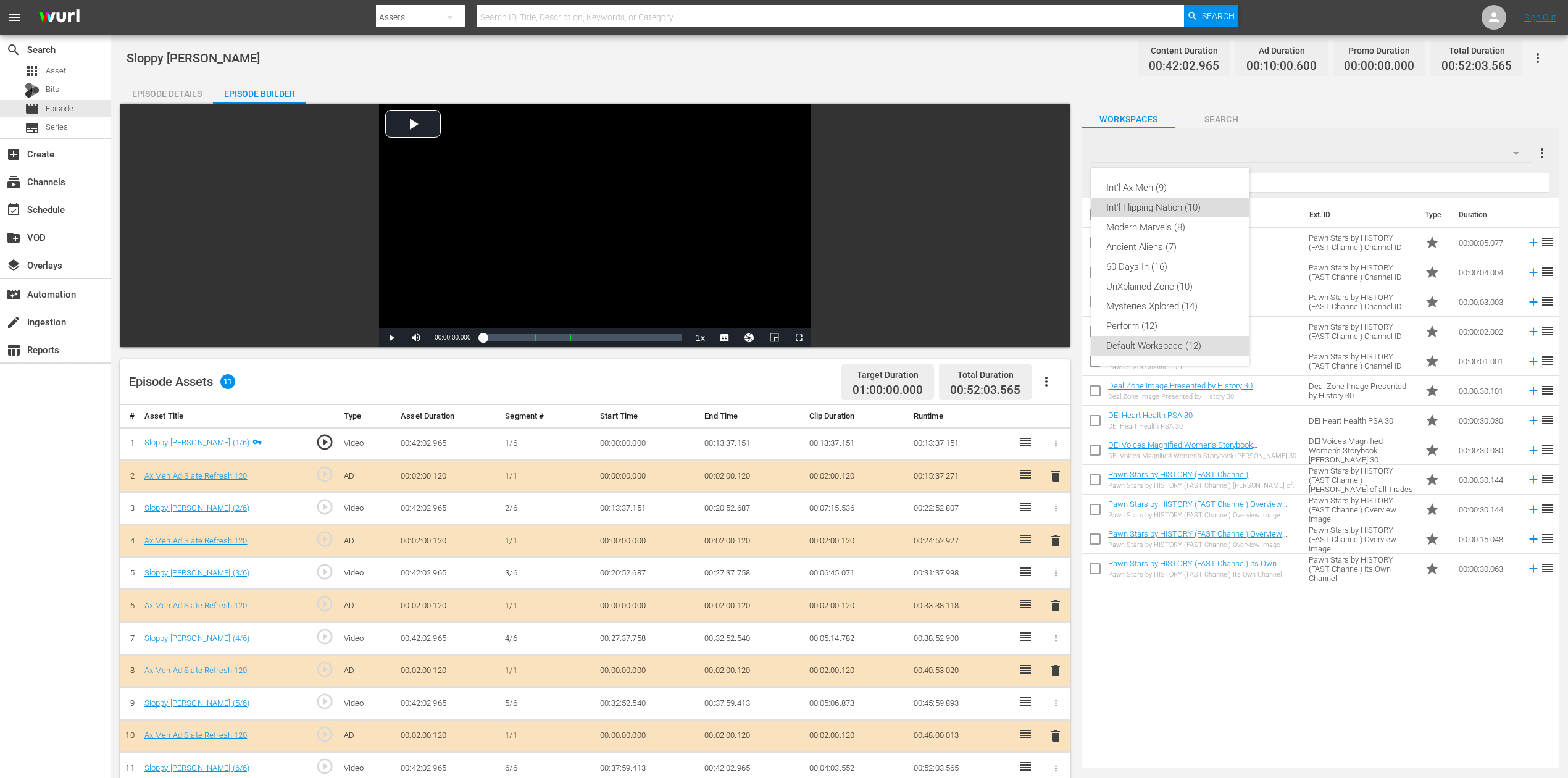
click at [1213, 208] on div "Int'l Flipping Nation (10)" at bounding box center [1171, 208] width 129 height 20
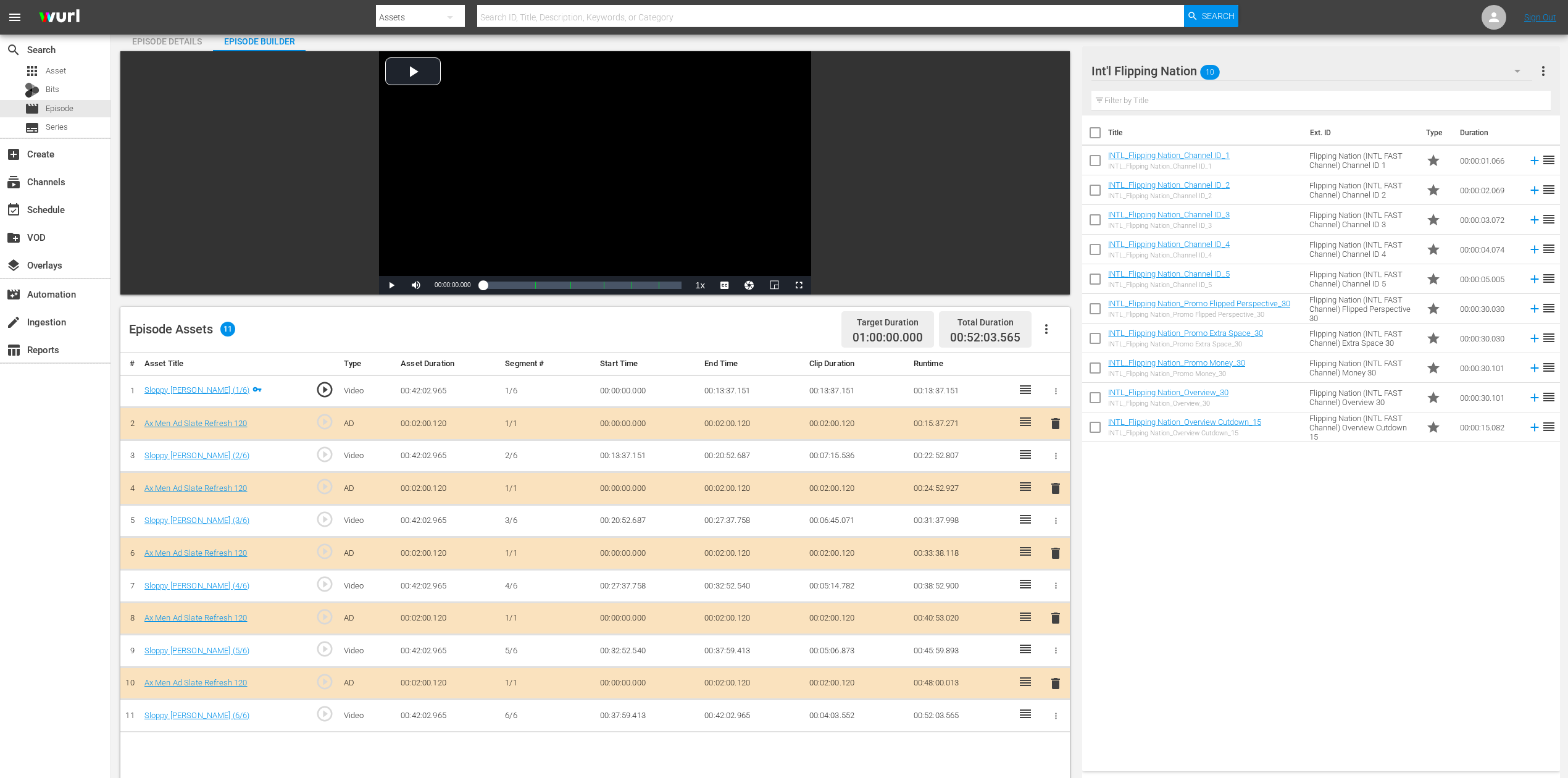
scroll to position [82, 0]
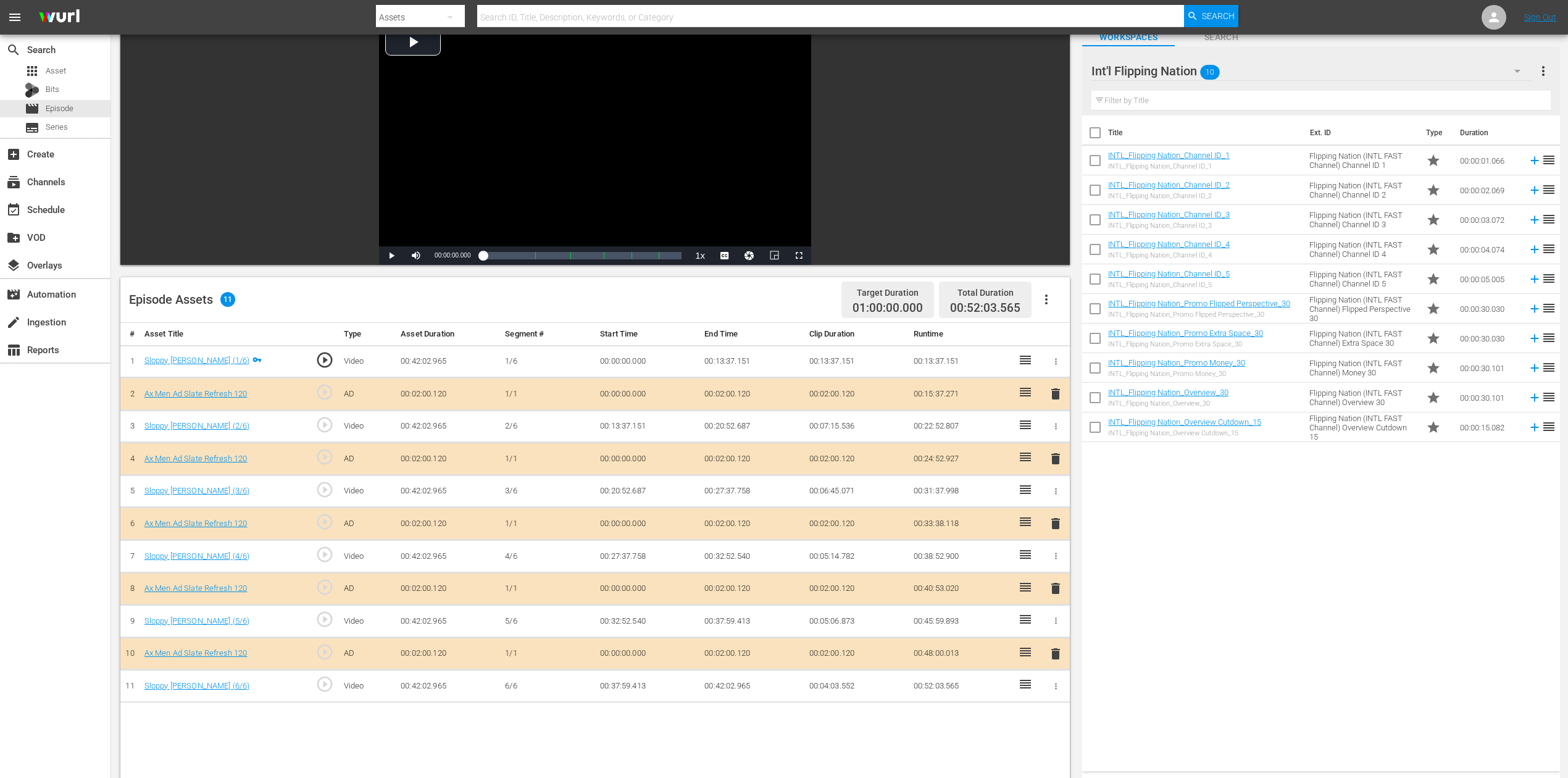
click at [1054, 519] on span "delete" at bounding box center [1056, 523] width 15 height 15
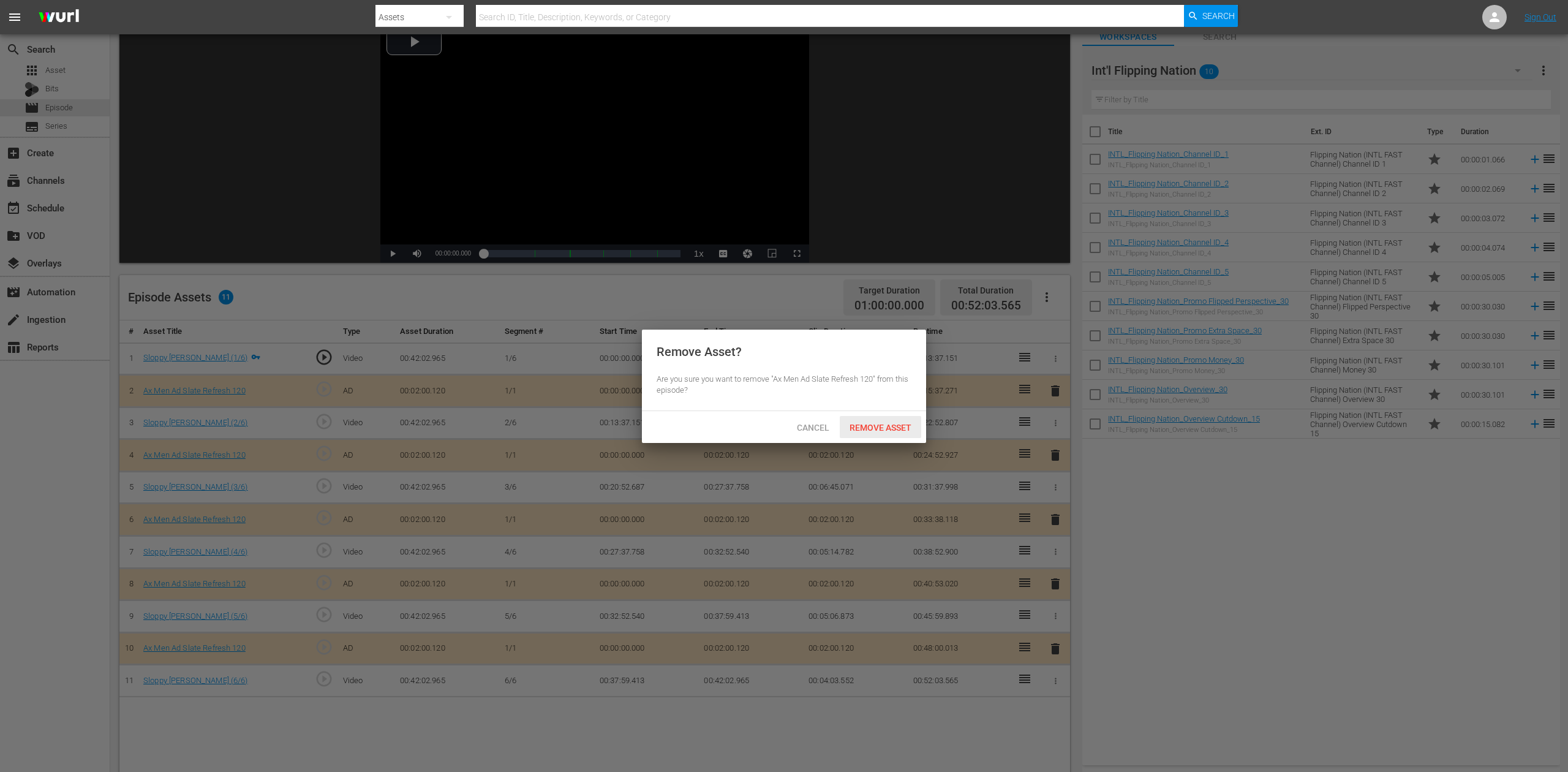
click at [878, 421] on div "Remove Asset" at bounding box center [881, 427] width 82 height 23
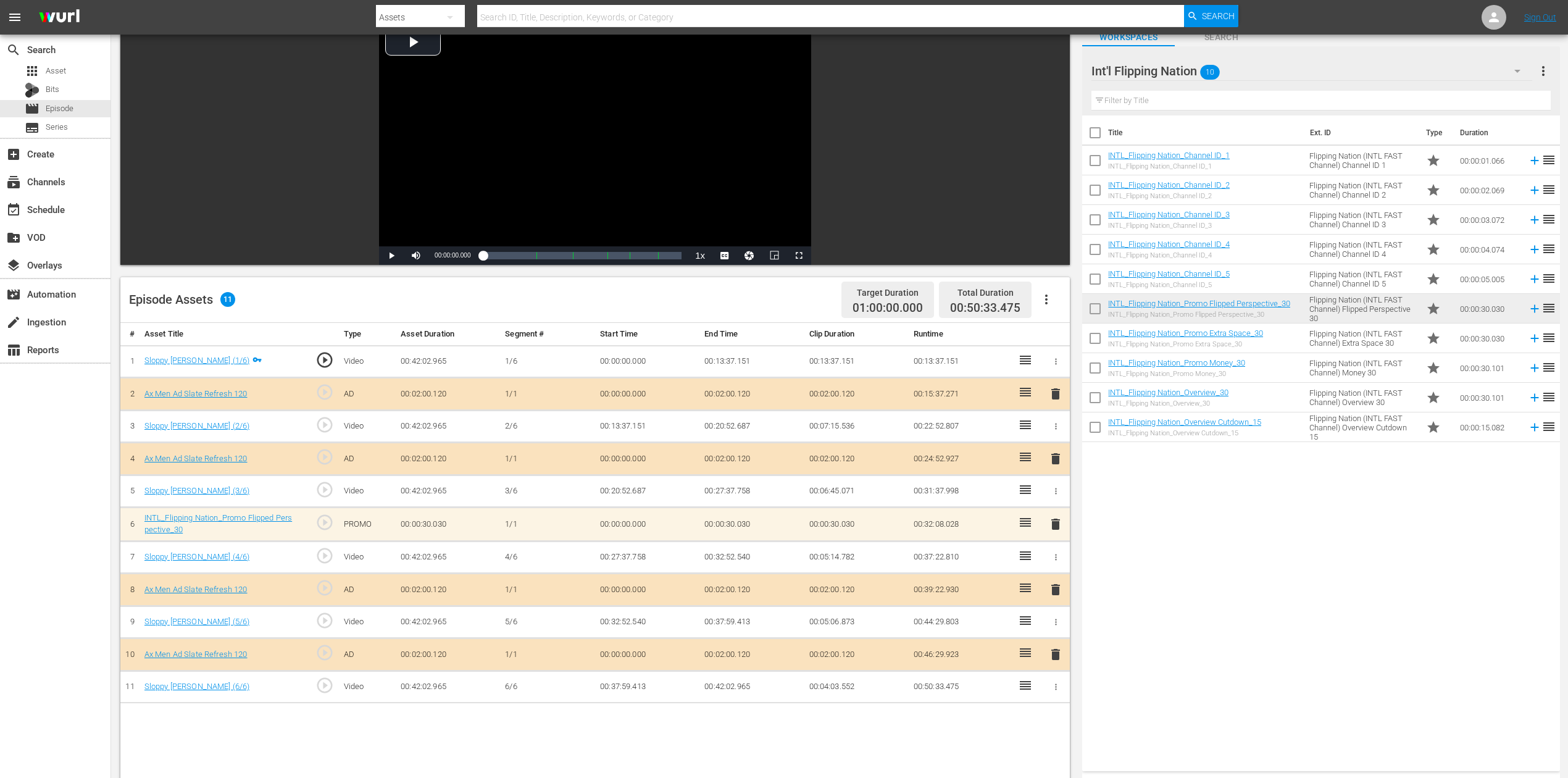
click at [1513, 64] on icon "button" at bounding box center [1518, 71] width 15 height 15
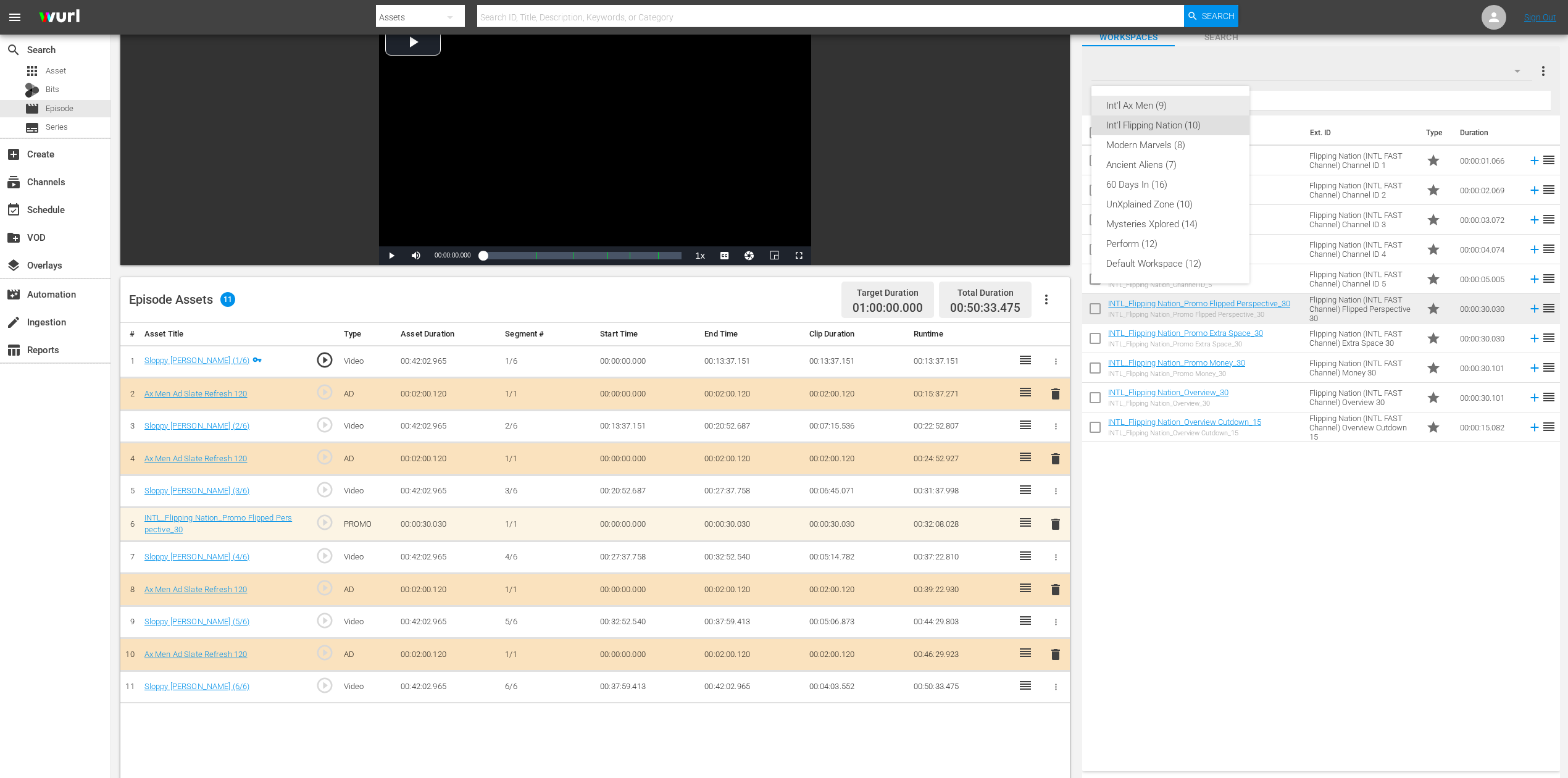
click at [1148, 105] on div "Int'l Ax Men (9)" at bounding box center [1171, 105] width 129 height 20
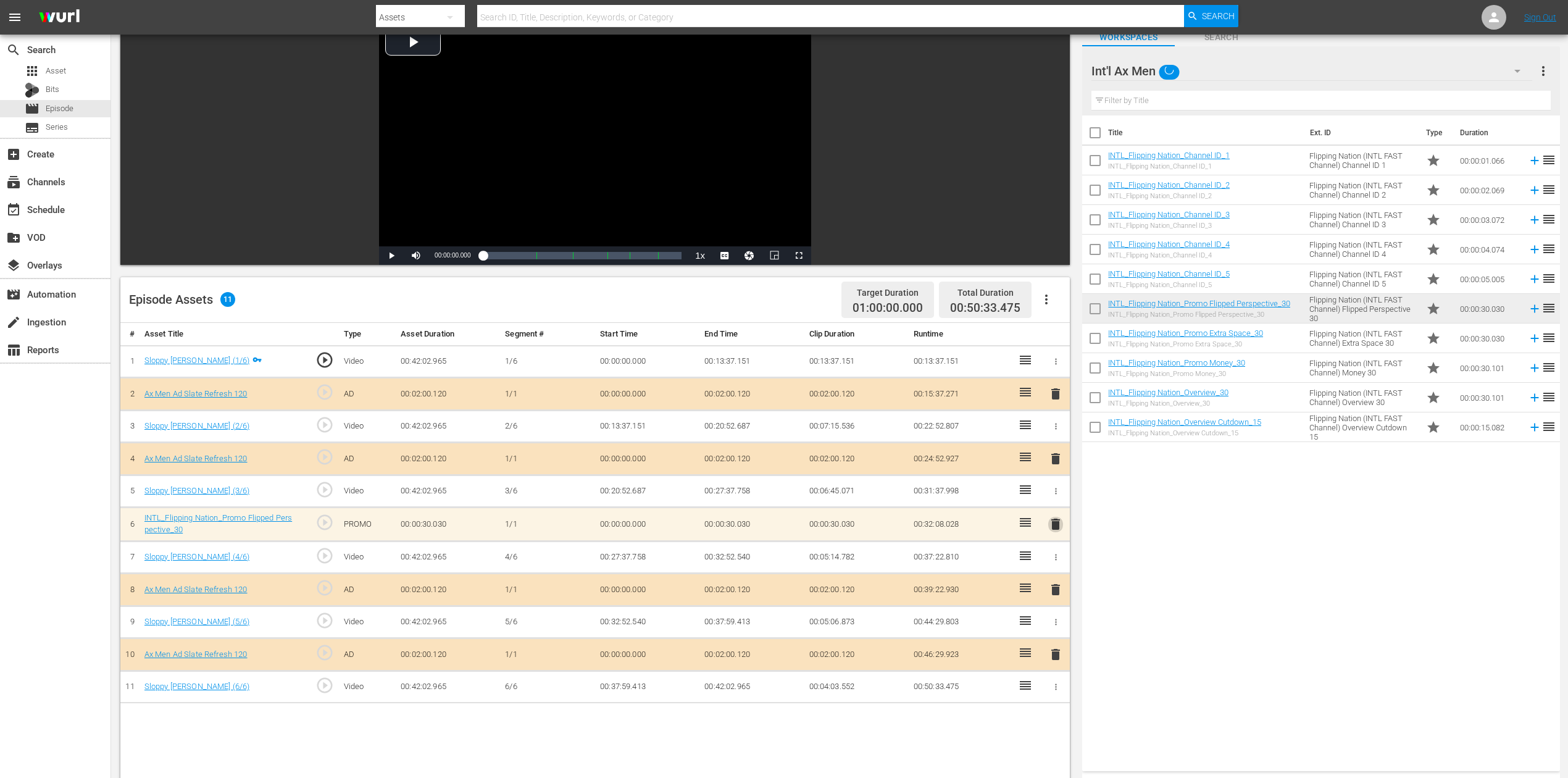
click at [1056, 521] on span "delete" at bounding box center [1056, 524] width 15 height 15
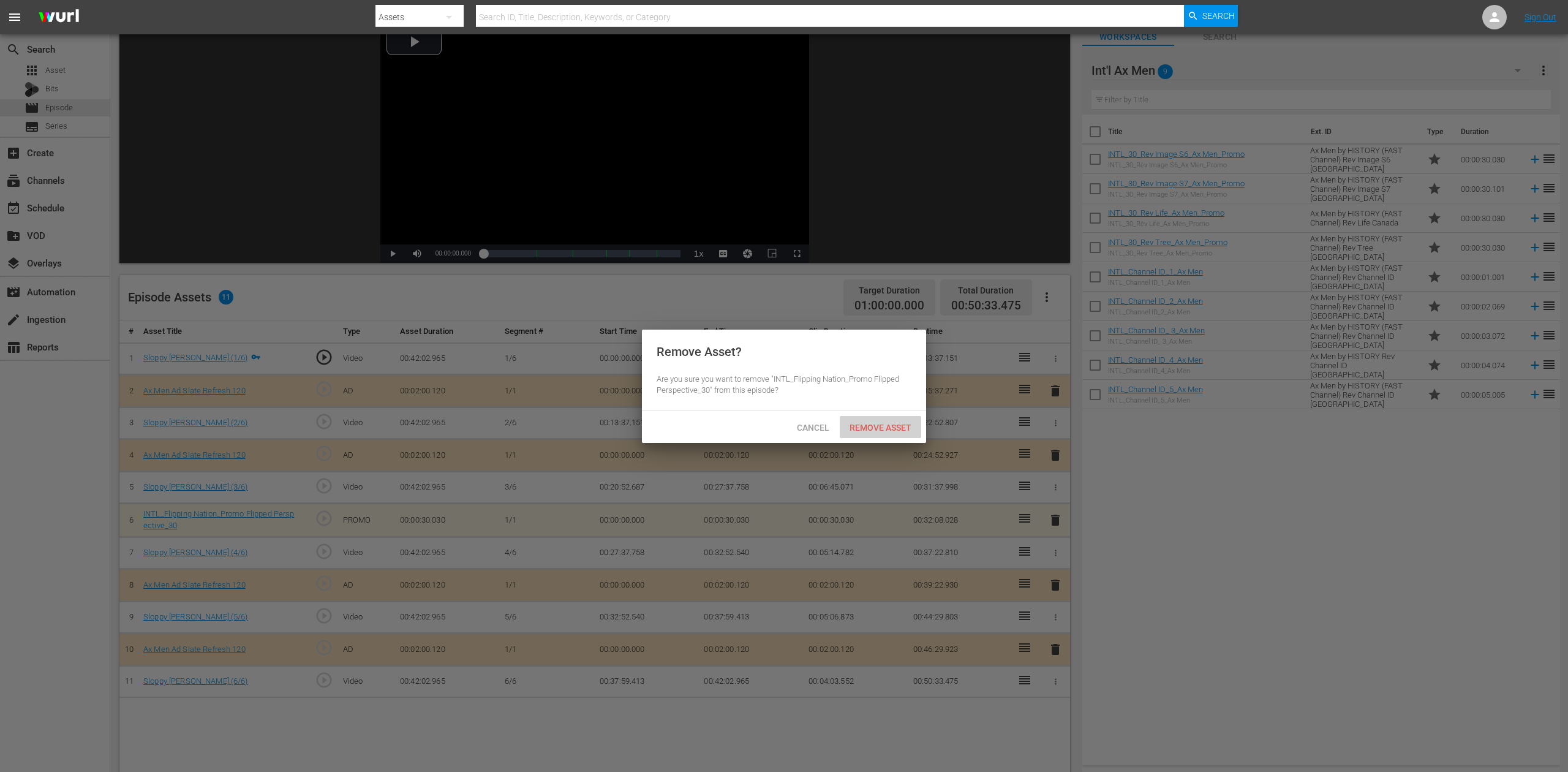
click at [863, 425] on span "Remove Asset" at bounding box center [881, 428] width 82 height 10
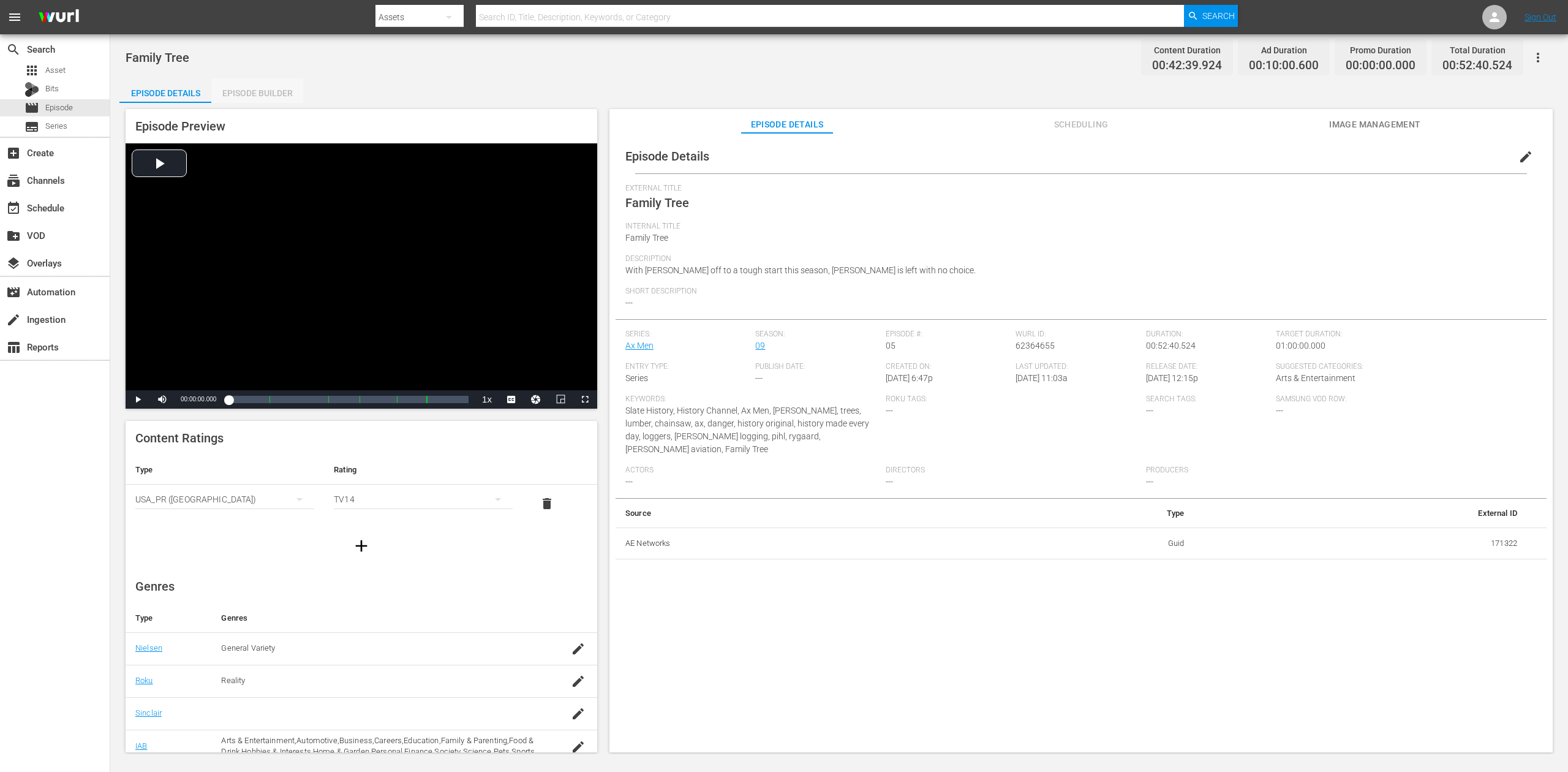
click at [272, 83] on div "Episode Builder" at bounding box center [257, 93] width 92 height 29
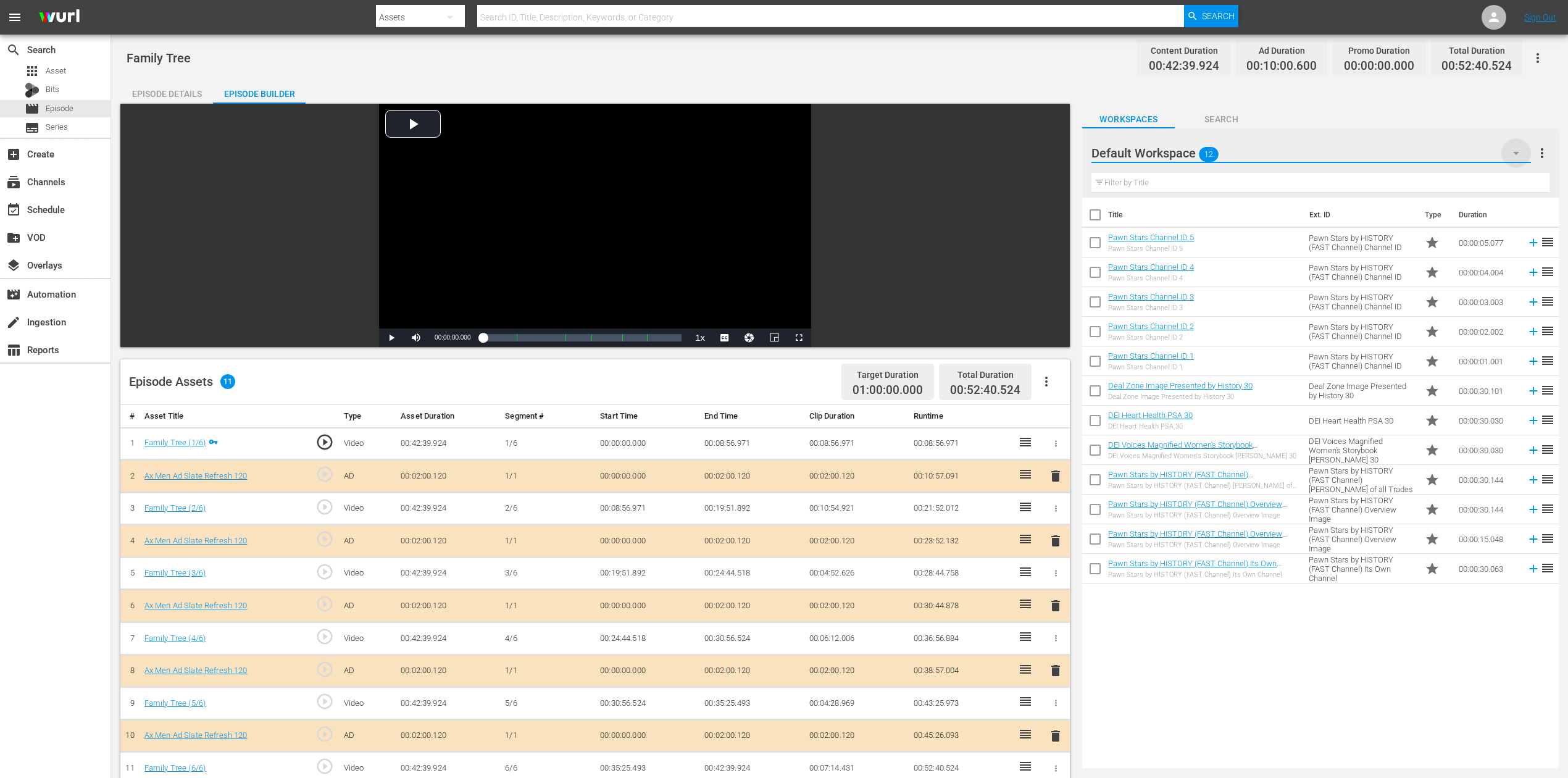
click at [1515, 154] on icon "button" at bounding box center [1516, 153] width 15 height 15
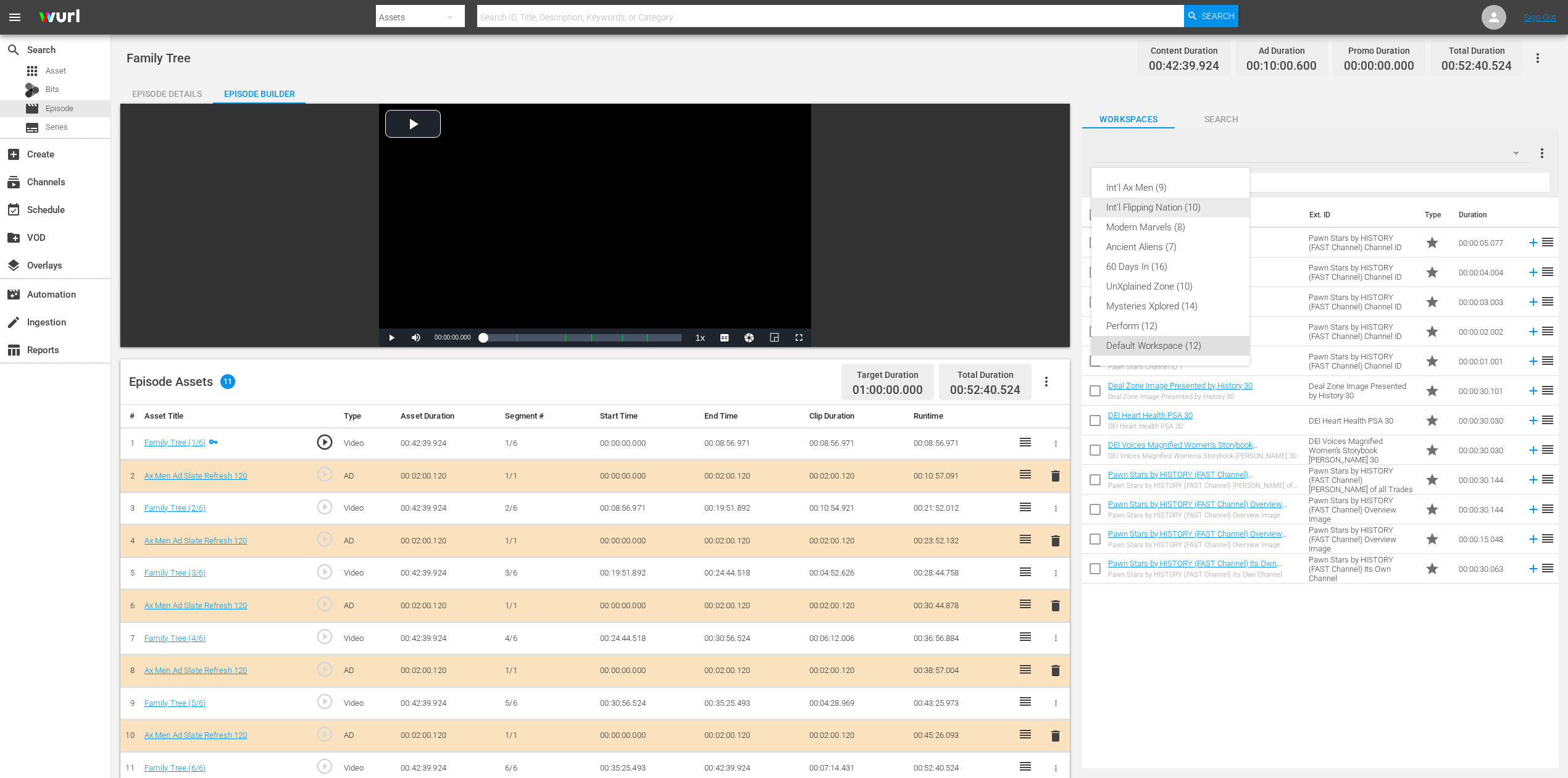
click at [1193, 210] on div "Int'l Flipping Nation (10)" at bounding box center [1171, 208] width 129 height 20
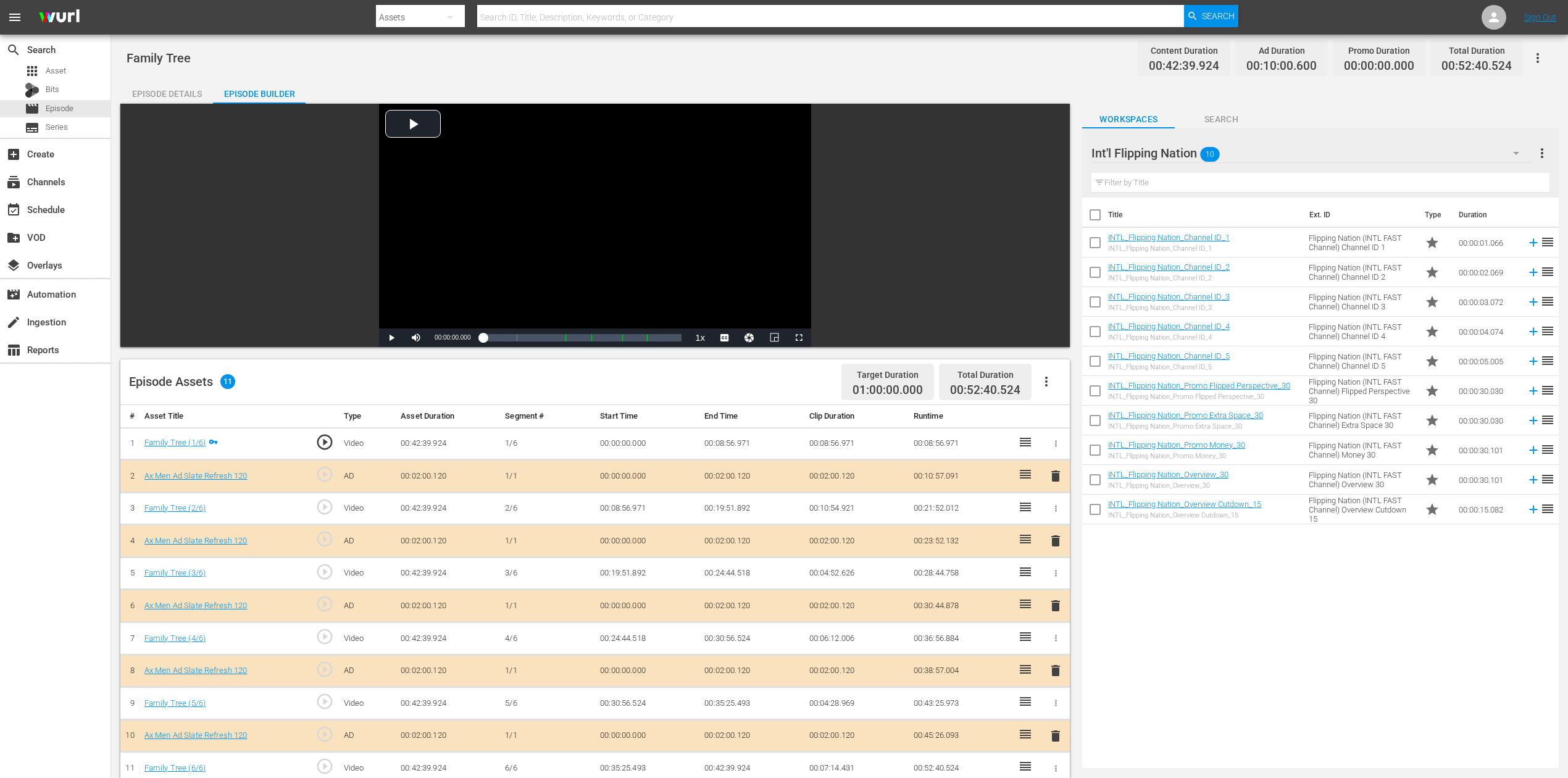
click at [1057, 605] on span "delete" at bounding box center [1056, 606] width 15 height 15
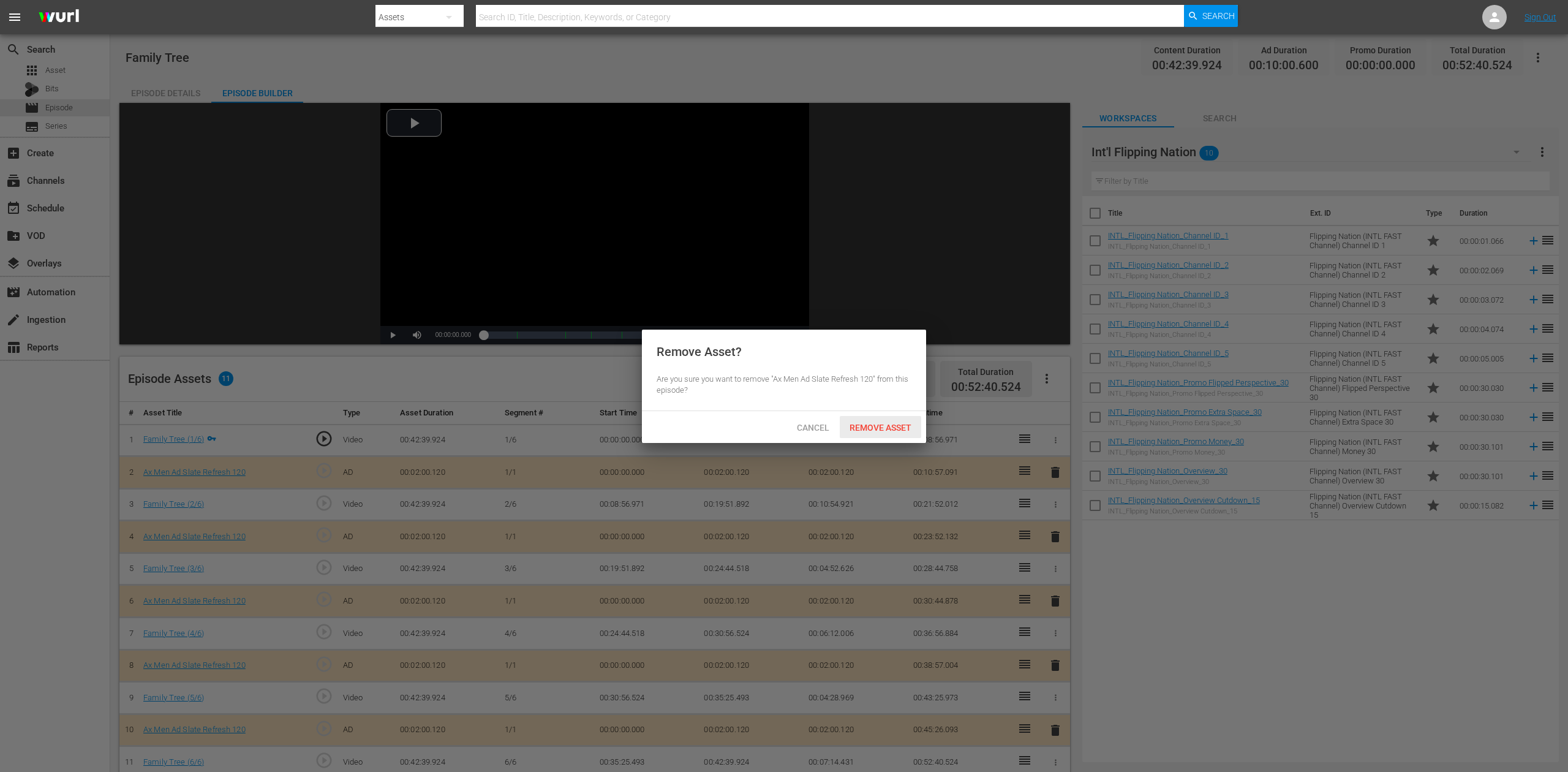
click at [879, 424] on span "Remove Asset" at bounding box center [881, 428] width 82 height 10
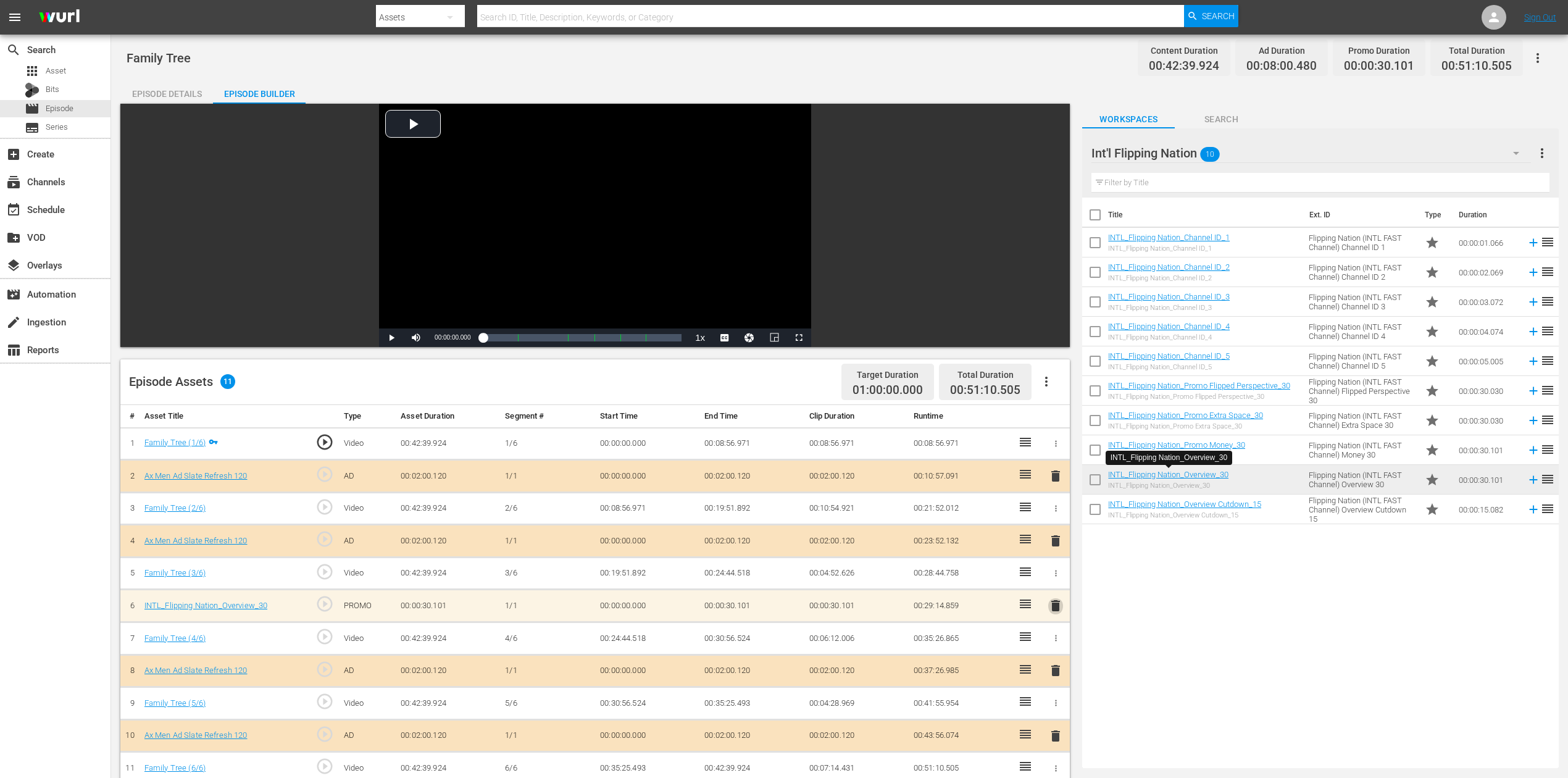
click at [1059, 603] on span "delete" at bounding box center [1056, 606] width 15 height 15
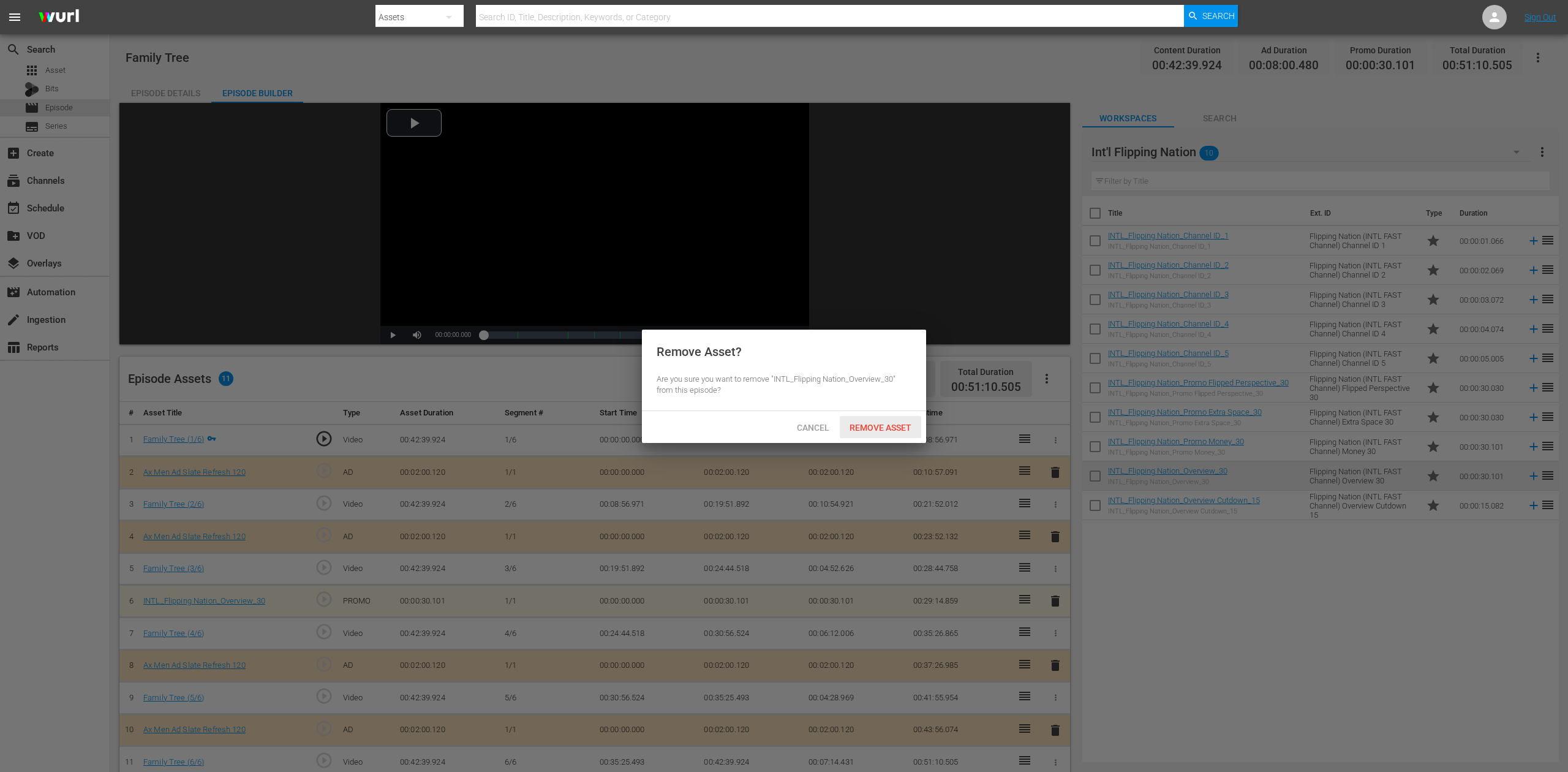
click at [898, 430] on span "Remove Asset" at bounding box center [881, 428] width 82 height 10
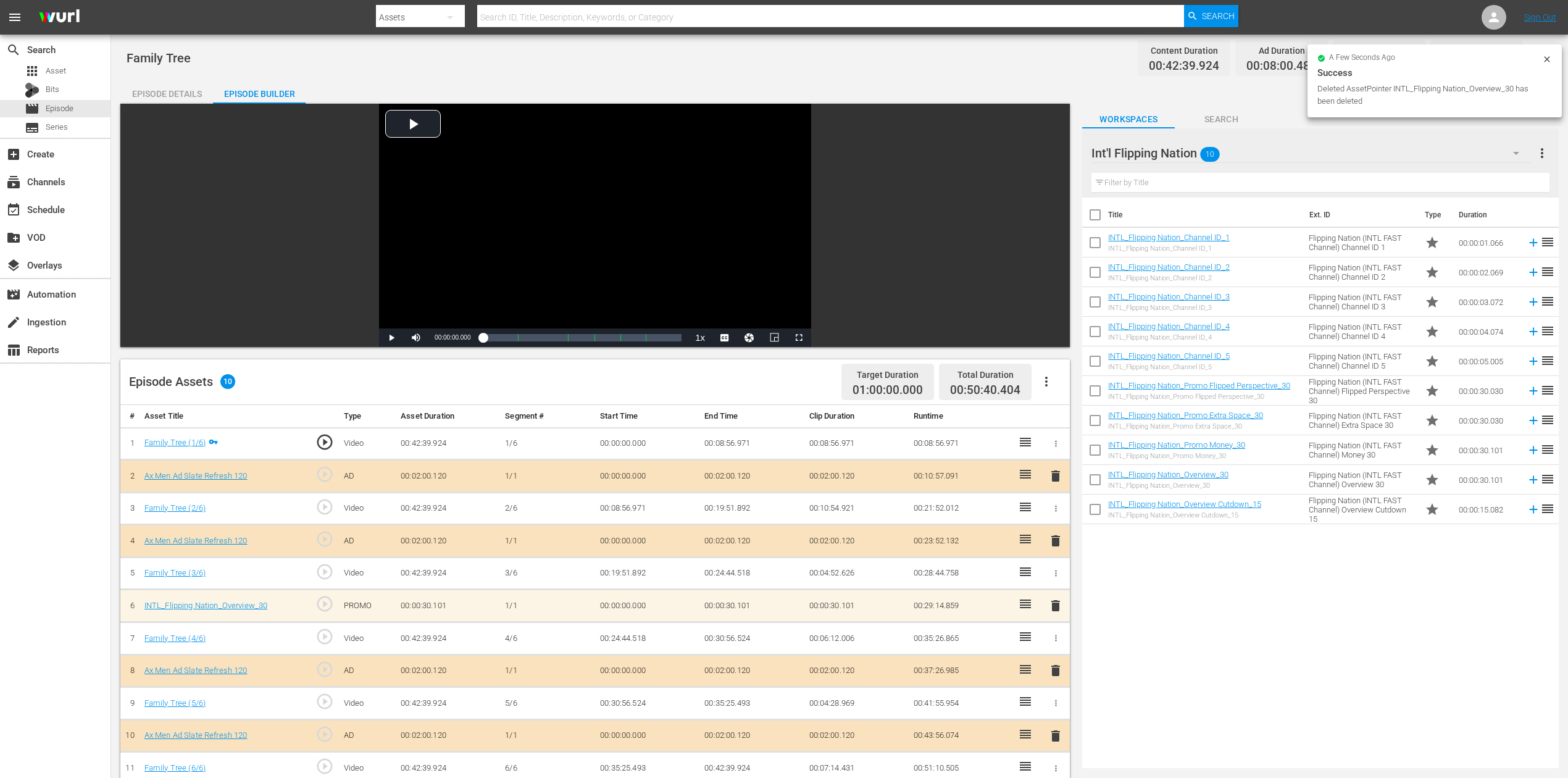
click at [1513, 148] on icon "button" at bounding box center [1516, 153] width 15 height 15
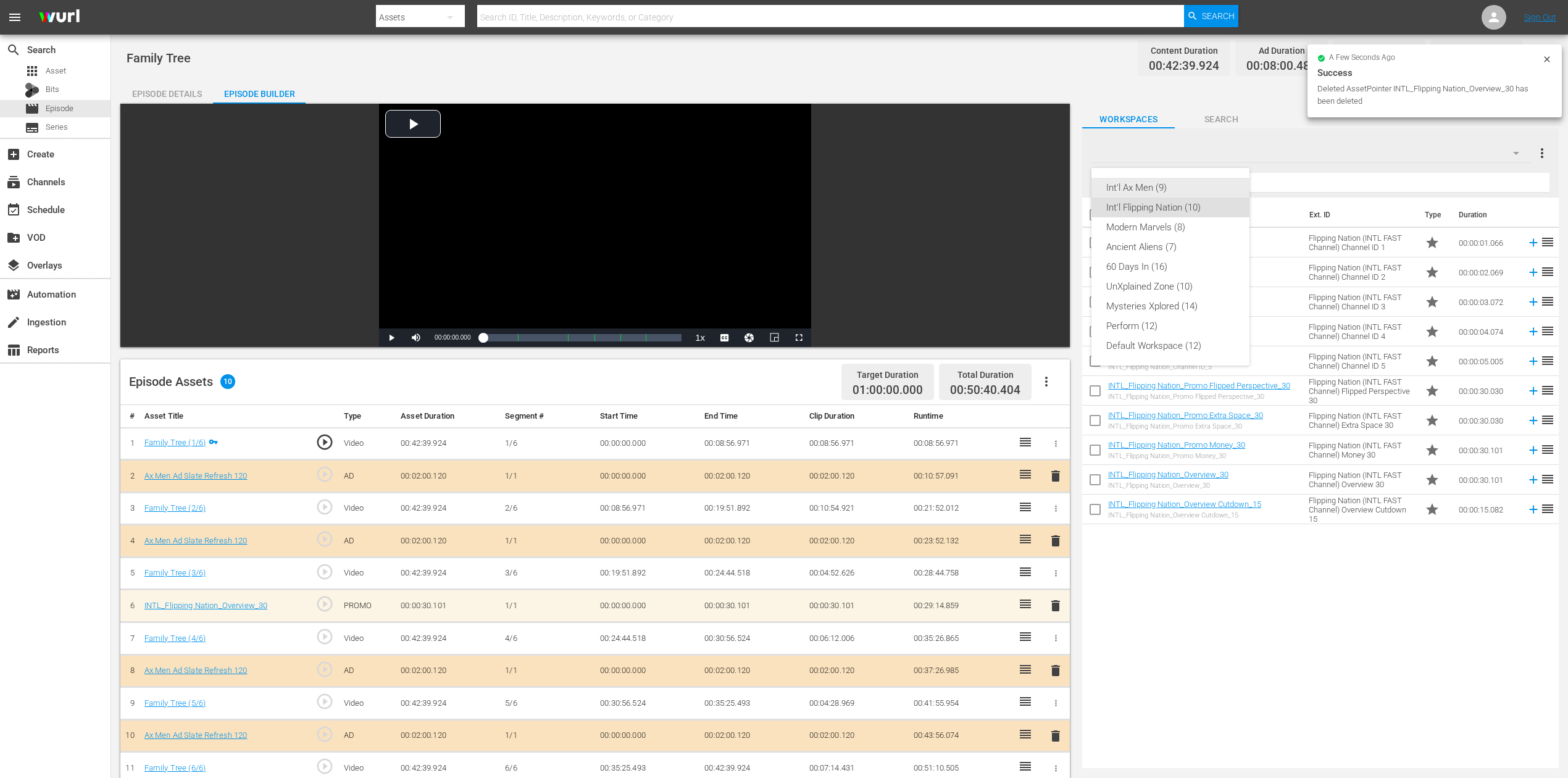
click at [1166, 186] on div "Int'l Ax Men (9)" at bounding box center [1171, 188] width 129 height 20
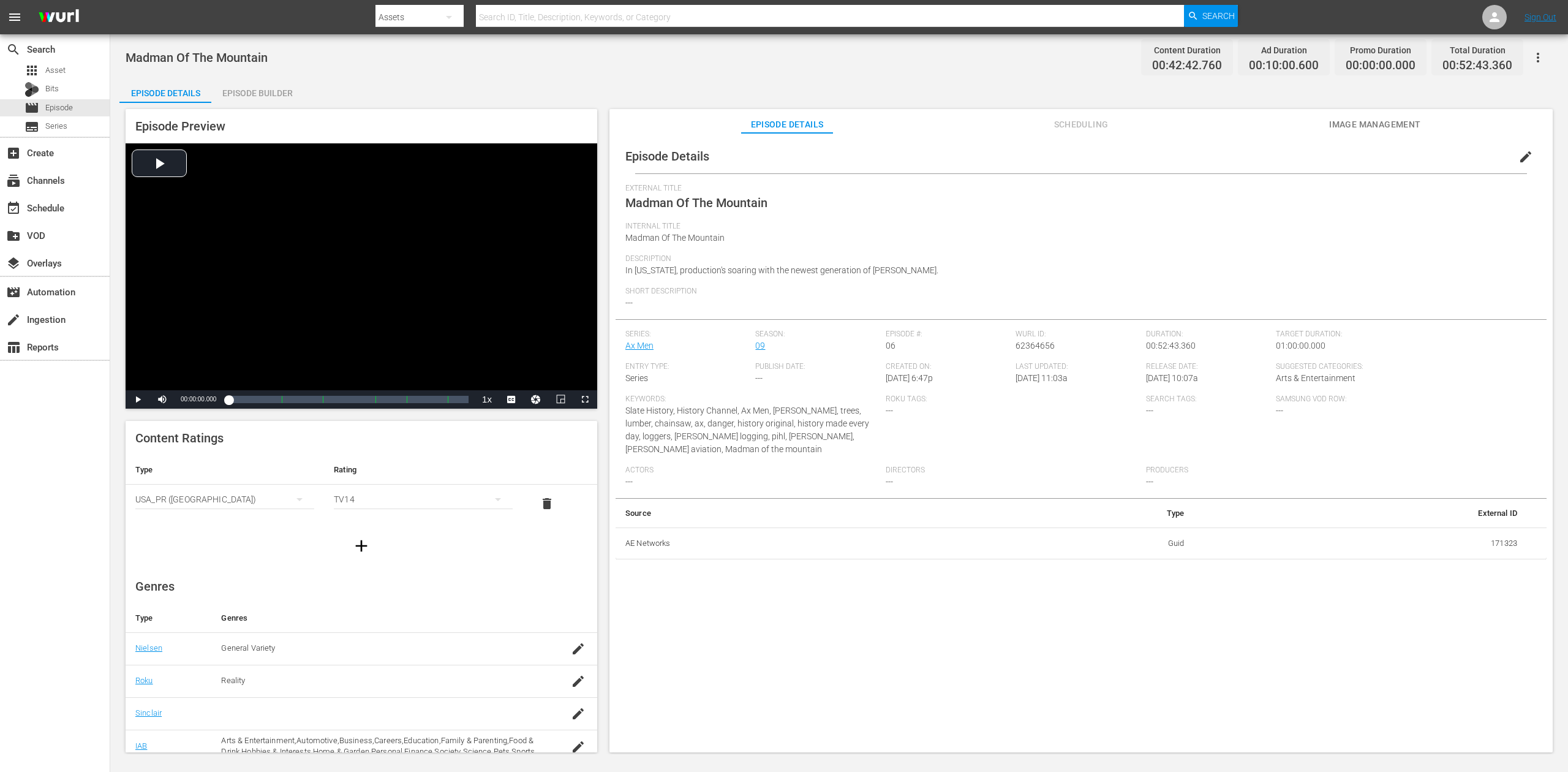
click at [233, 91] on div "Episode Builder" at bounding box center [257, 93] width 92 height 29
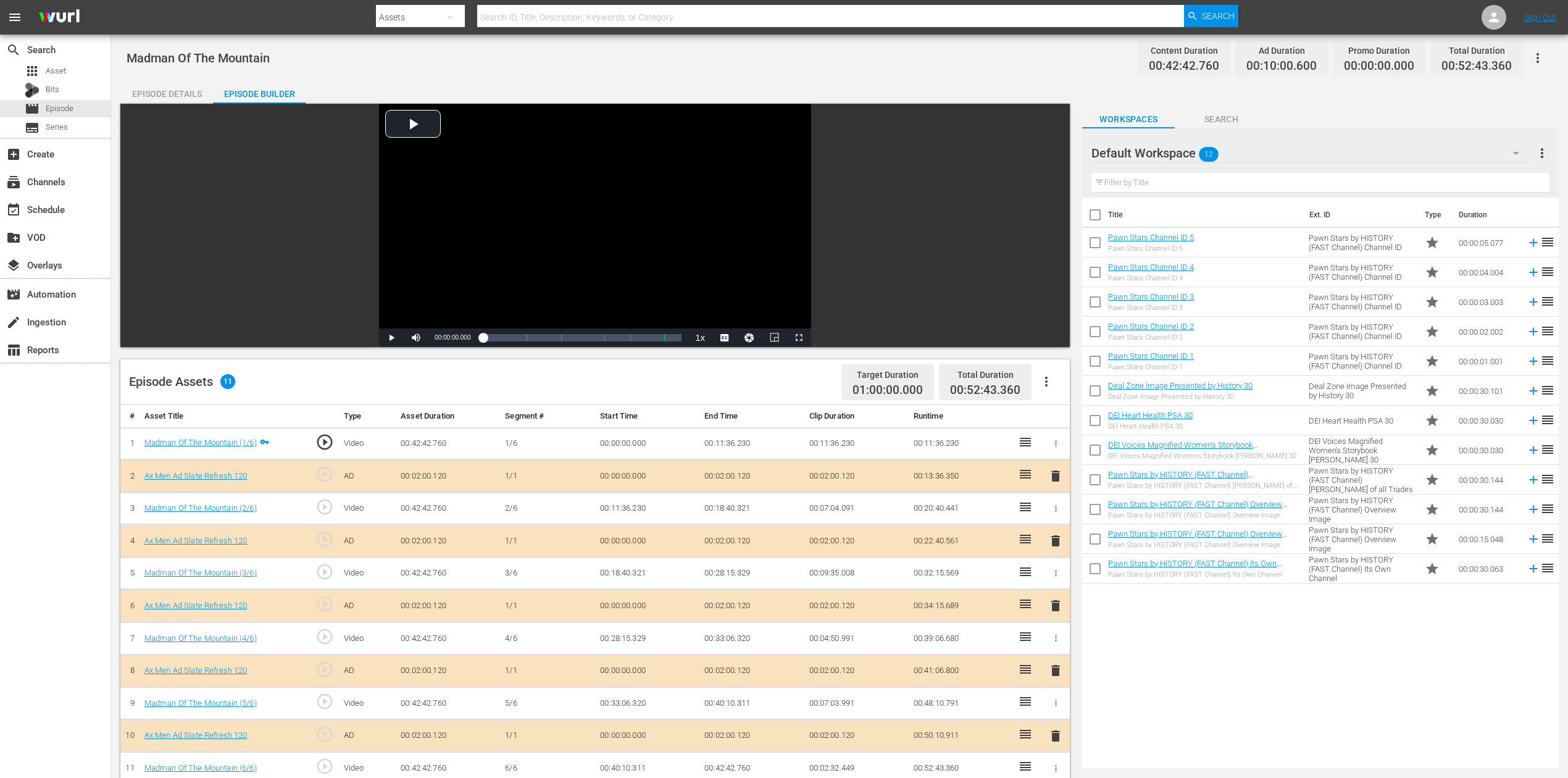
click at [1516, 156] on icon "button" at bounding box center [1516, 153] width 15 height 15
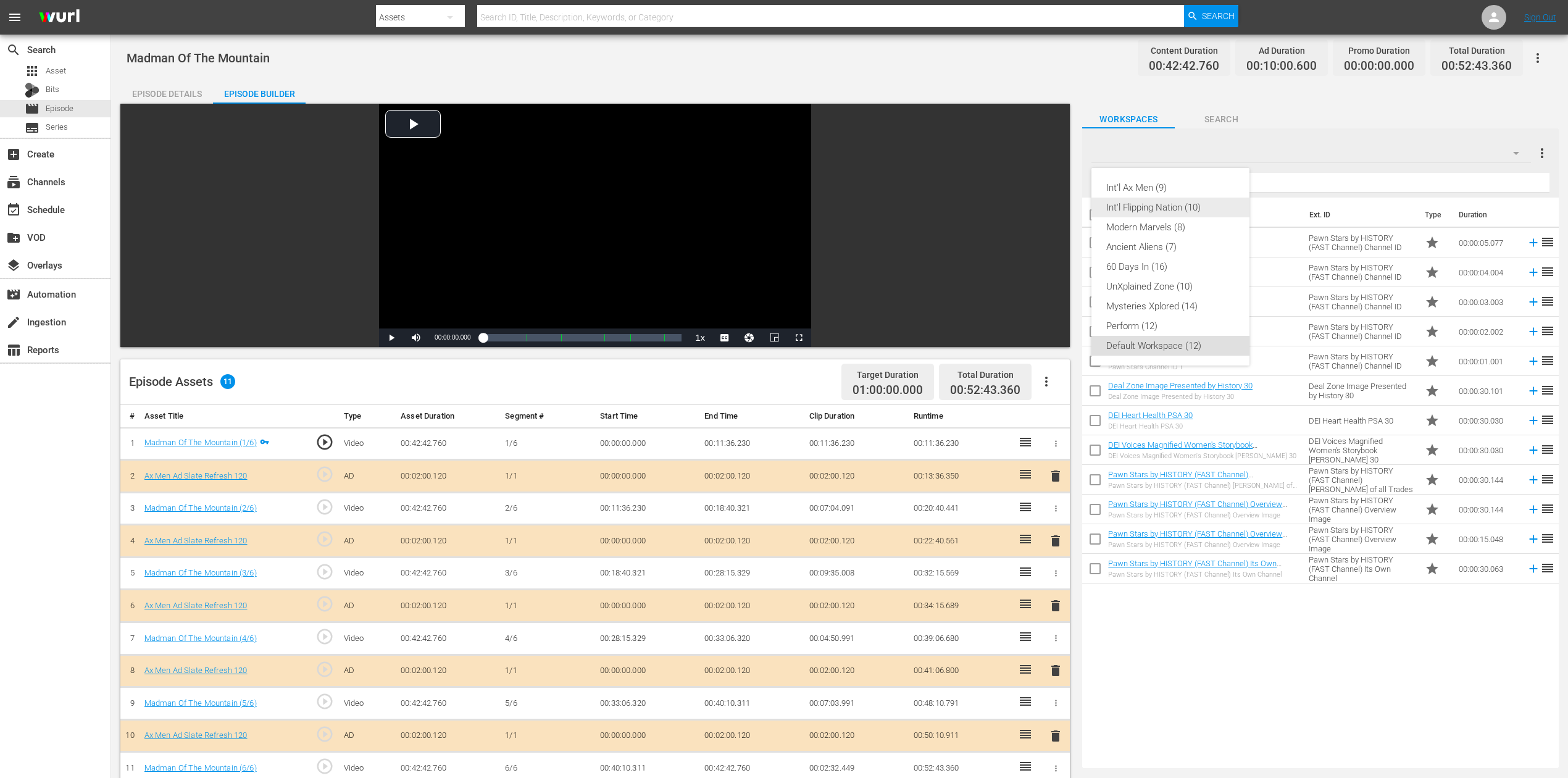
click at [1198, 213] on div "Int'l Flipping Nation (10)" at bounding box center [1171, 208] width 129 height 20
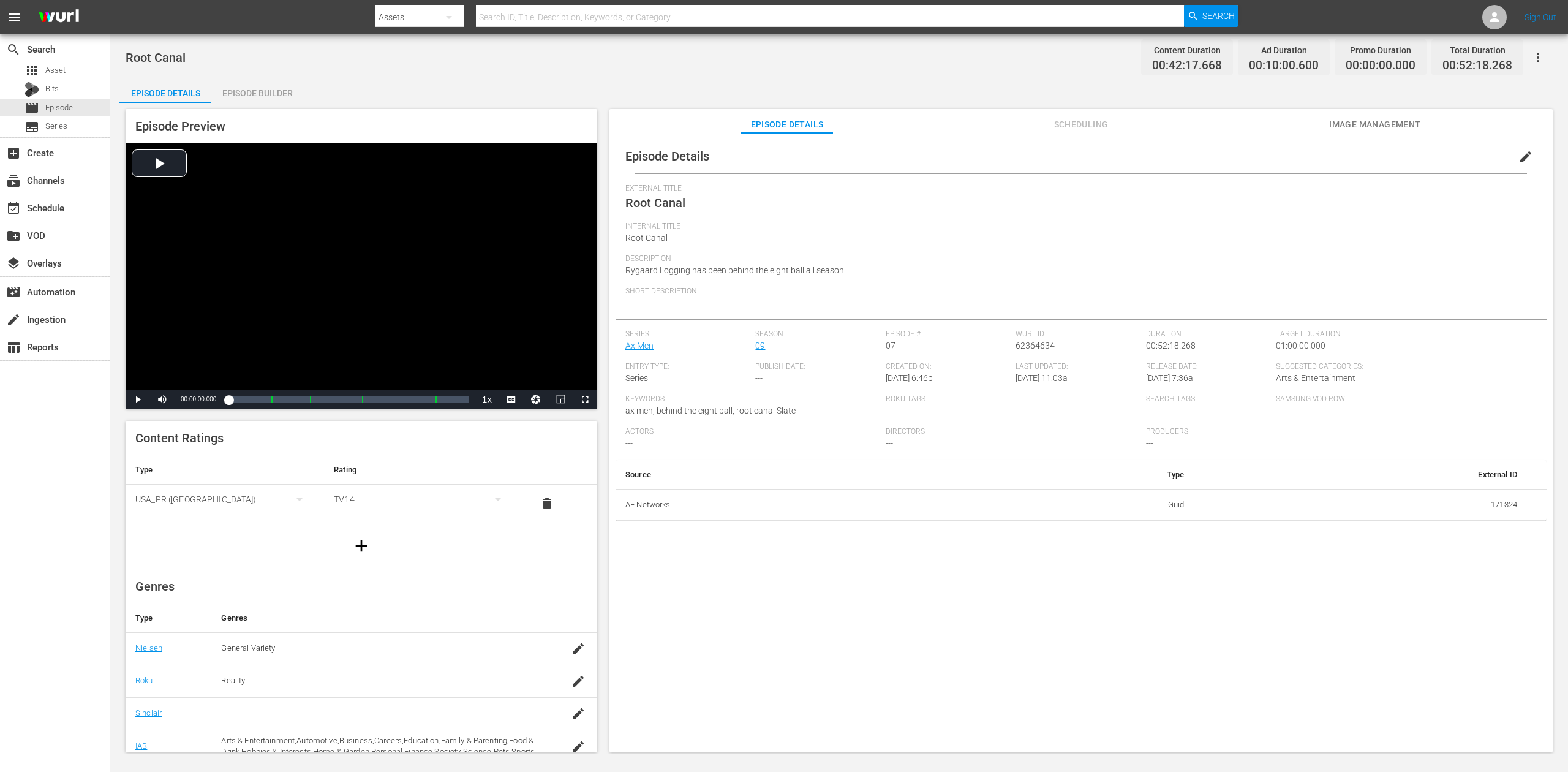
click at [277, 96] on div "Episode Builder" at bounding box center [257, 93] width 92 height 29
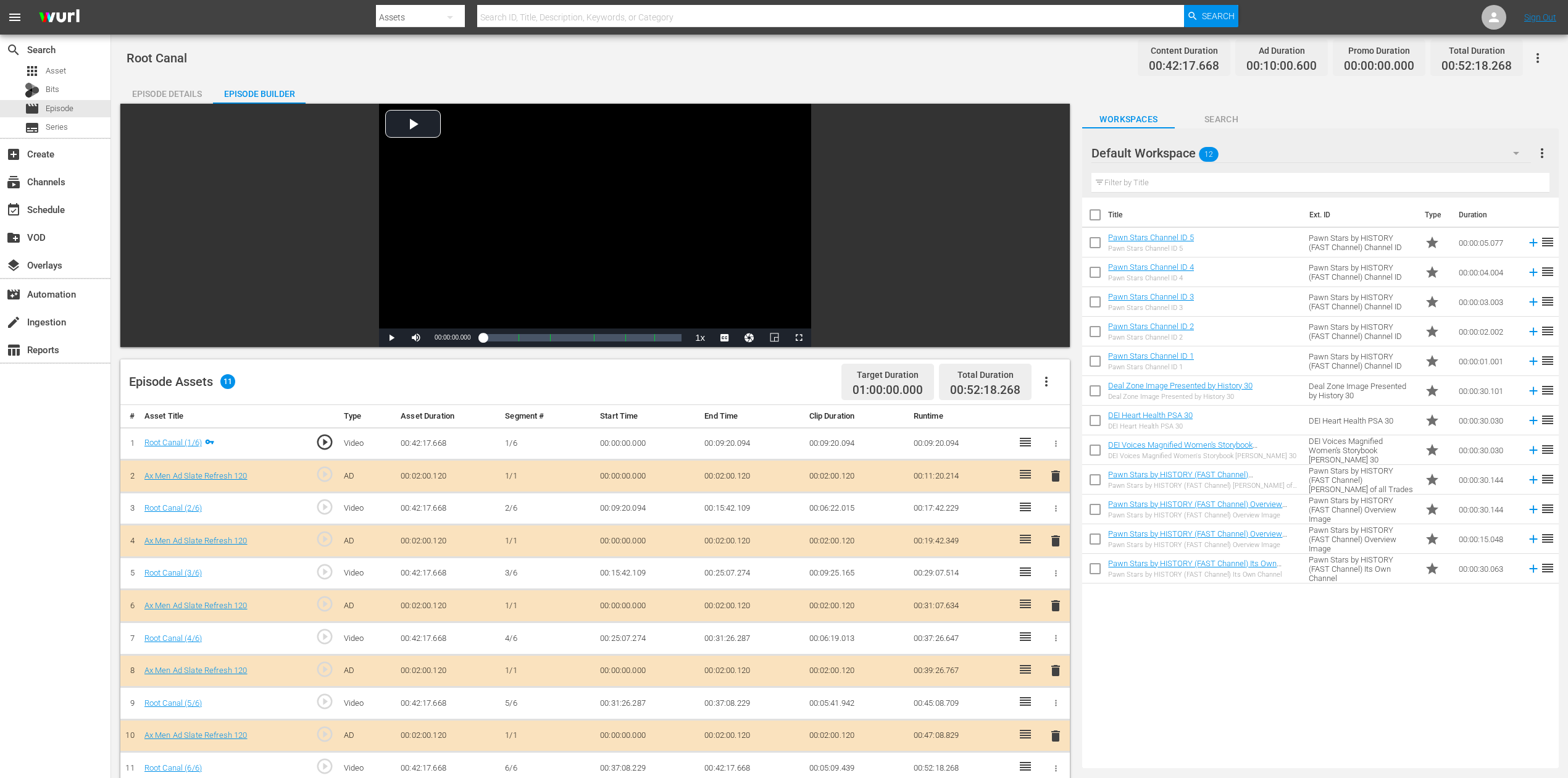
click at [1518, 161] on button "button" at bounding box center [1516, 153] width 30 height 30
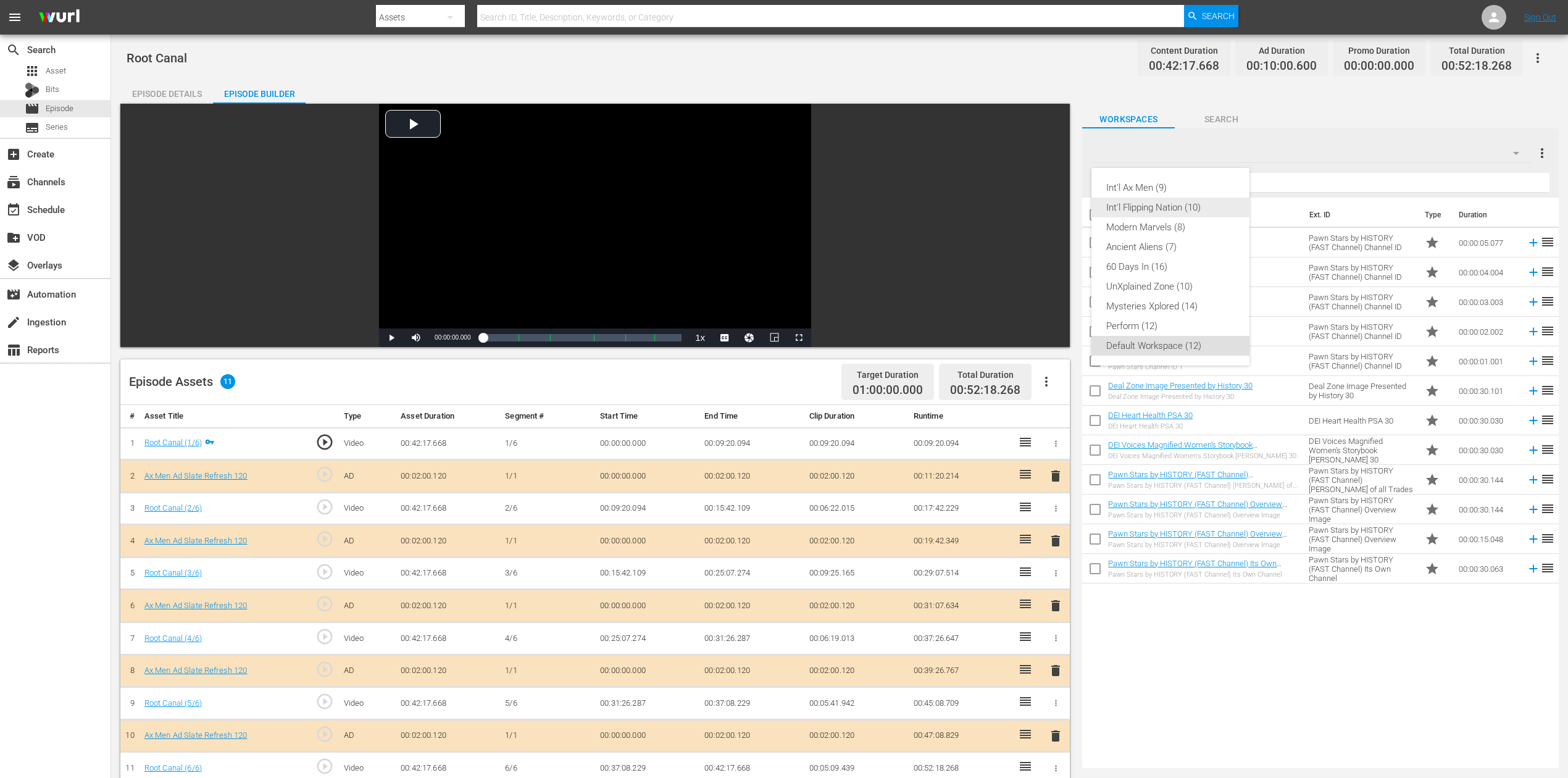
click at [1171, 204] on div "Int'l Flipping Nation (10)" at bounding box center [1171, 208] width 129 height 20
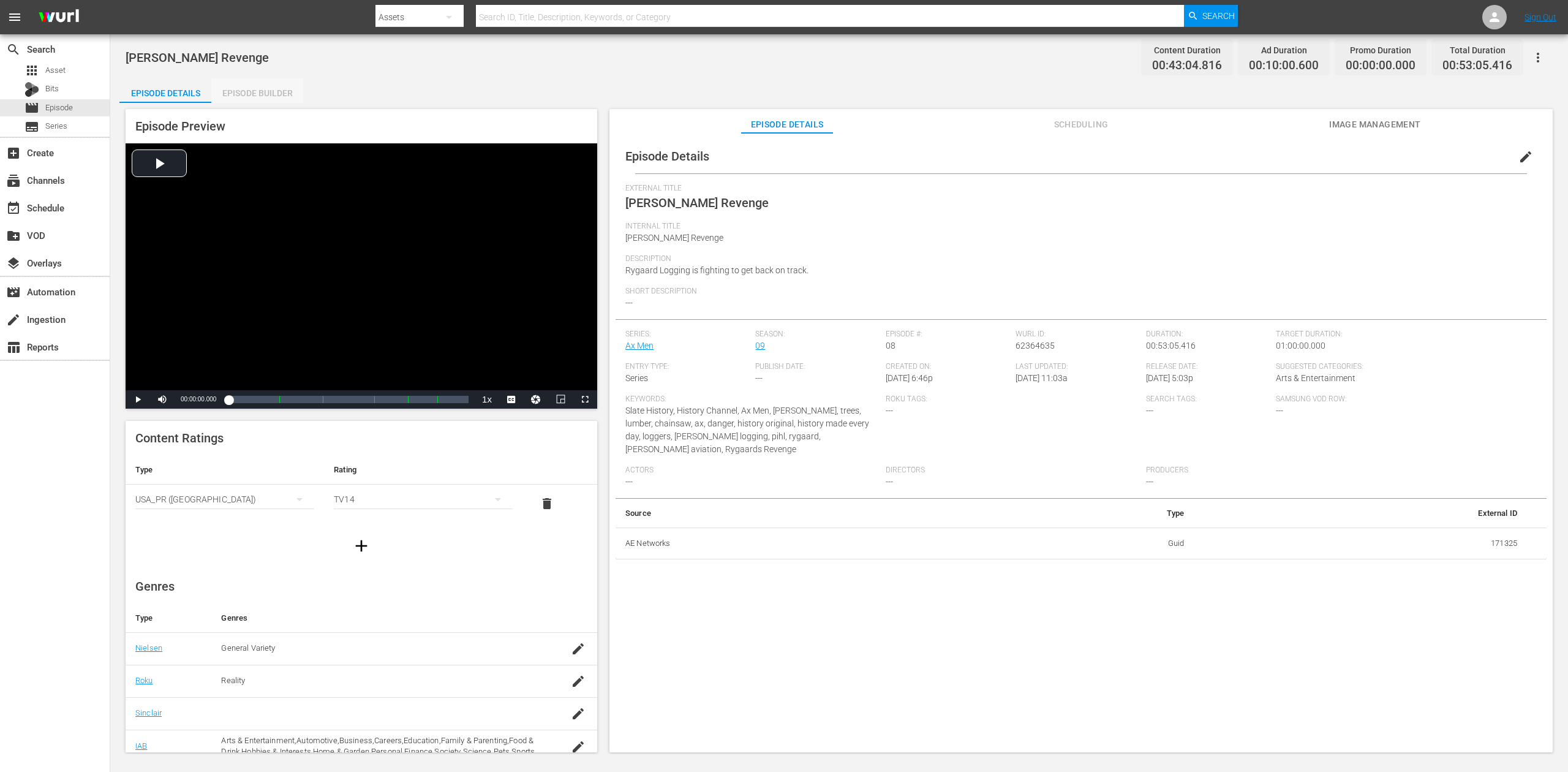
click at [245, 92] on div "Episode Builder" at bounding box center [257, 93] width 92 height 29
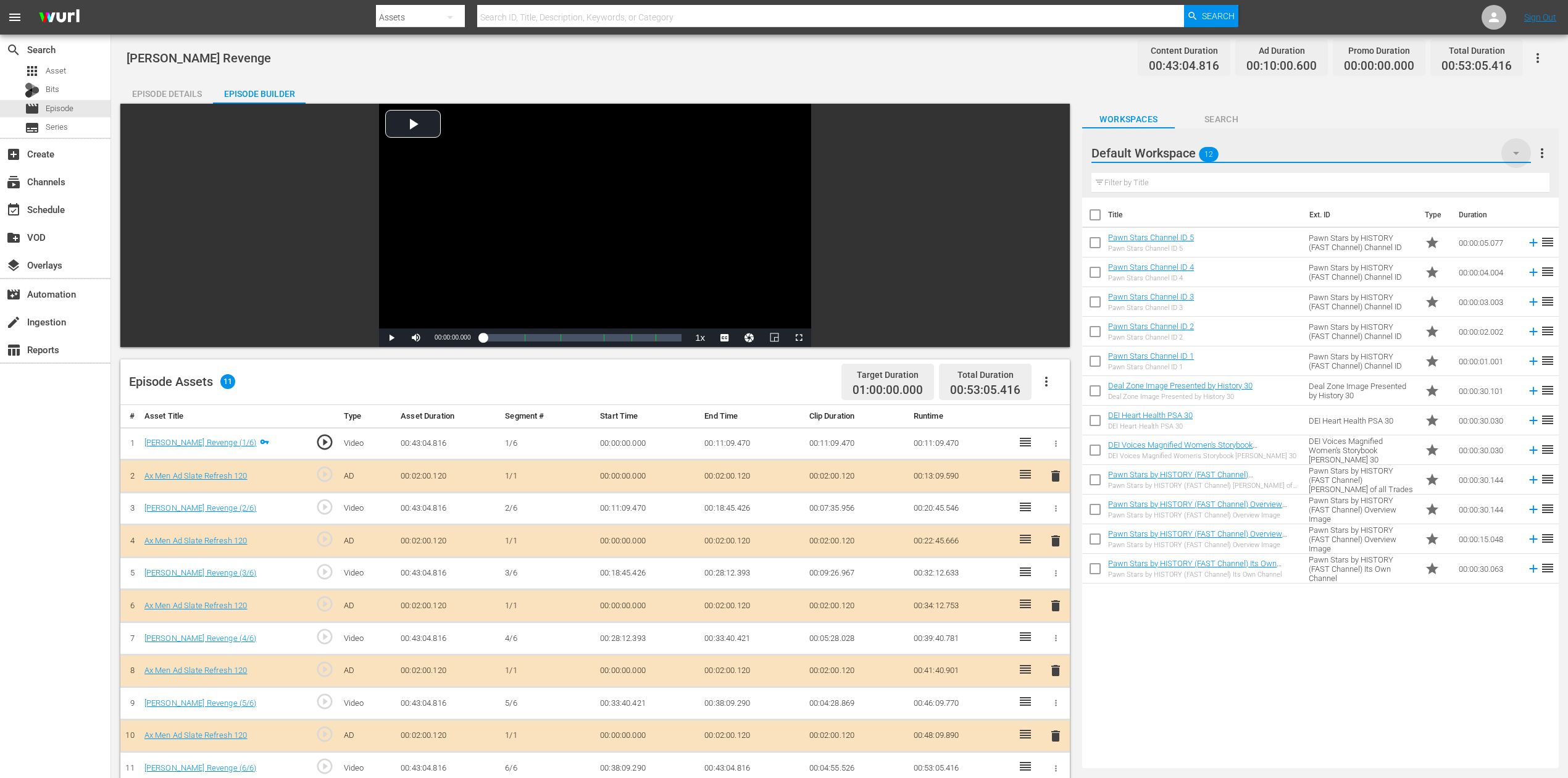
click at [1185, 151] on icon "button" at bounding box center [1516, 153] width 15 height 15
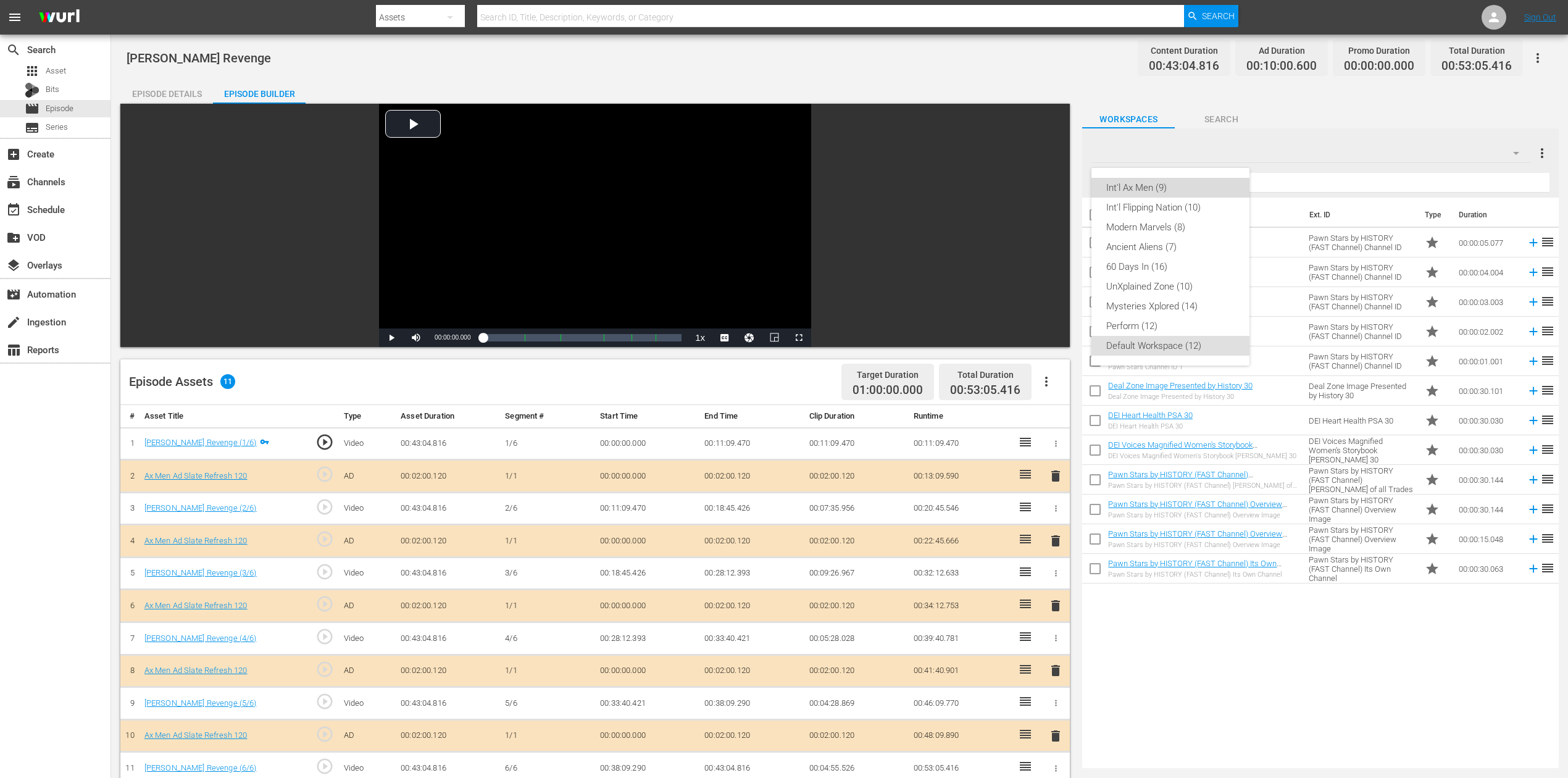
click at [1148, 190] on div "Int'l Ax Men (9)" at bounding box center [1171, 188] width 129 height 20
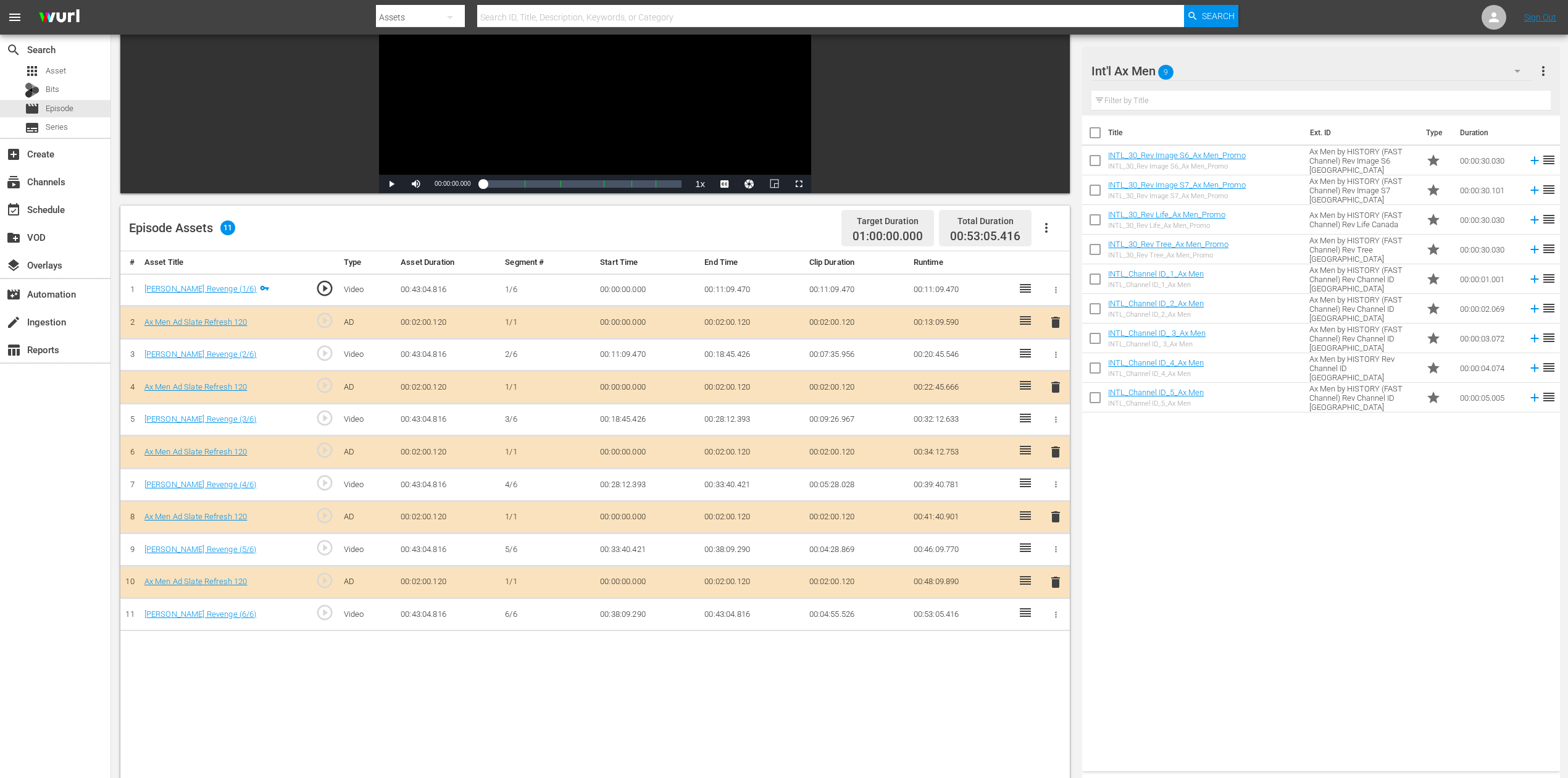
scroll to position [164, 0]
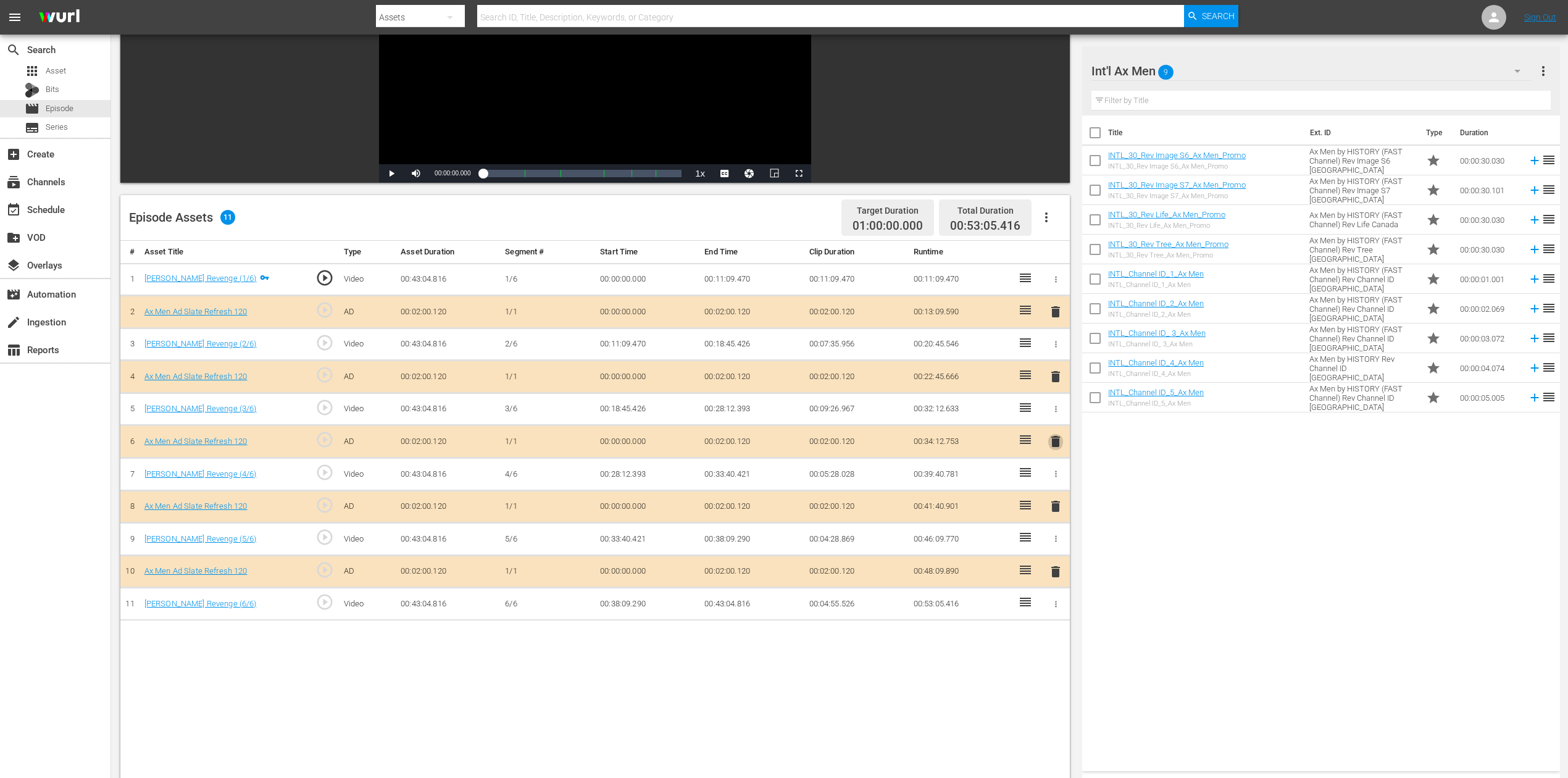
click at [1056, 443] on span "delete" at bounding box center [1056, 441] width 15 height 15
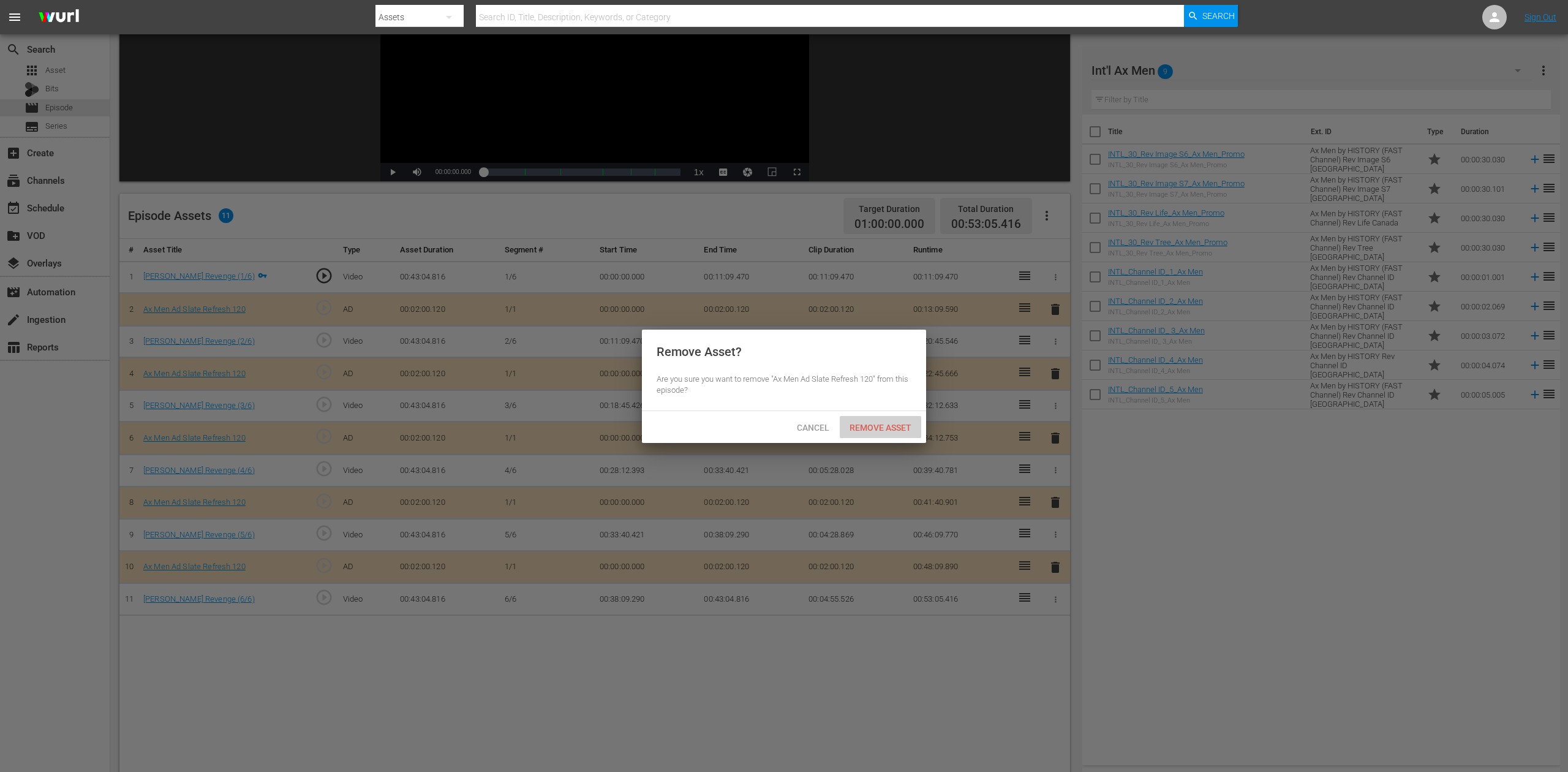
click at [879, 428] on span "Remove Asset" at bounding box center [881, 428] width 82 height 10
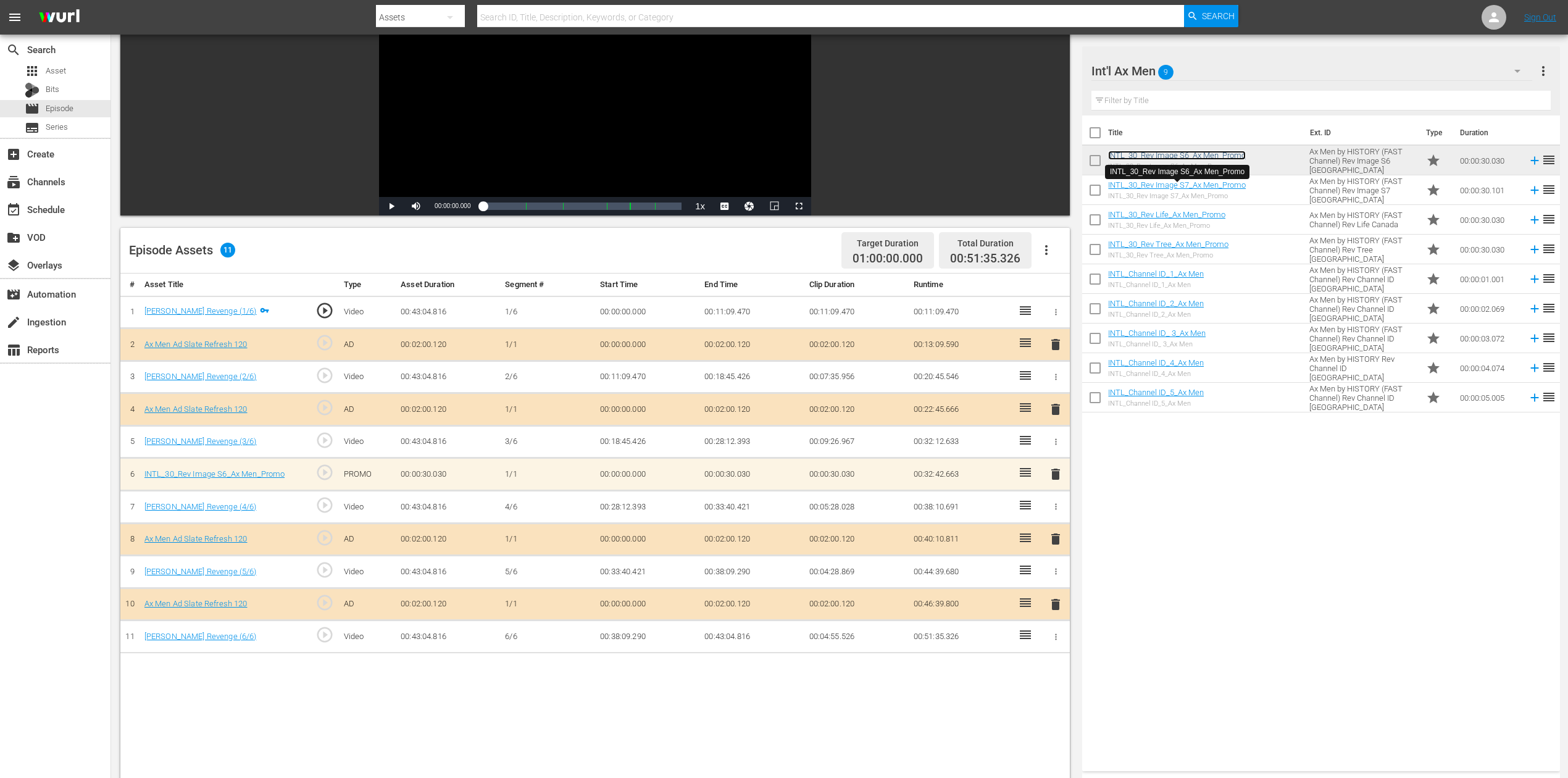
scroll to position [0, 0]
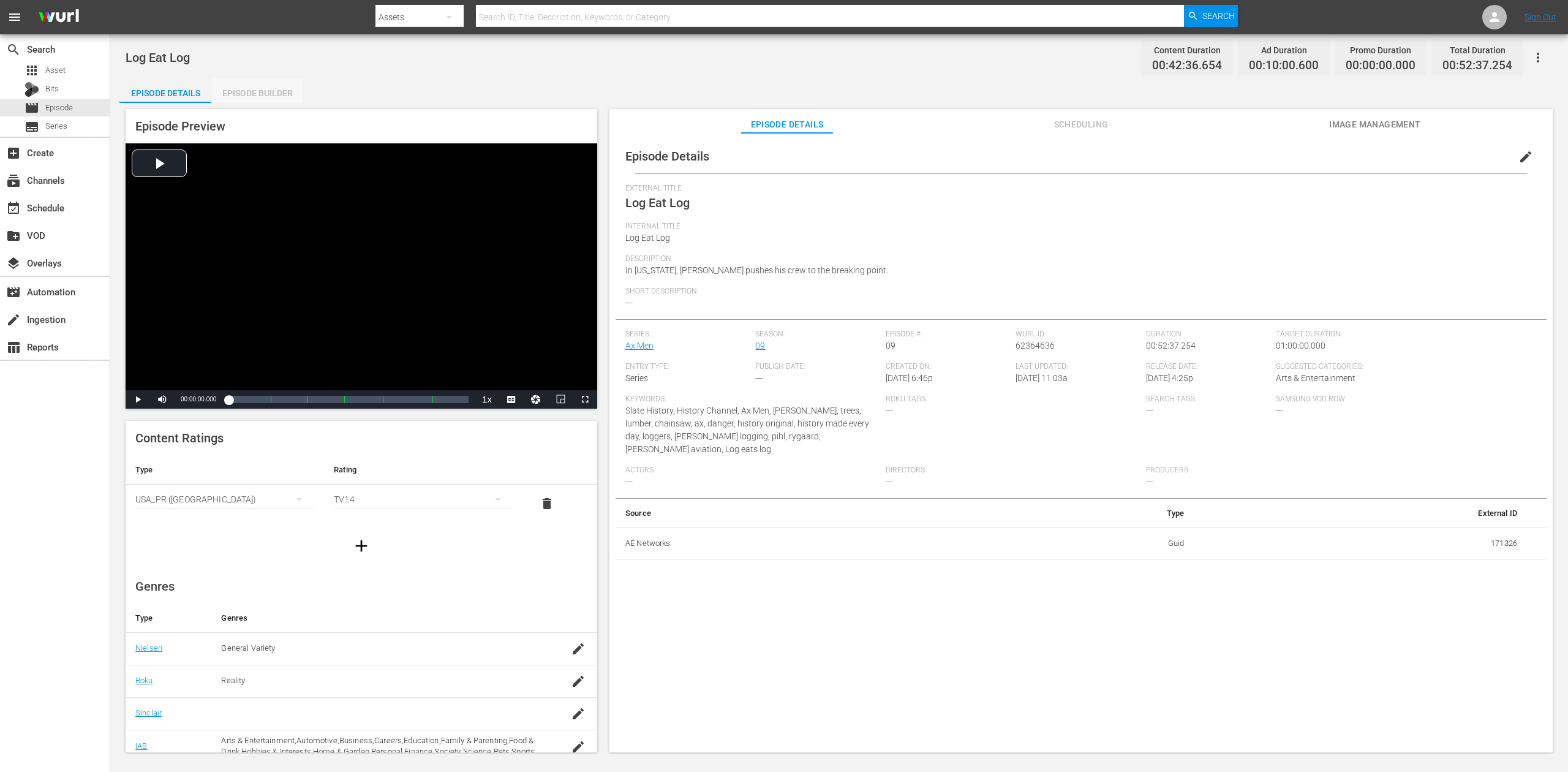
click at [258, 89] on div "Episode Builder" at bounding box center [257, 93] width 92 height 29
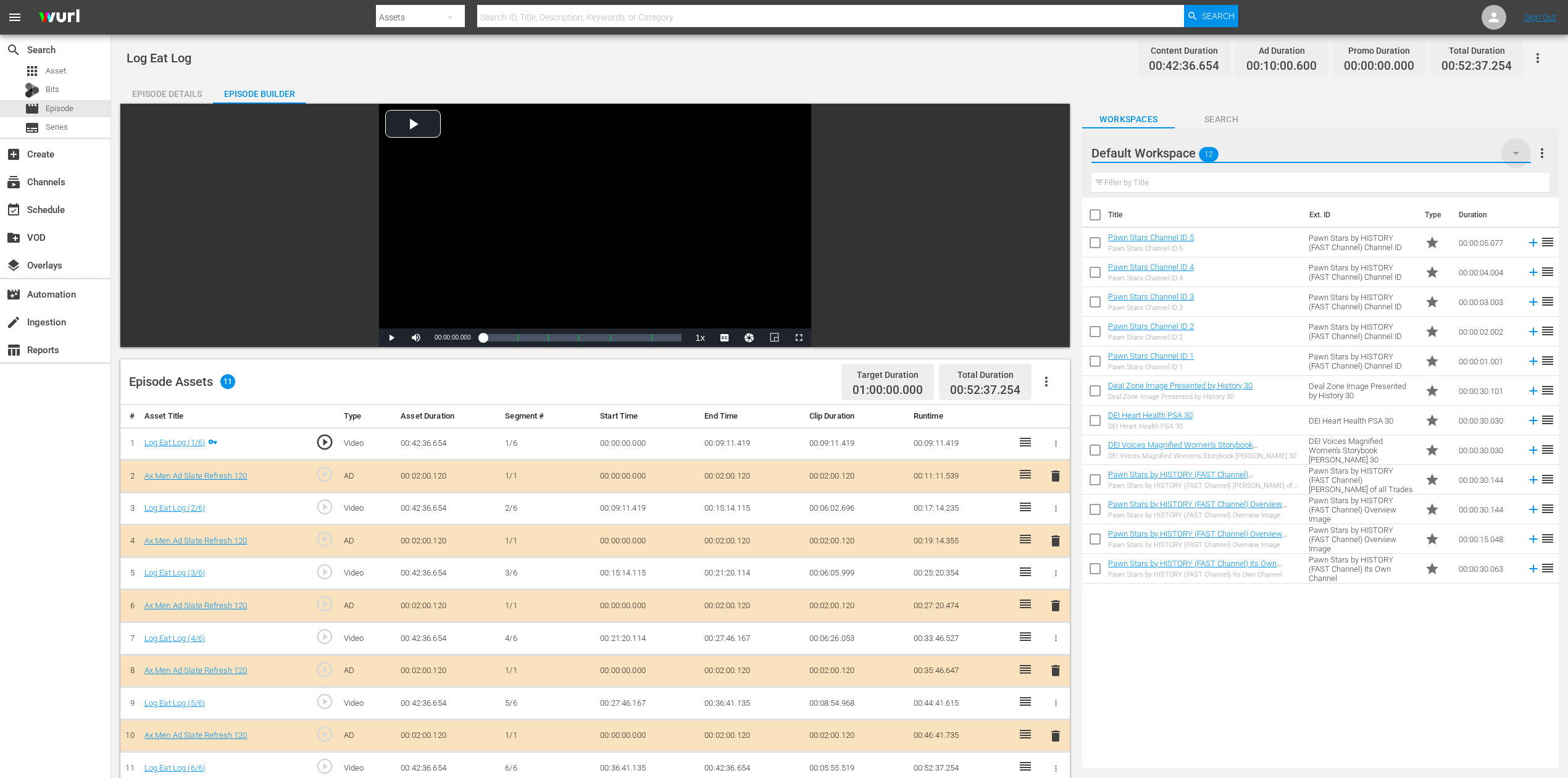
click at [1185, 152] on icon "button" at bounding box center [1516, 153] width 15 height 15
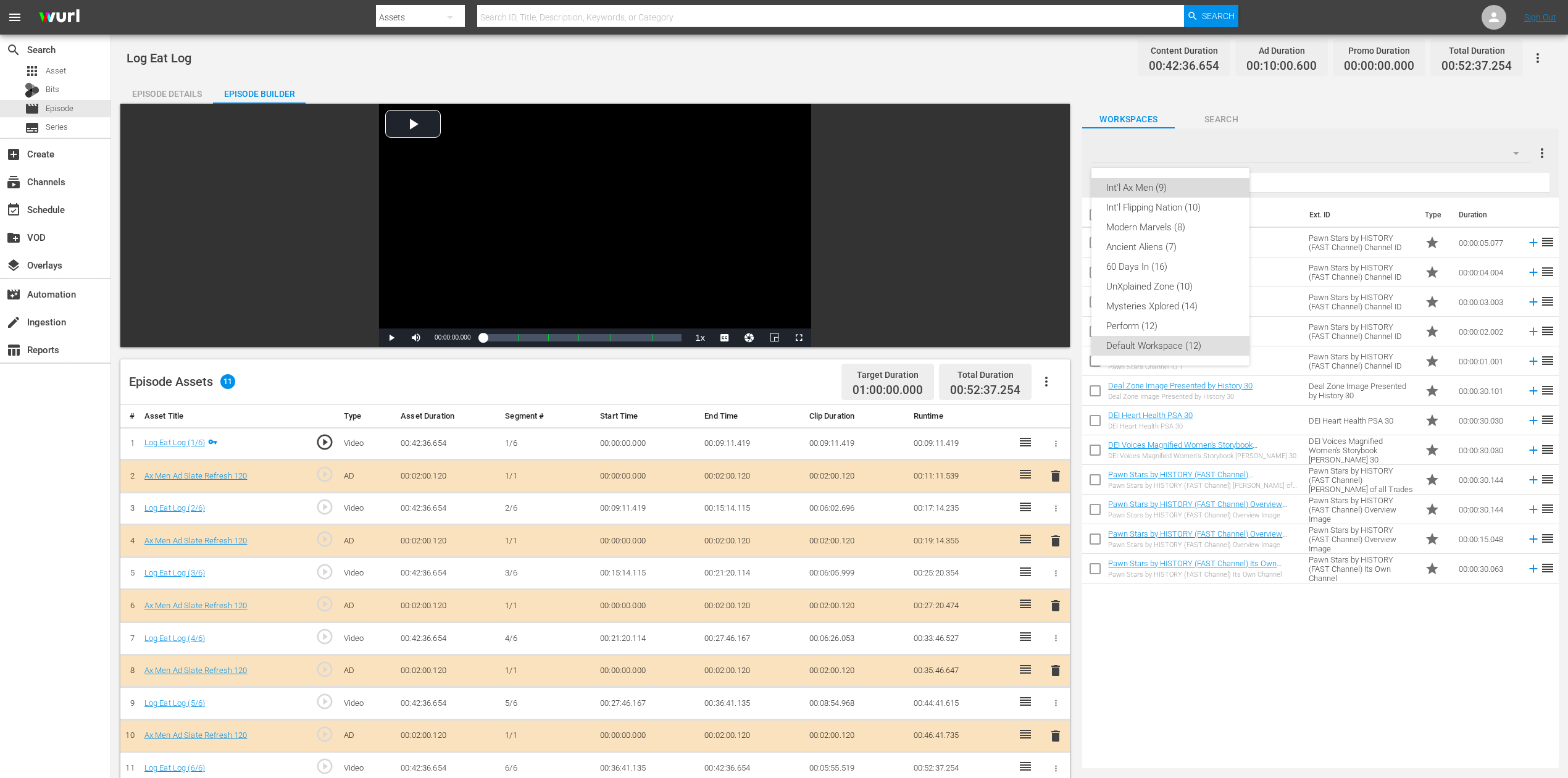
click at [1144, 189] on div "Int'l Ax Men (9)" at bounding box center [1171, 188] width 129 height 20
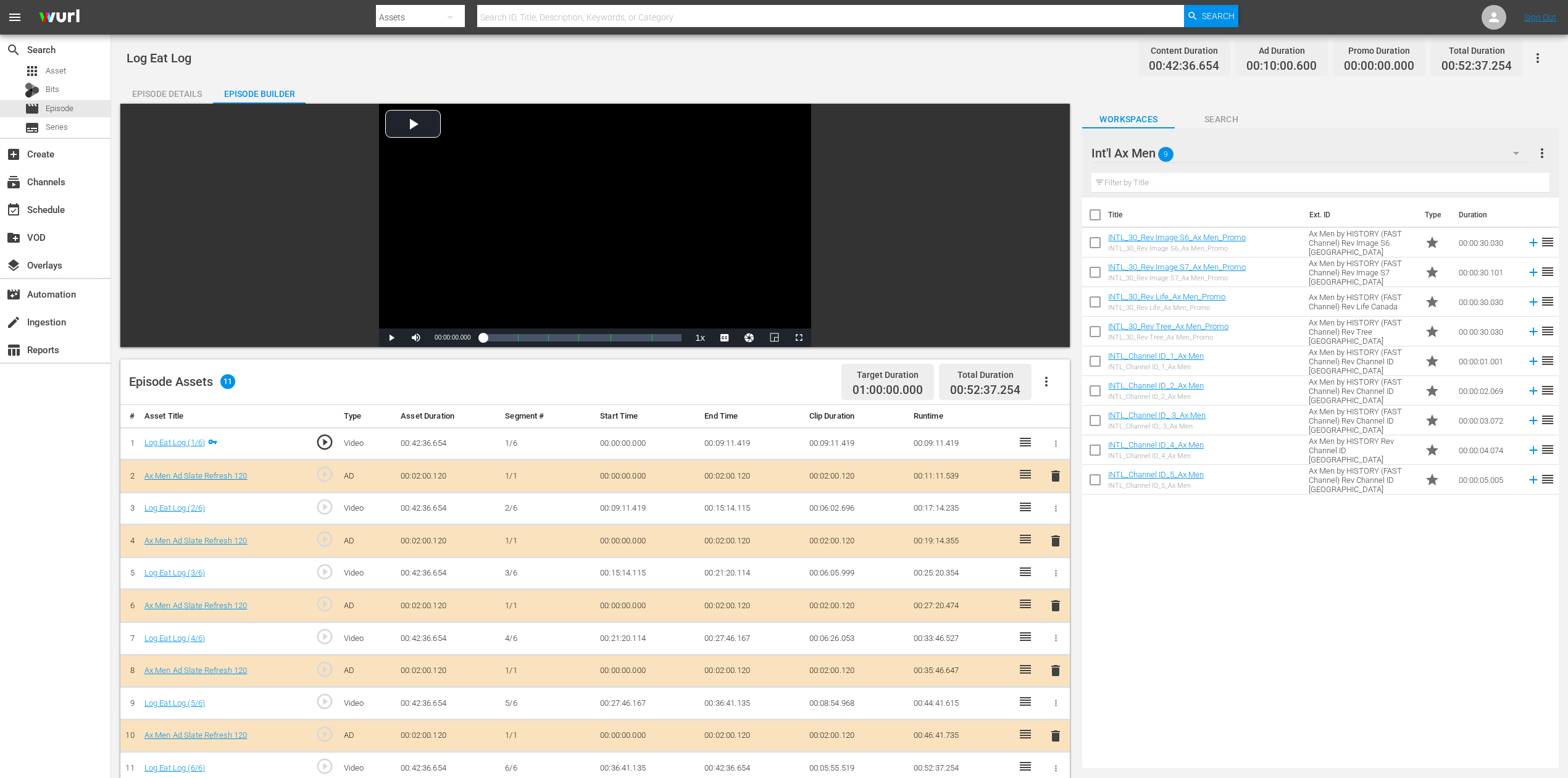
click at [1058, 583] on span "delete" at bounding box center [1056, 606] width 15 height 15
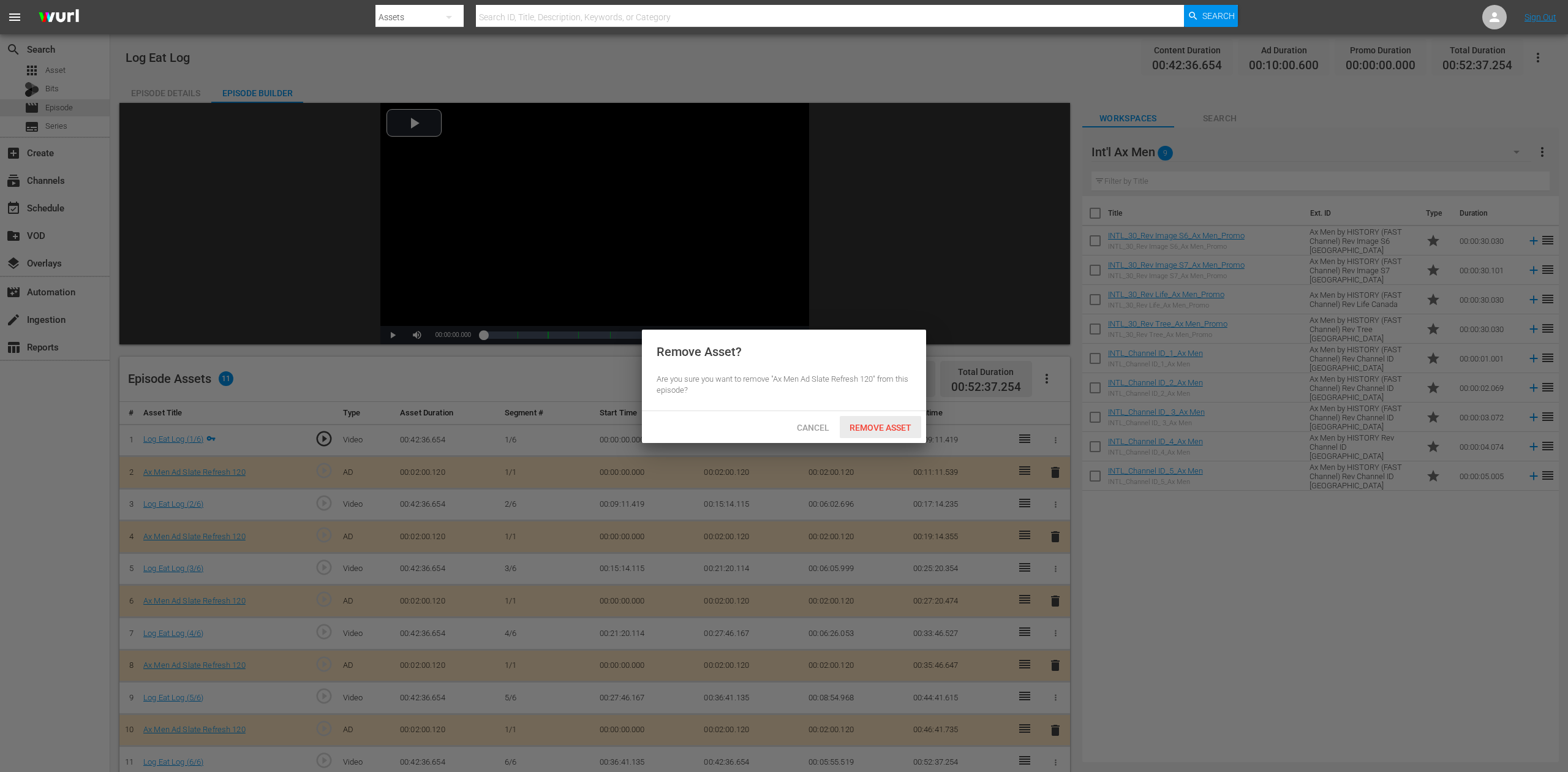
click at [895, 427] on span "Remove Asset" at bounding box center [881, 428] width 82 height 10
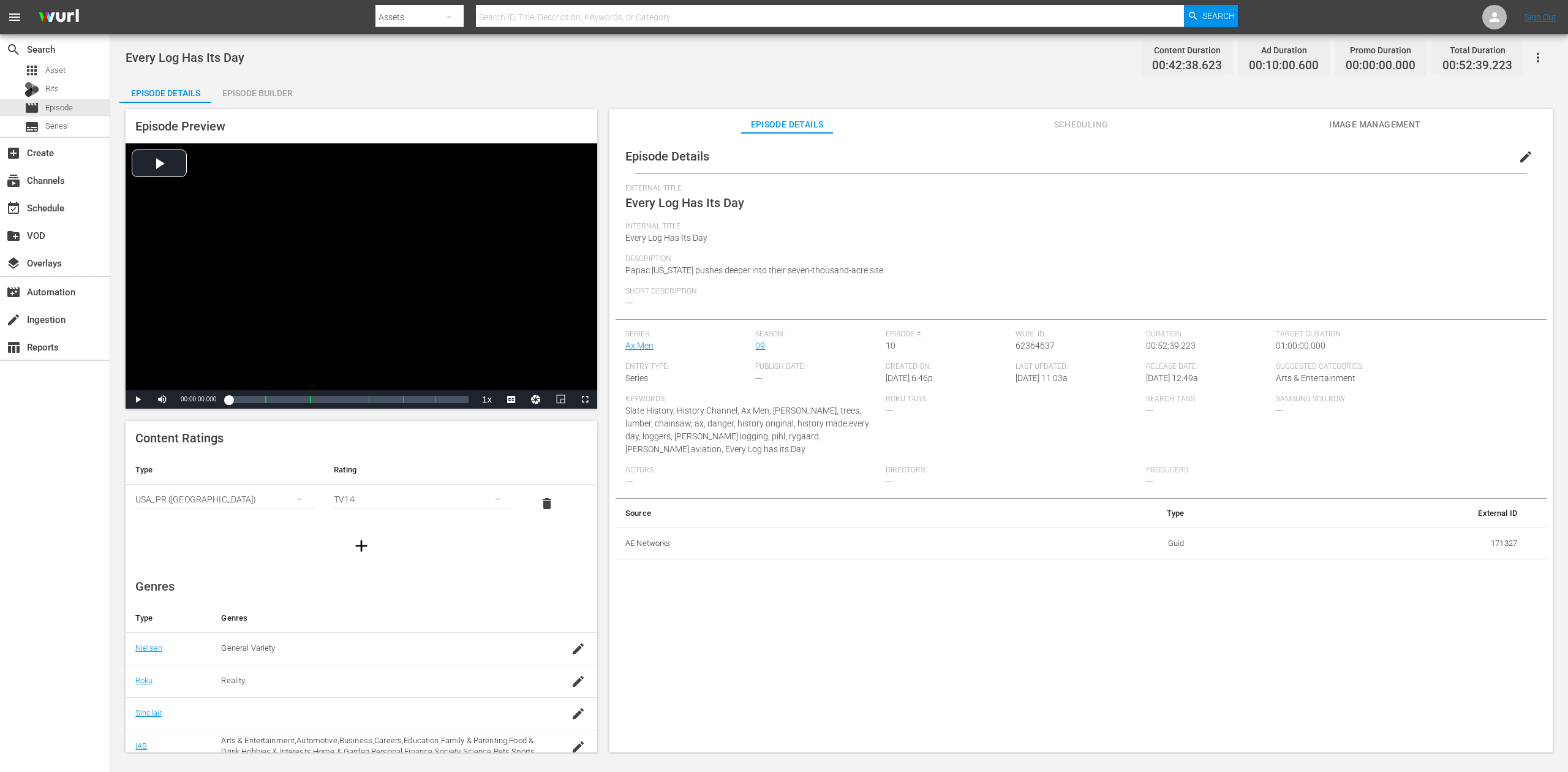
click at [258, 84] on div "Episode Builder" at bounding box center [257, 93] width 92 height 29
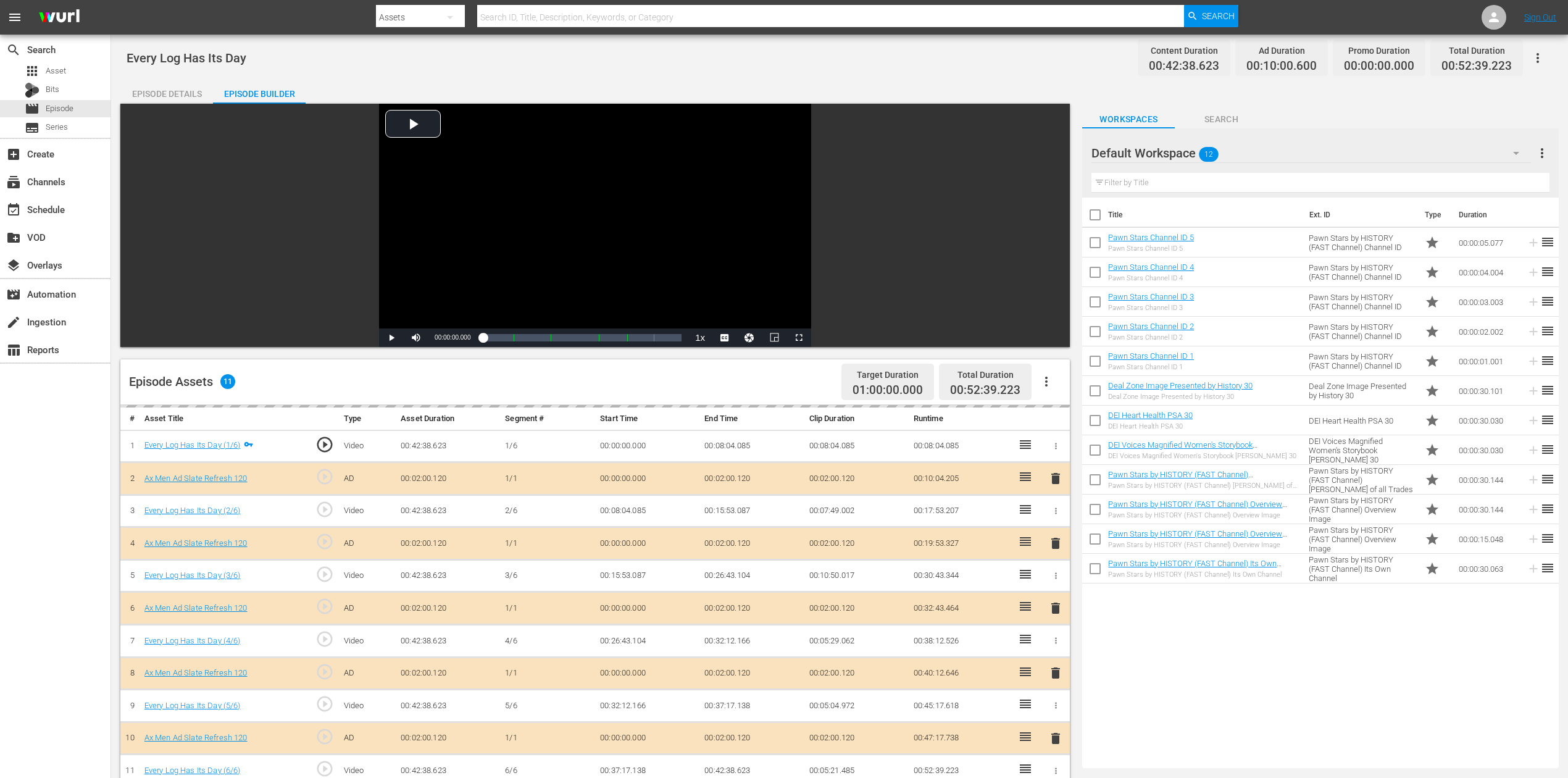
click at [1185, 156] on icon "button" at bounding box center [1516, 153] width 15 height 15
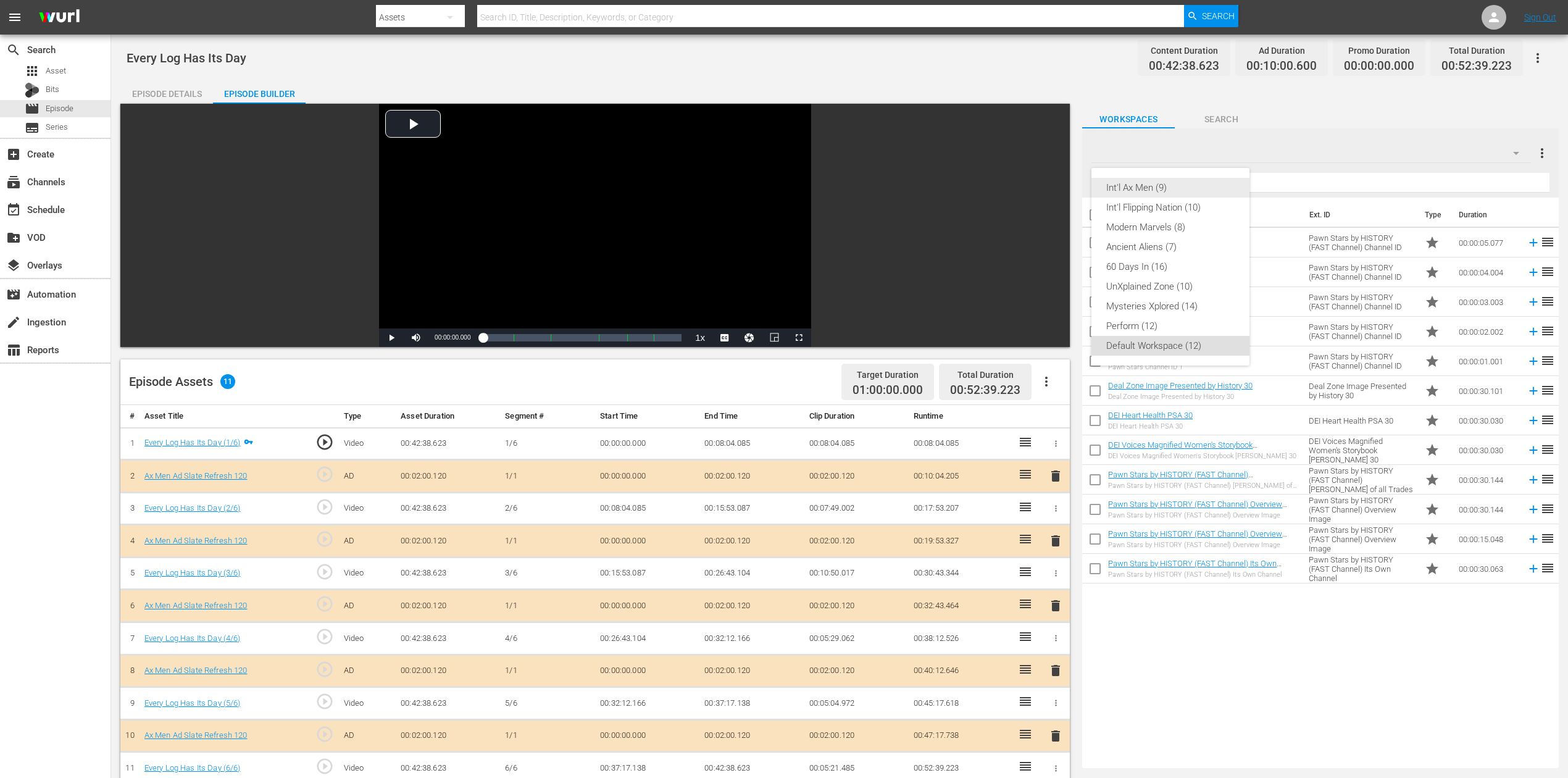
click at [1127, 188] on div "Int'l Ax Men (9)" at bounding box center [1171, 188] width 129 height 20
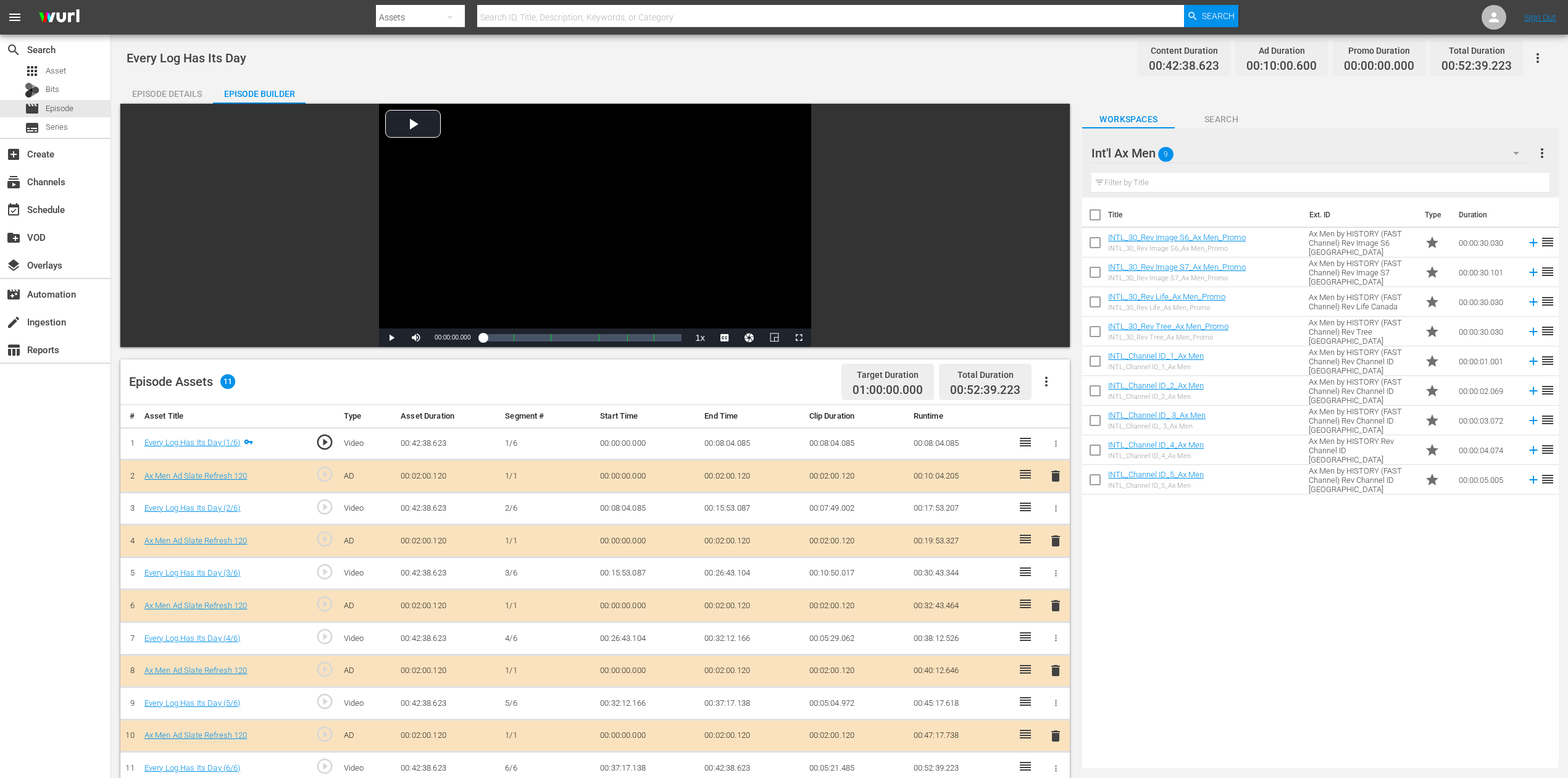
click at [1056, 583] on span "delete" at bounding box center [1056, 606] width 15 height 15
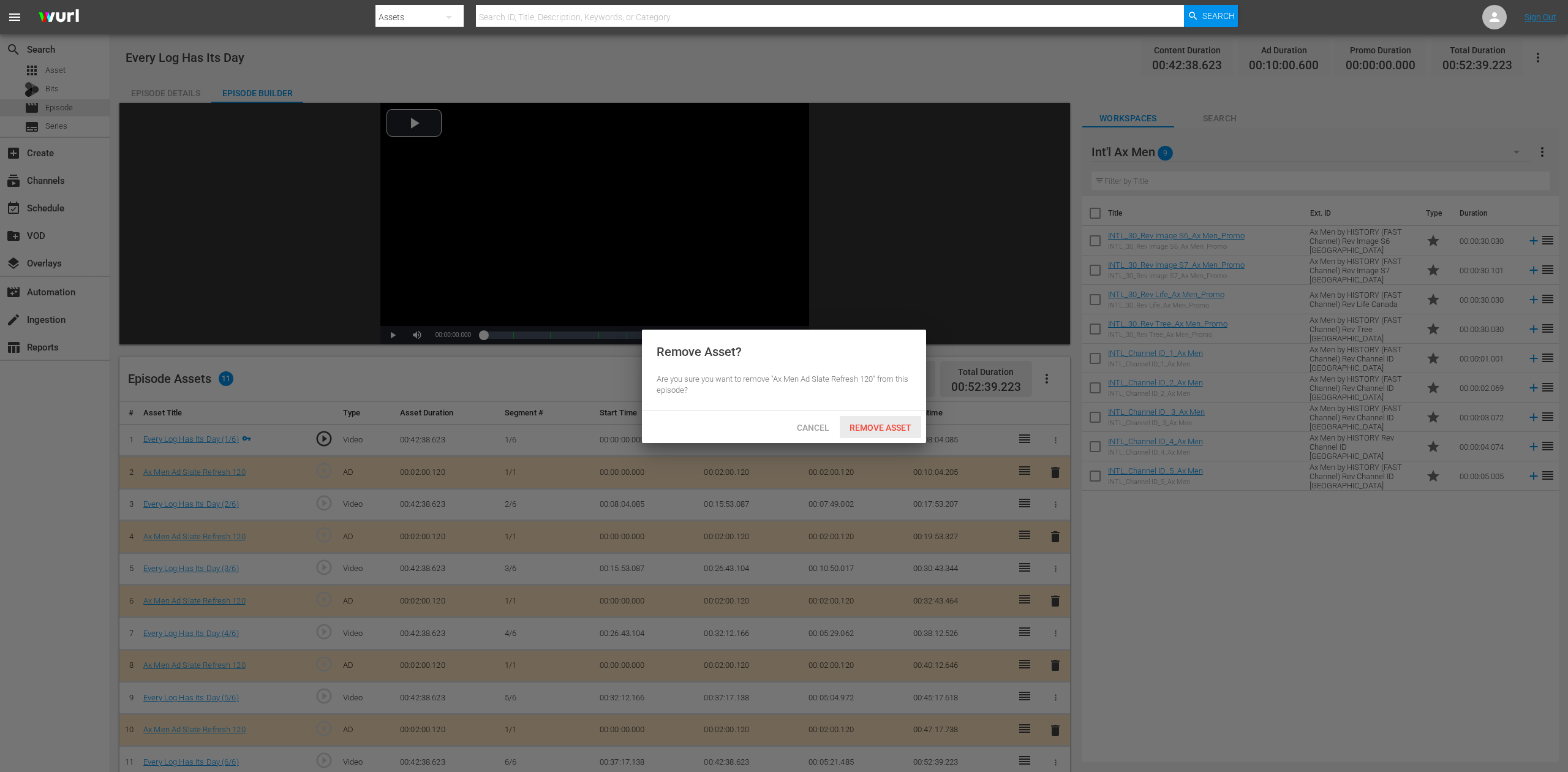
click at [894, 425] on span "Remove Asset" at bounding box center [881, 428] width 82 height 10
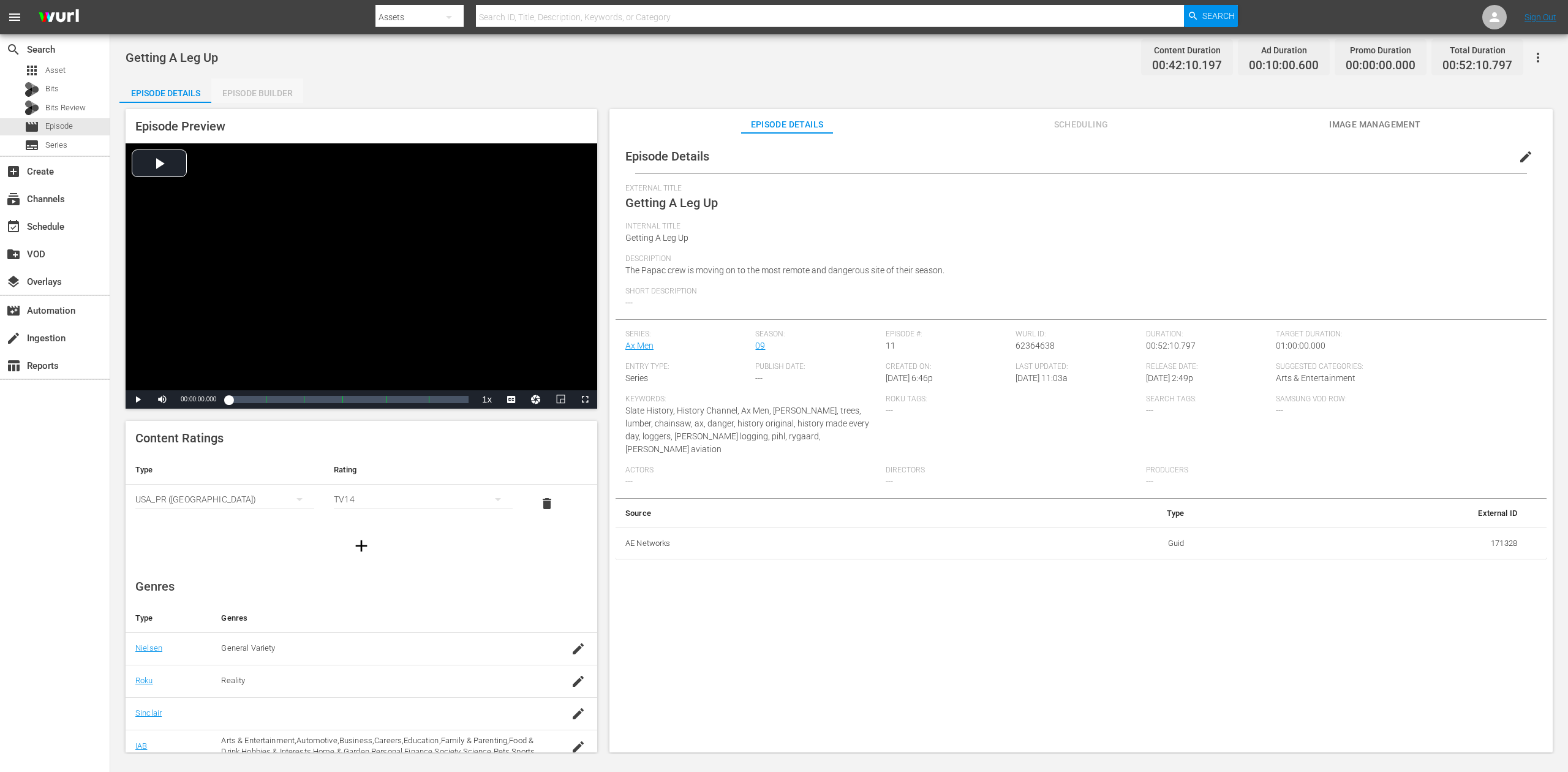
click at [263, 96] on div "Episode Builder" at bounding box center [257, 93] width 92 height 29
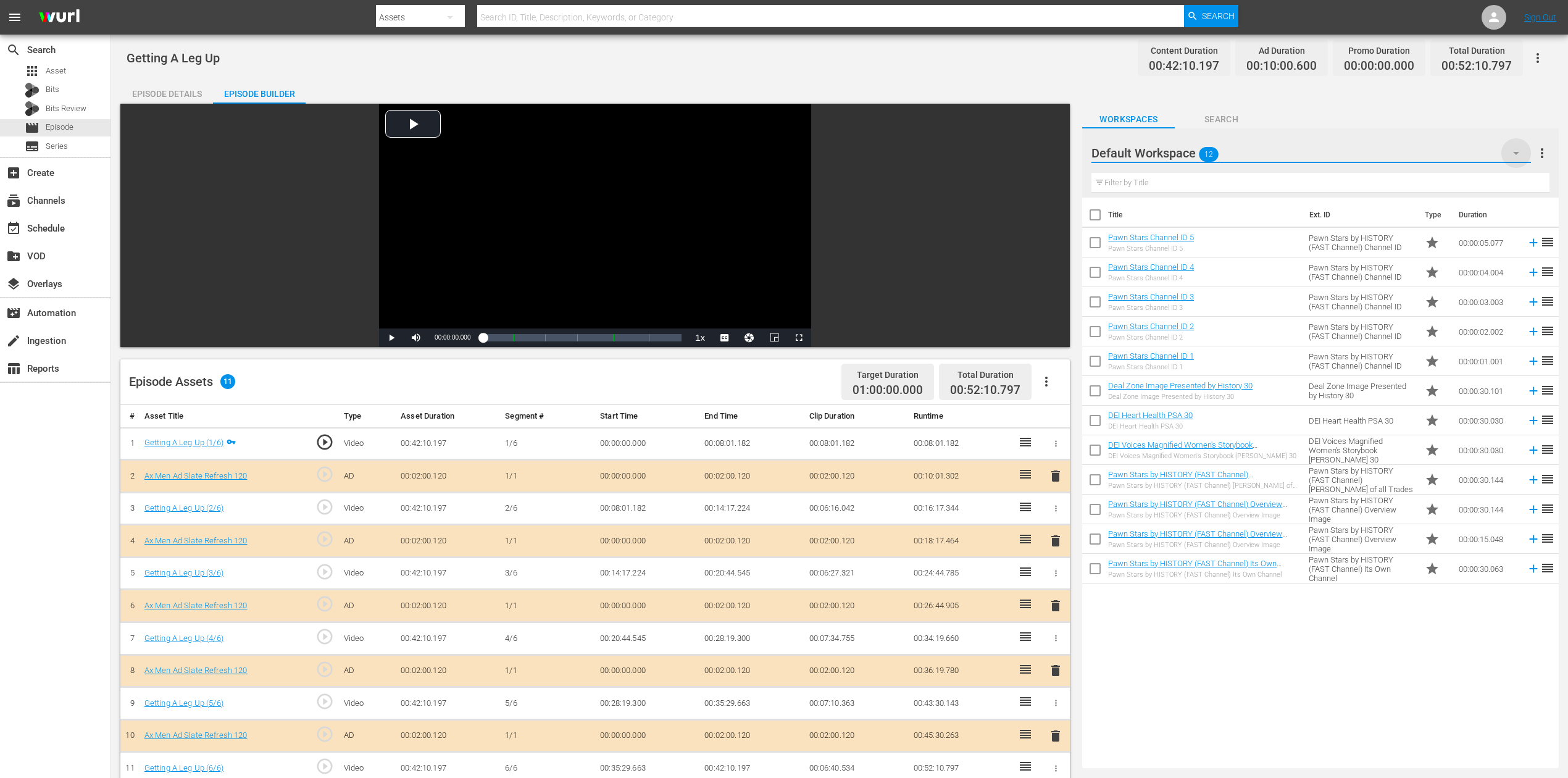
click at [1185, 154] on icon "button" at bounding box center [1516, 153] width 15 height 15
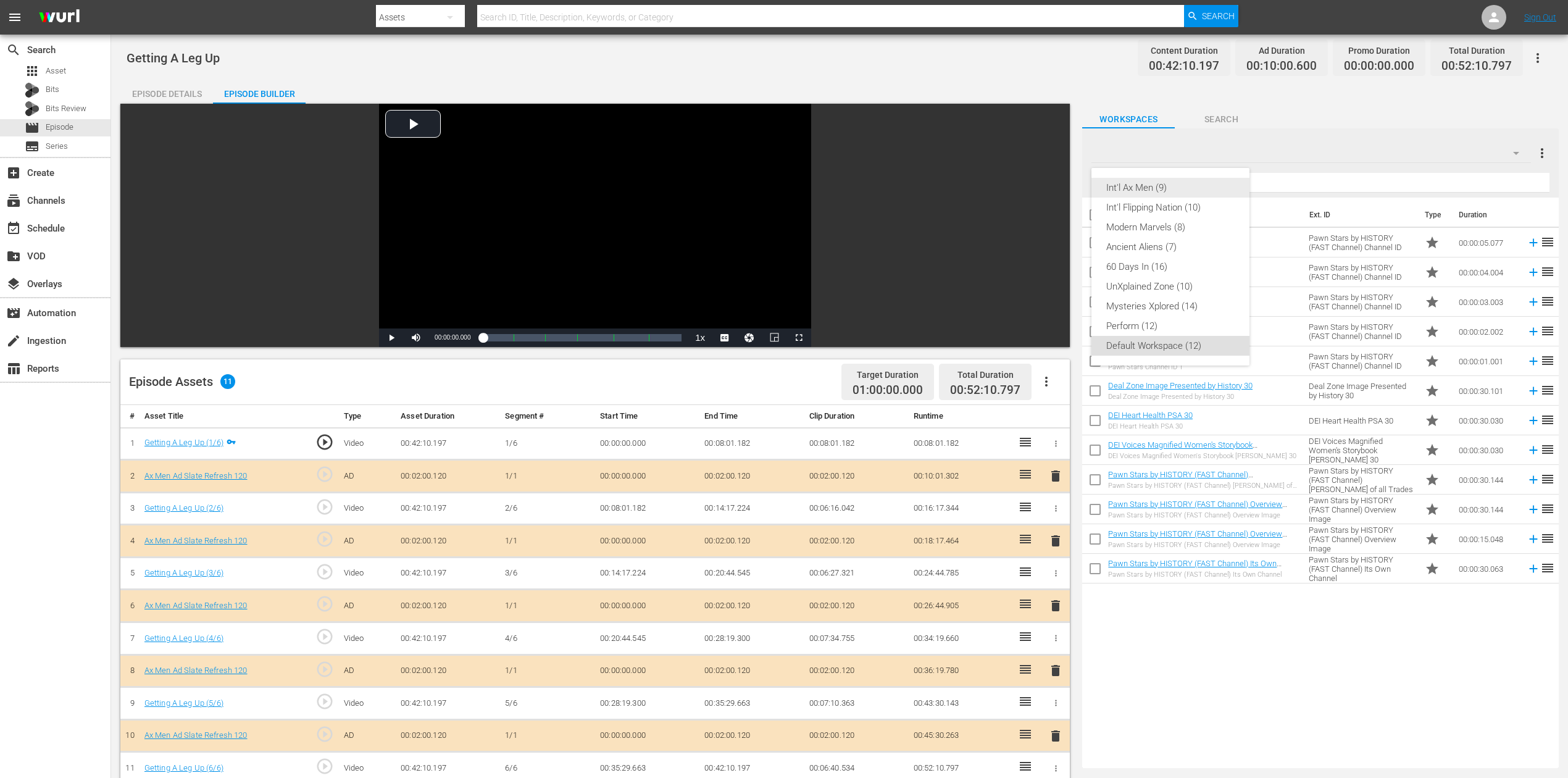
drag, startPoint x: 1124, startPoint y: 188, endPoint x: 1105, endPoint y: 178, distance: 21.5
click at [1124, 188] on div "Int'l Ax Men (9)" at bounding box center [1171, 188] width 129 height 20
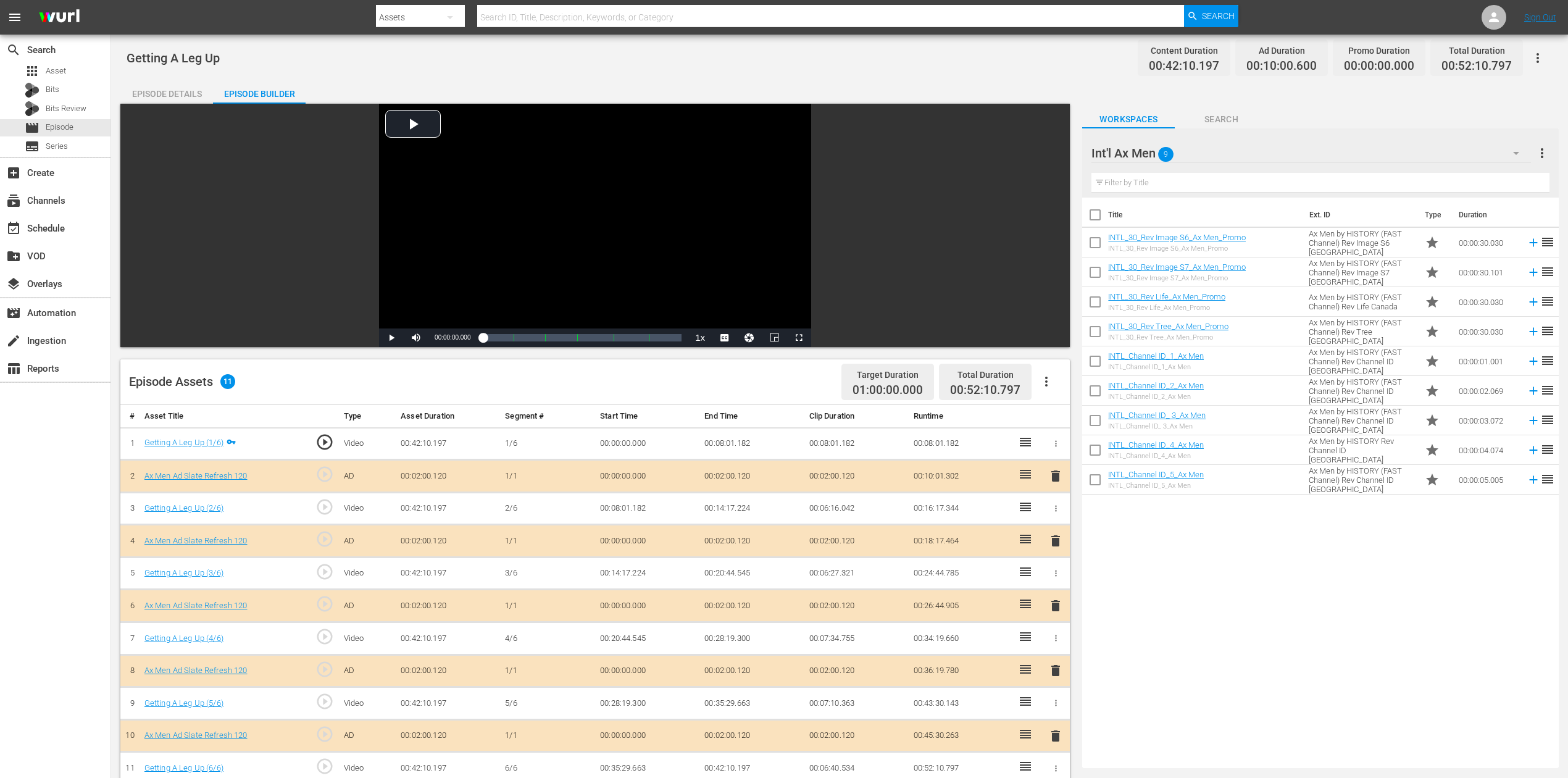
click at [1058, 583] on span "delete" at bounding box center [1056, 606] width 15 height 15
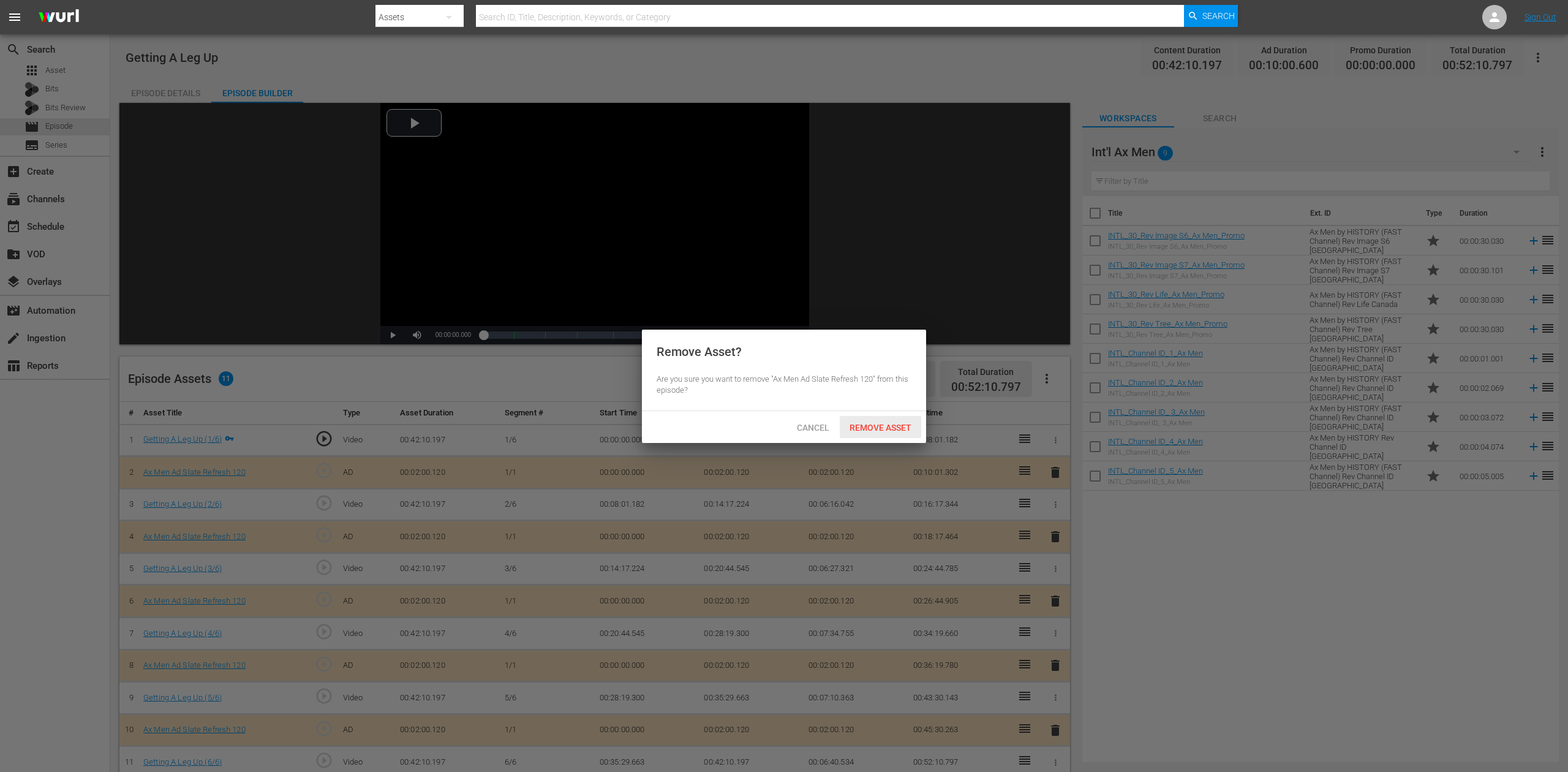
click at [883, 424] on span "Remove Asset" at bounding box center [881, 428] width 82 height 10
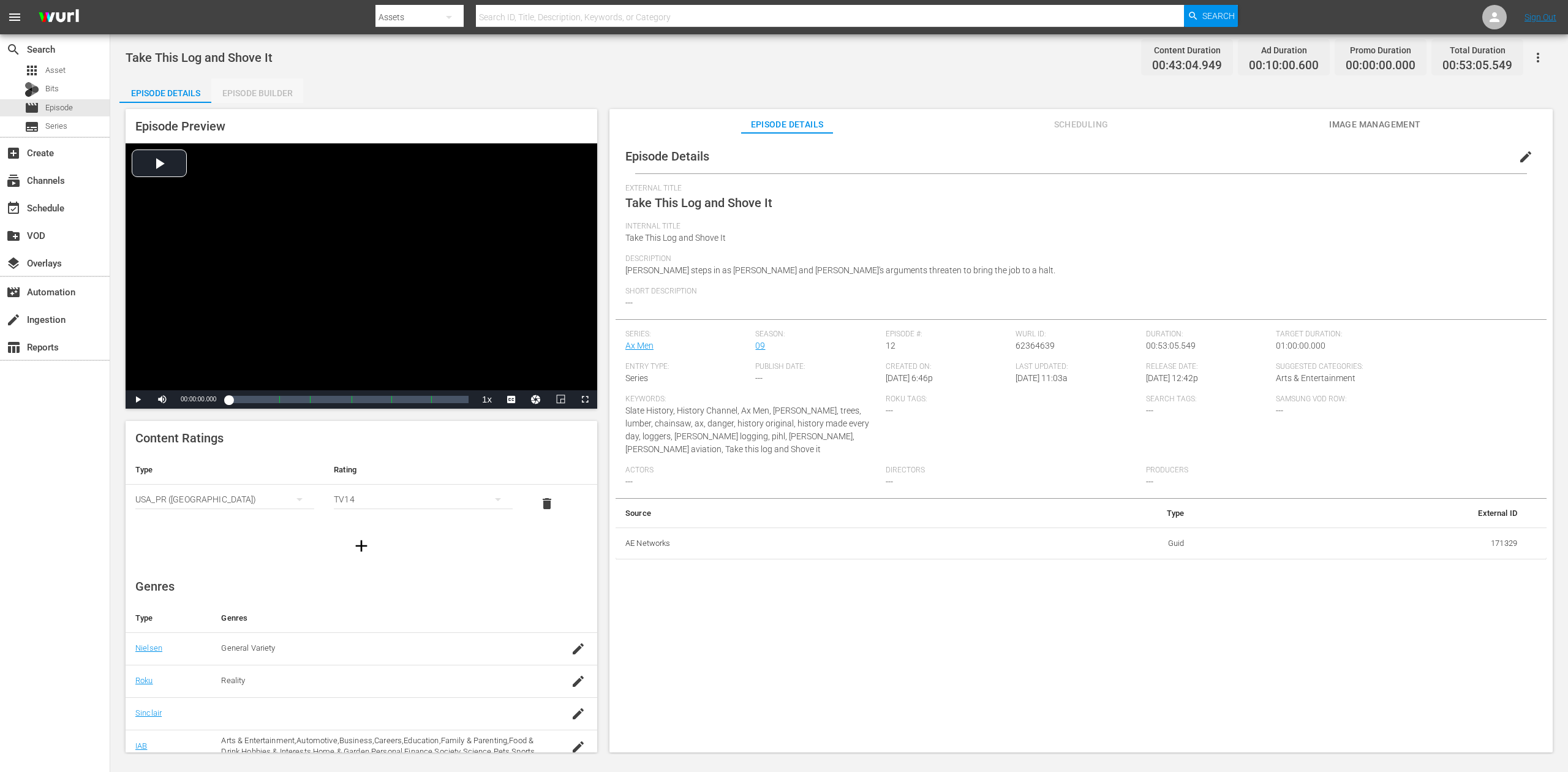
click at [265, 101] on div "Episode Builder" at bounding box center [257, 93] width 92 height 29
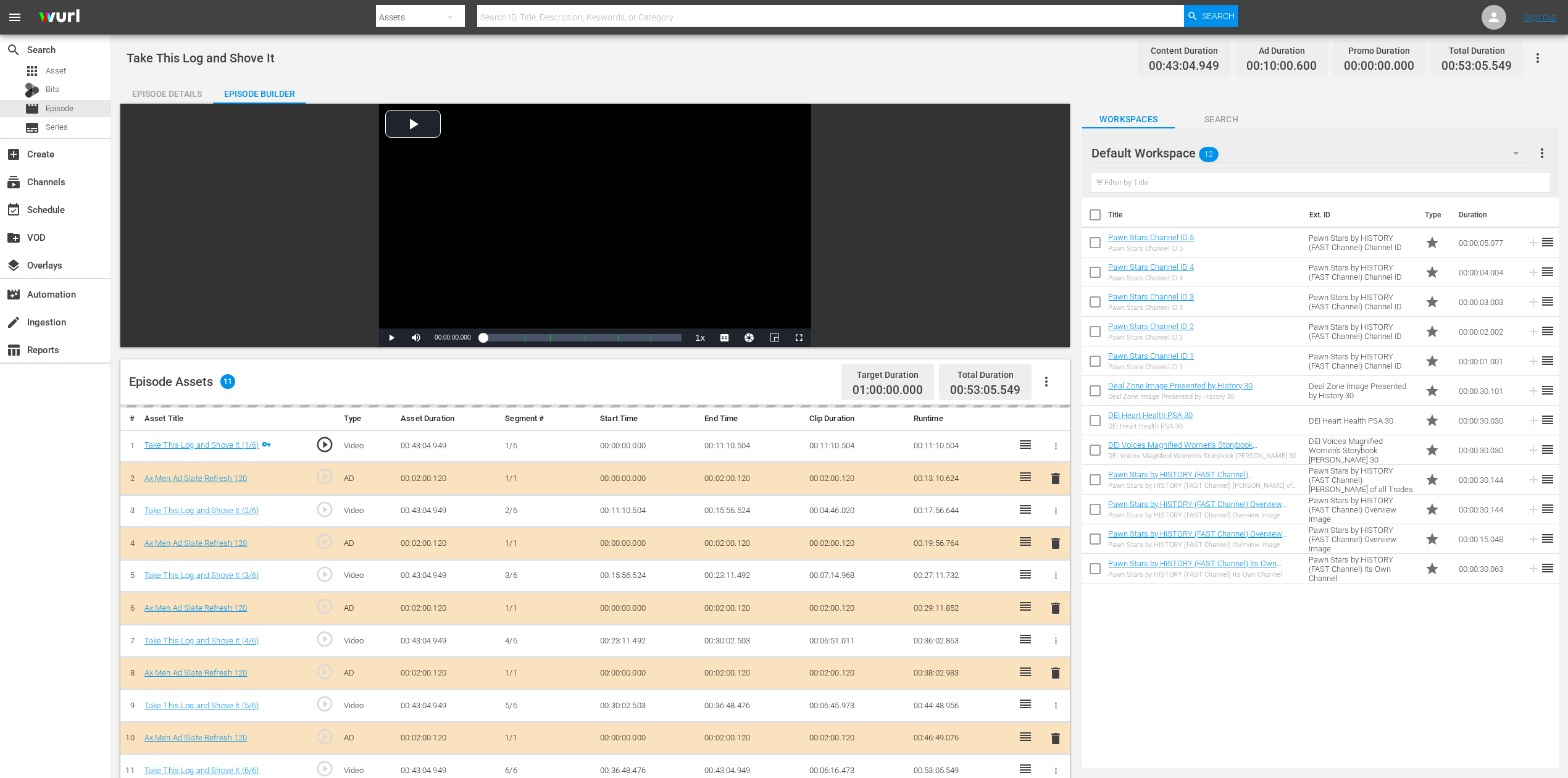
click at [1185, 152] on icon "button" at bounding box center [1516, 153] width 15 height 15
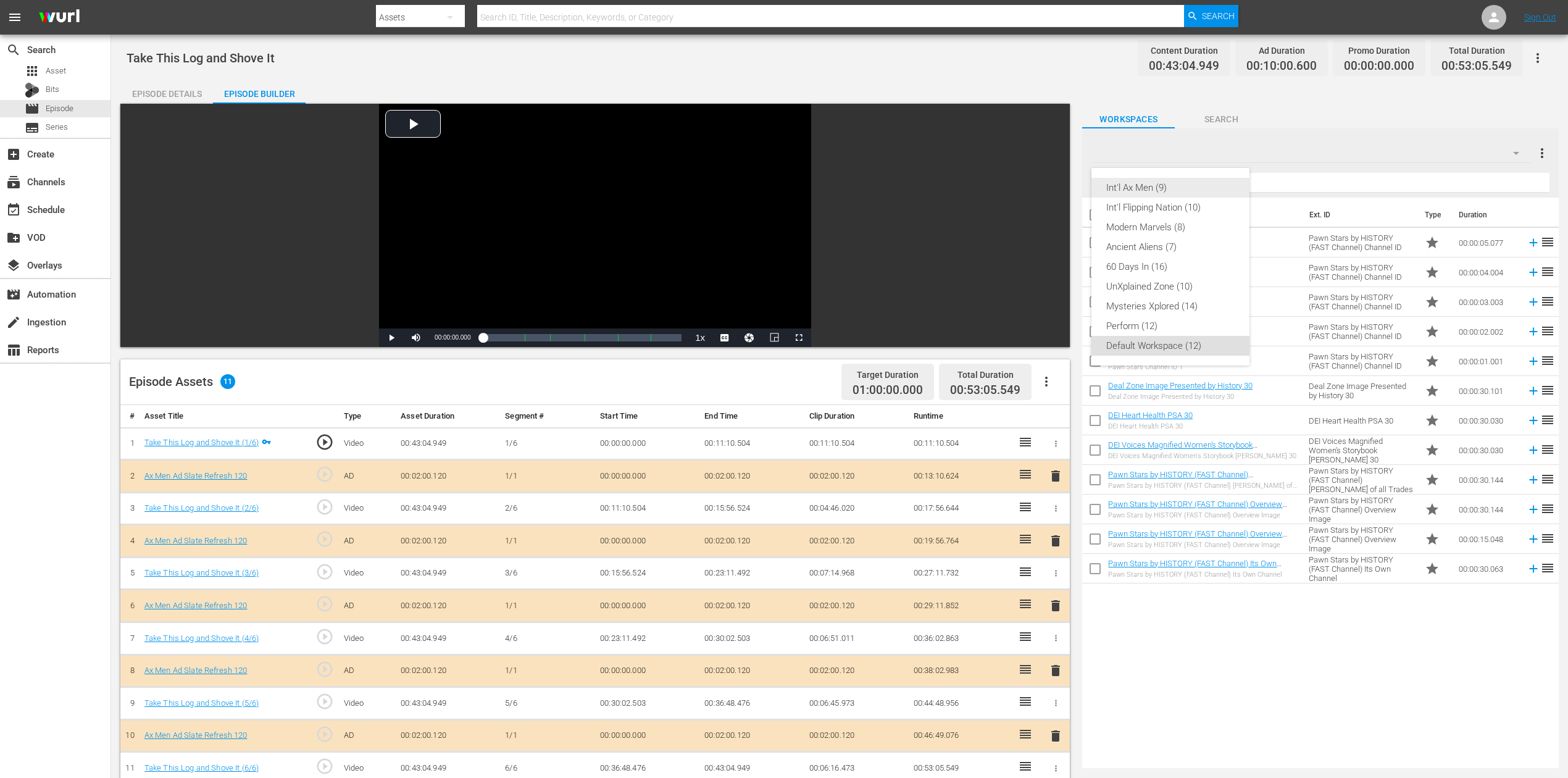
click at [1168, 185] on div "Int'l Ax Men (9)" at bounding box center [1171, 188] width 129 height 20
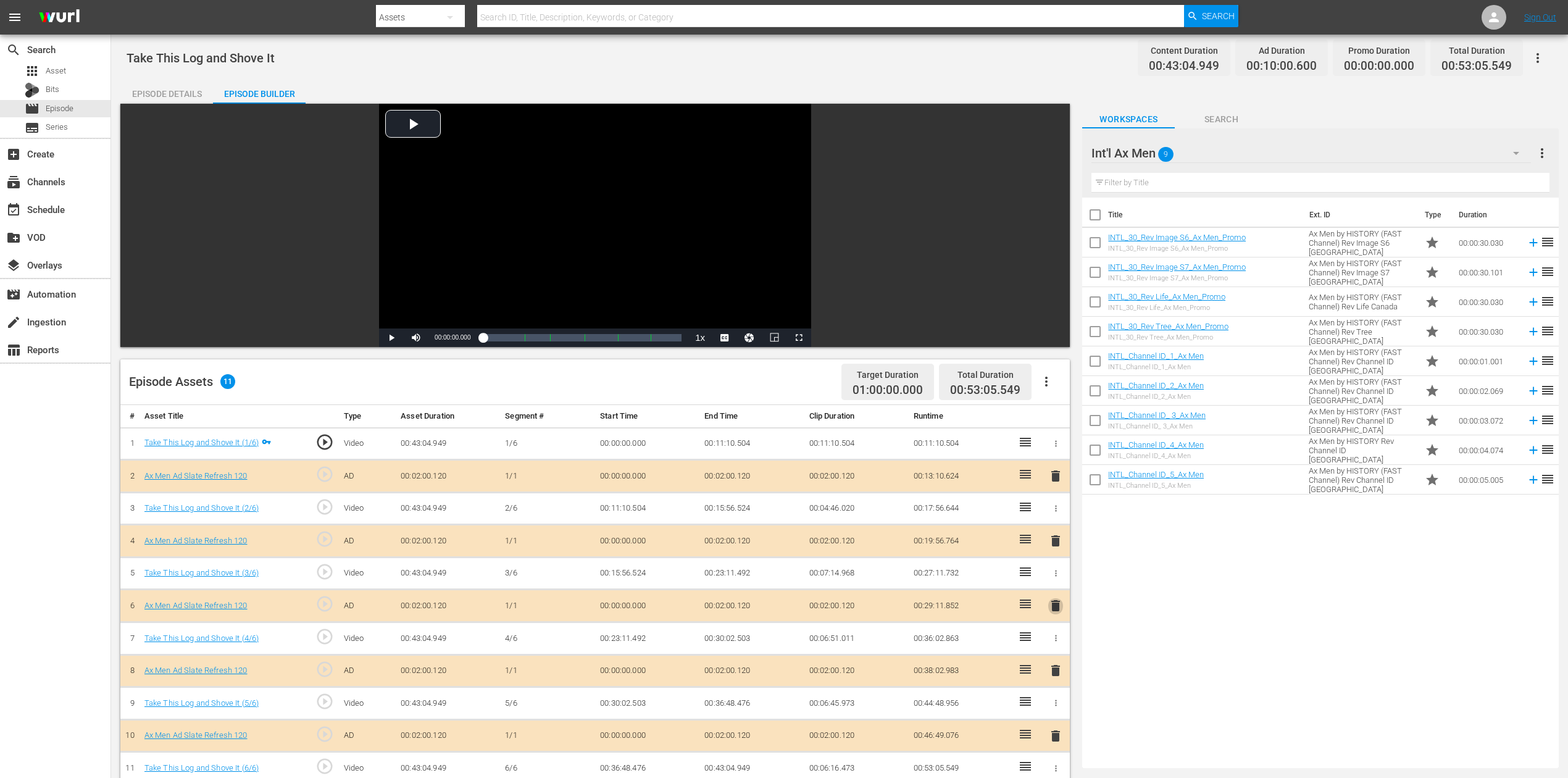
click at [1060, 583] on span "delete" at bounding box center [1056, 606] width 15 height 15
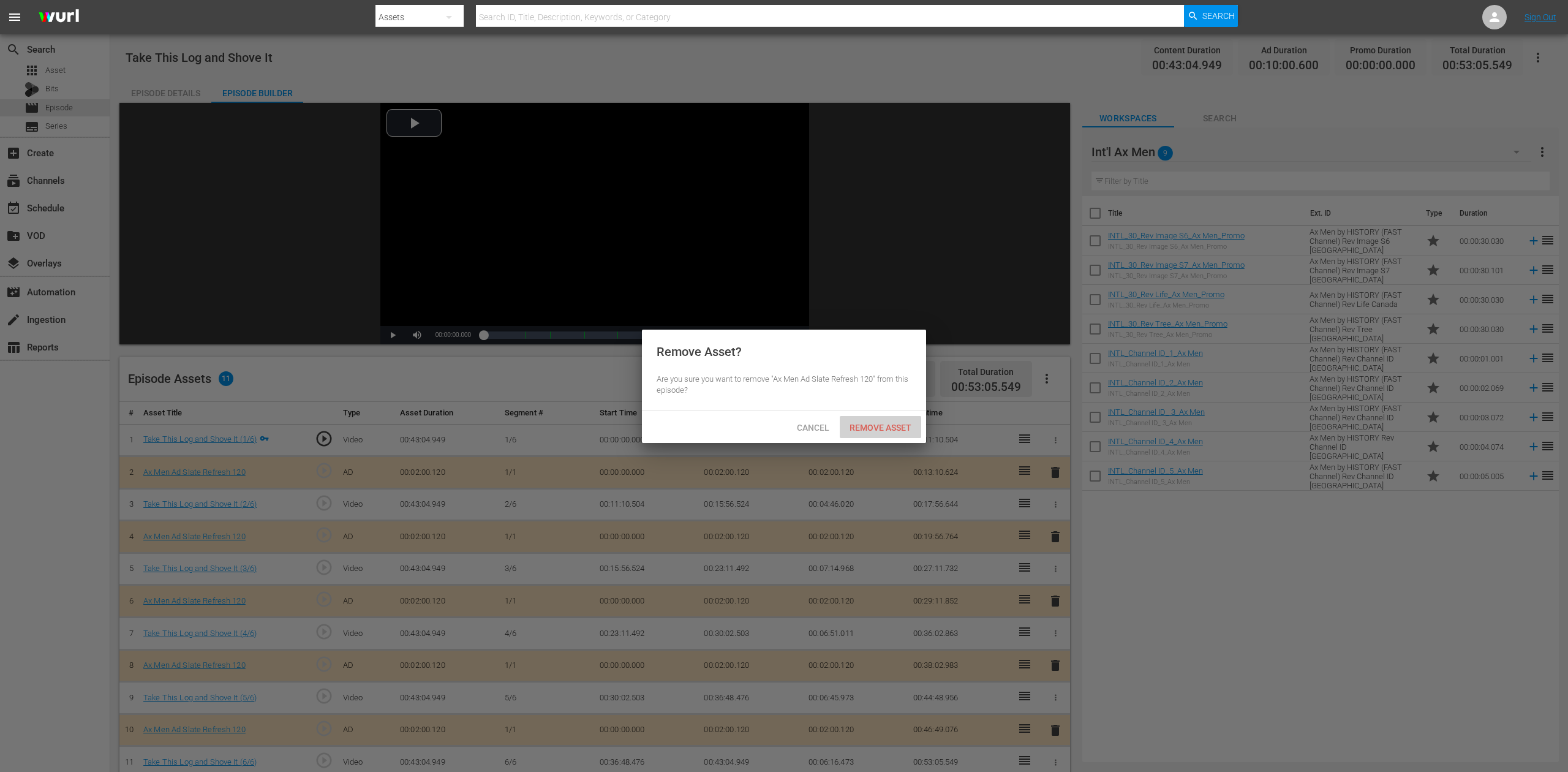
click at [890, 431] on span "Remove Asset" at bounding box center [881, 428] width 82 height 10
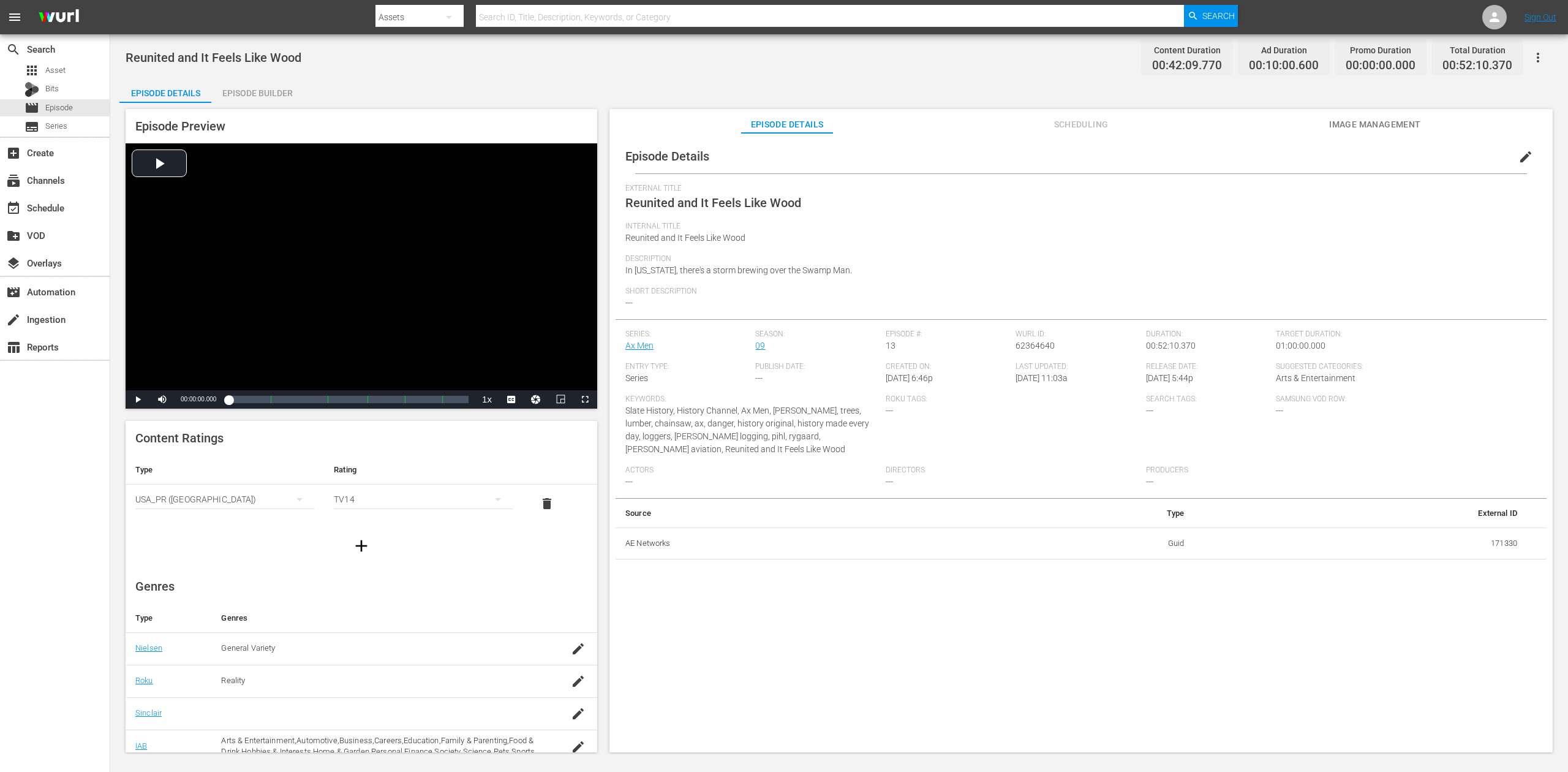
click at [258, 99] on div "Episode Builder" at bounding box center [257, 93] width 92 height 29
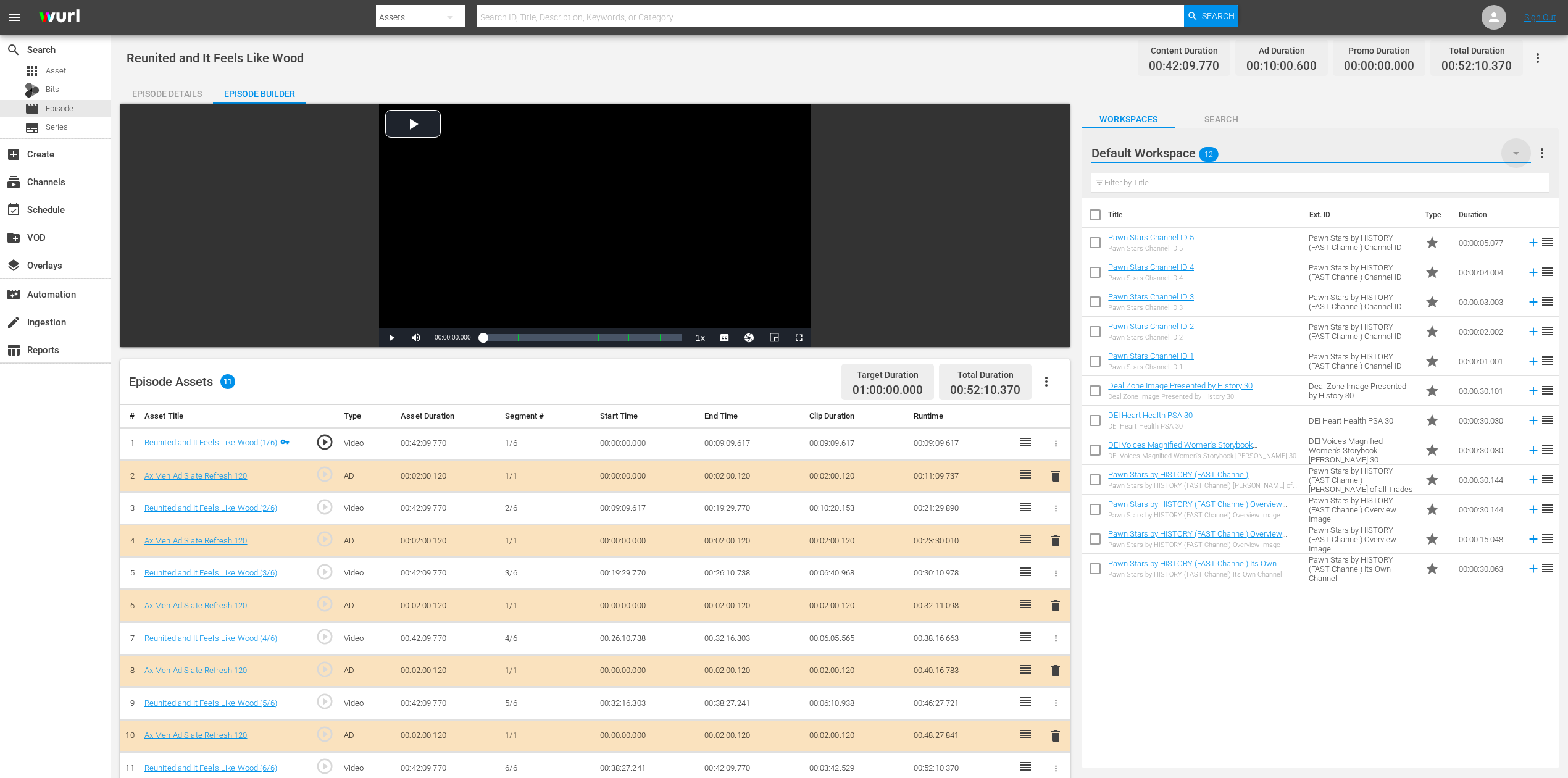
click at [1185, 156] on icon "button" at bounding box center [1516, 153] width 15 height 15
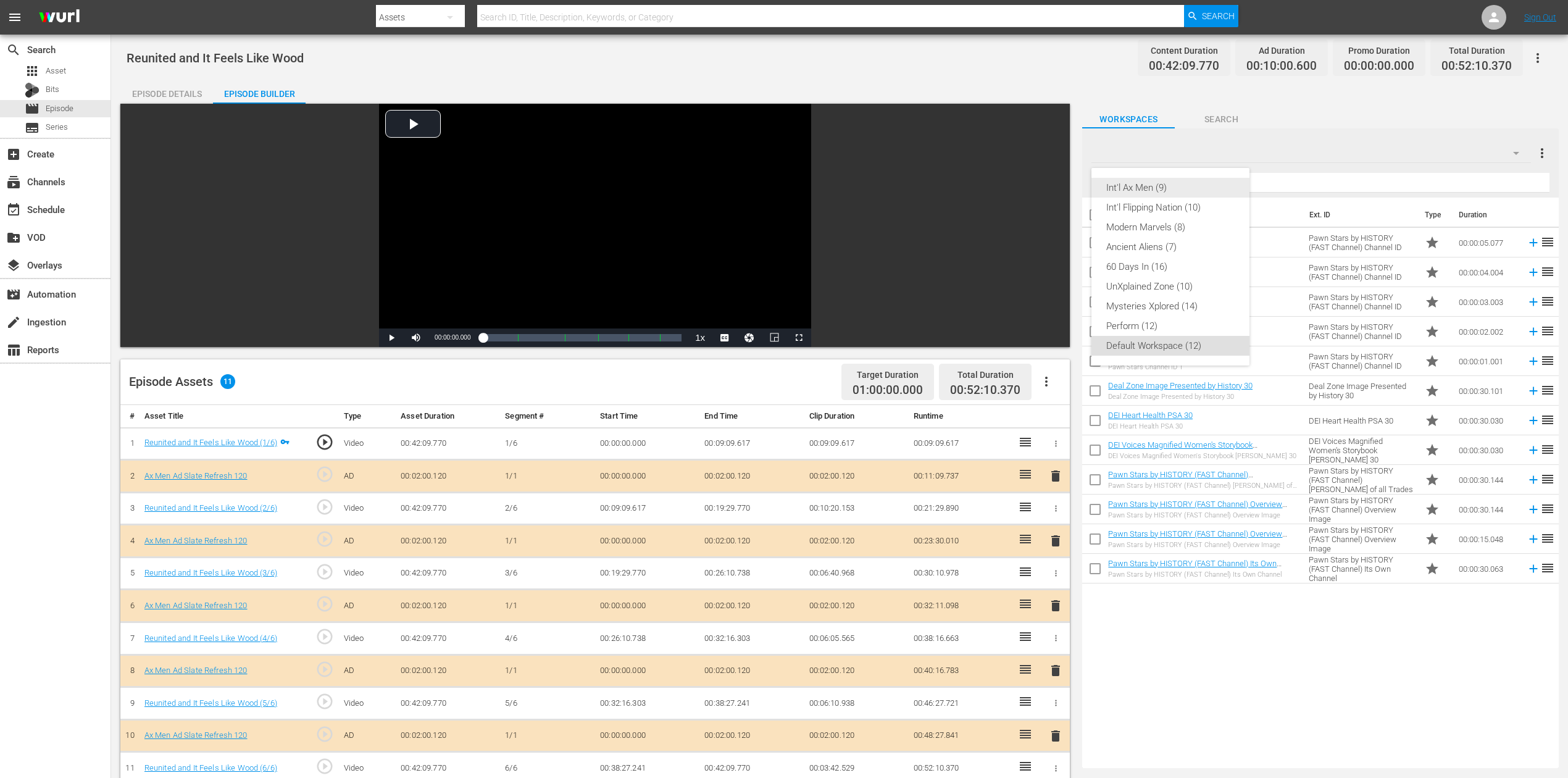
click at [1176, 186] on div "Int'l Ax Men (9)" at bounding box center [1171, 188] width 129 height 20
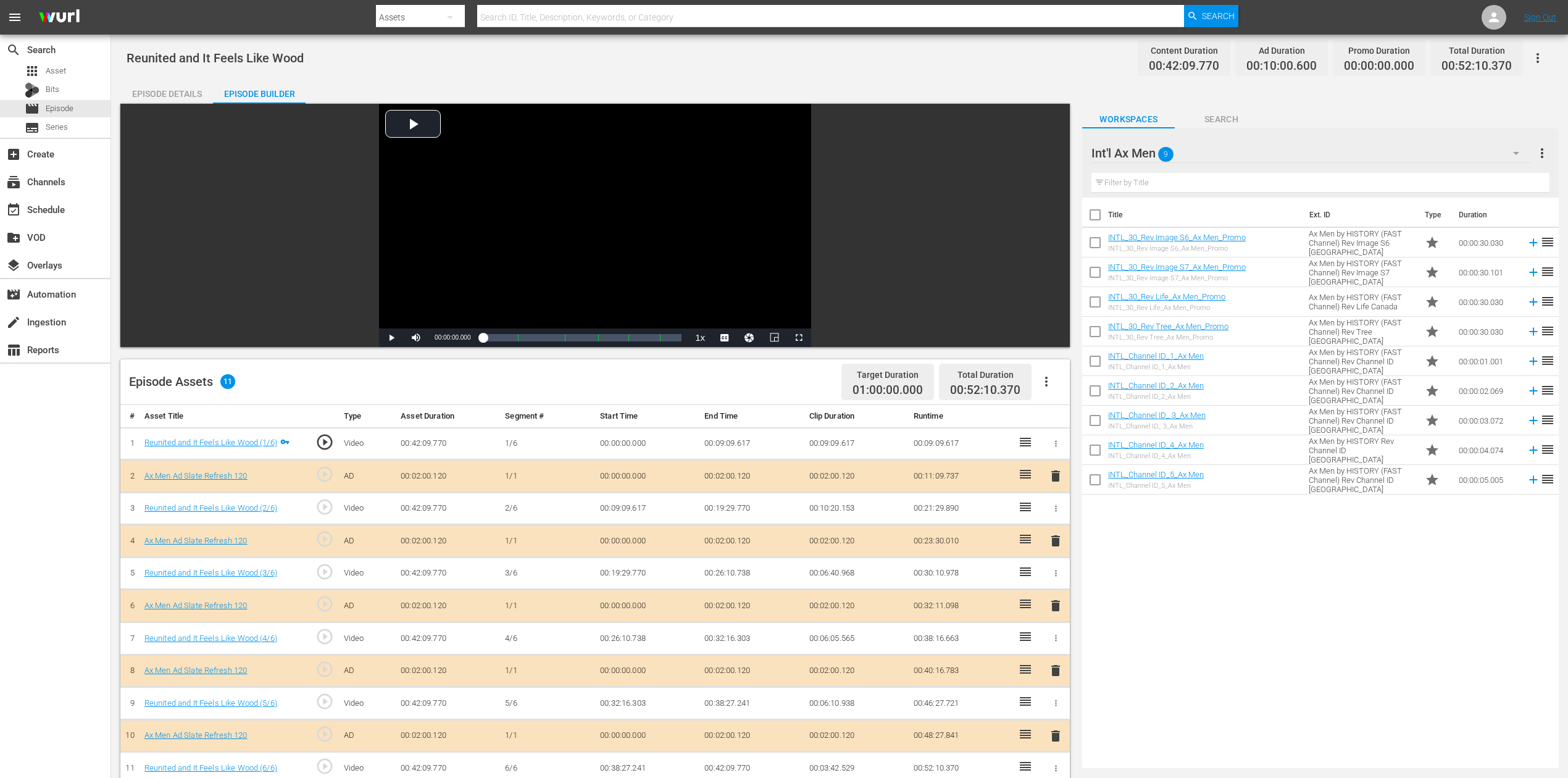
click at [1057, 583] on span "delete" at bounding box center [1056, 606] width 15 height 15
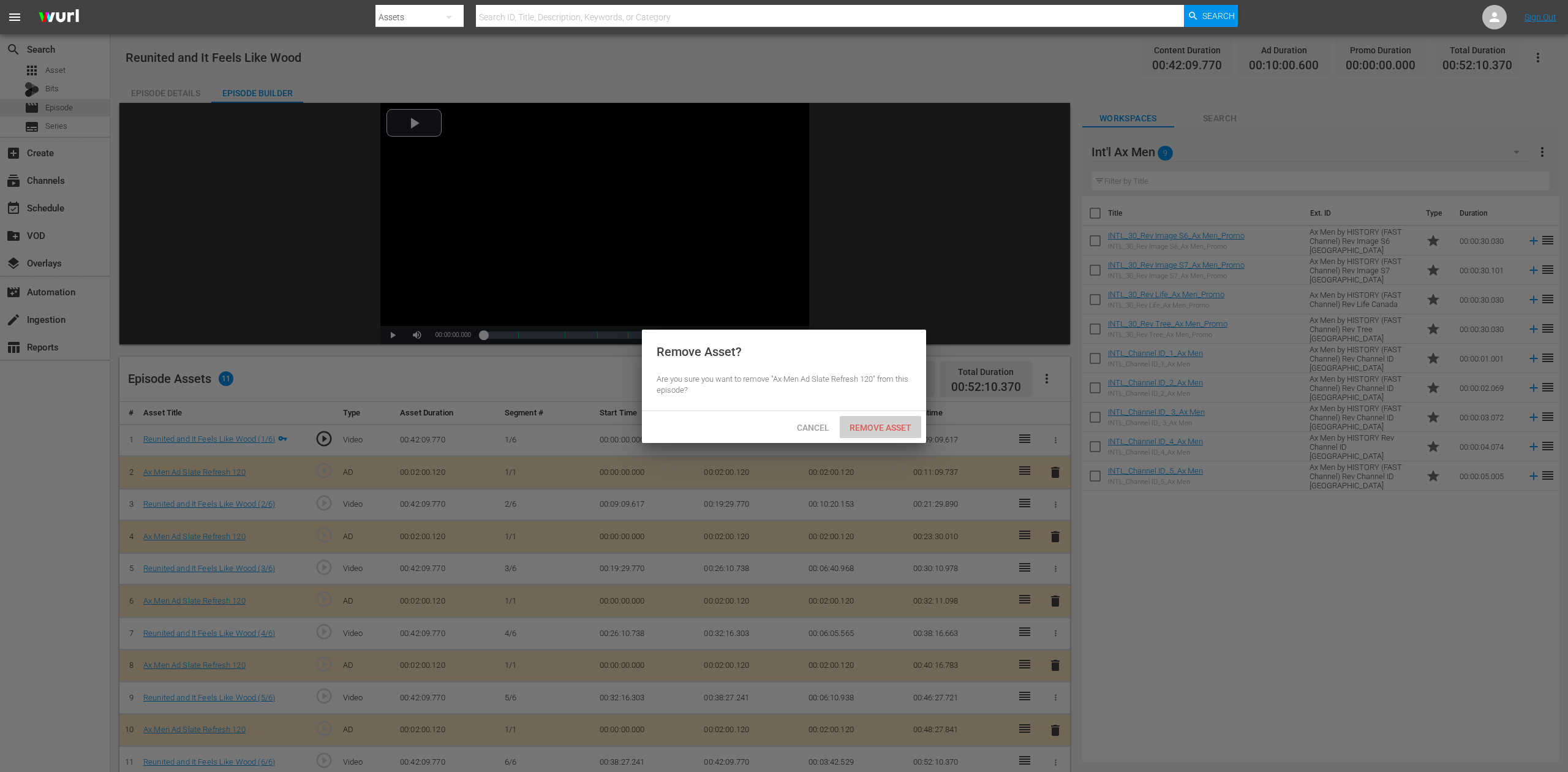
click at [881, 424] on span "Remove Asset" at bounding box center [881, 428] width 82 height 10
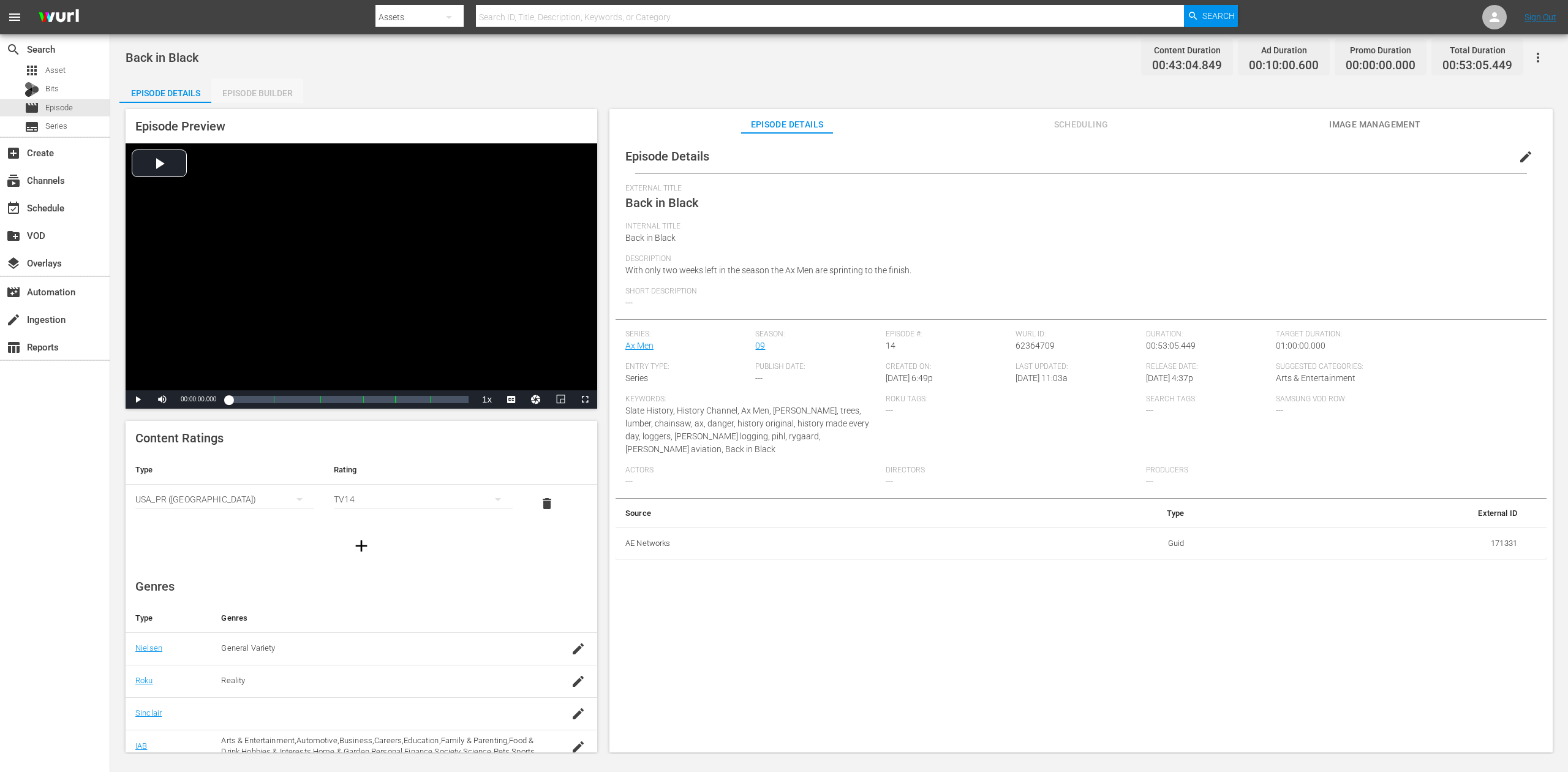
click at [263, 96] on div "Episode Builder" at bounding box center [257, 93] width 92 height 29
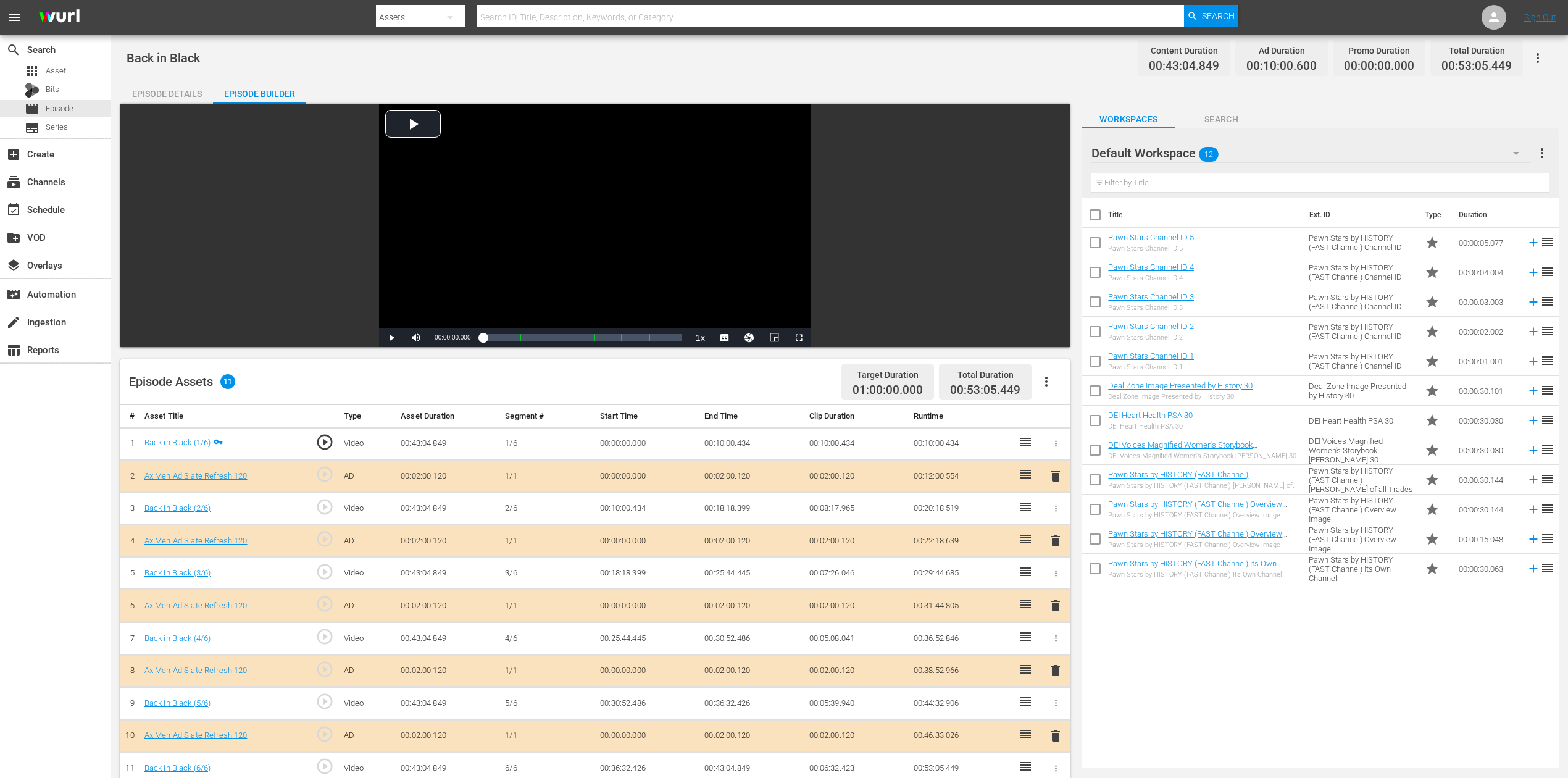
click at [1185, 148] on icon "button" at bounding box center [1516, 153] width 15 height 15
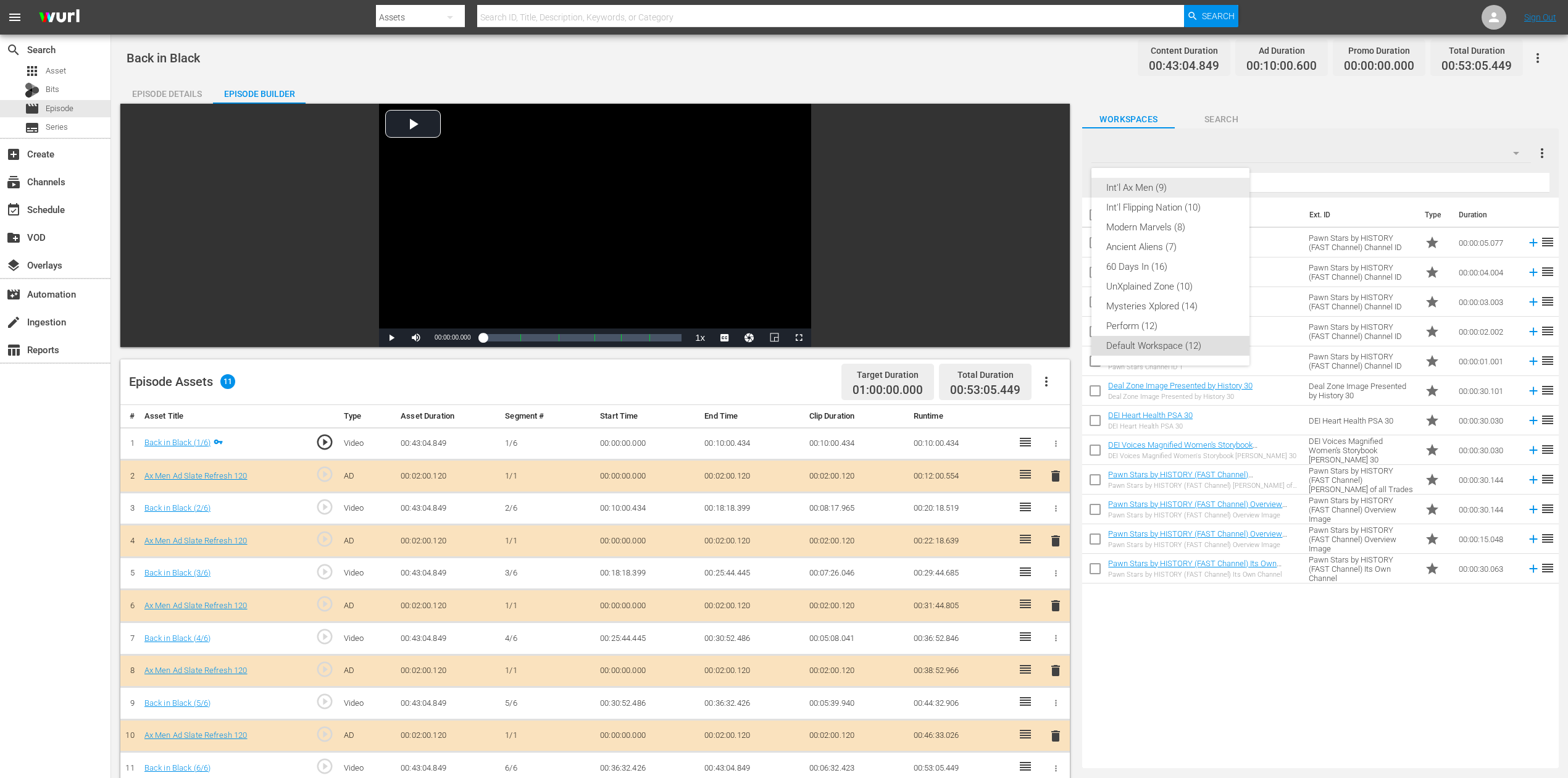
click at [1156, 183] on div "Int'l Ax Men (9)" at bounding box center [1171, 188] width 129 height 20
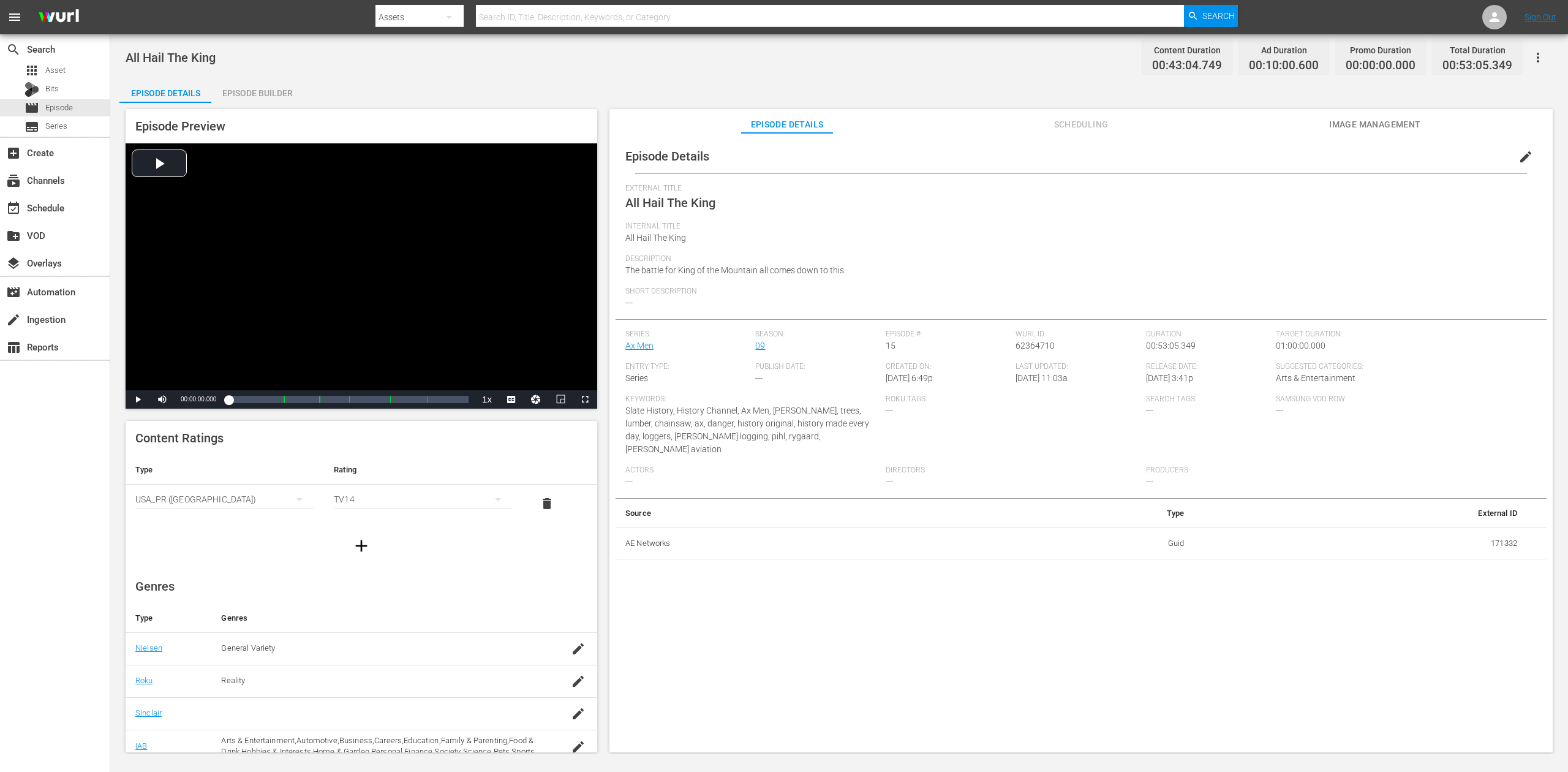
click at [258, 87] on div "Episode Builder" at bounding box center [257, 93] width 92 height 29
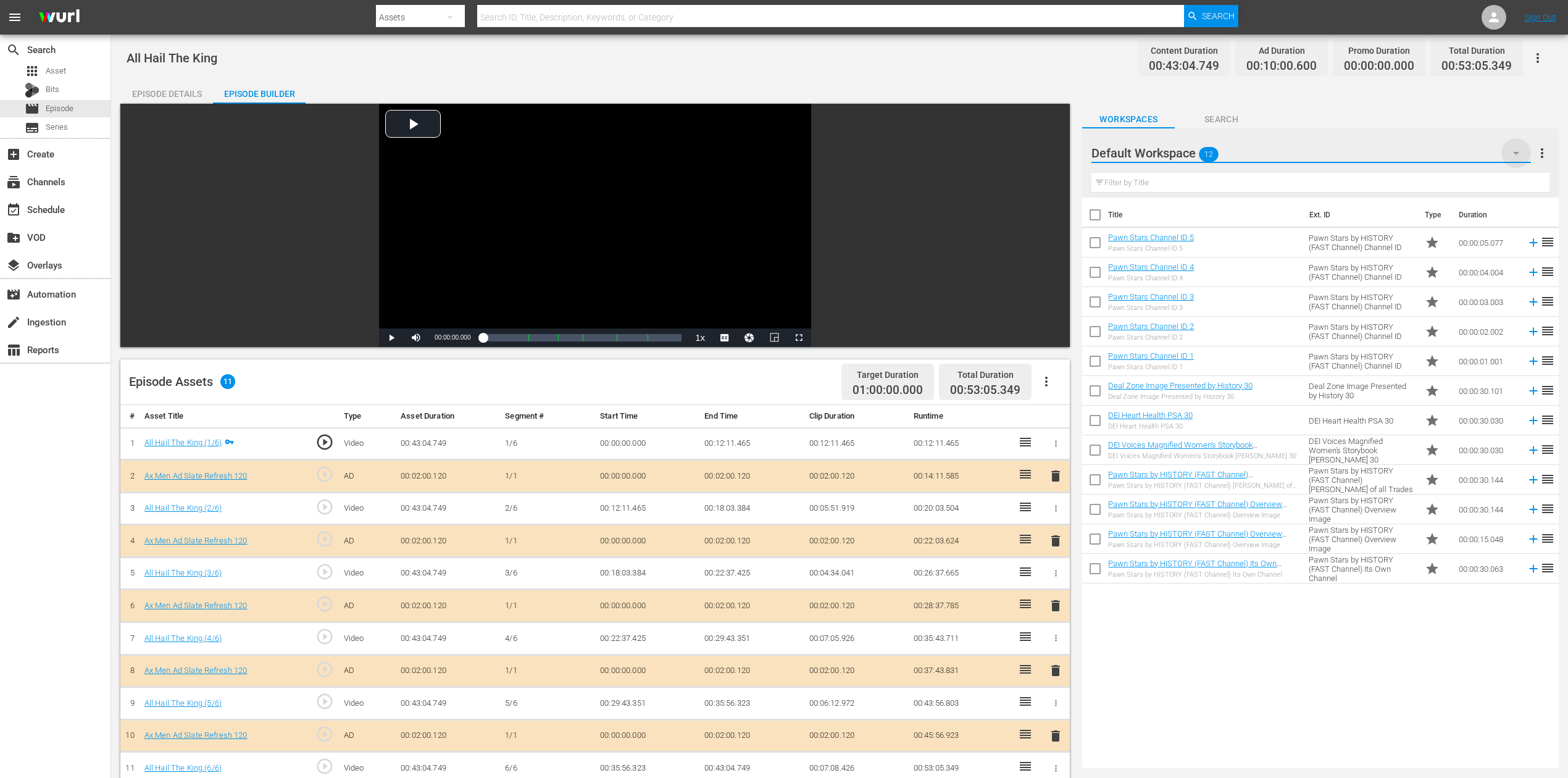
click at [1185, 156] on icon "button" at bounding box center [1516, 153] width 15 height 15
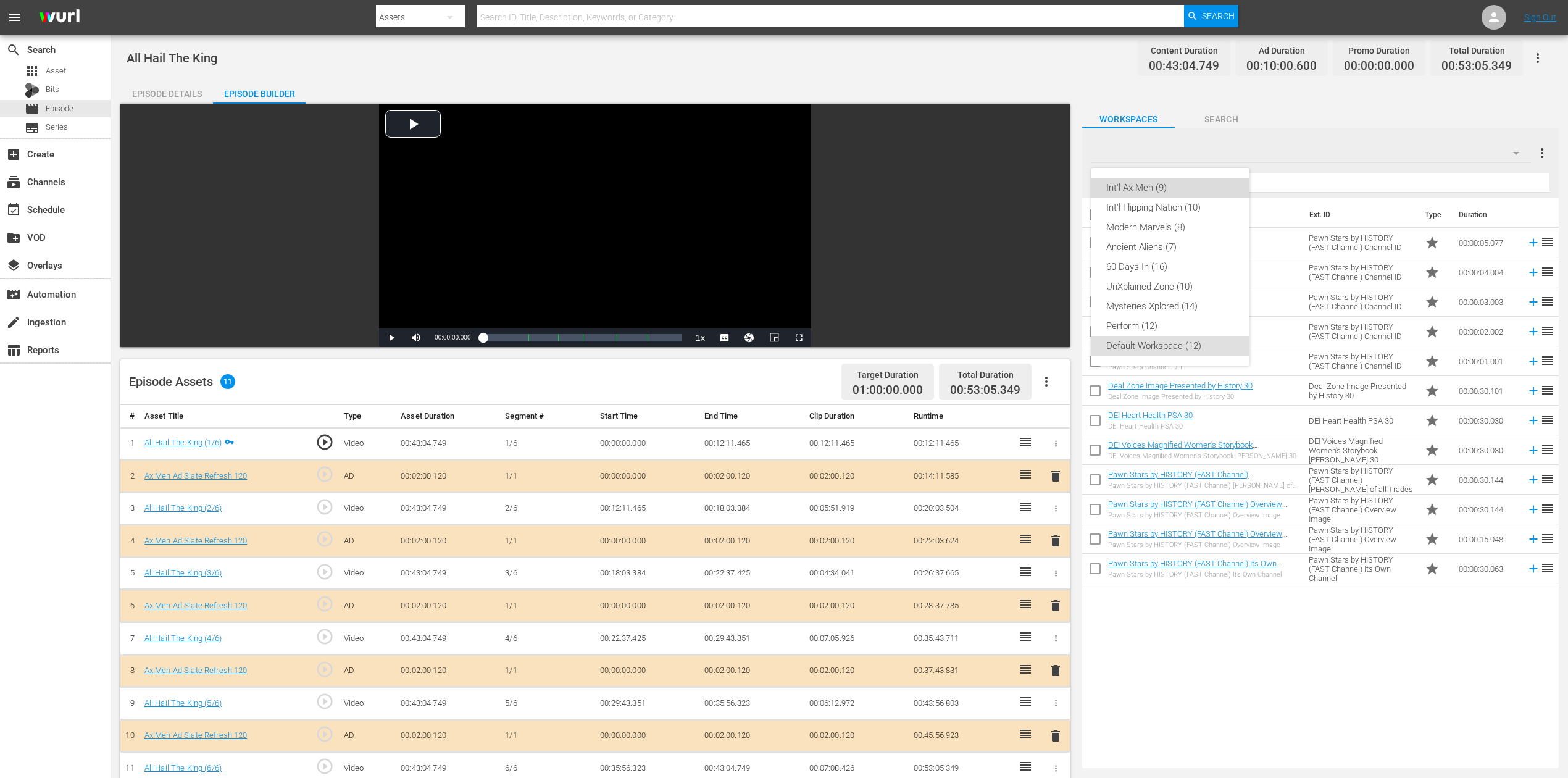
click at [1168, 190] on div "Int'l Ax Men (9)" at bounding box center [1171, 188] width 129 height 20
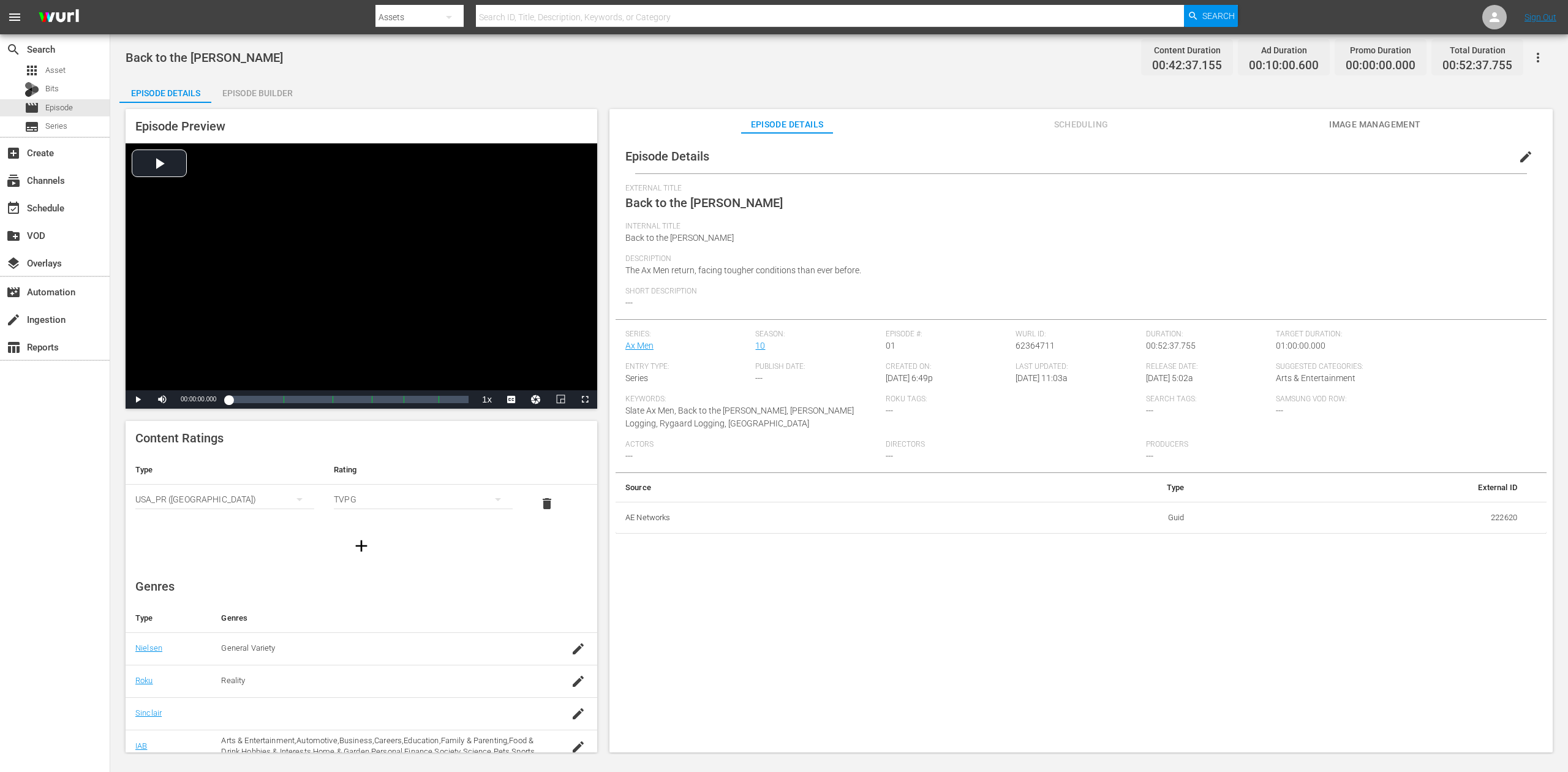
click at [266, 94] on div "Episode Builder" at bounding box center [257, 93] width 92 height 29
click at [253, 93] on div "Episode Builder" at bounding box center [257, 93] width 92 height 29
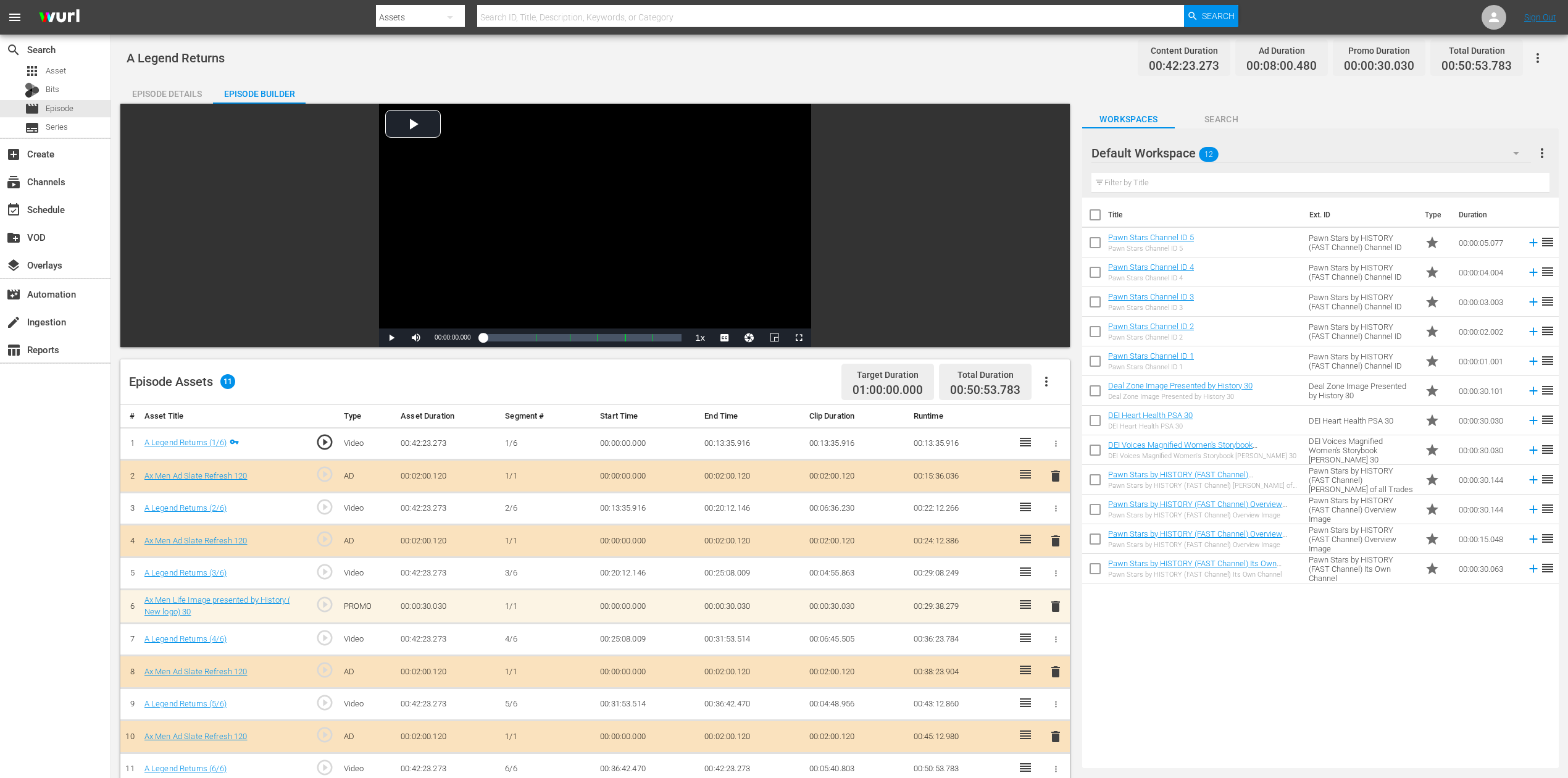
click at [1185, 151] on icon "button" at bounding box center [1516, 153] width 15 height 15
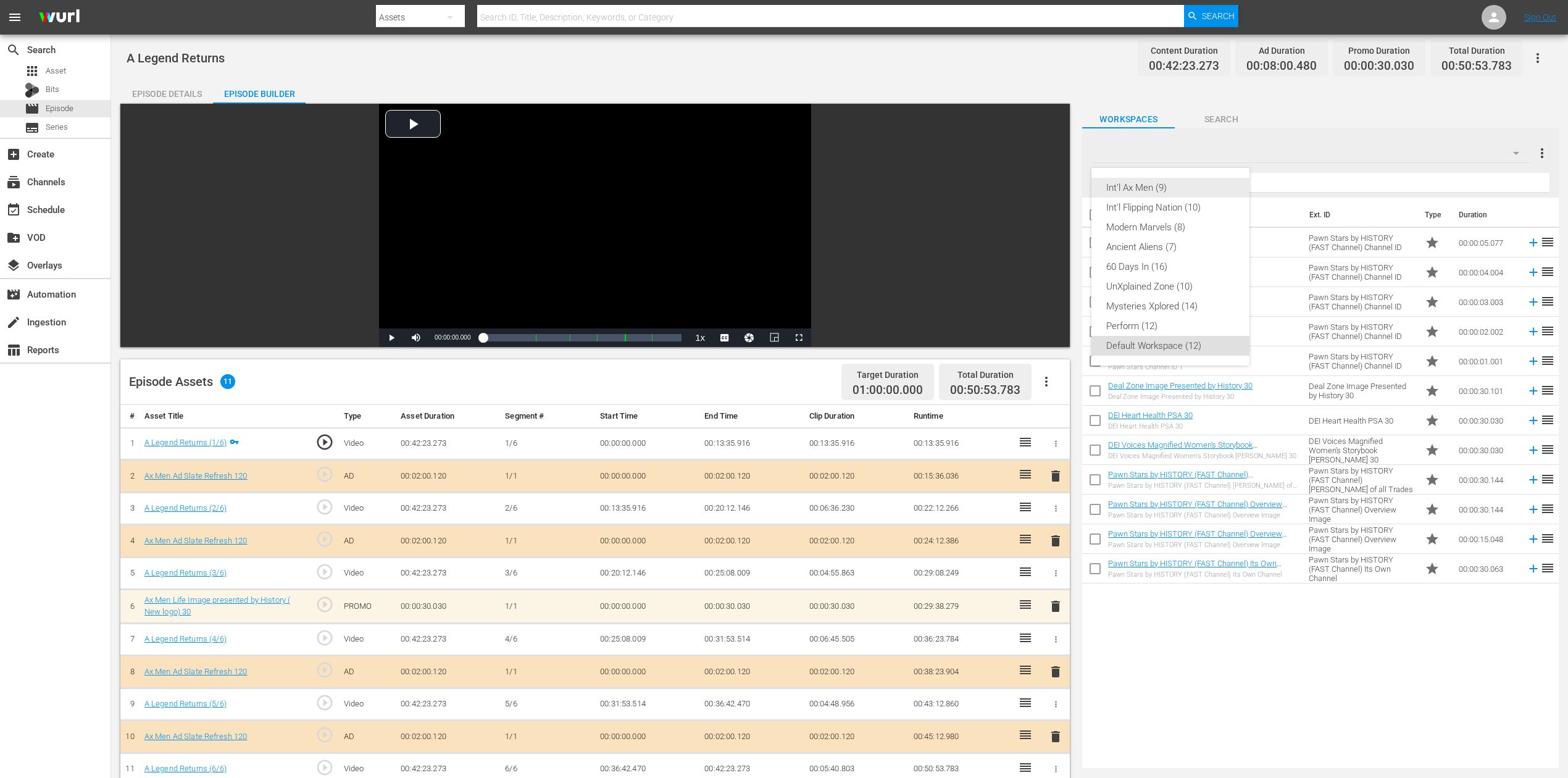
click at [1144, 188] on div "Int'l Ax Men (9)" at bounding box center [1171, 188] width 129 height 20
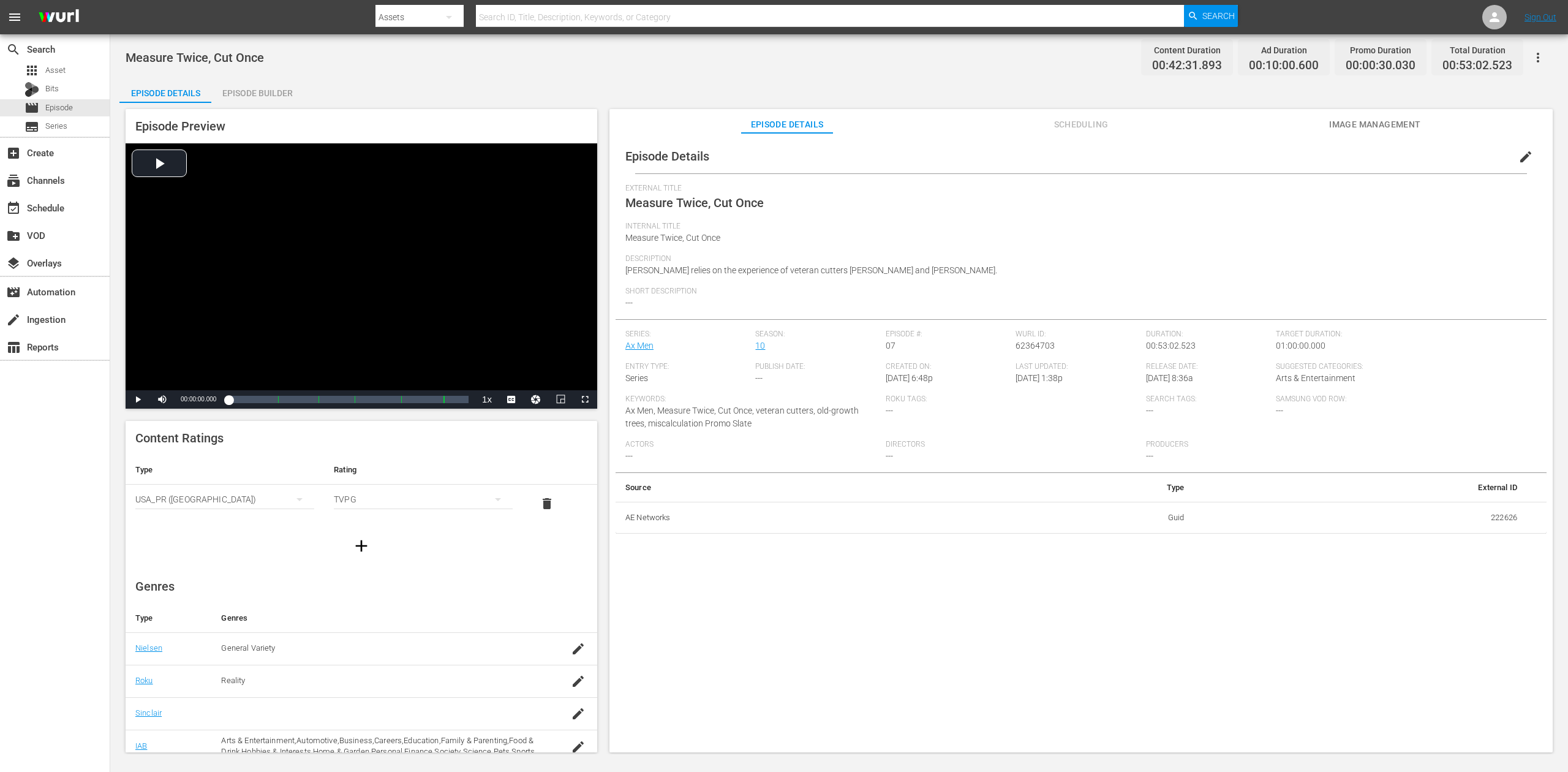
click at [263, 89] on div "Episode Builder" at bounding box center [257, 93] width 92 height 29
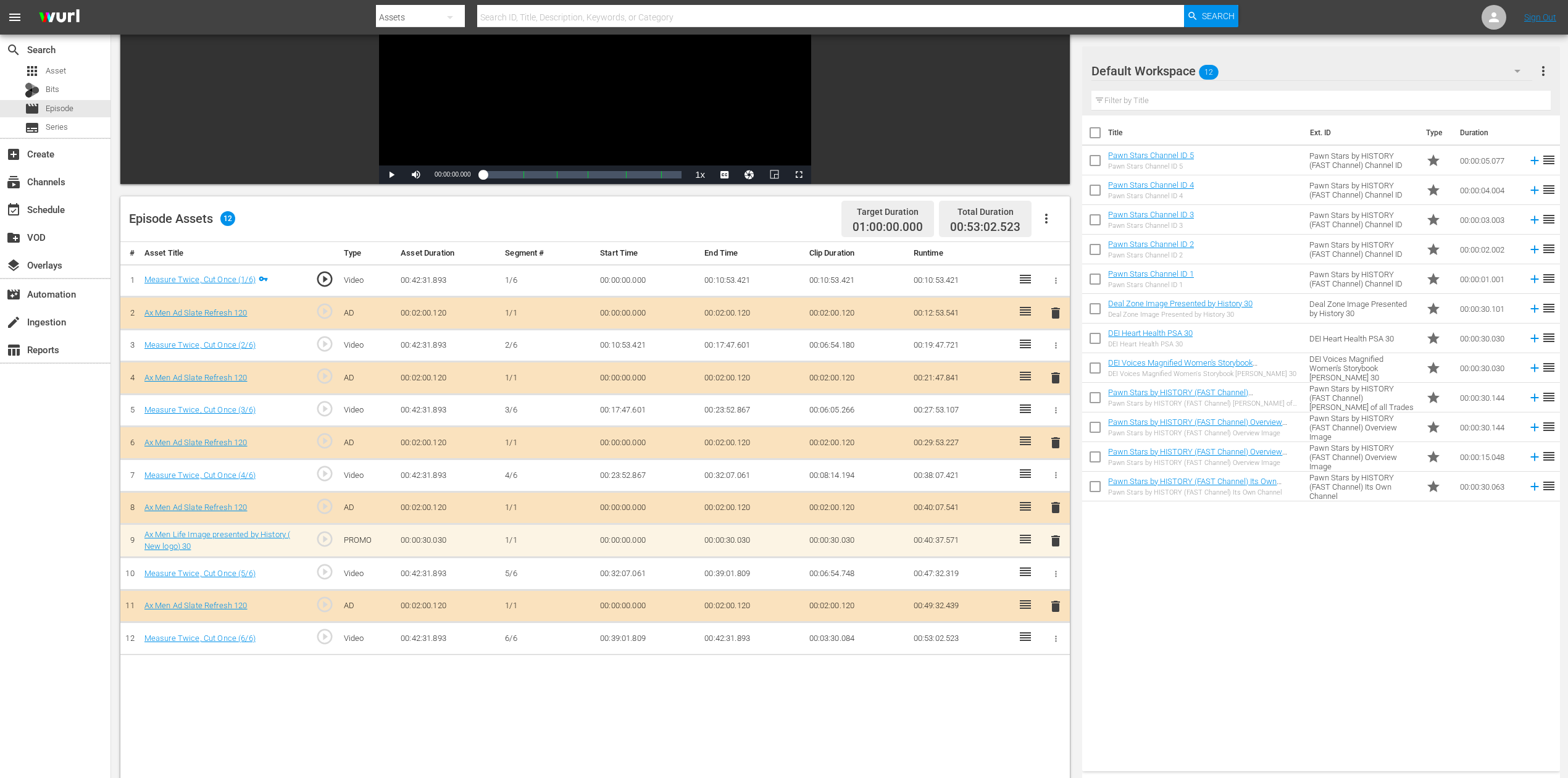
scroll to position [164, 0]
click at [1052, 536] on span "delete" at bounding box center [1056, 539] width 15 height 15
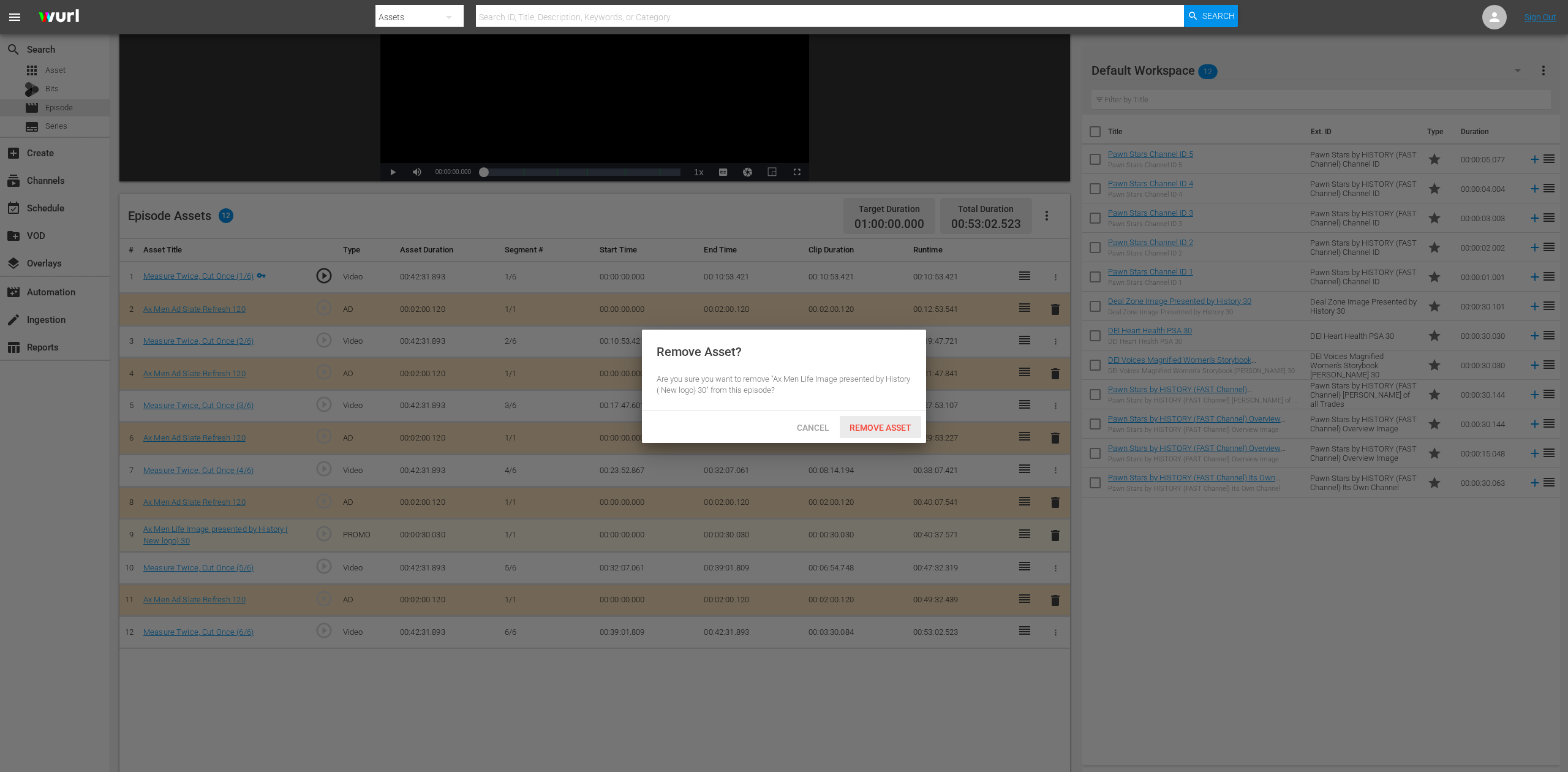
click at [896, 428] on span "Remove Asset" at bounding box center [881, 428] width 82 height 10
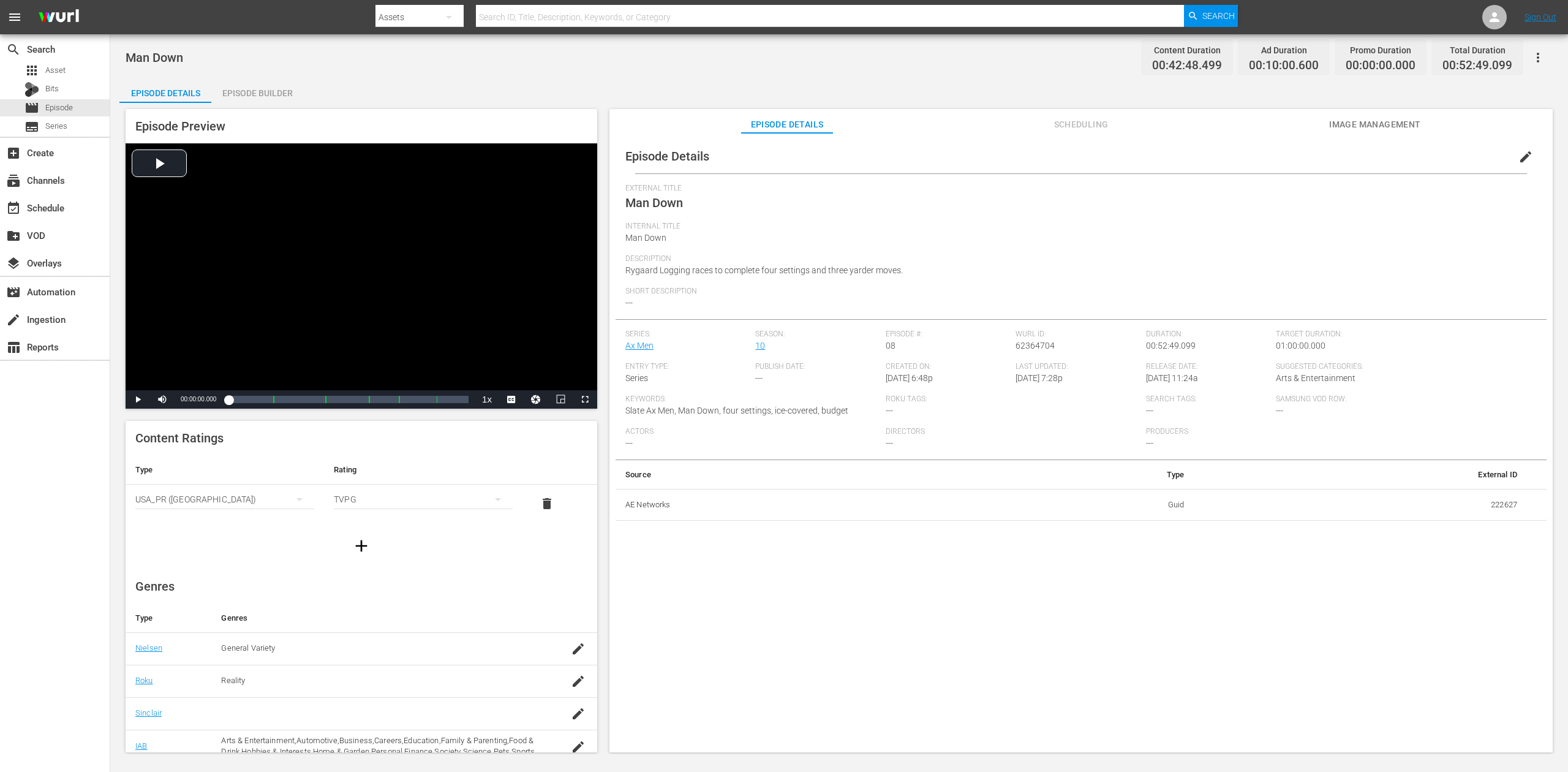
click at [251, 94] on div "Episode Builder" at bounding box center [257, 93] width 92 height 29
click at [281, 88] on div "Episode Builder" at bounding box center [257, 93] width 92 height 29
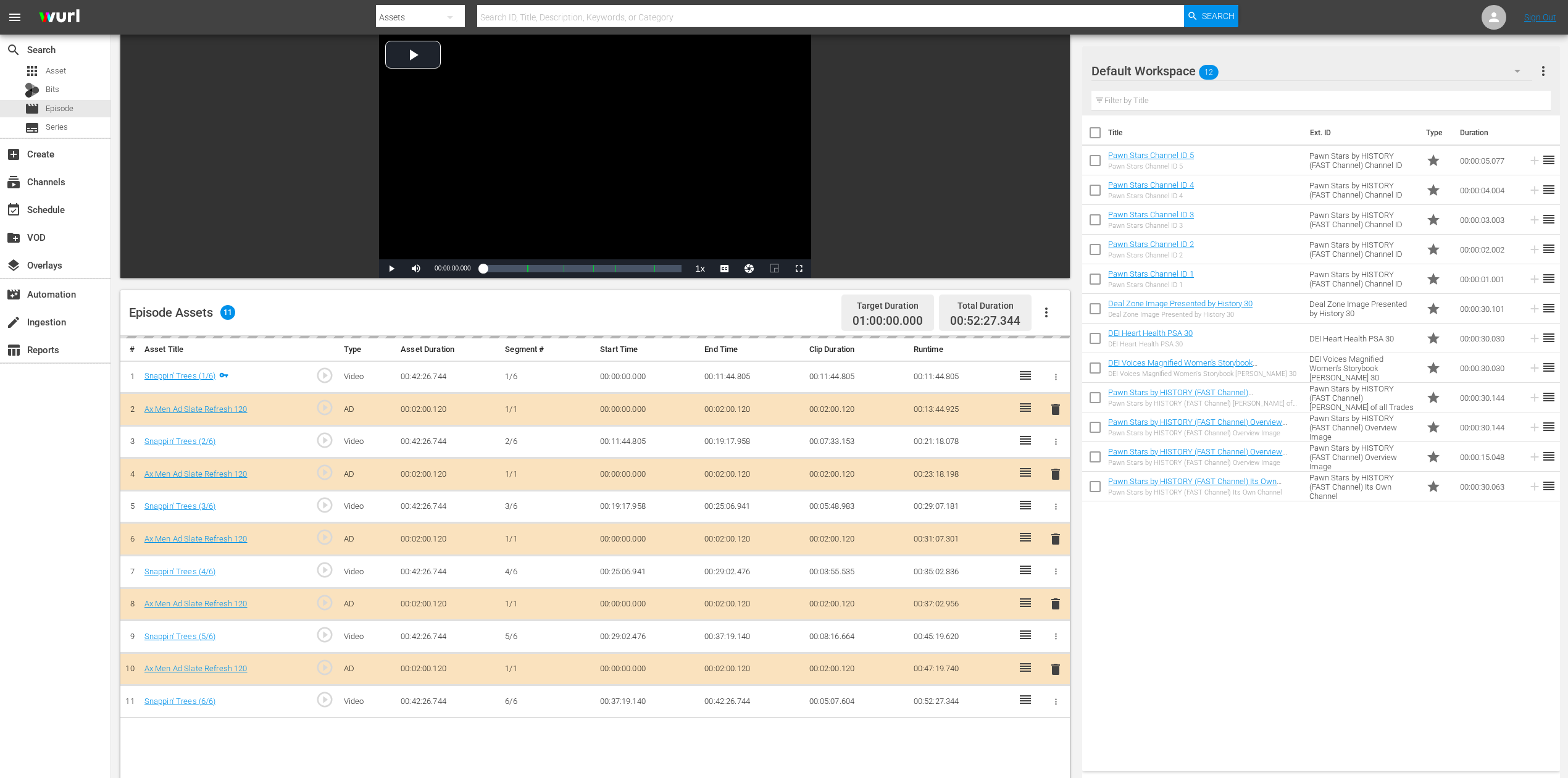
scroll to position [164, 0]
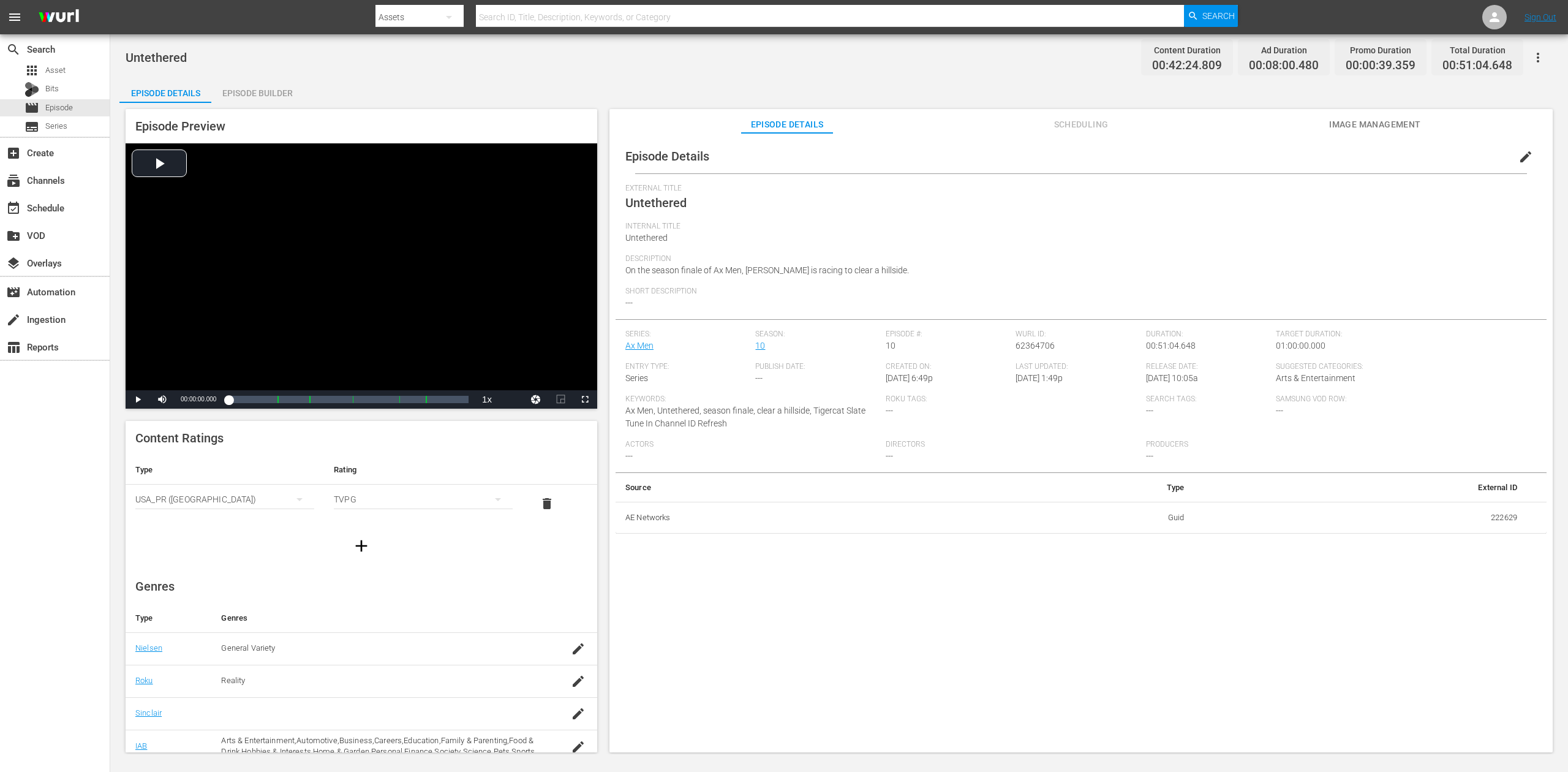
click at [267, 89] on div "Episode Builder" at bounding box center [257, 93] width 92 height 29
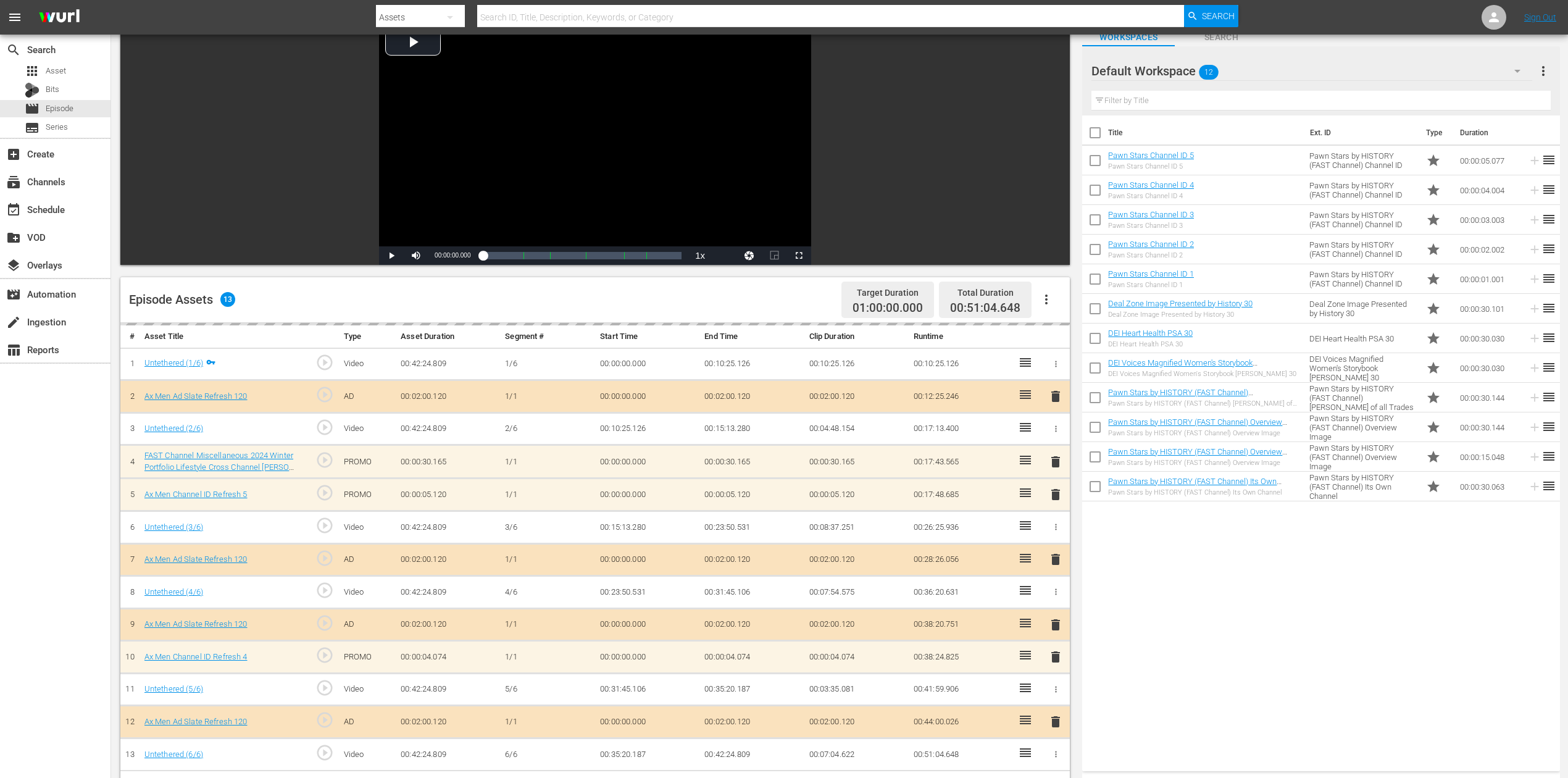
scroll to position [164, 0]
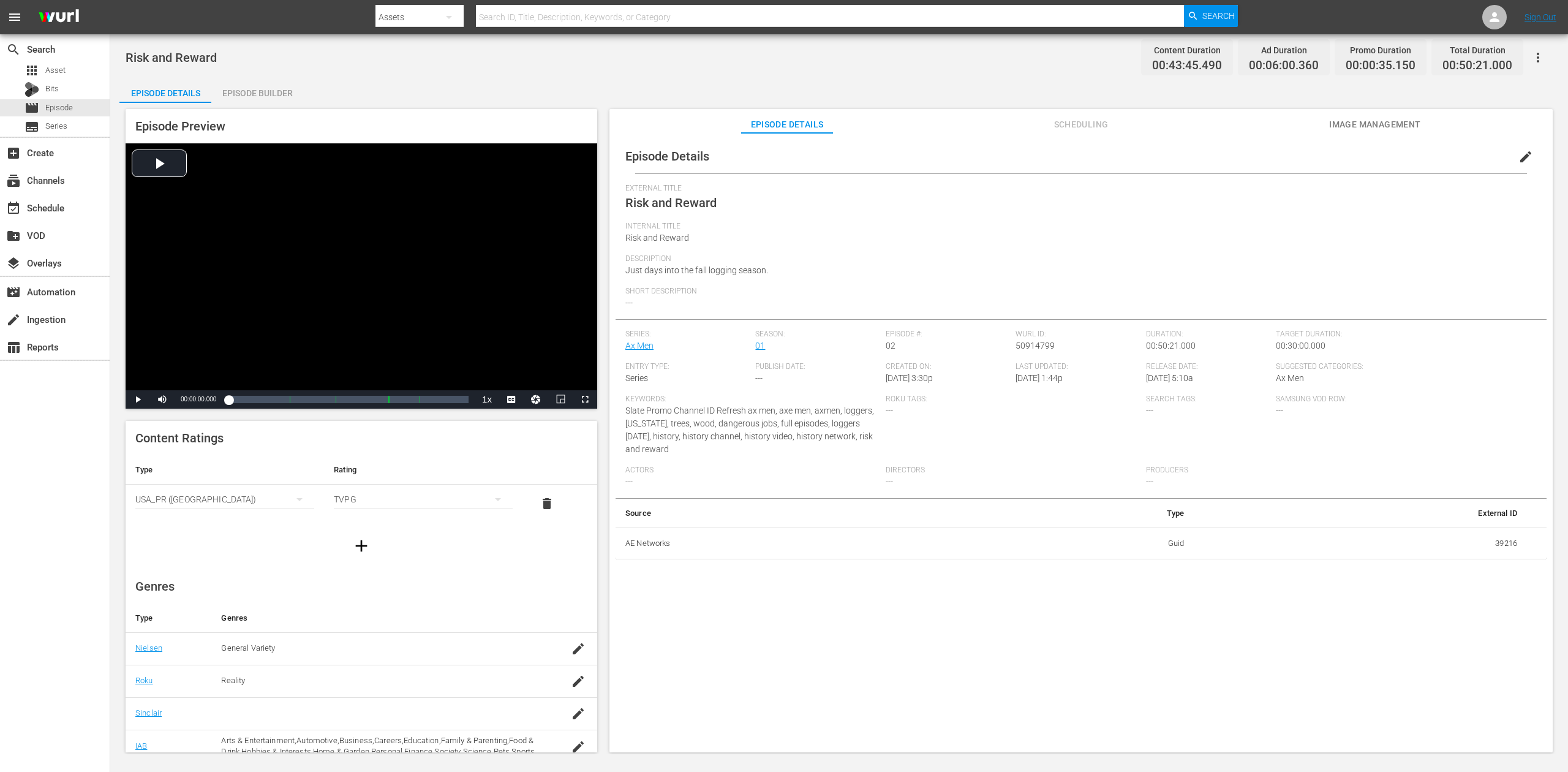
click at [253, 92] on div "Episode Builder" at bounding box center [257, 93] width 92 height 29
click at [255, 93] on div "Episode Builder" at bounding box center [257, 93] width 92 height 29
click at [264, 96] on div "Episode Builder" at bounding box center [257, 93] width 92 height 29
click at [275, 87] on div "Episode Builder" at bounding box center [257, 93] width 92 height 29
click at [260, 83] on div "Episode Builder" at bounding box center [257, 93] width 92 height 29
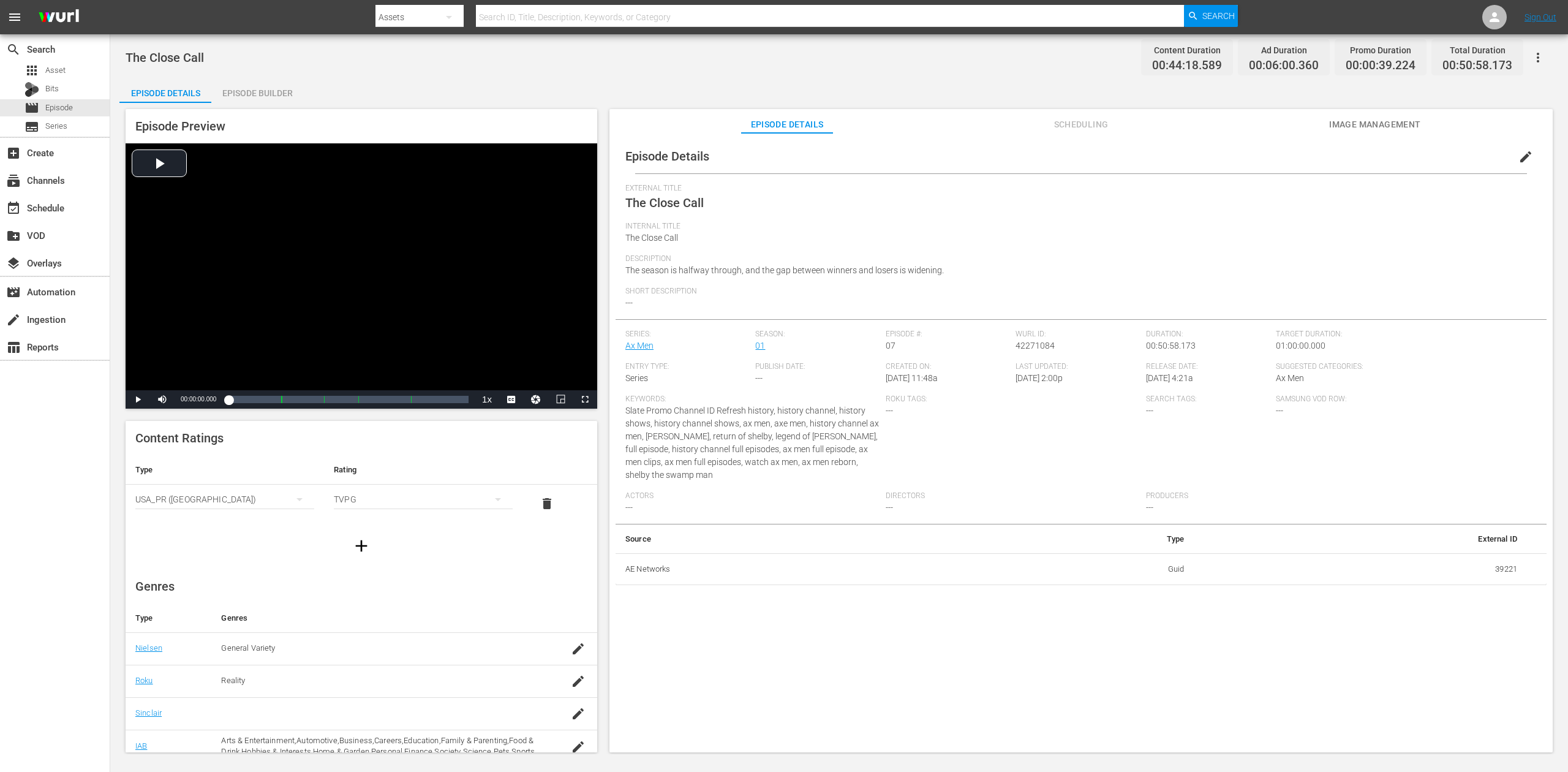
click at [251, 91] on div "Episode Builder" at bounding box center [257, 93] width 92 height 29
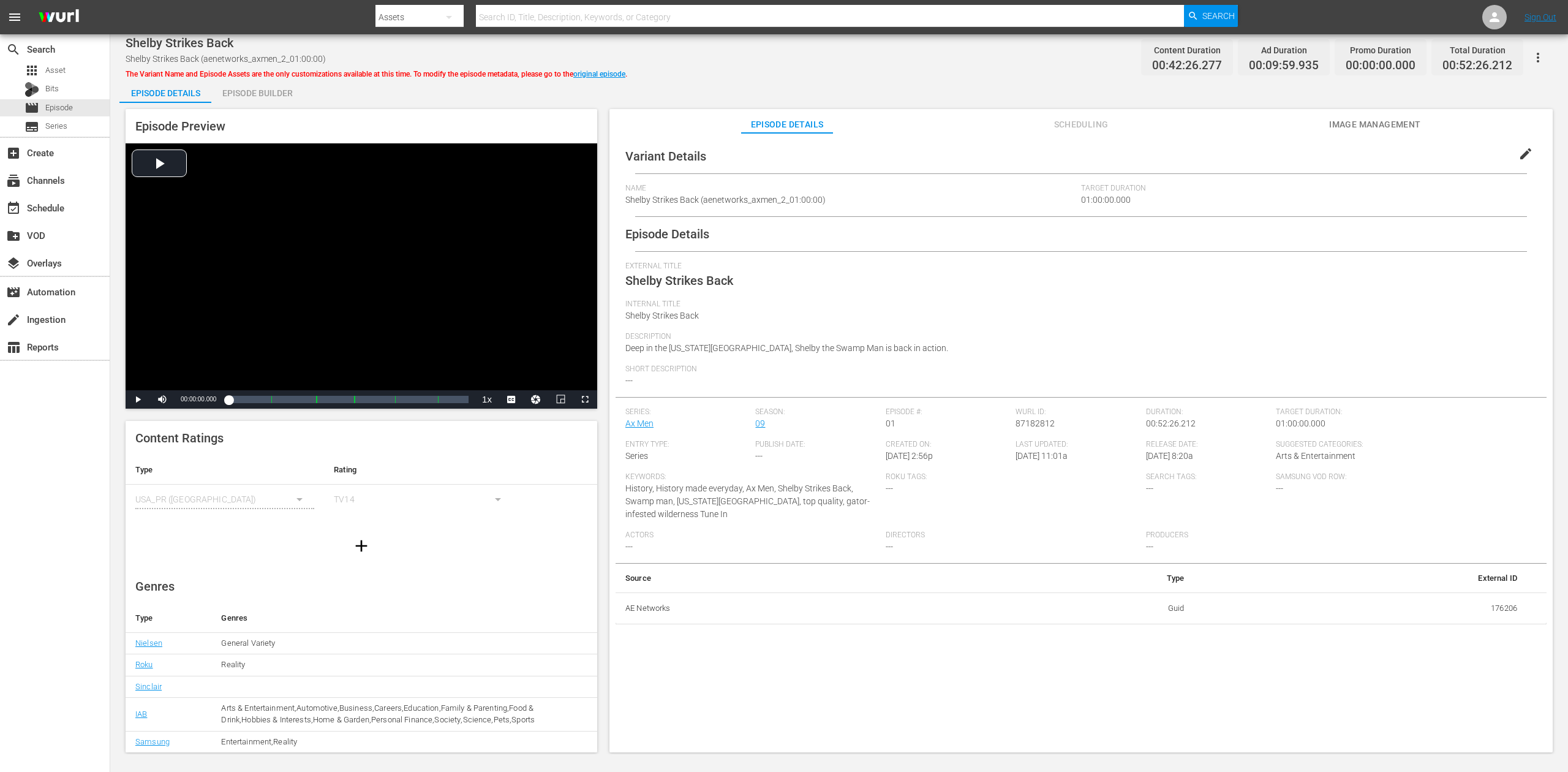
click at [281, 94] on div "Episode Builder" at bounding box center [257, 93] width 92 height 29
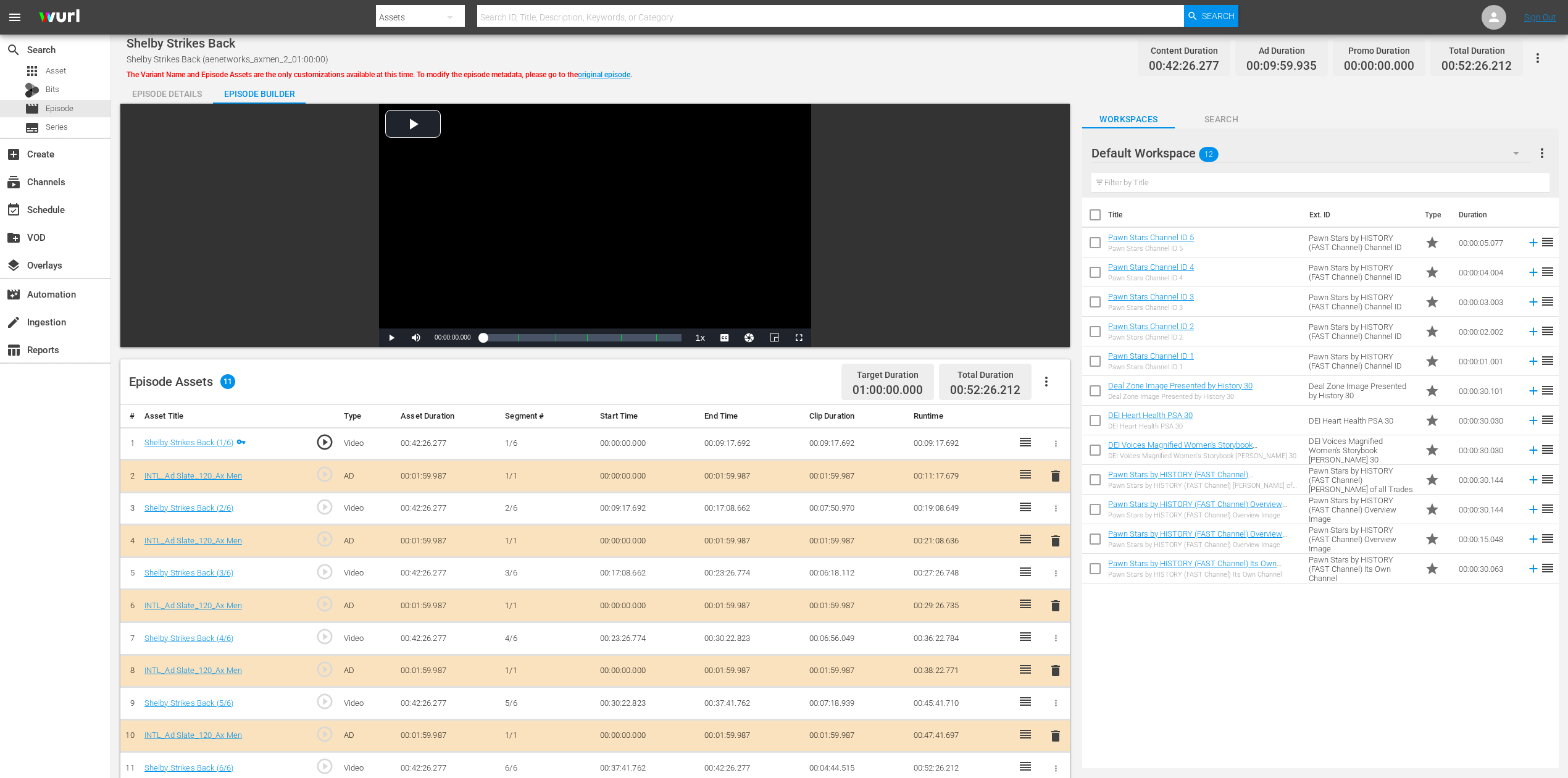
scroll to position [247, 0]
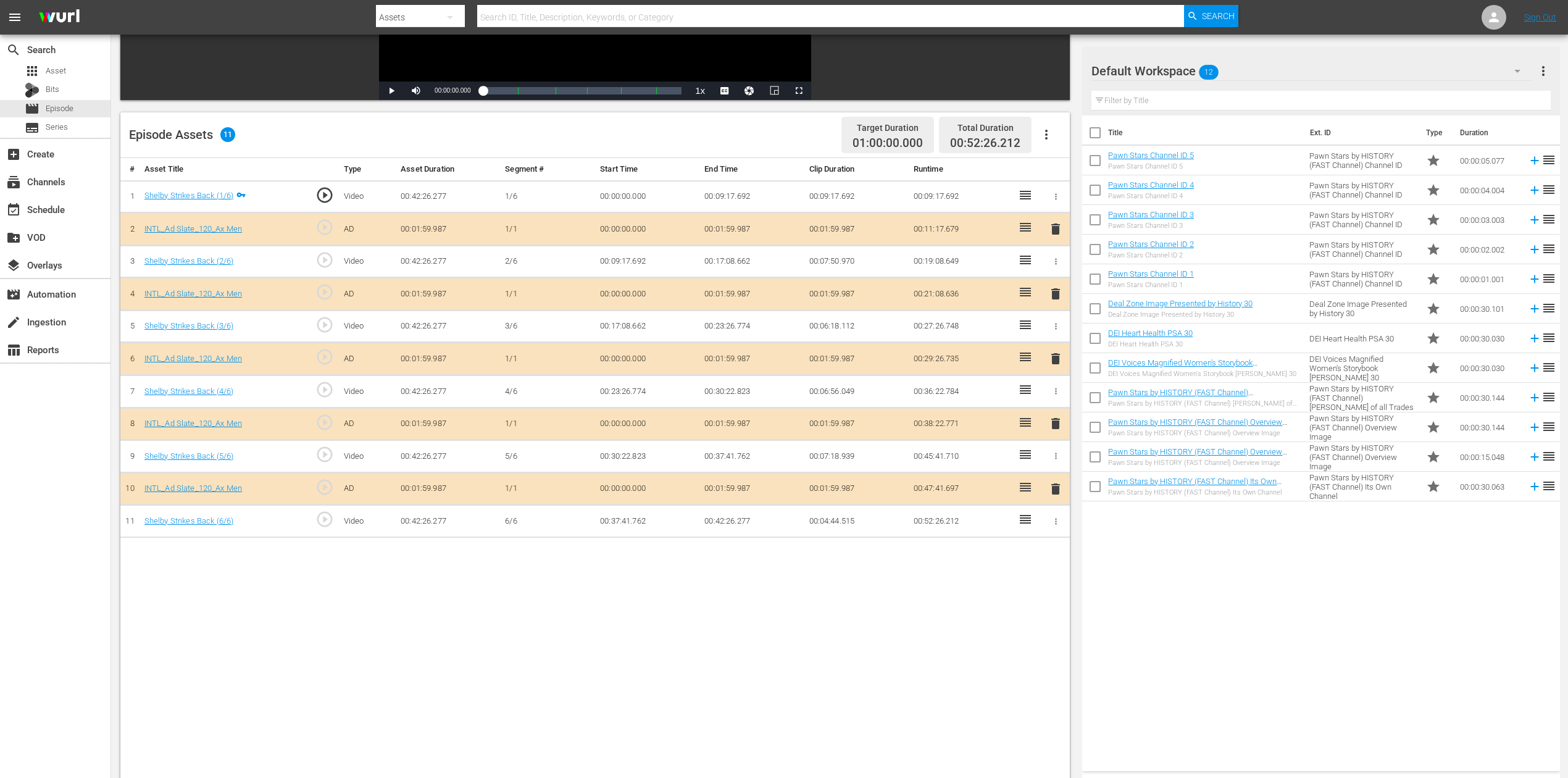
click at [1052, 355] on span "delete" at bounding box center [1056, 359] width 15 height 15
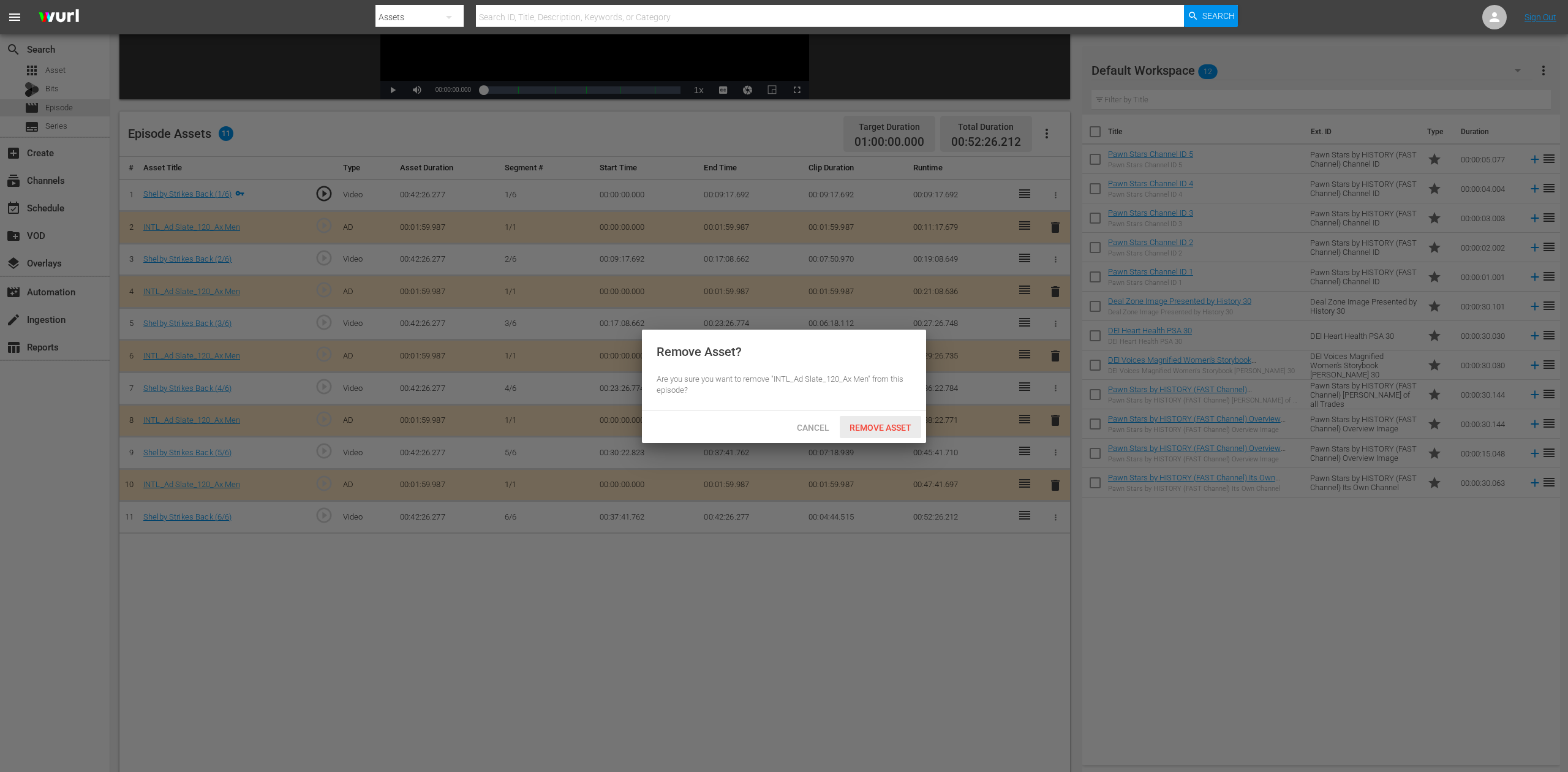
click at [886, 429] on span "Remove Asset" at bounding box center [881, 428] width 82 height 10
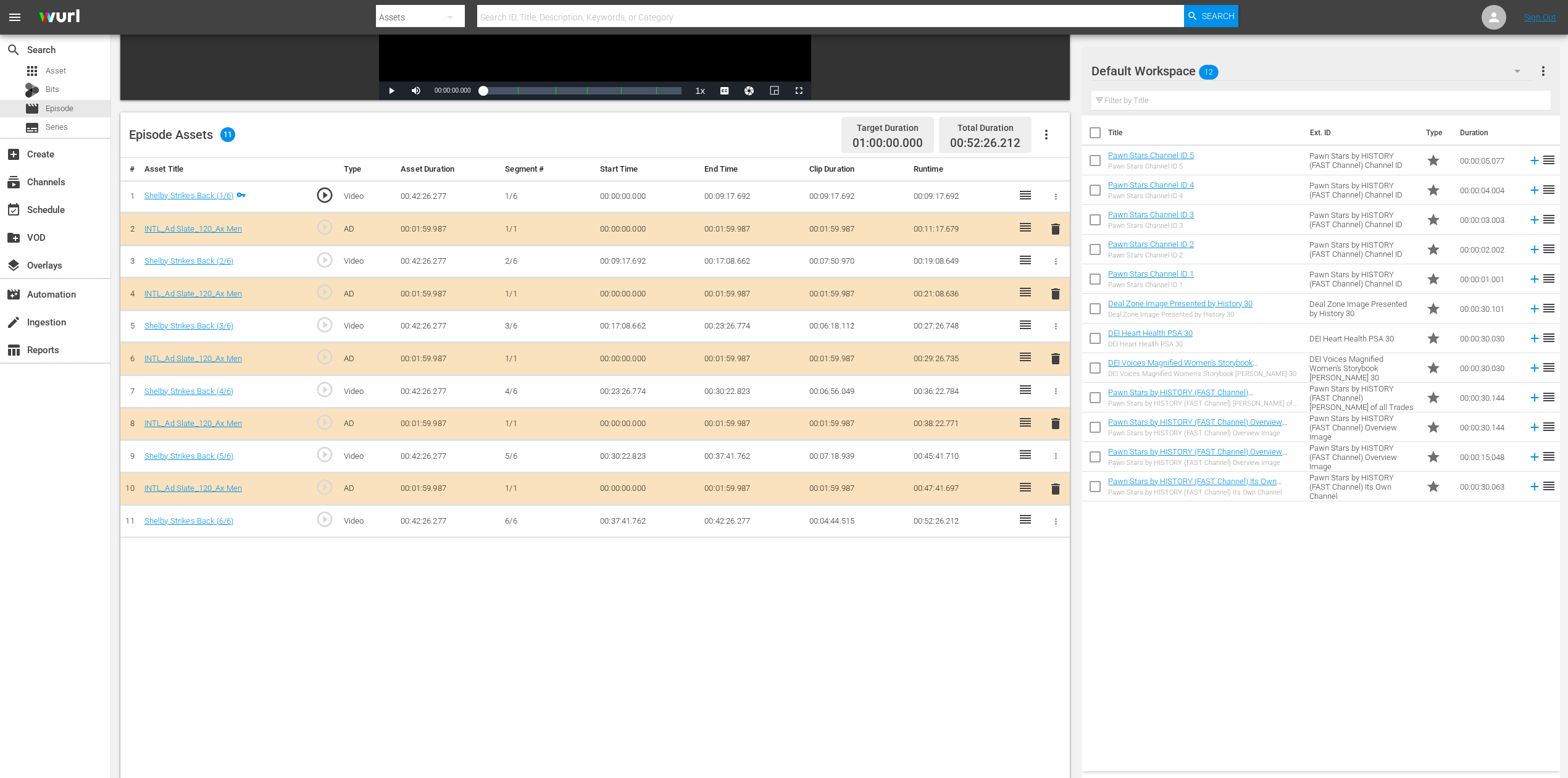
click at [1185, 70] on icon "button" at bounding box center [1518, 71] width 15 height 15
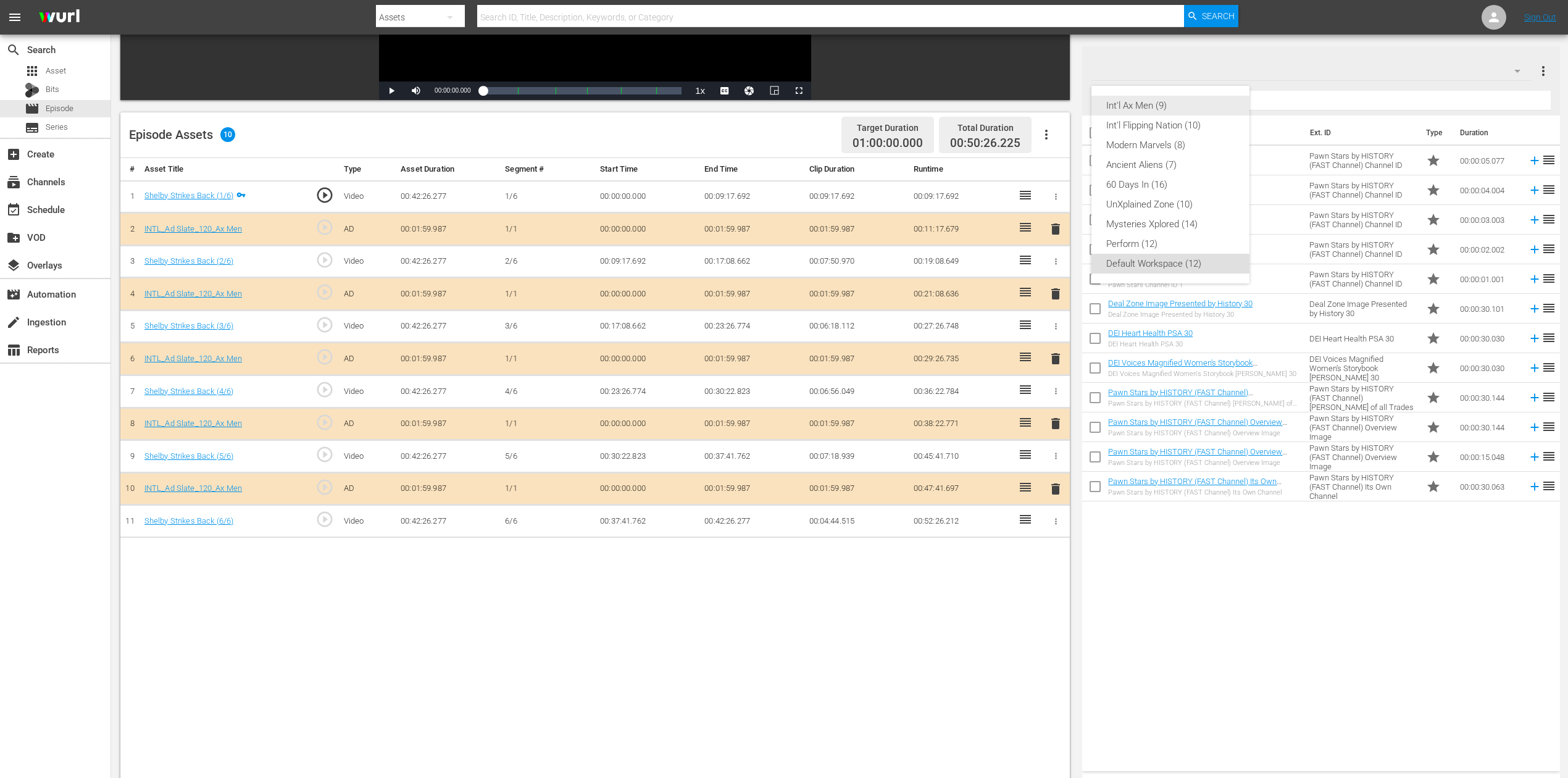
click at [1164, 102] on div "Int'l Ax Men (9)" at bounding box center [1171, 105] width 129 height 20
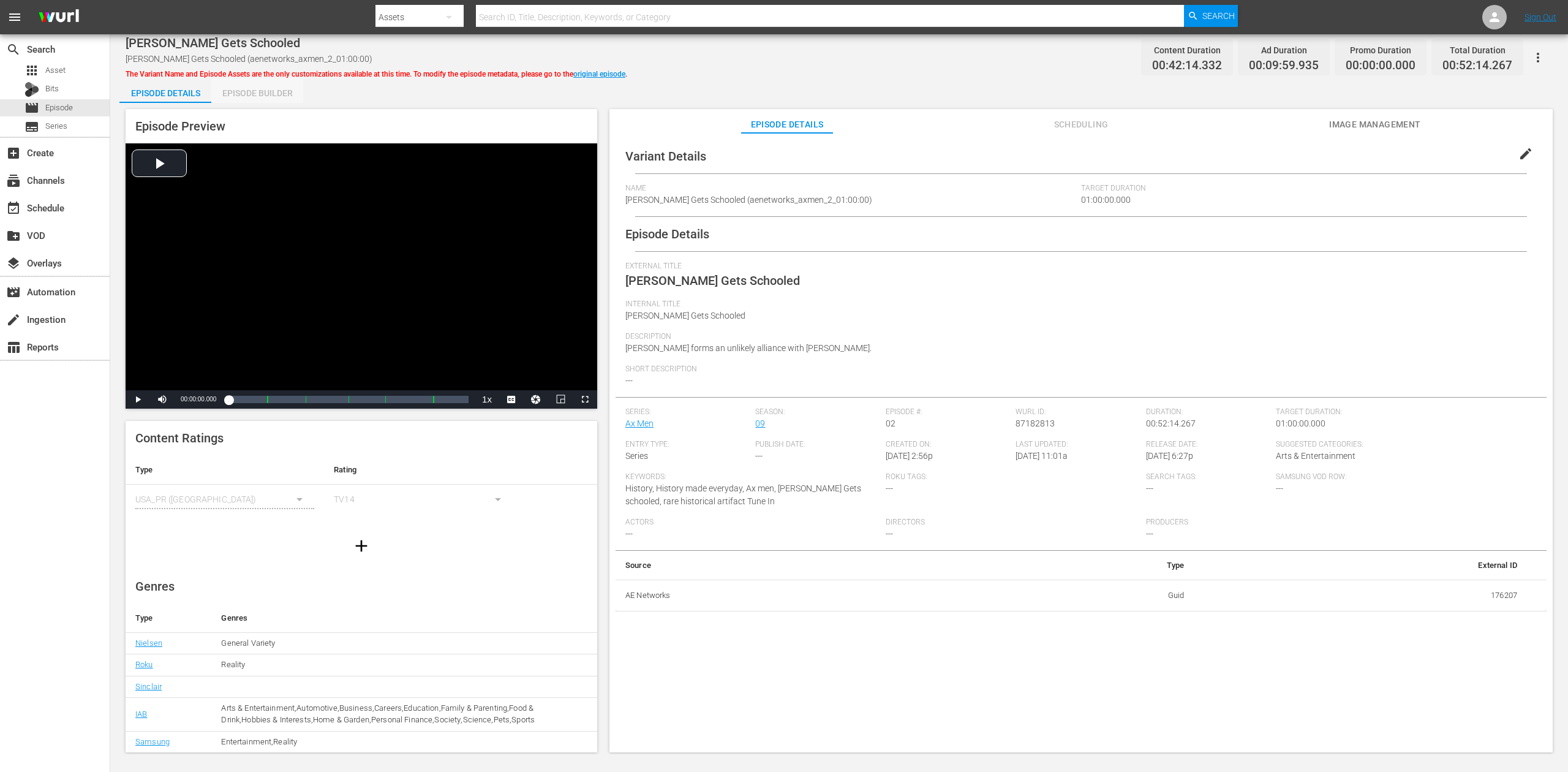
click at [278, 92] on div "Episode Builder" at bounding box center [257, 93] width 92 height 29
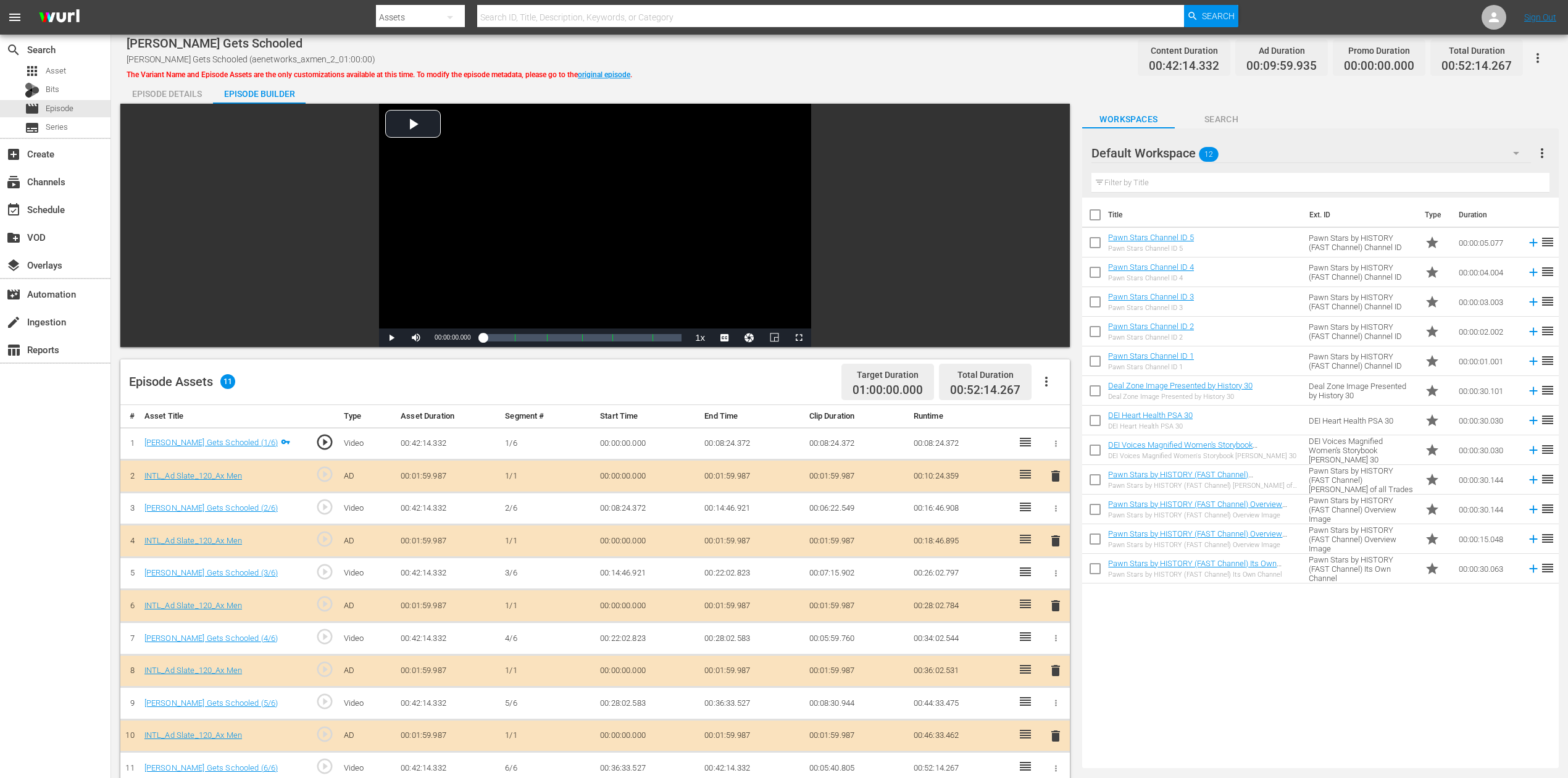
click at [70, 503] on div "search Search apps Asset Bits movie Episode subtitles Series add_box Create sub…" at bounding box center [55, 424] width 111 height 778
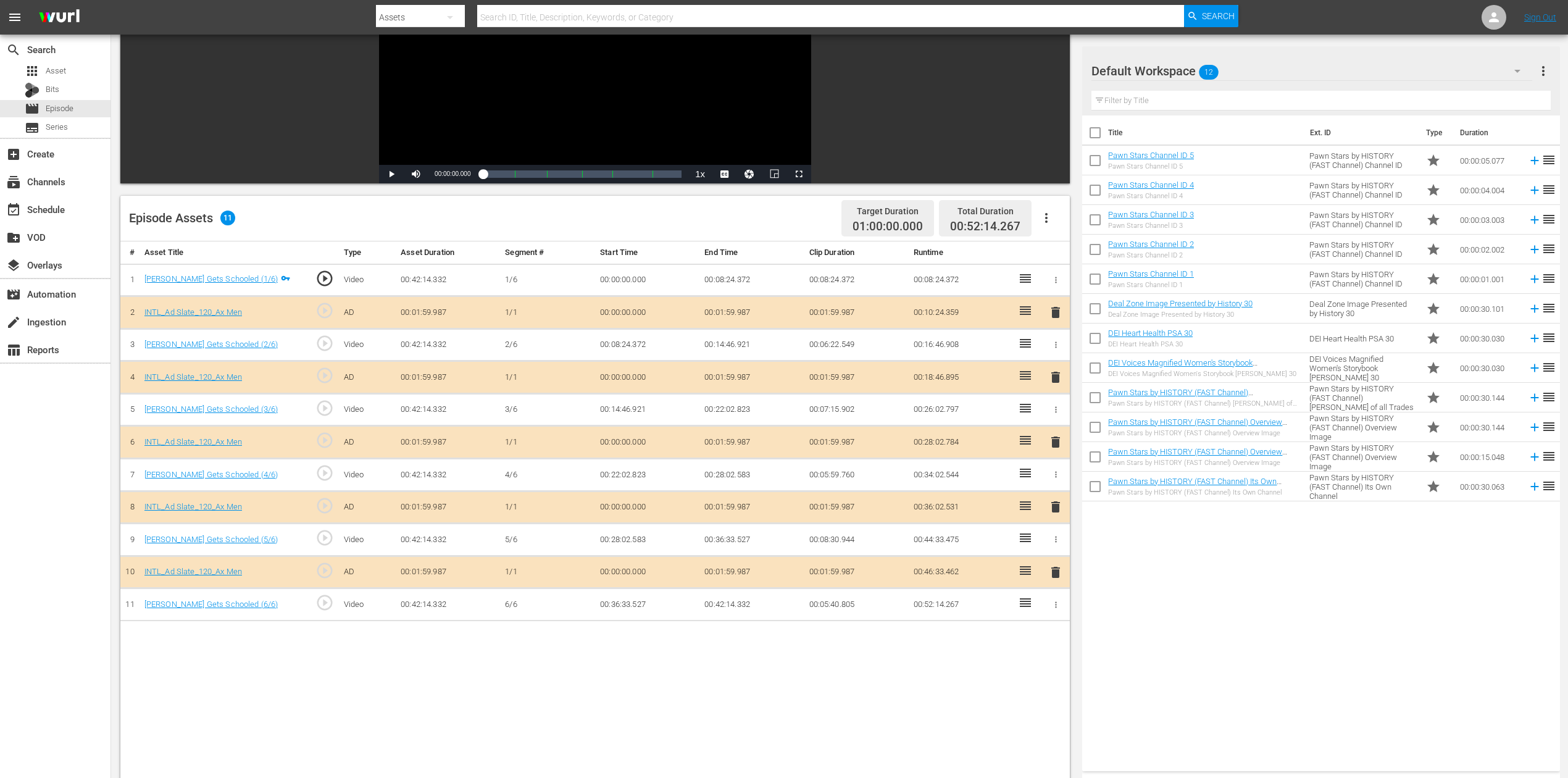
scroll to position [164, 0]
click at [1060, 439] on span "delete" at bounding box center [1056, 441] width 15 height 15
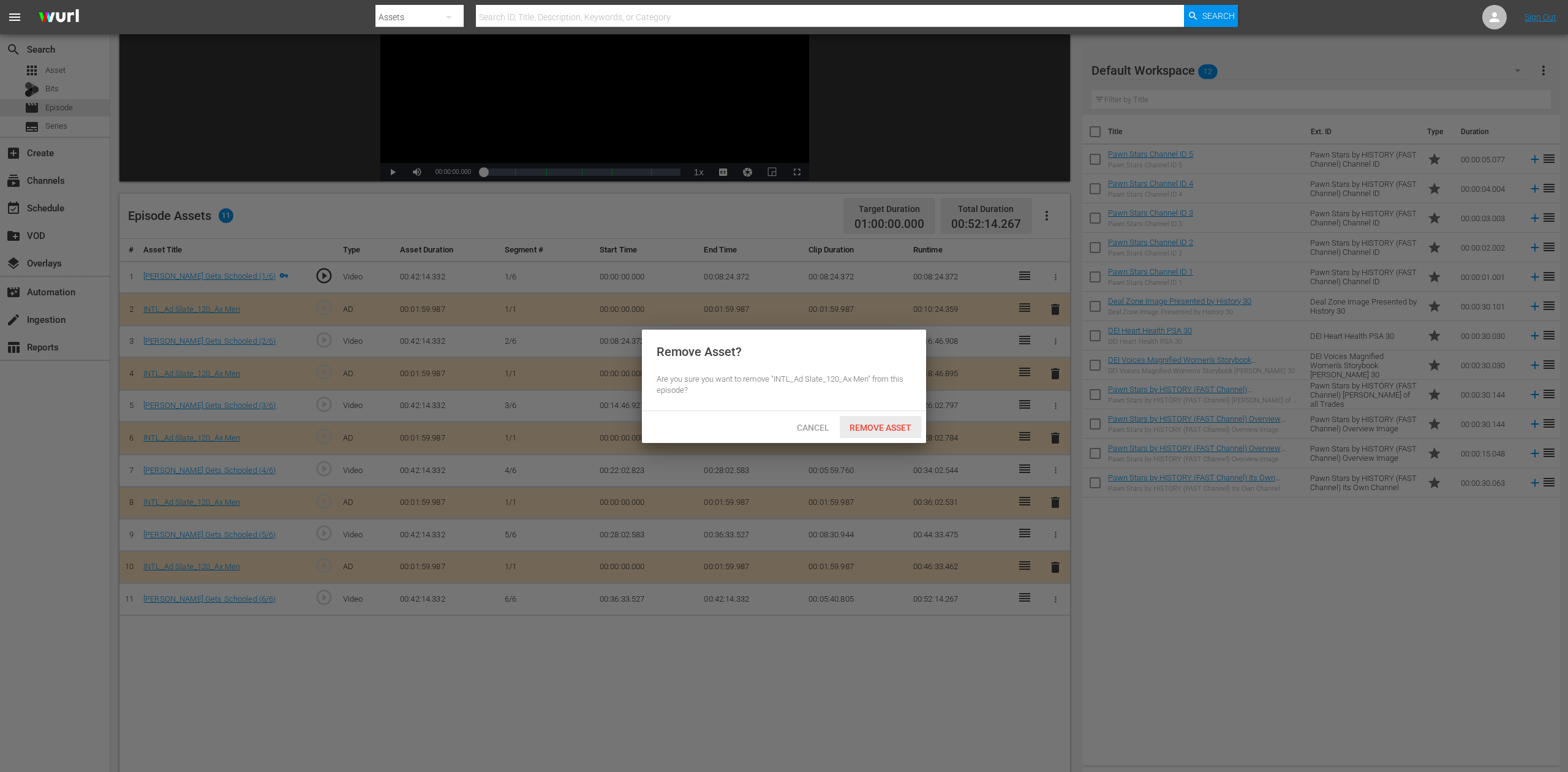
click at [902, 424] on span "Remove Asset" at bounding box center [881, 428] width 82 height 10
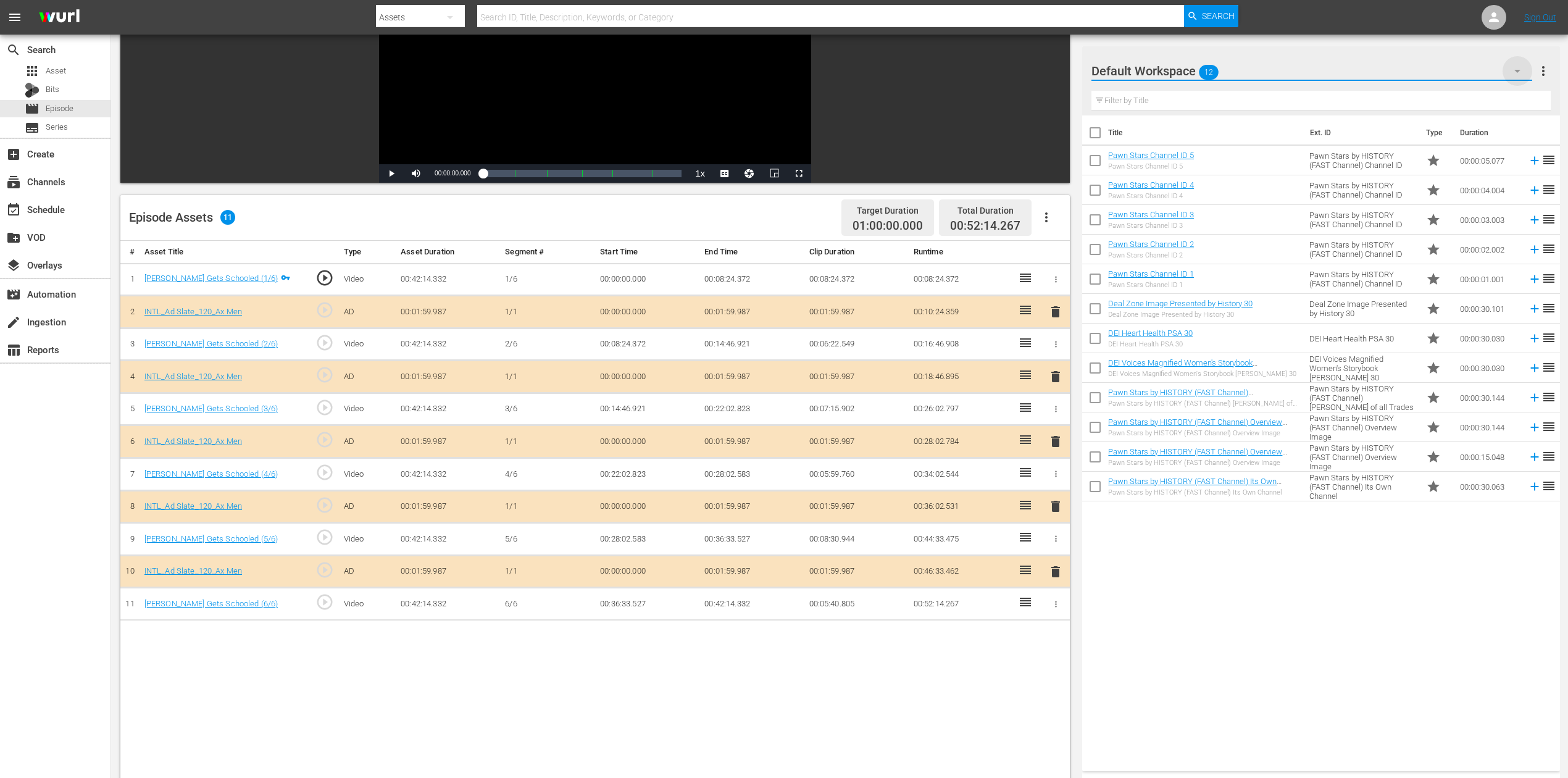
click at [1185, 72] on icon "button" at bounding box center [1518, 71] width 15 height 15
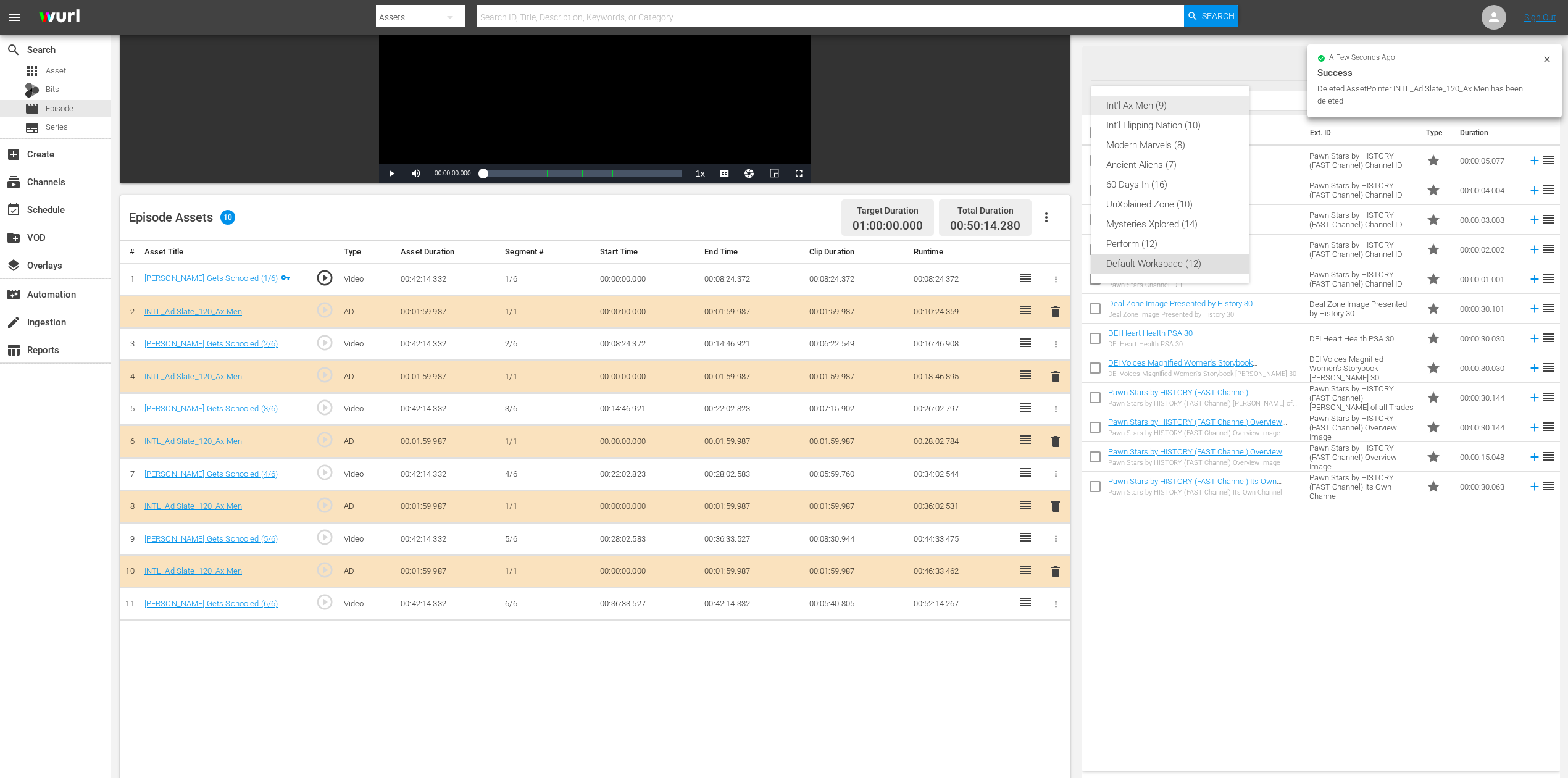
click at [1176, 107] on div "Int'l Ax Men (9)" at bounding box center [1171, 105] width 129 height 20
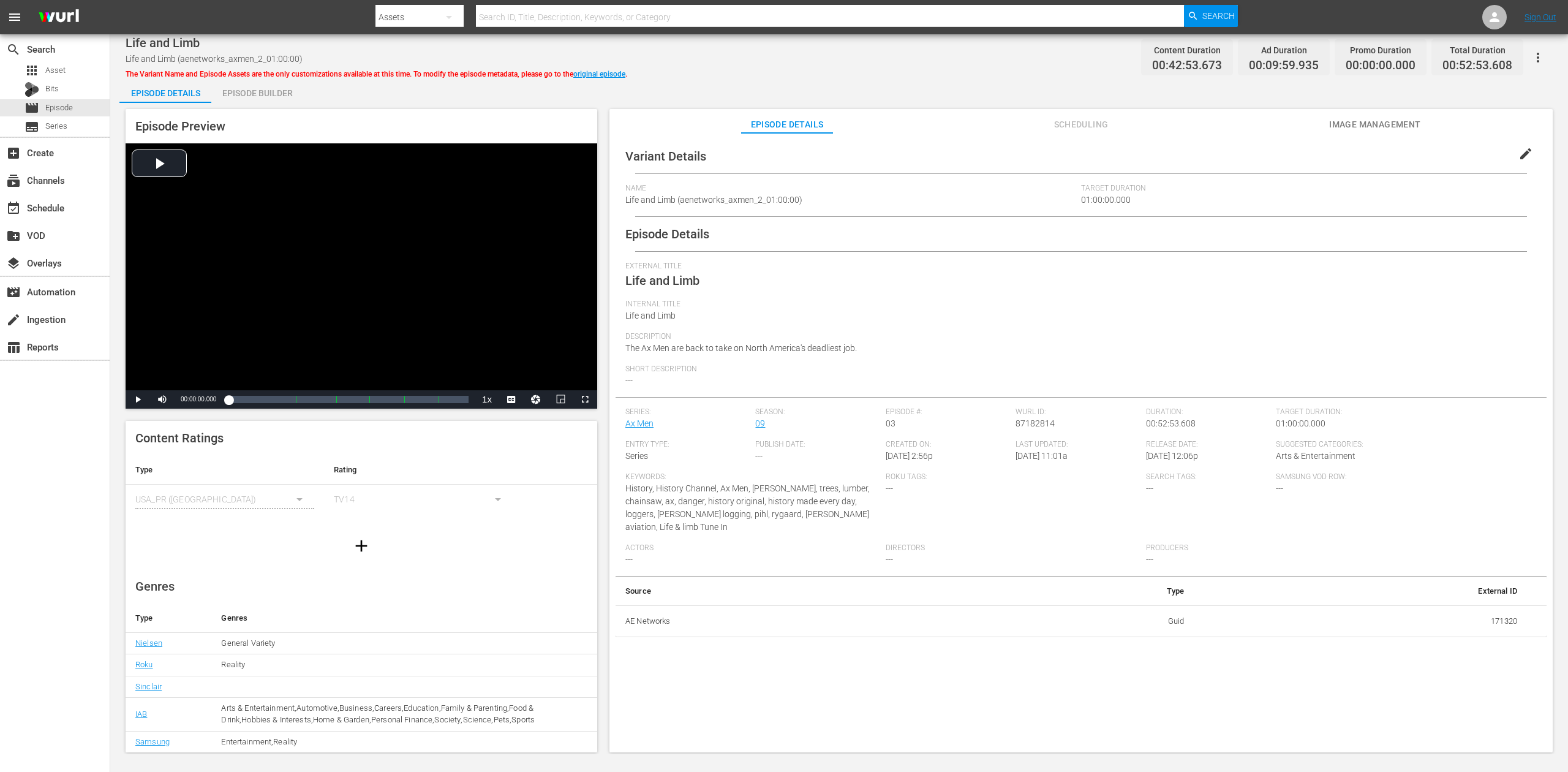
click at [276, 92] on div "Episode Builder" at bounding box center [257, 93] width 92 height 29
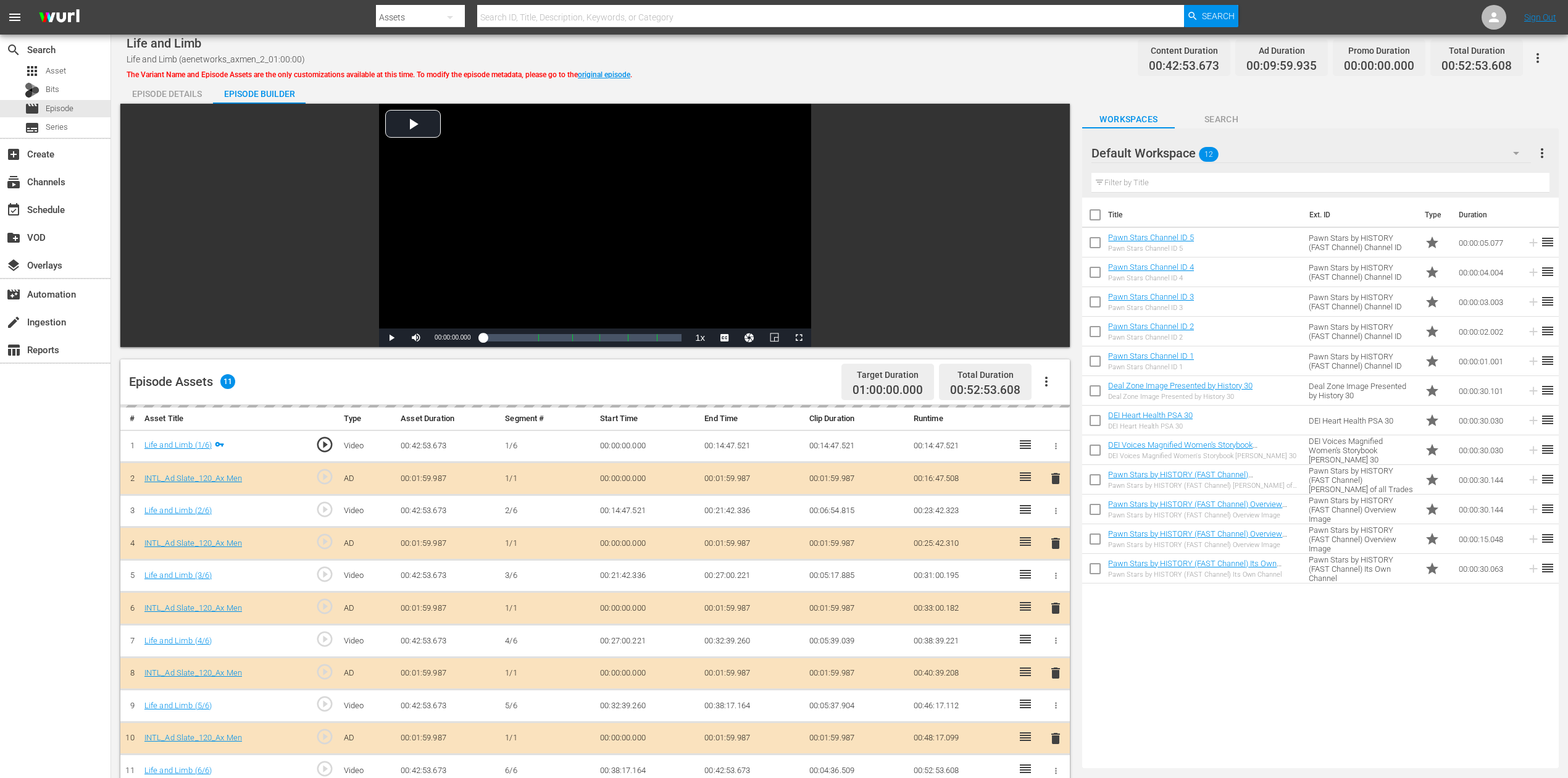
click at [1185, 156] on icon "button" at bounding box center [1516, 153] width 15 height 15
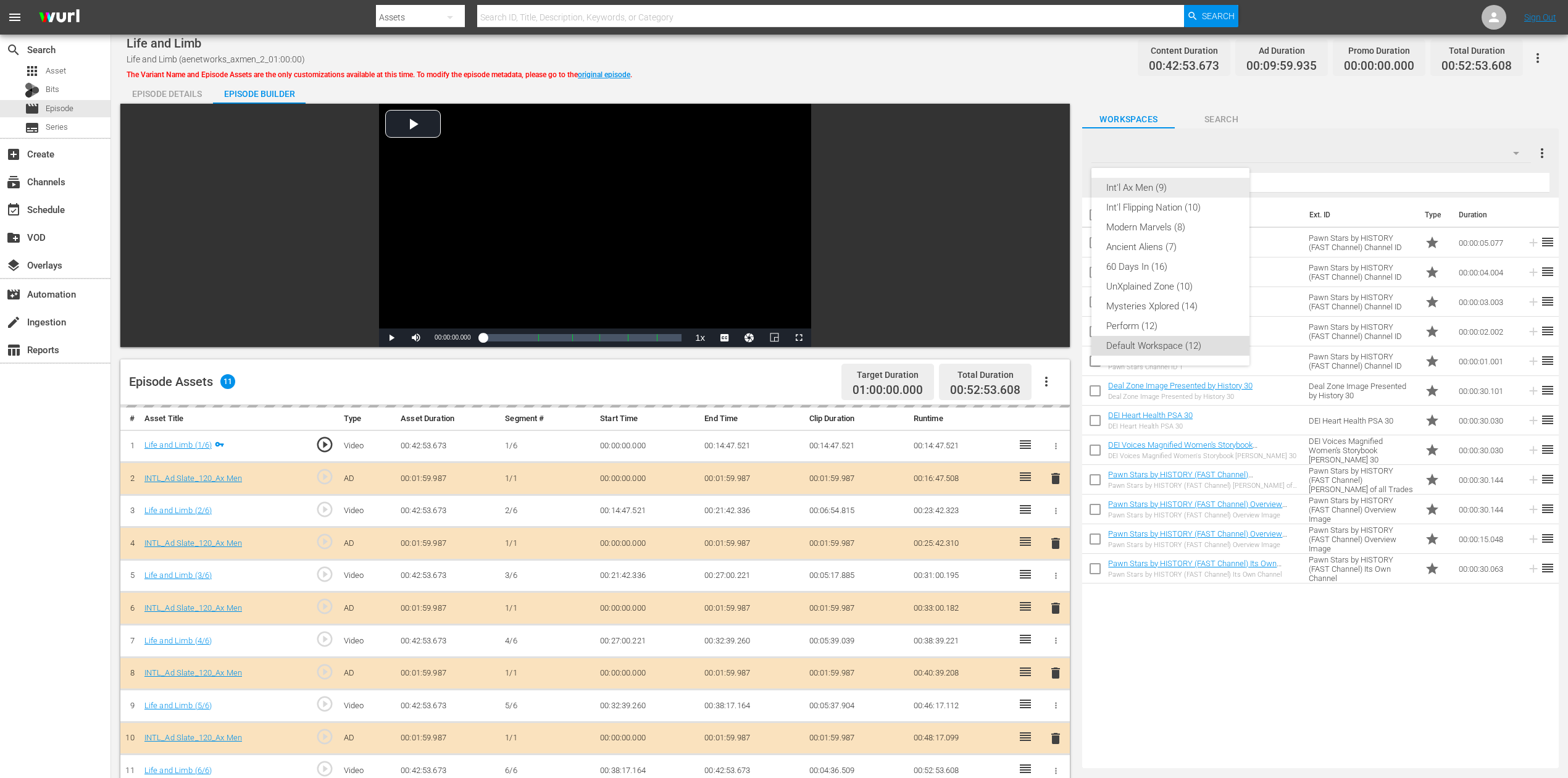
click at [1179, 190] on div "Int'l Ax Men (9)" at bounding box center [1171, 188] width 129 height 20
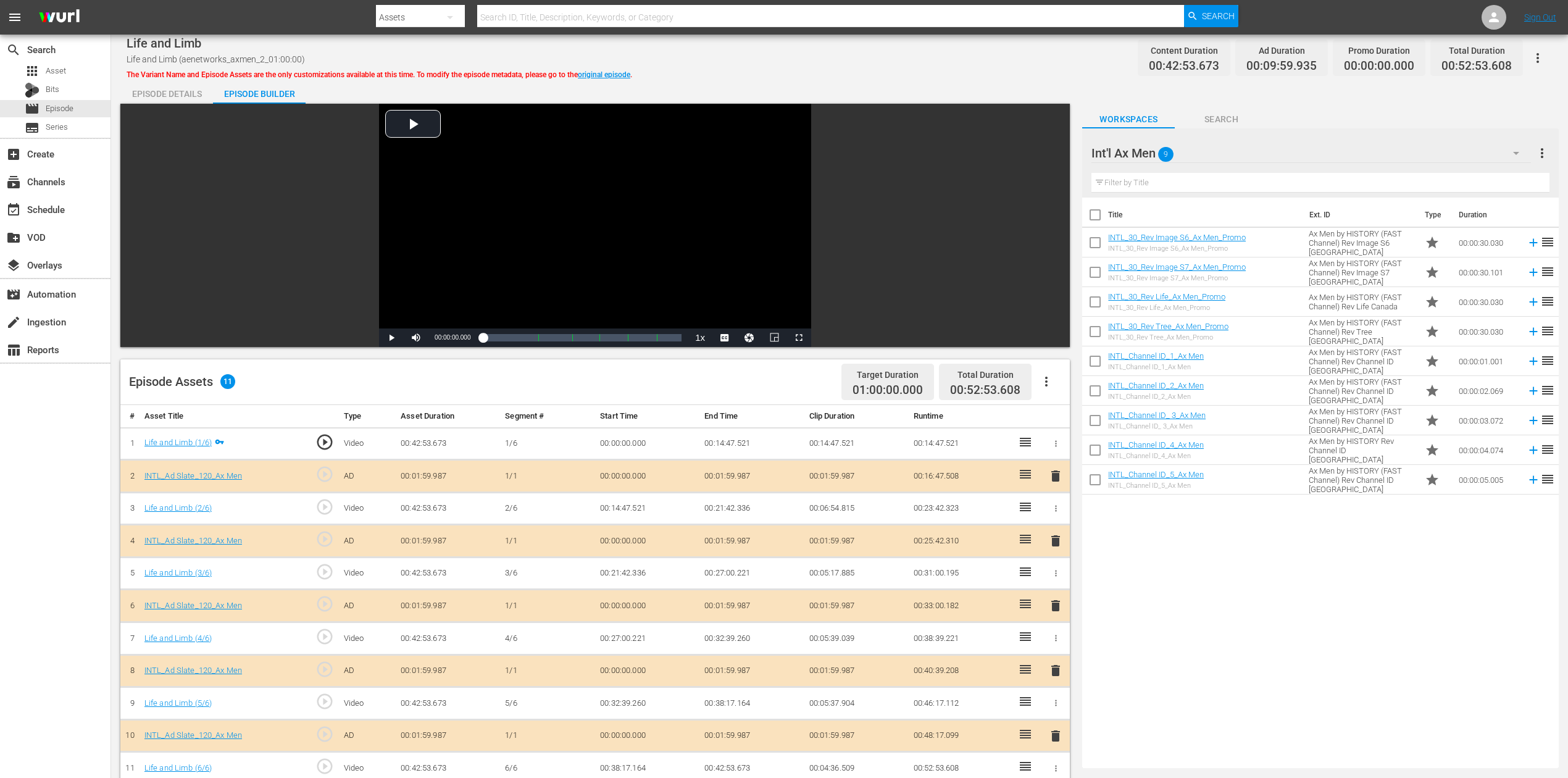
click at [1056, 583] on span "delete" at bounding box center [1056, 606] width 15 height 15
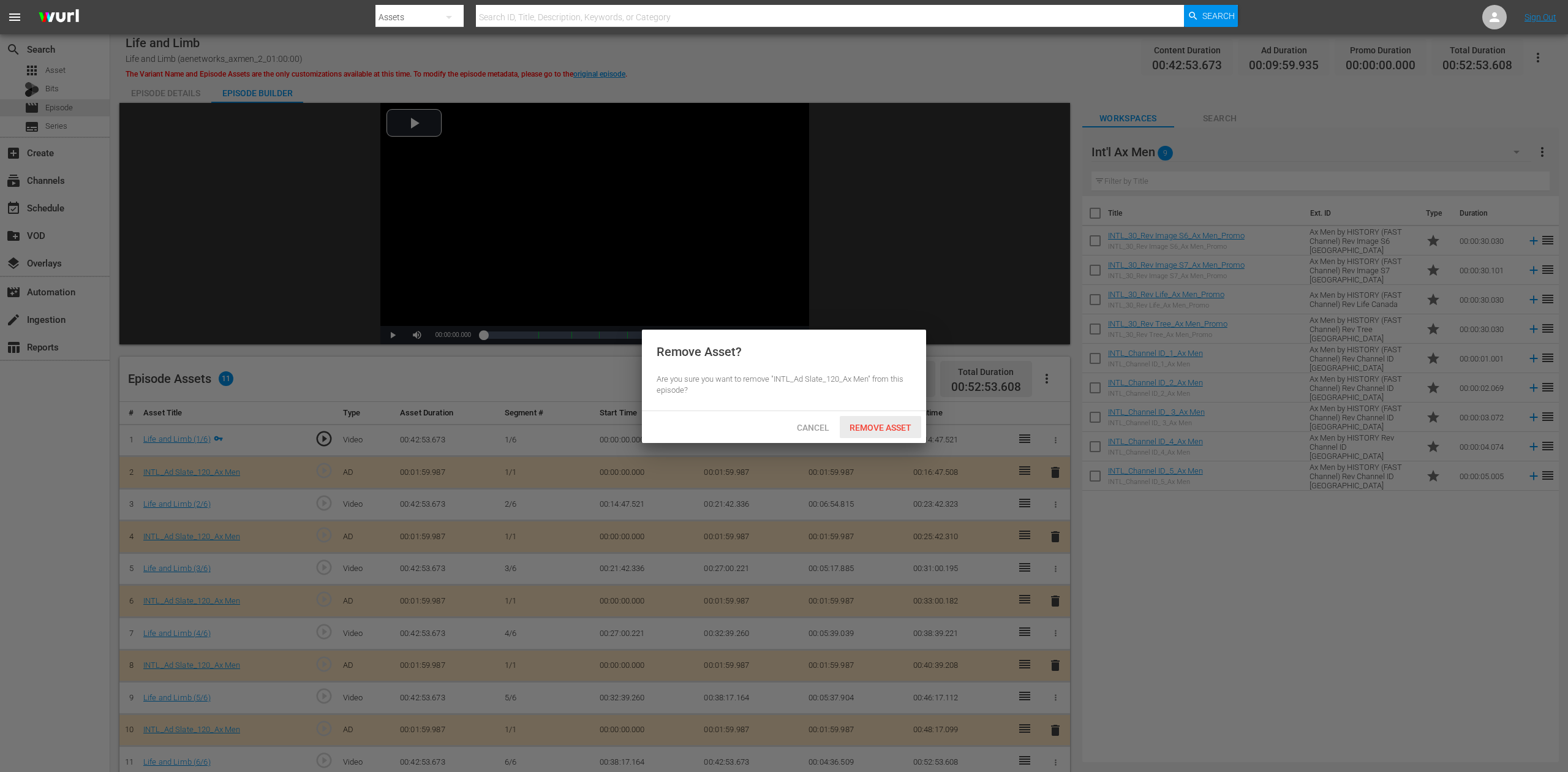
click at [890, 427] on span "Remove Asset" at bounding box center [881, 428] width 82 height 10
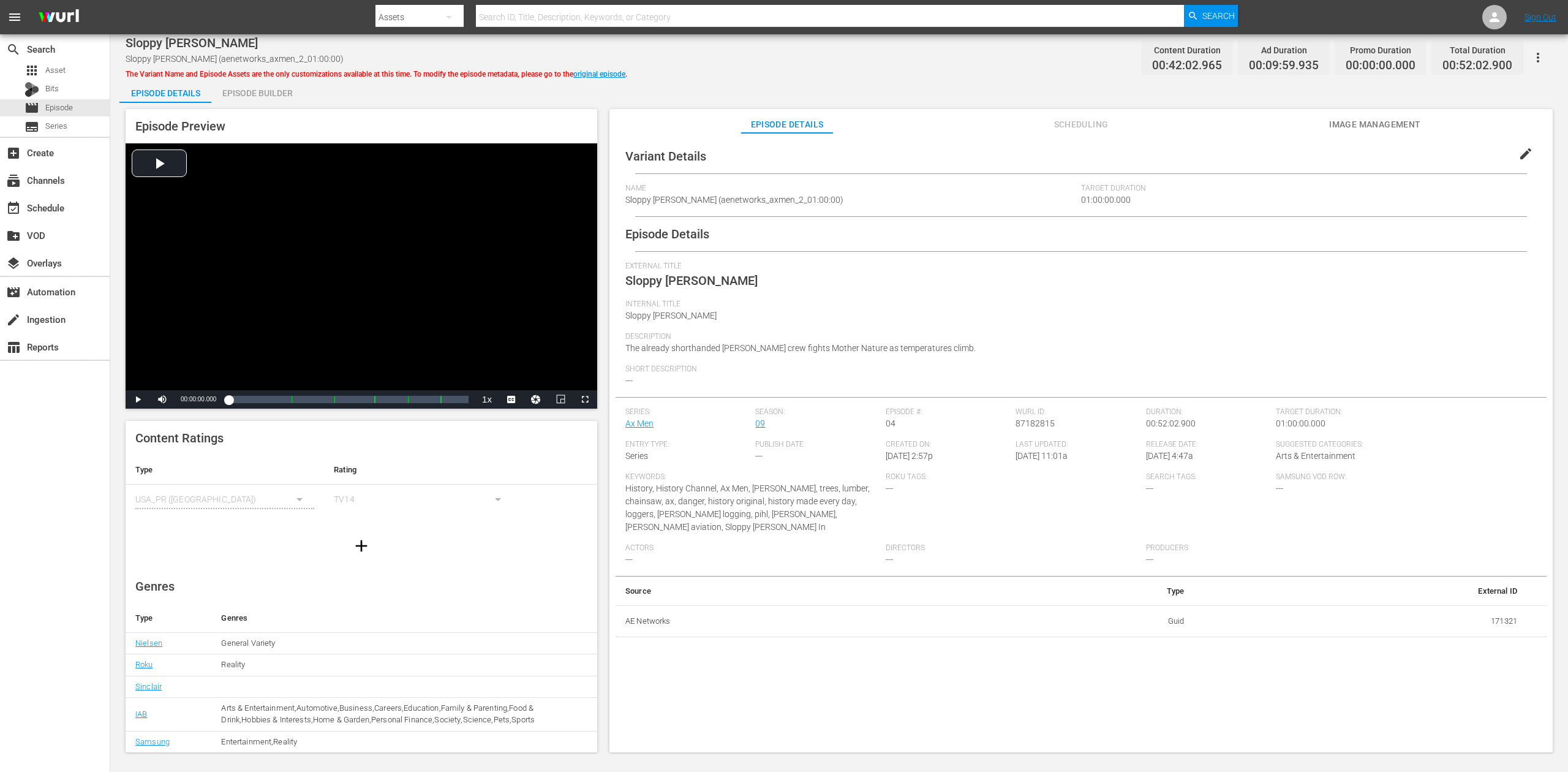
click at [272, 91] on div "Episode Builder" at bounding box center [257, 93] width 92 height 29
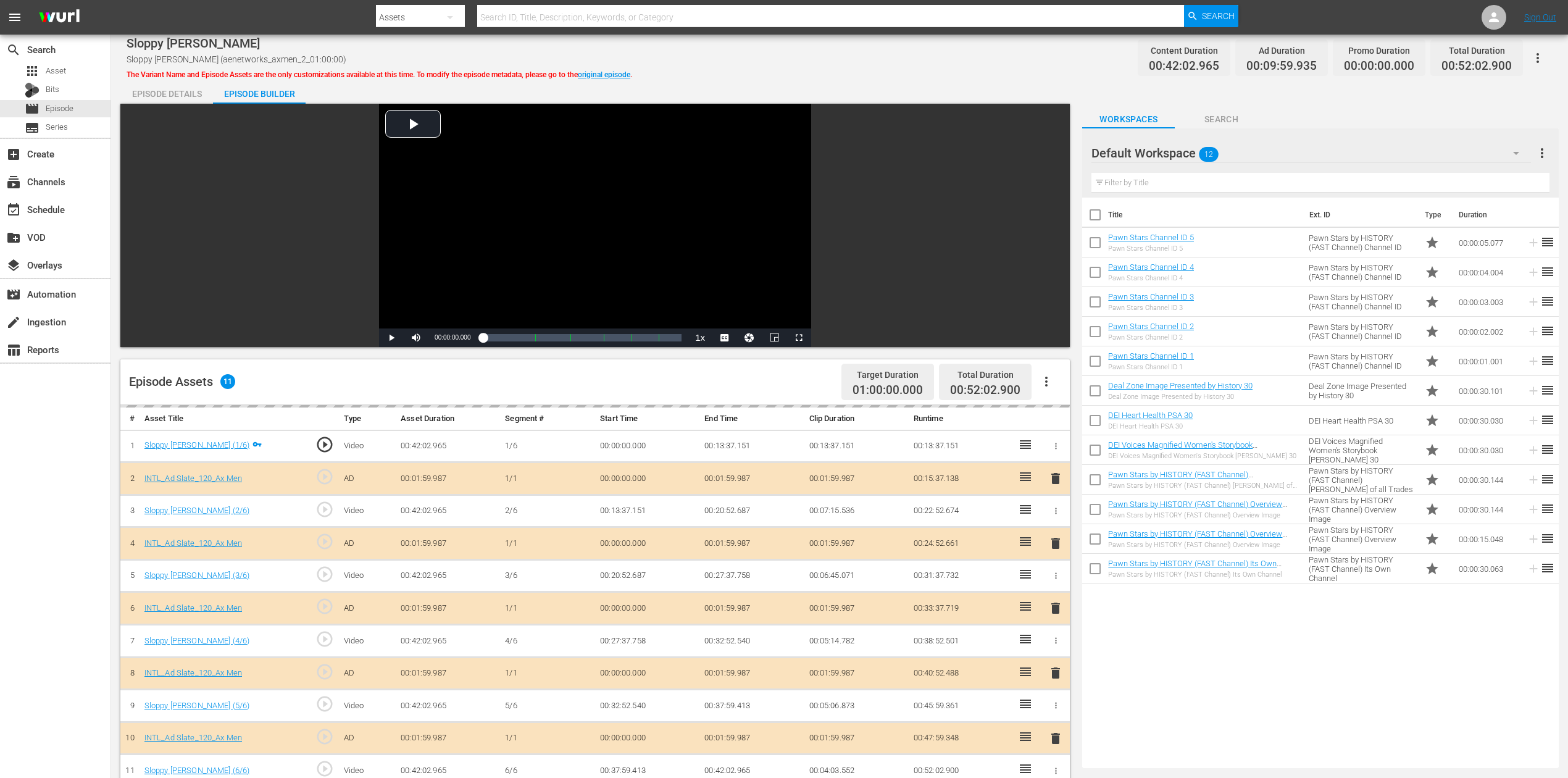
click at [1185, 154] on icon "button" at bounding box center [1516, 153] width 15 height 15
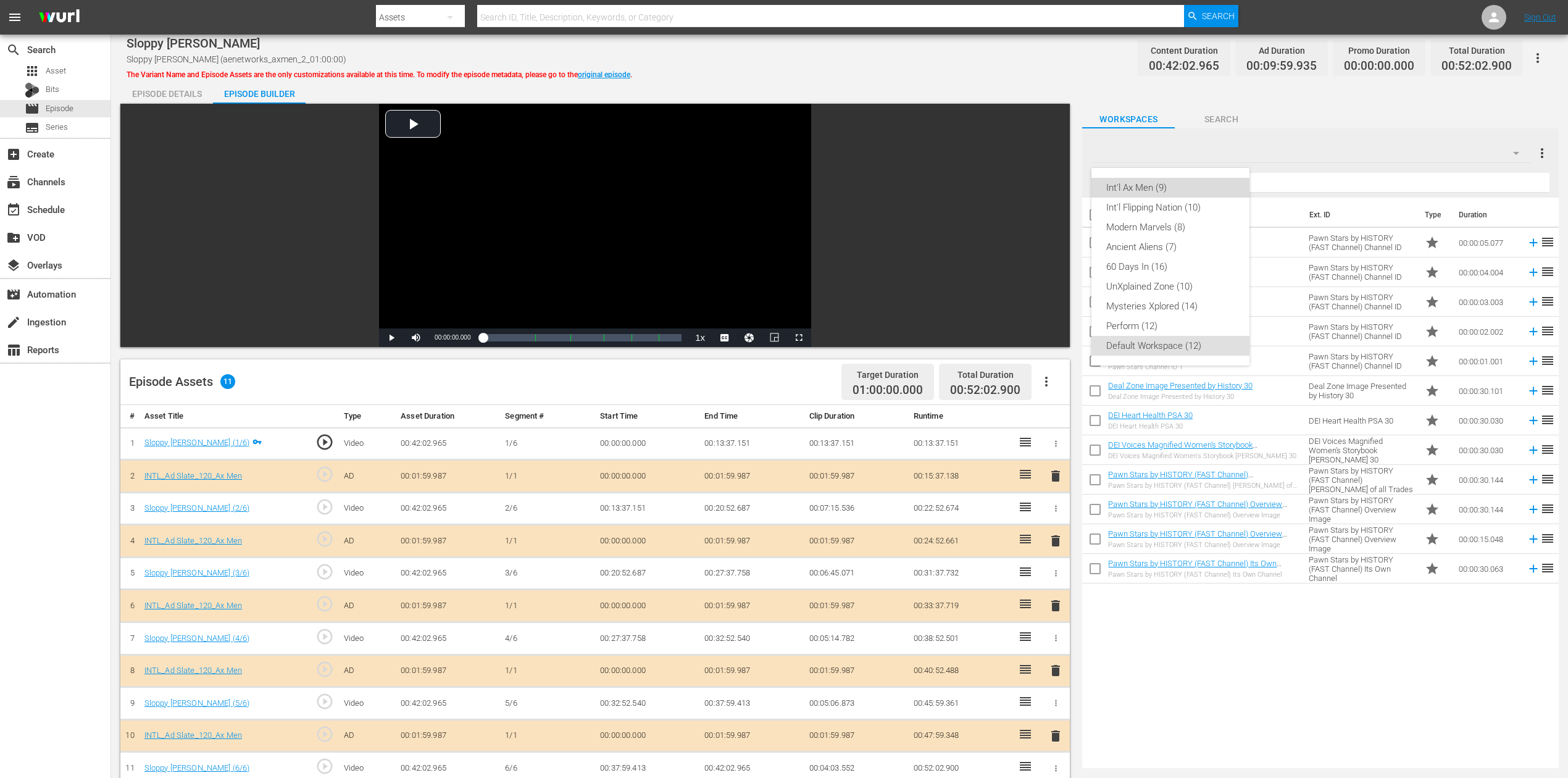
click at [1166, 184] on div "Int'l Ax Men (9)" at bounding box center [1171, 188] width 129 height 20
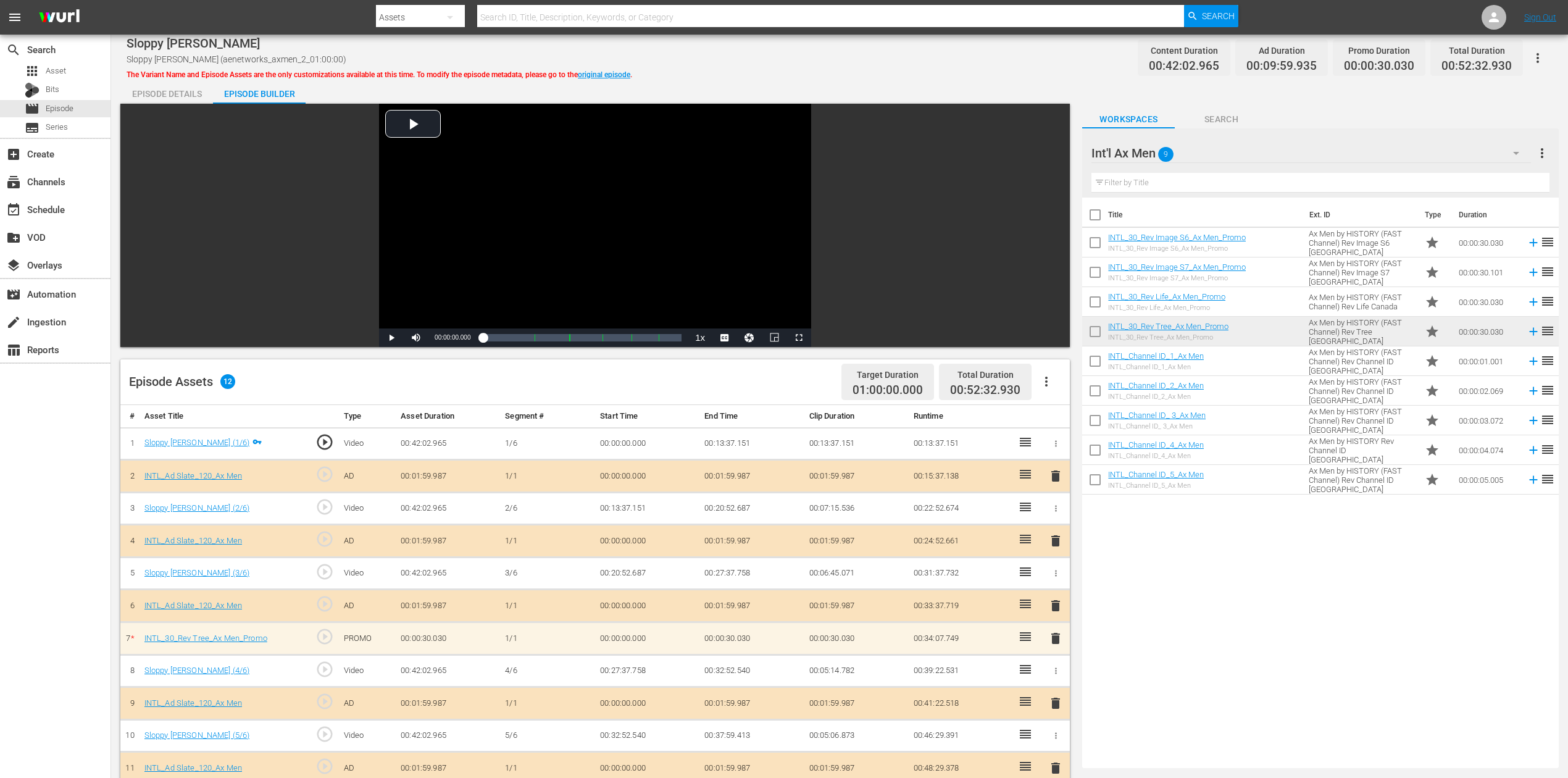
click at [1059, 583] on span "delete" at bounding box center [1056, 606] width 15 height 15
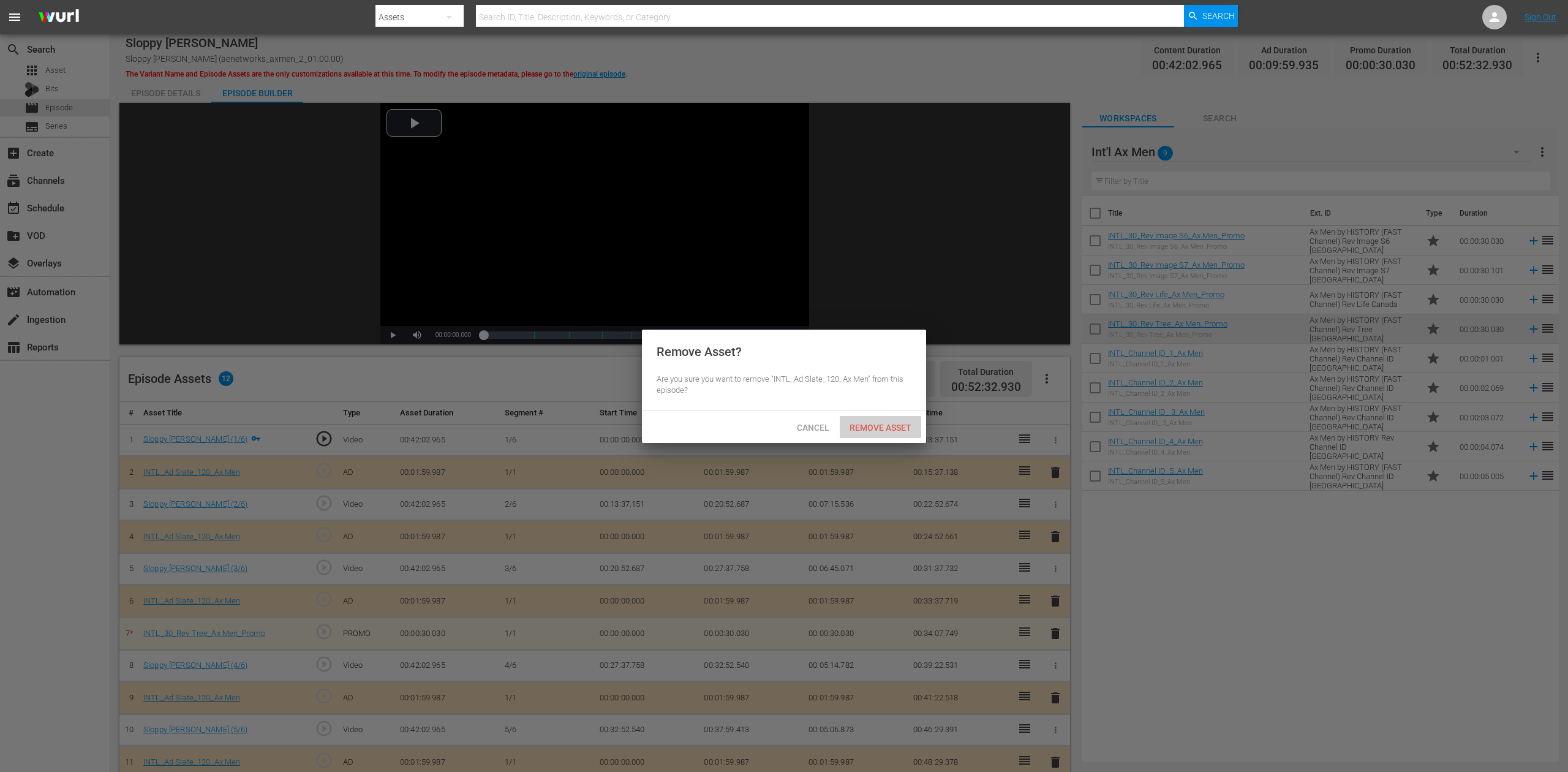
click at [900, 431] on span "Remove Asset" at bounding box center [881, 428] width 82 height 10
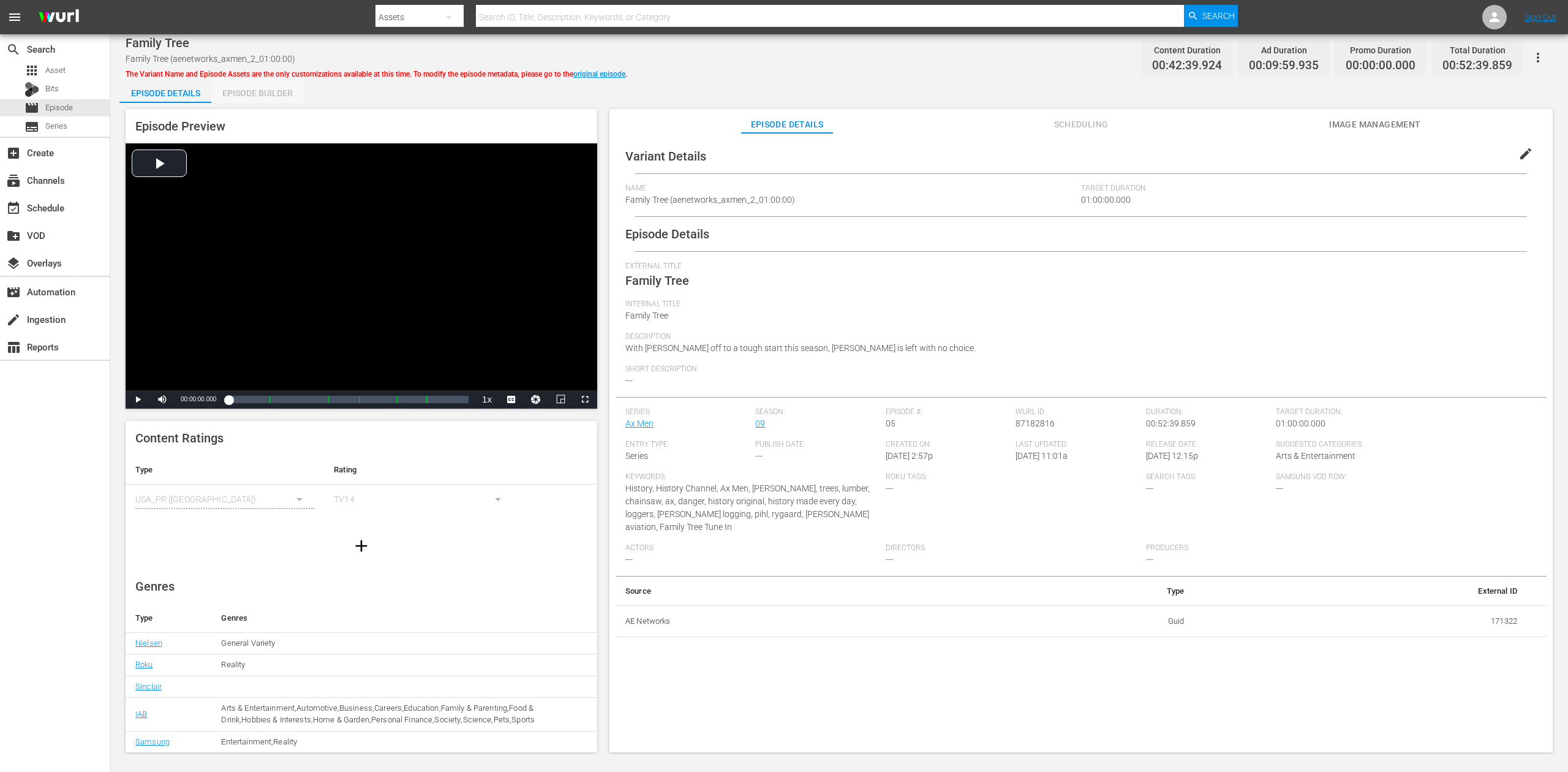
click at [271, 91] on div "Episode Builder" at bounding box center [257, 93] width 92 height 29
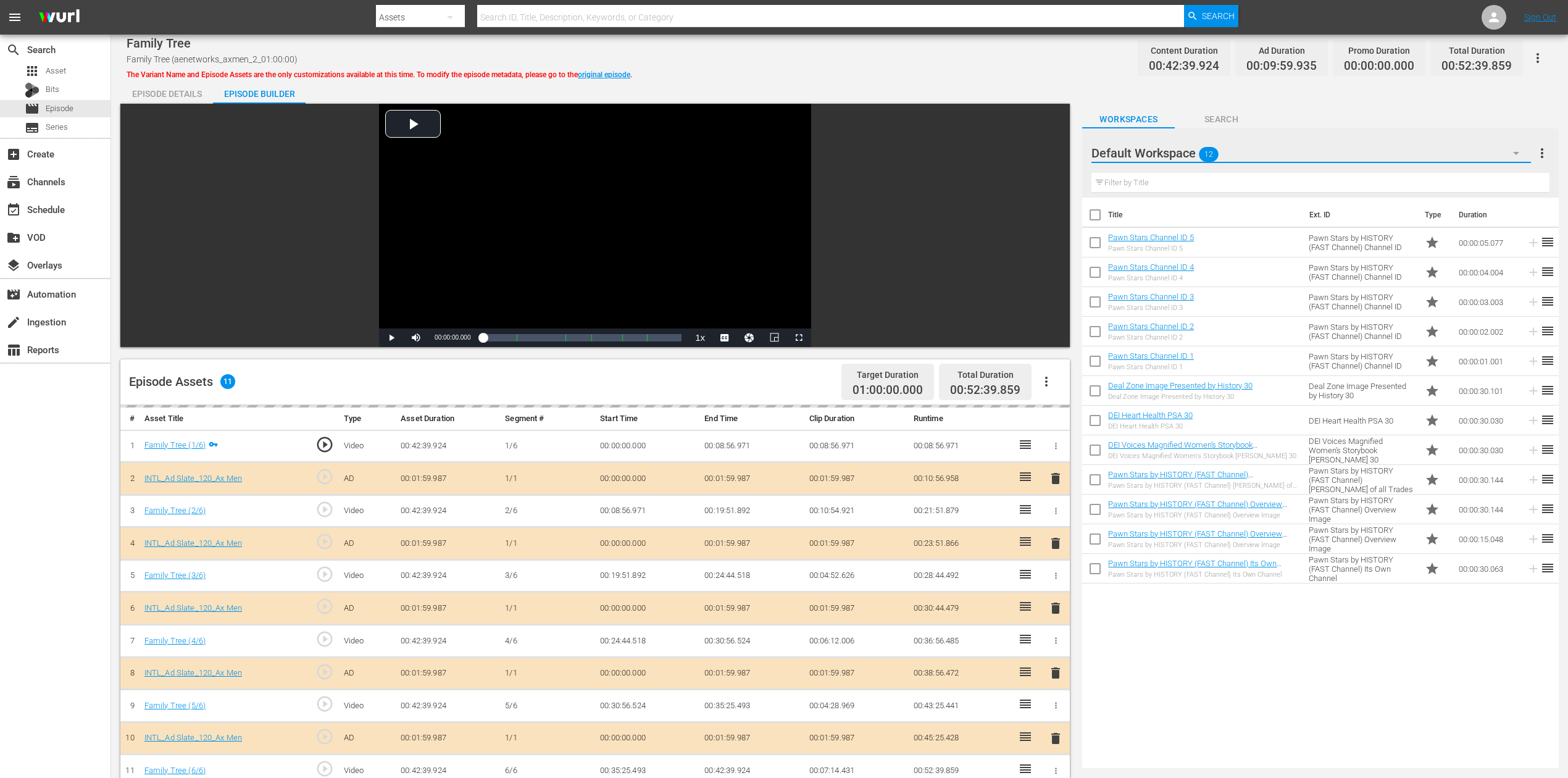
click at [1185, 156] on icon "button" at bounding box center [1516, 153] width 15 height 15
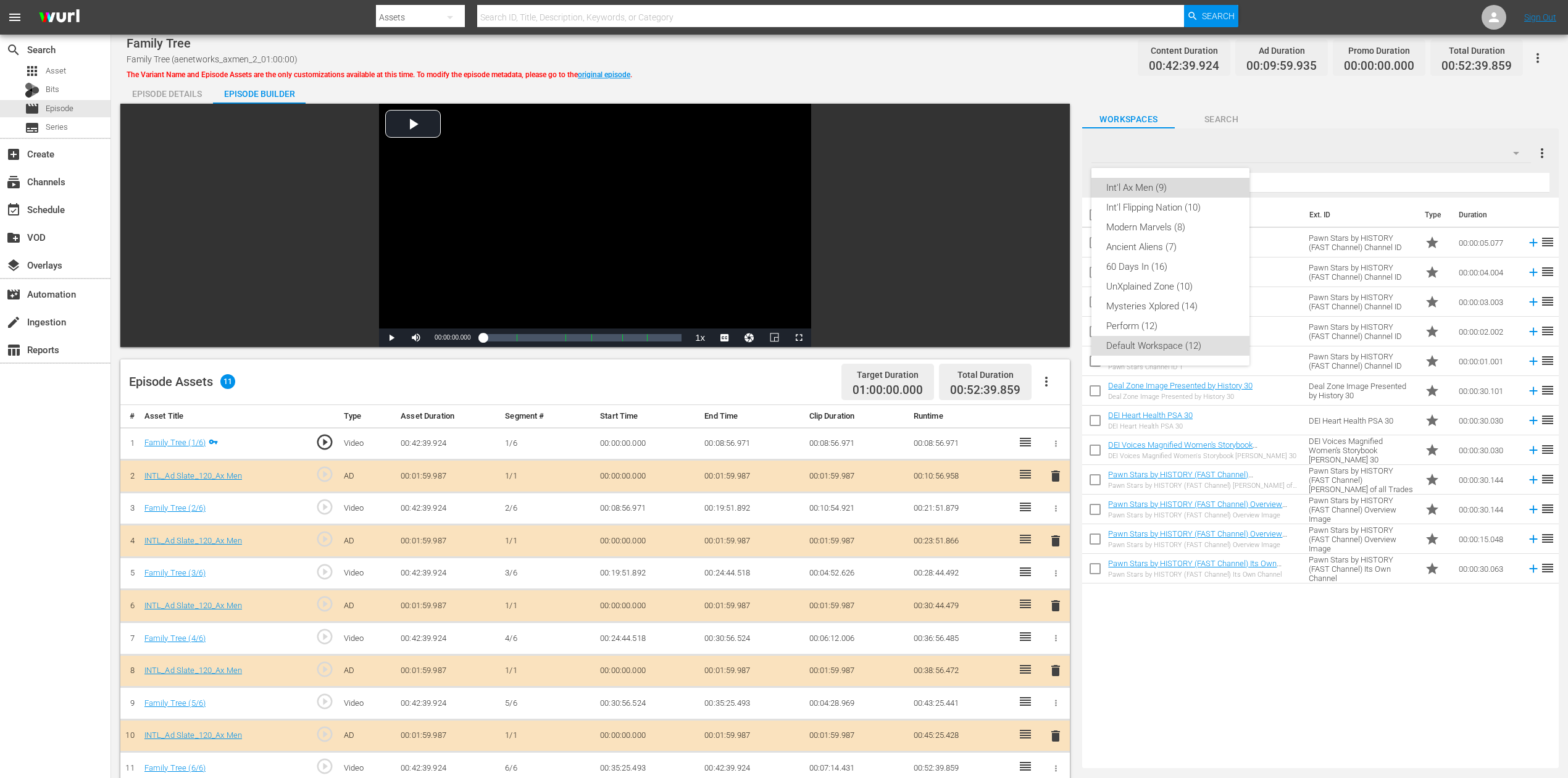
click at [1157, 184] on div "Int'l Ax Men (9)" at bounding box center [1171, 188] width 129 height 20
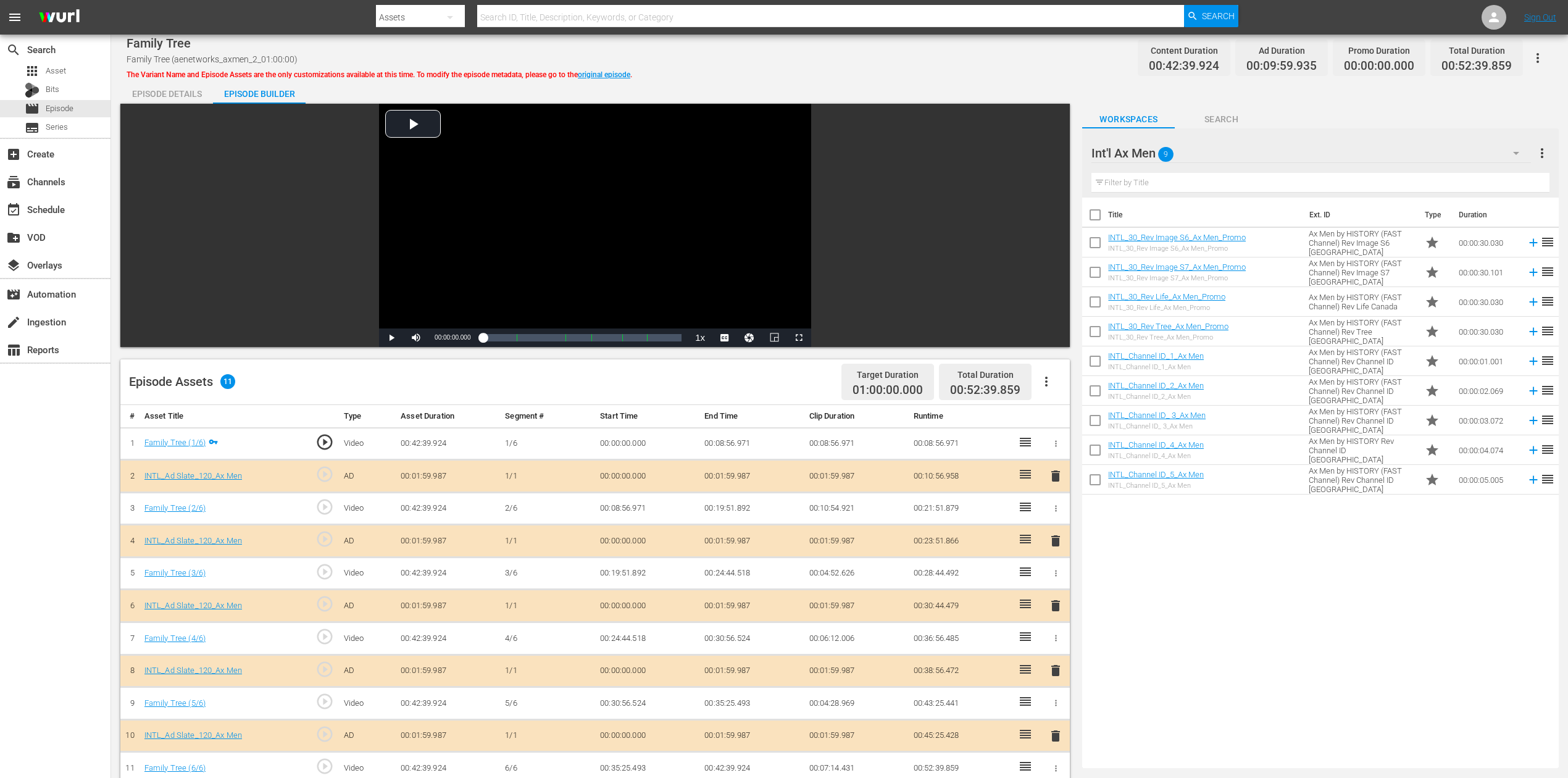
click at [1059, 583] on span "delete" at bounding box center [1056, 606] width 15 height 15
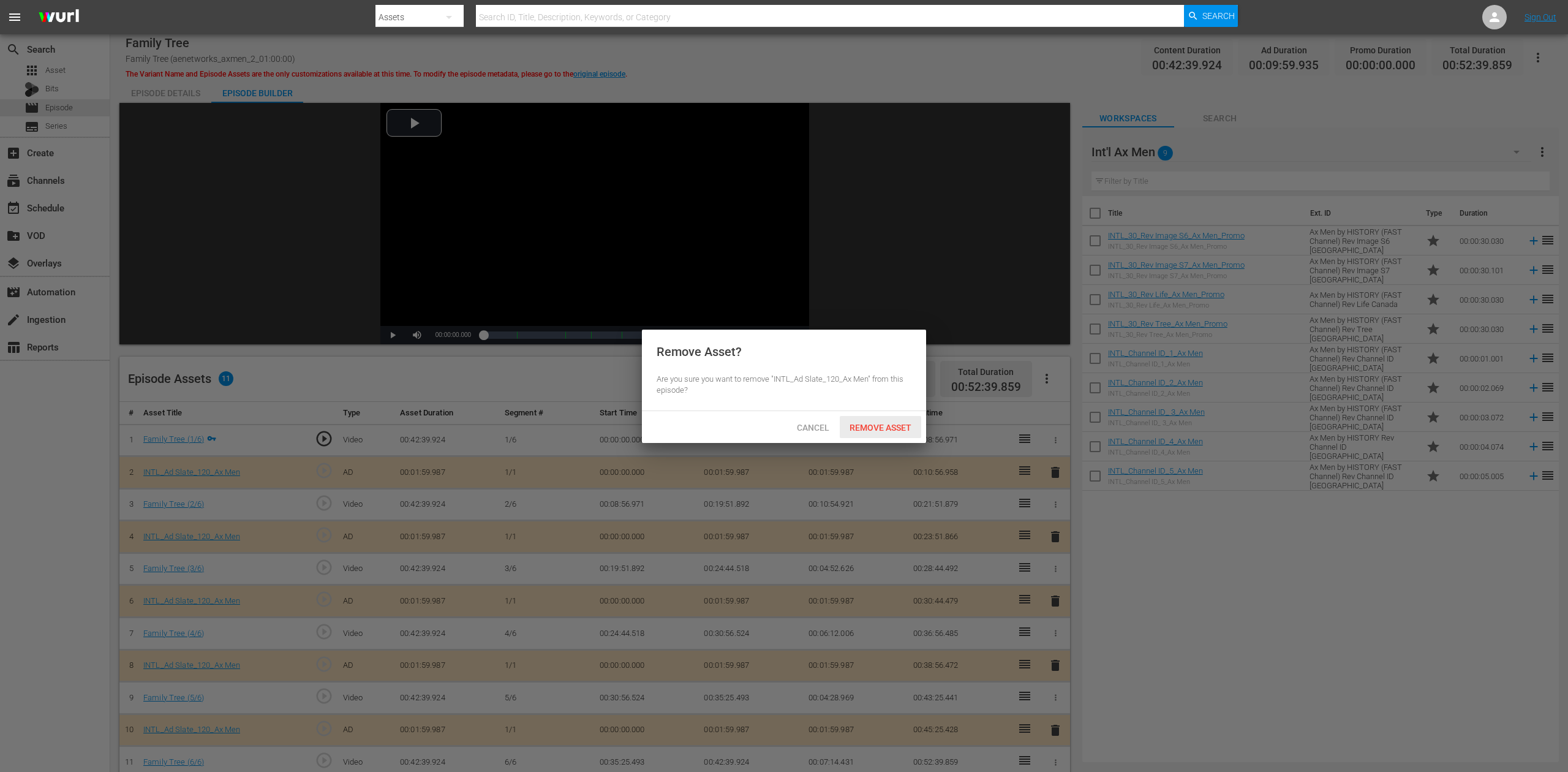
click at [892, 425] on span "Remove Asset" at bounding box center [881, 428] width 82 height 10
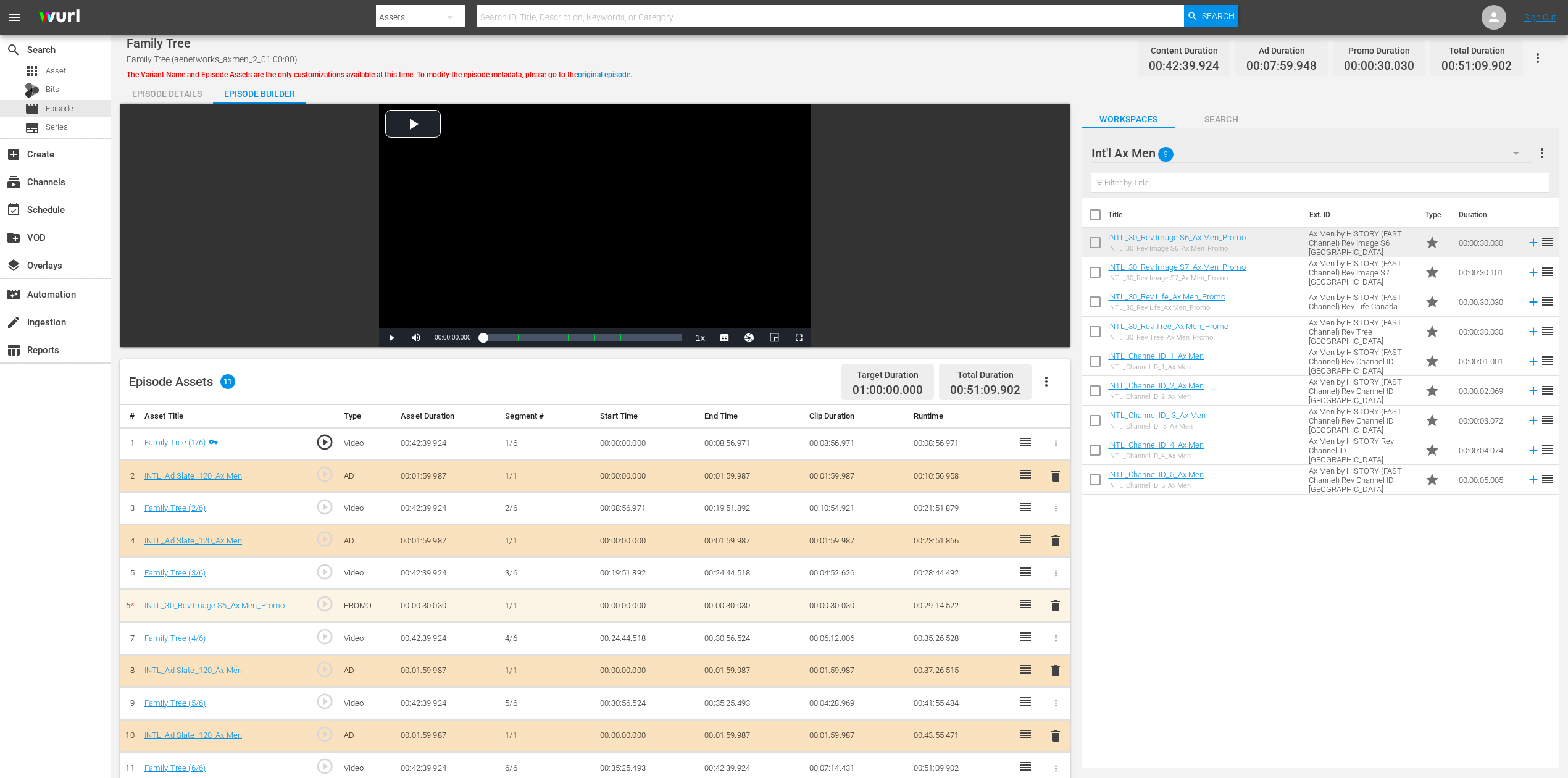
click at [13, 583] on div "search Search apps Asset Bits movie Episode subtitles Series add_box Create sub…" at bounding box center [55, 424] width 111 height 778
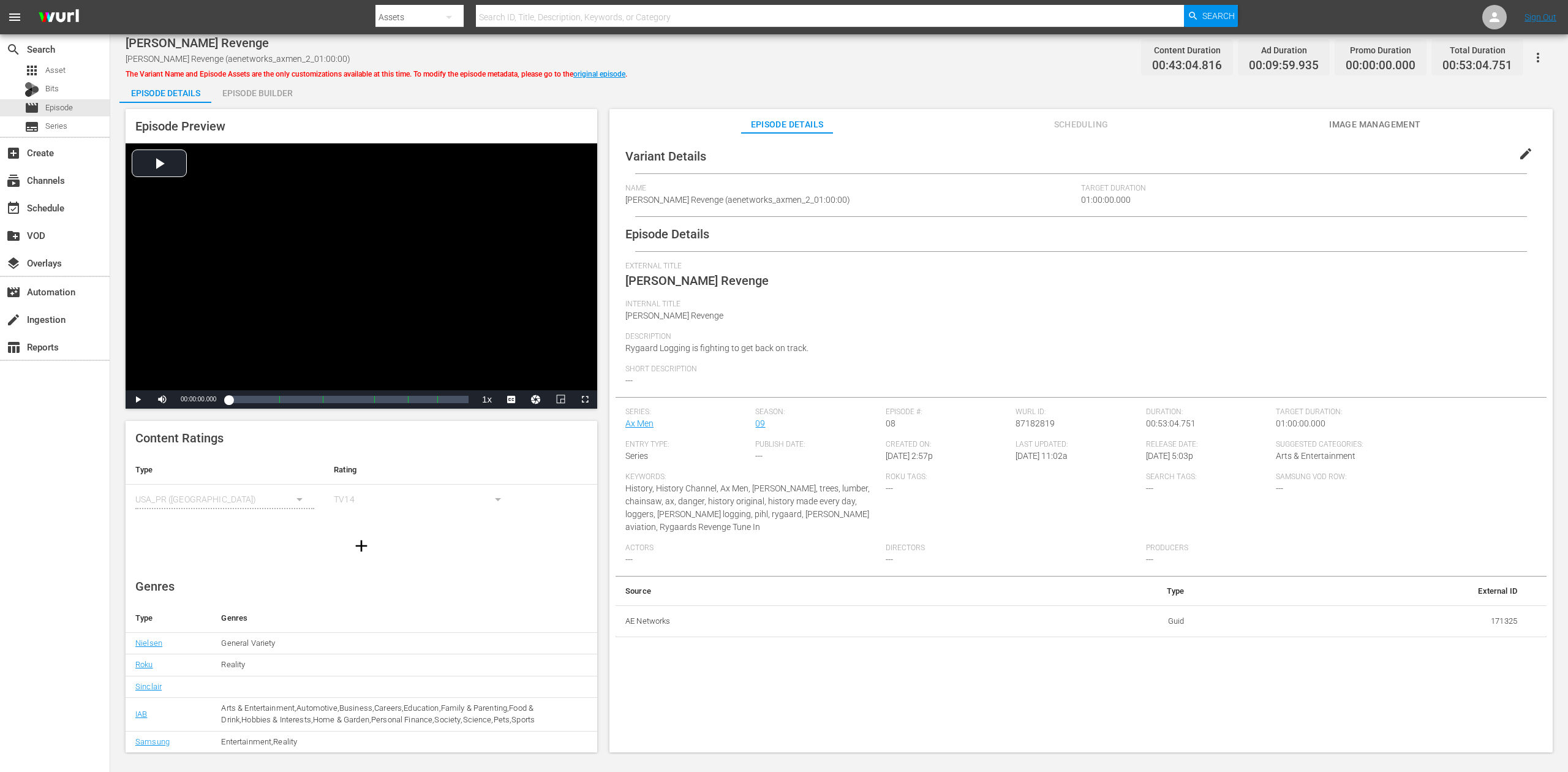
click at [276, 96] on div "Episode Builder" at bounding box center [257, 93] width 92 height 29
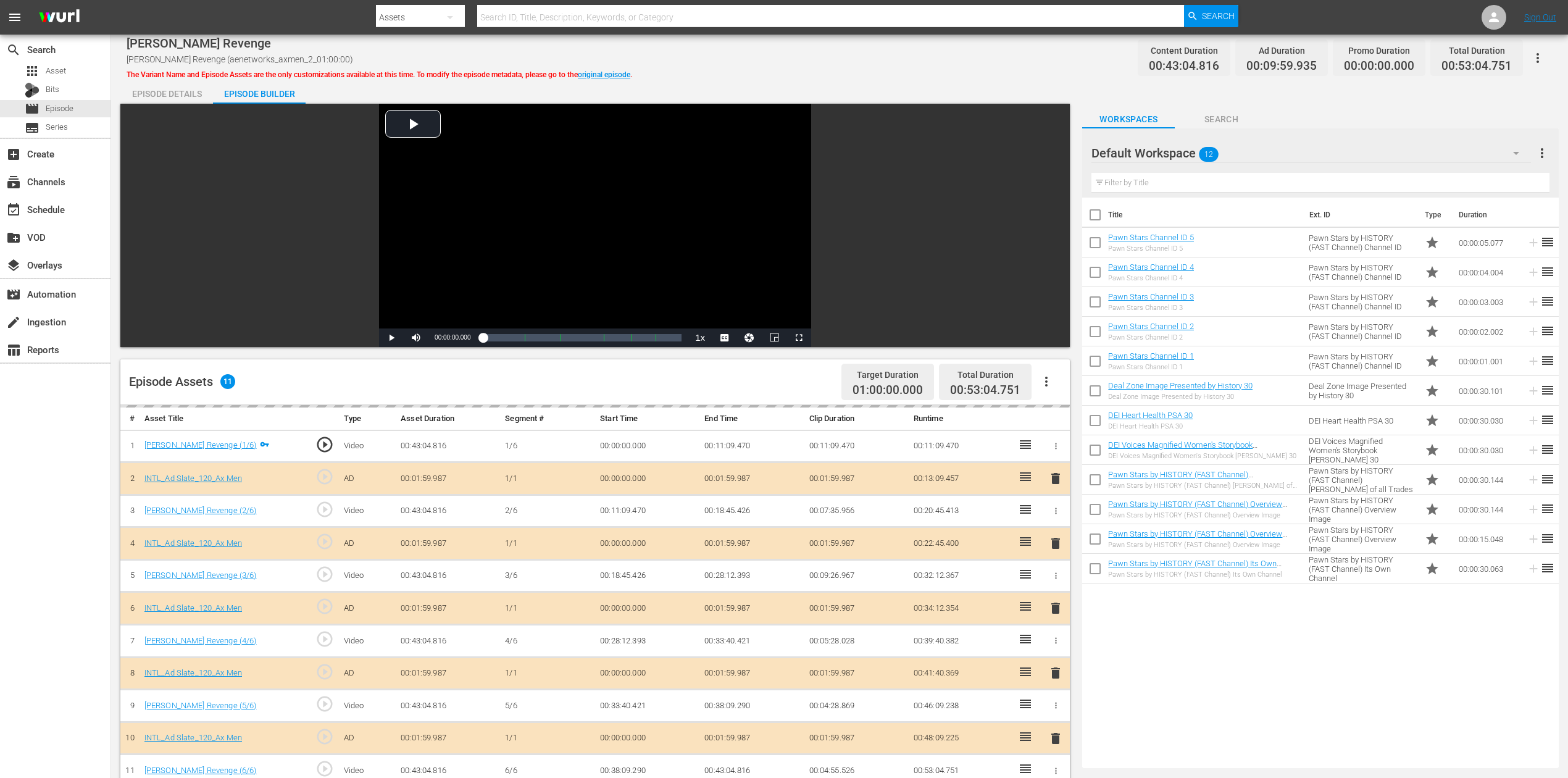
click at [1185, 152] on icon "button" at bounding box center [1515, 153] width 6 height 3
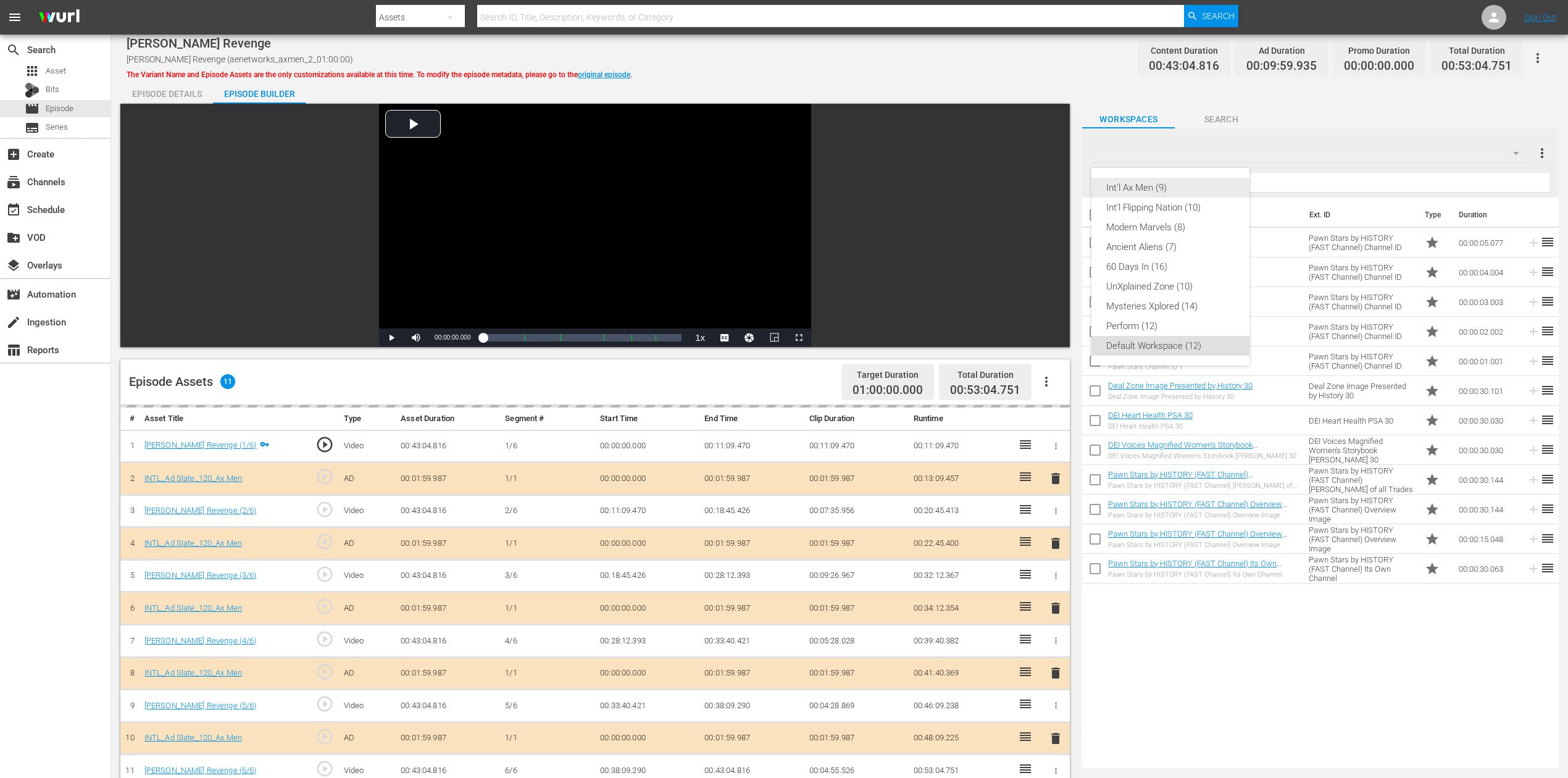
click at [1181, 181] on div "Int'l Ax Men (9)" at bounding box center [1171, 188] width 129 height 20
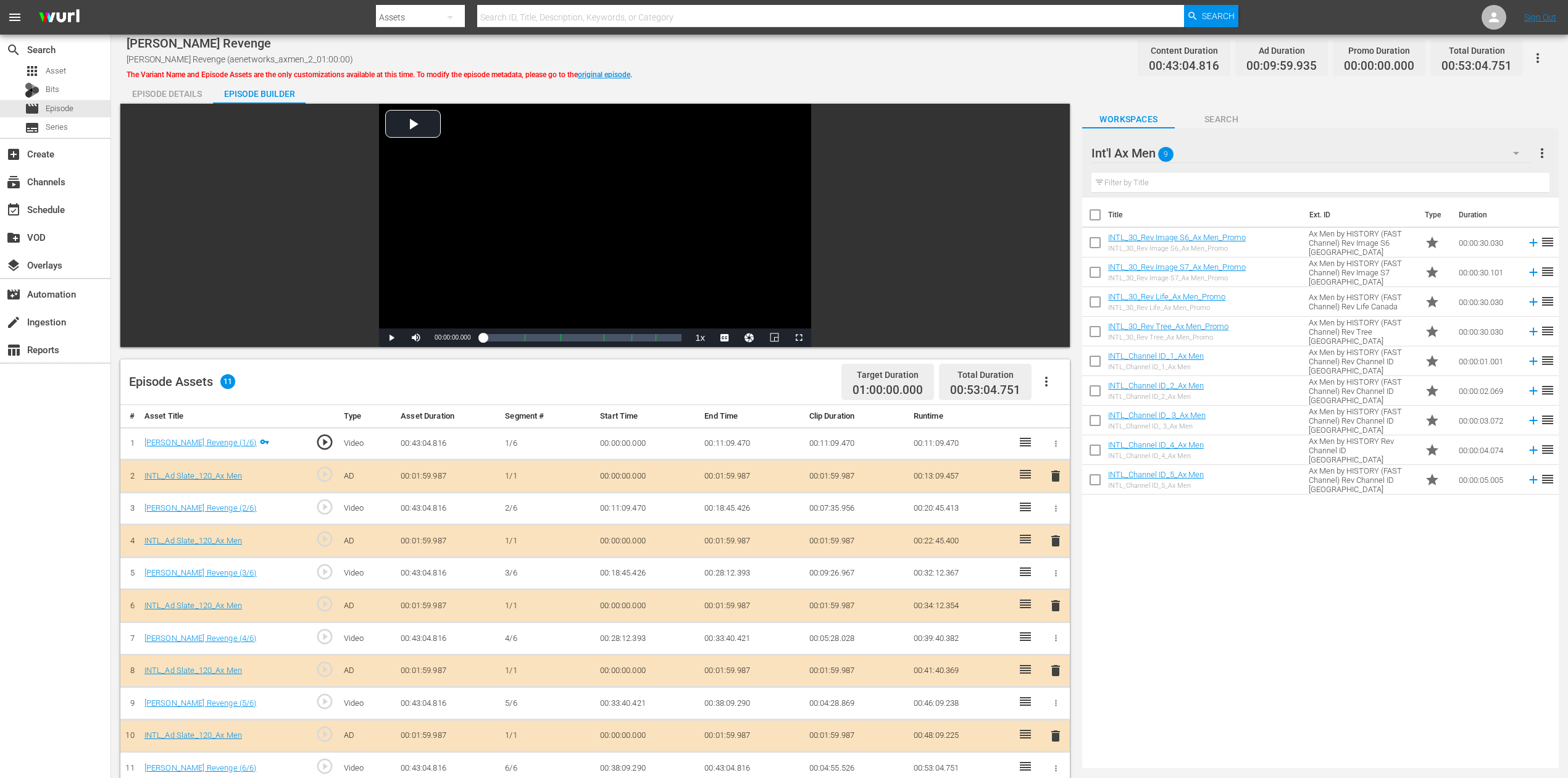
click at [163, 92] on div "Episode Details" at bounding box center [167, 94] width 92 height 30
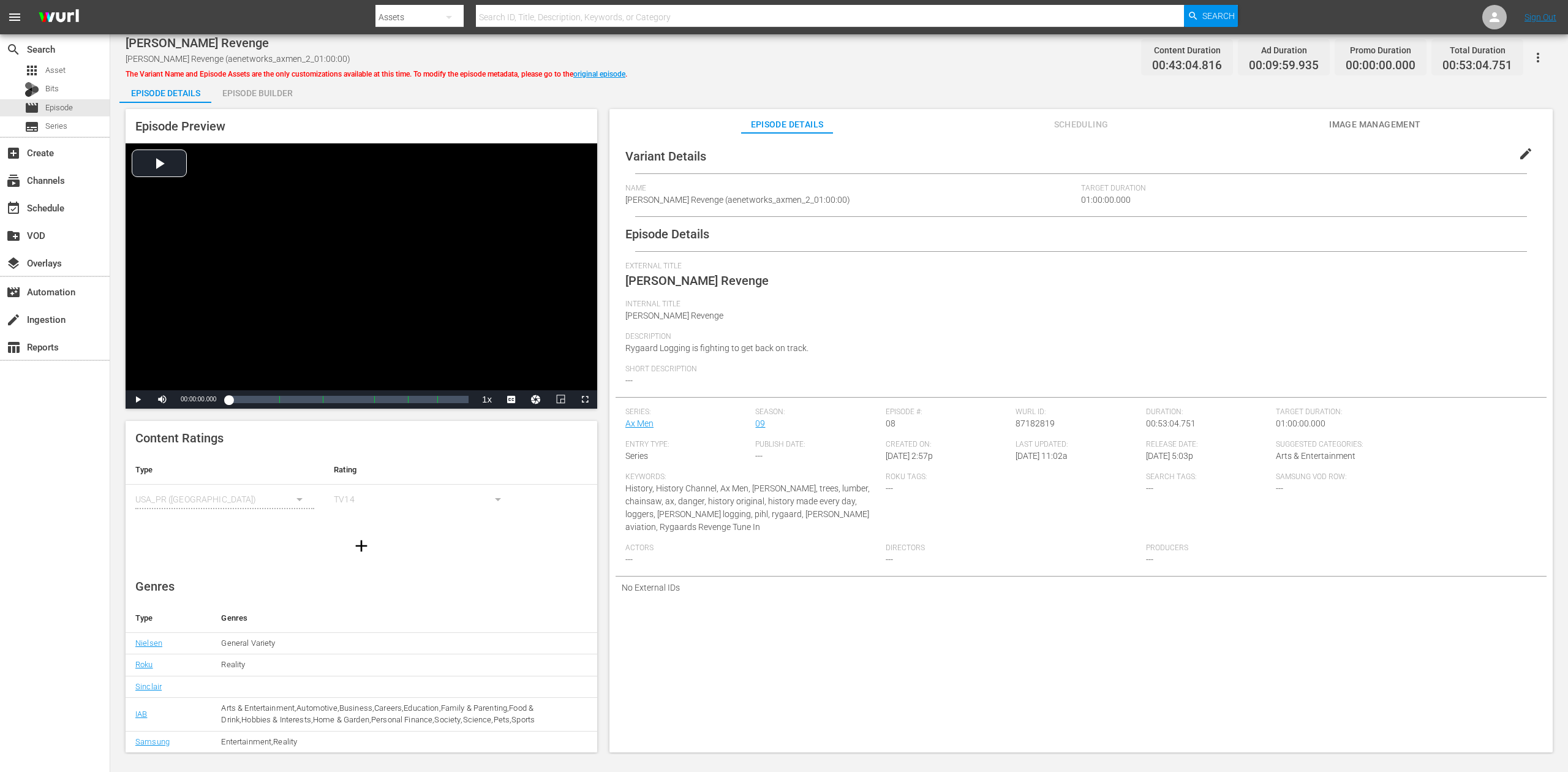
click at [696, 578] on div "Variant Details edit Name Rygaard's Revenge (aenetworks_axmen_2_01:00:00) Targe…" at bounding box center [1081, 447] width 943 height 631
click at [239, 94] on div "Episode Builder" at bounding box center [257, 93] width 92 height 29
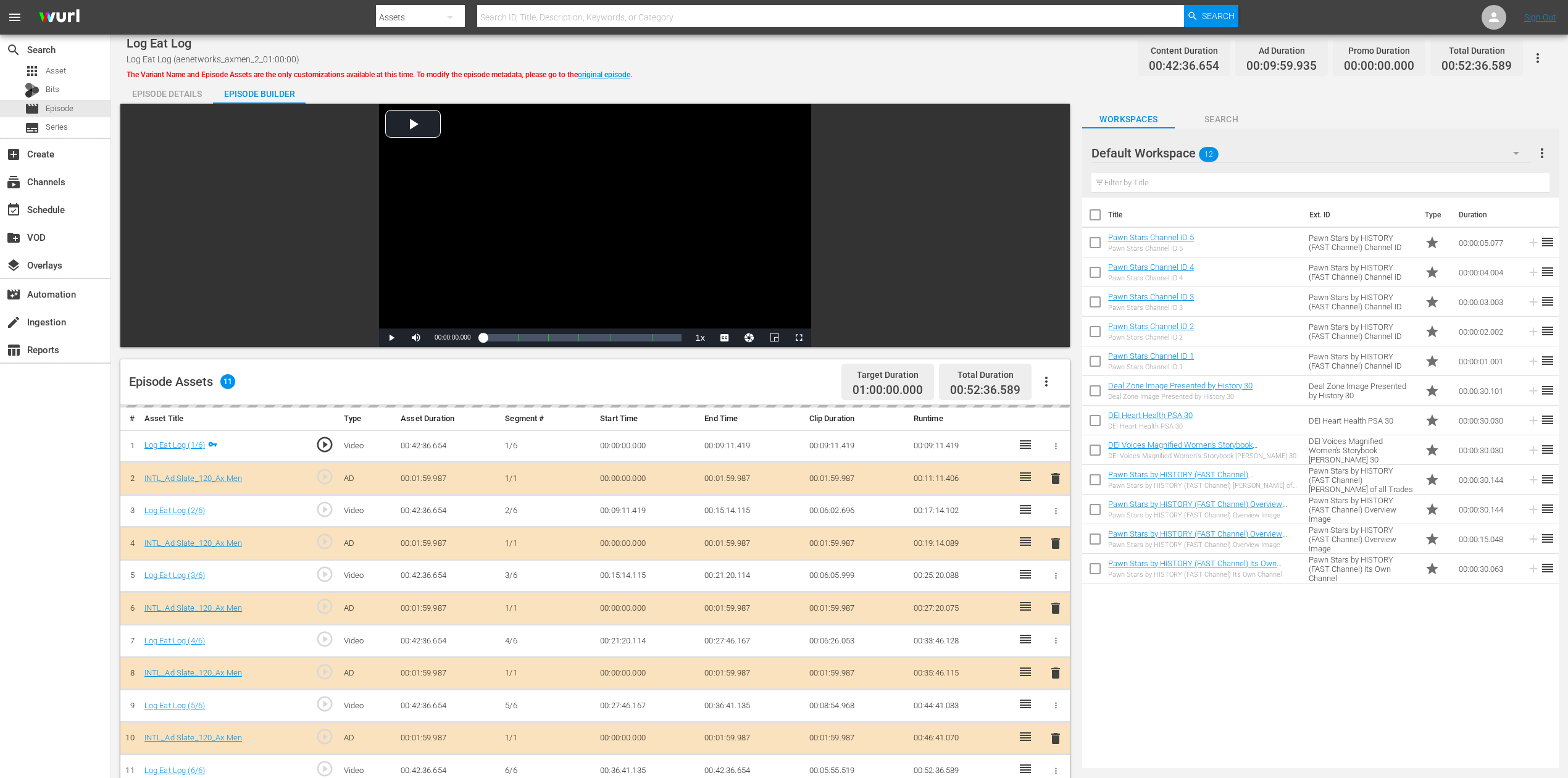
click at [1185, 152] on icon "button" at bounding box center [1515, 153] width 6 height 3
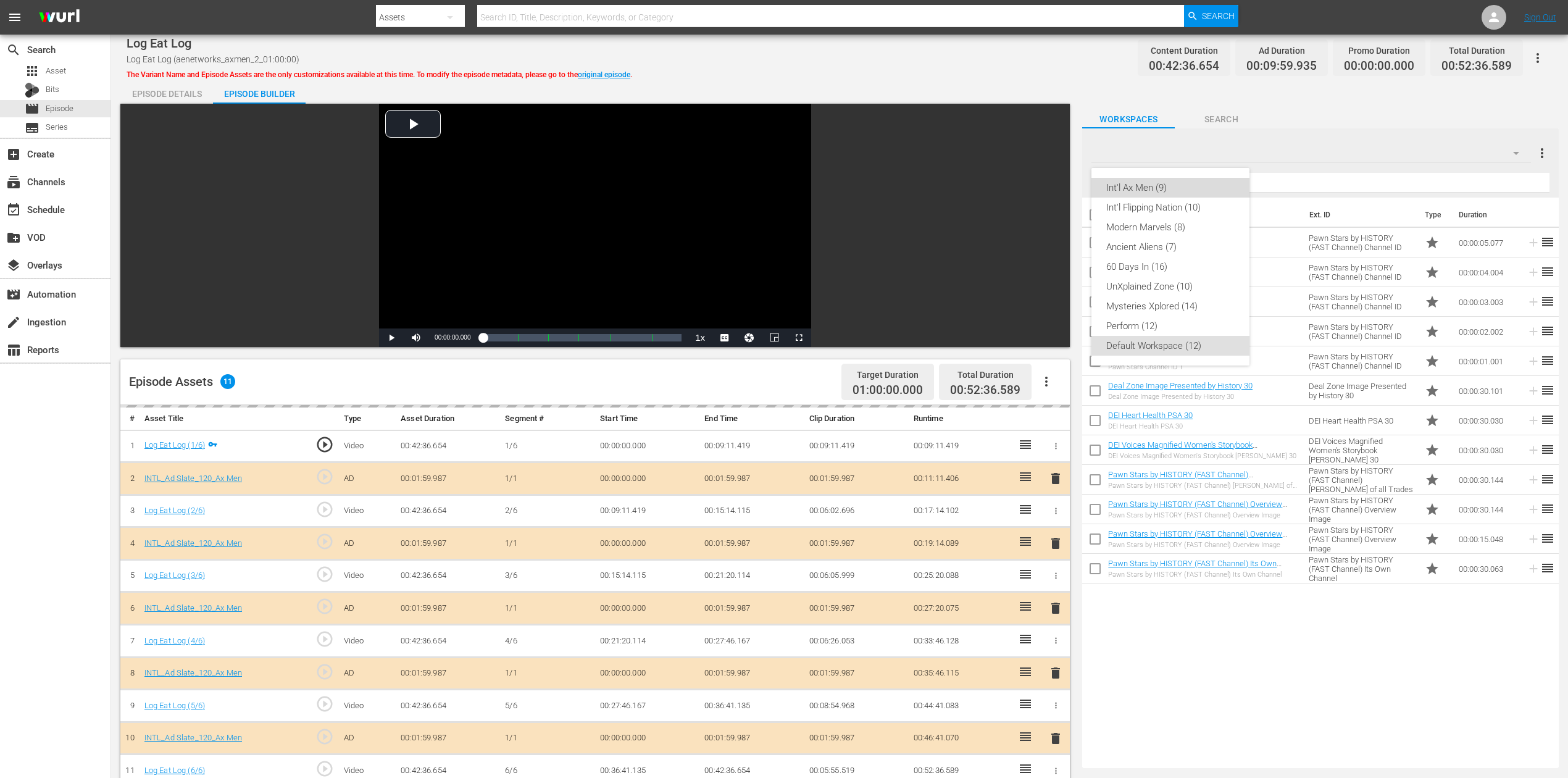
click at [1131, 186] on div "Int'l Ax Men (9)" at bounding box center [1171, 188] width 129 height 20
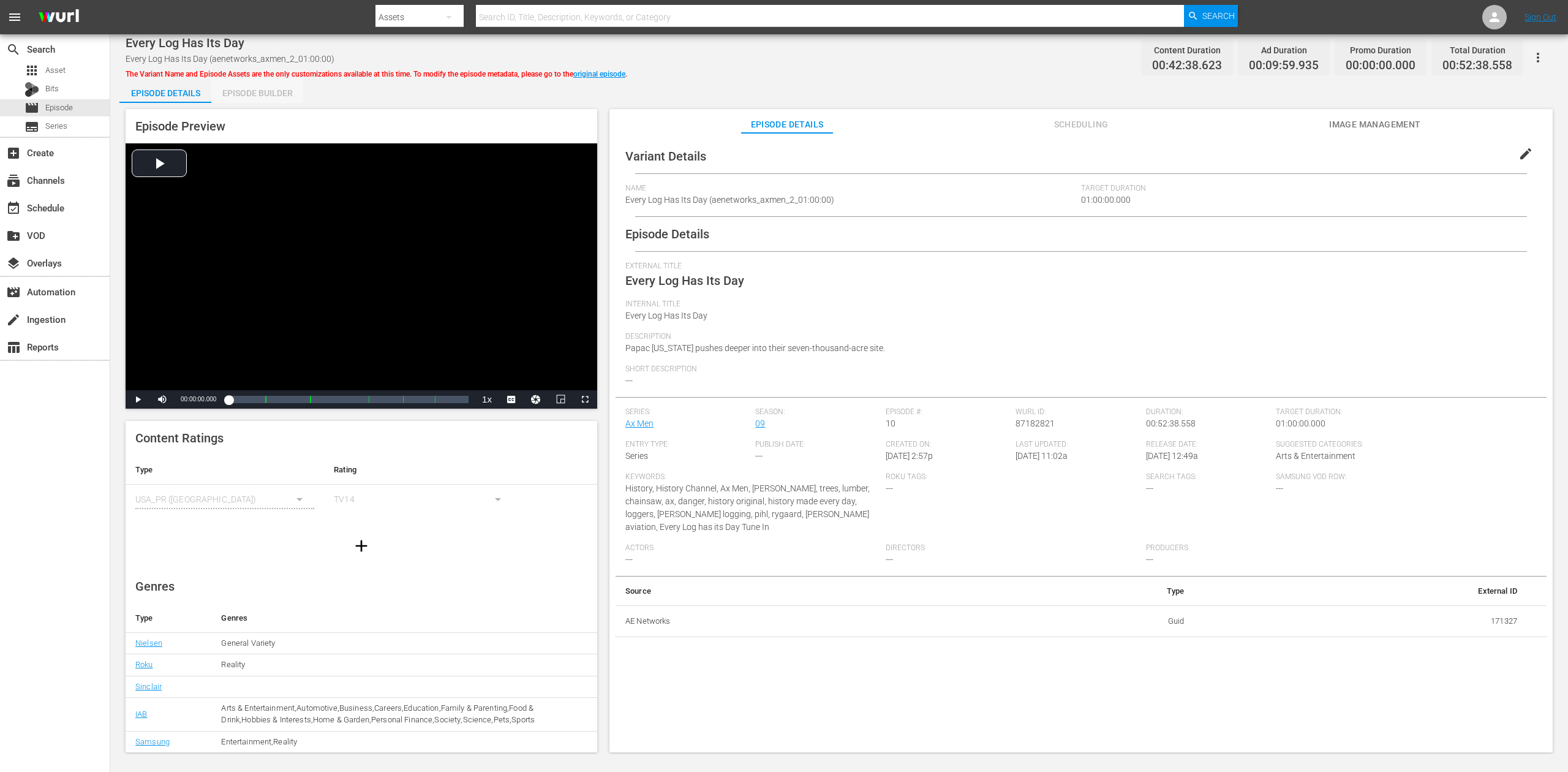
click at [248, 92] on div "Episode Builder" at bounding box center [257, 93] width 92 height 29
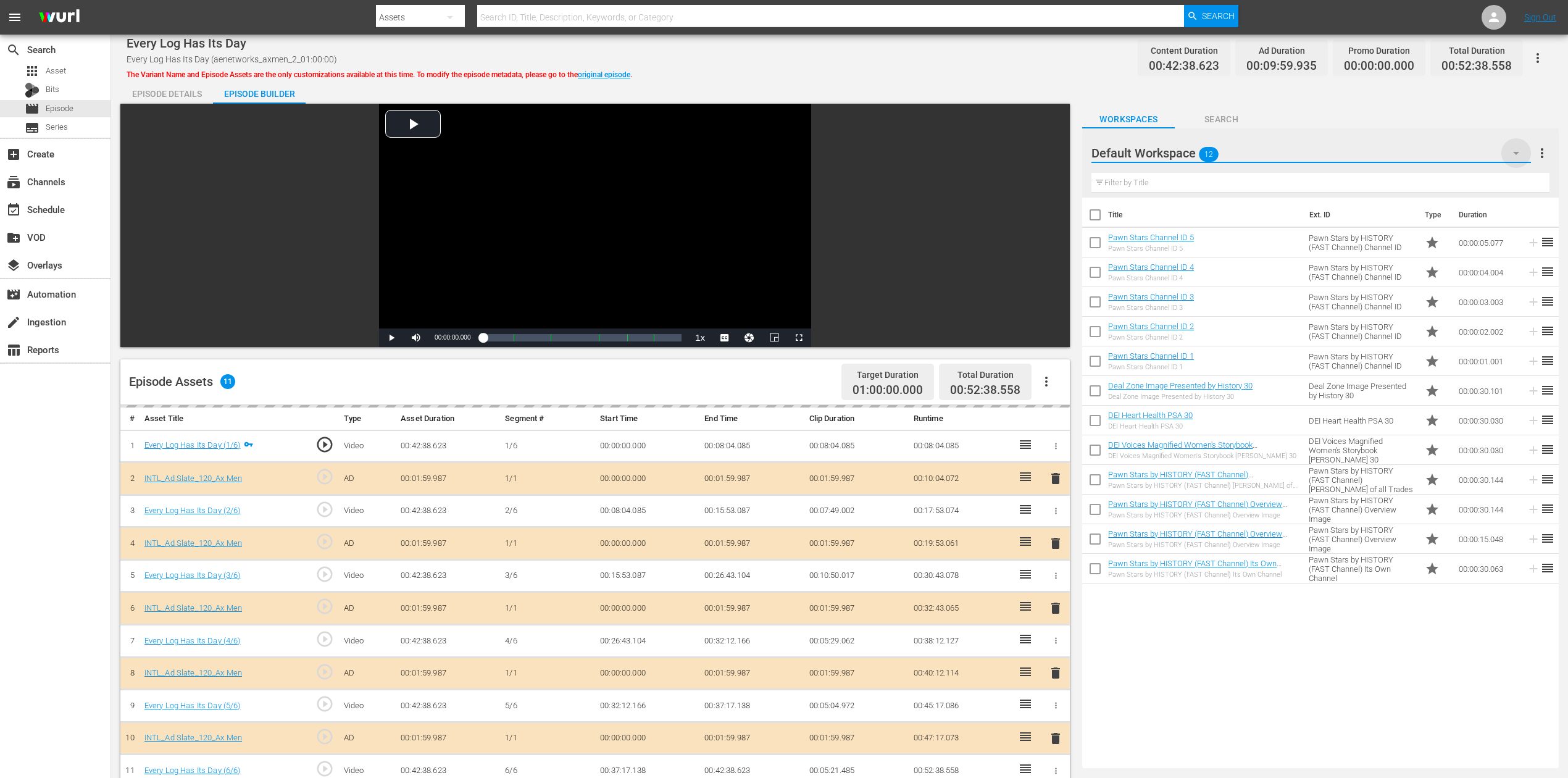
click at [1185, 152] on icon "button" at bounding box center [1515, 153] width 6 height 3
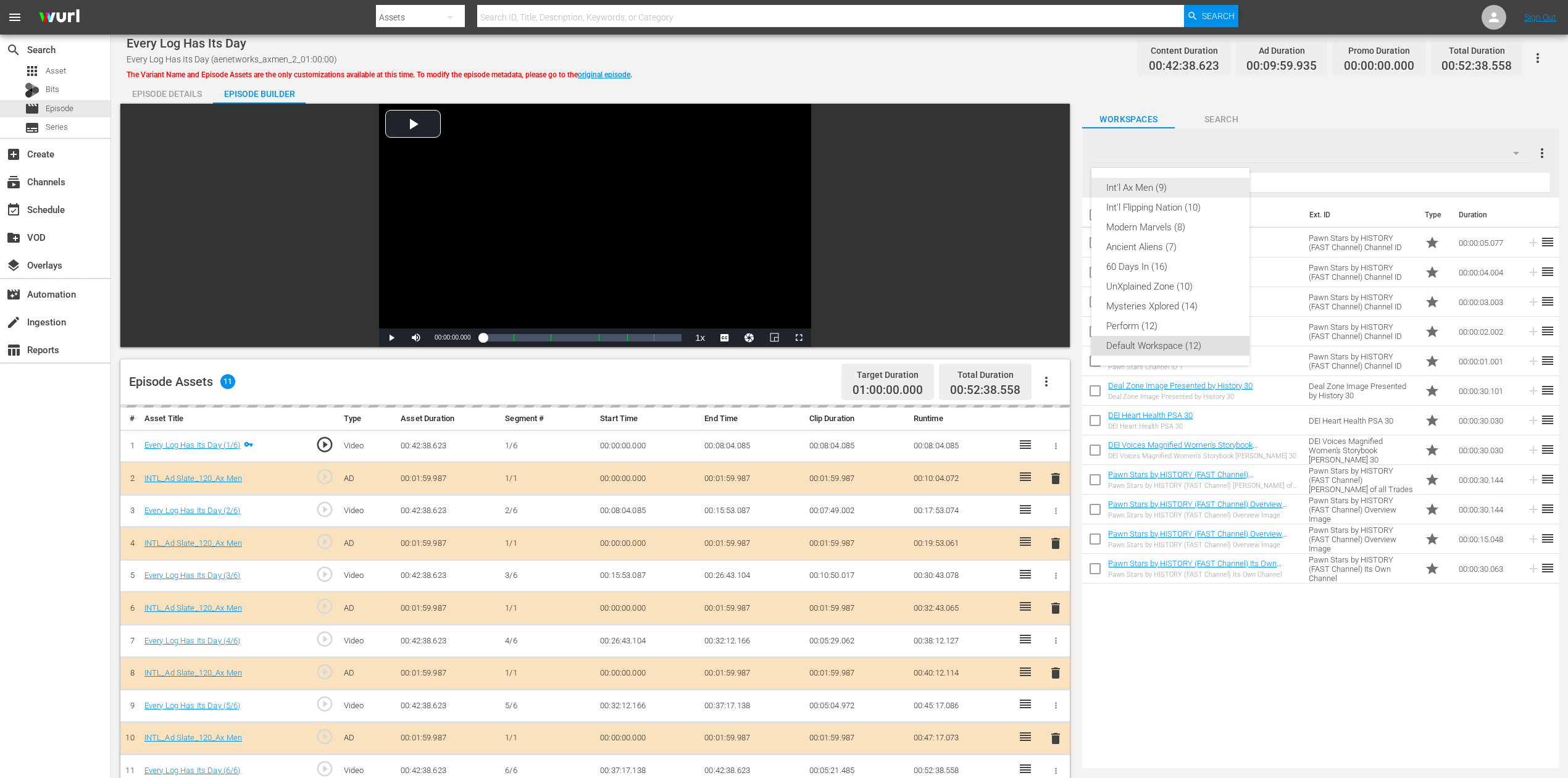
click at [1158, 181] on div "Int'l Ax Men (9)" at bounding box center [1171, 188] width 129 height 20
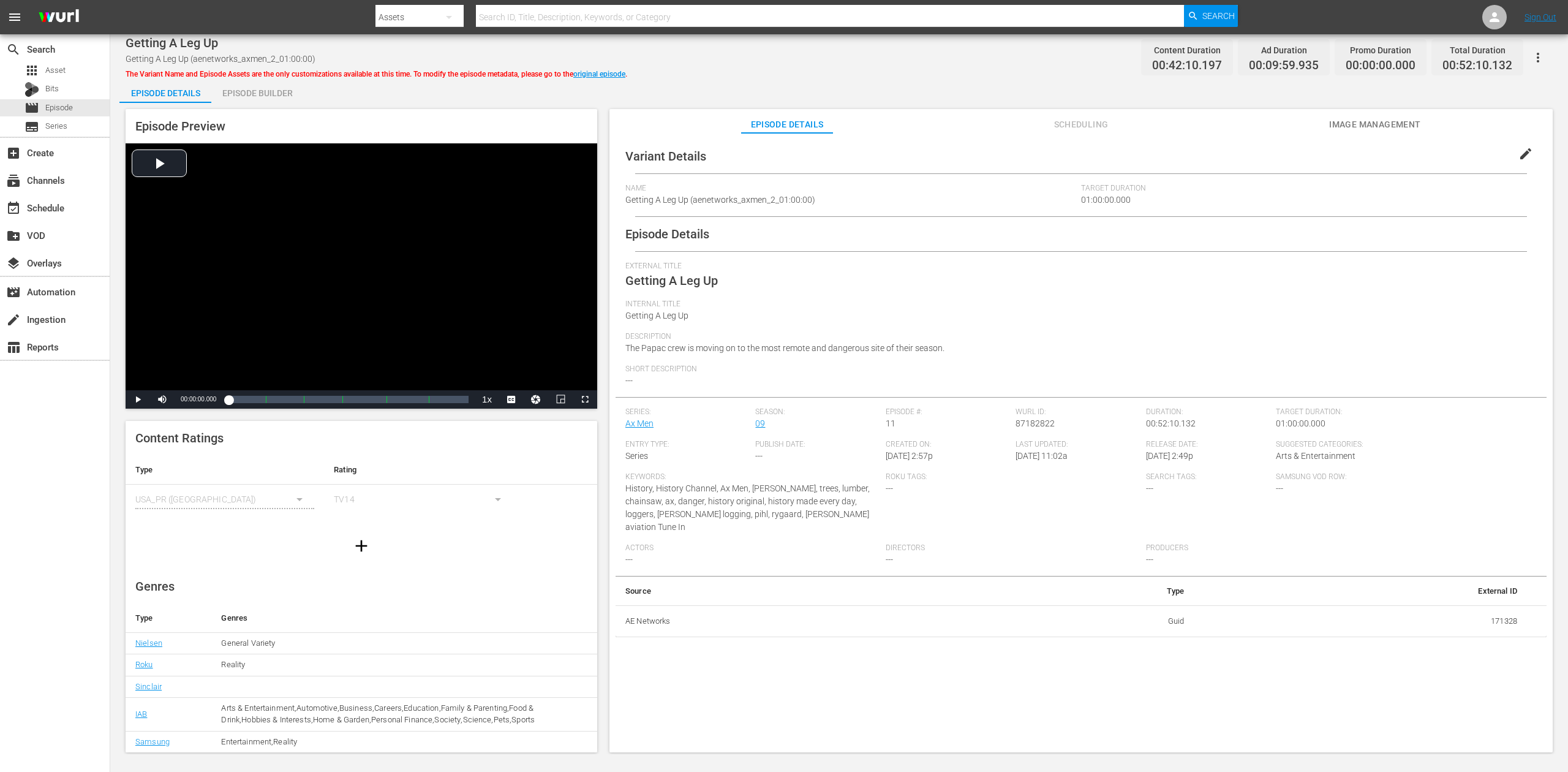
click at [263, 89] on div "Episode Builder" at bounding box center [257, 93] width 92 height 29
click at [264, 87] on div "Episode Builder" at bounding box center [257, 93] width 92 height 29
click at [263, 89] on div "Episode Builder" at bounding box center [257, 93] width 92 height 29
click at [254, 89] on div "Episode Builder" at bounding box center [257, 93] width 92 height 29
